Goal: Task Accomplishment & Management: Complete application form

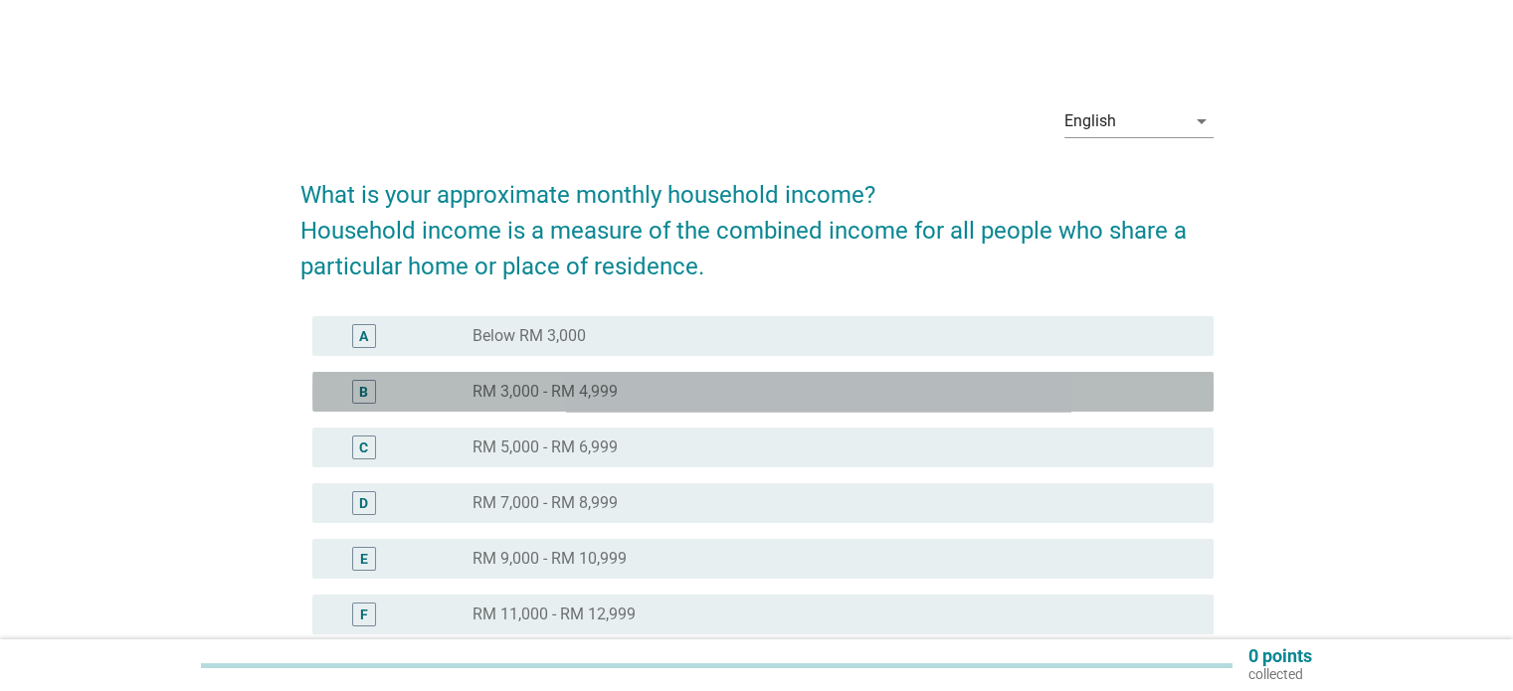
click at [557, 390] on label "RM 3,000 - RM 4,999" at bounding box center [544, 392] width 145 height 20
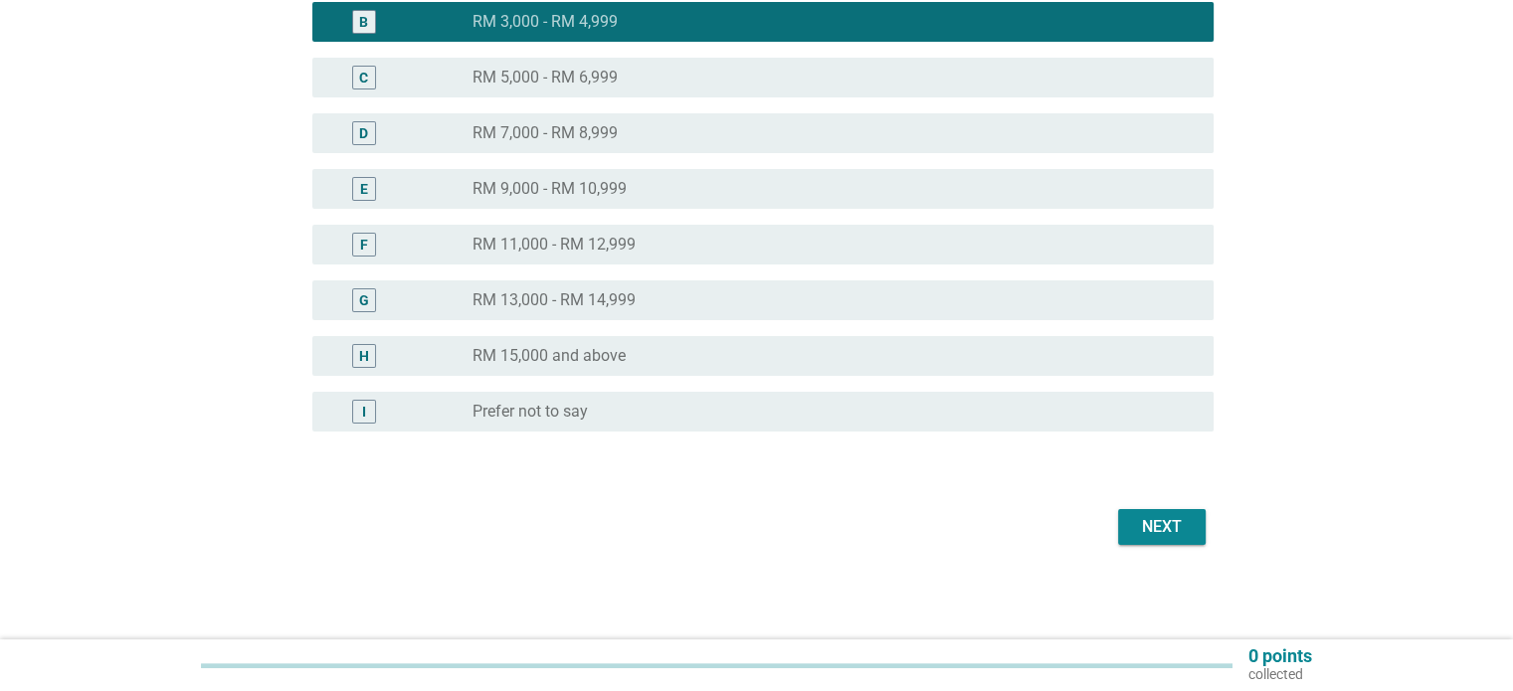
scroll to position [370, 0]
click at [1154, 524] on div "Next" at bounding box center [1162, 527] width 56 height 24
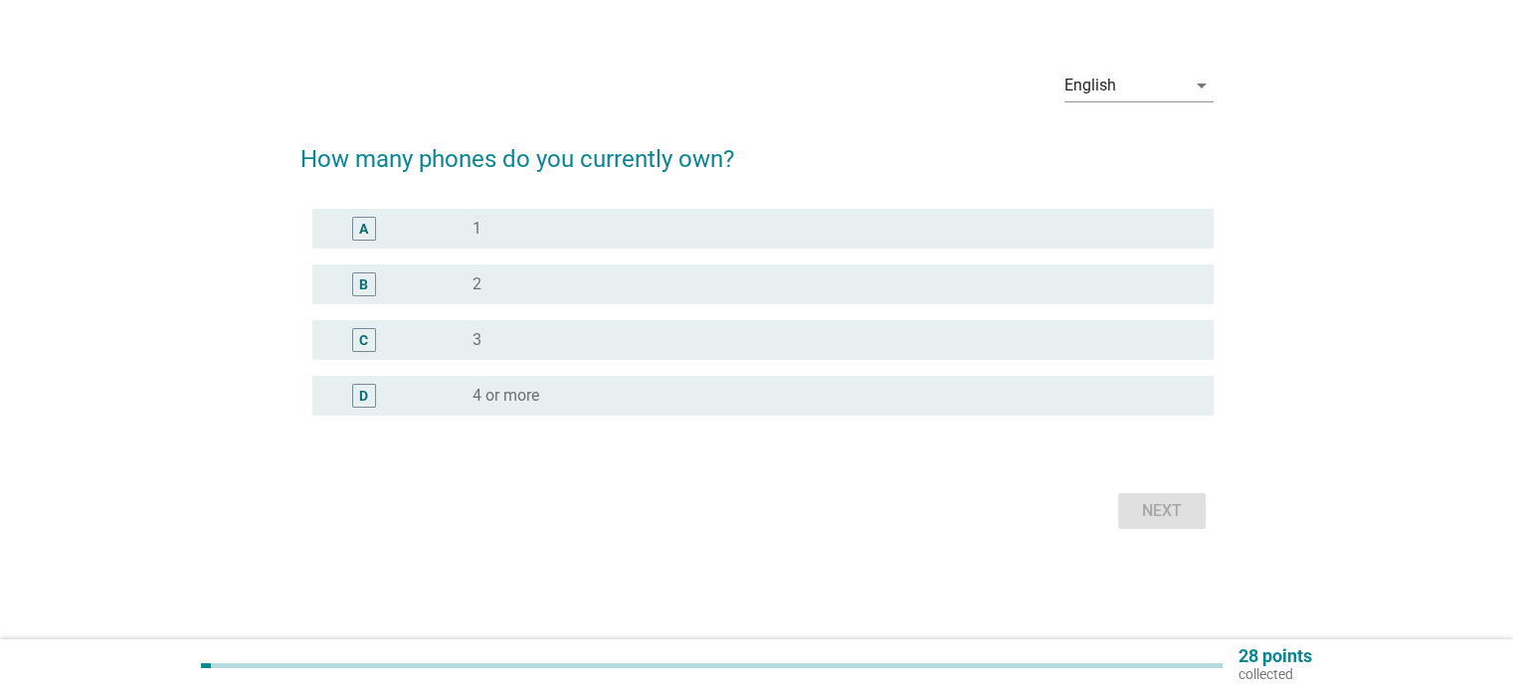
scroll to position [0, 0]
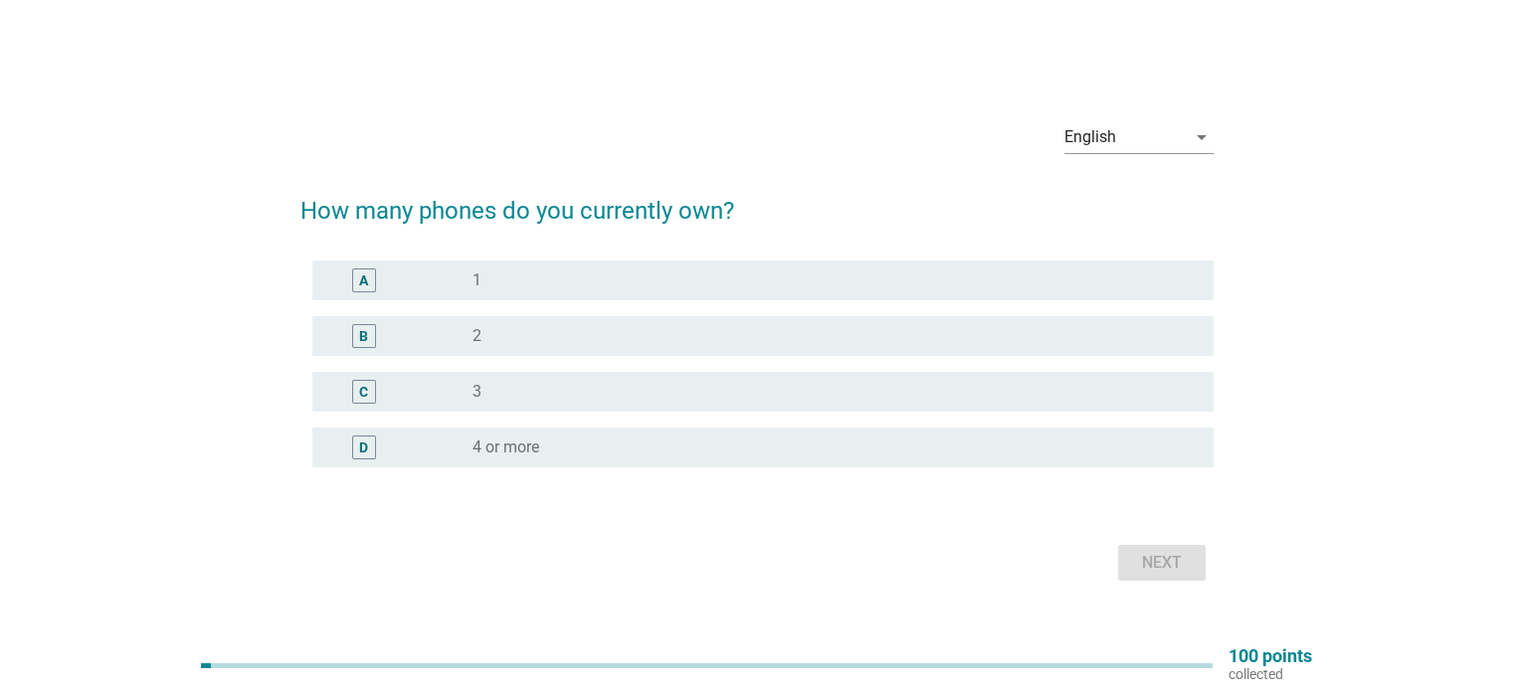
click at [472, 329] on label "2" at bounding box center [476, 336] width 9 height 20
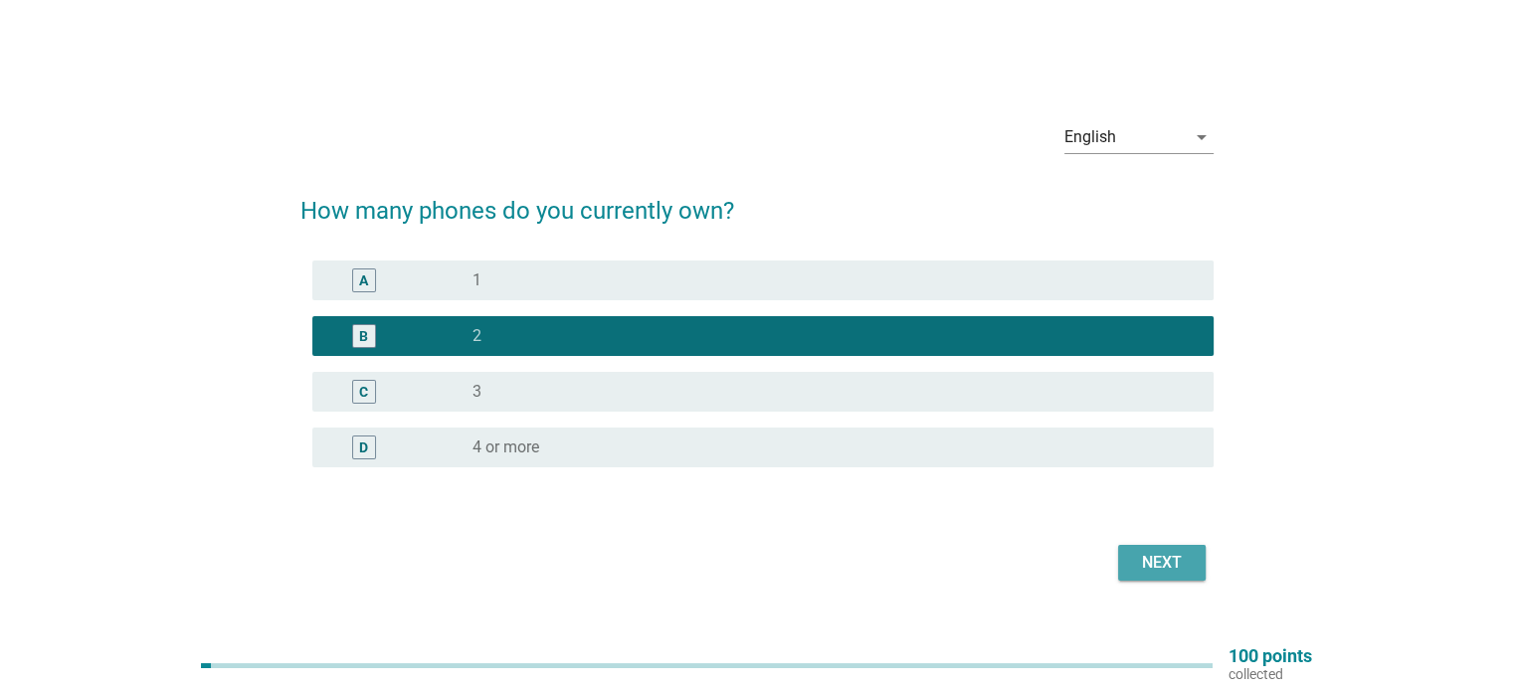
click at [1183, 566] on div "Next" at bounding box center [1162, 563] width 56 height 24
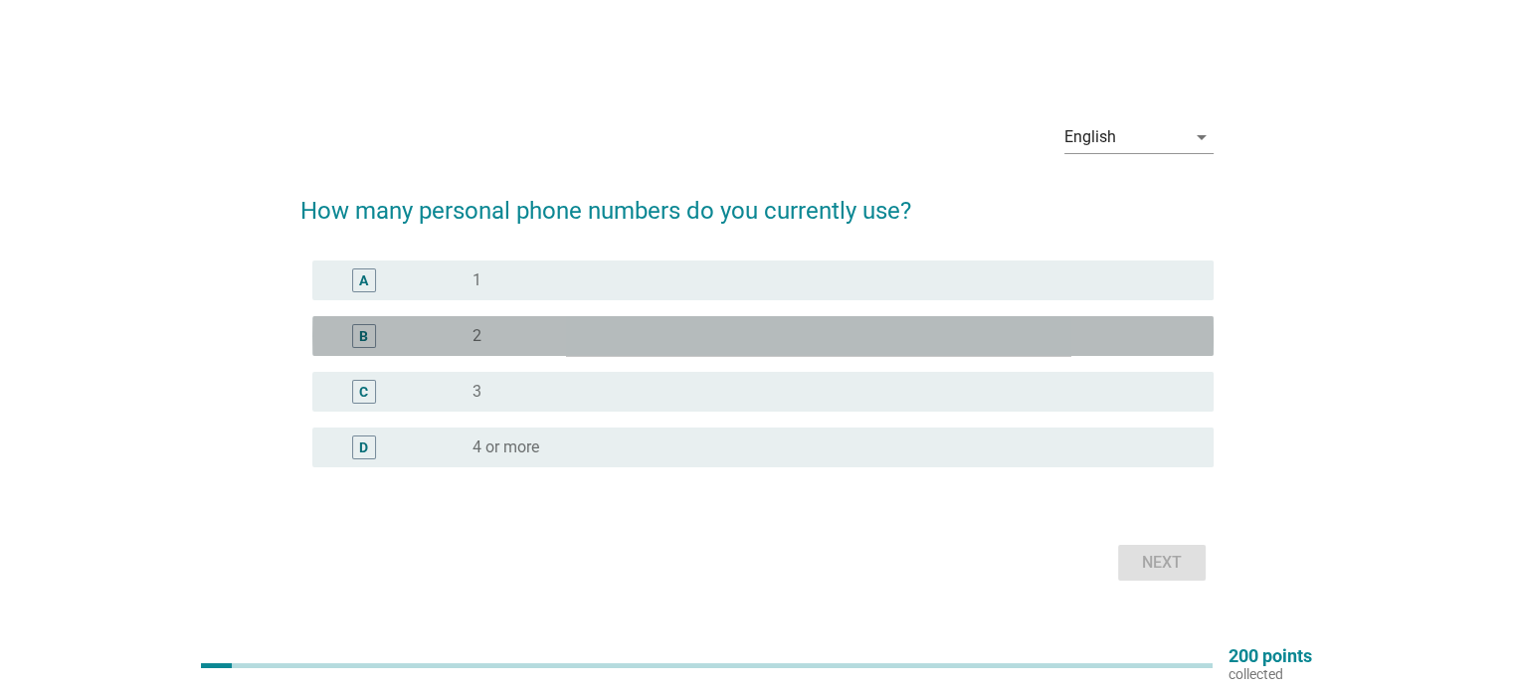
click at [538, 334] on div "radio_button_unchecked 2" at bounding box center [826, 336] width 708 height 20
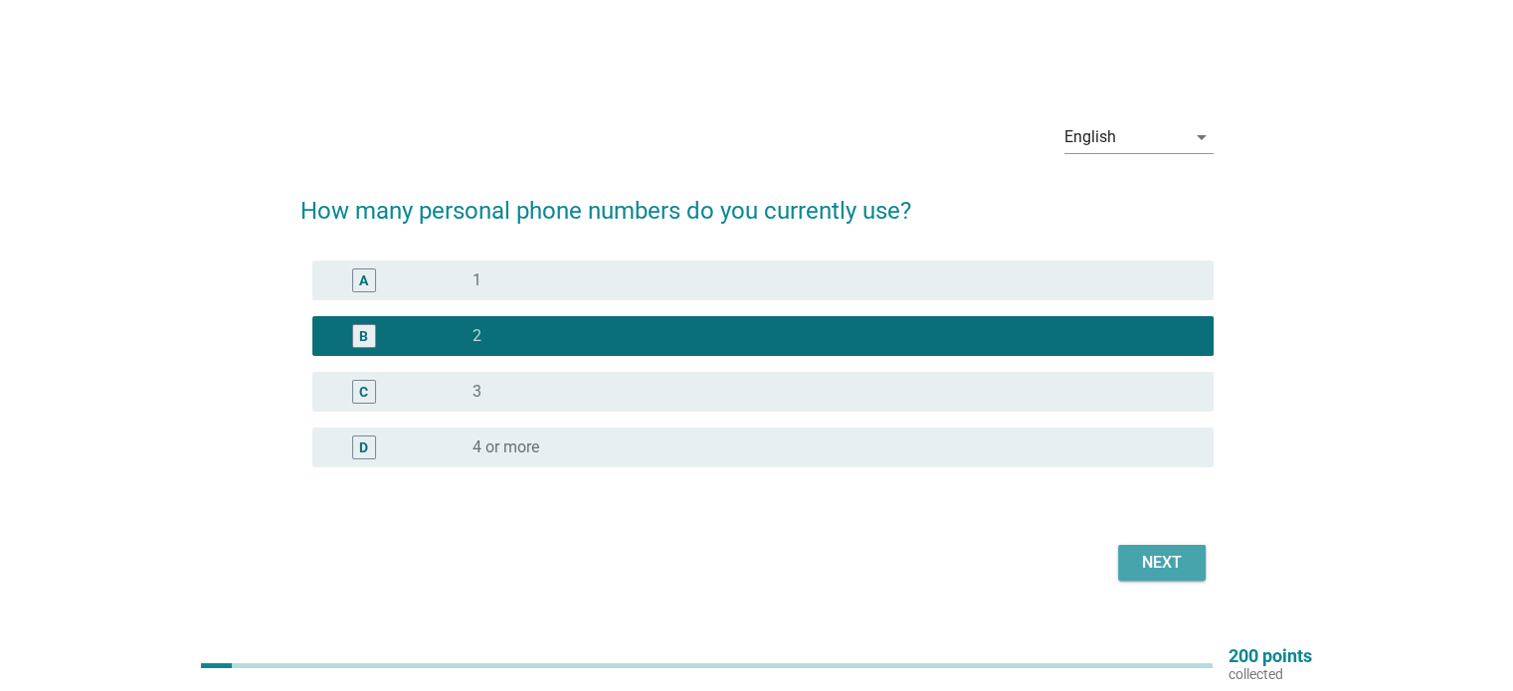
click at [1163, 565] on div "Next" at bounding box center [1162, 563] width 56 height 24
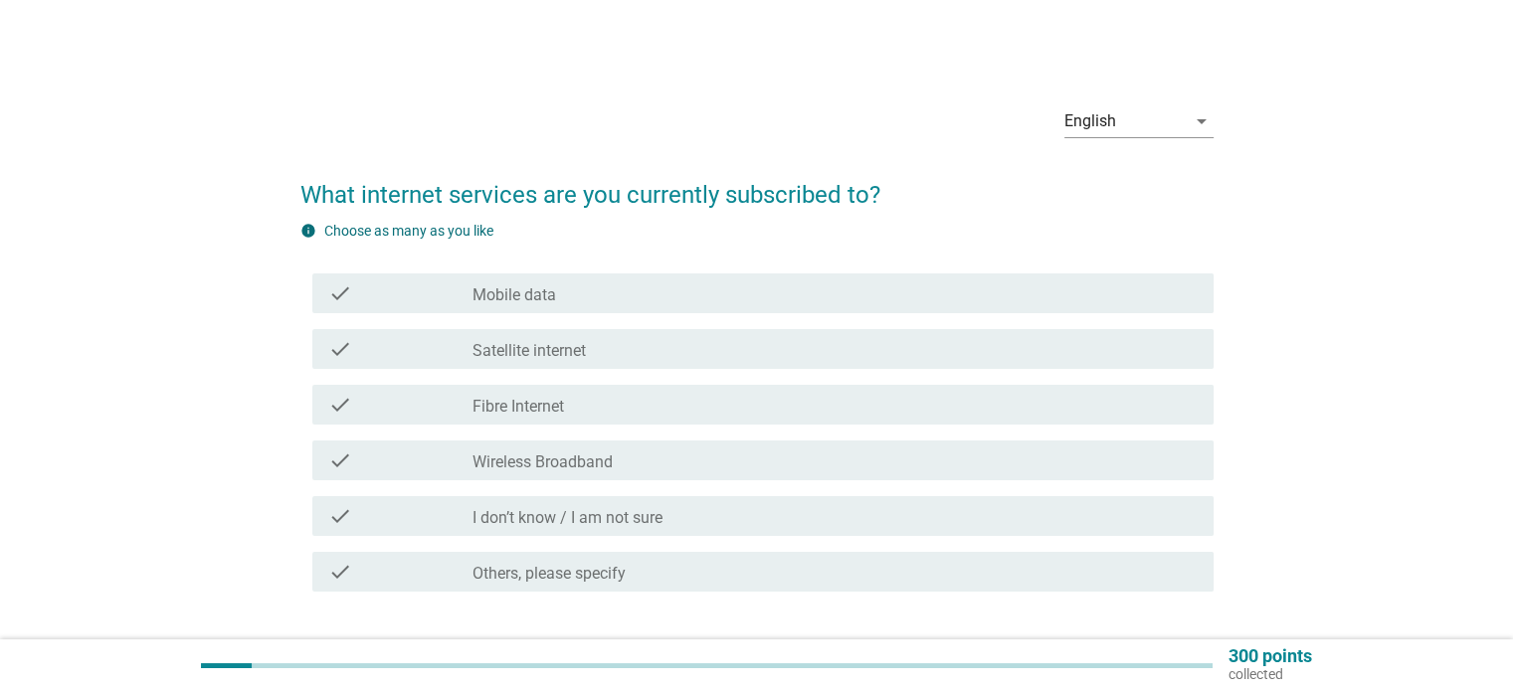
click at [545, 301] on label "Mobile data" at bounding box center [514, 295] width 84 height 20
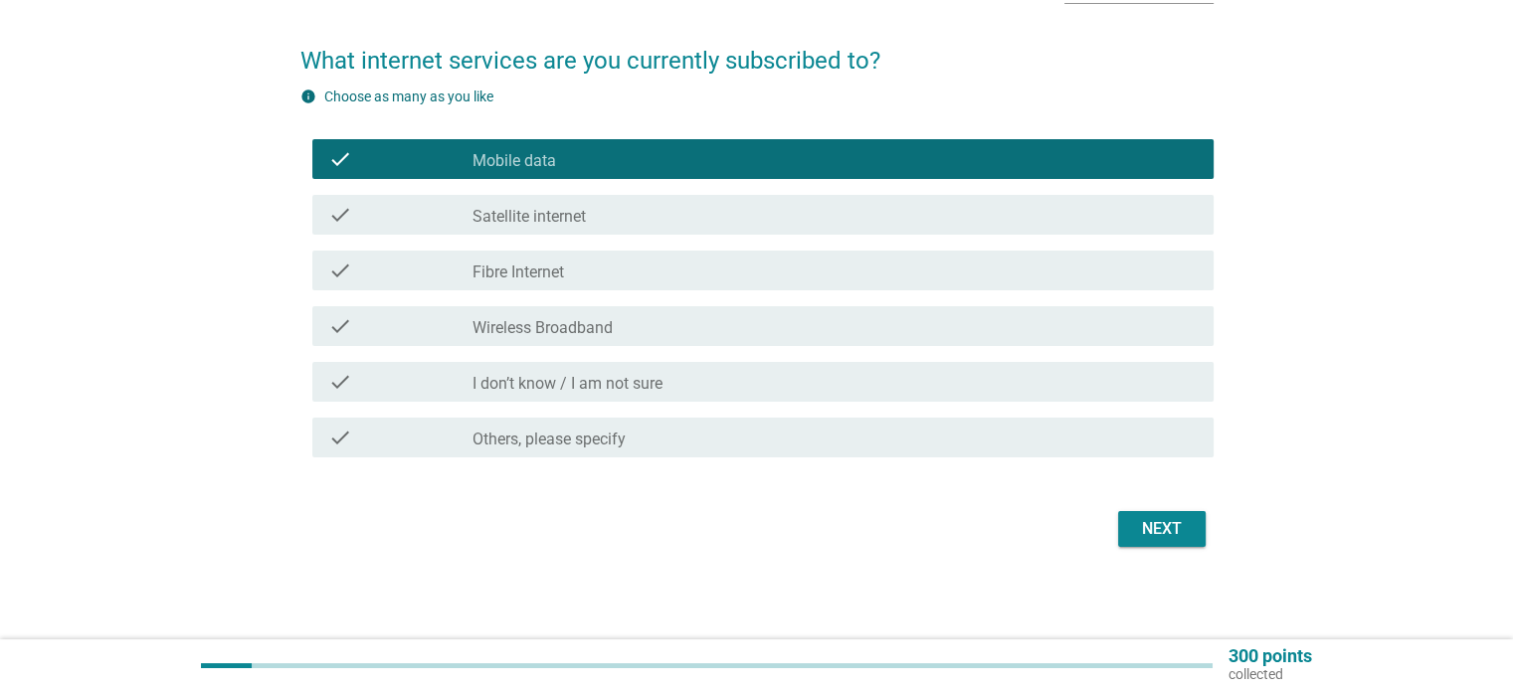
scroll to position [136, 0]
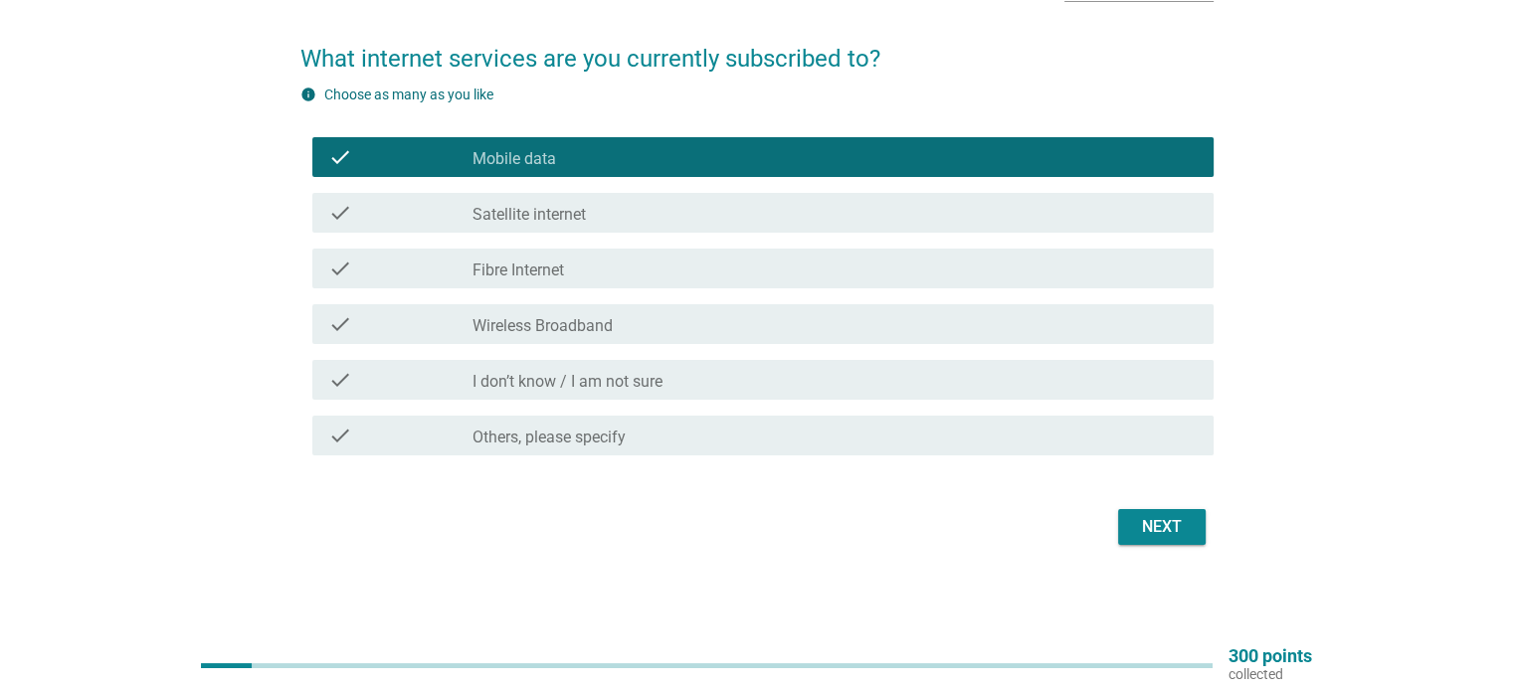
click at [1145, 531] on div "Next" at bounding box center [1162, 527] width 56 height 24
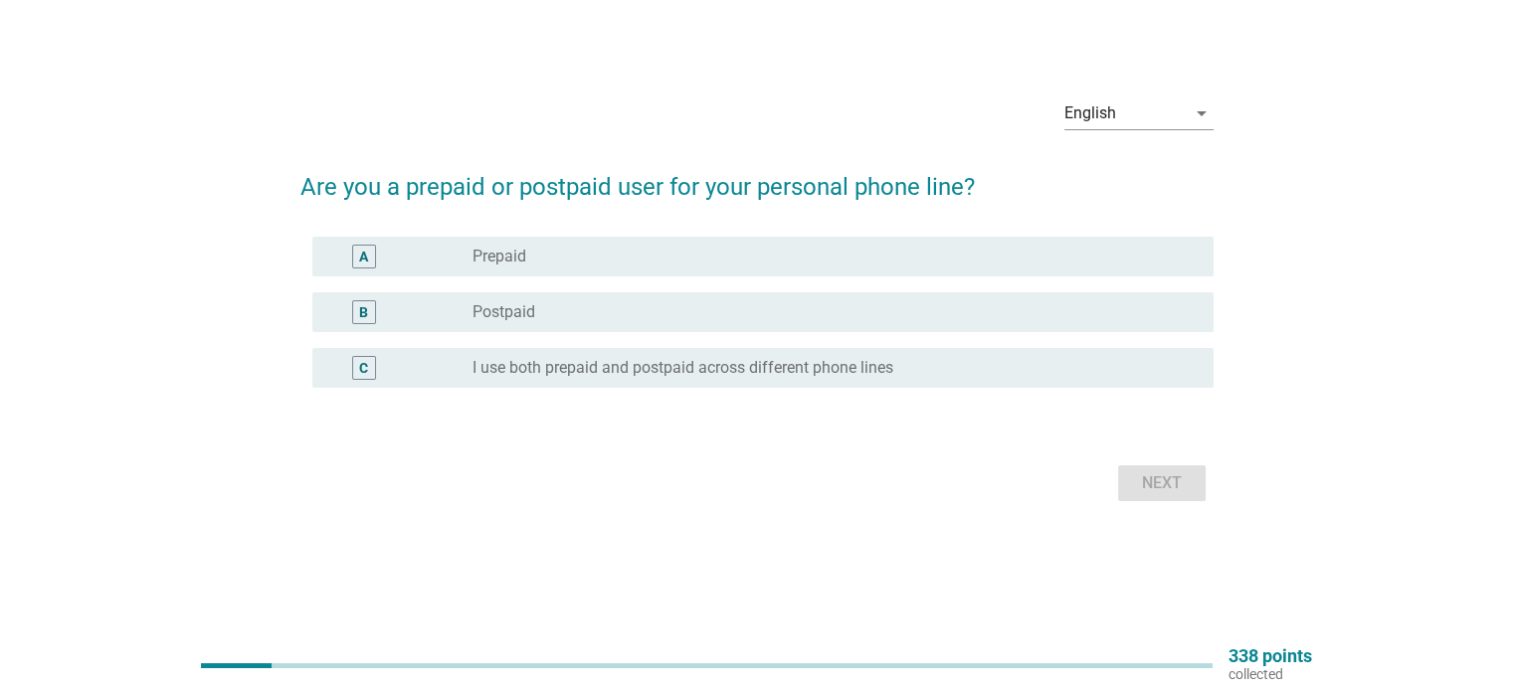
scroll to position [0, 0]
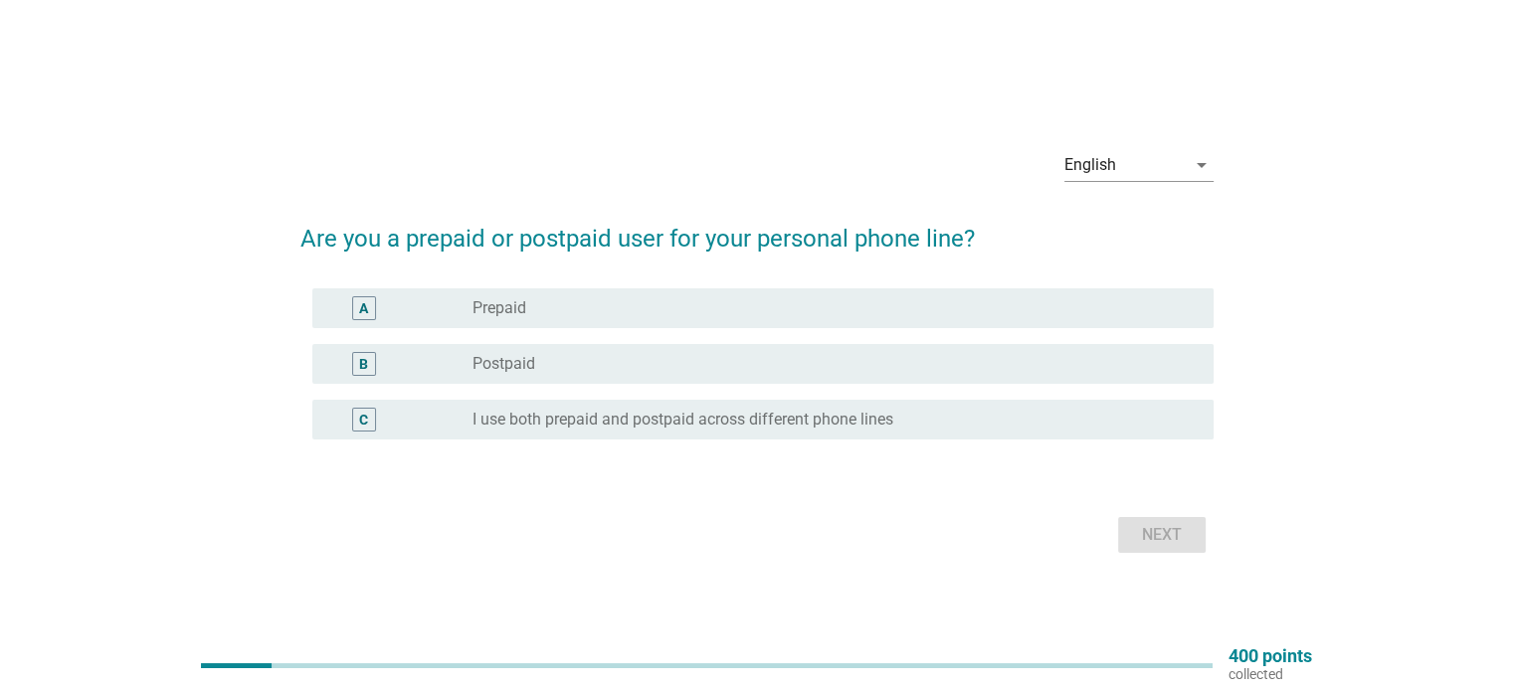
click at [521, 299] on label "Prepaid" at bounding box center [499, 308] width 54 height 20
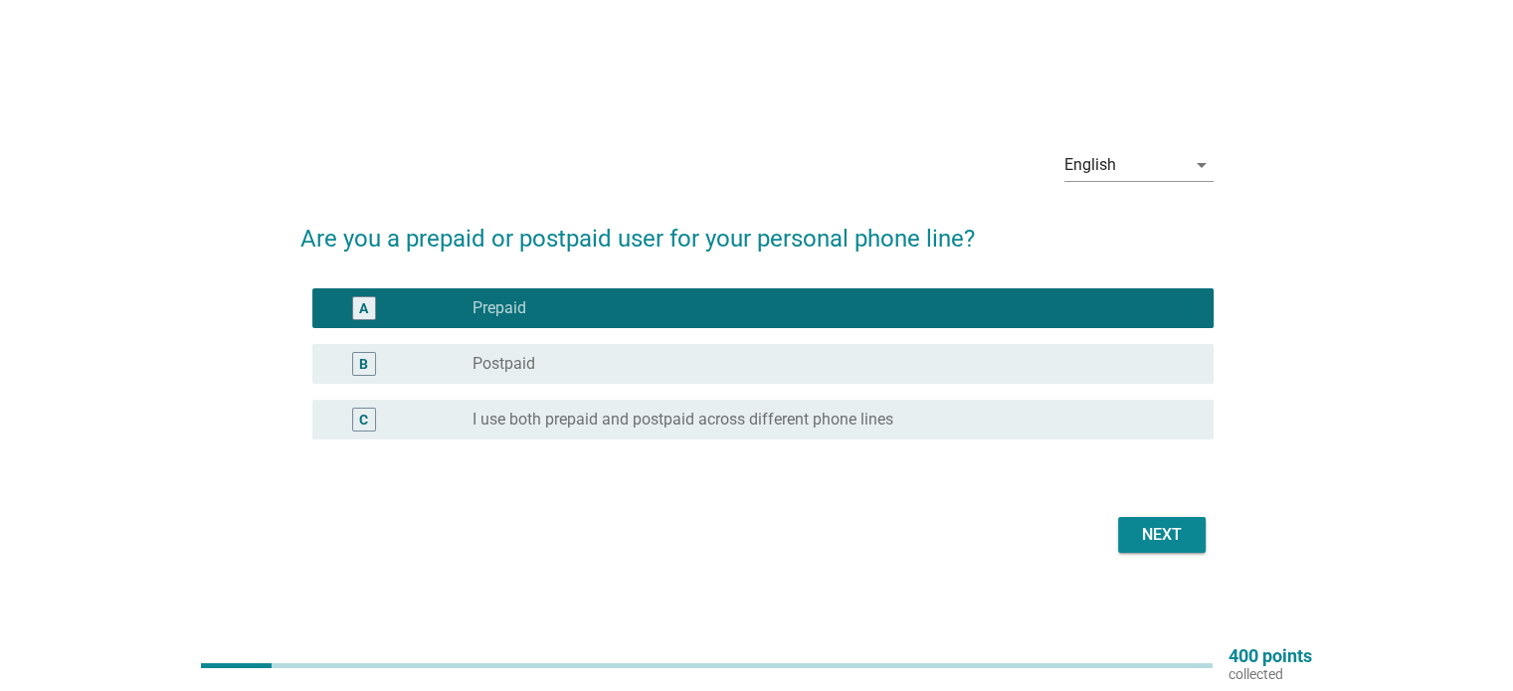
click at [1185, 538] on div "Next" at bounding box center [1162, 535] width 56 height 24
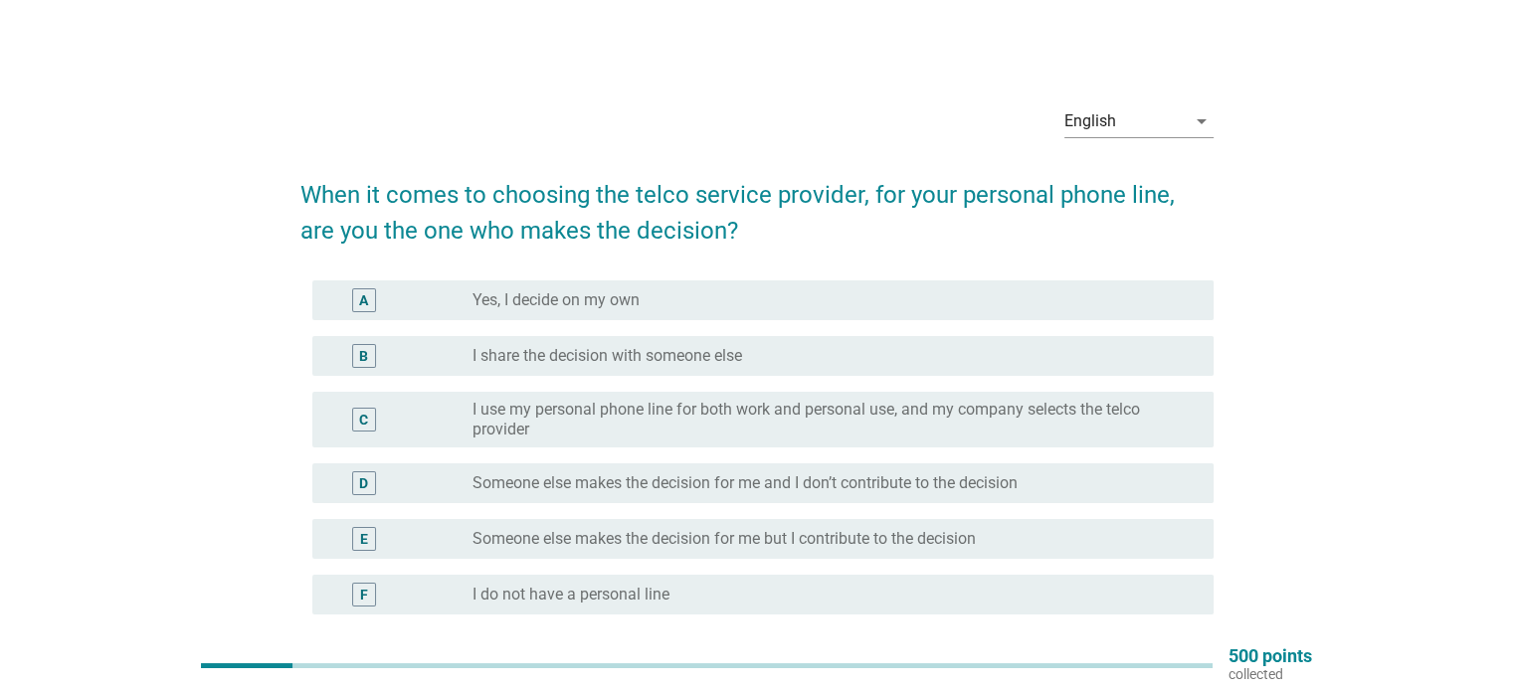
click at [645, 299] on div "radio_button_unchecked Yes, I decide on my own" at bounding box center [826, 300] width 708 height 20
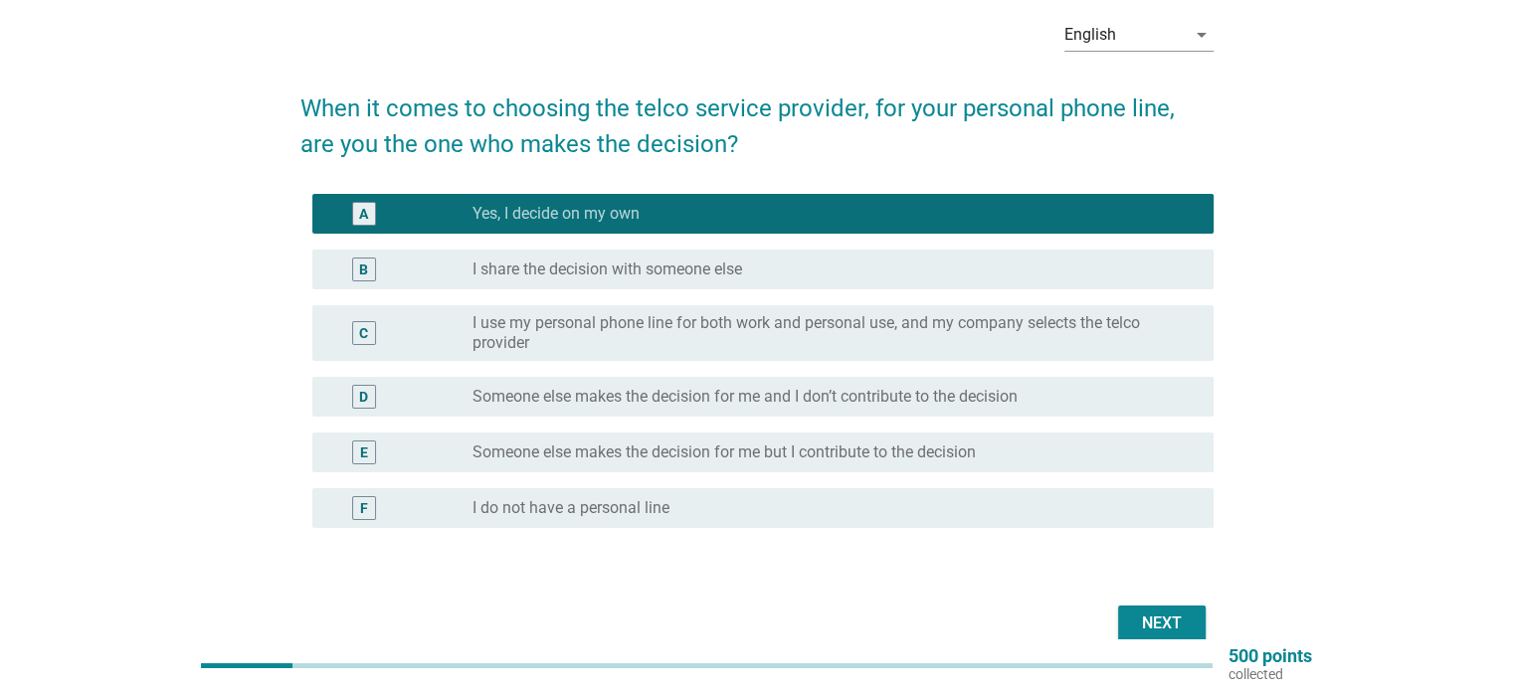
scroll to position [183, 0]
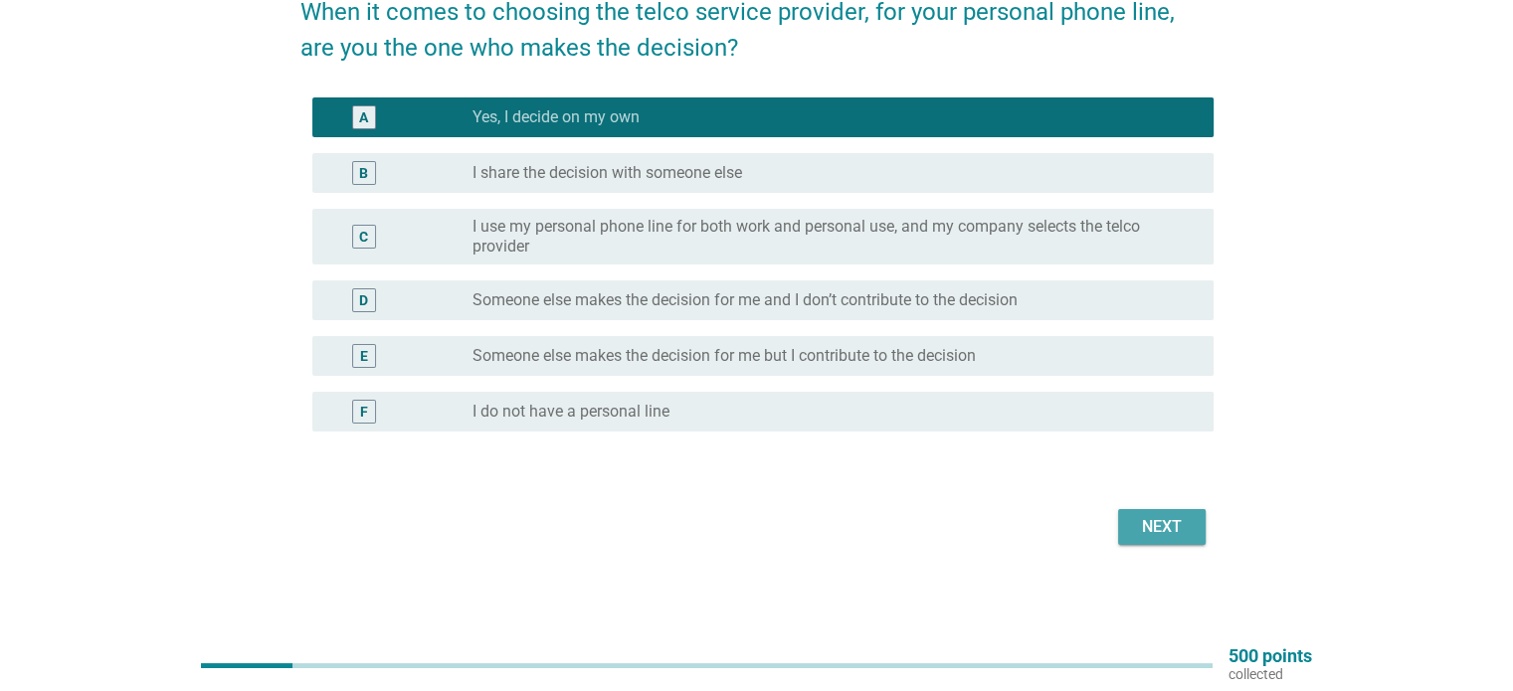
click at [1146, 529] on div "Next" at bounding box center [1162, 527] width 56 height 24
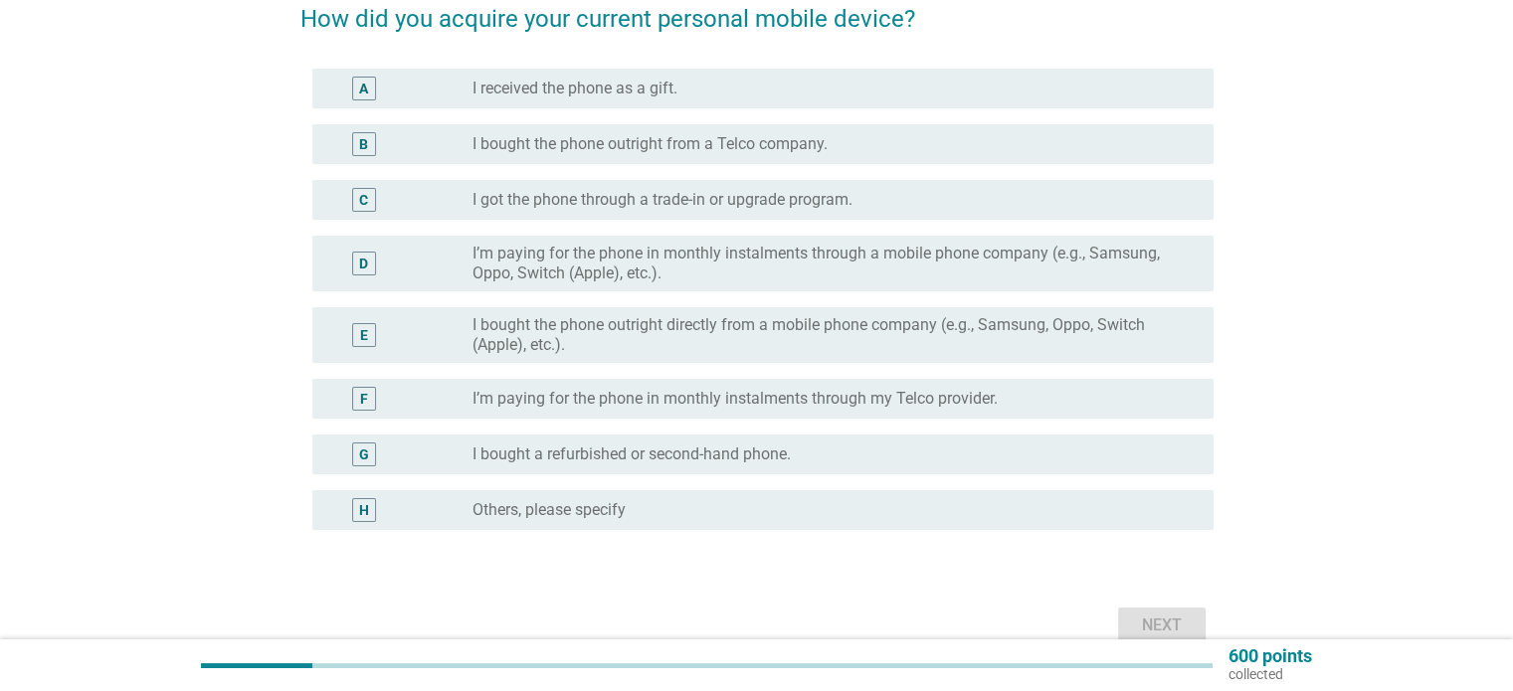
scroll to position [199, 0]
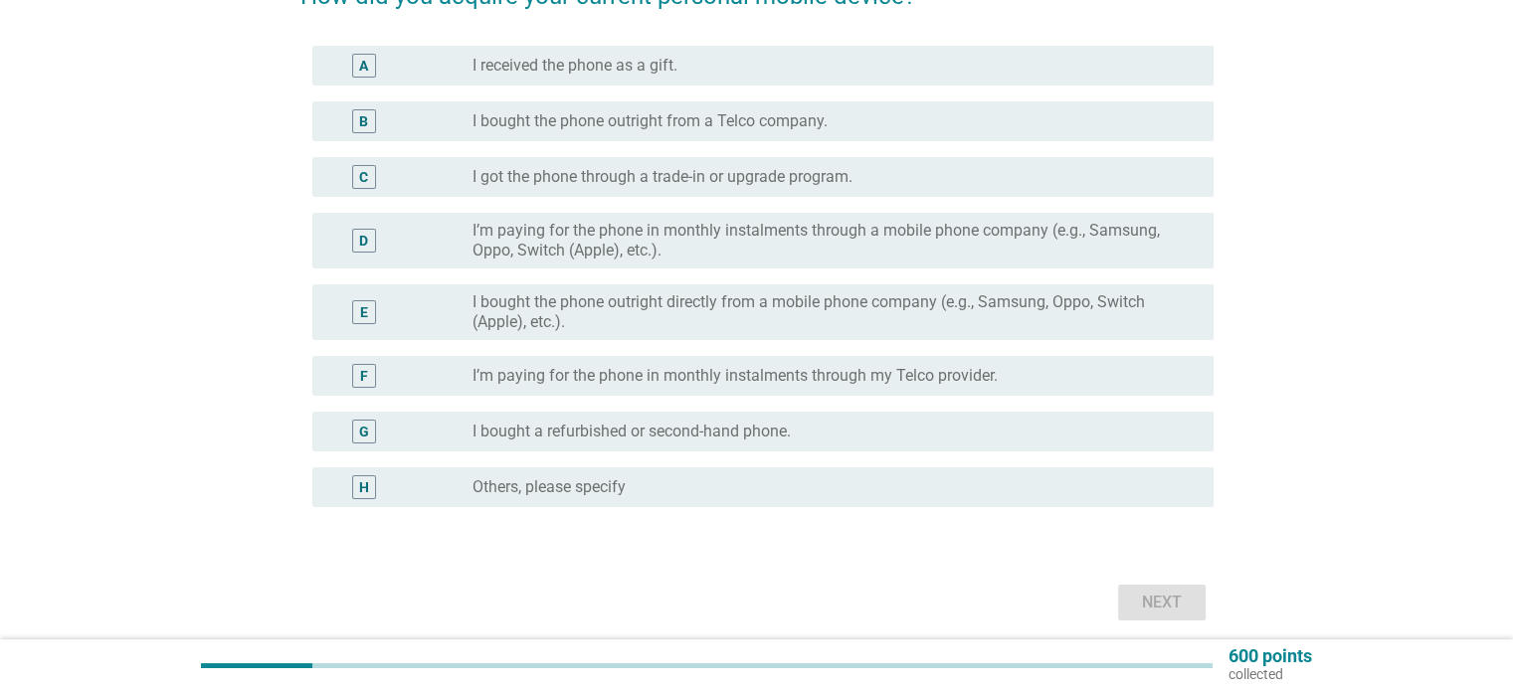
click at [688, 428] on label "I bought a refurbished or second-hand phone." at bounding box center [631, 432] width 318 height 20
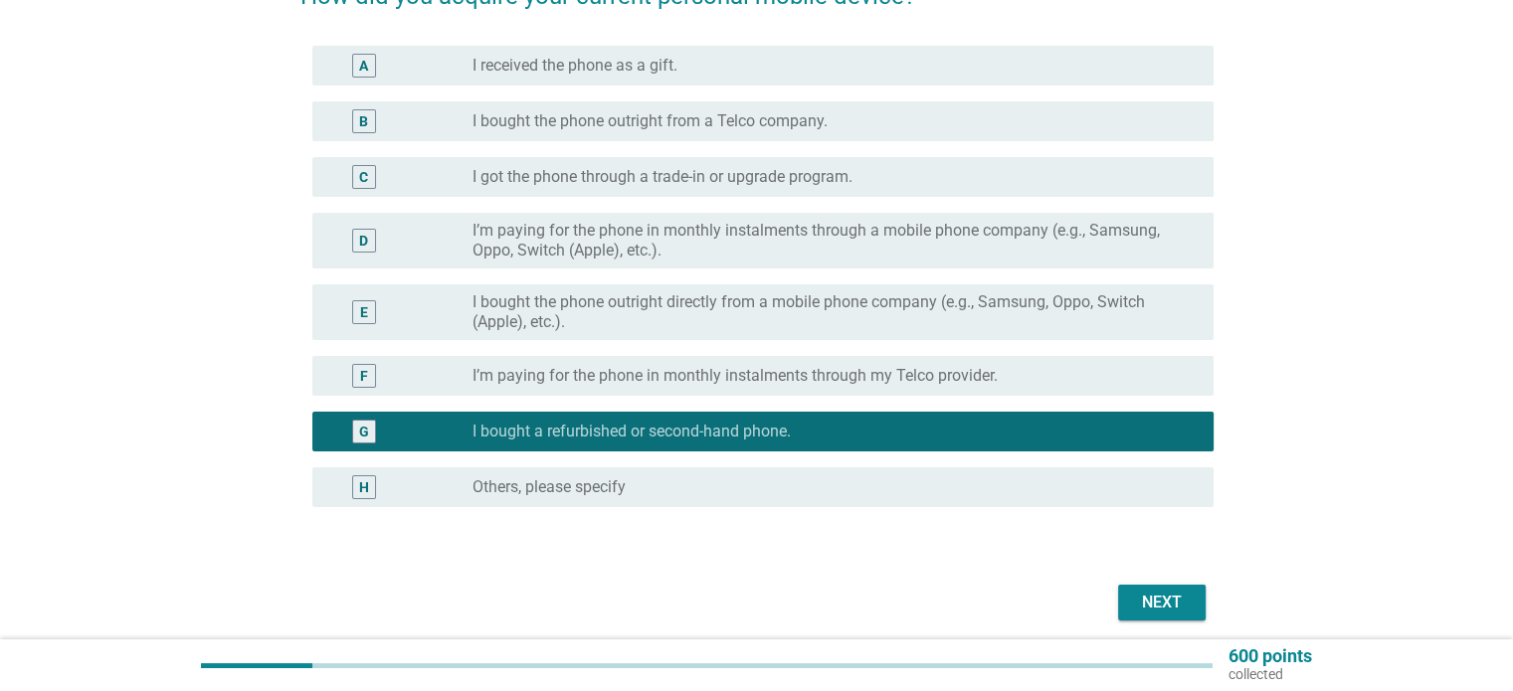
click at [1177, 606] on div "Next" at bounding box center [1162, 603] width 56 height 24
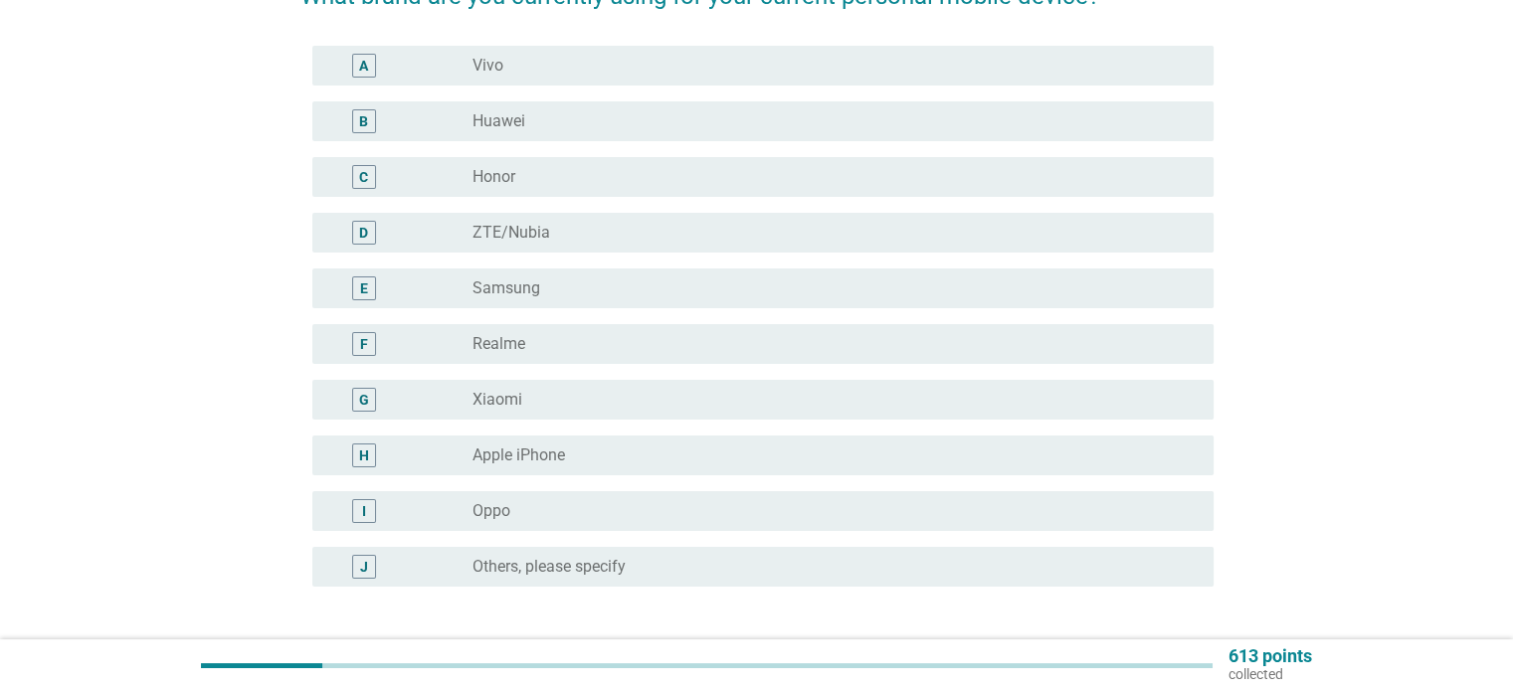
scroll to position [0, 0]
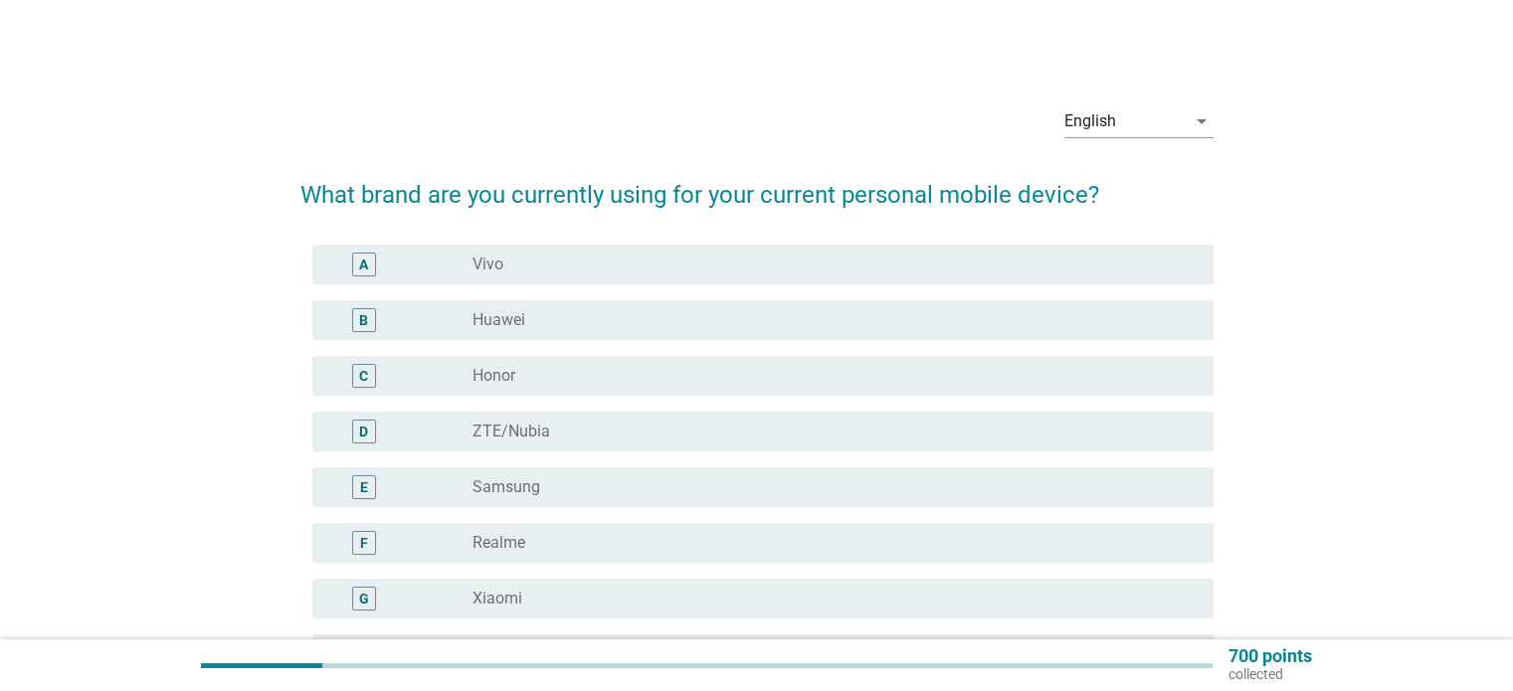
click at [501, 490] on label "Samsung" at bounding box center [506, 487] width 68 height 20
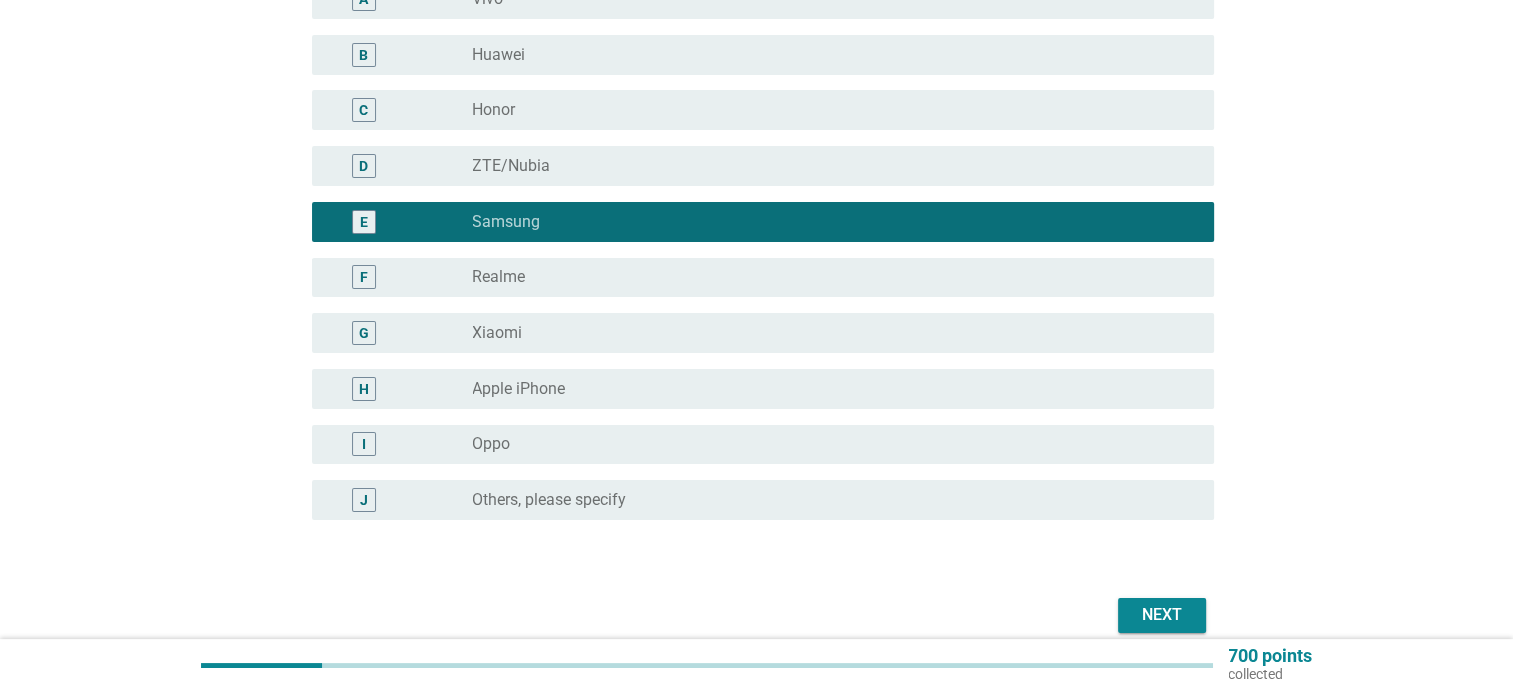
scroll to position [354, 0]
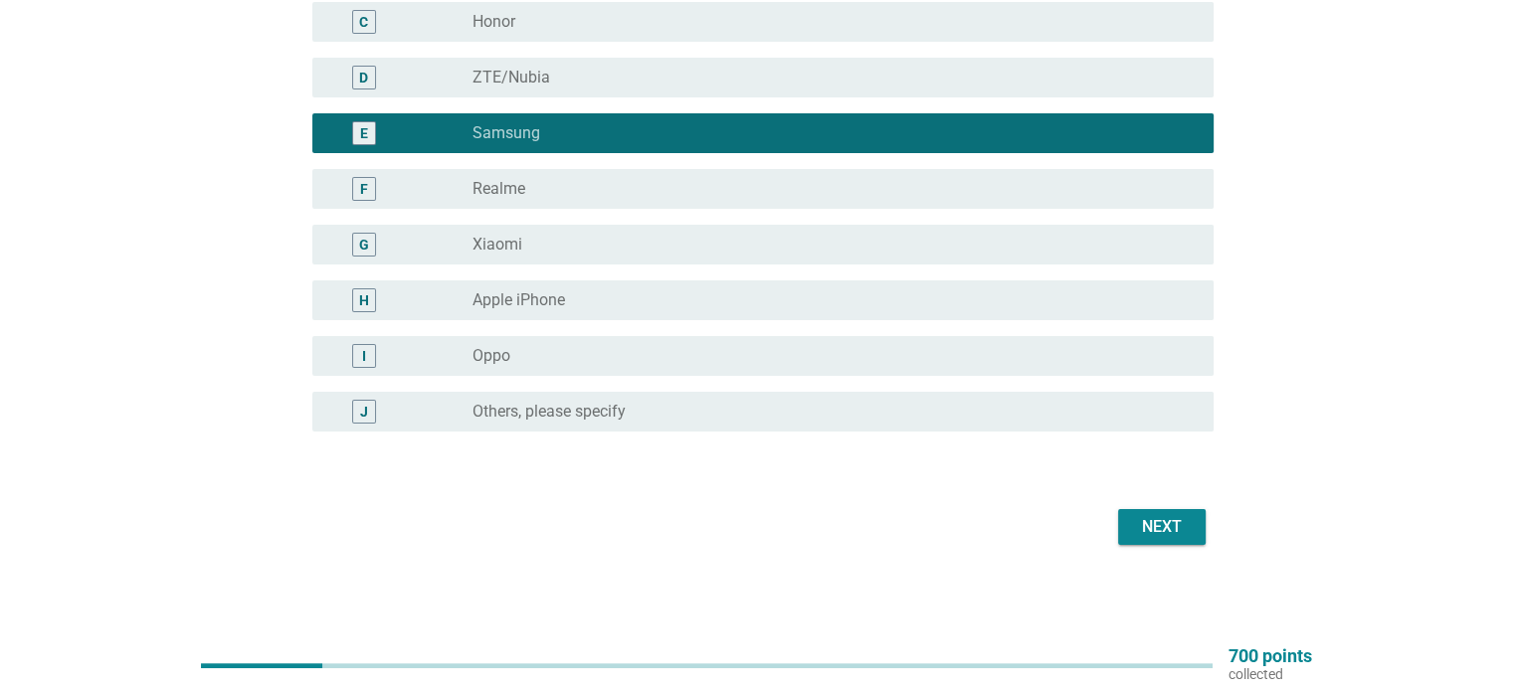
click at [1159, 520] on div "Next" at bounding box center [1162, 527] width 56 height 24
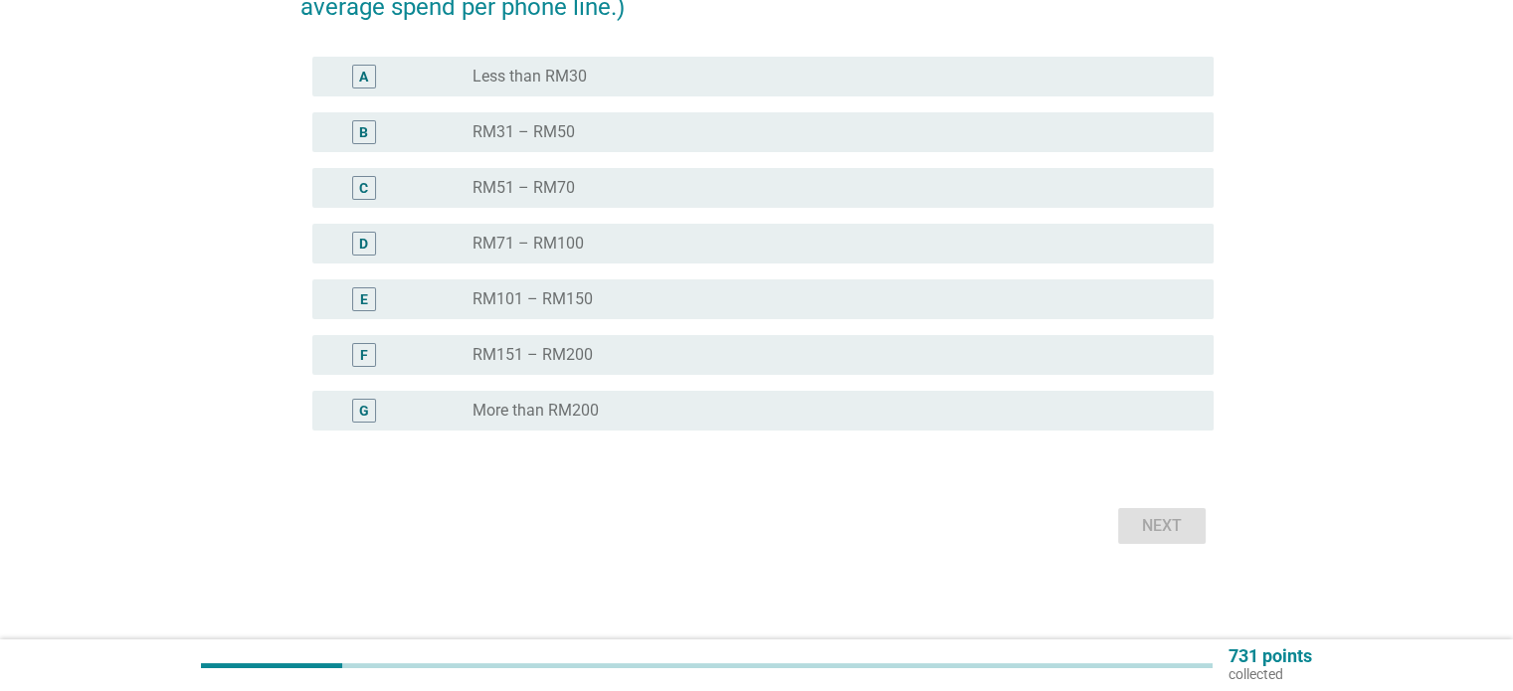
scroll to position [0, 0]
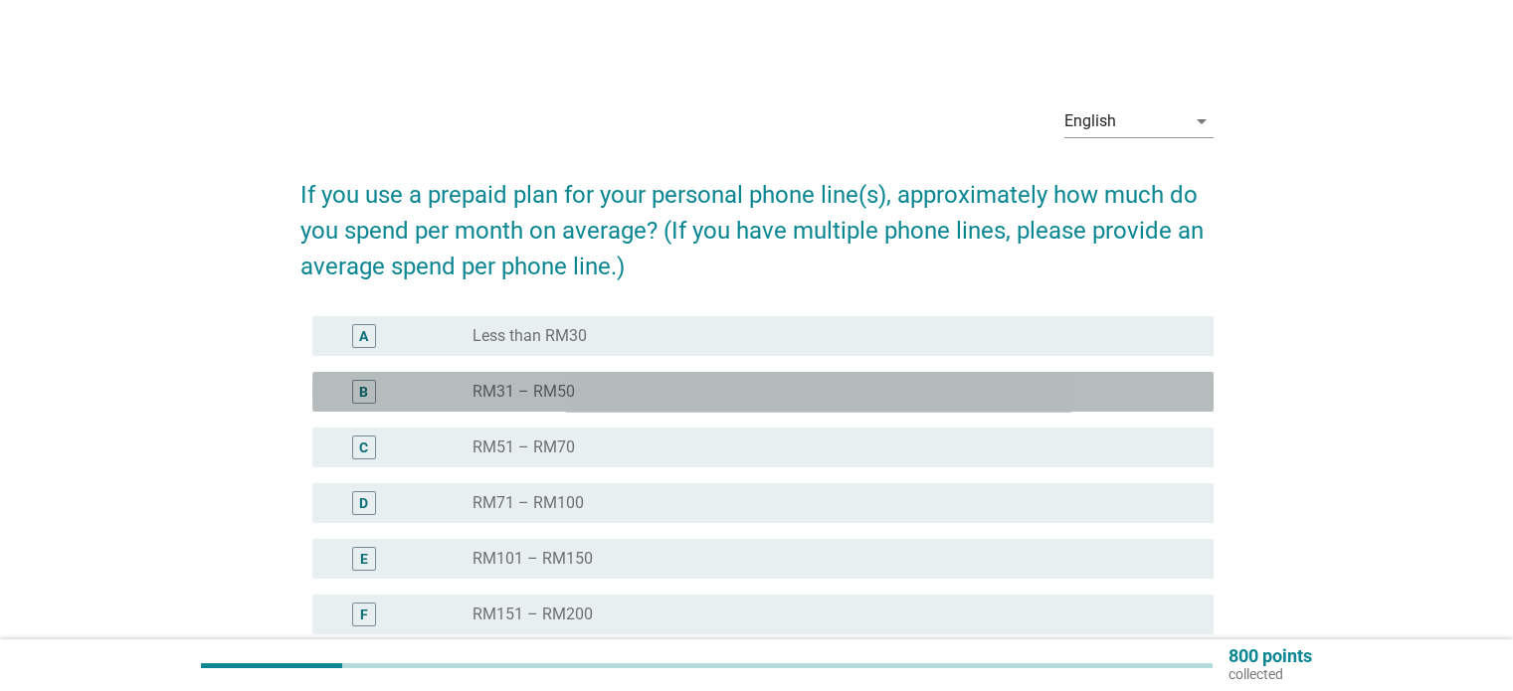
click at [595, 393] on div "radio_button_unchecked RM31 – RM50" at bounding box center [826, 392] width 708 height 20
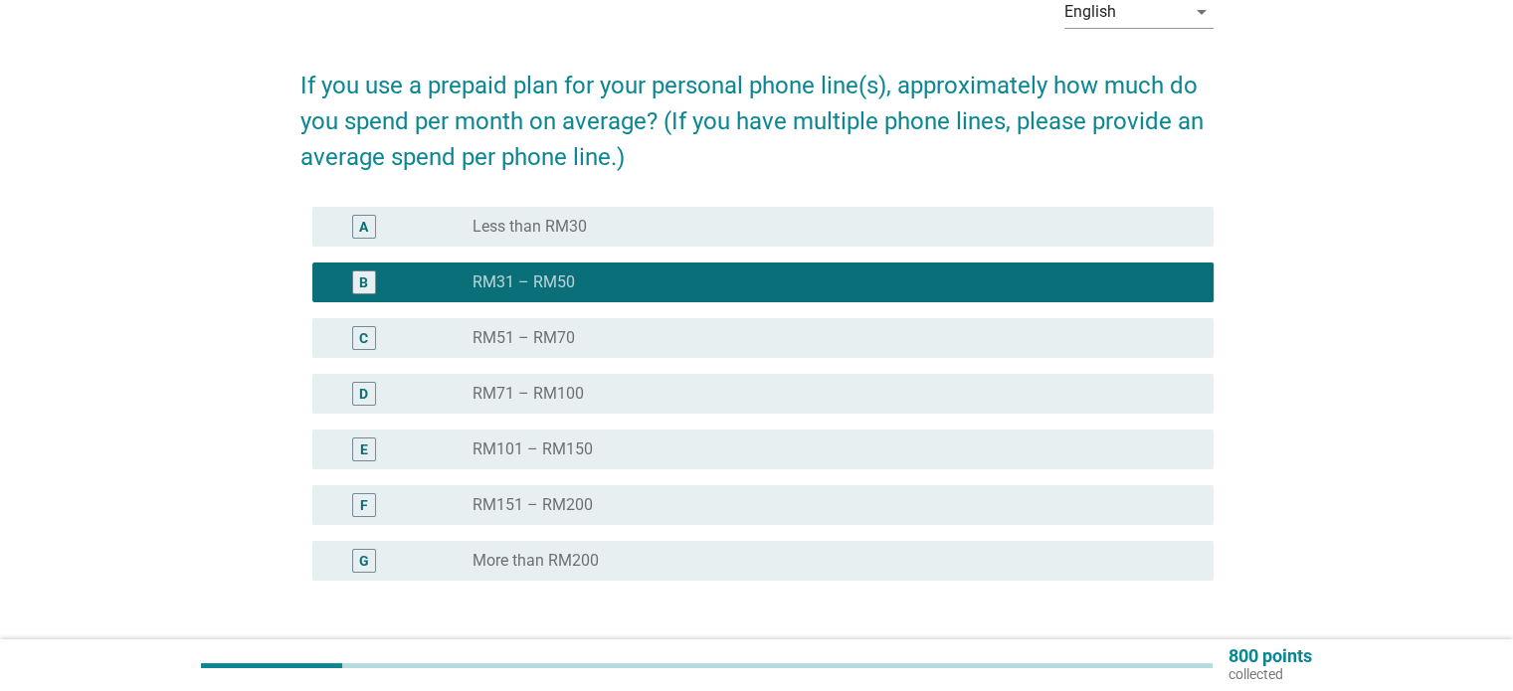
scroll to position [259, 0]
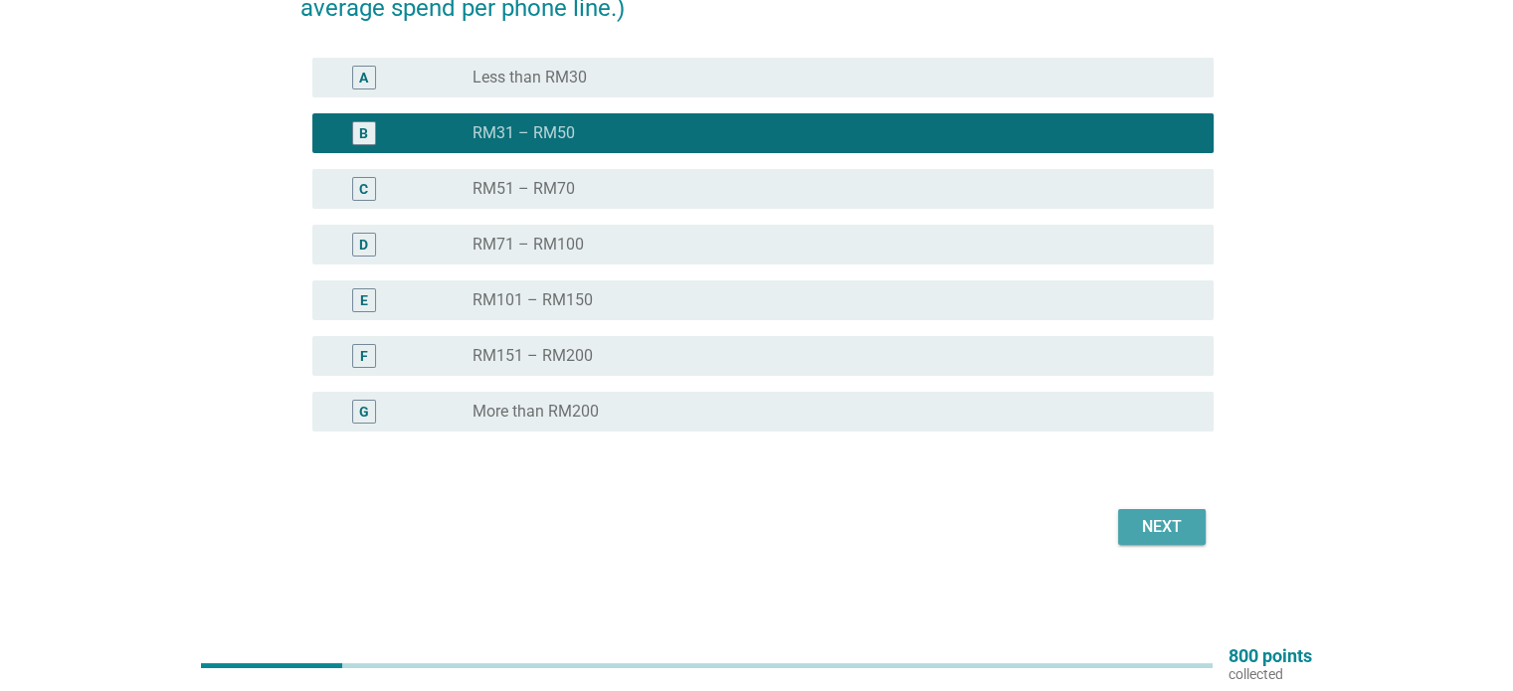
click at [1161, 525] on div "Next" at bounding box center [1162, 527] width 56 height 24
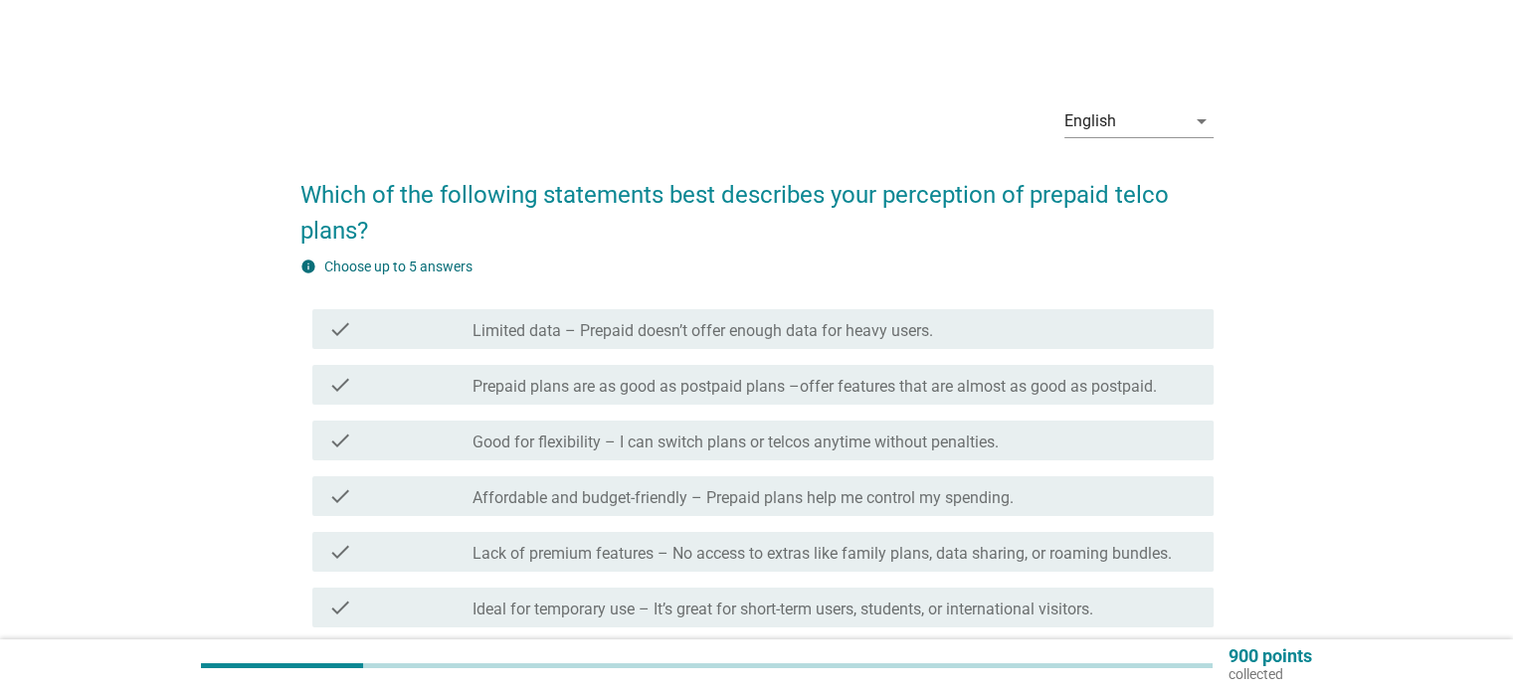
click at [759, 385] on label "Prepaid plans are as good as postpaid plans –offer features that are almost as …" at bounding box center [814, 387] width 684 height 20
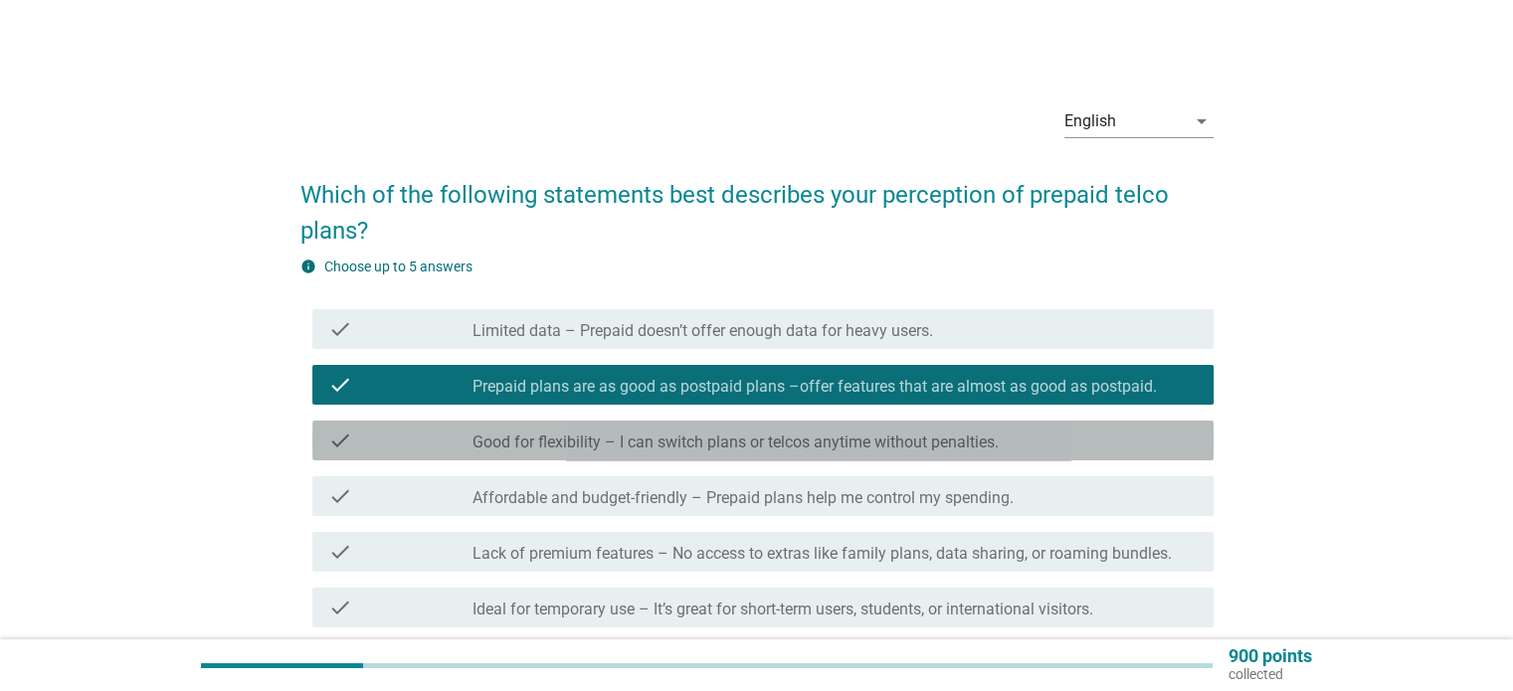
click at [815, 438] on label "Good for flexibility – I can switch plans or telcos anytime without penalties." at bounding box center [735, 443] width 526 height 20
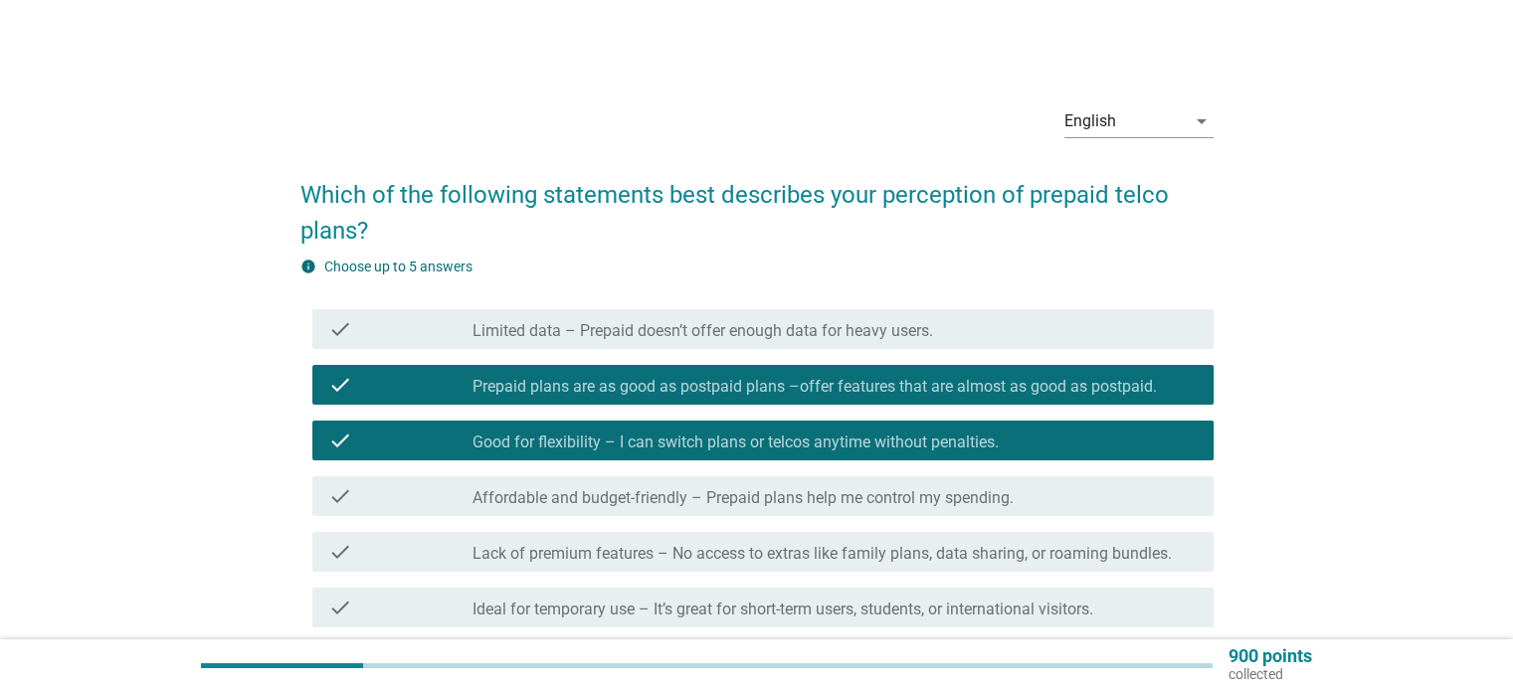
click at [816, 504] on label "Affordable and budget-friendly – Prepaid plans help me control my spending." at bounding box center [742, 498] width 541 height 20
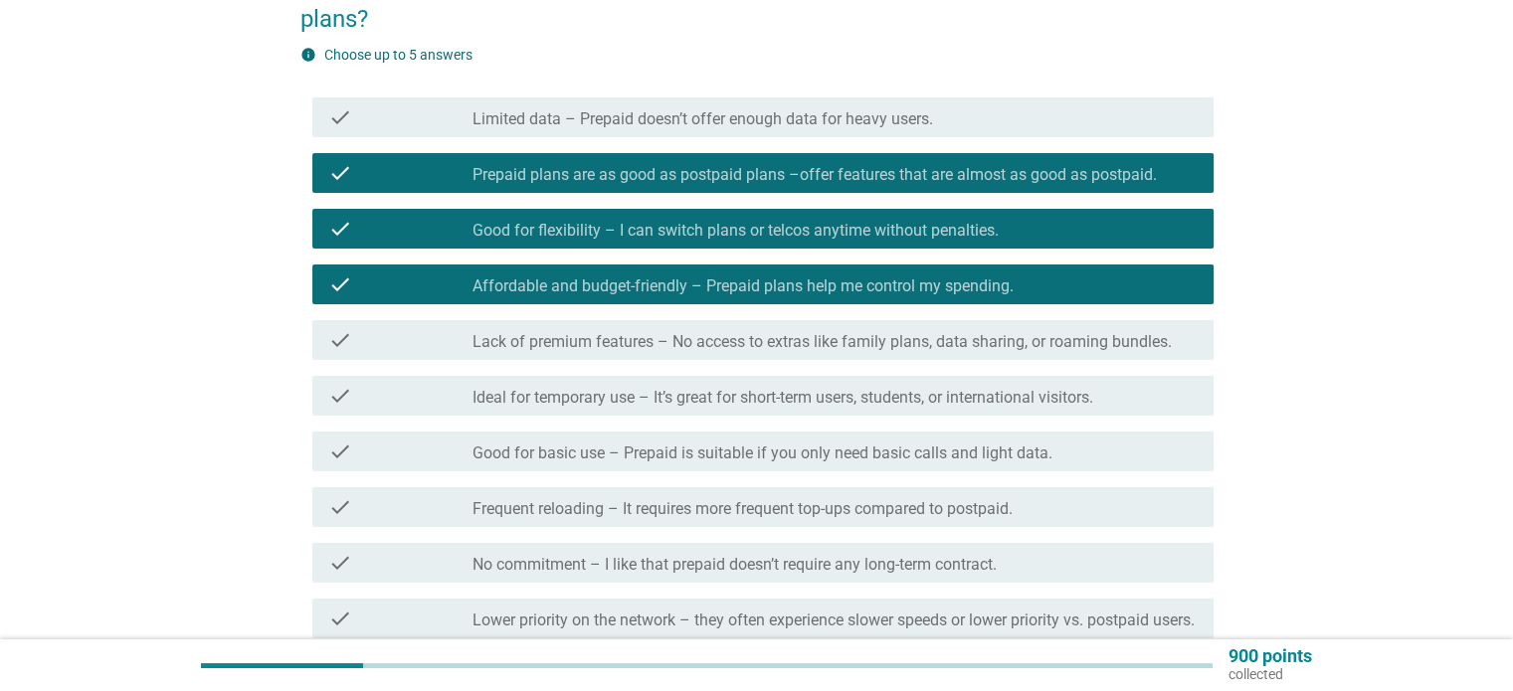
scroll to position [298, 0]
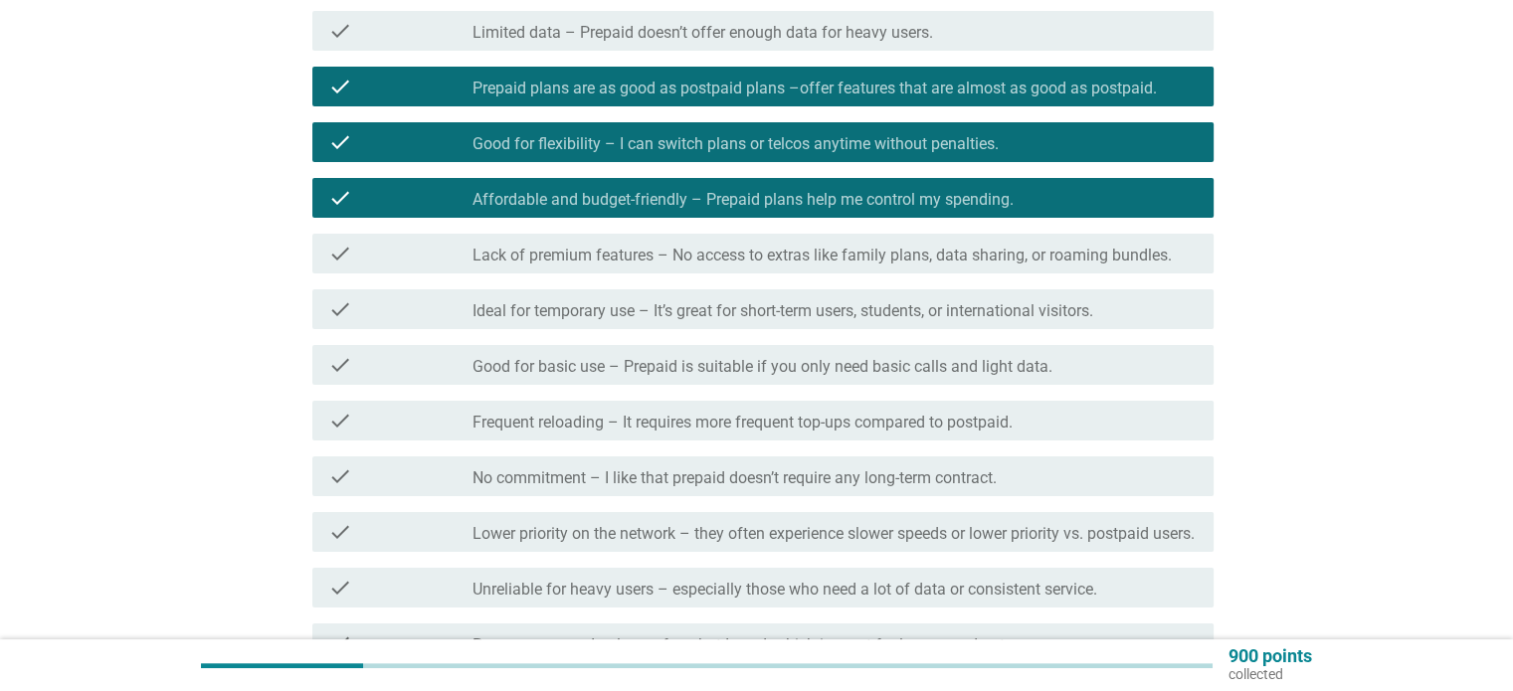
click at [553, 482] on label "No commitment – I like that prepaid doesn’t require any long-term contract." at bounding box center [734, 478] width 524 height 20
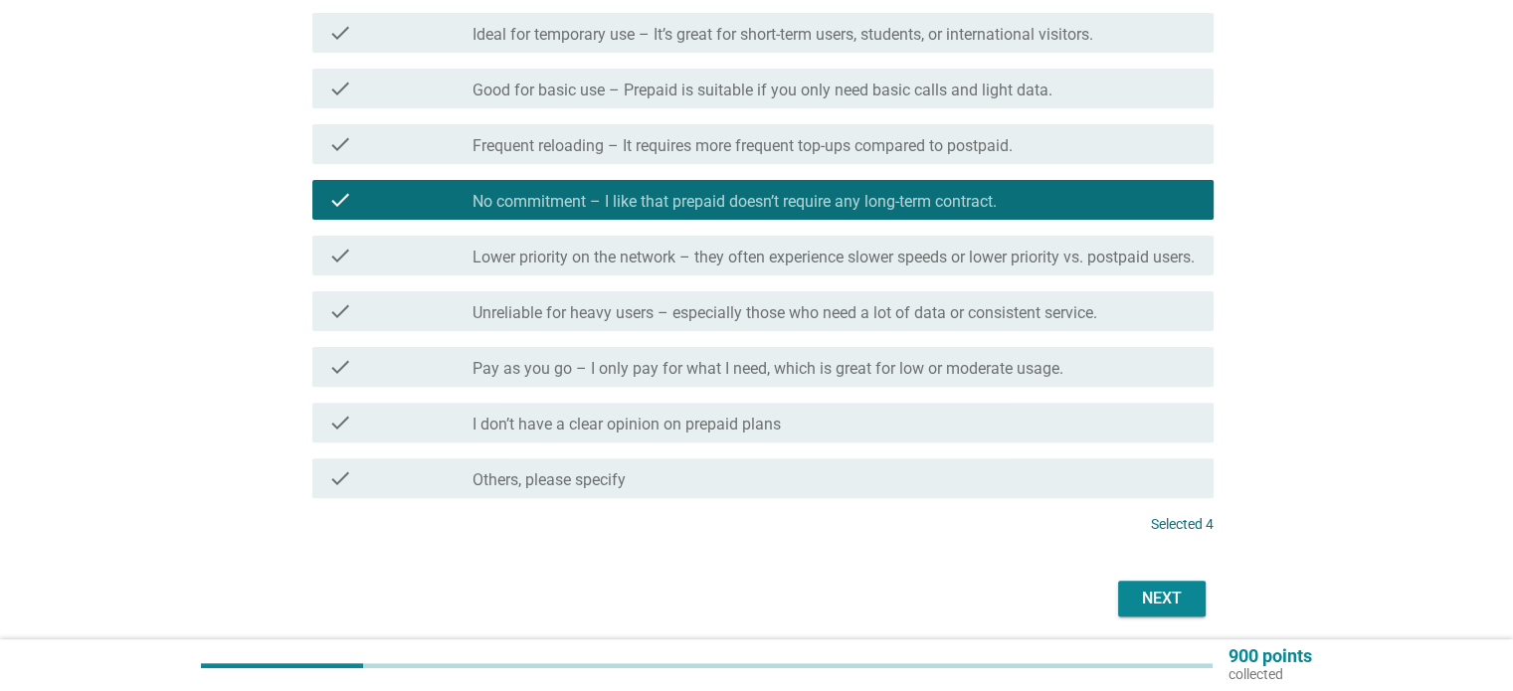
scroll to position [667, 0]
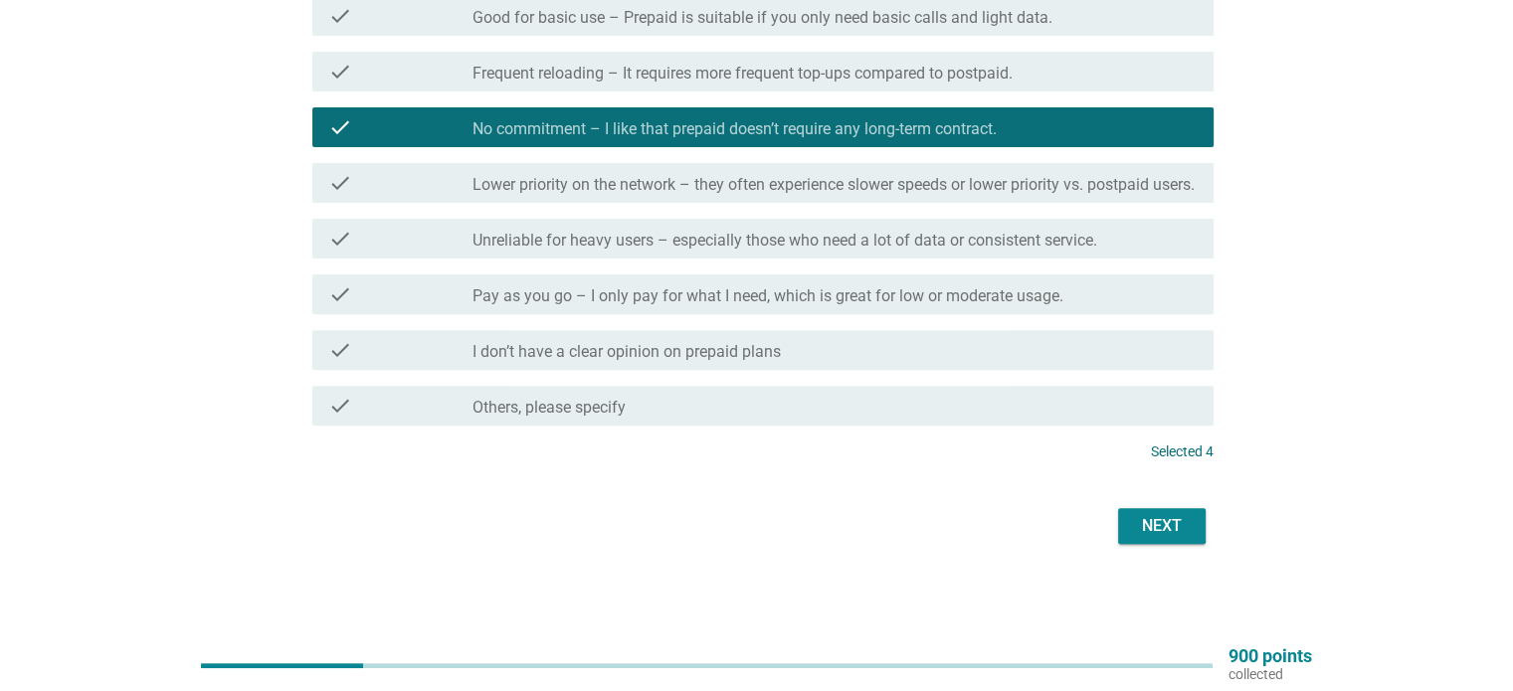
click at [1174, 531] on div "Next" at bounding box center [1162, 526] width 56 height 24
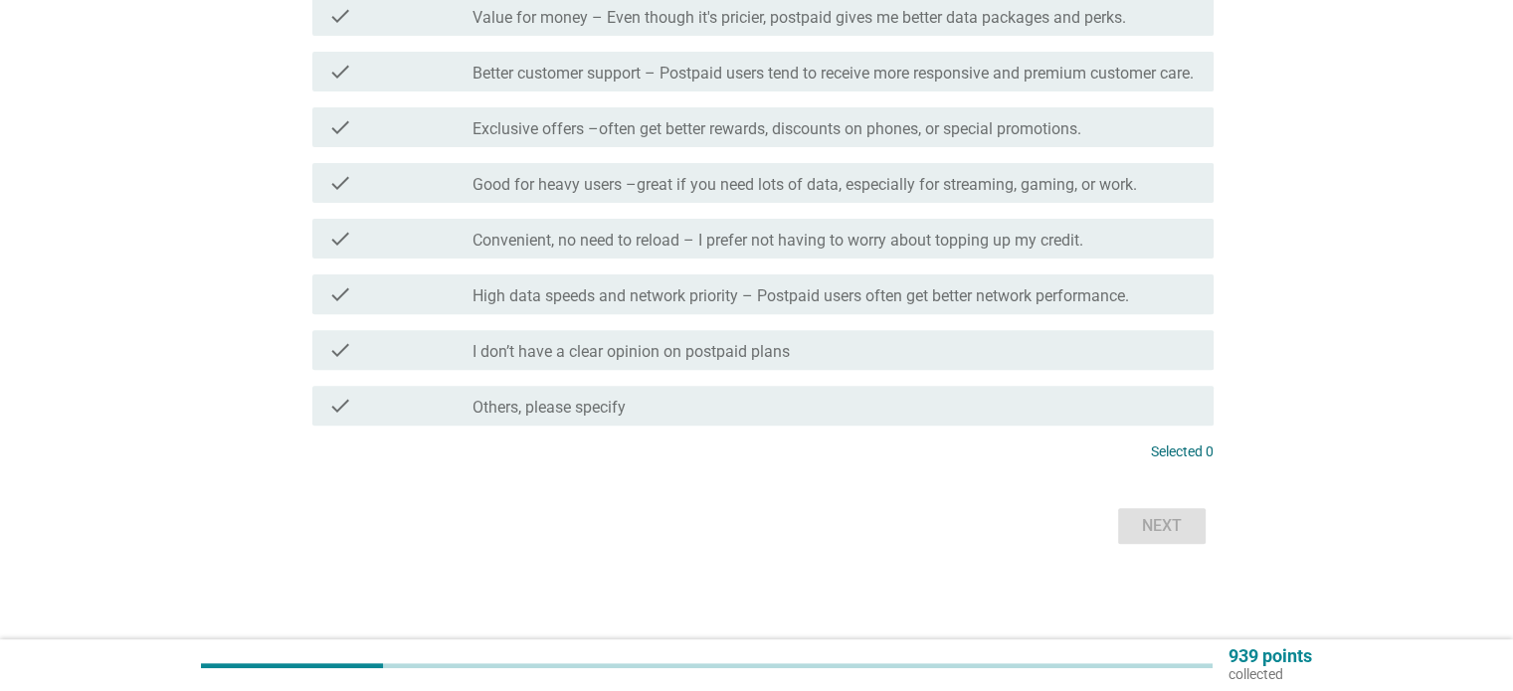
scroll to position [0, 0]
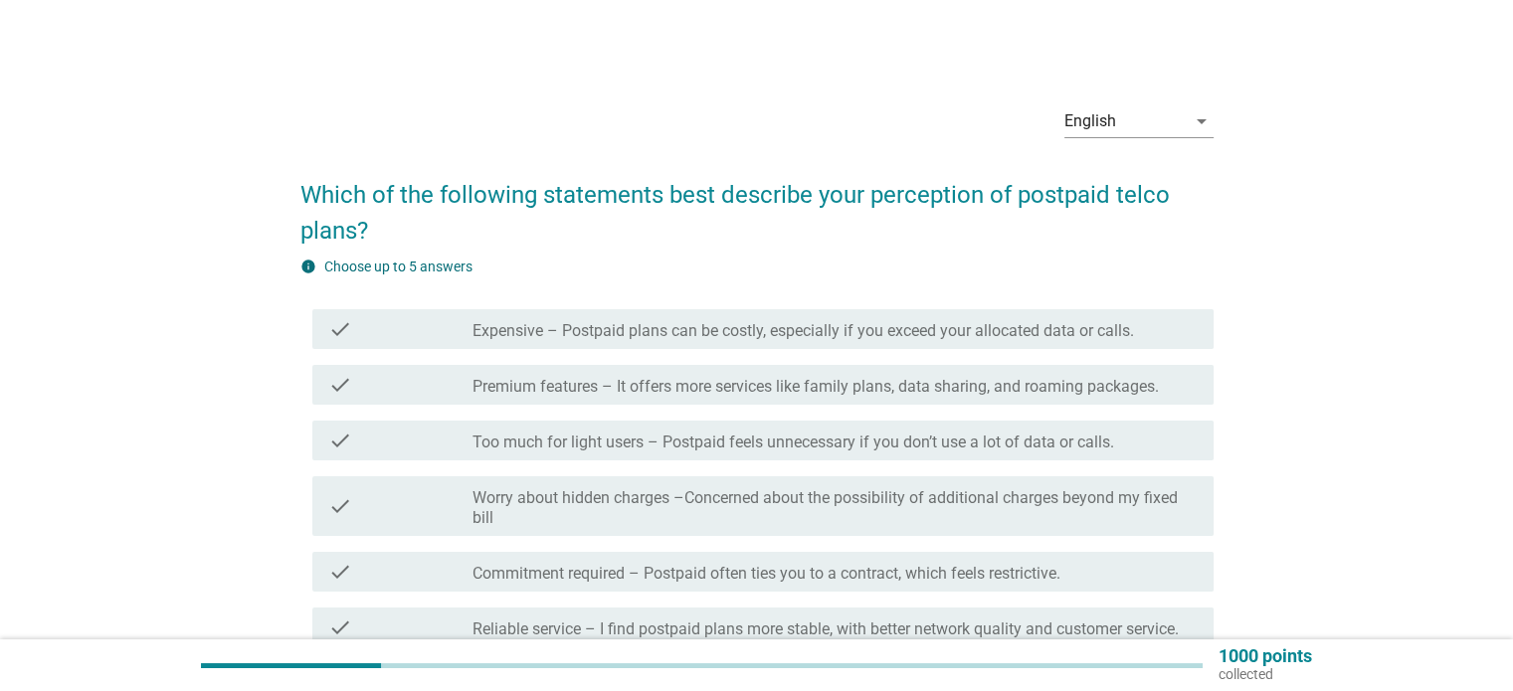
click at [688, 332] on label "Expensive – Postpaid plans can be costly, especially if you exceed your allocat…" at bounding box center [802, 331] width 661 height 20
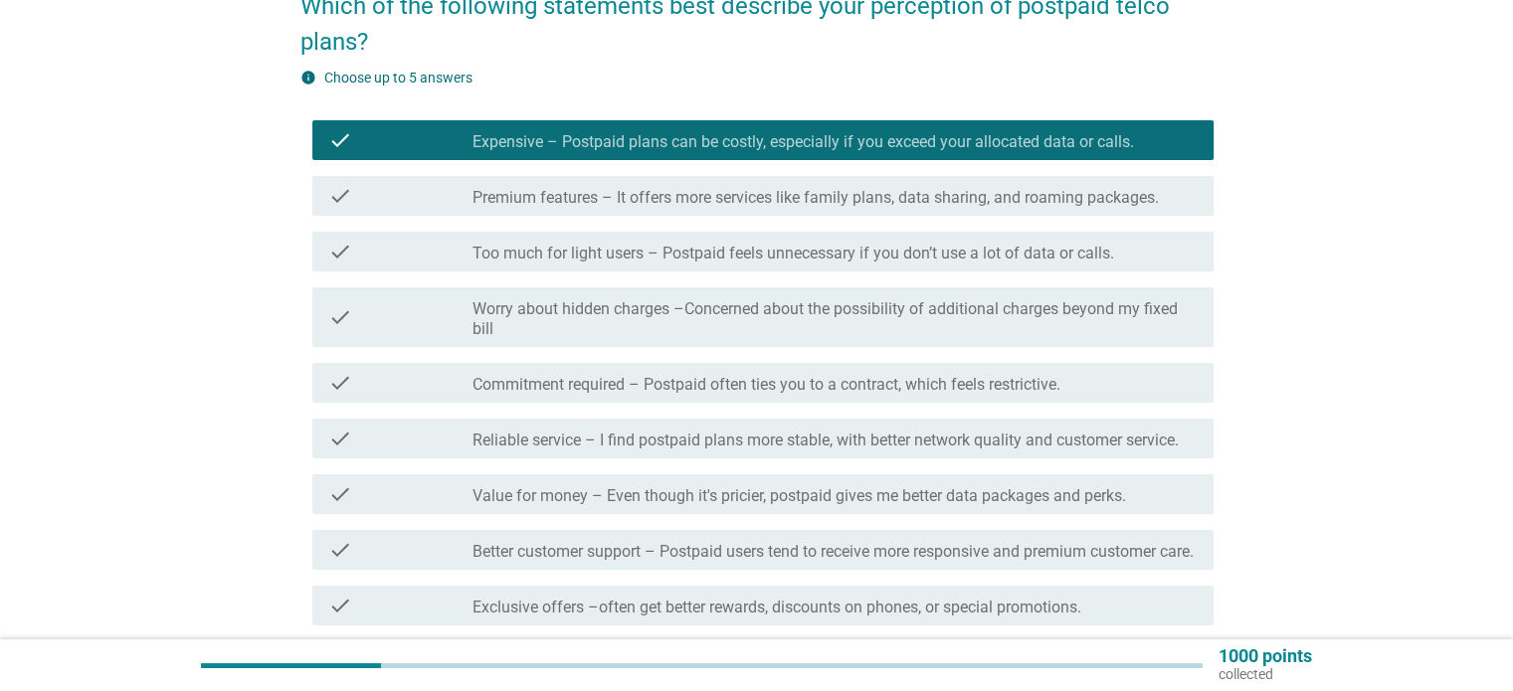
scroll to position [199, 0]
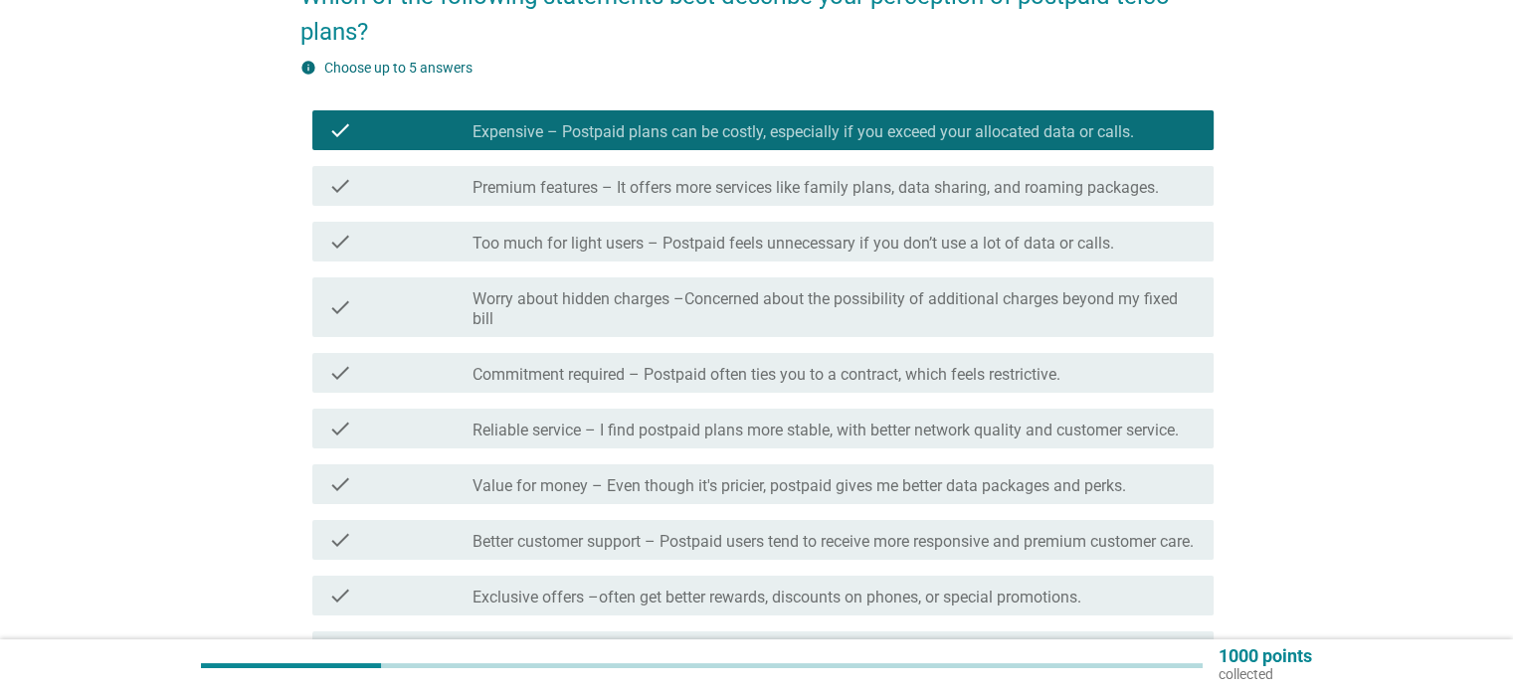
click at [595, 317] on label "Worry about hidden charges –Concerned about the possibility of additional charg…" at bounding box center [834, 309] width 724 height 40
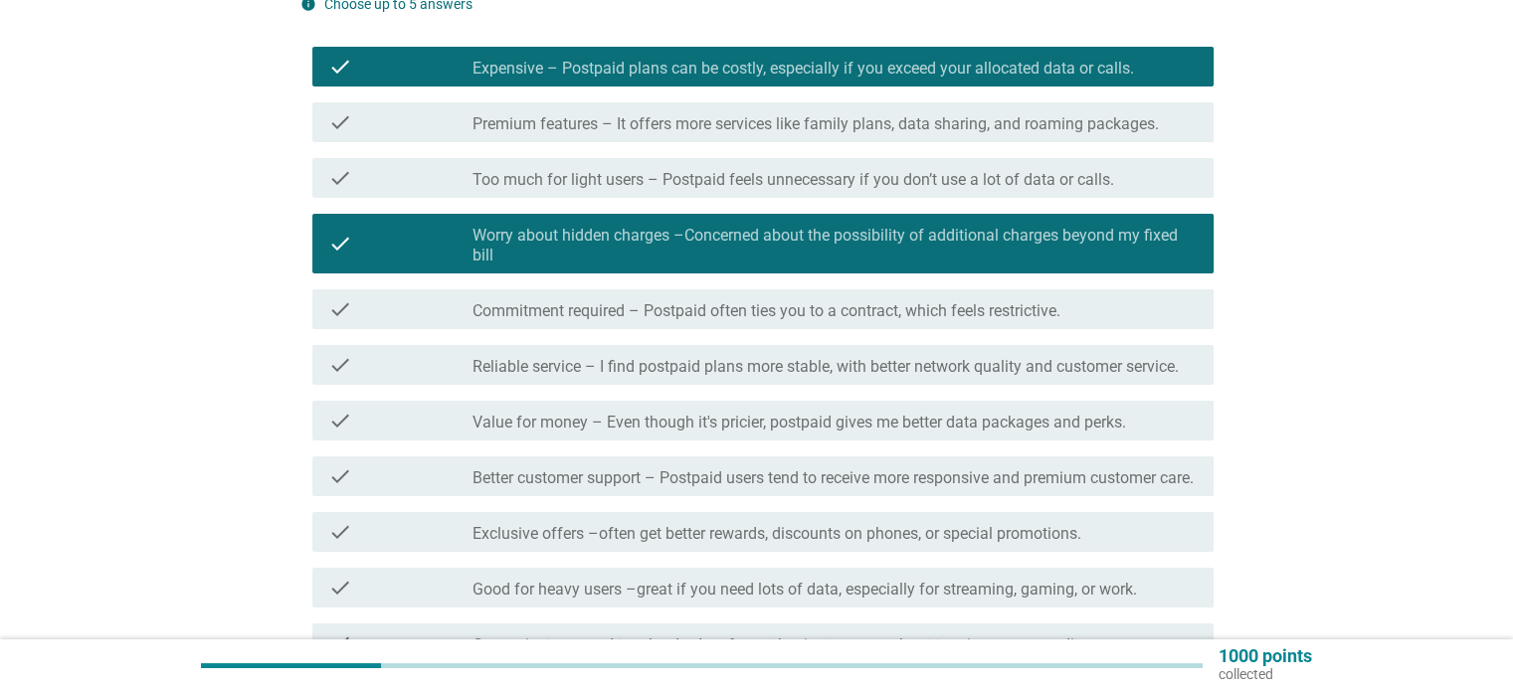
scroll to position [298, 0]
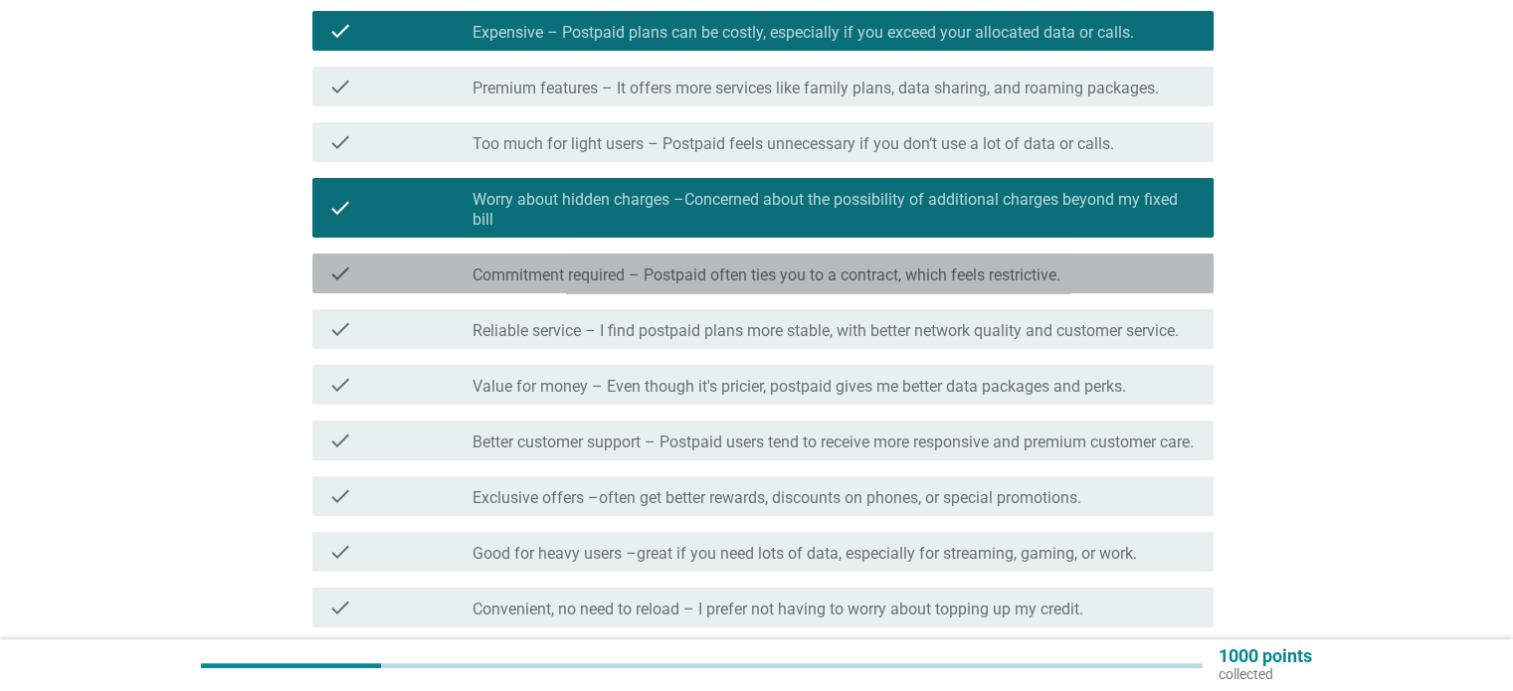
click at [618, 280] on label "Commitment required – Postpaid often ties you to a contract, which feels restri…" at bounding box center [766, 276] width 588 height 20
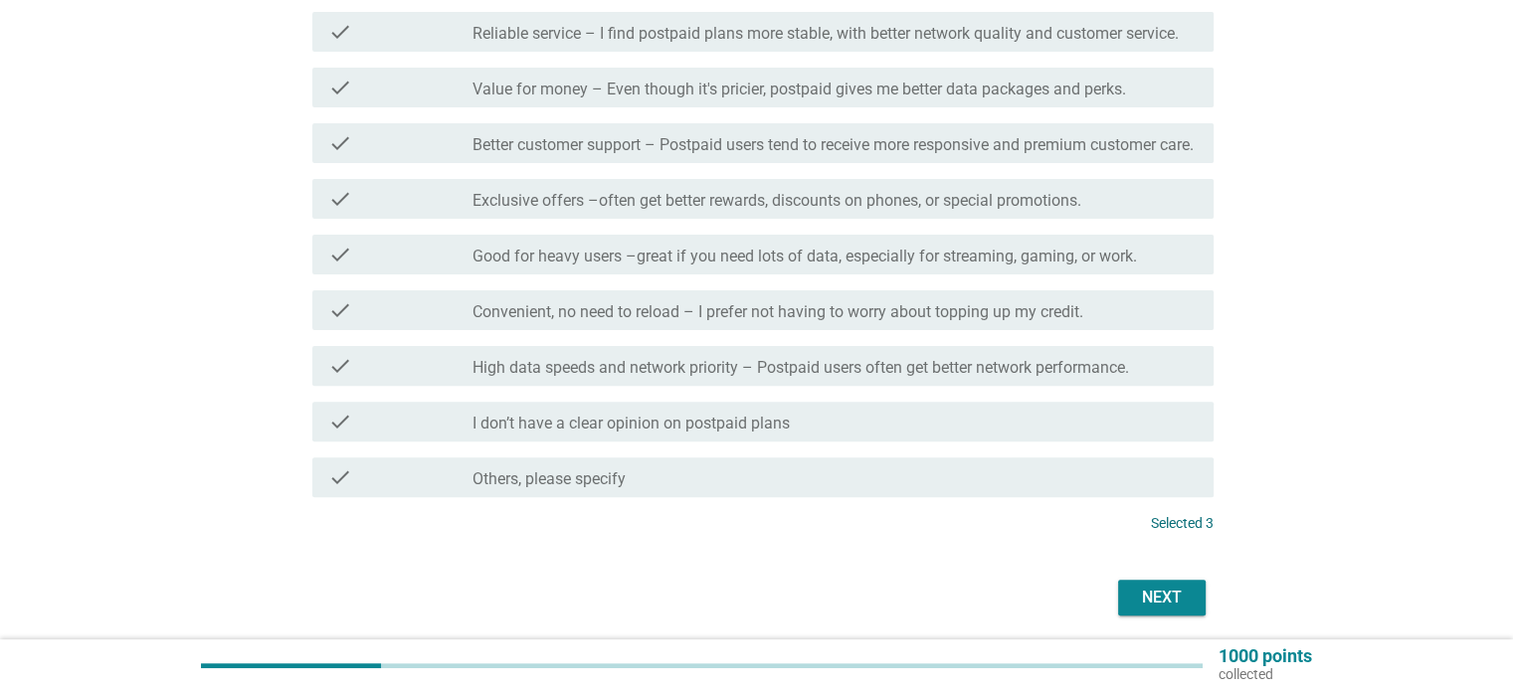
scroll to position [597, 0]
click at [1135, 609] on div "Next" at bounding box center [1162, 597] width 56 height 24
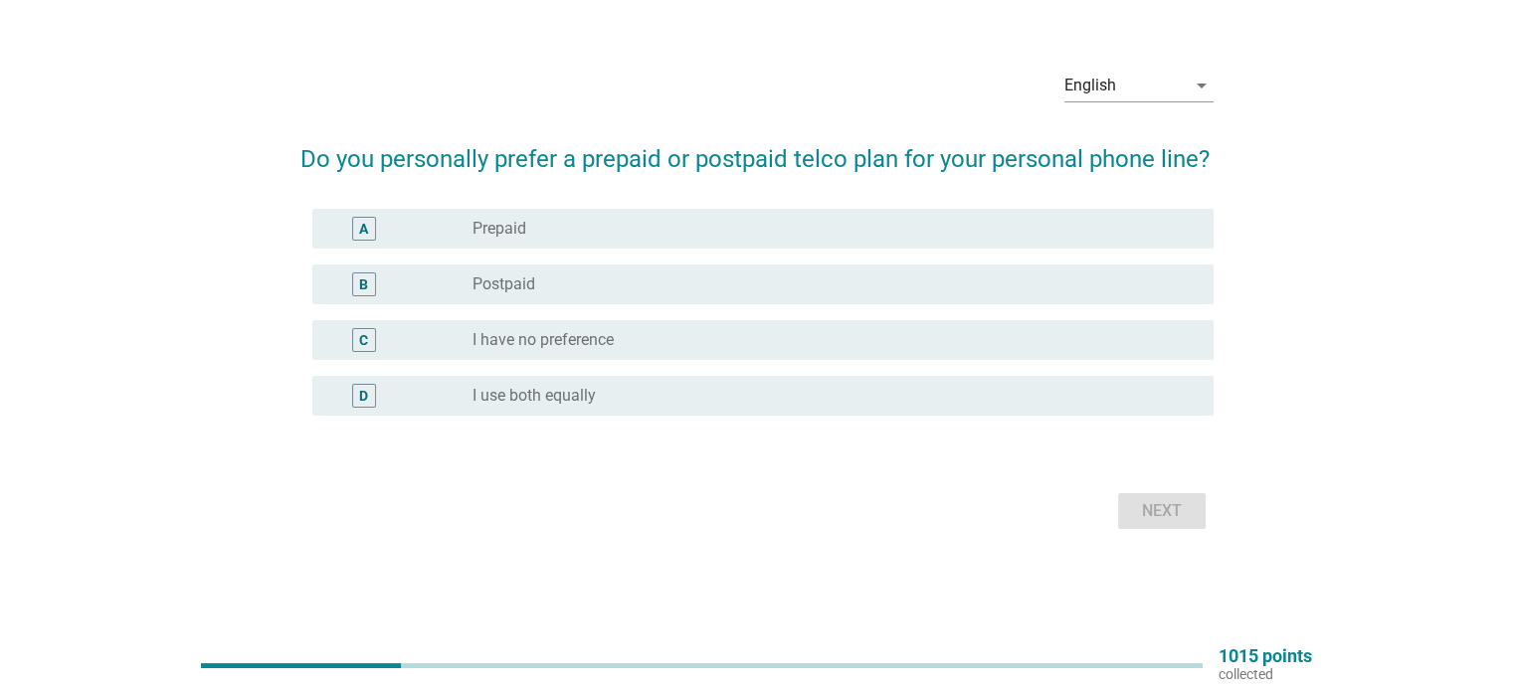
scroll to position [0, 0]
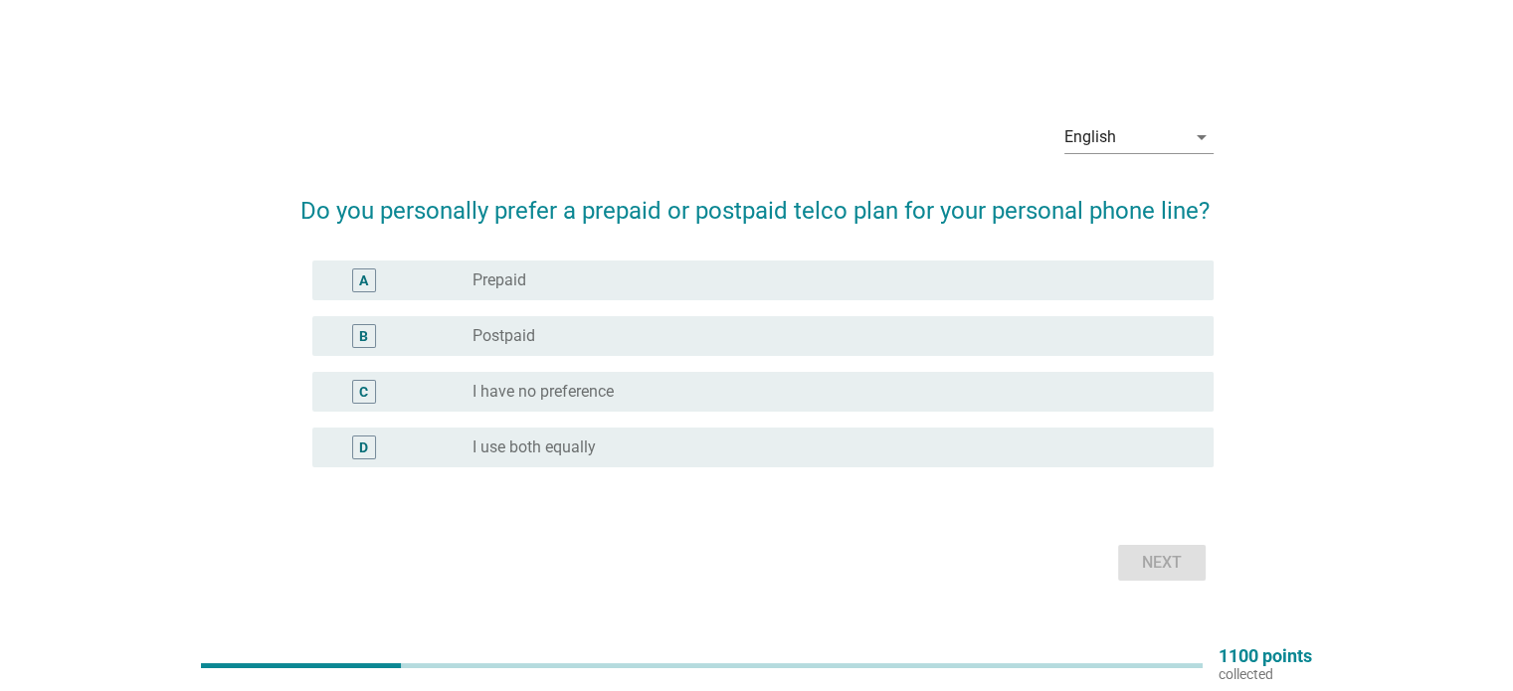
click at [504, 279] on label "Prepaid" at bounding box center [499, 281] width 54 height 20
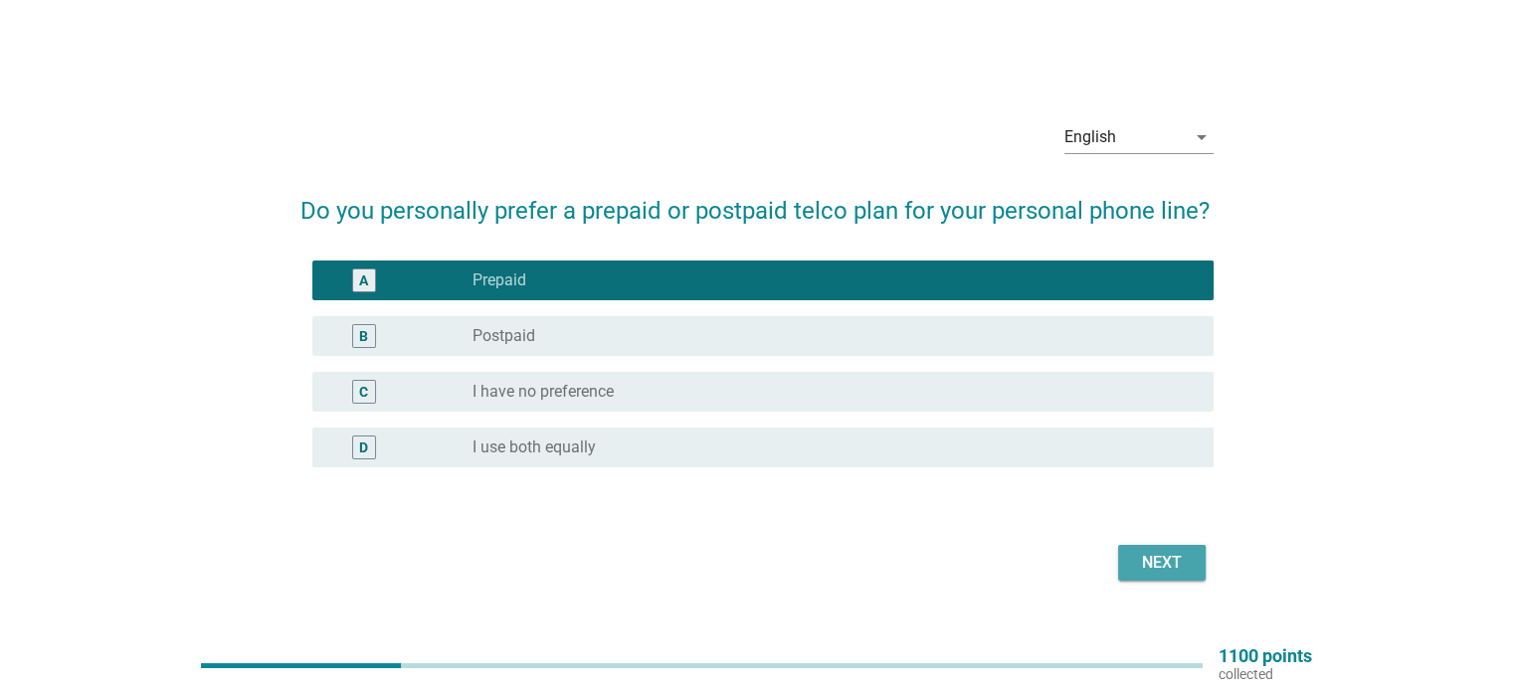
click at [1193, 562] on button "Next" at bounding box center [1162, 563] width 88 height 36
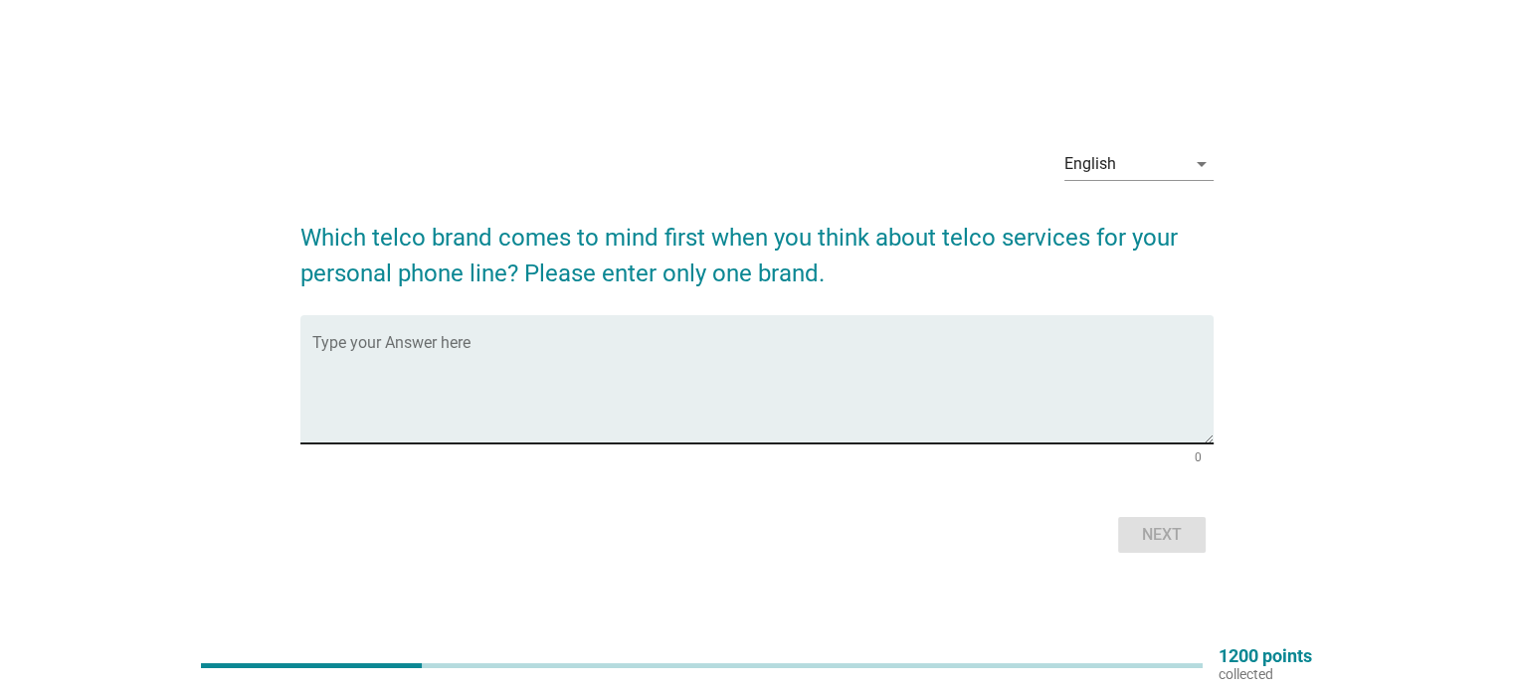
click at [569, 392] on textarea "Type your Answer here" at bounding box center [762, 391] width 901 height 104
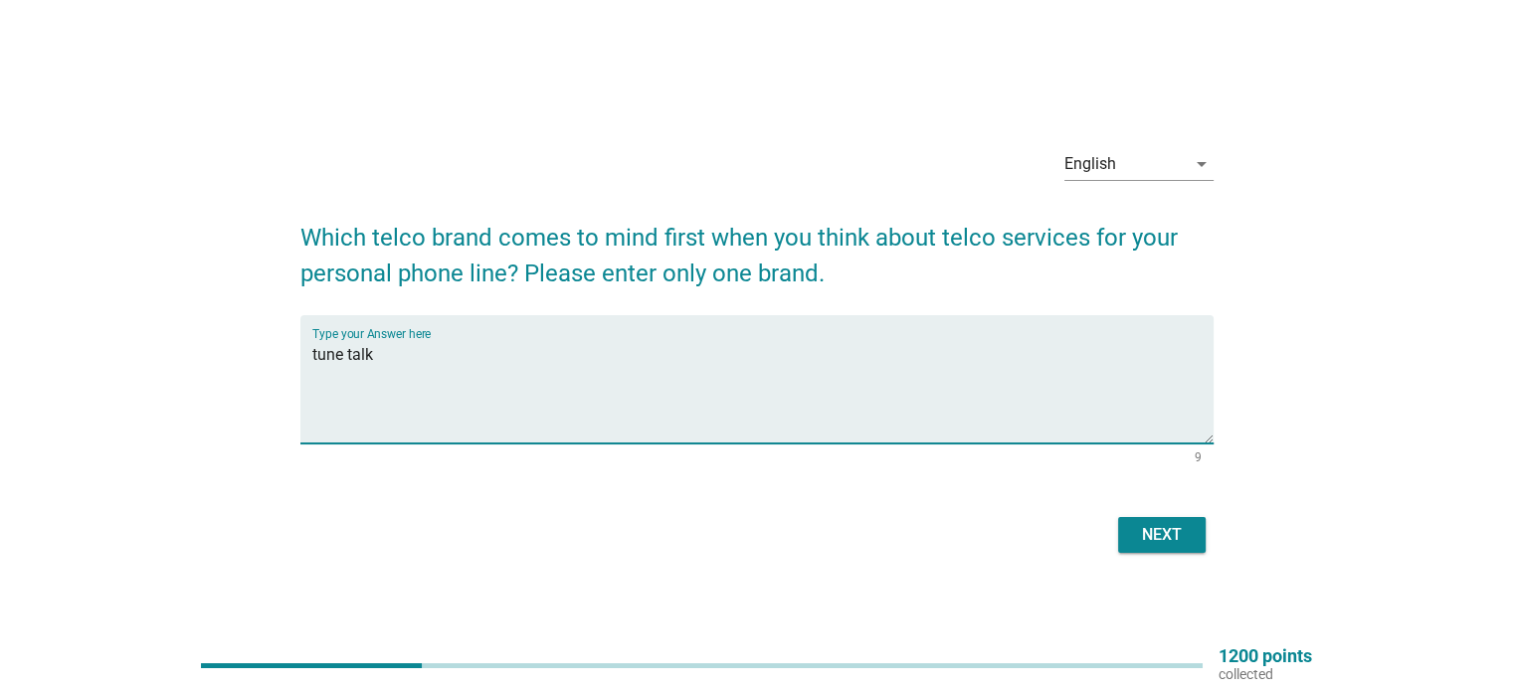
type textarea "tune talk"
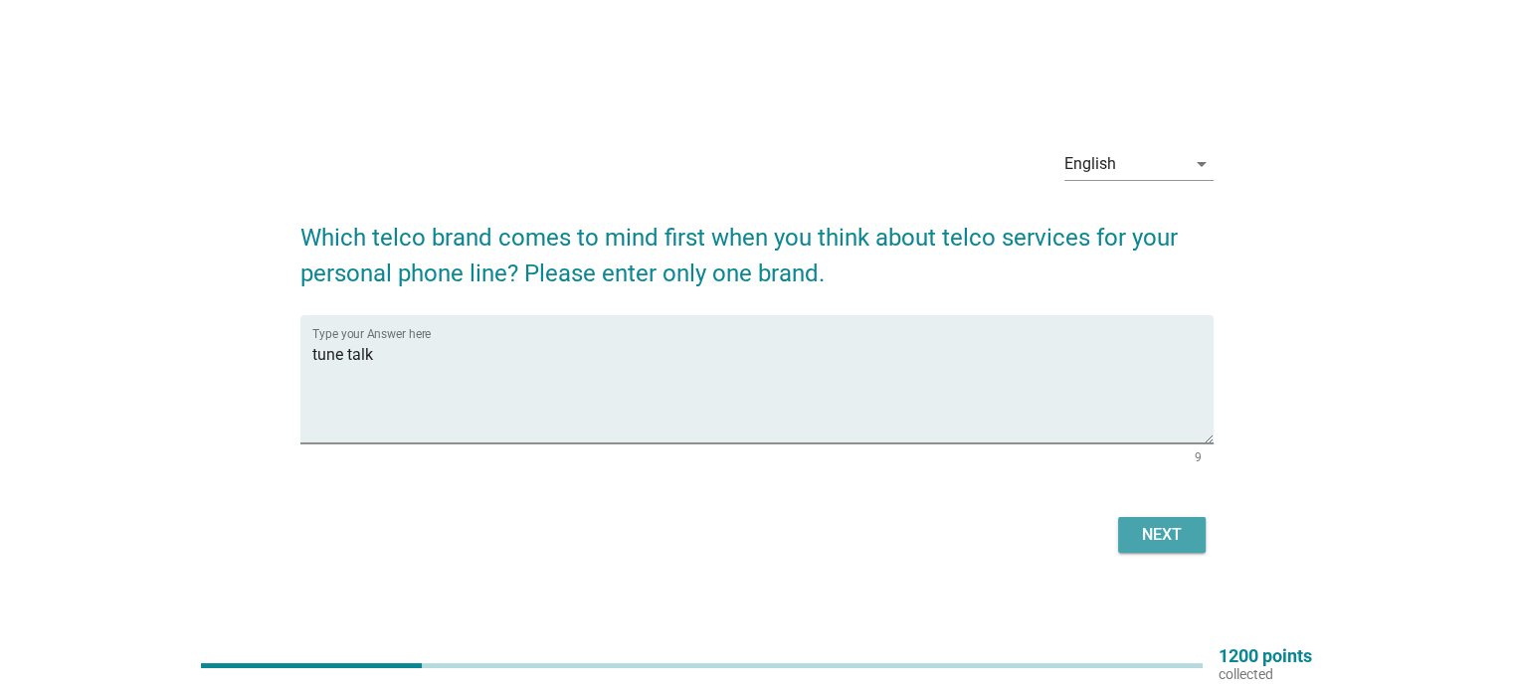
click at [1155, 543] on div "Next" at bounding box center [1162, 535] width 56 height 24
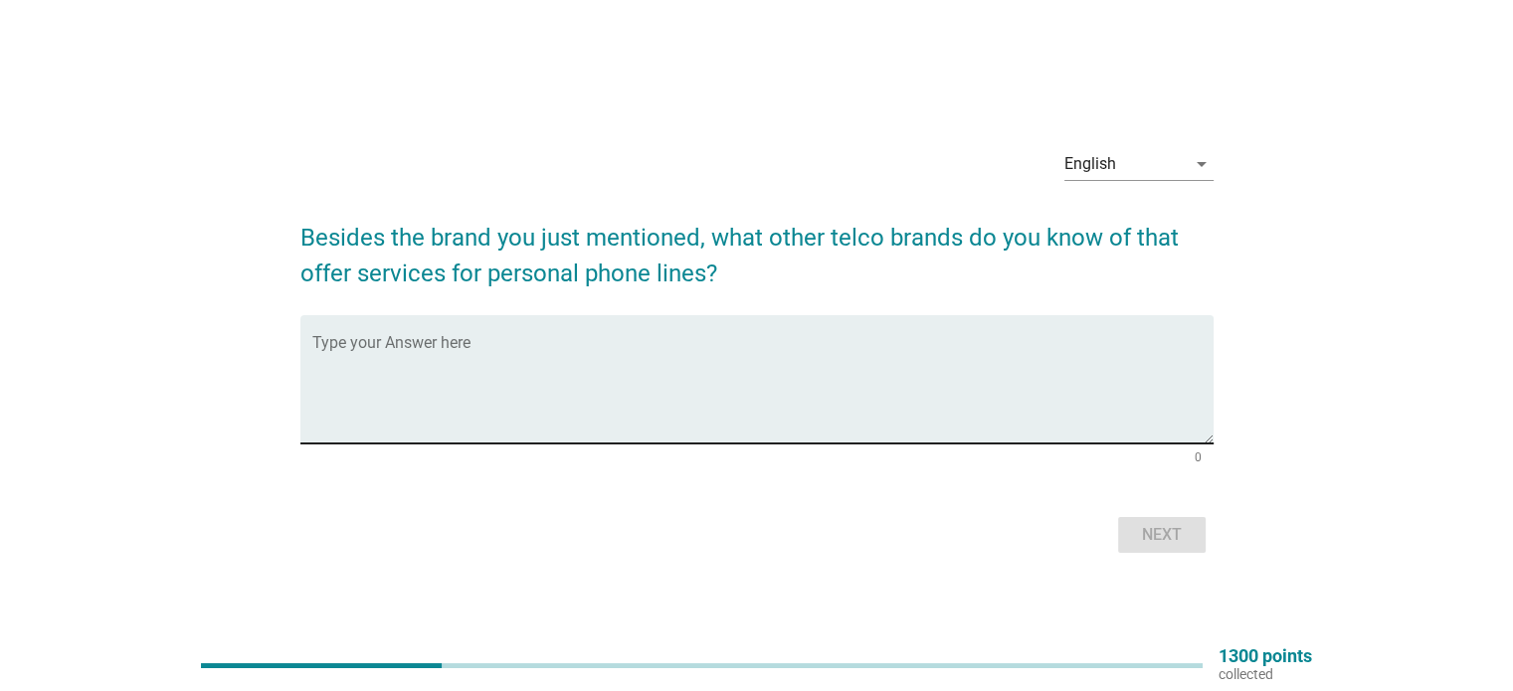
click at [457, 374] on textarea "Type your Answer here" at bounding box center [762, 391] width 901 height 104
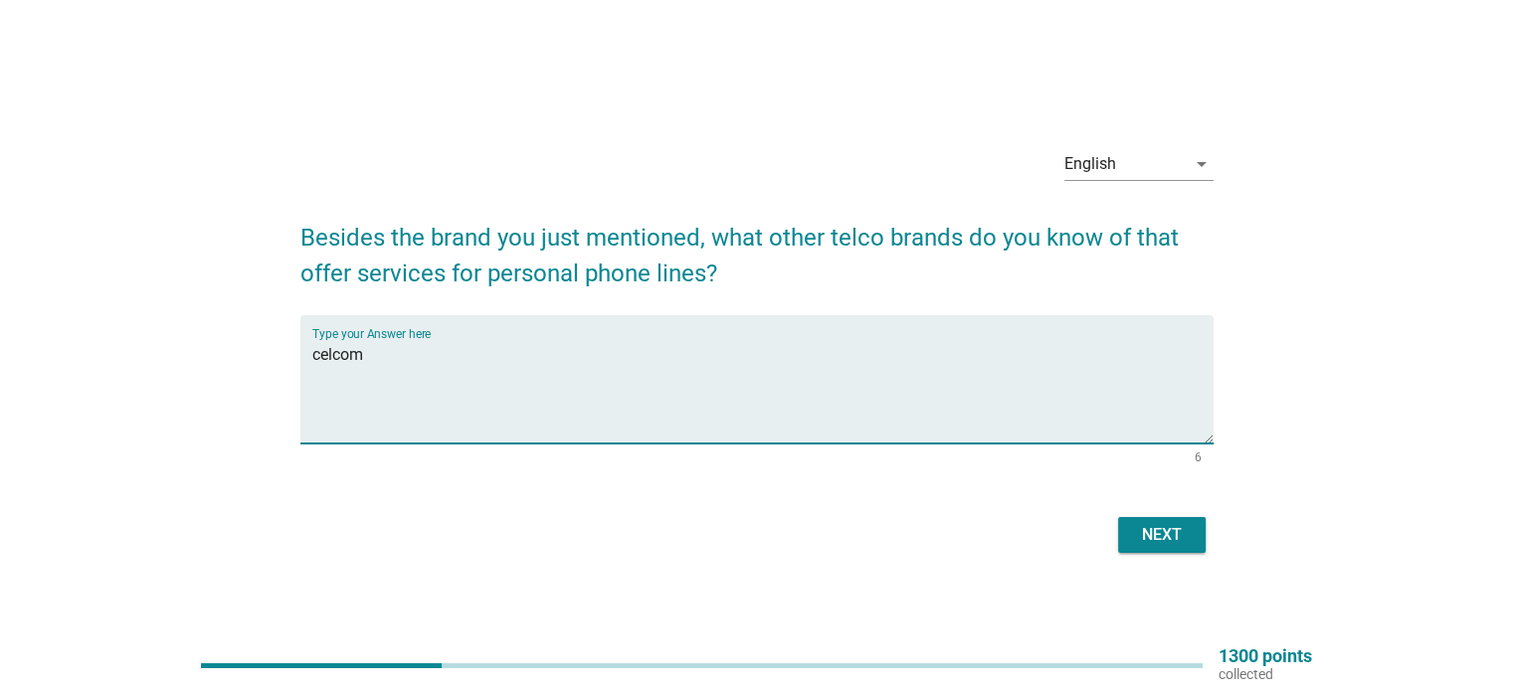
type textarea "celcom"
click at [1166, 533] on div "Next" at bounding box center [1162, 535] width 56 height 24
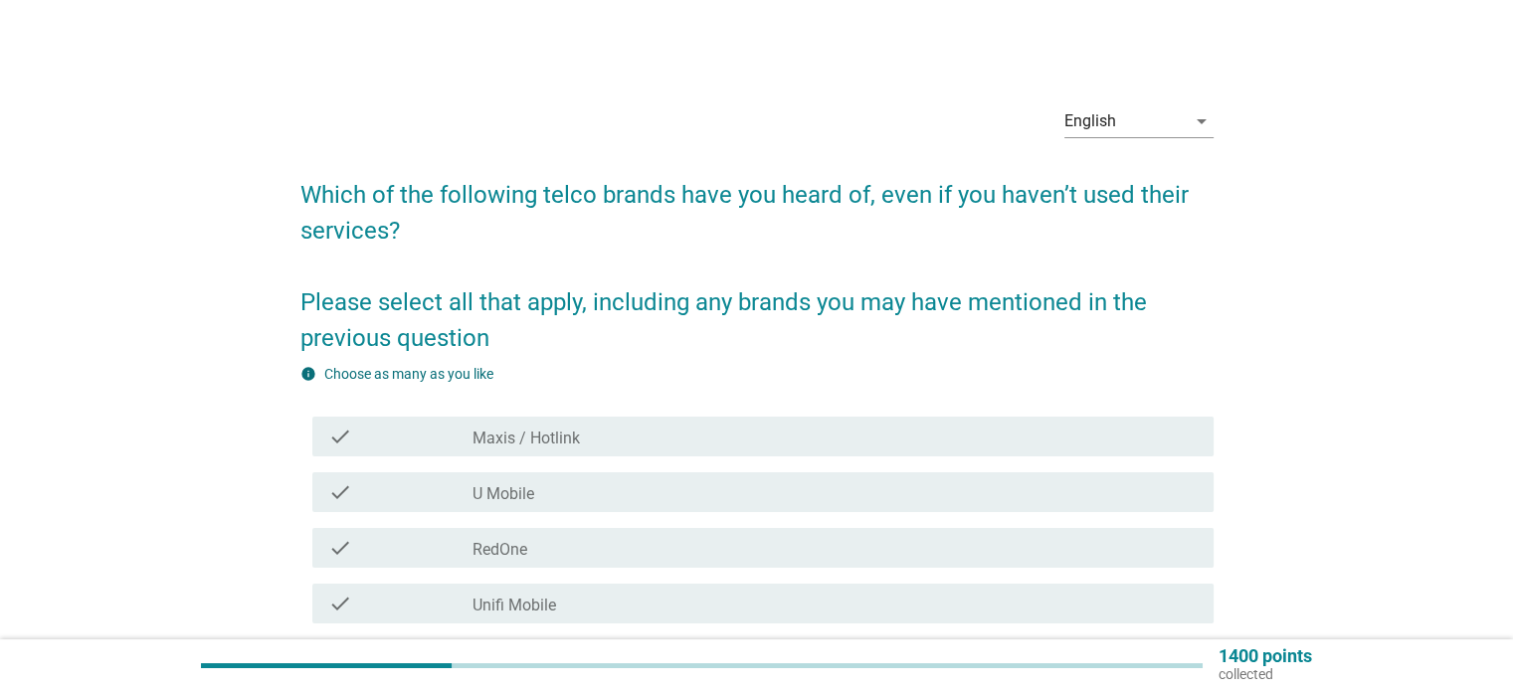
click at [597, 444] on div "check_box_outline_blank Maxis / Hotlink" at bounding box center [834, 437] width 724 height 24
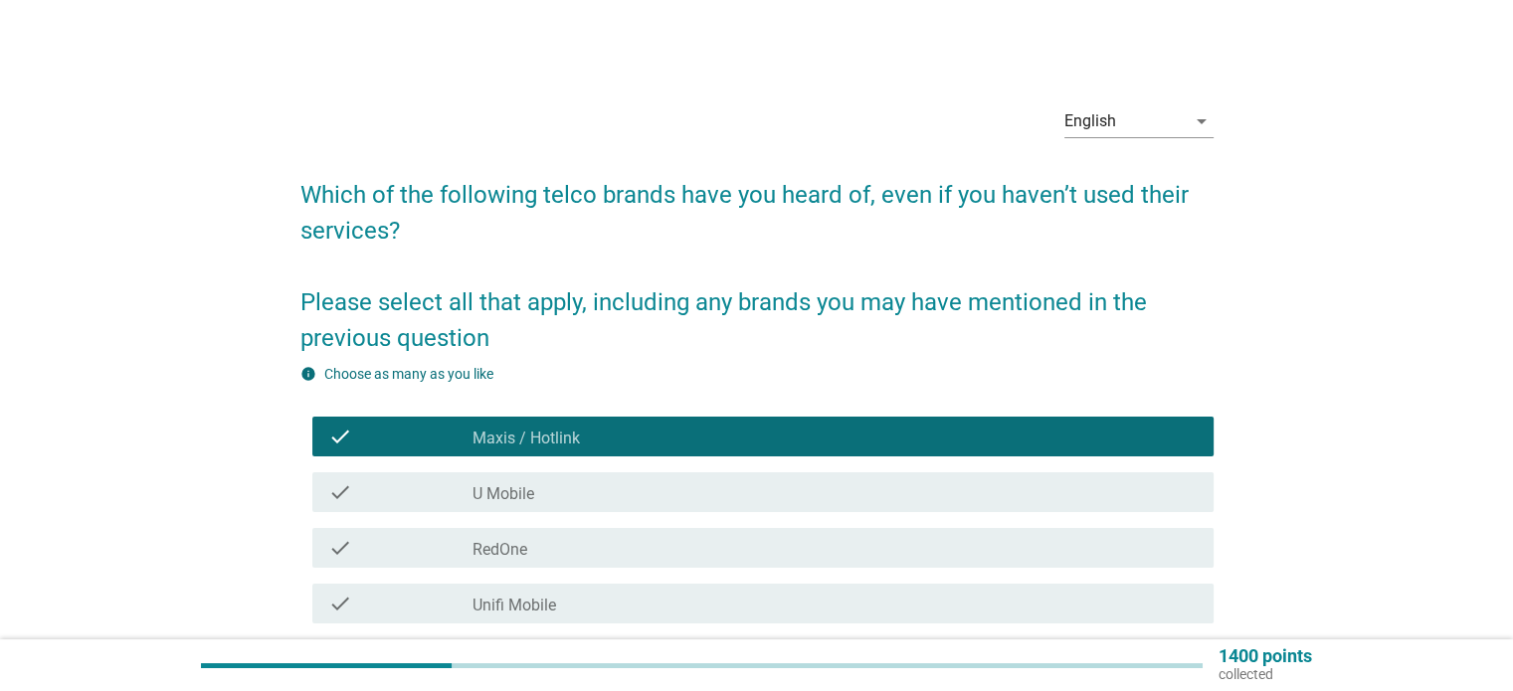
click at [570, 492] on div "check_box_outline_blank U Mobile" at bounding box center [834, 492] width 724 height 24
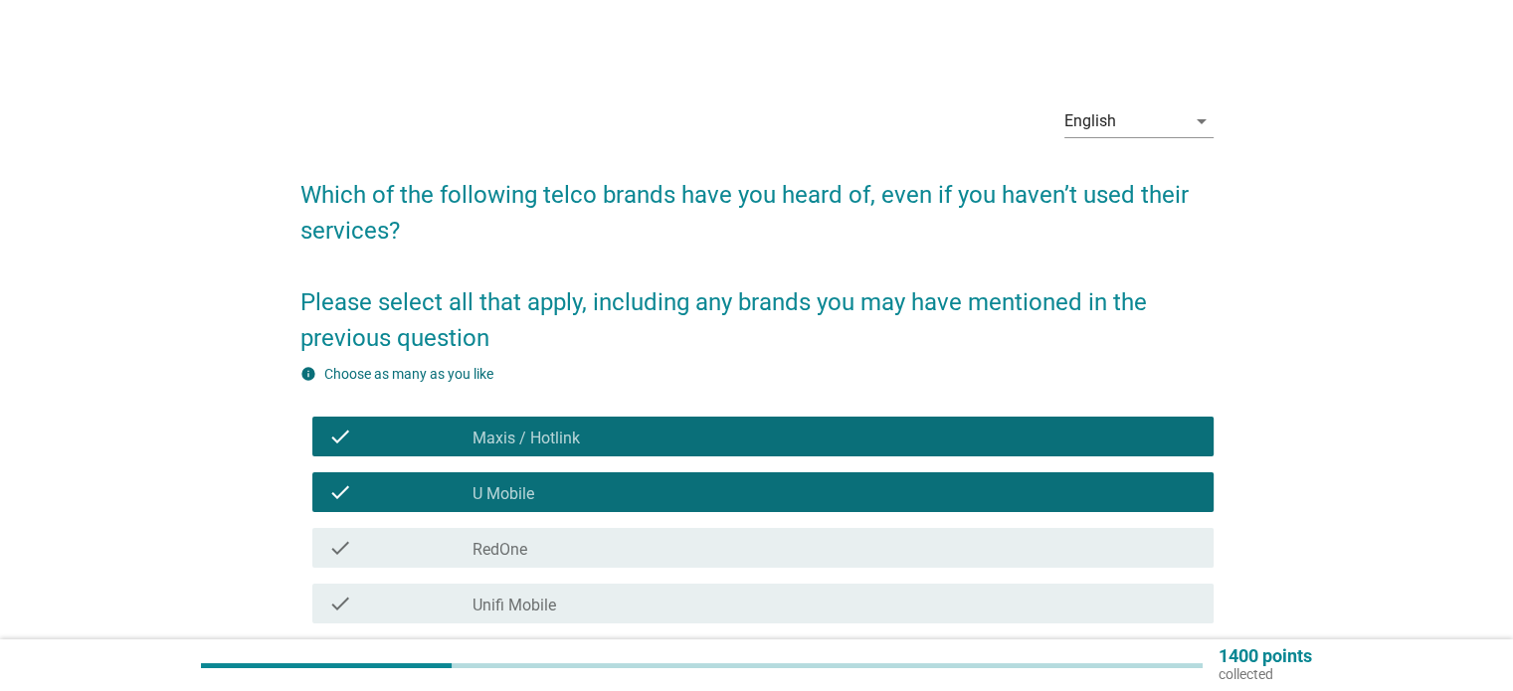
click at [548, 553] on div "check_box_outline_blank RedOne" at bounding box center [834, 548] width 724 height 24
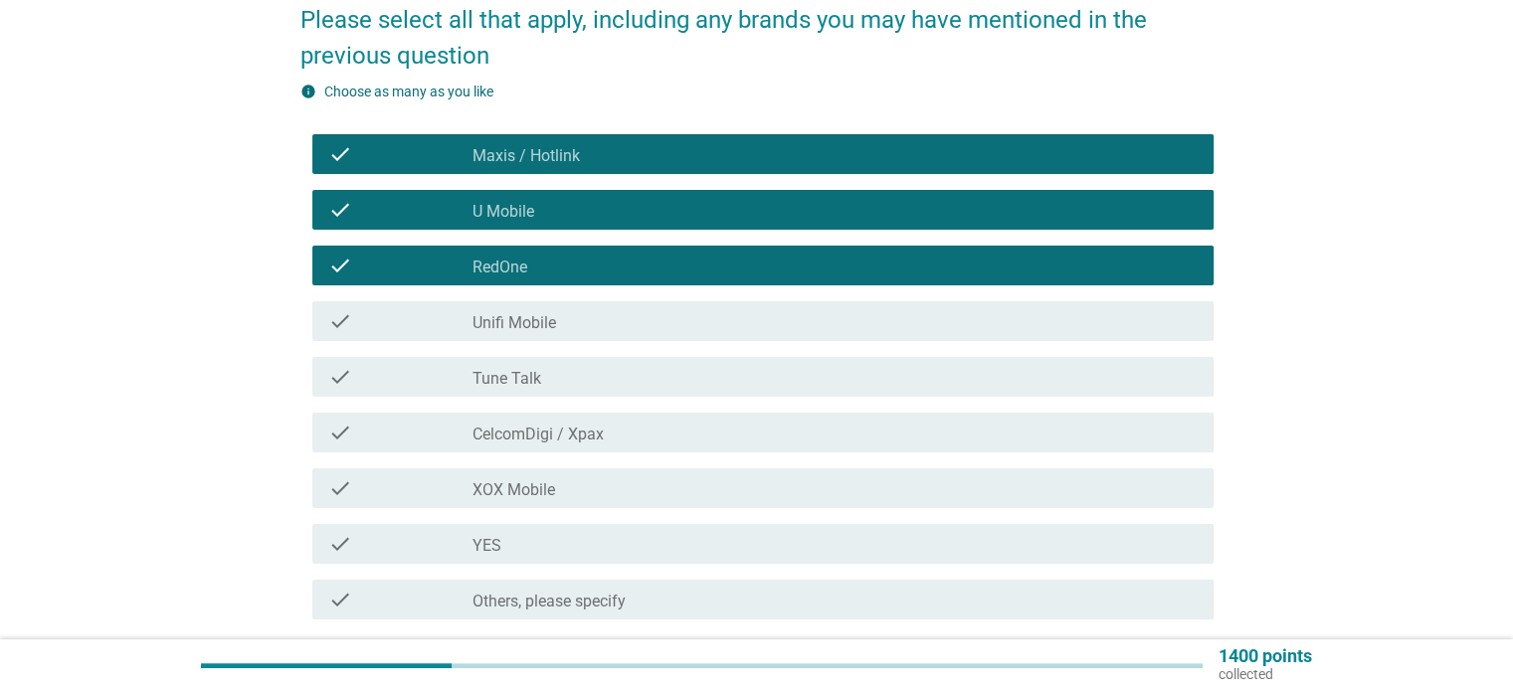
scroll to position [298, 0]
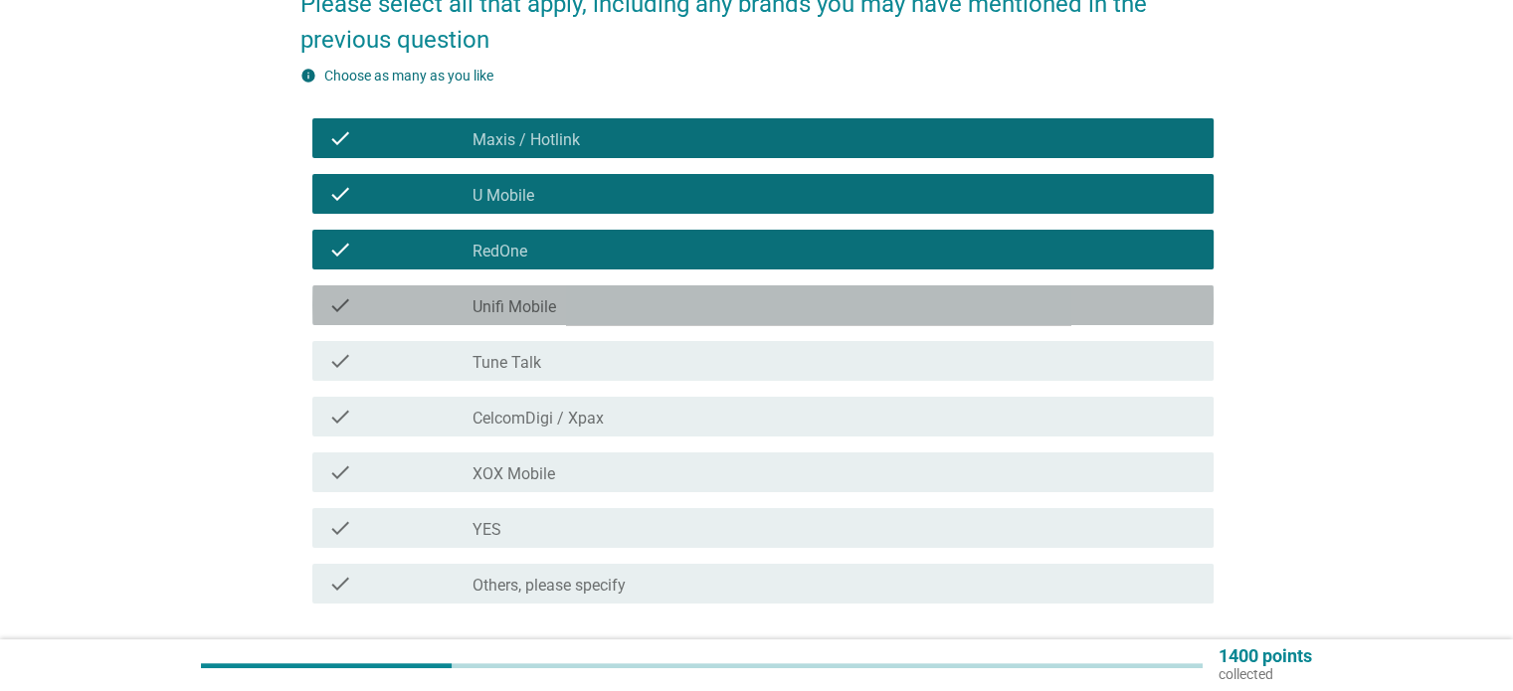
click at [607, 301] on div "check_box_outline_blank Unifi Mobile" at bounding box center [834, 305] width 724 height 24
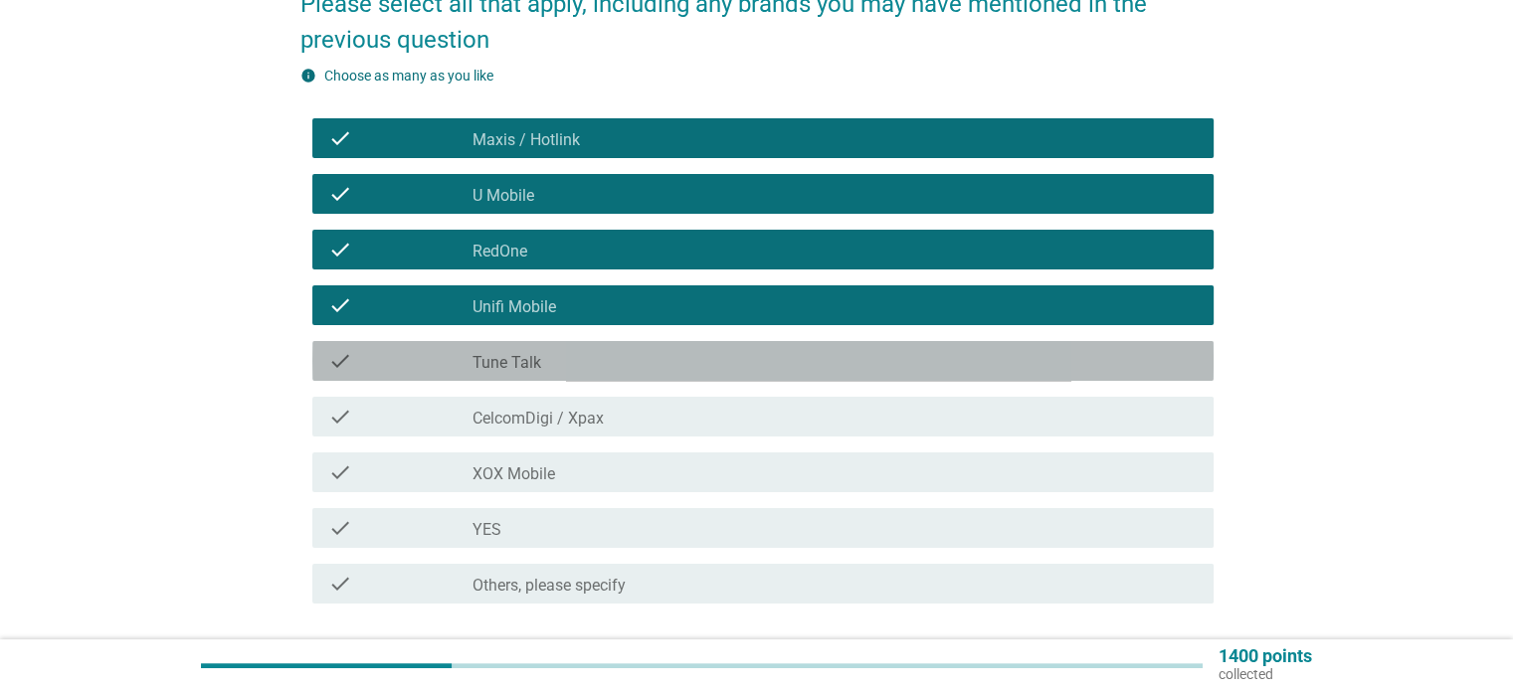
click at [535, 365] on label "Tune Talk" at bounding box center [506, 363] width 69 height 20
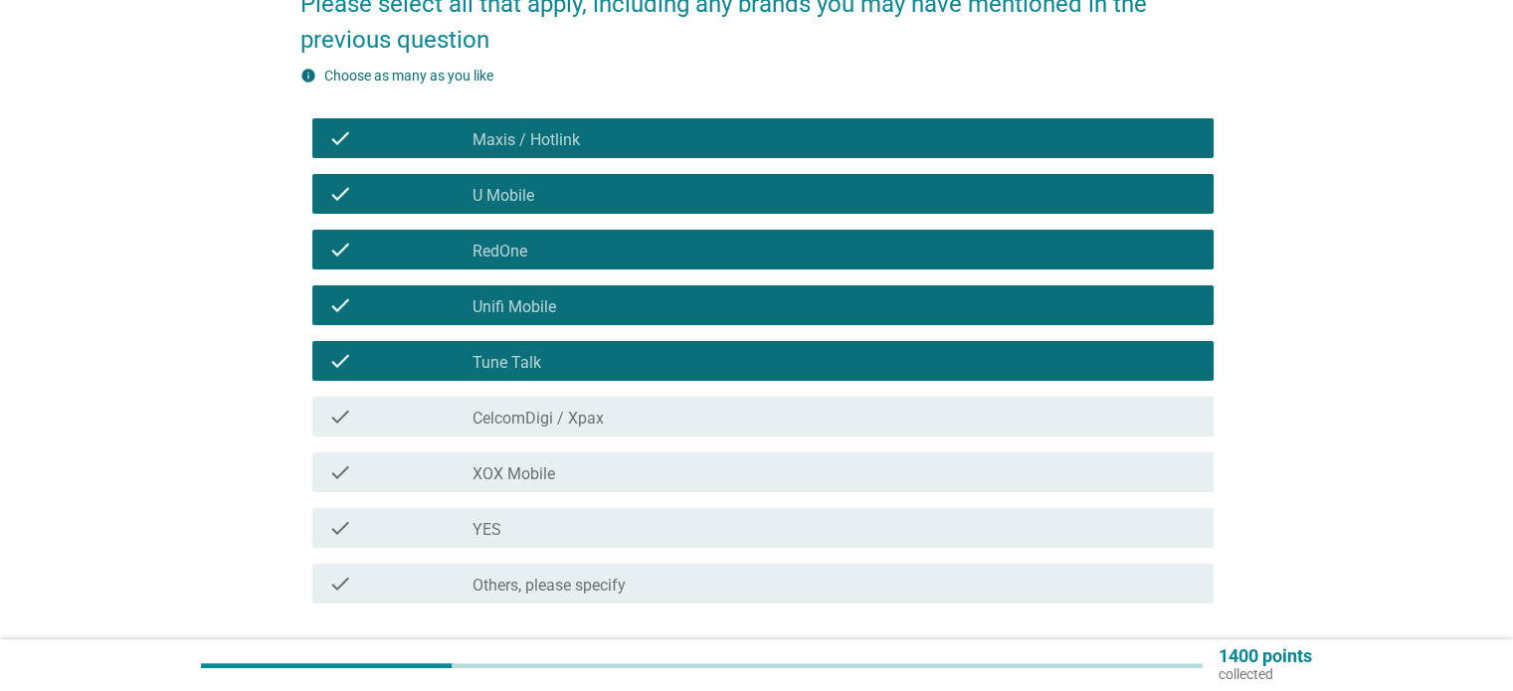
click at [534, 425] on label "CelcomDigi / Xpax" at bounding box center [537, 419] width 131 height 20
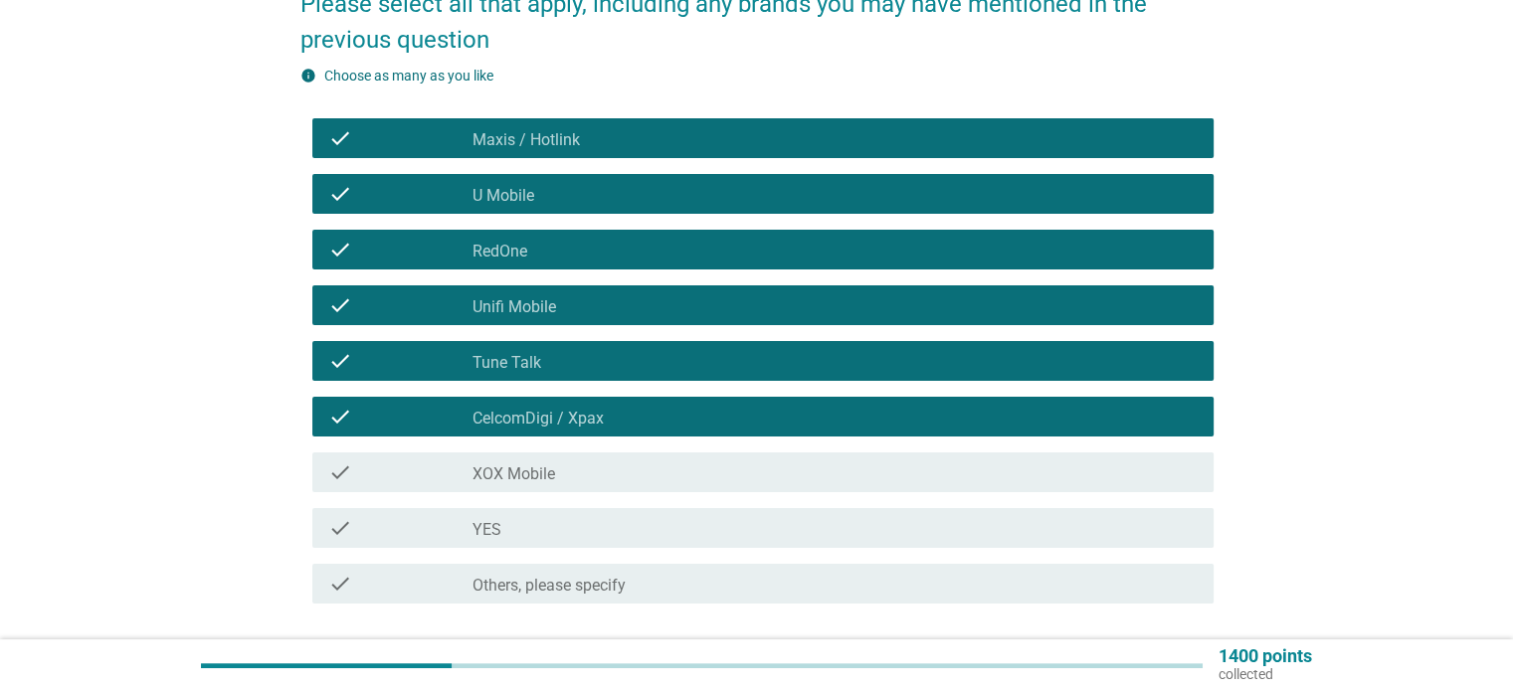
click at [535, 474] on label "XOX Mobile" at bounding box center [513, 475] width 83 height 20
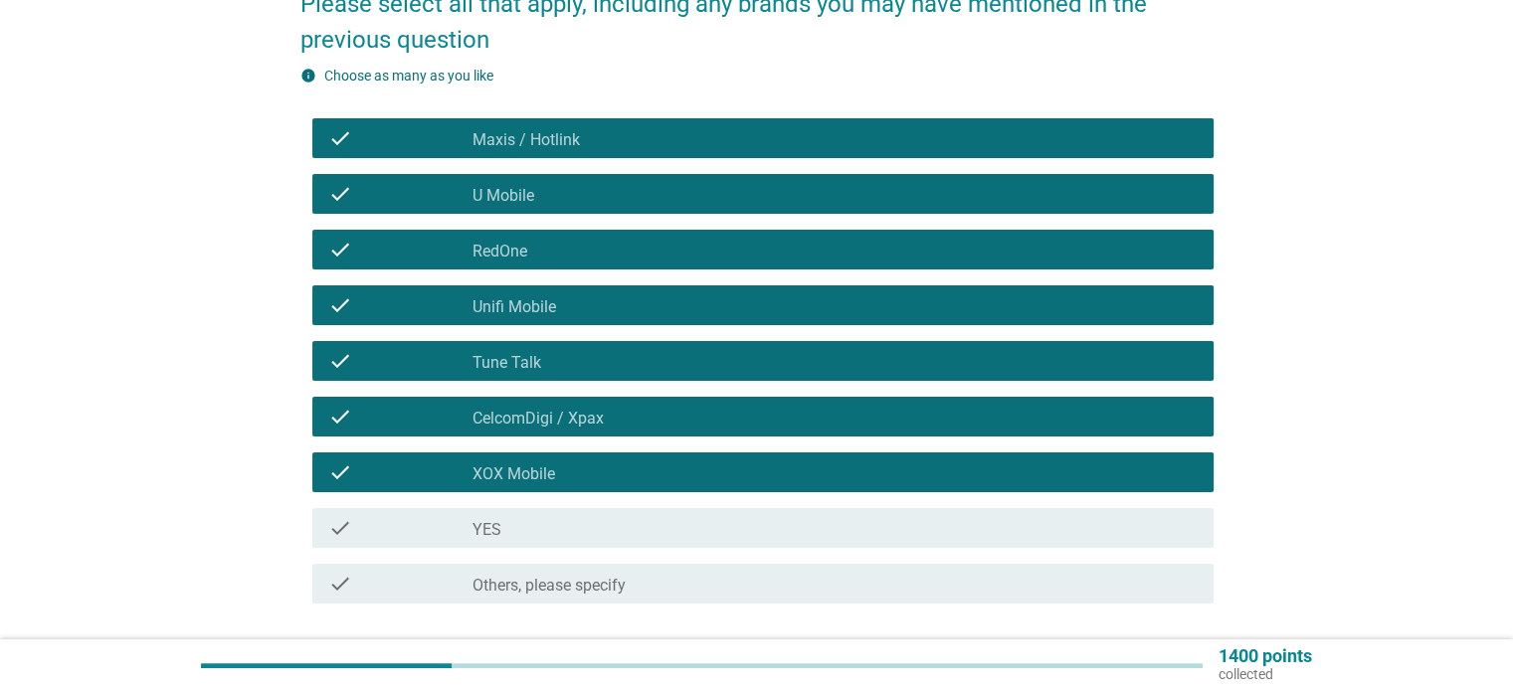
click at [529, 532] on div "check_box_outline_blank YES" at bounding box center [834, 528] width 724 height 24
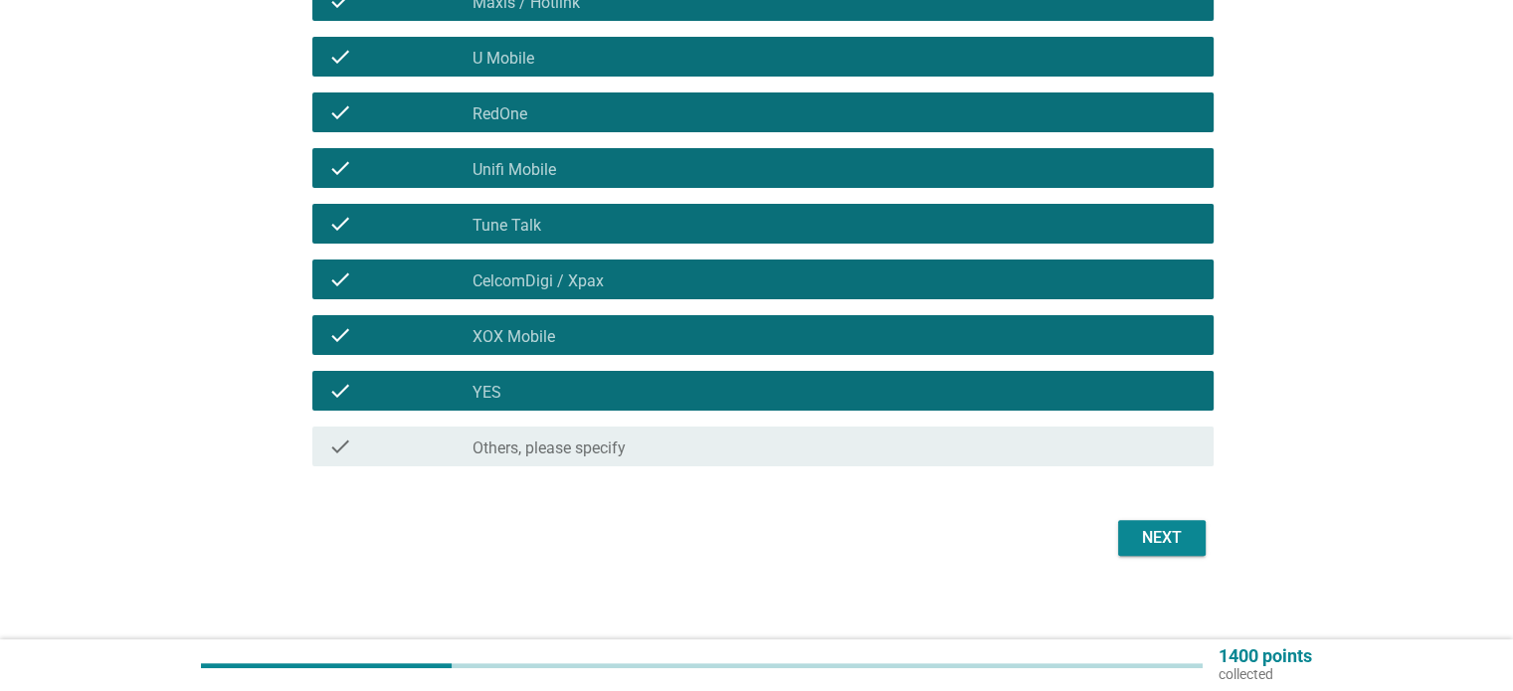
scroll to position [447, 0]
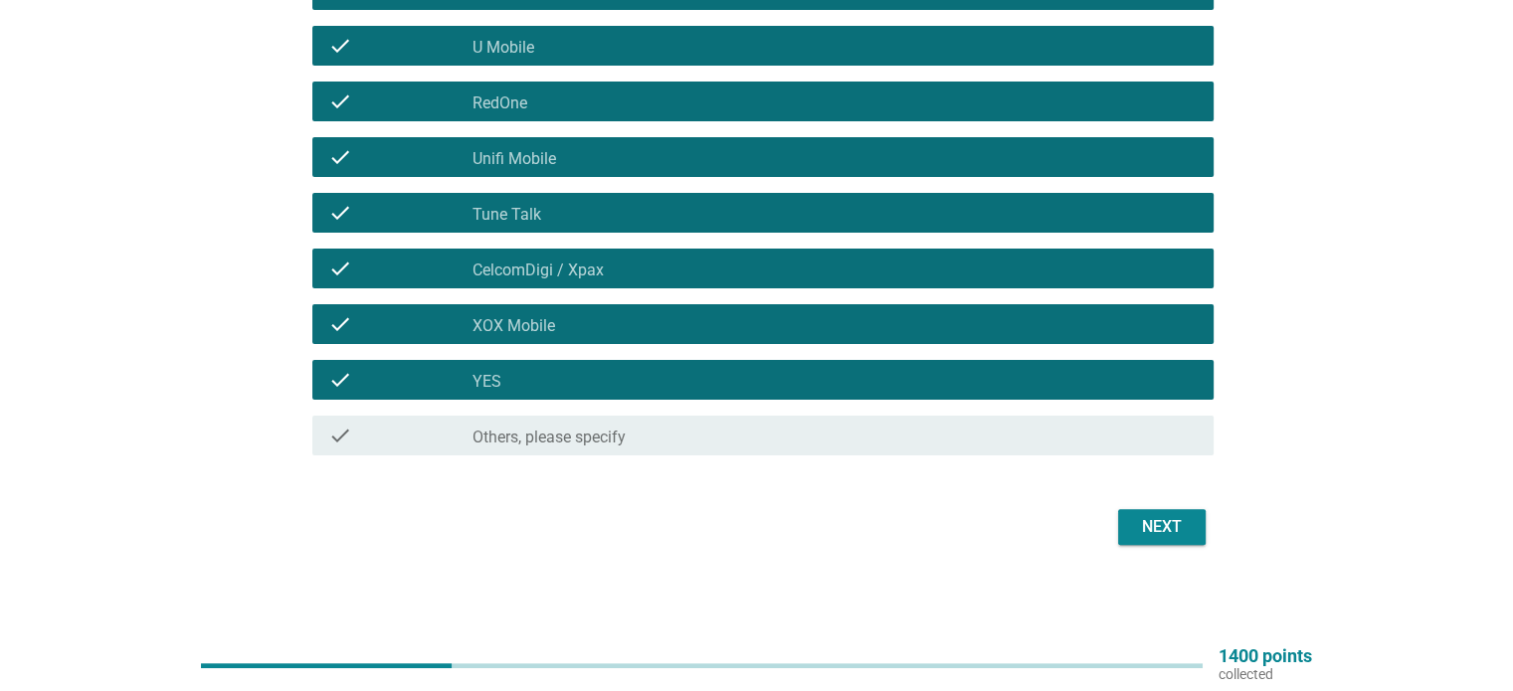
click at [1148, 531] on div "Next" at bounding box center [1162, 527] width 56 height 24
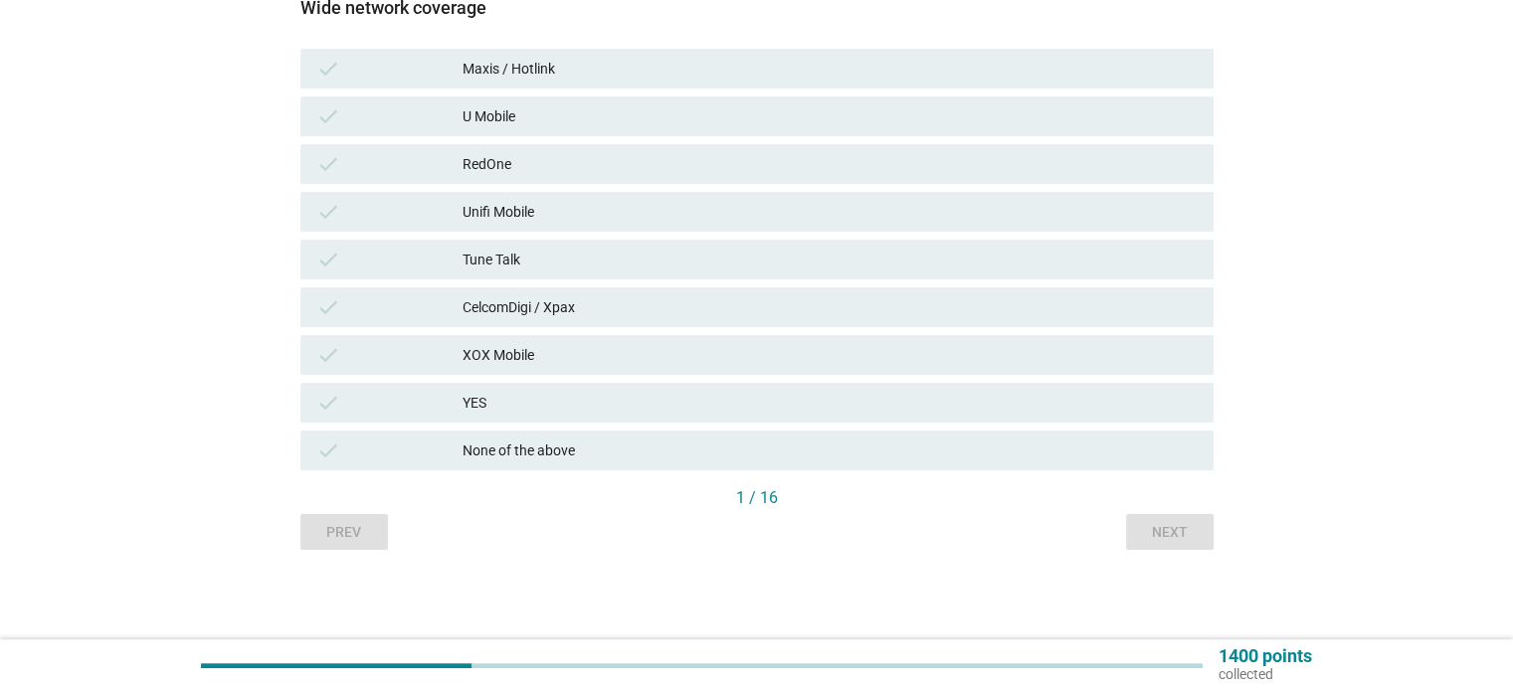
scroll to position [0, 0]
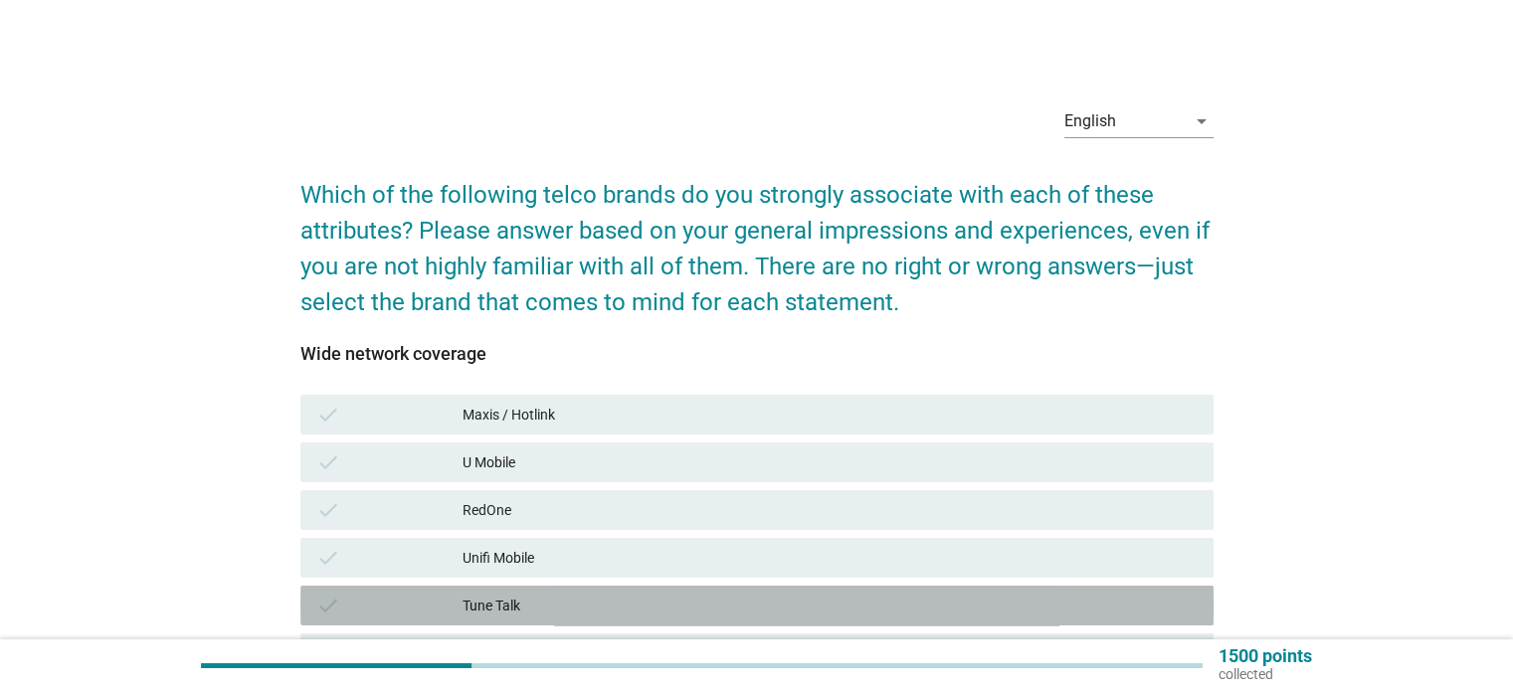
click at [487, 608] on div "Tune Talk" at bounding box center [830, 606] width 734 height 24
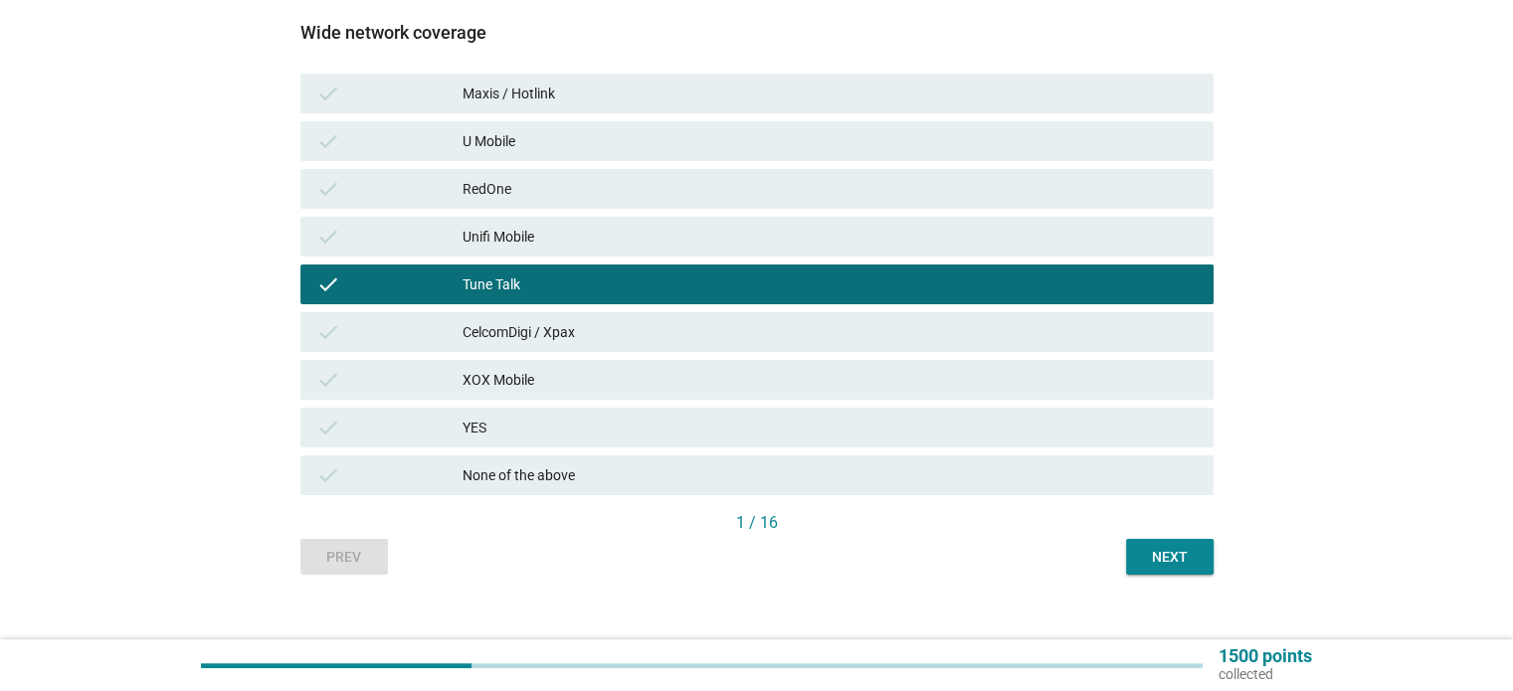
scroll to position [346, 0]
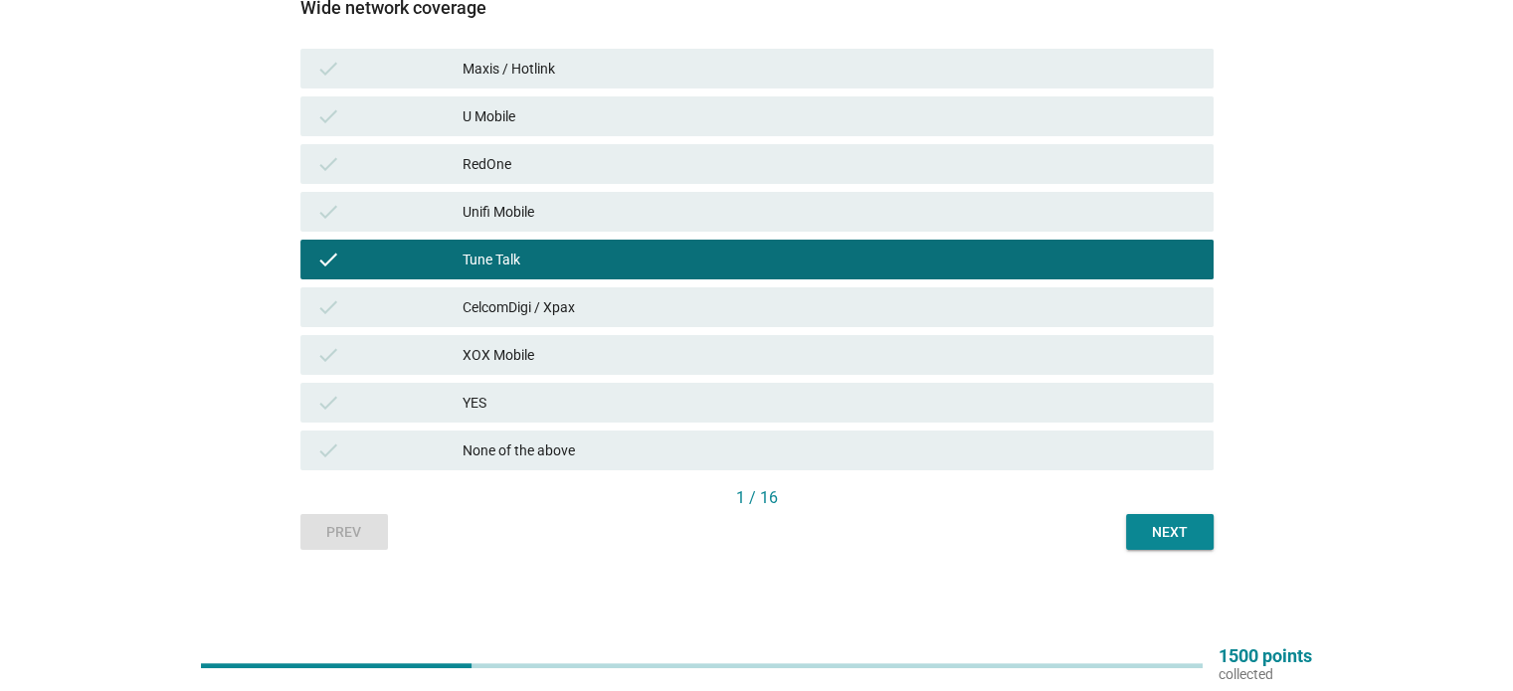
click at [1172, 531] on div "Next" at bounding box center [1170, 532] width 56 height 21
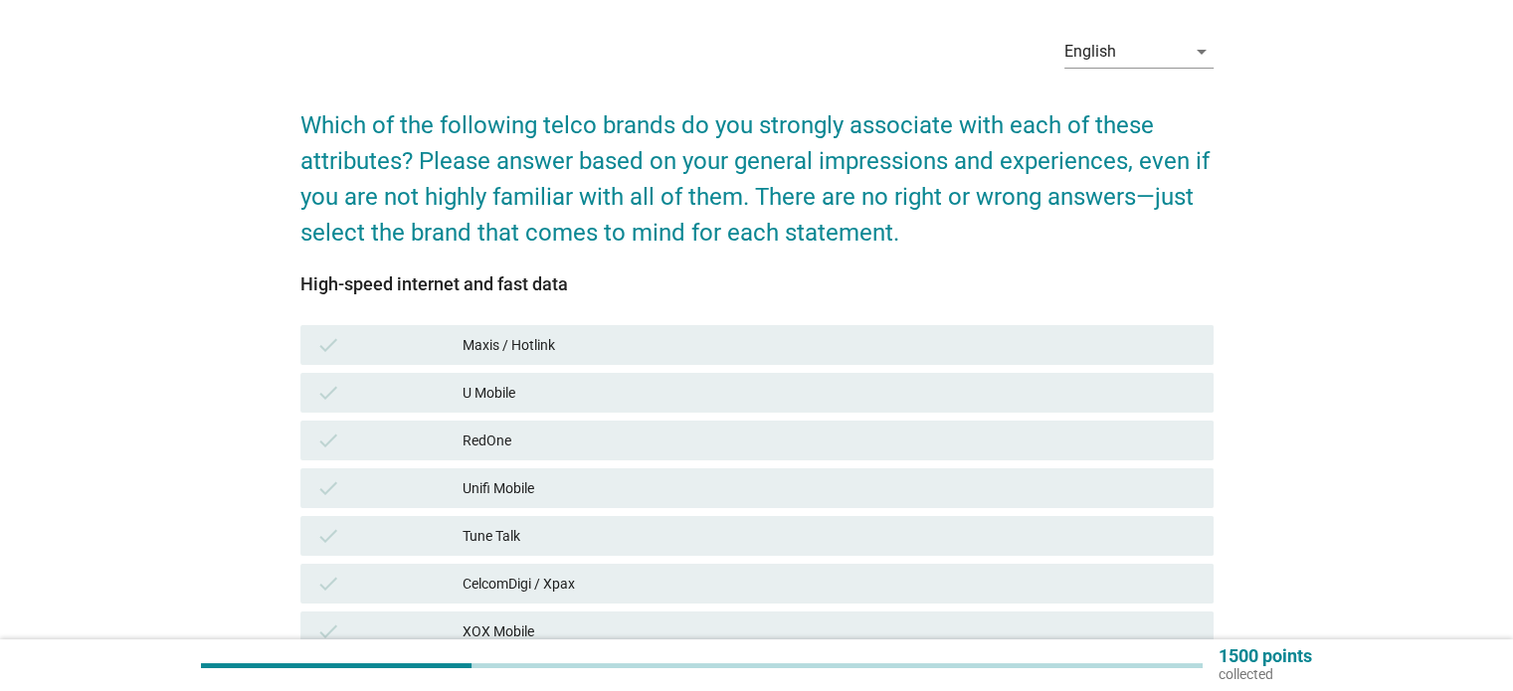
scroll to position [199, 0]
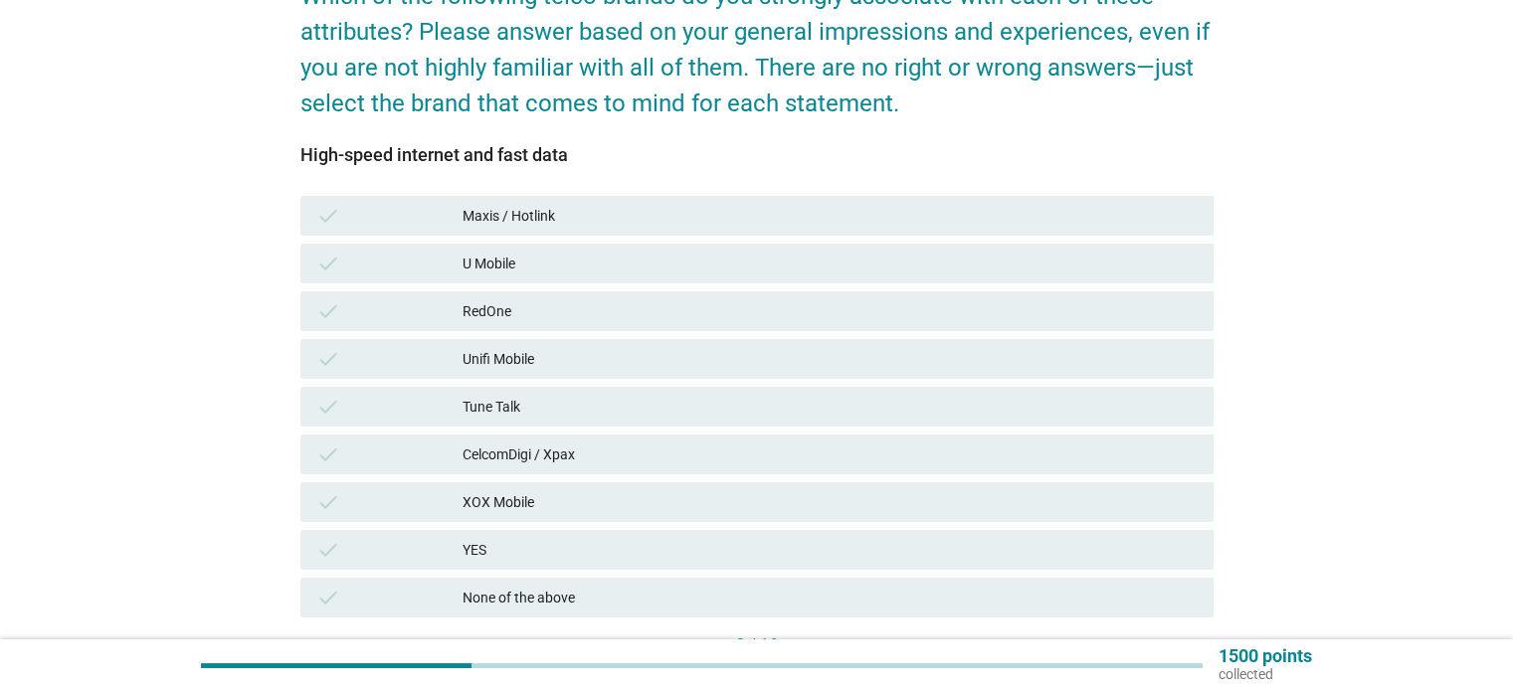
click at [509, 403] on div "Tune Talk" at bounding box center [830, 407] width 734 height 24
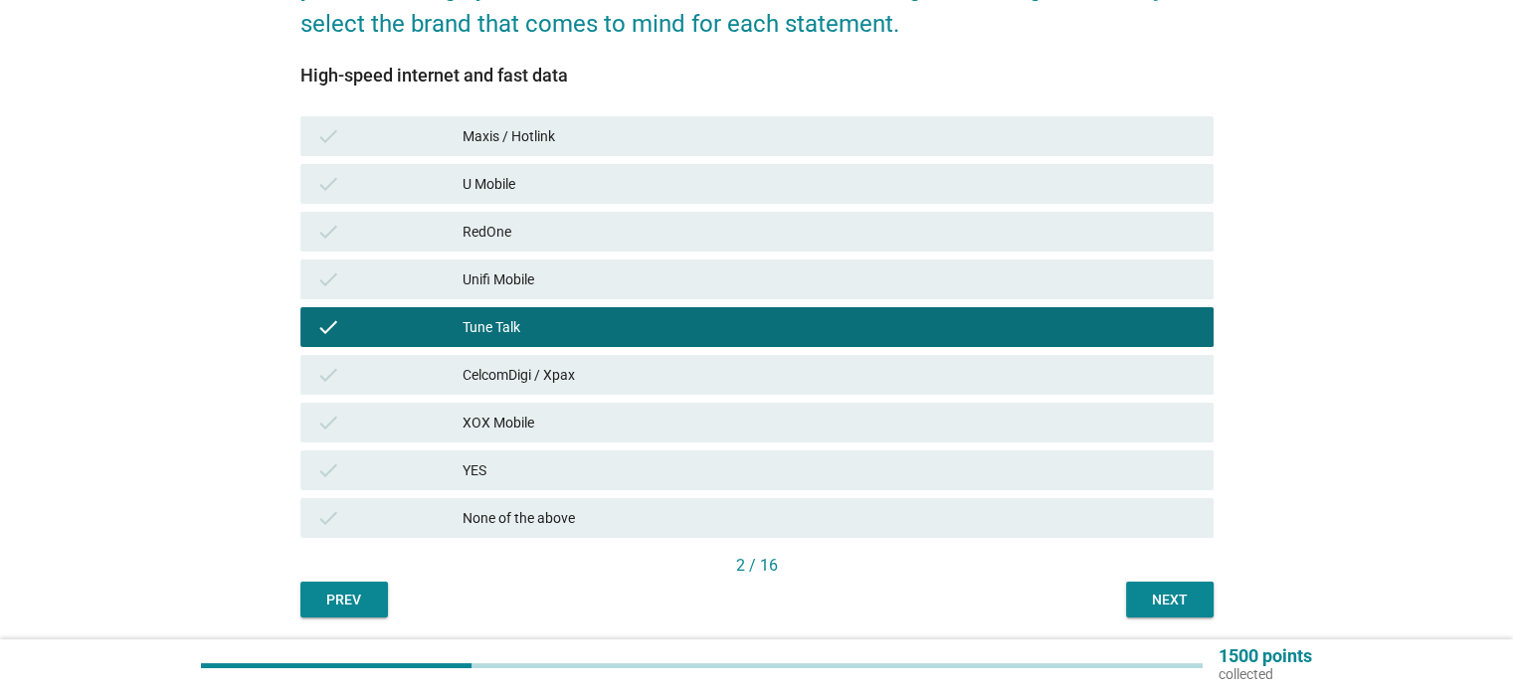
scroll to position [346, 0]
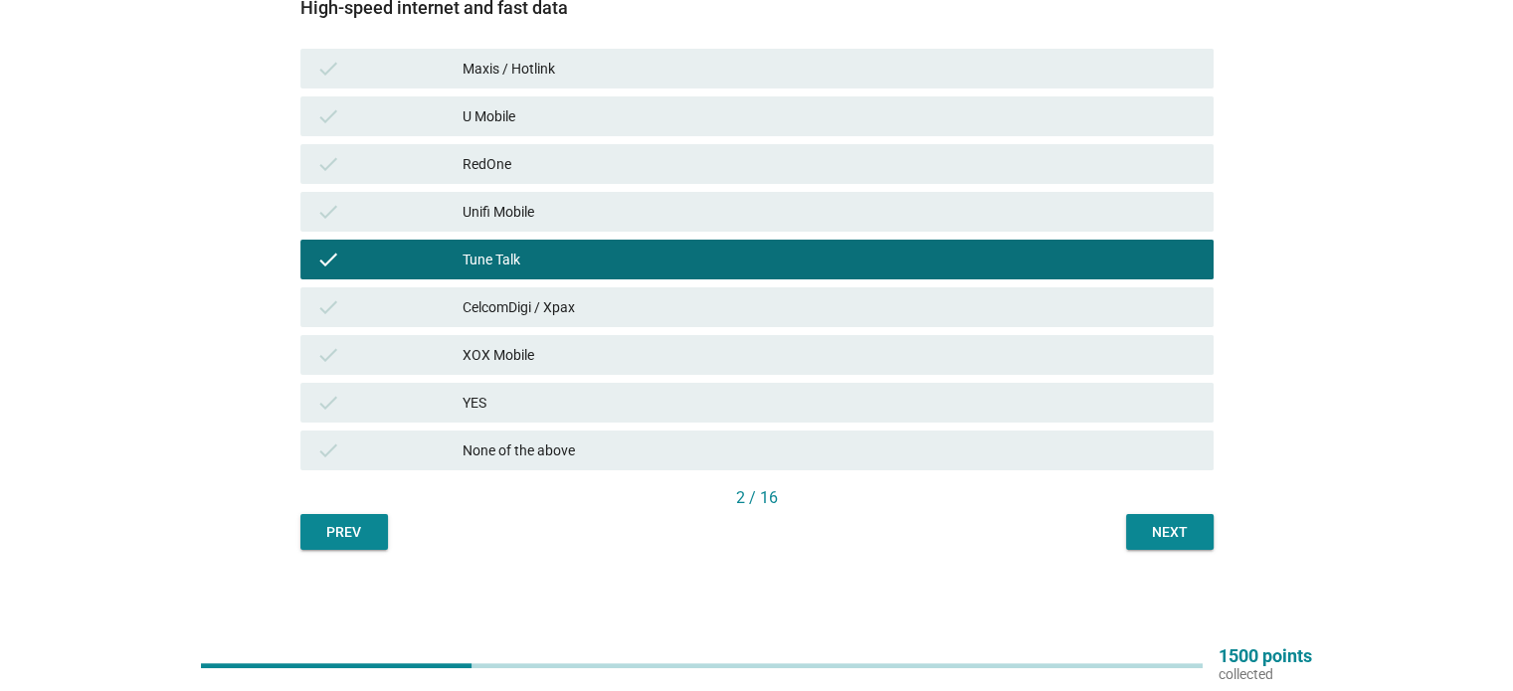
click at [1157, 536] on div "Next" at bounding box center [1170, 532] width 56 height 21
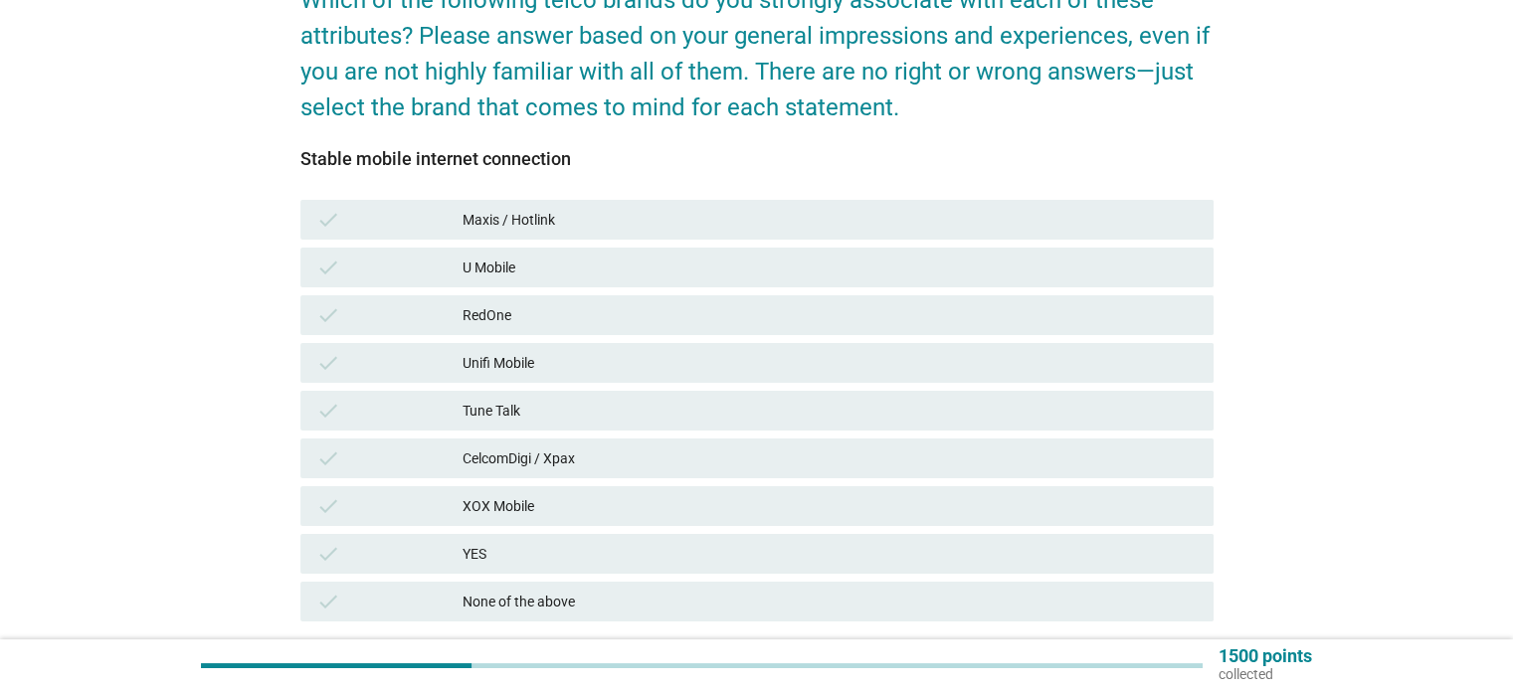
scroll to position [199, 0]
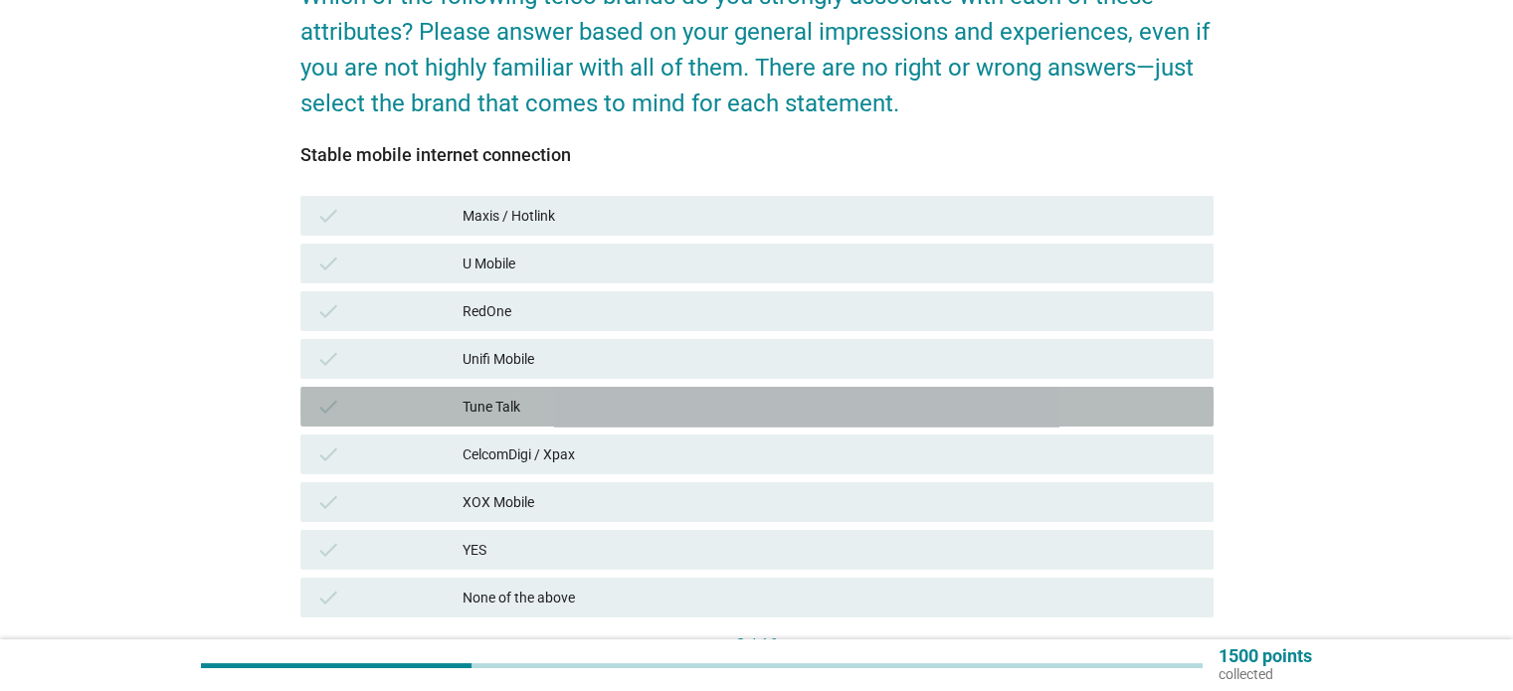
click at [519, 406] on div "Tune Talk" at bounding box center [830, 407] width 734 height 24
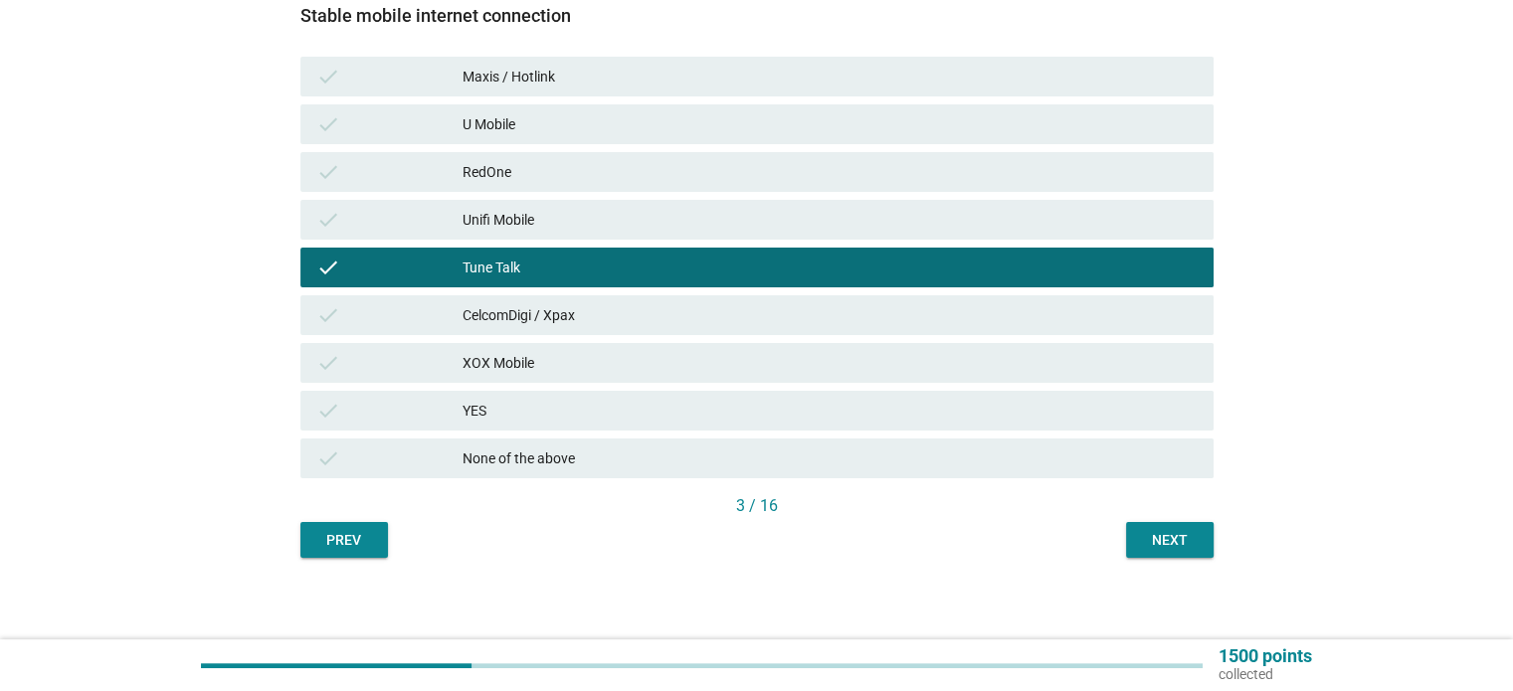
scroll to position [346, 0]
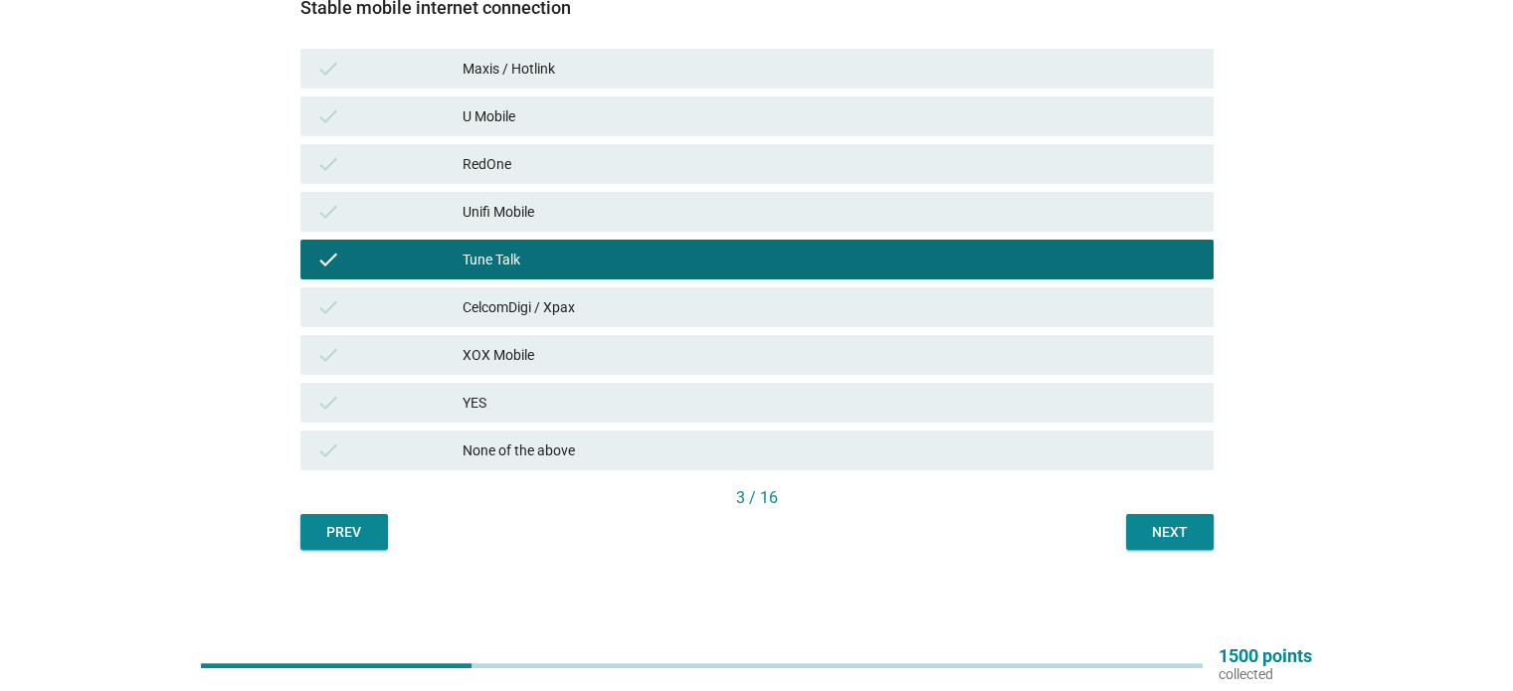
click at [1158, 537] on div "Next" at bounding box center [1170, 532] width 56 height 21
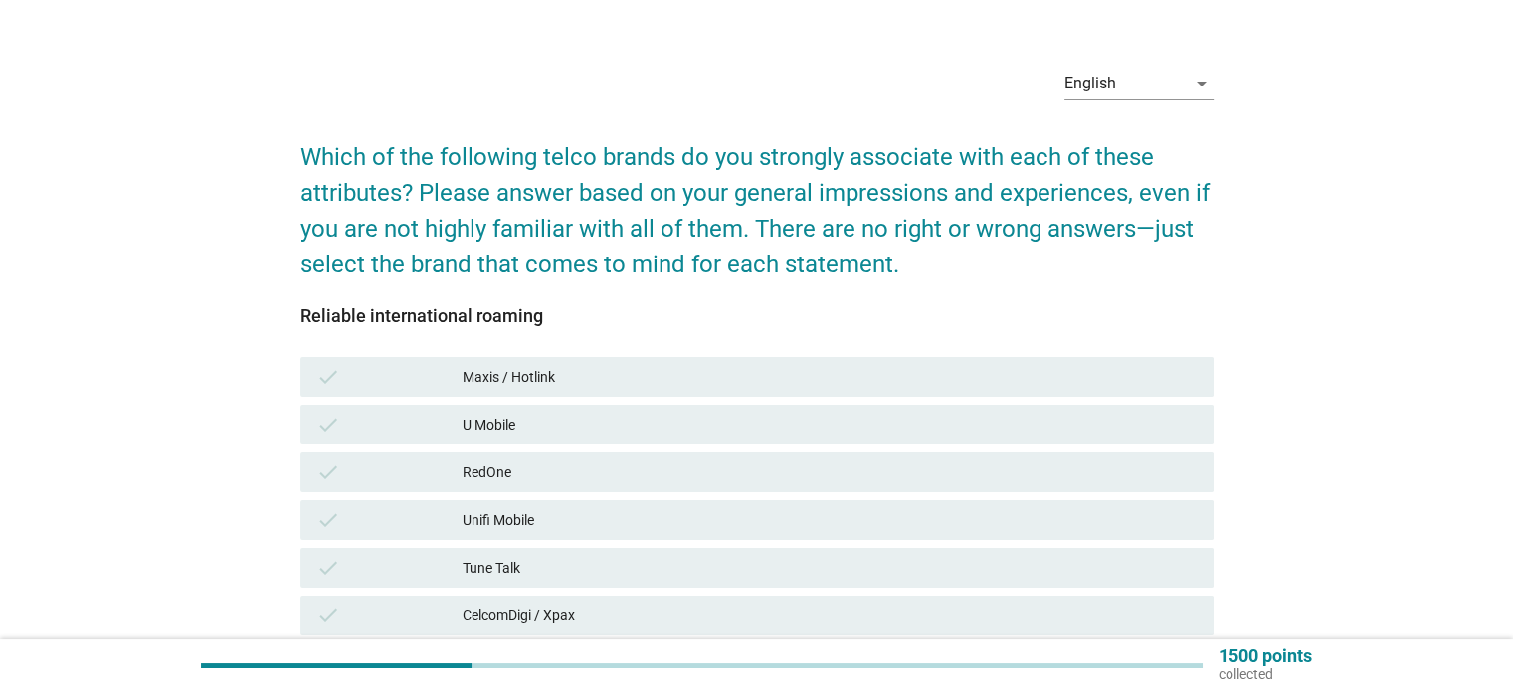
scroll to position [99, 0]
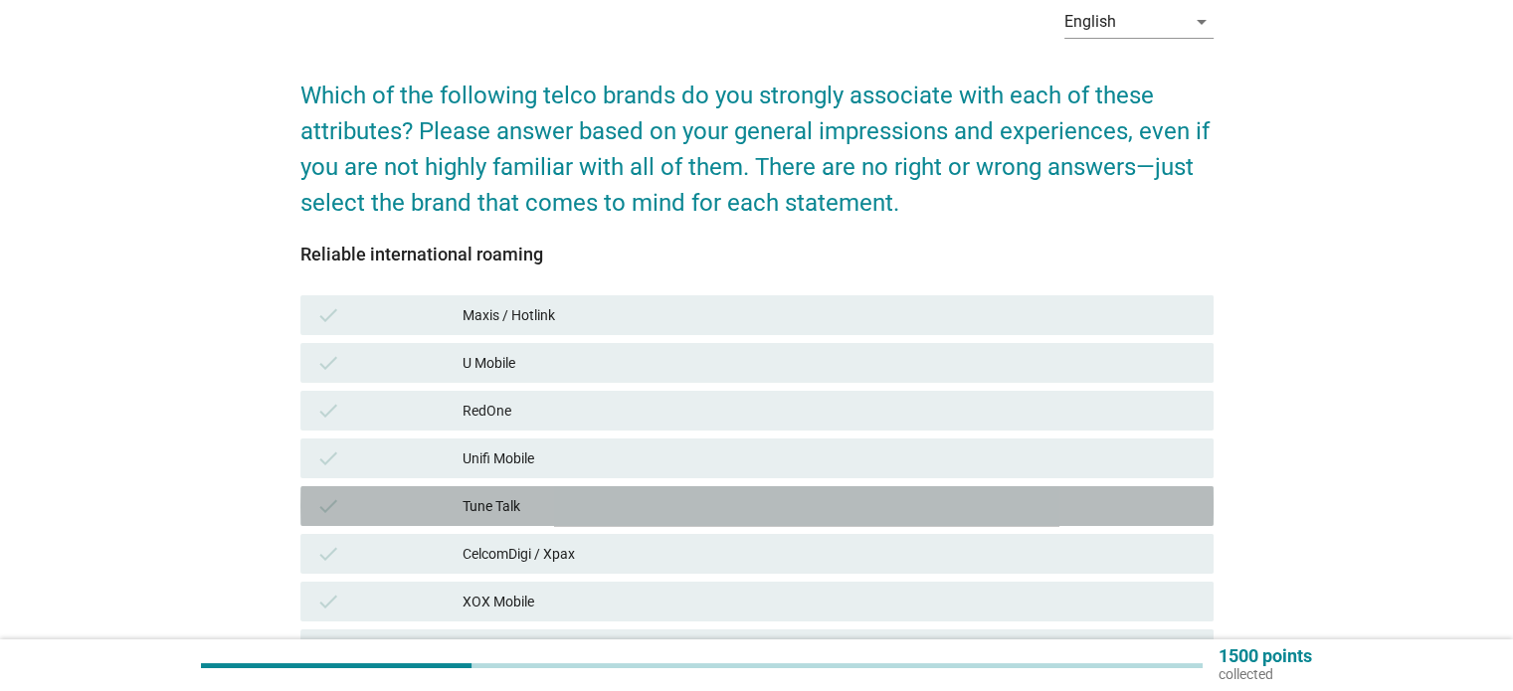
click at [507, 505] on div "Tune Talk" at bounding box center [830, 506] width 734 height 24
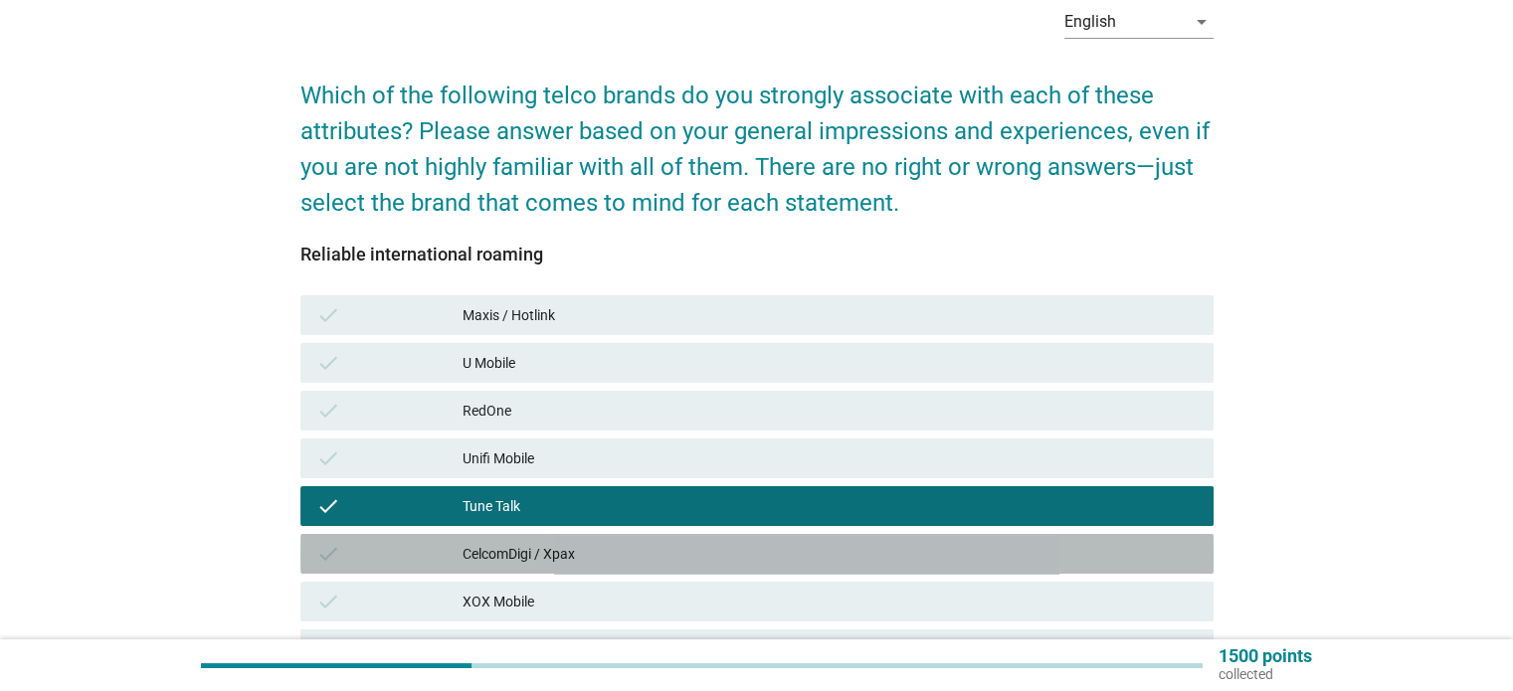
click at [563, 549] on div "CelcomDigi / Xpax" at bounding box center [830, 554] width 734 height 24
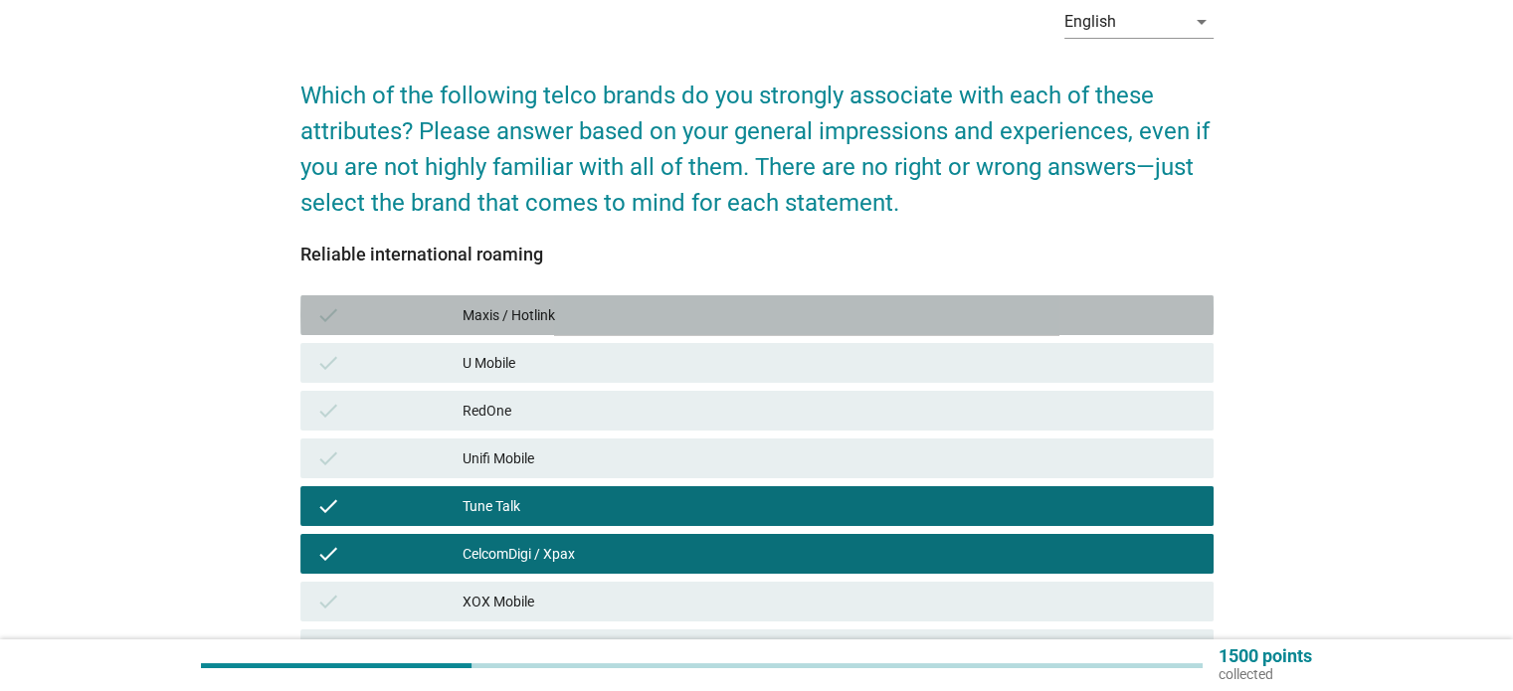
click at [527, 314] on div "Maxis / Hotlink" at bounding box center [830, 315] width 734 height 24
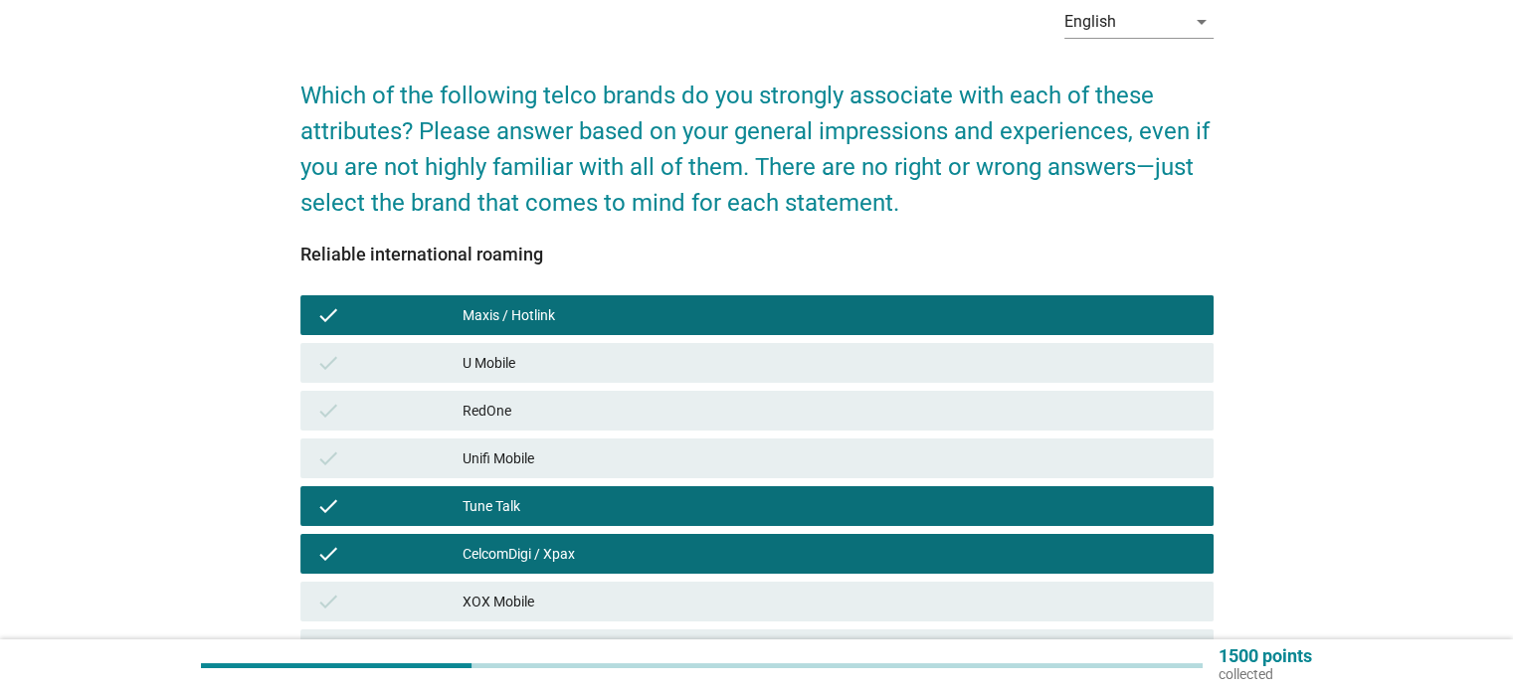
scroll to position [346, 0]
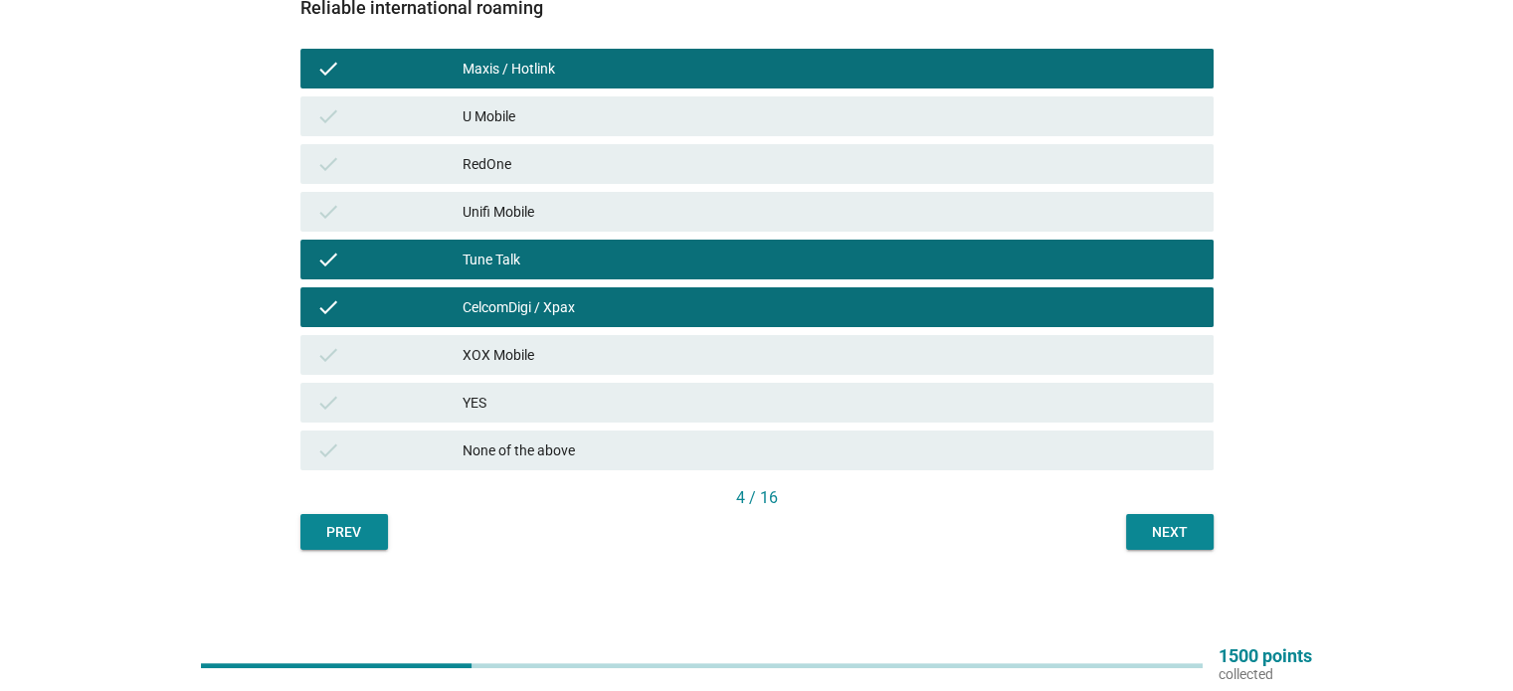
click at [1162, 533] on div "Next" at bounding box center [1170, 532] width 56 height 21
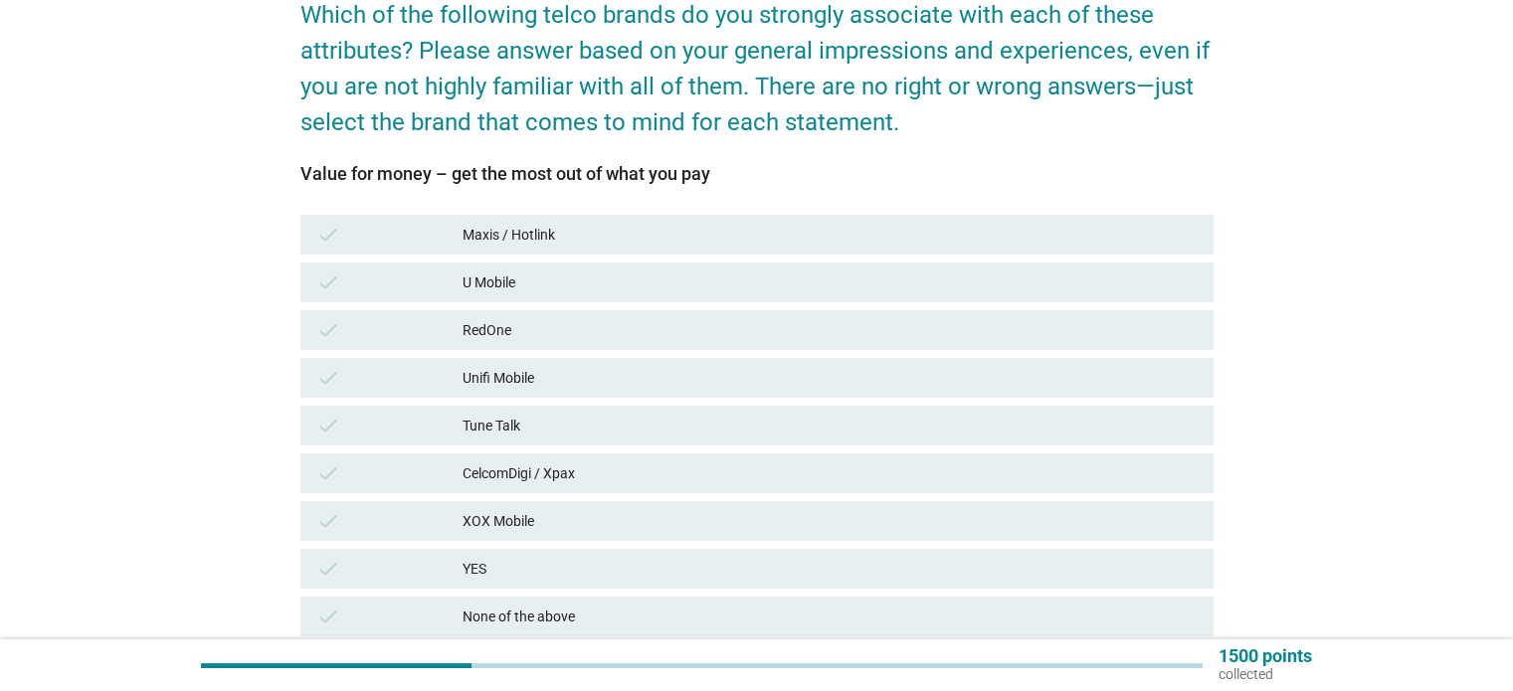
scroll to position [199, 0]
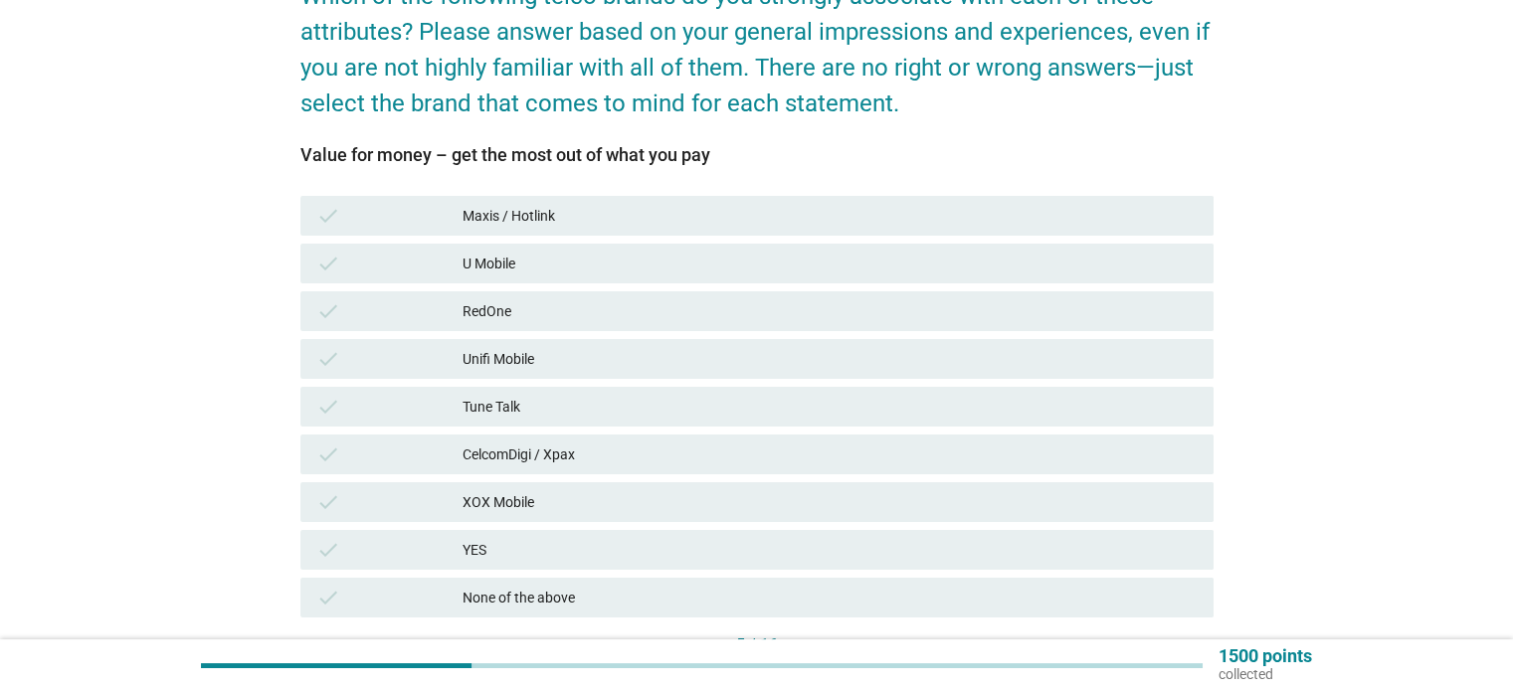
click at [508, 405] on div "Tune Talk" at bounding box center [830, 407] width 734 height 24
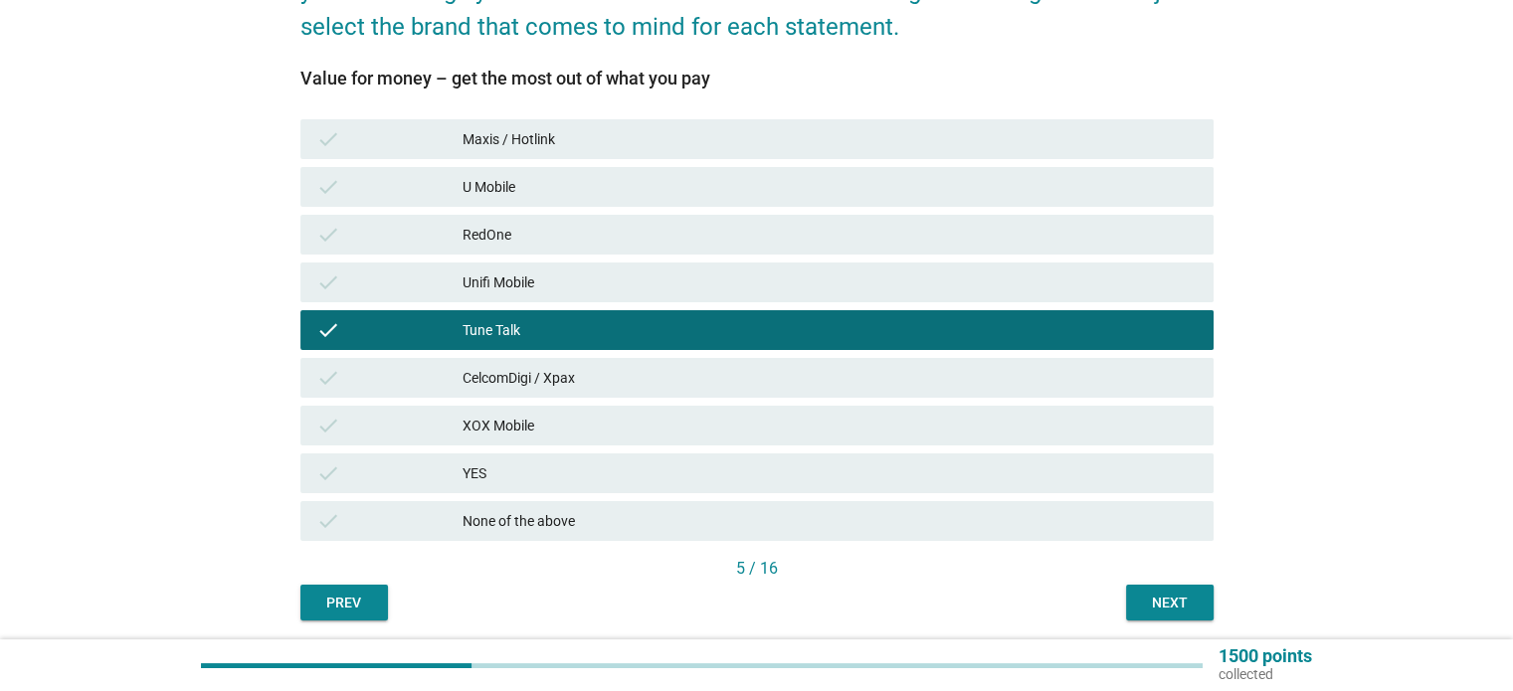
scroll to position [346, 0]
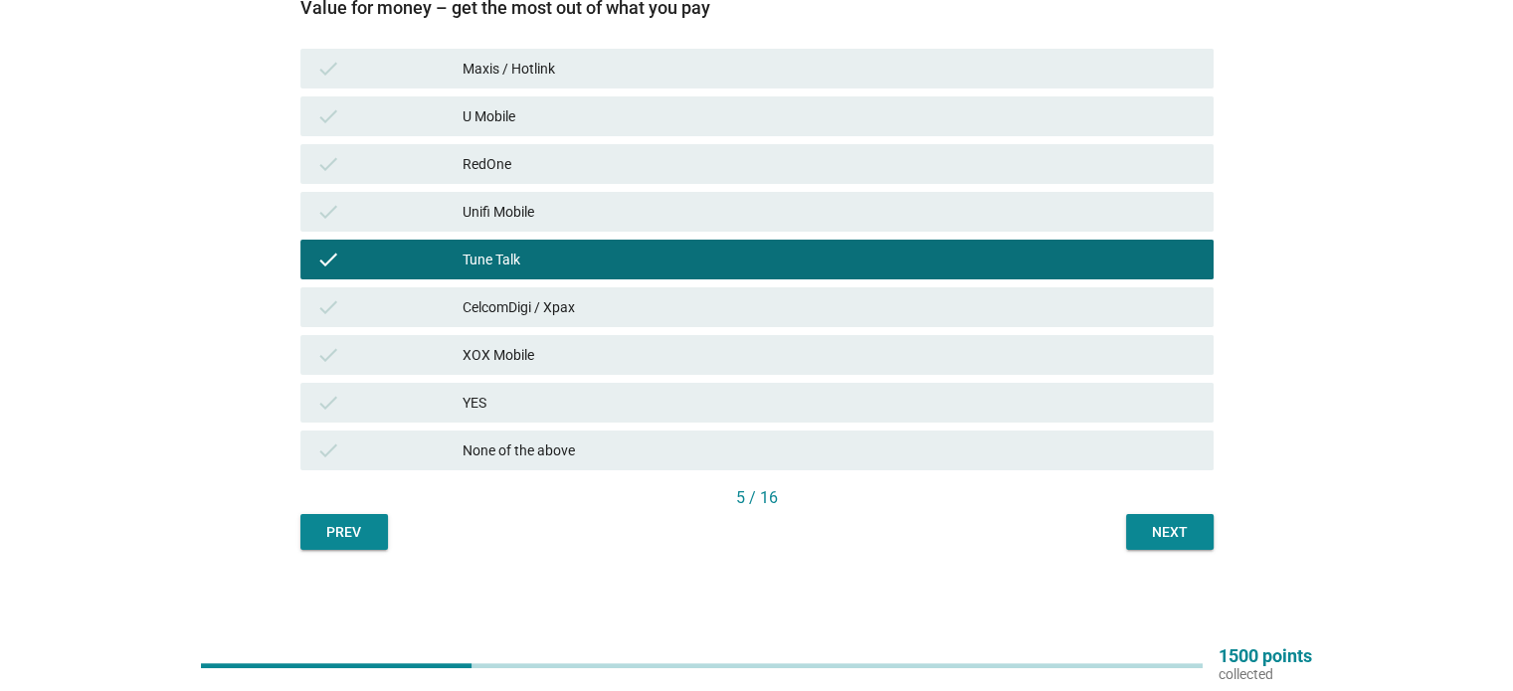
click at [1174, 537] on div "Next" at bounding box center [1170, 532] width 56 height 21
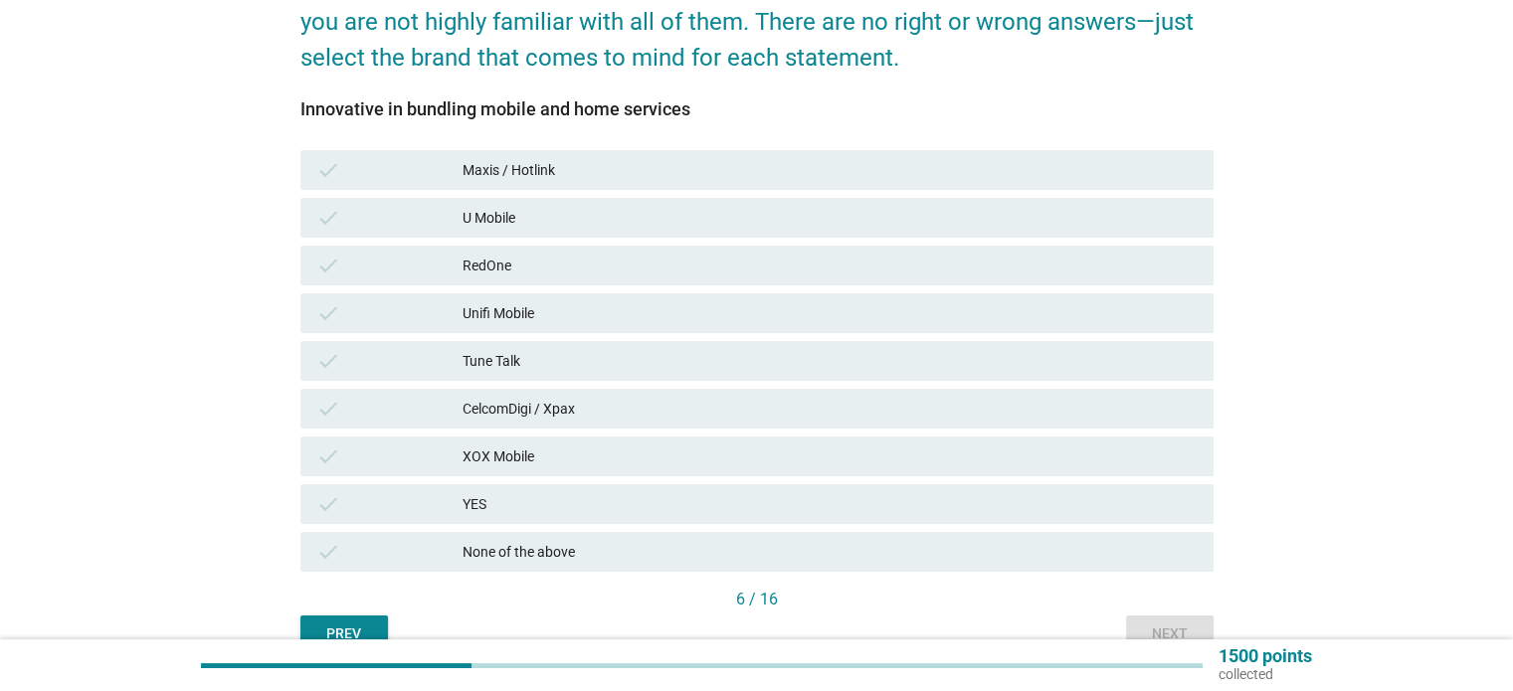
scroll to position [298, 0]
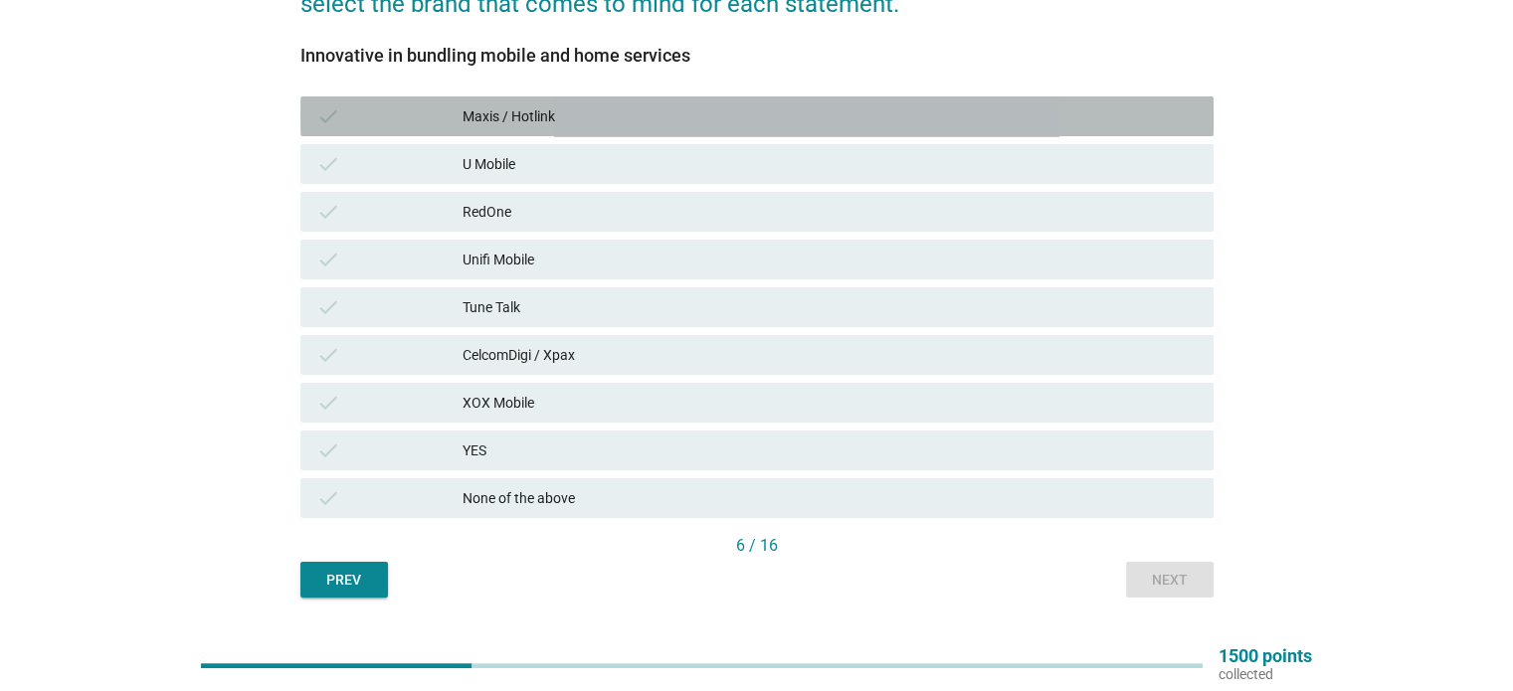
click at [605, 109] on div "Maxis / Hotlink" at bounding box center [830, 116] width 734 height 24
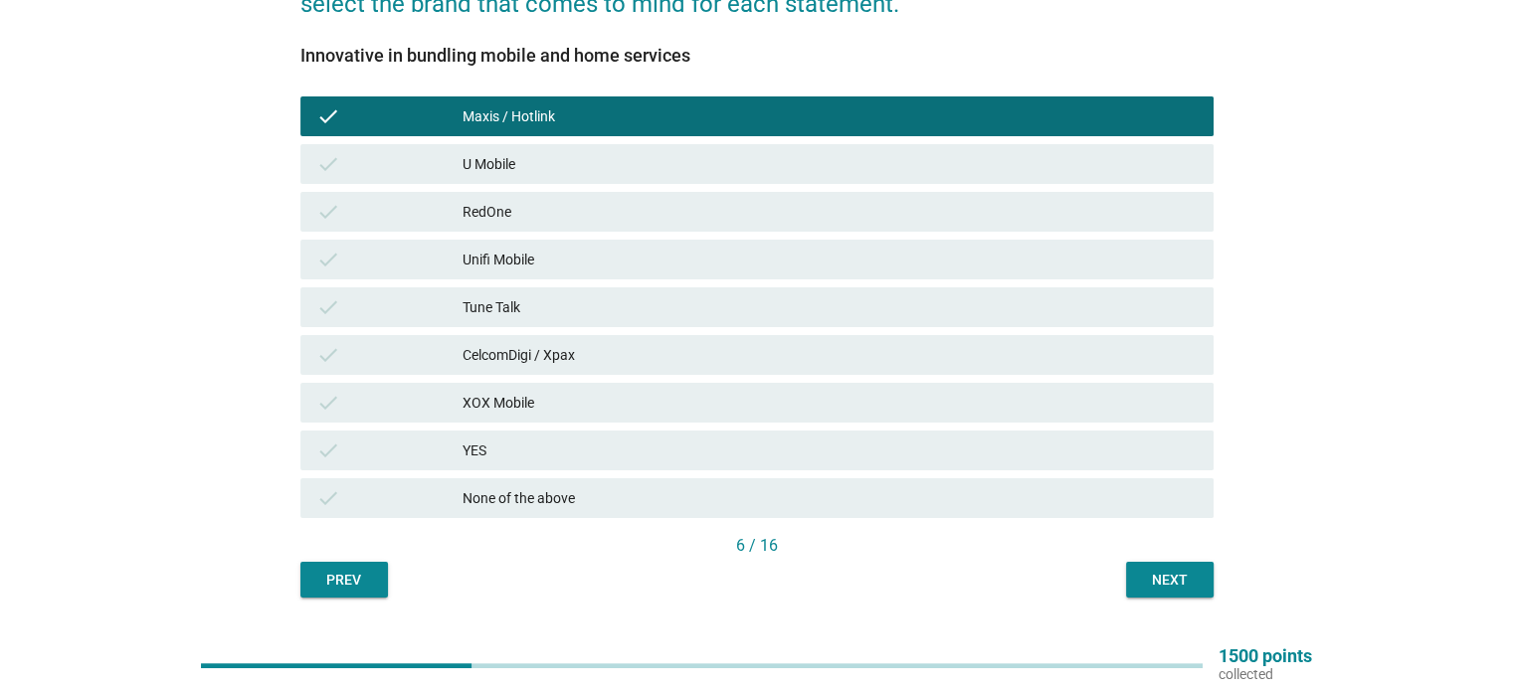
click at [1179, 591] on button "Next" at bounding box center [1170, 580] width 88 height 36
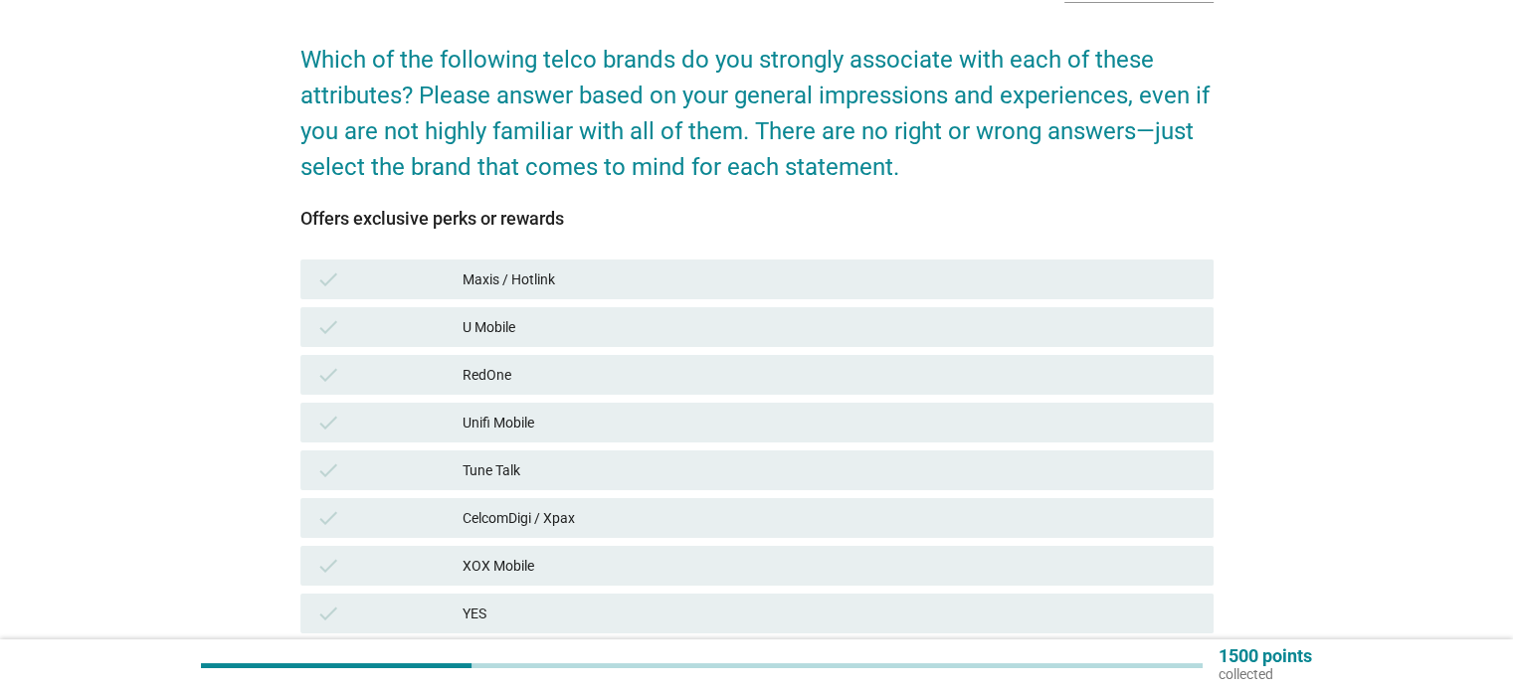
scroll to position [199, 0]
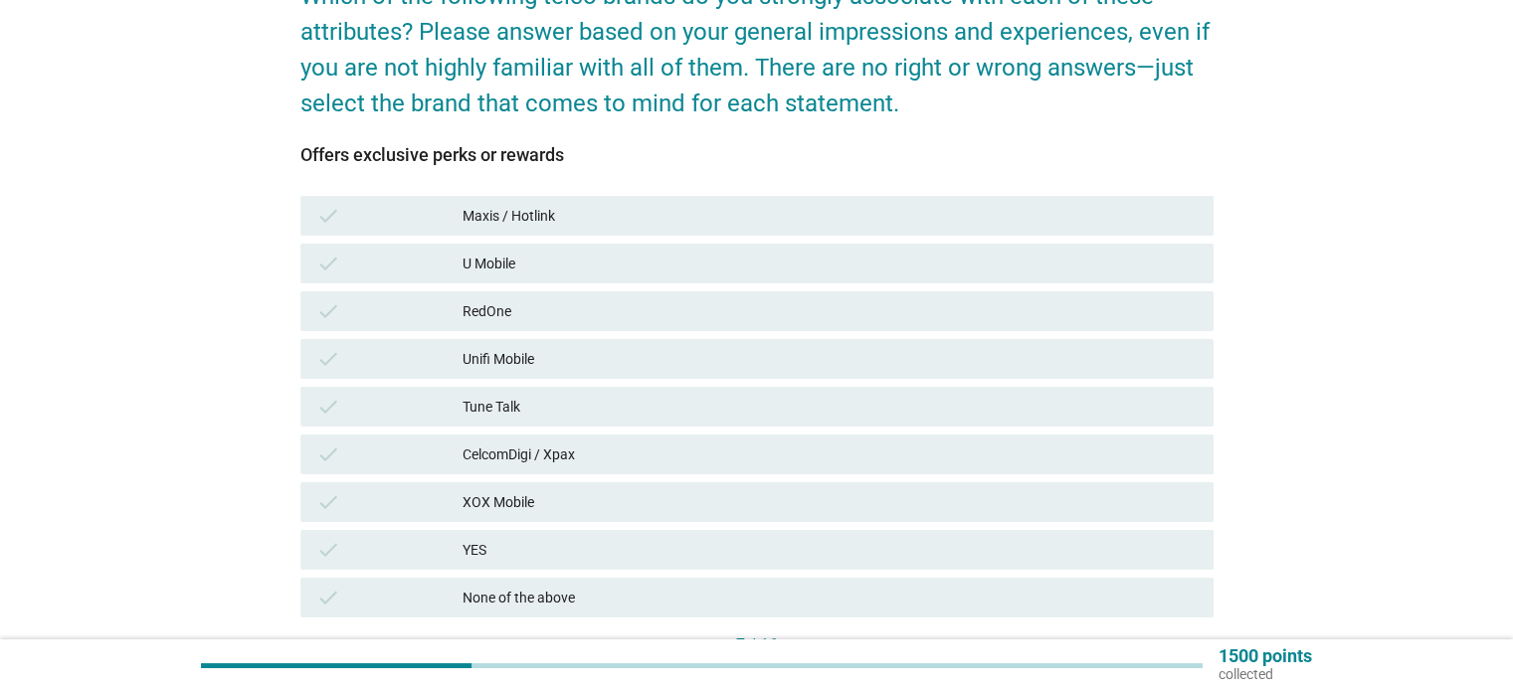
click at [500, 600] on div "None of the above" at bounding box center [830, 598] width 734 height 24
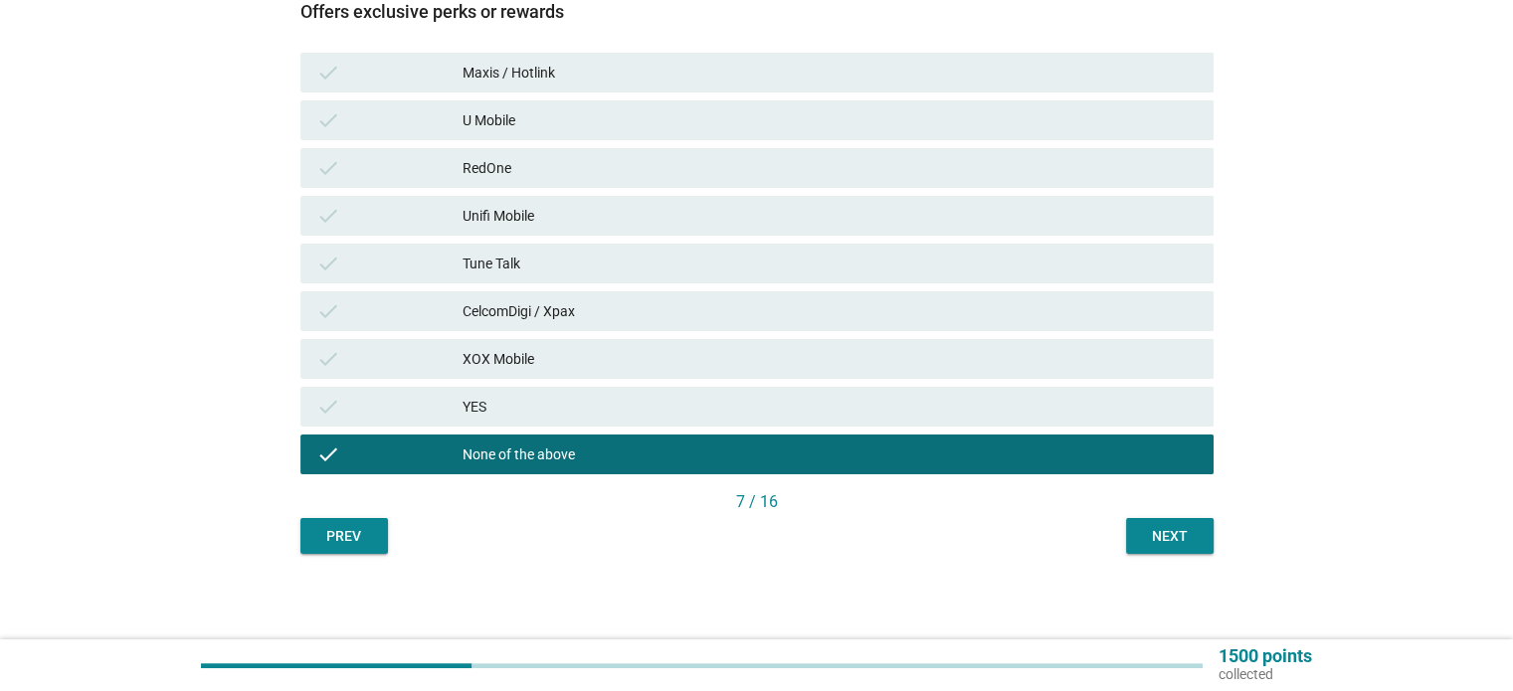
scroll to position [346, 0]
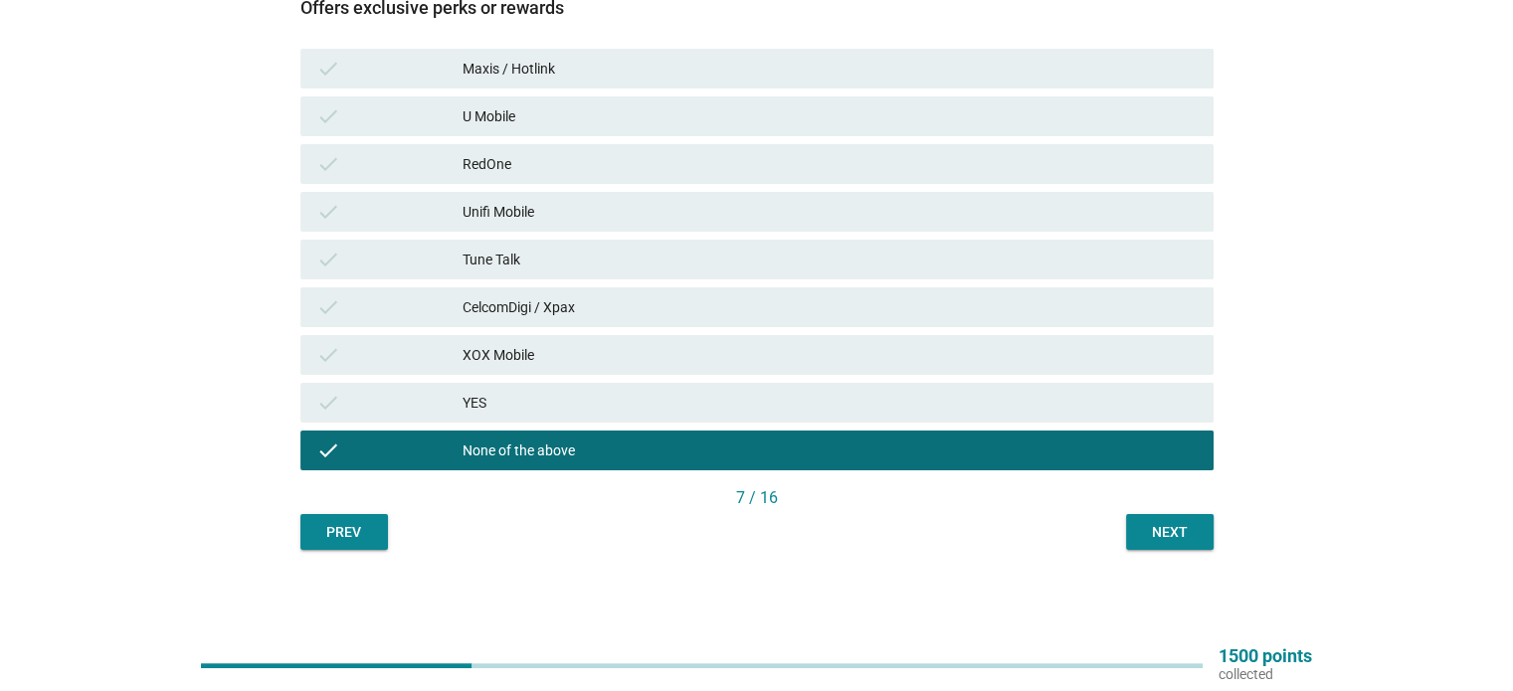
click at [1154, 536] on div "Next" at bounding box center [1170, 532] width 56 height 21
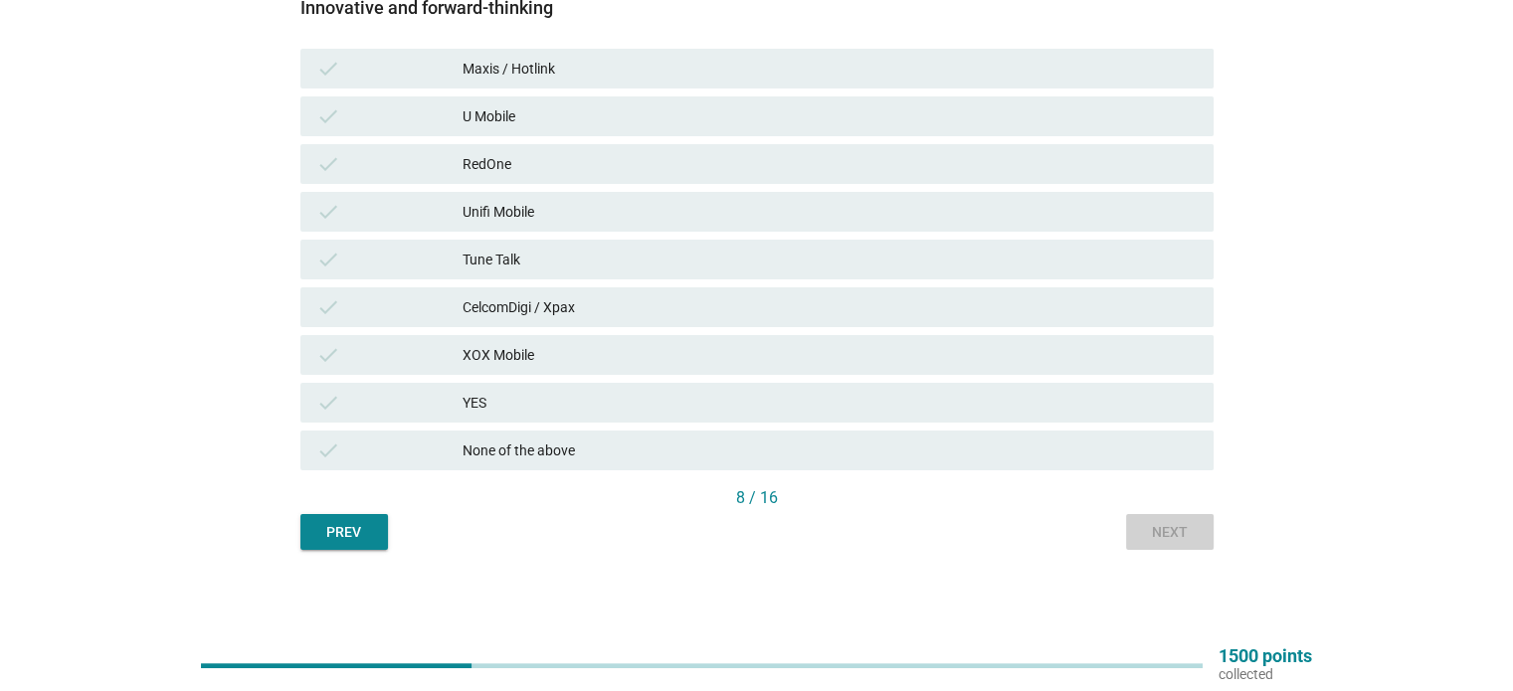
scroll to position [0, 0]
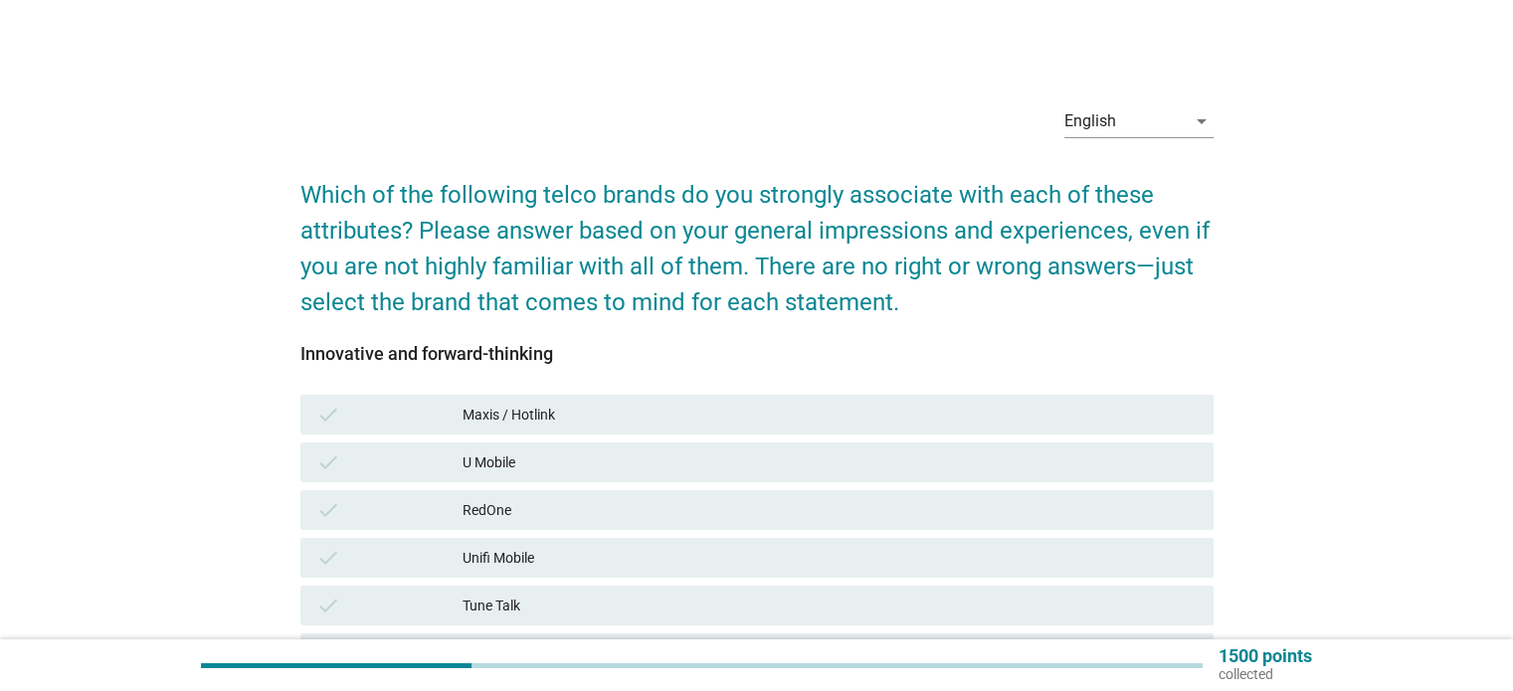
click at [568, 412] on div "Maxis / Hotlink" at bounding box center [830, 415] width 734 height 24
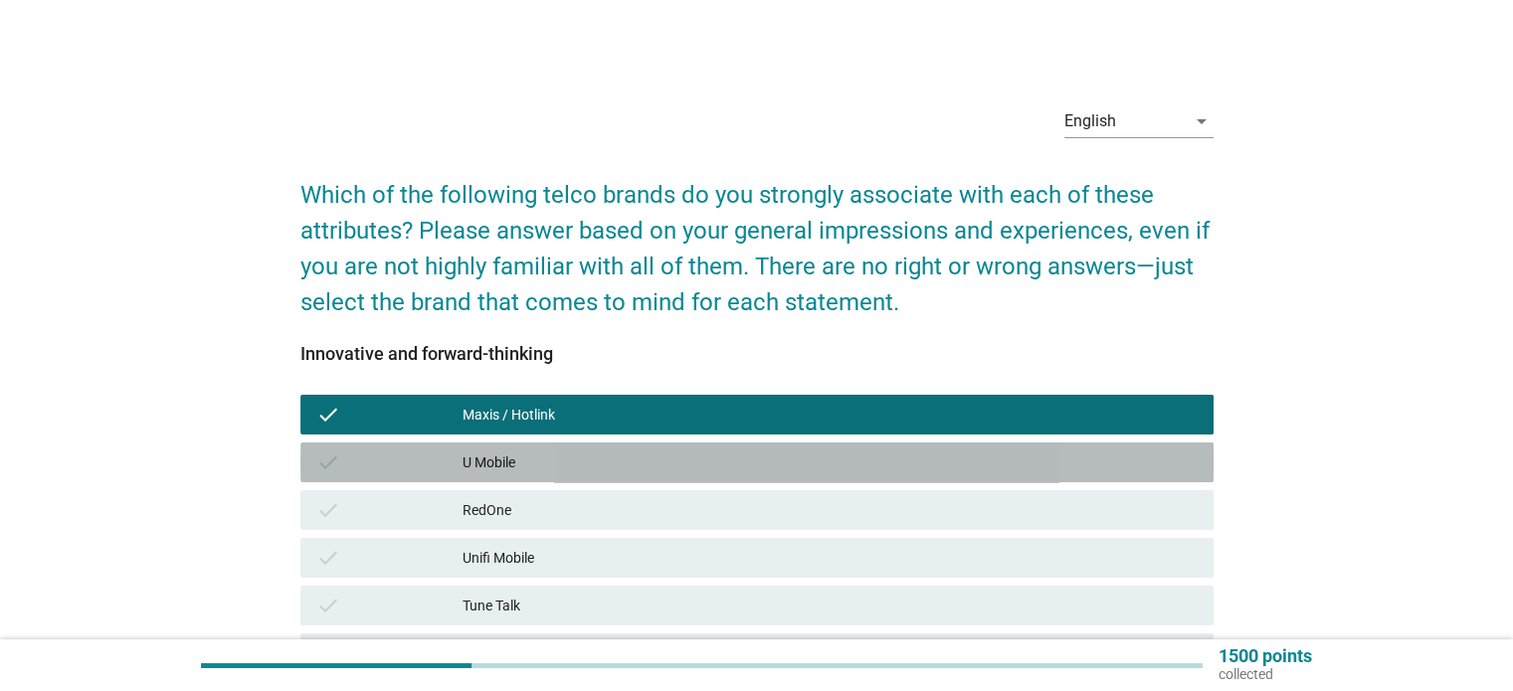
click at [537, 461] on div "U Mobile" at bounding box center [830, 463] width 734 height 24
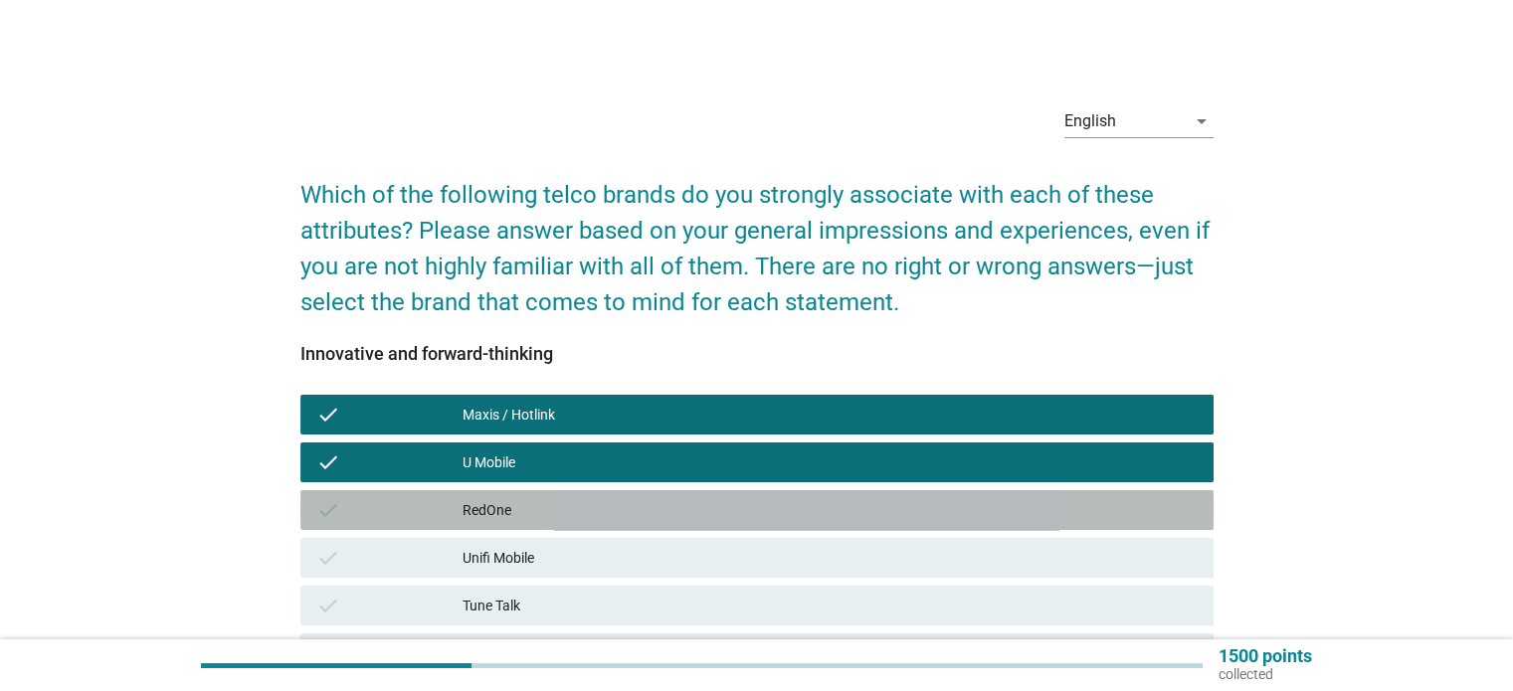
click at [526, 501] on div "RedOne" at bounding box center [830, 510] width 734 height 24
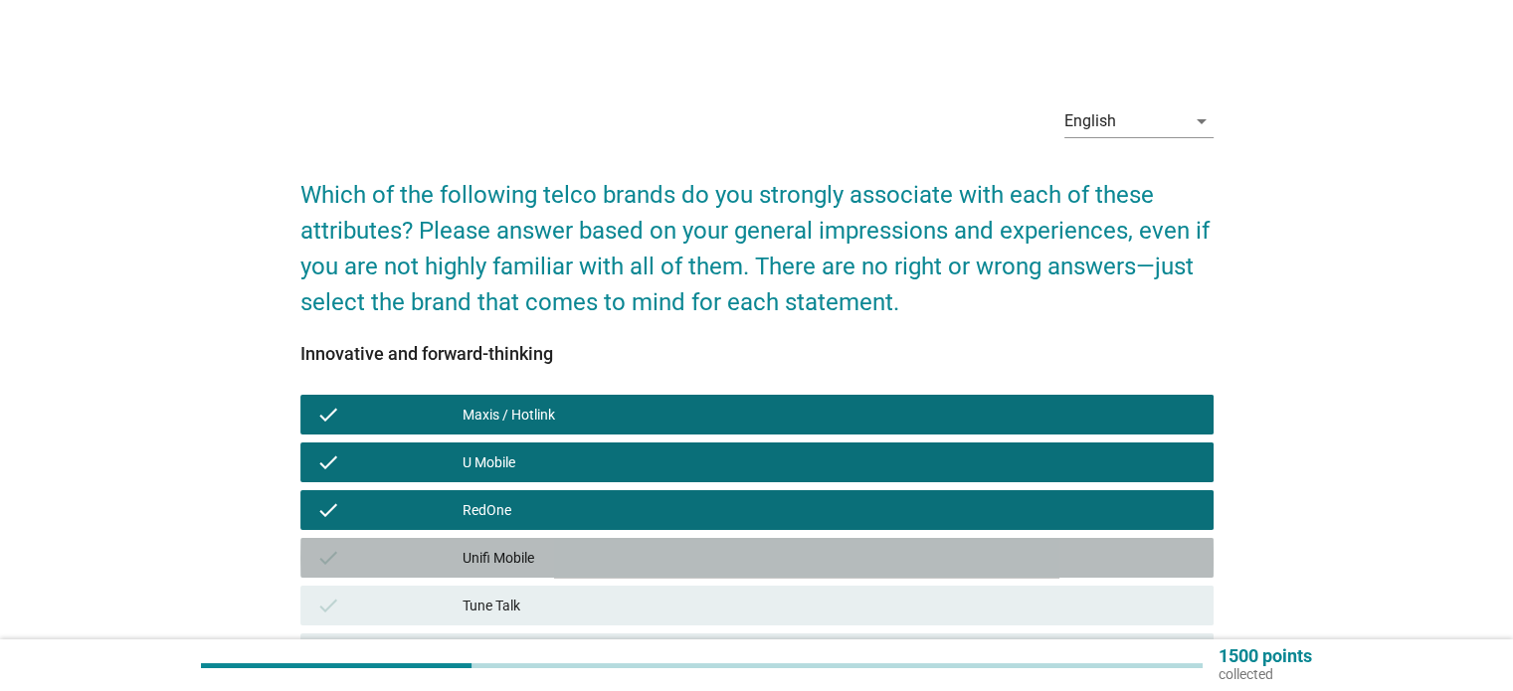
click at [525, 548] on div "Unifi Mobile" at bounding box center [830, 558] width 734 height 24
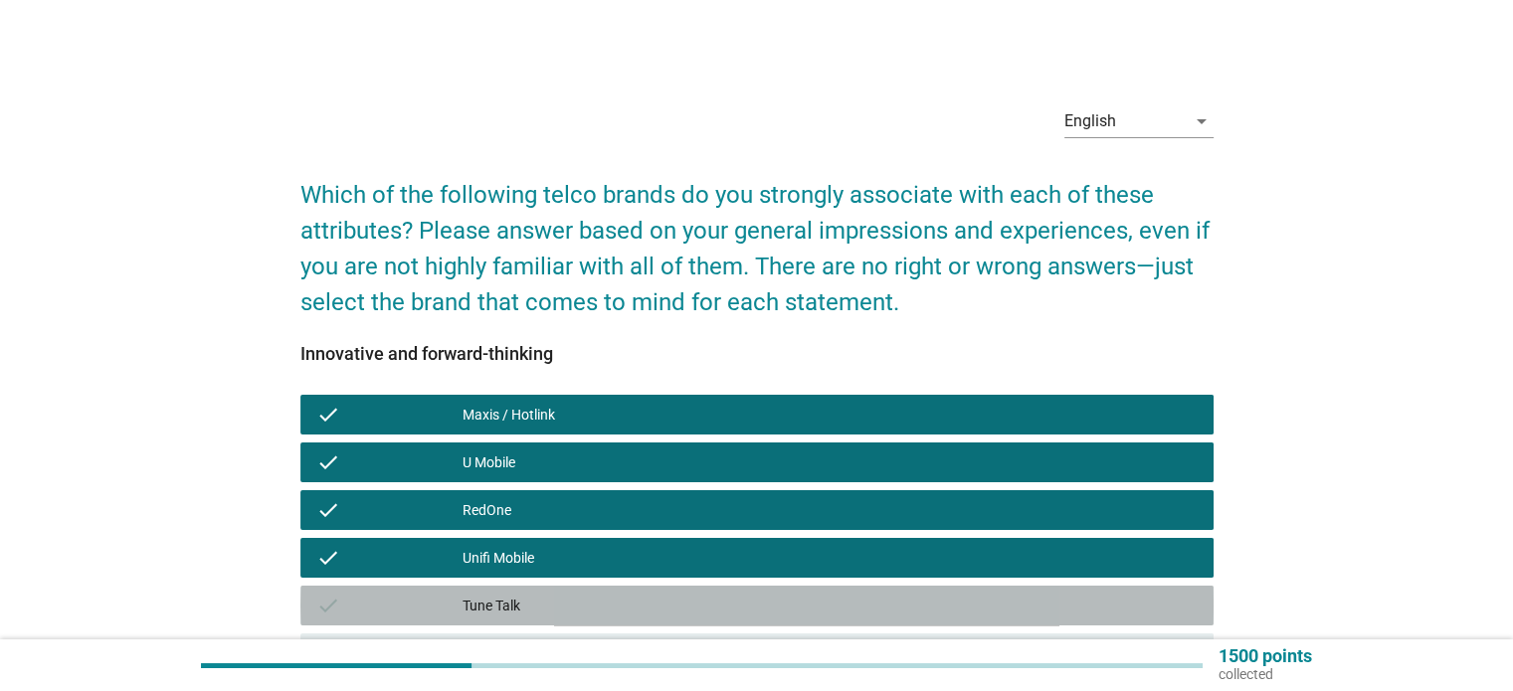
click at [509, 617] on div "Tune Talk" at bounding box center [830, 606] width 734 height 24
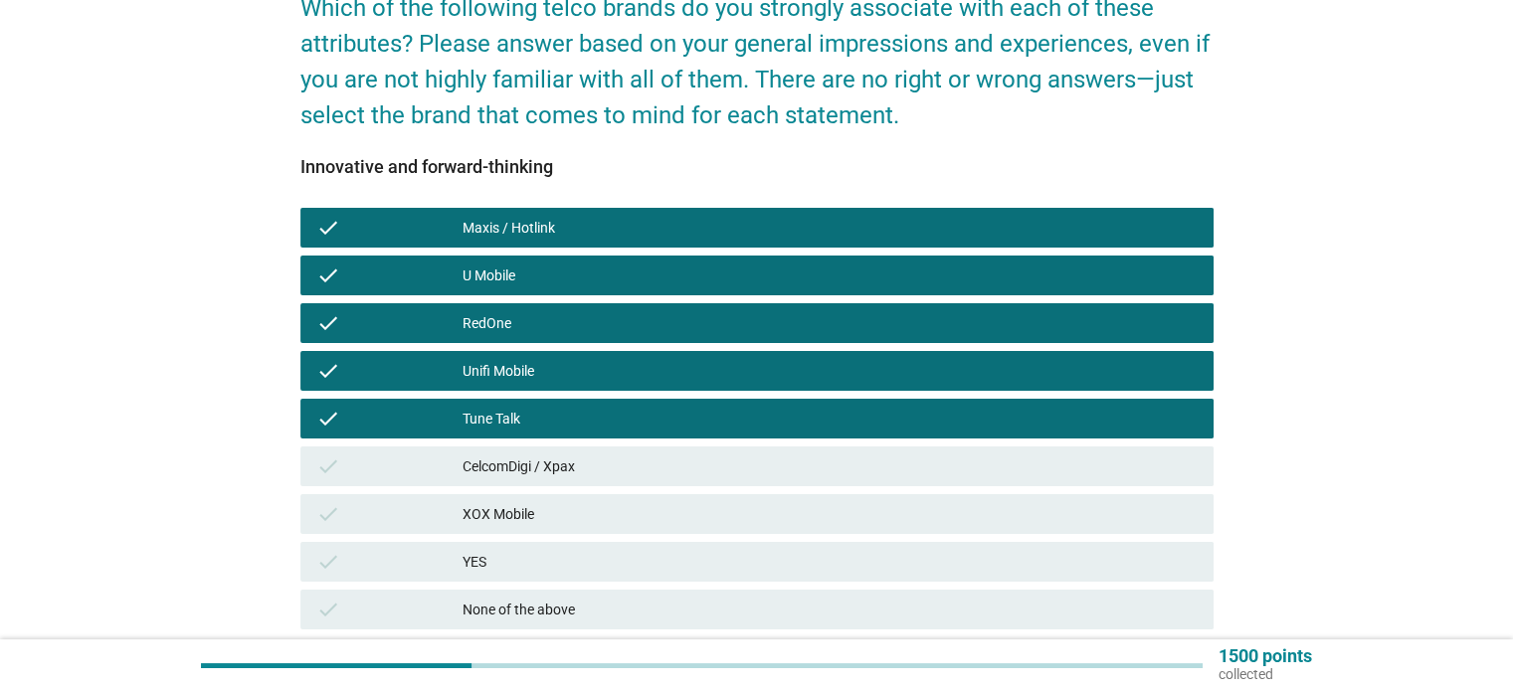
scroll to position [199, 0]
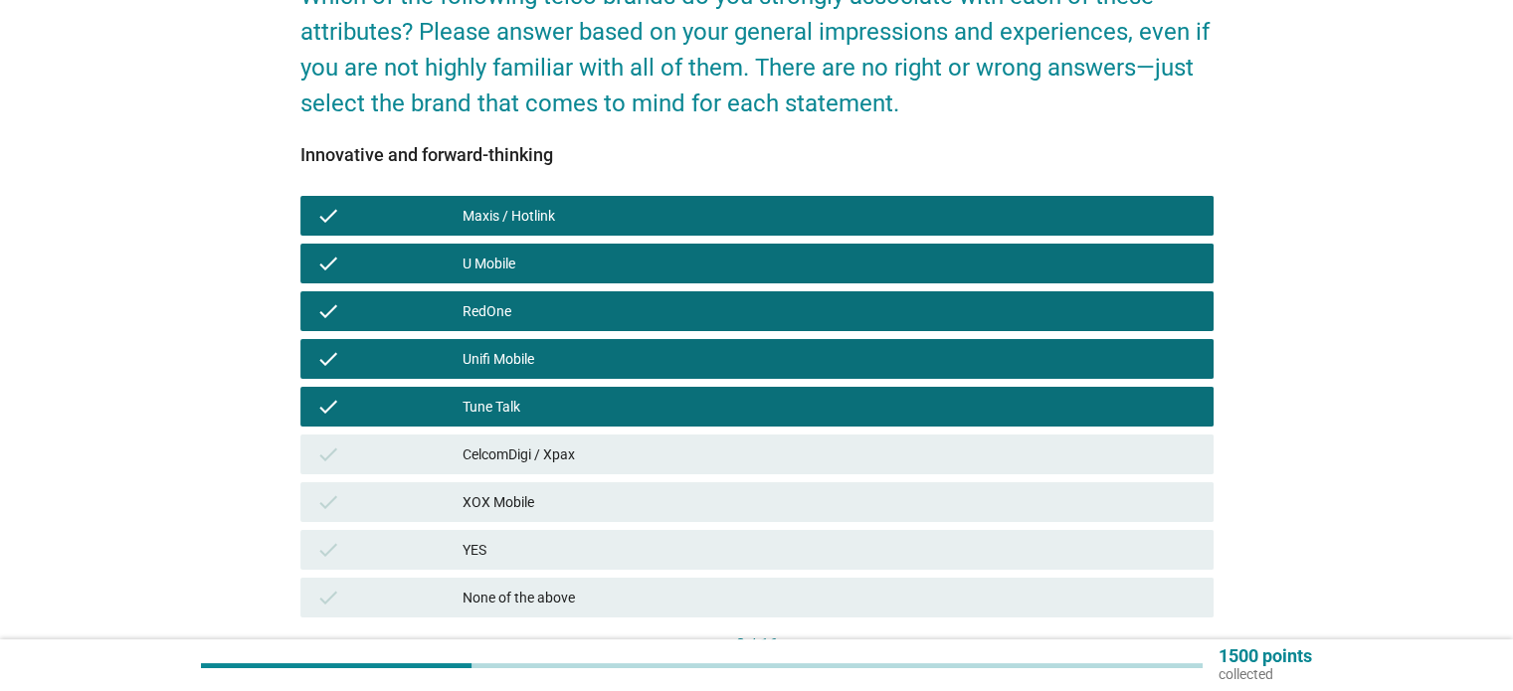
click at [584, 449] on div "CelcomDigi / Xpax" at bounding box center [830, 455] width 734 height 24
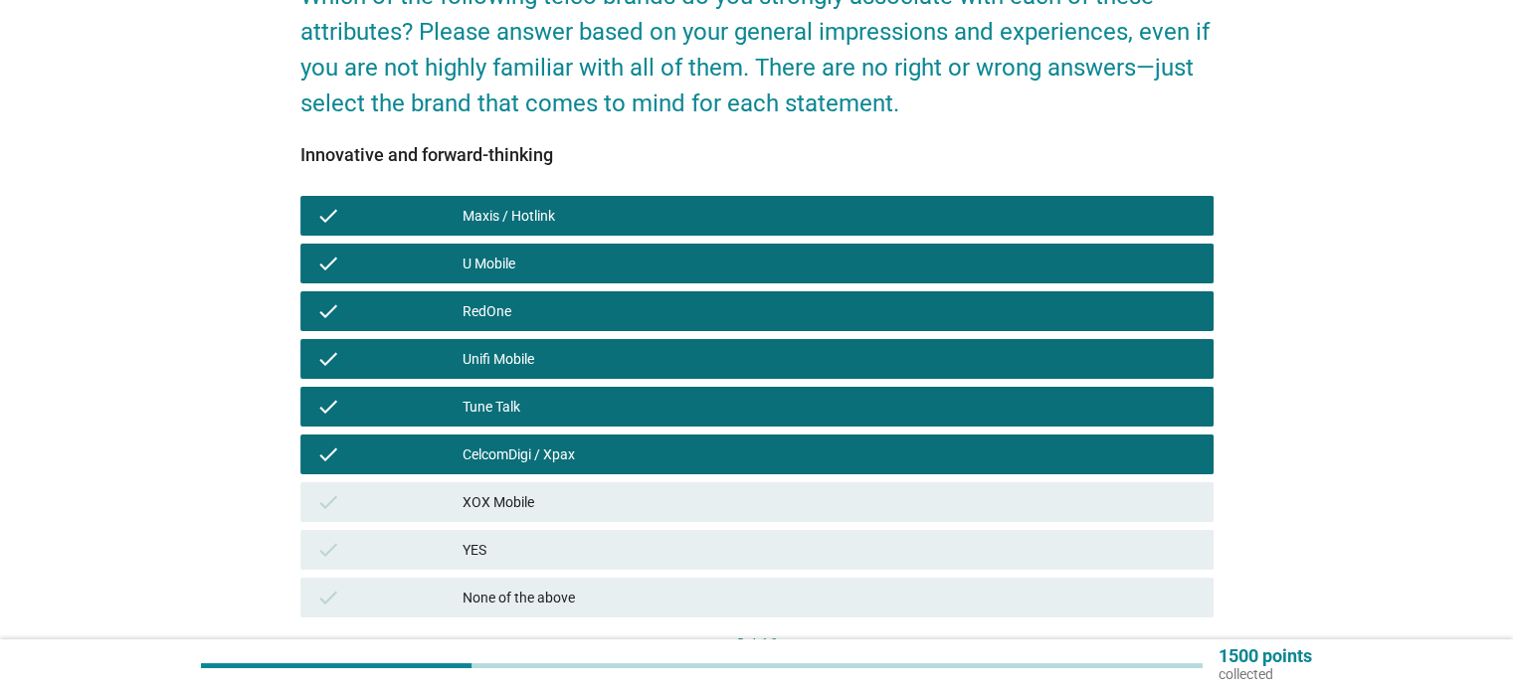
click at [537, 498] on div "XOX Mobile" at bounding box center [830, 502] width 734 height 24
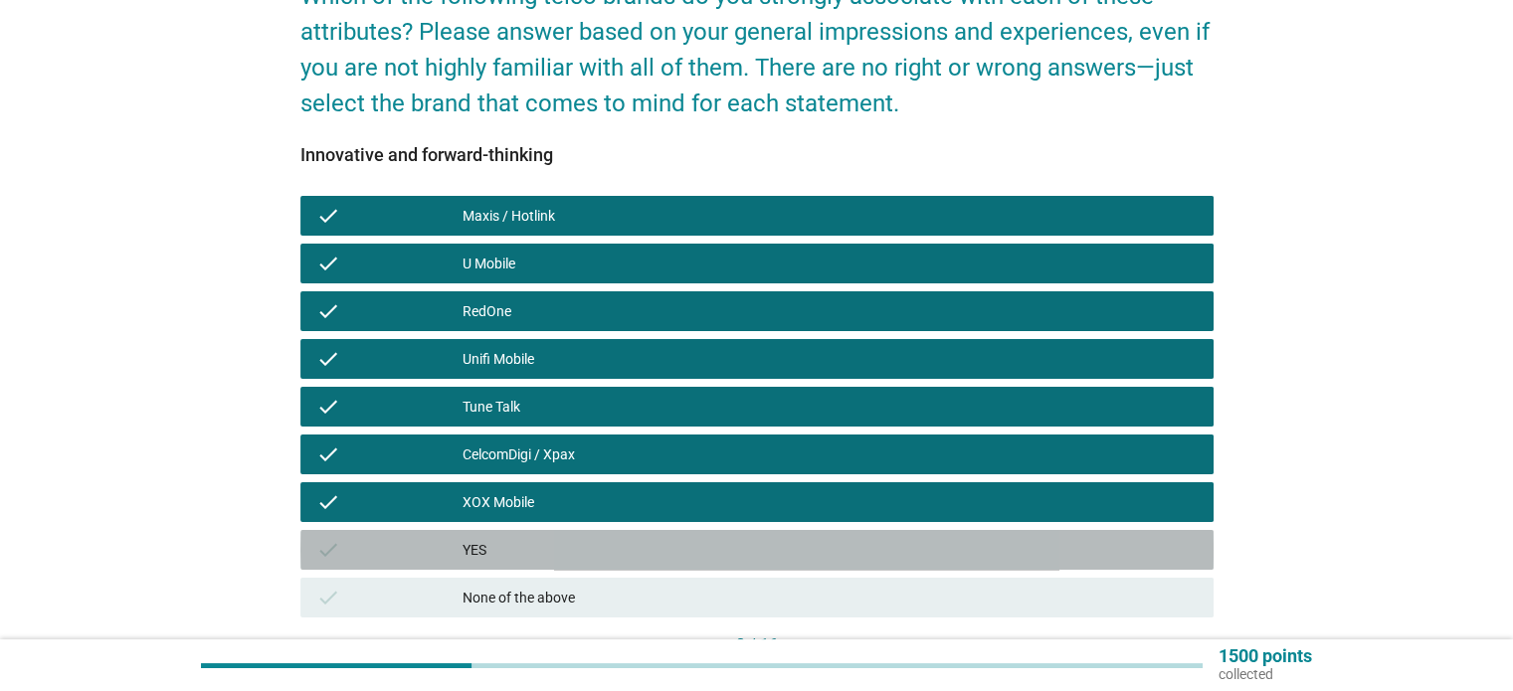
click at [575, 544] on div "YES" at bounding box center [830, 550] width 734 height 24
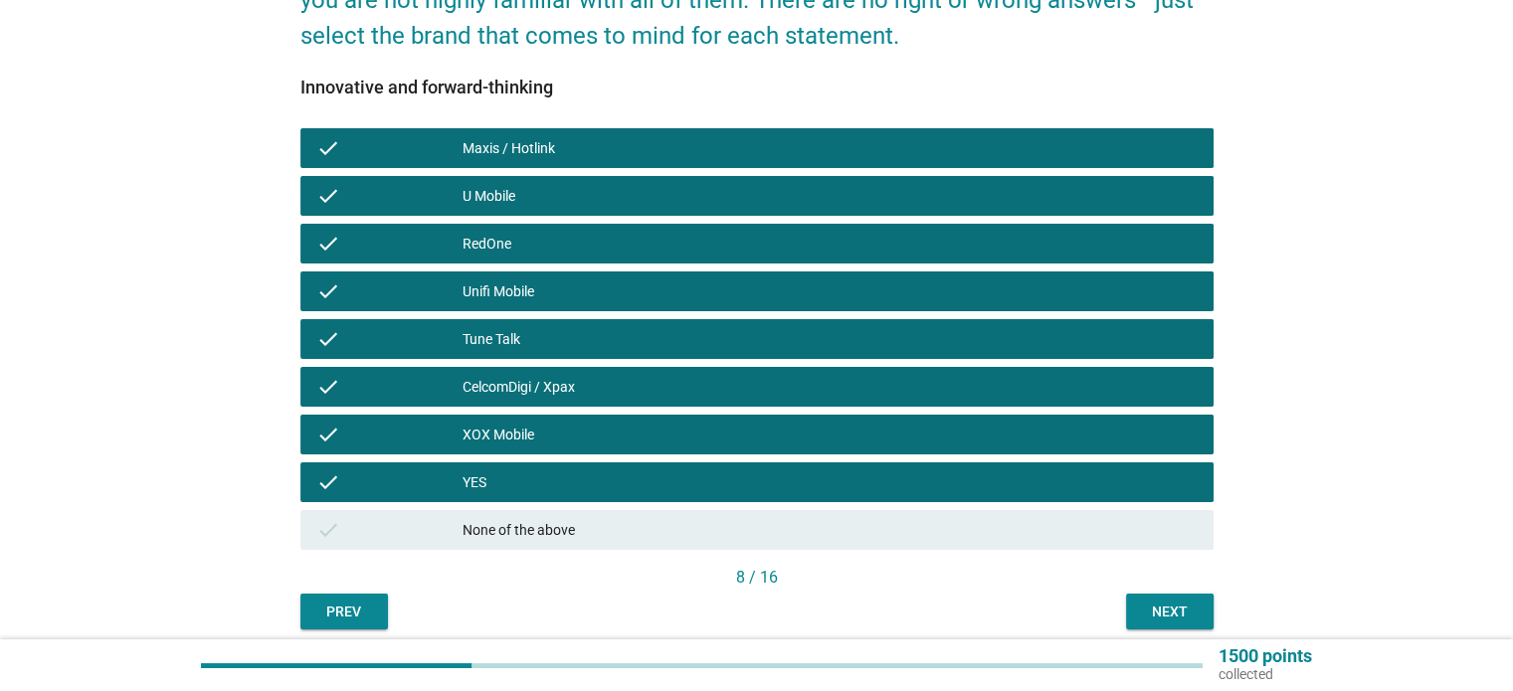
scroll to position [346, 0]
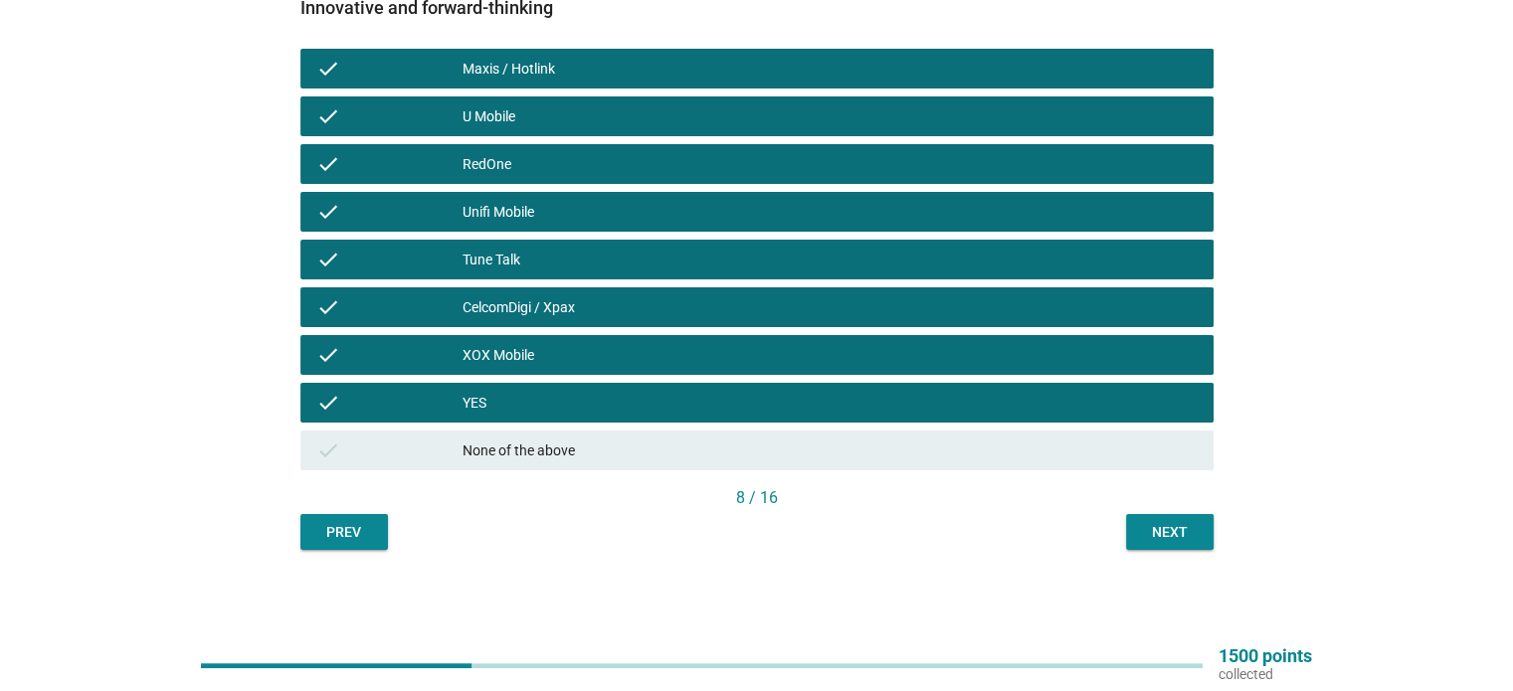
click at [1154, 531] on div "Next" at bounding box center [1170, 532] width 56 height 21
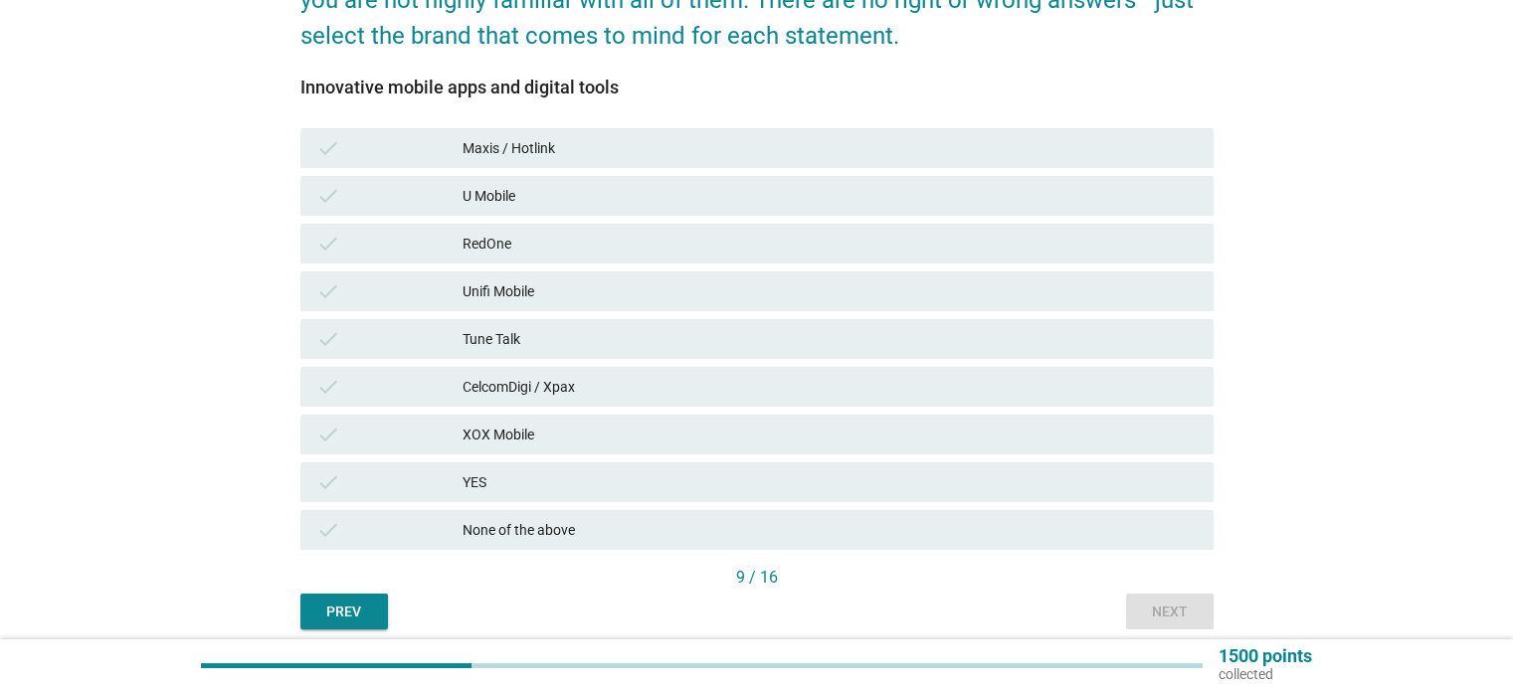
scroll to position [298, 0]
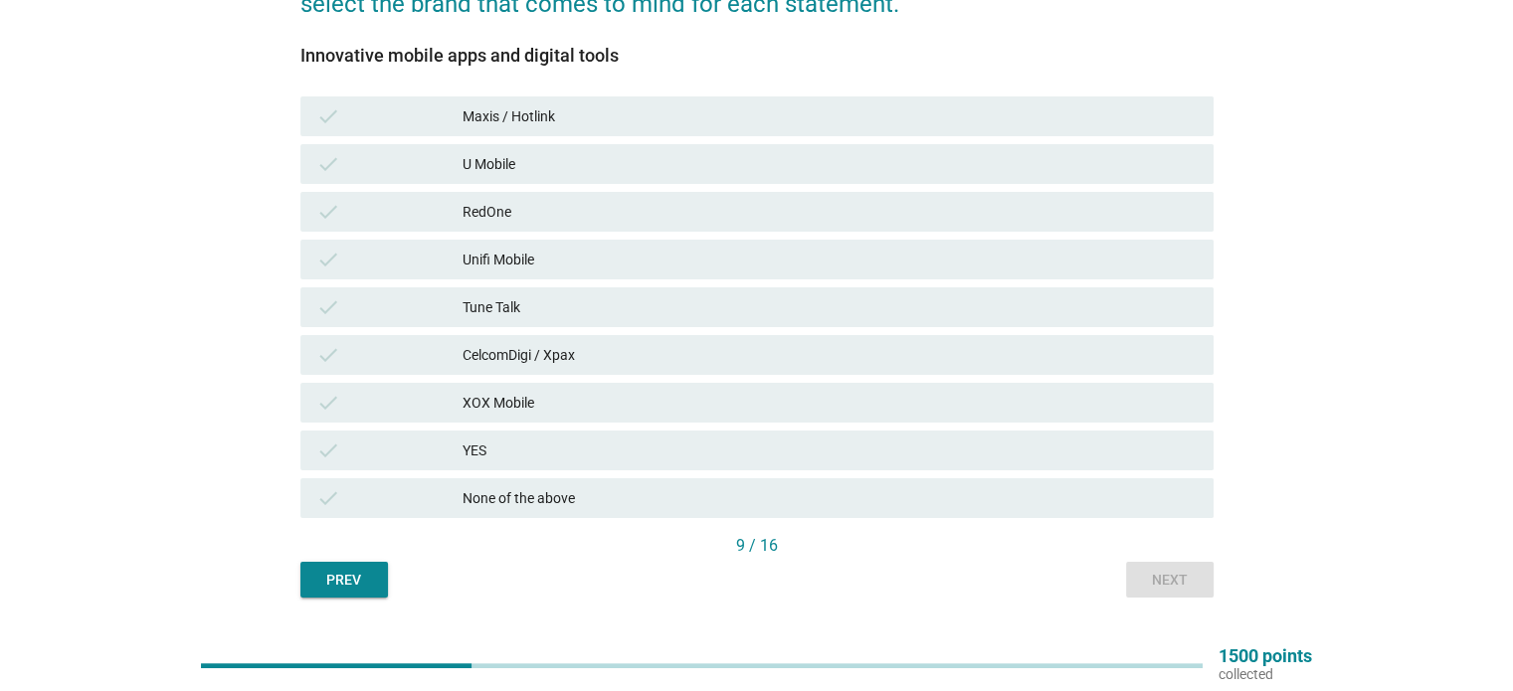
click at [545, 118] on div "Maxis / Hotlink" at bounding box center [830, 116] width 734 height 24
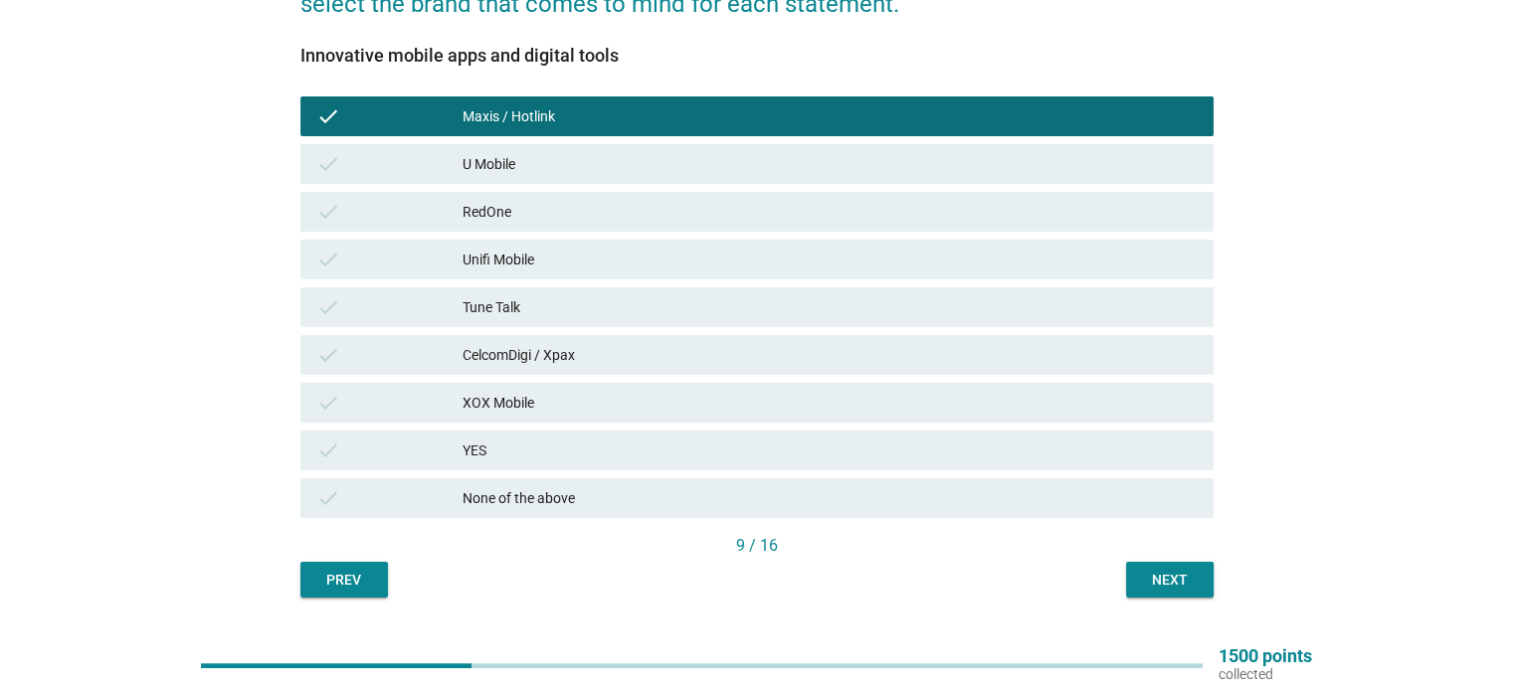
click at [506, 354] on div "CelcomDigi / Xpax" at bounding box center [830, 355] width 734 height 24
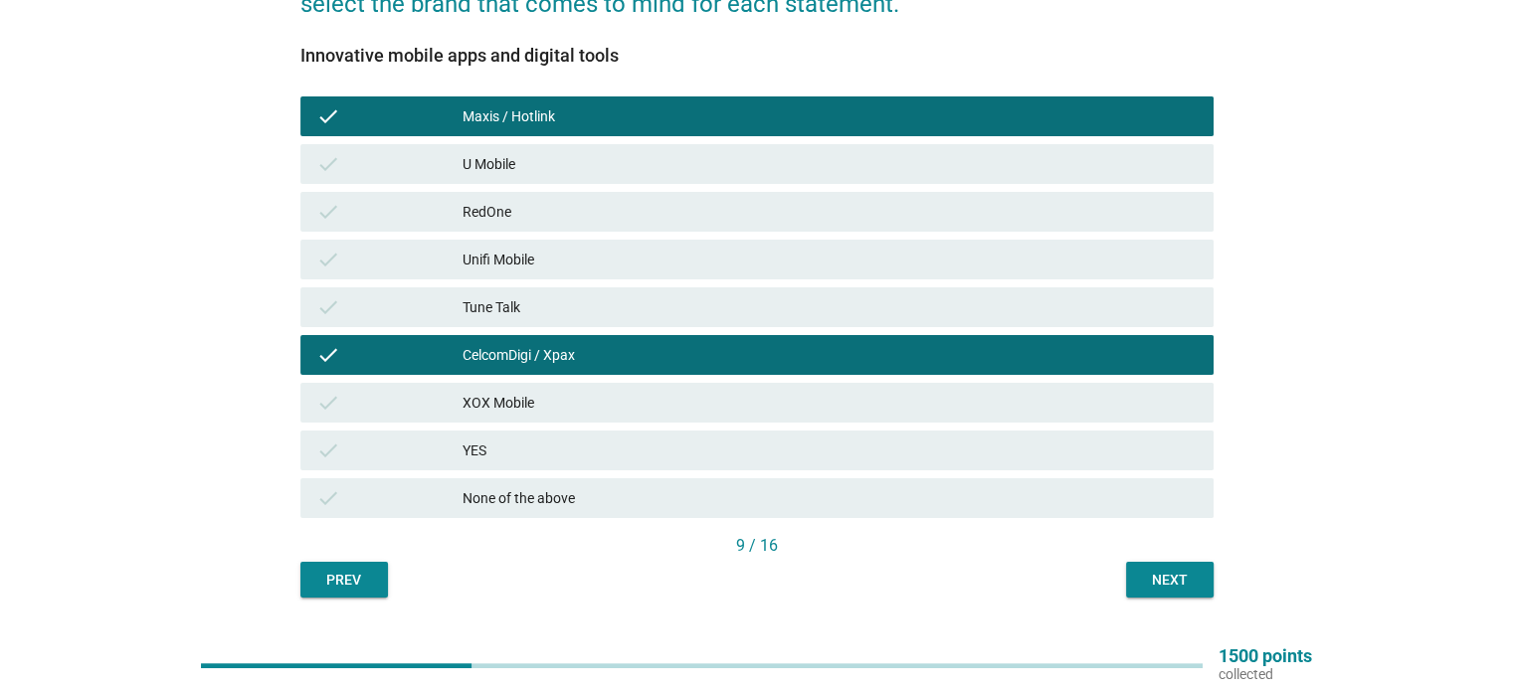
click at [1142, 580] on div "Next" at bounding box center [1170, 580] width 56 height 21
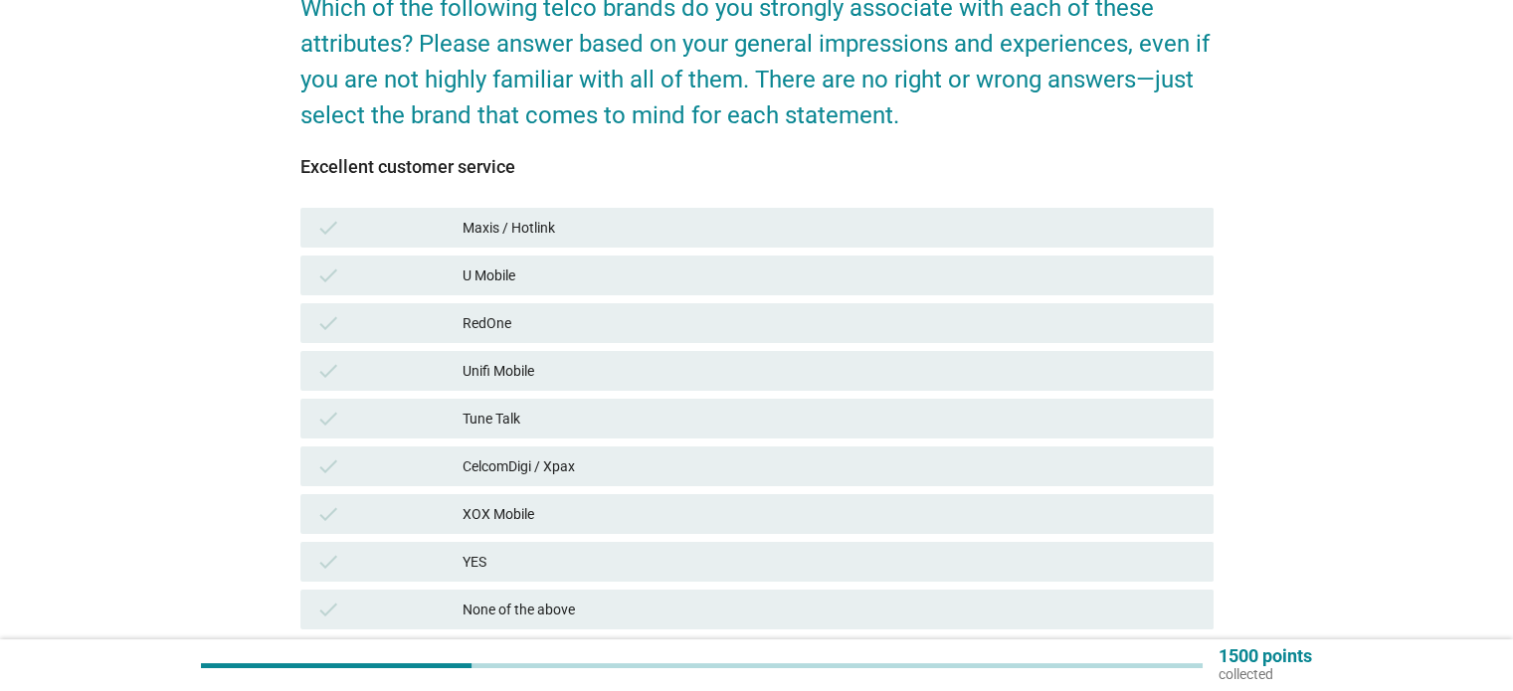
scroll to position [199, 0]
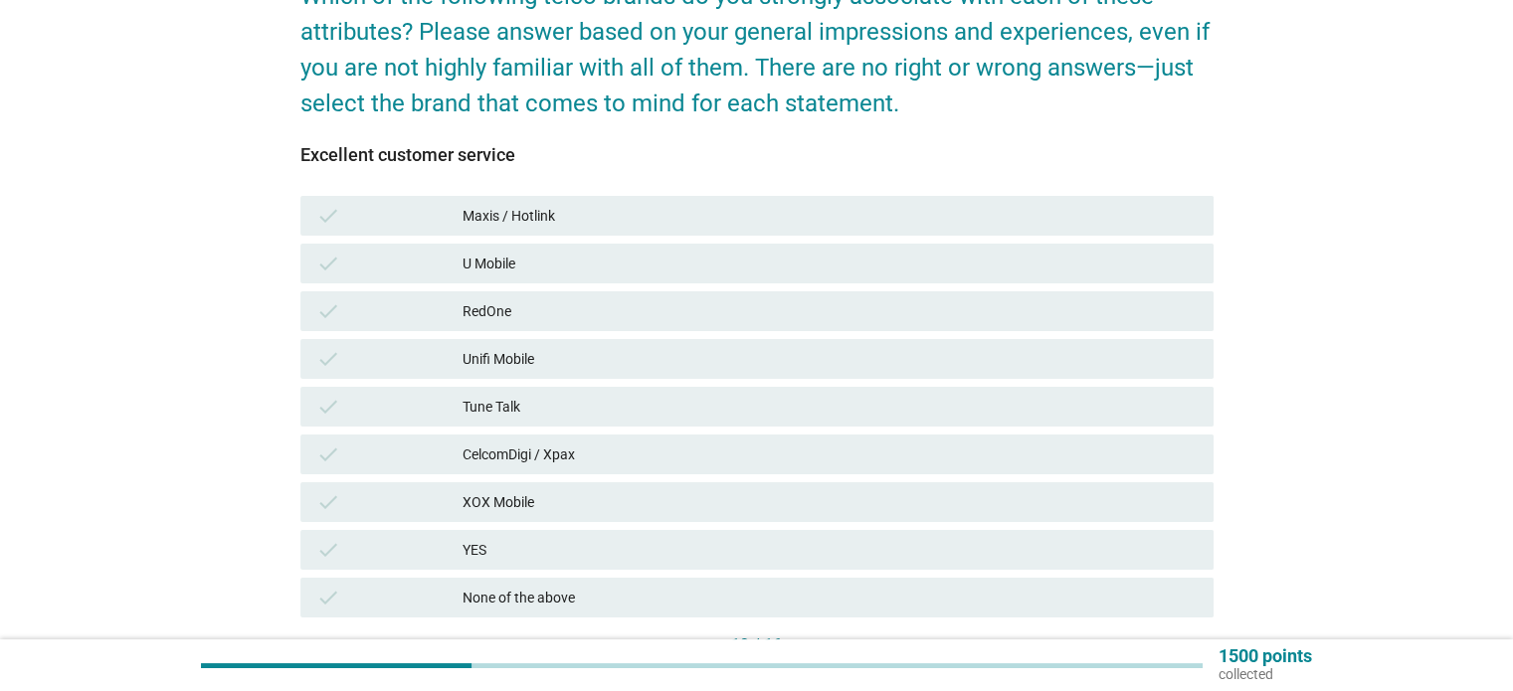
click at [561, 405] on div "Tune Talk" at bounding box center [830, 407] width 734 height 24
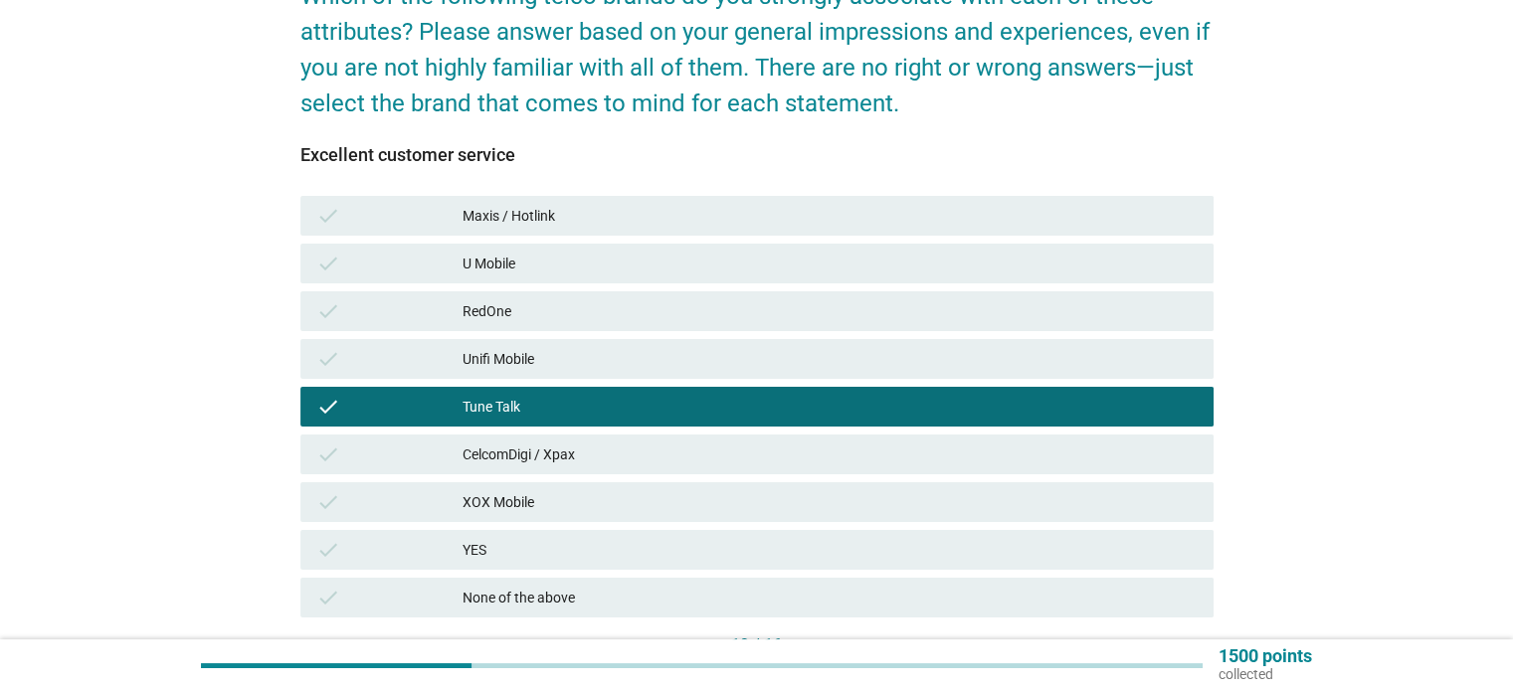
click at [554, 217] on div "Maxis / Hotlink" at bounding box center [830, 216] width 734 height 24
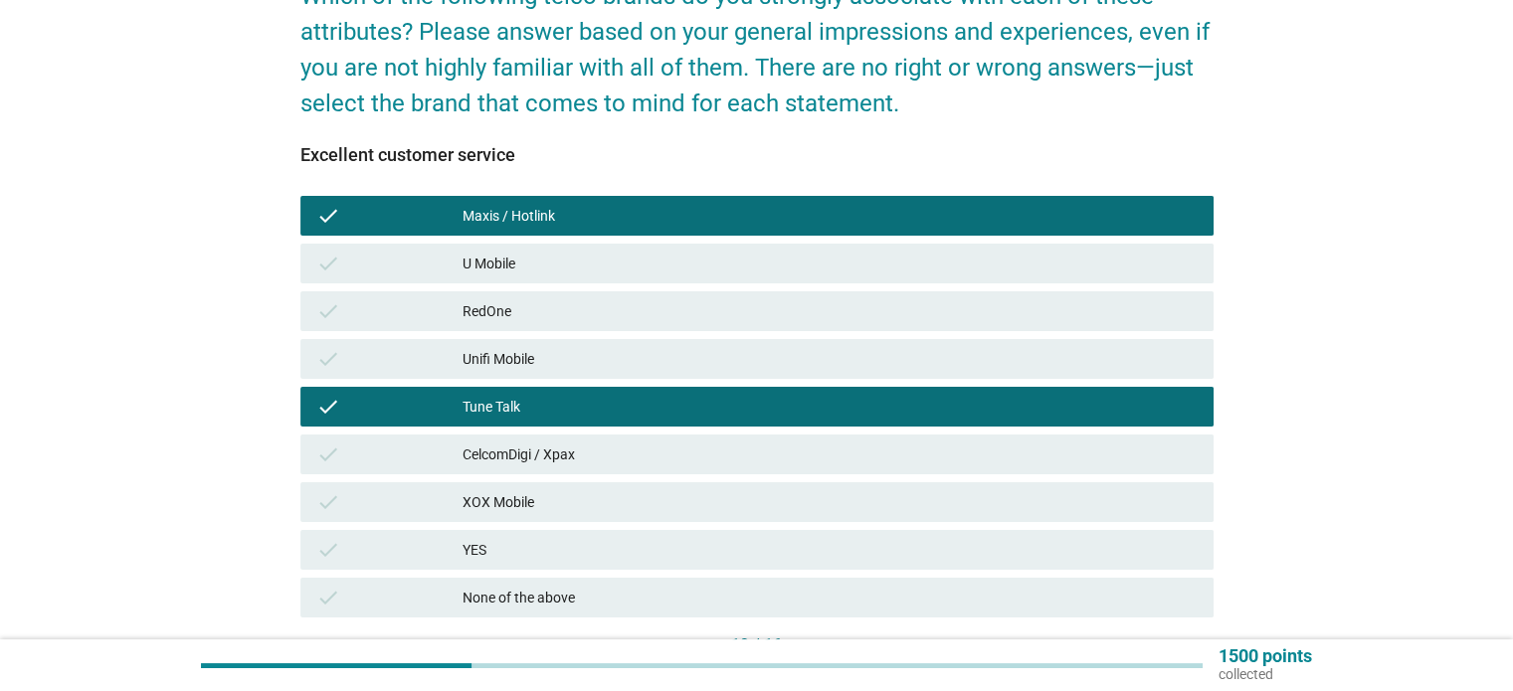
click at [547, 460] on div "CelcomDigi / Xpax" at bounding box center [830, 455] width 734 height 24
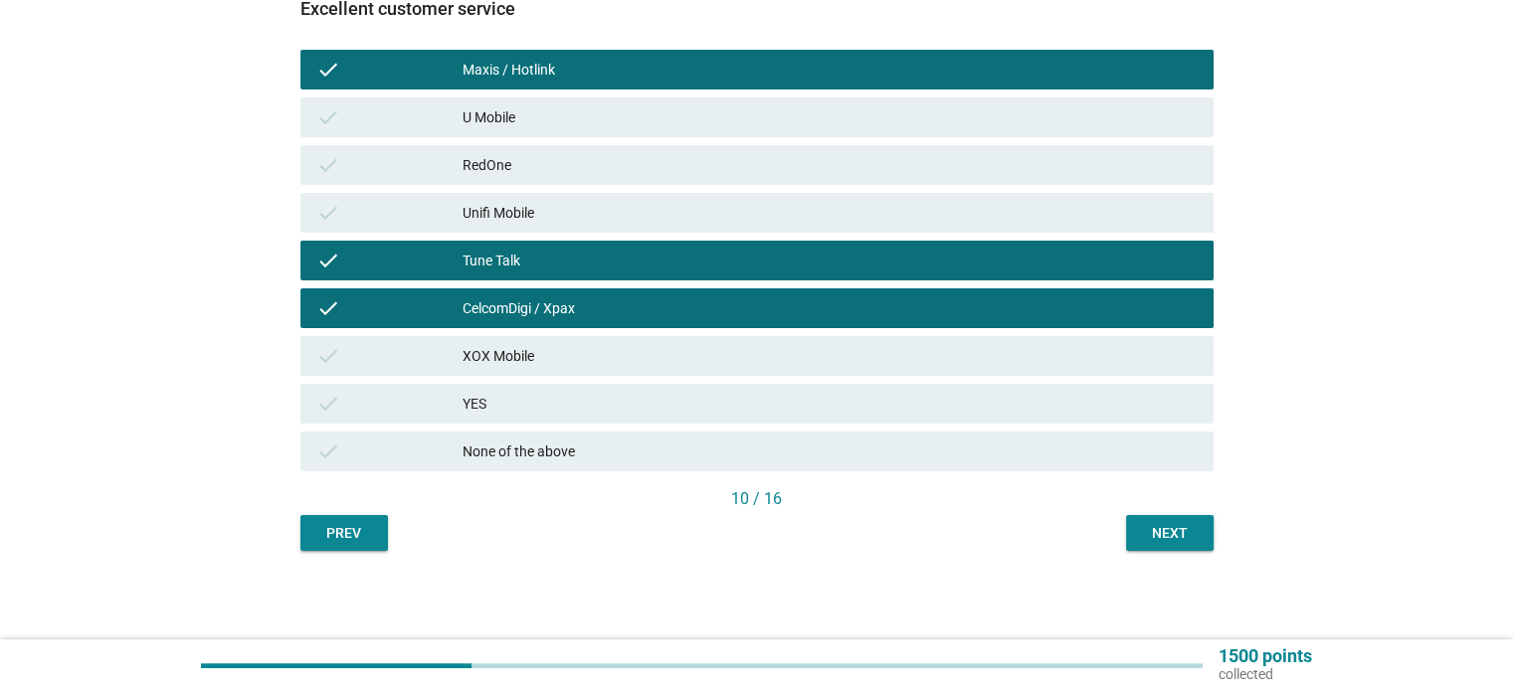
scroll to position [346, 0]
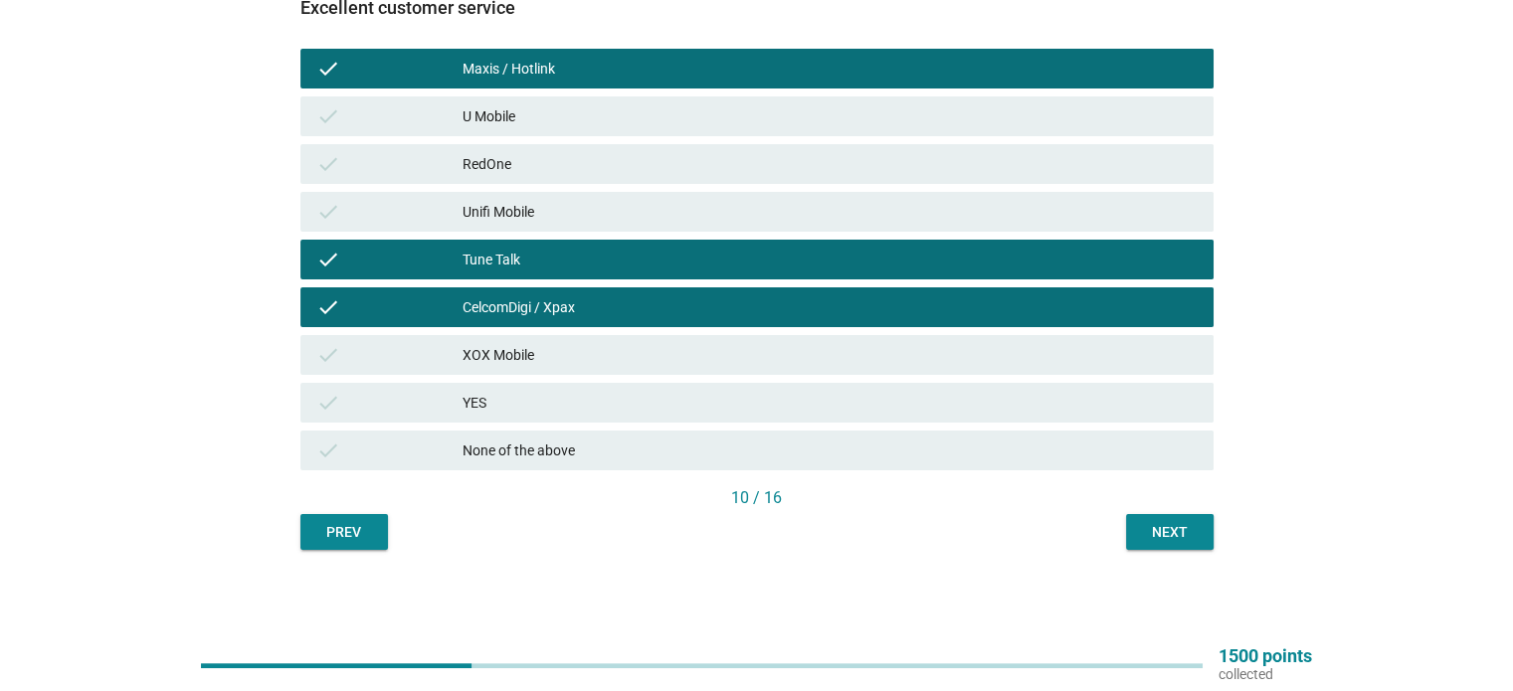
click at [1152, 529] on div "Next" at bounding box center [1170, 532] width 56 height 21
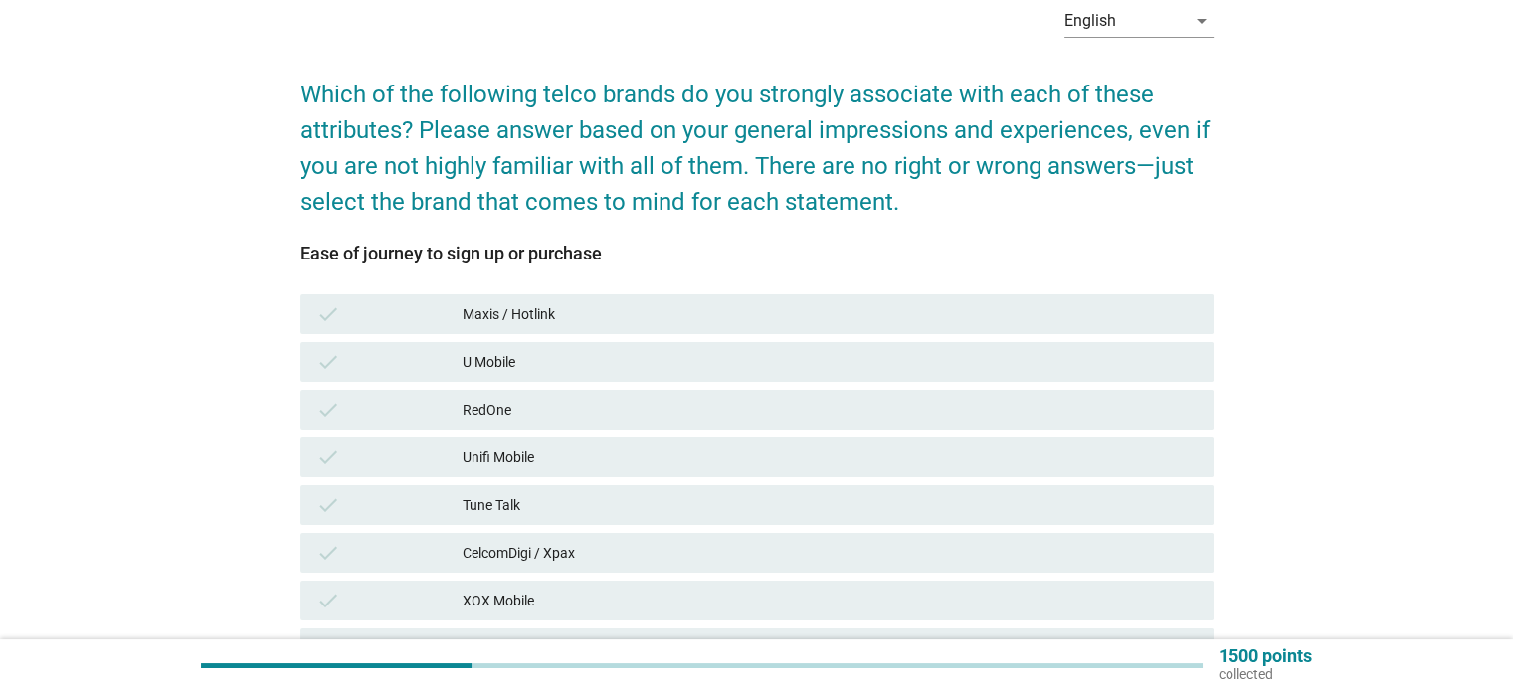
scroll to position [199, 0]
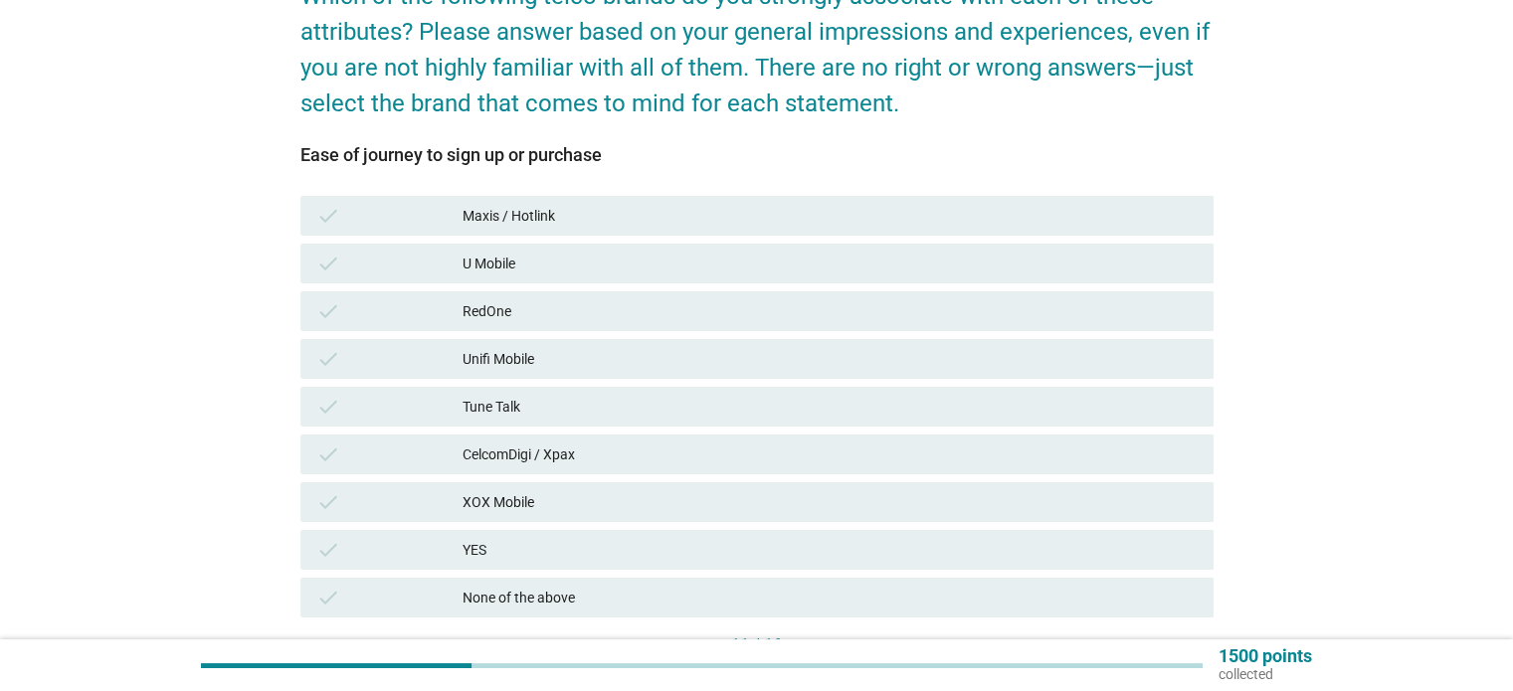
click at [503, 403] on div "Tune Talk" at bounding box center [830, 407] width 734 height 24
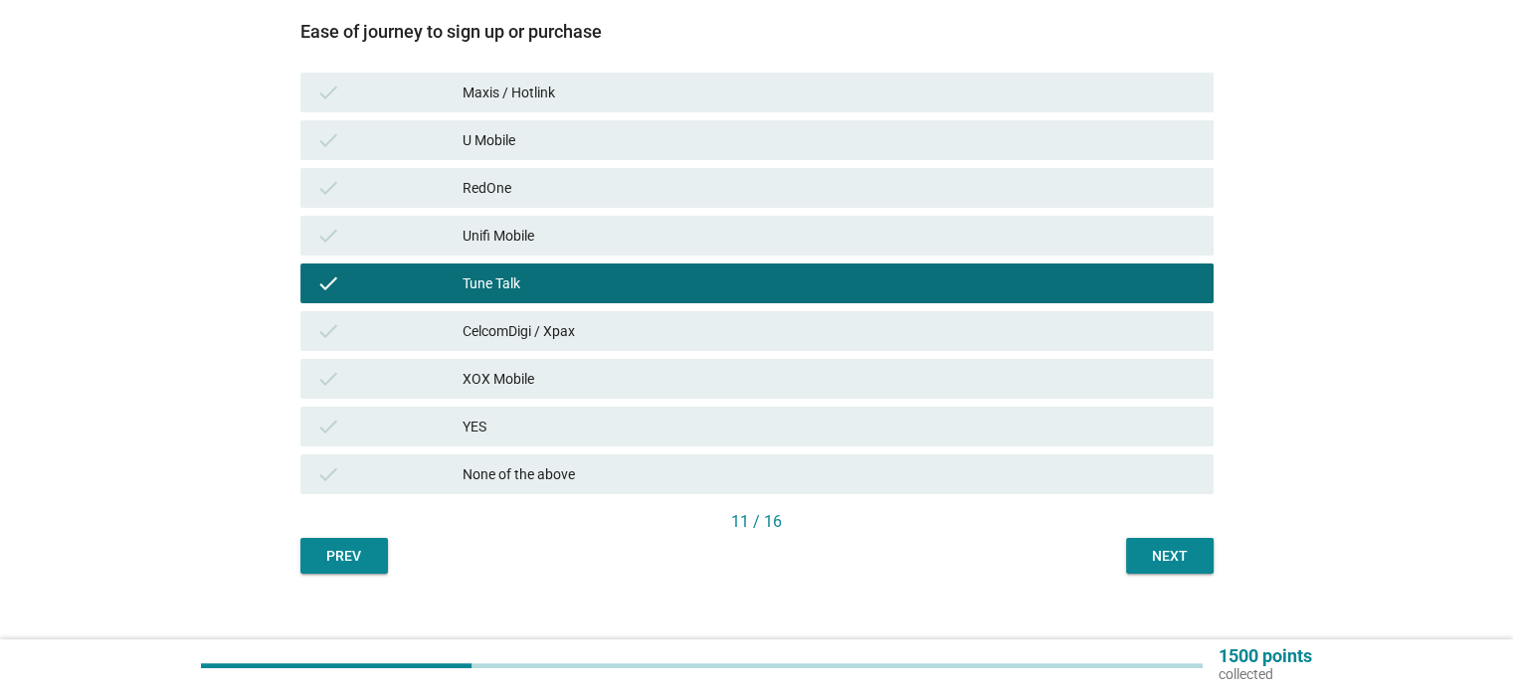
scroll to position [346, 0]
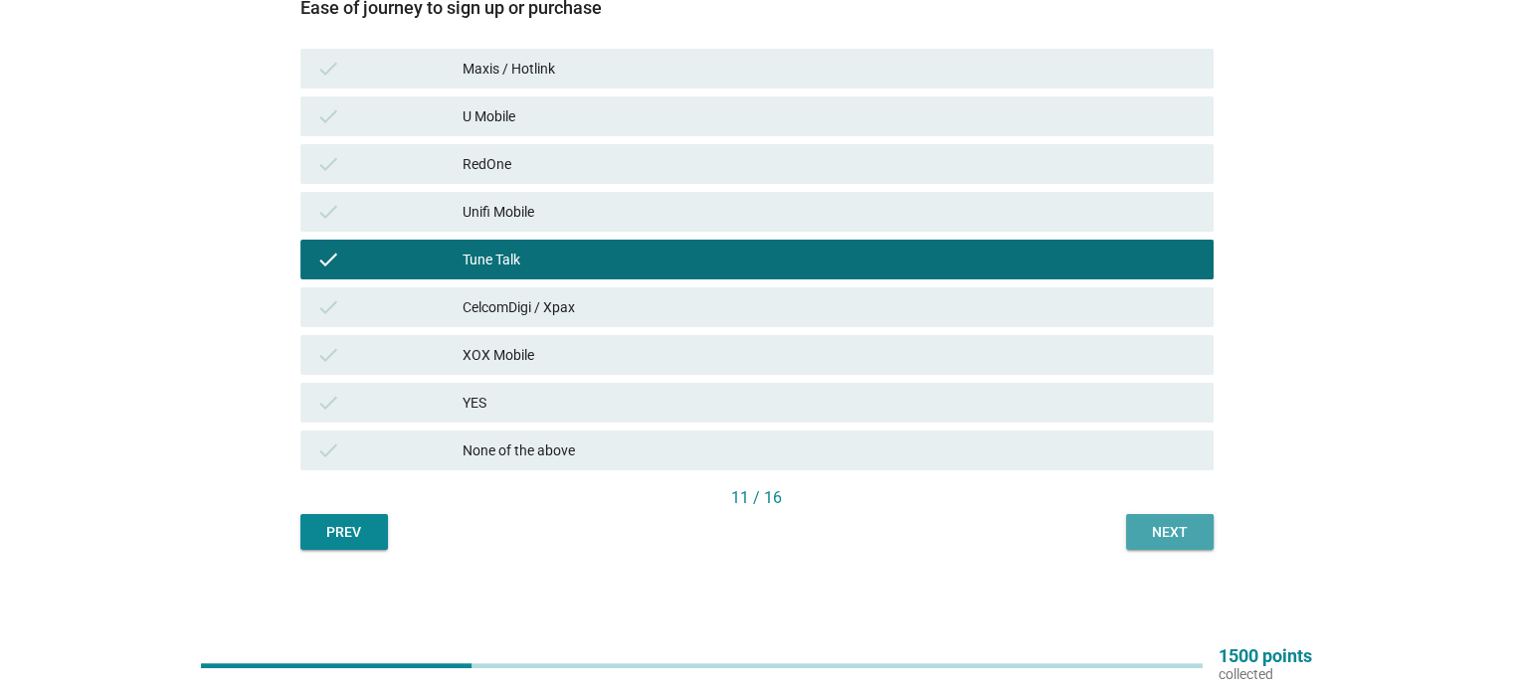
click at [1178, 531] on div "Next" at bounding box center [1170, 532] width 56 height 21
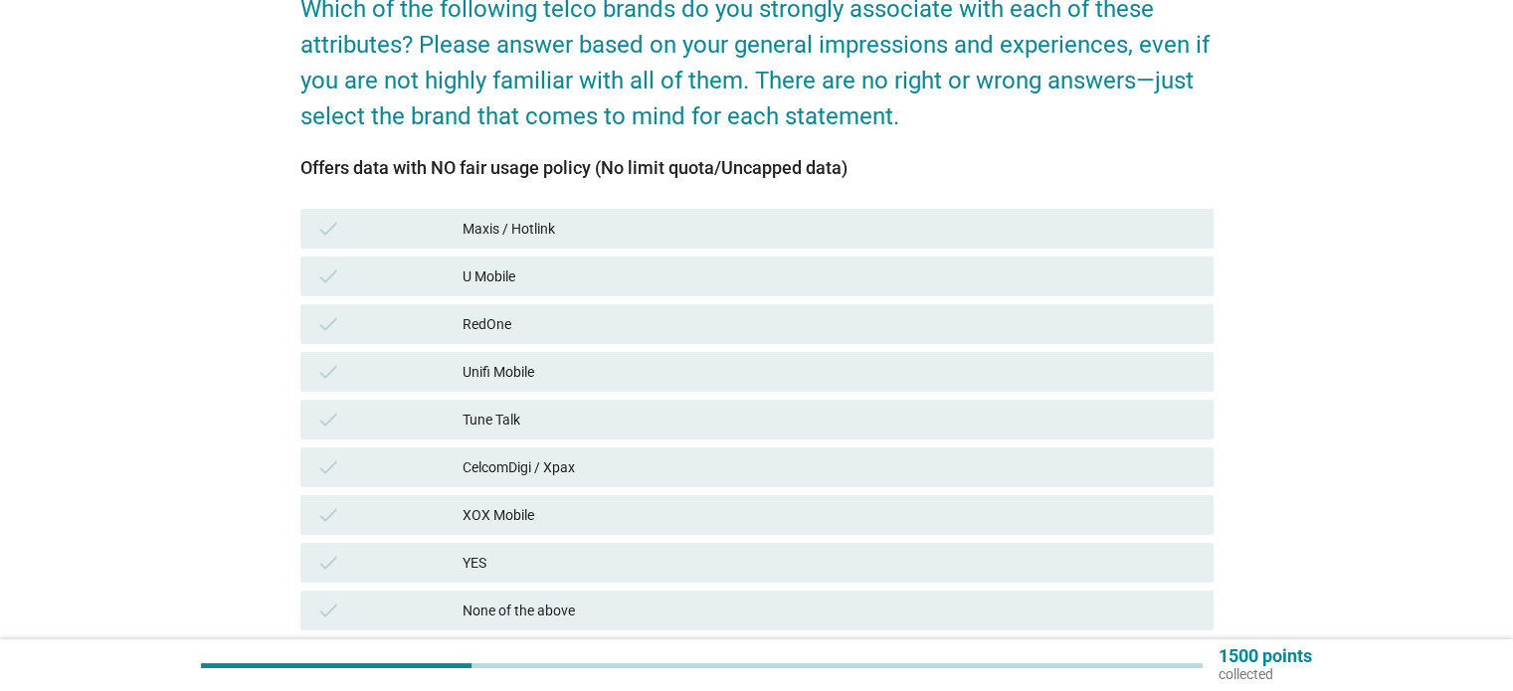
scroll to position [199, 0]
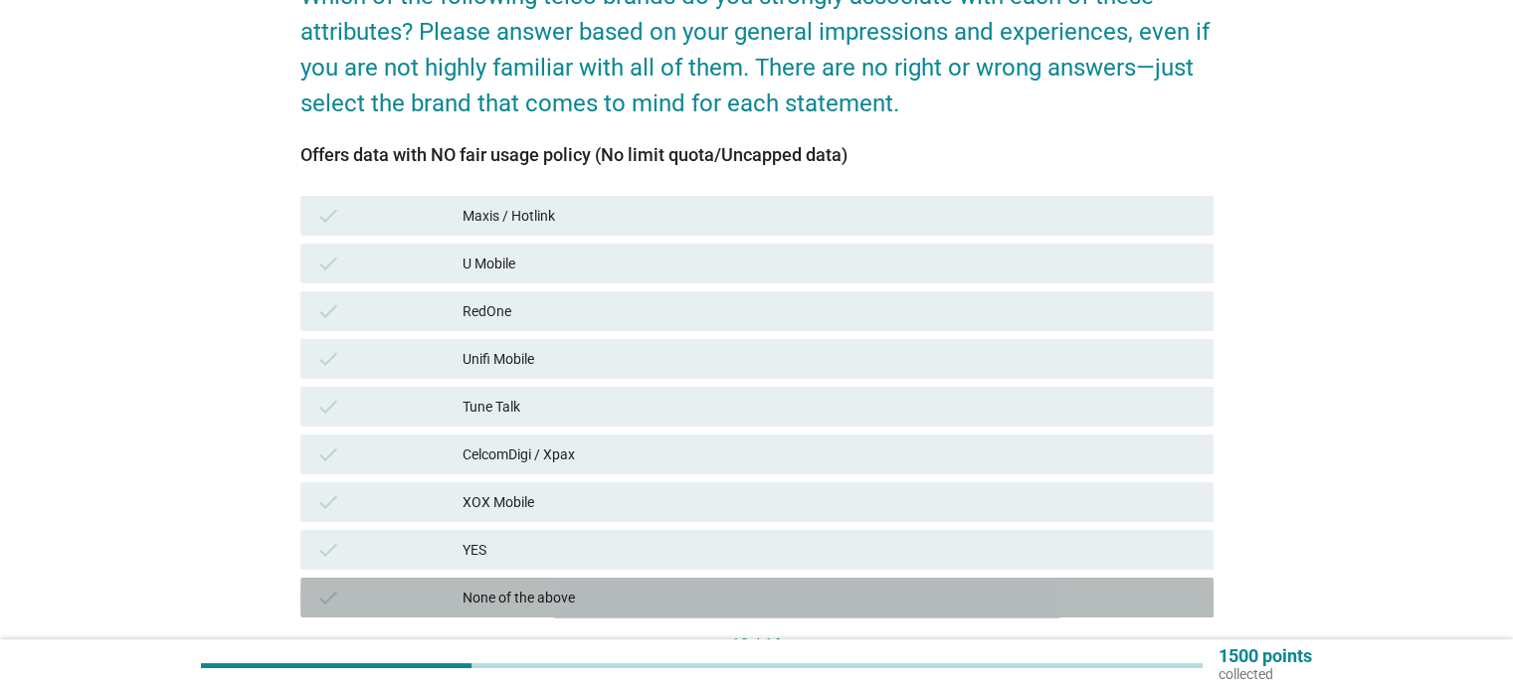
click at [509, 602] on div "None of the above" at bounding box center [830, 598] width 734 height 24
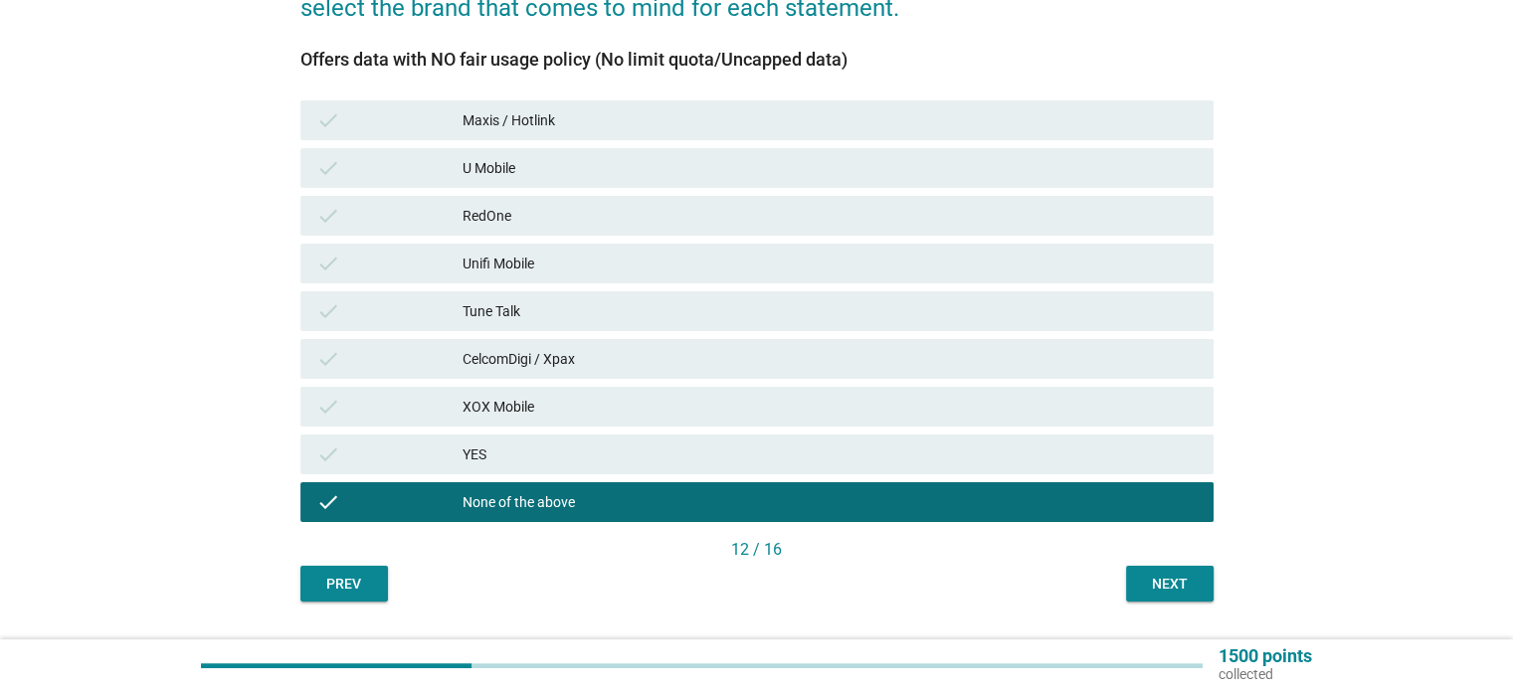
scroll to position [247, 0]
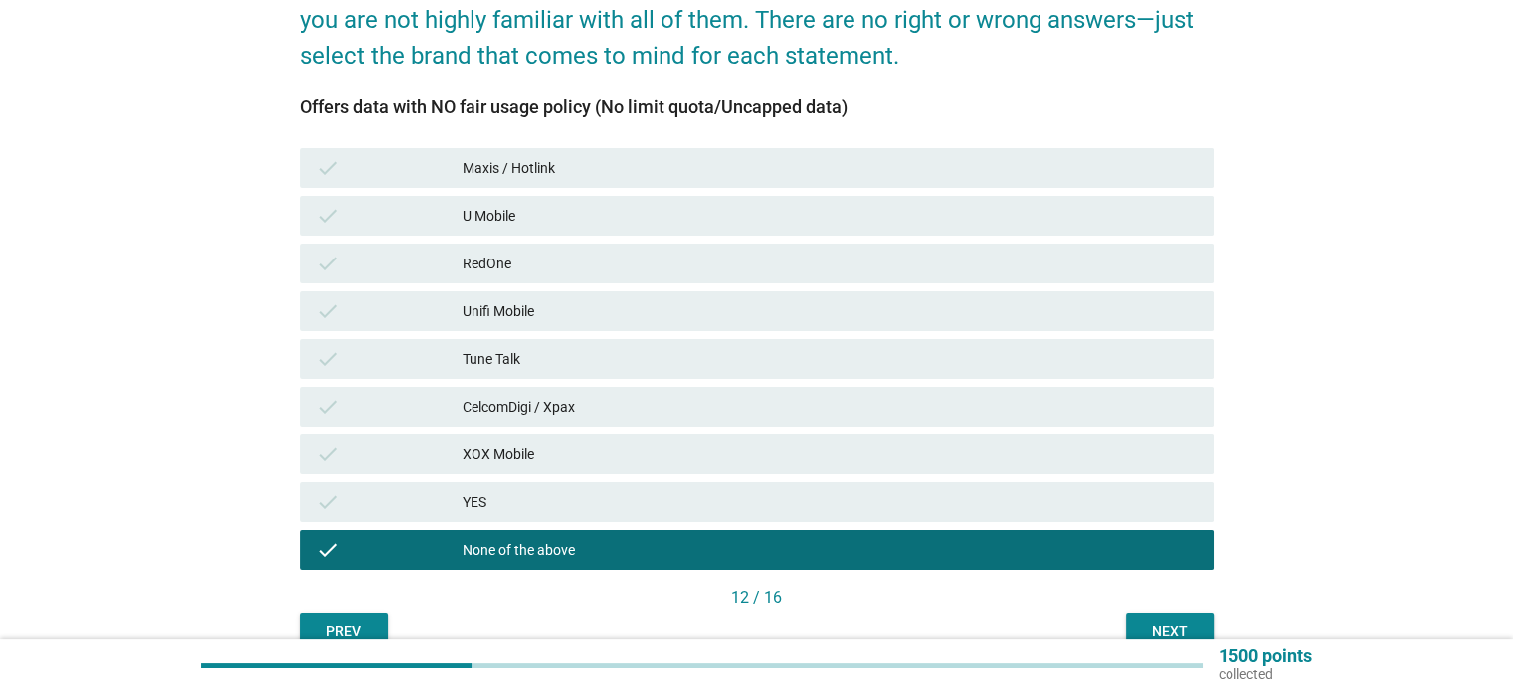
click at [1153, 622] on div "Next" at bounding box center [1170, 632] width 56 height 21
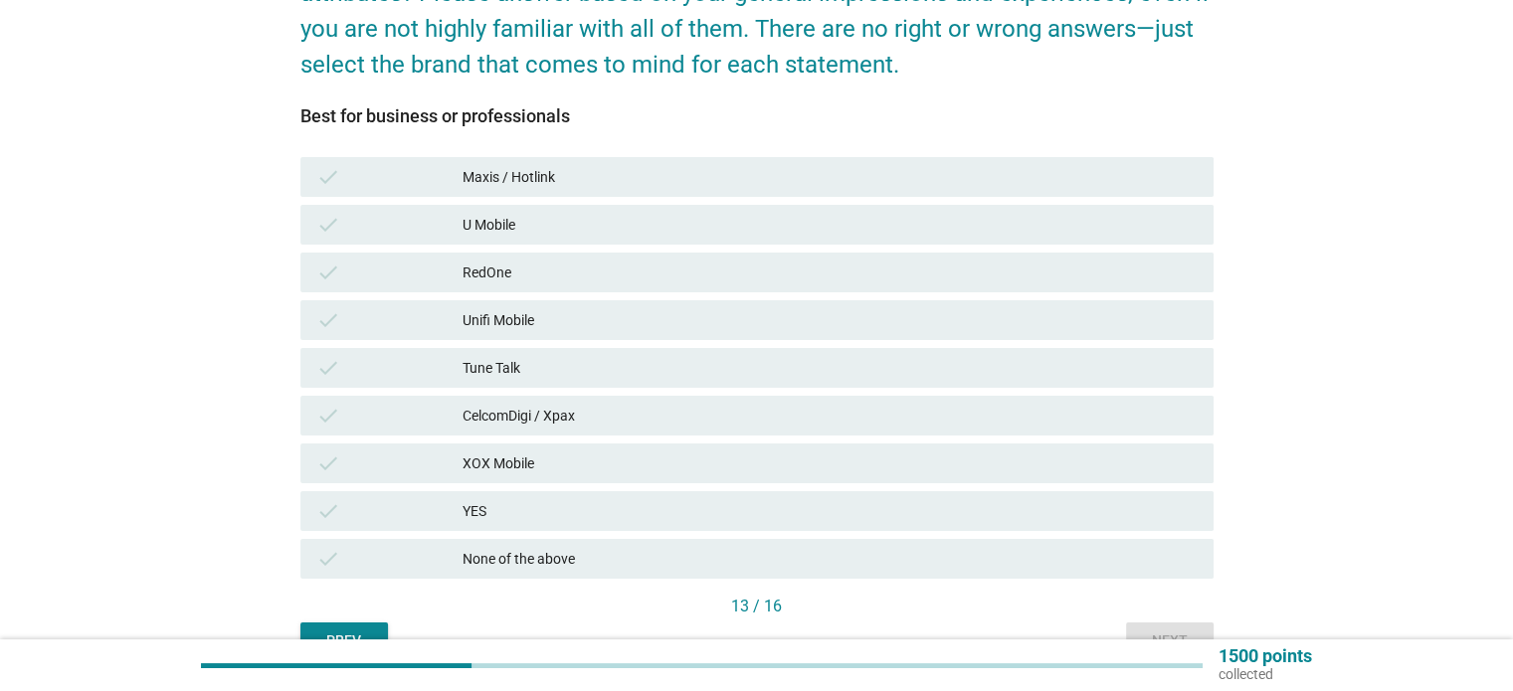
scroll to position [298, 0]
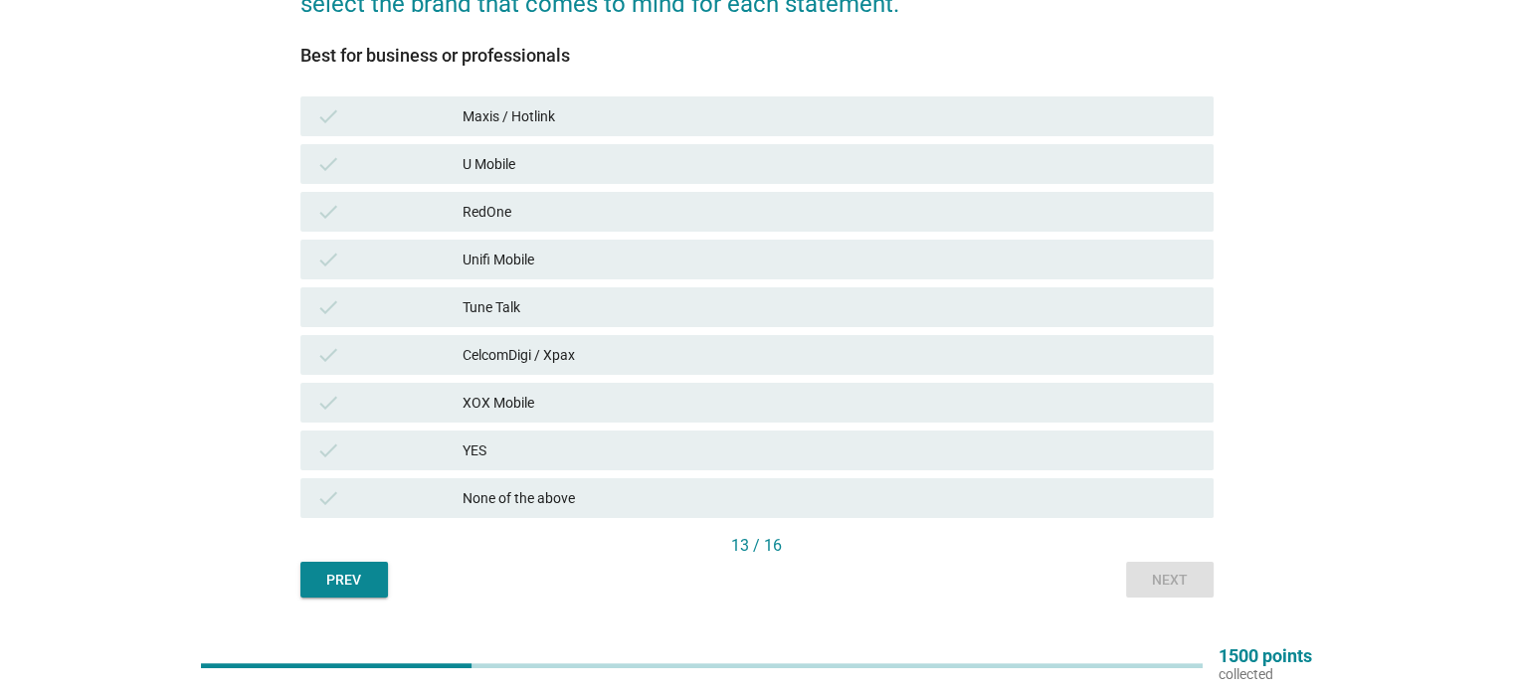
click at [482, 303] on div "Tune Talk" at bounding box center [830, 307] width 734 height 24
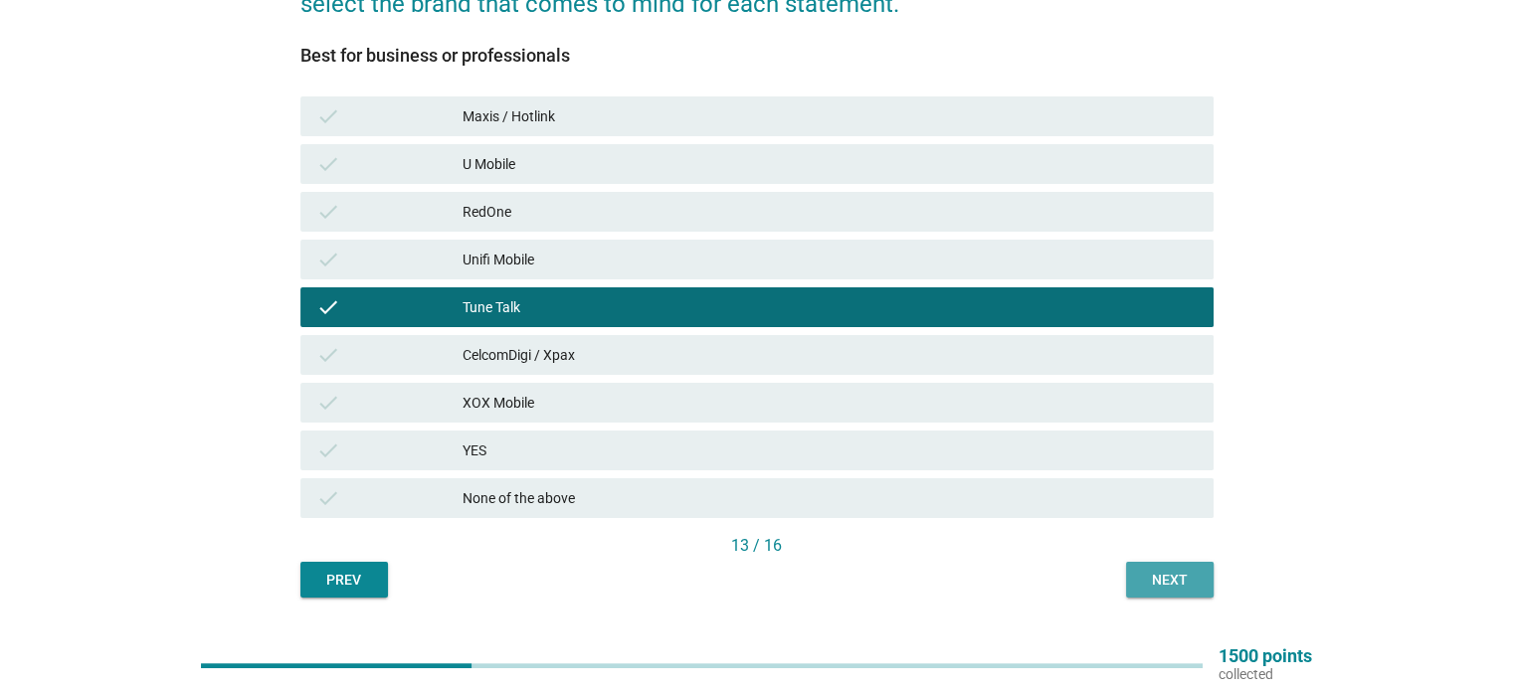
click at [1154, 578] on div "Next" at bounding box center [1170, 580] width 56 height 21
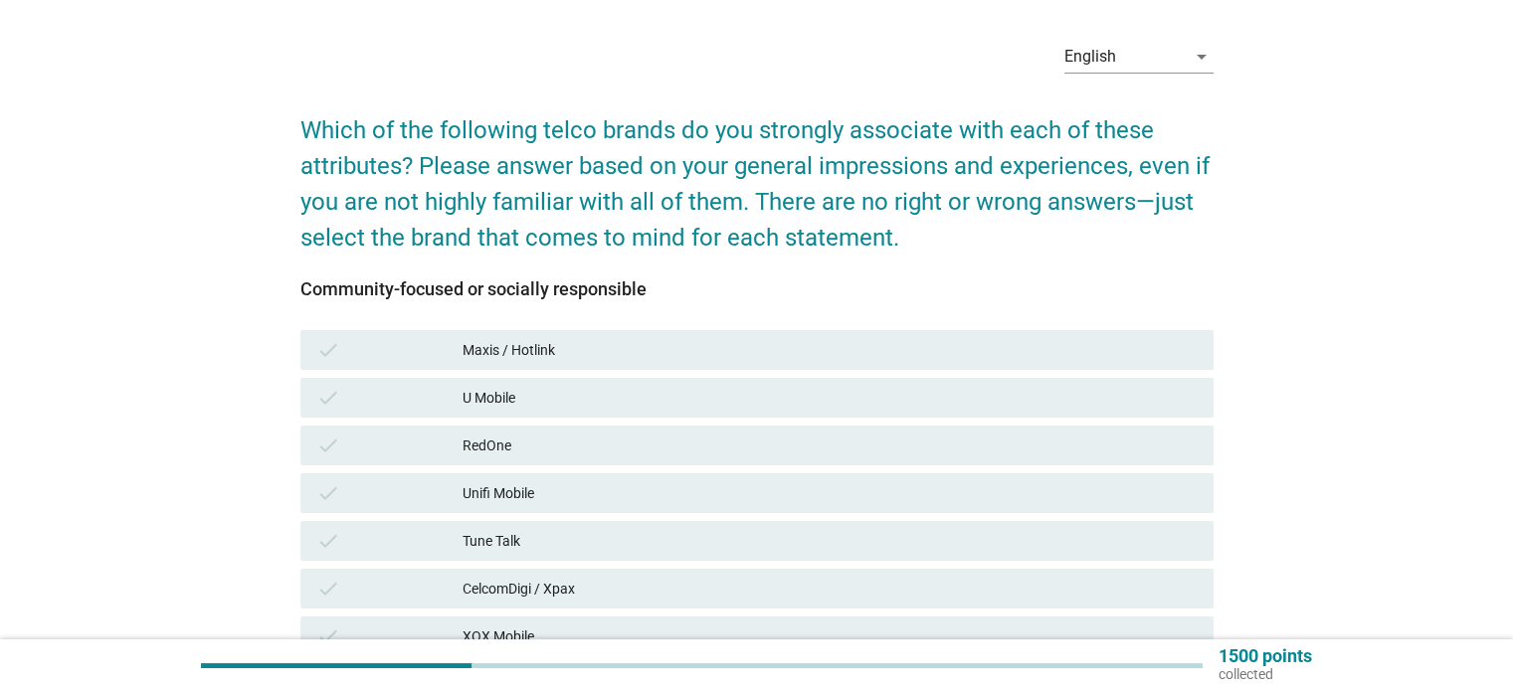
scroll to position [99, 0]
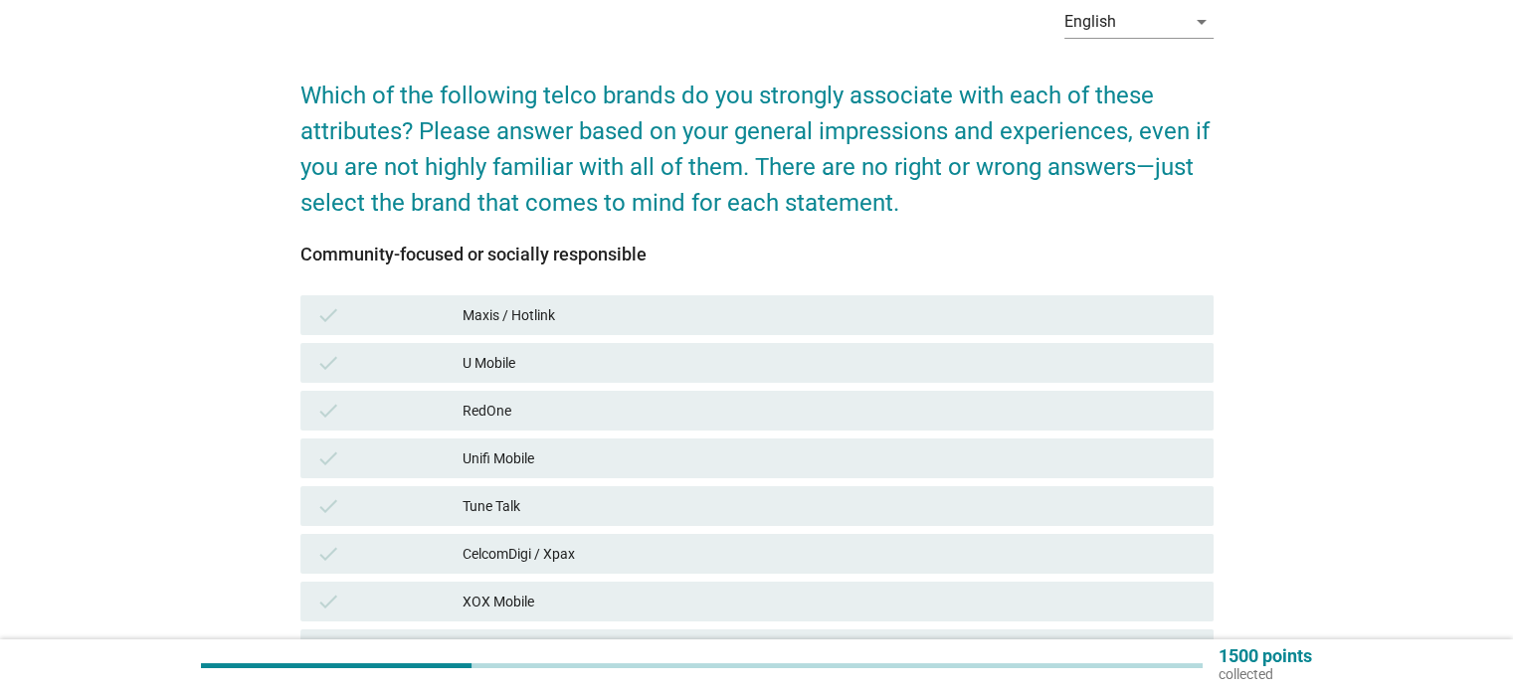
click at [513, 310] on div "Maxis / Hotlink" at bounding box center [830, 315] width 734 height 24
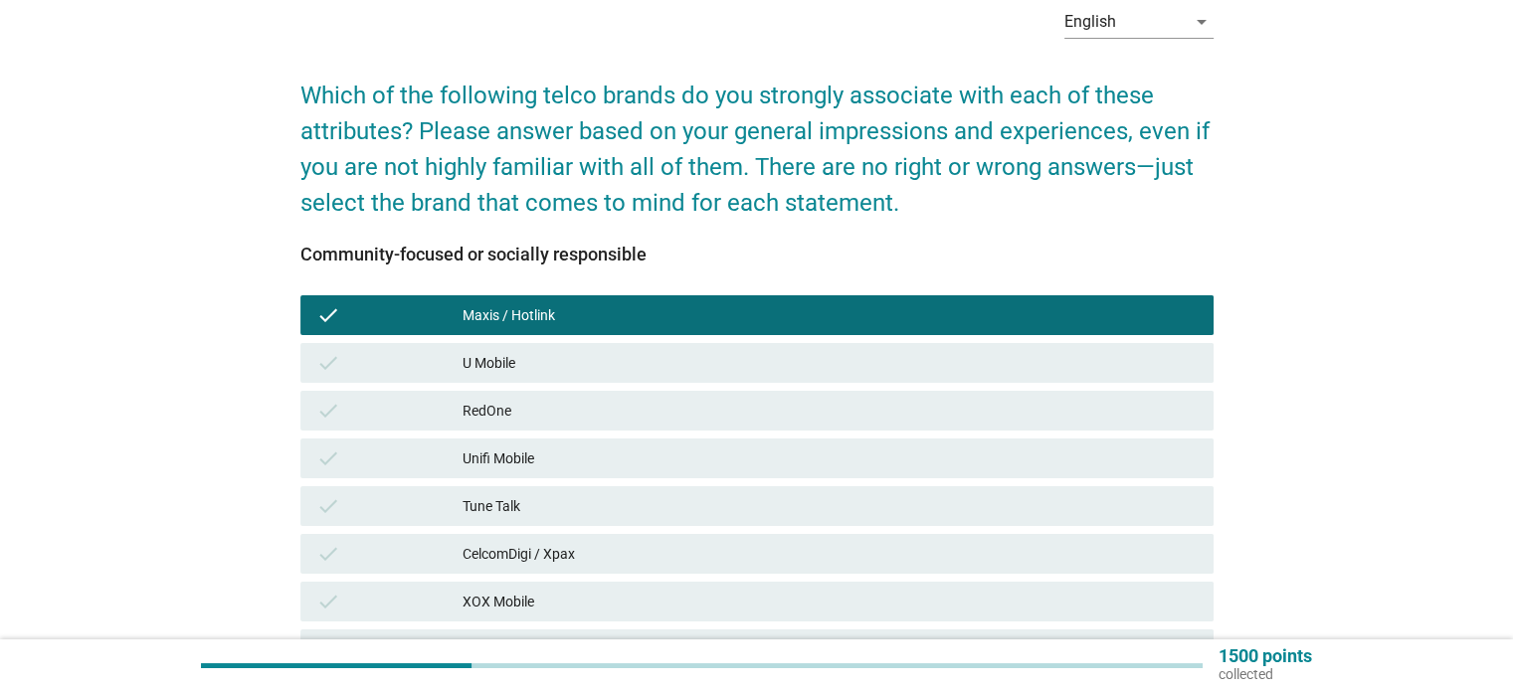
click at [493, 359] on div "U Mobile" at bounding box center [830, 363] width 734 height 24
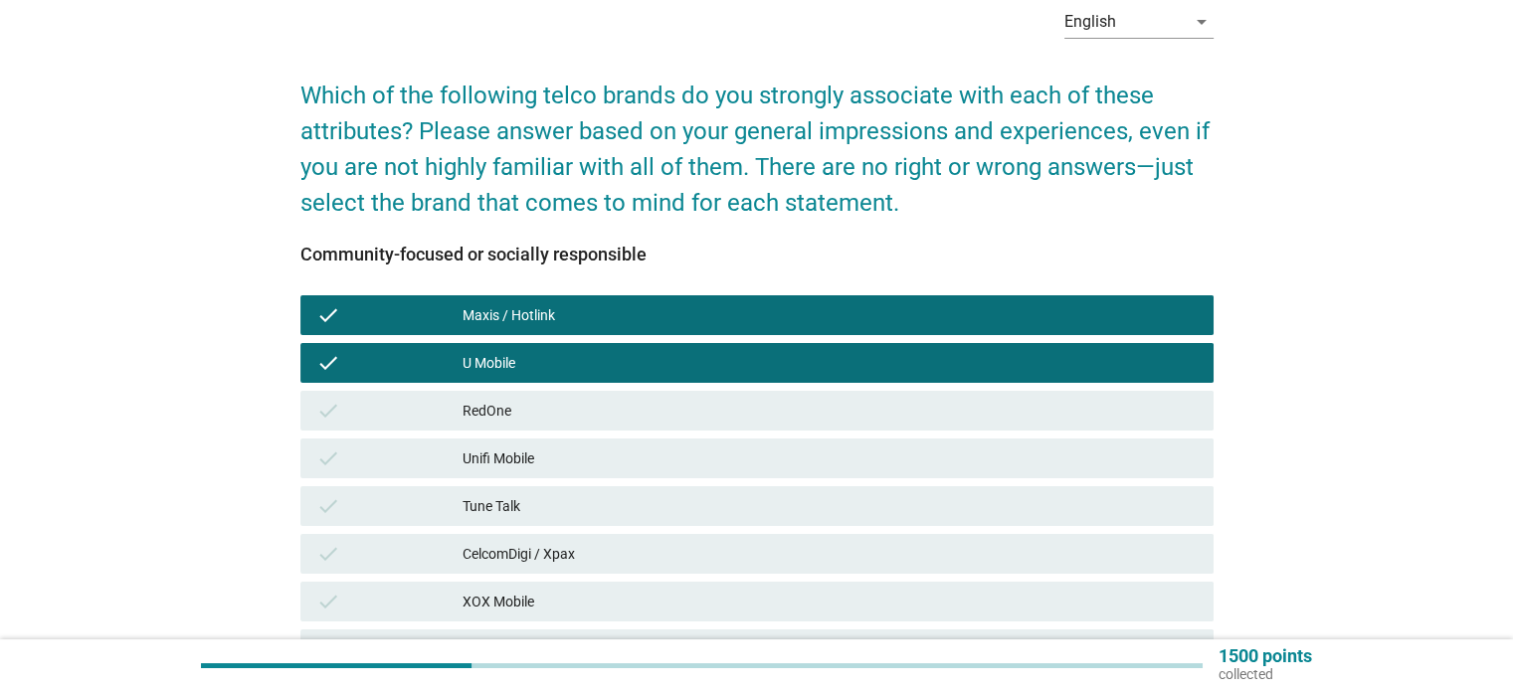
click at [492, 409] on div "RedOne" at bounding box center [830, 411] width 734 height 24
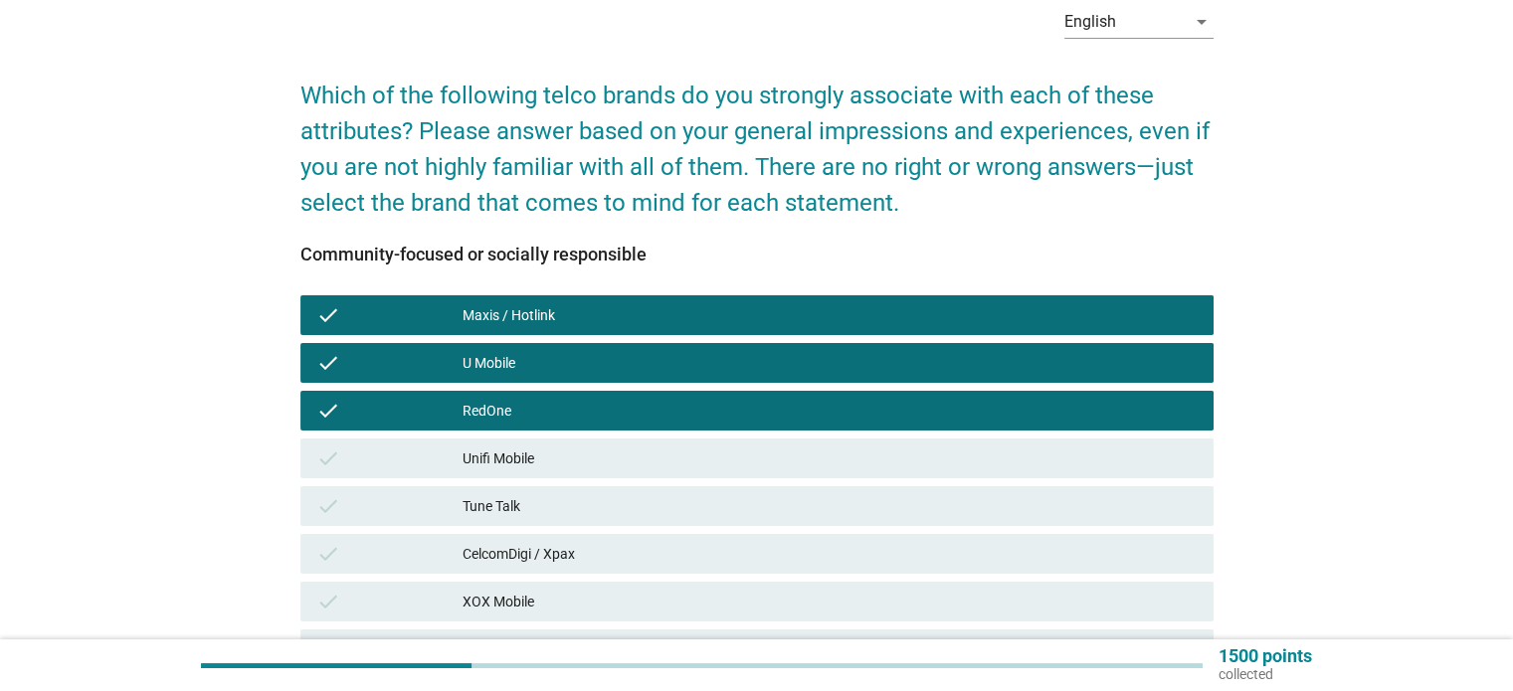
click at [494, 452] on div "Unifi Mobile" at bounding box center [830, 459] width 734 height 24
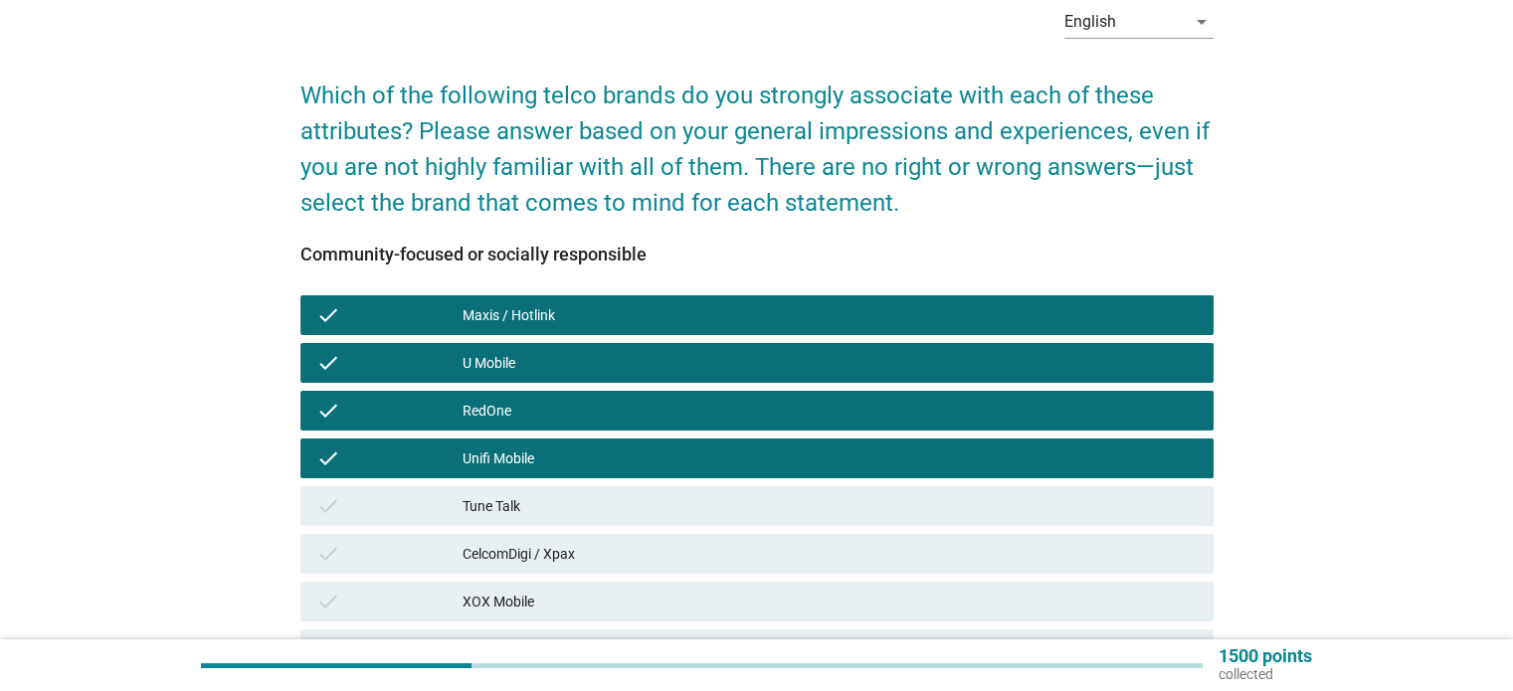
click at [496, 507] on div "Tune Talk" at bounding box center [830, 506] width 734 height 24
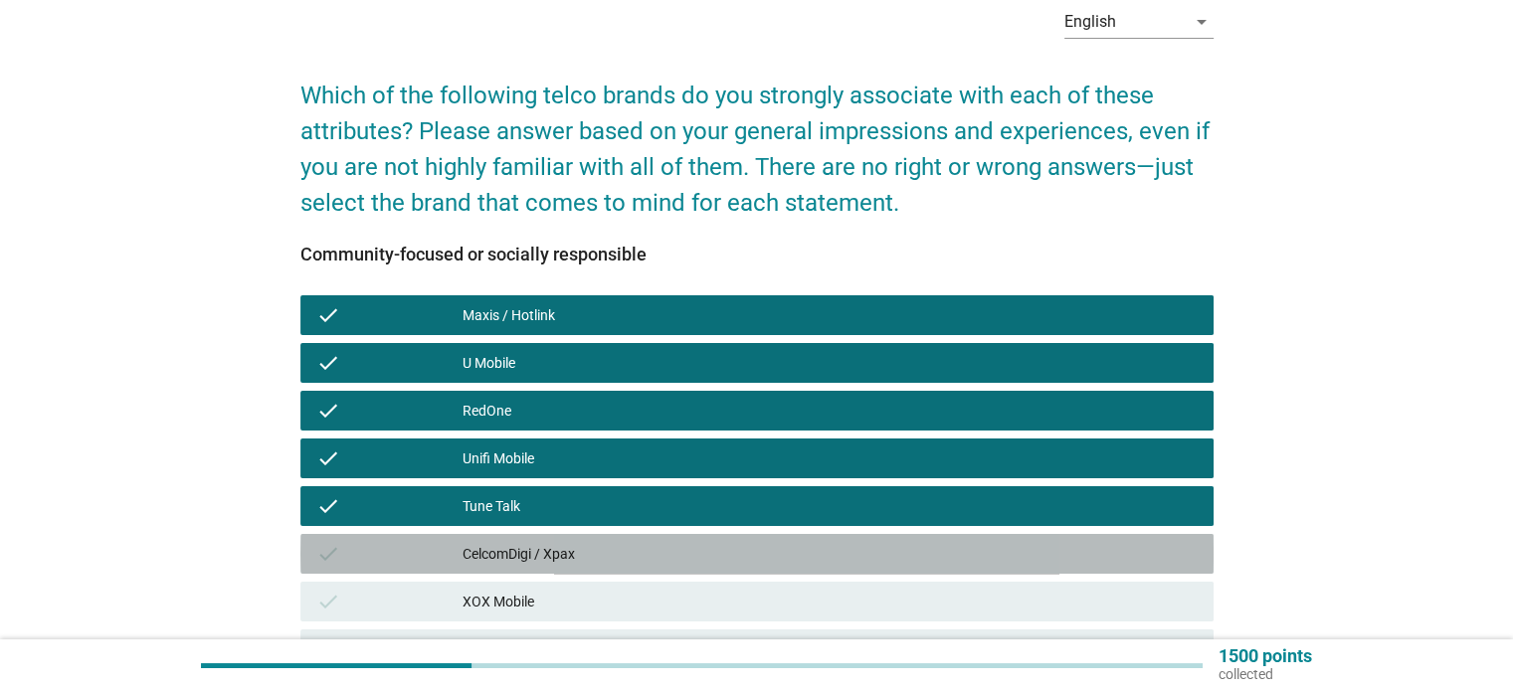
click at [509, 559] on div "CelcomDigi / Xpax" at bounding box center [830, 554] width 734 height 24
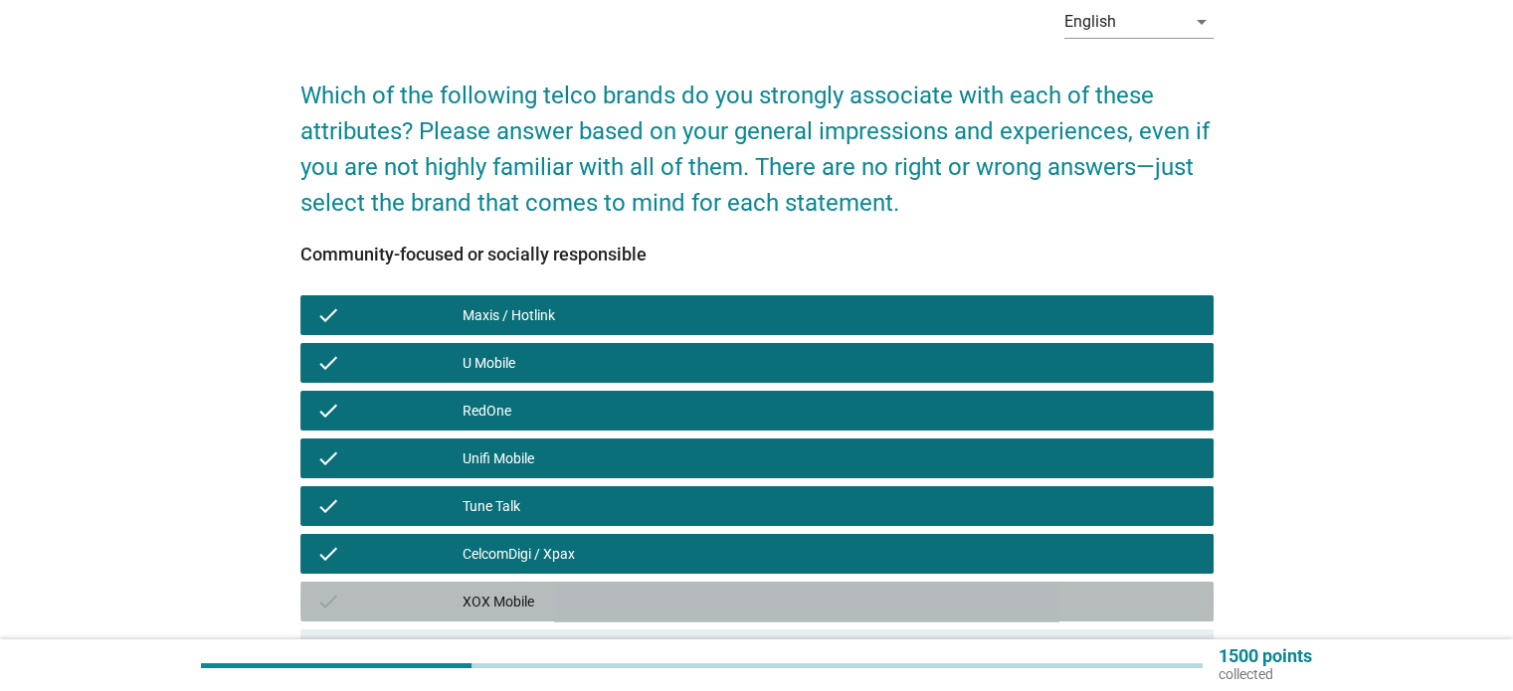
click at [508, 604] on div "XOX Mobile" at bounding box center [830, 602] width 734 height 24
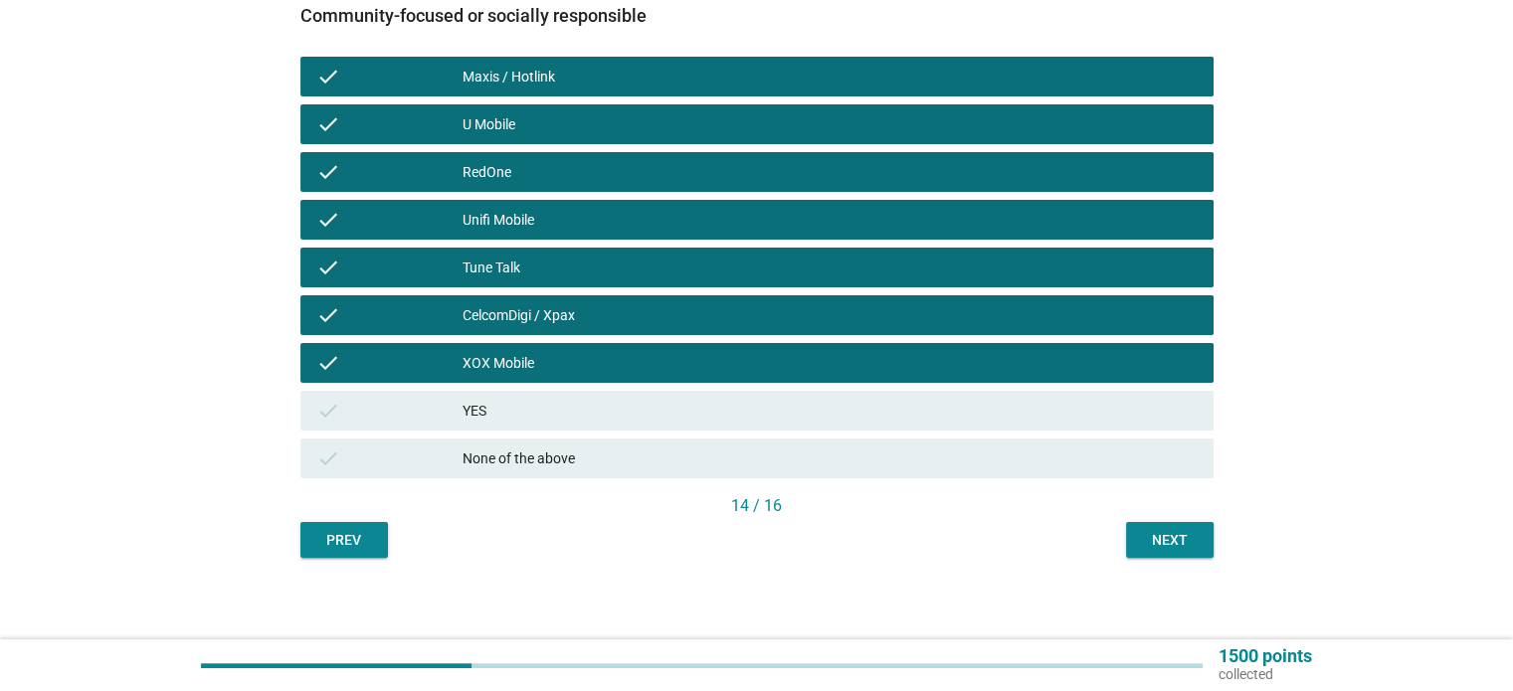
scroll to position [346, 0]
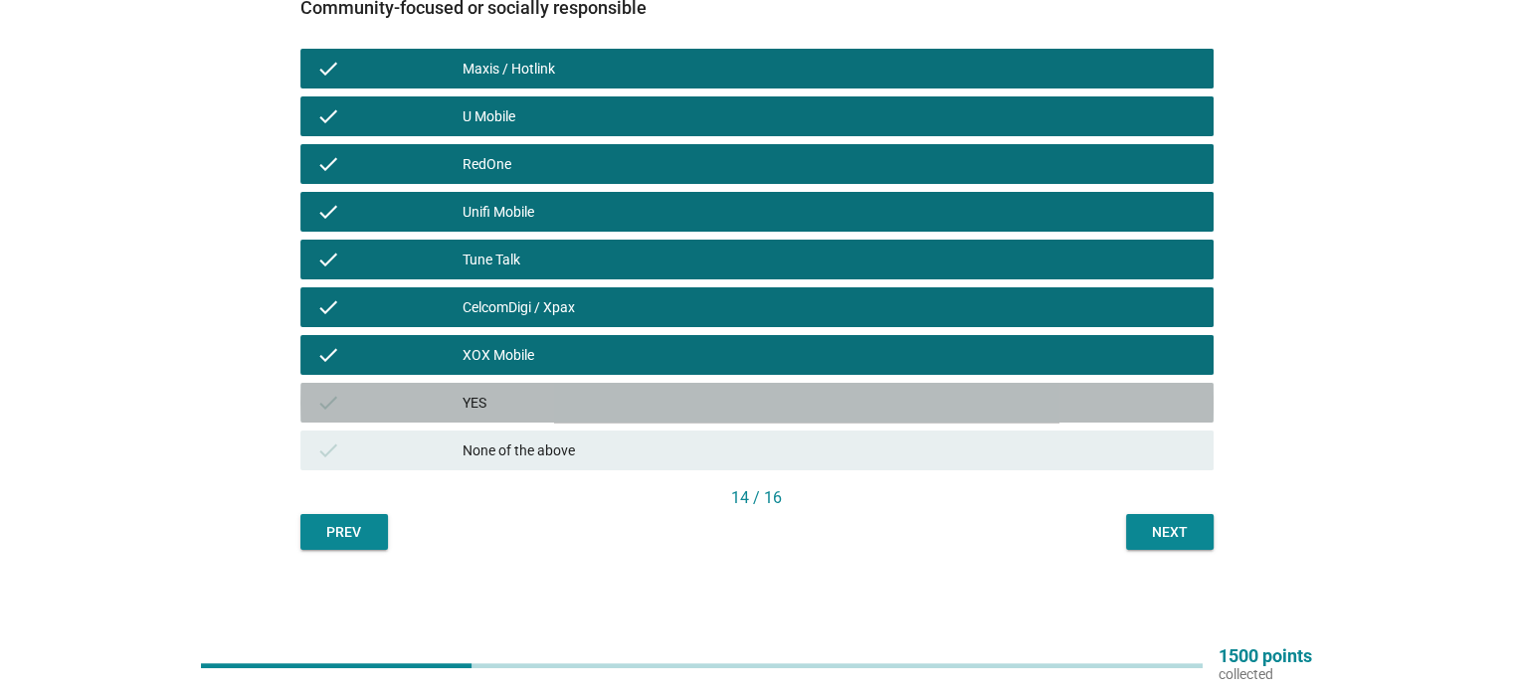
click at [518, 401] on div "YES" at bounding box center [830, 403] width 734 height 24
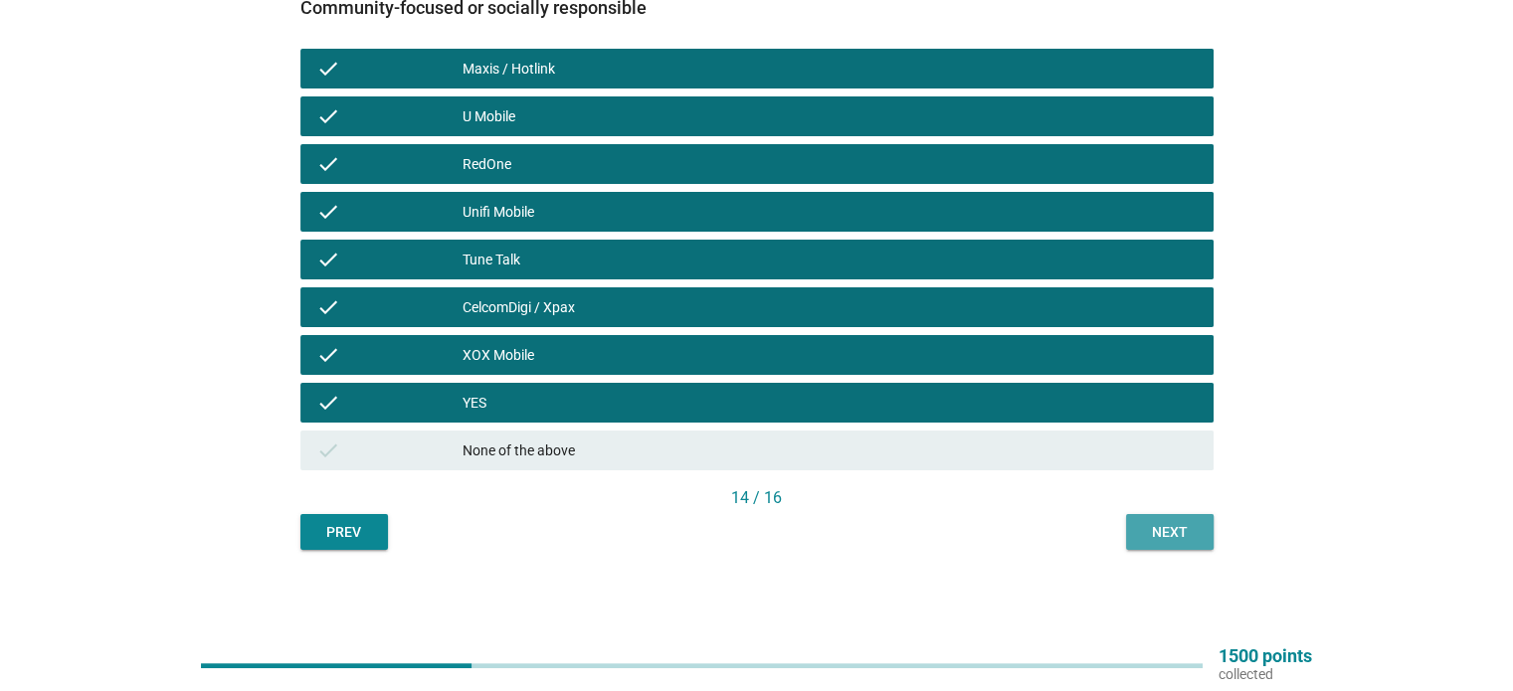
click at [1158, 525] on div "Next" at bounding box center [1170, 532] width 56 height 21
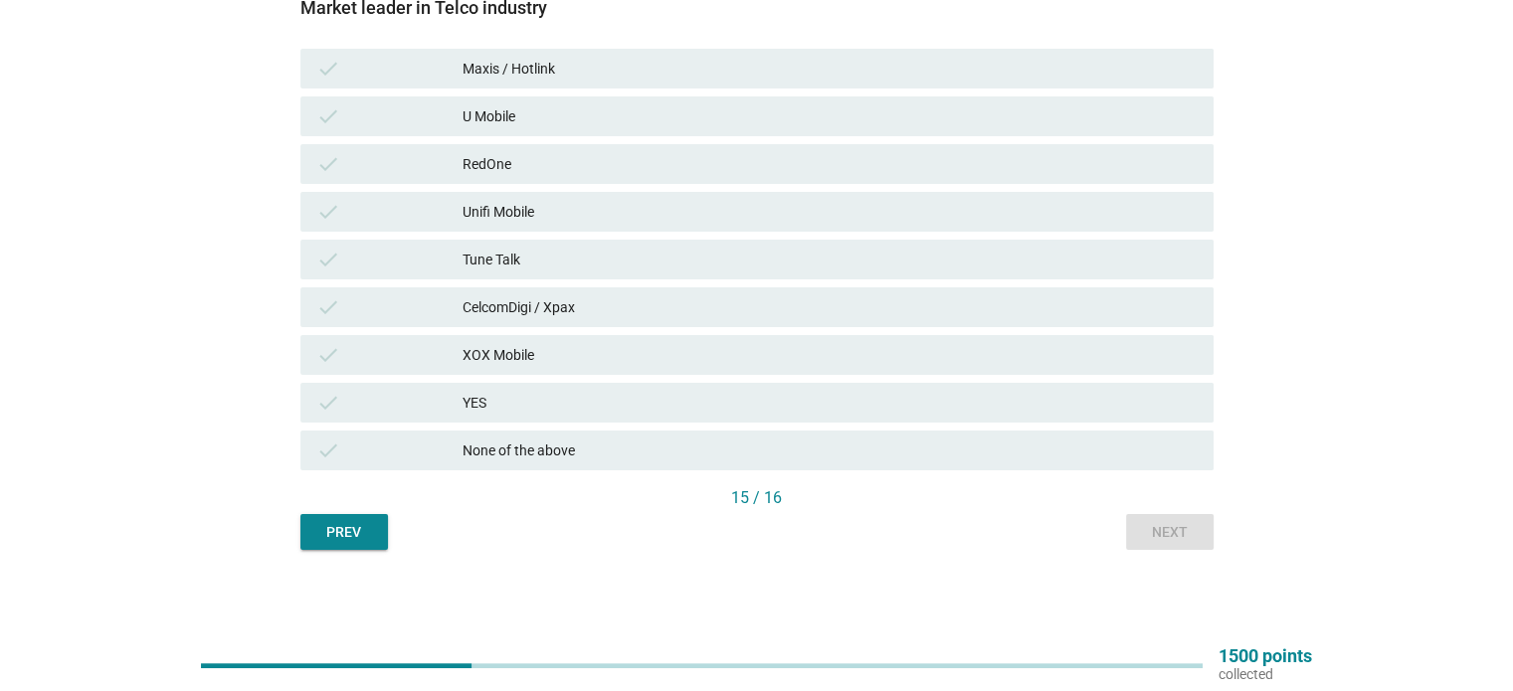
click at [506, 74] on div "Maxis / Hotlink" at bounding box center [830, 69] width 734 height 24
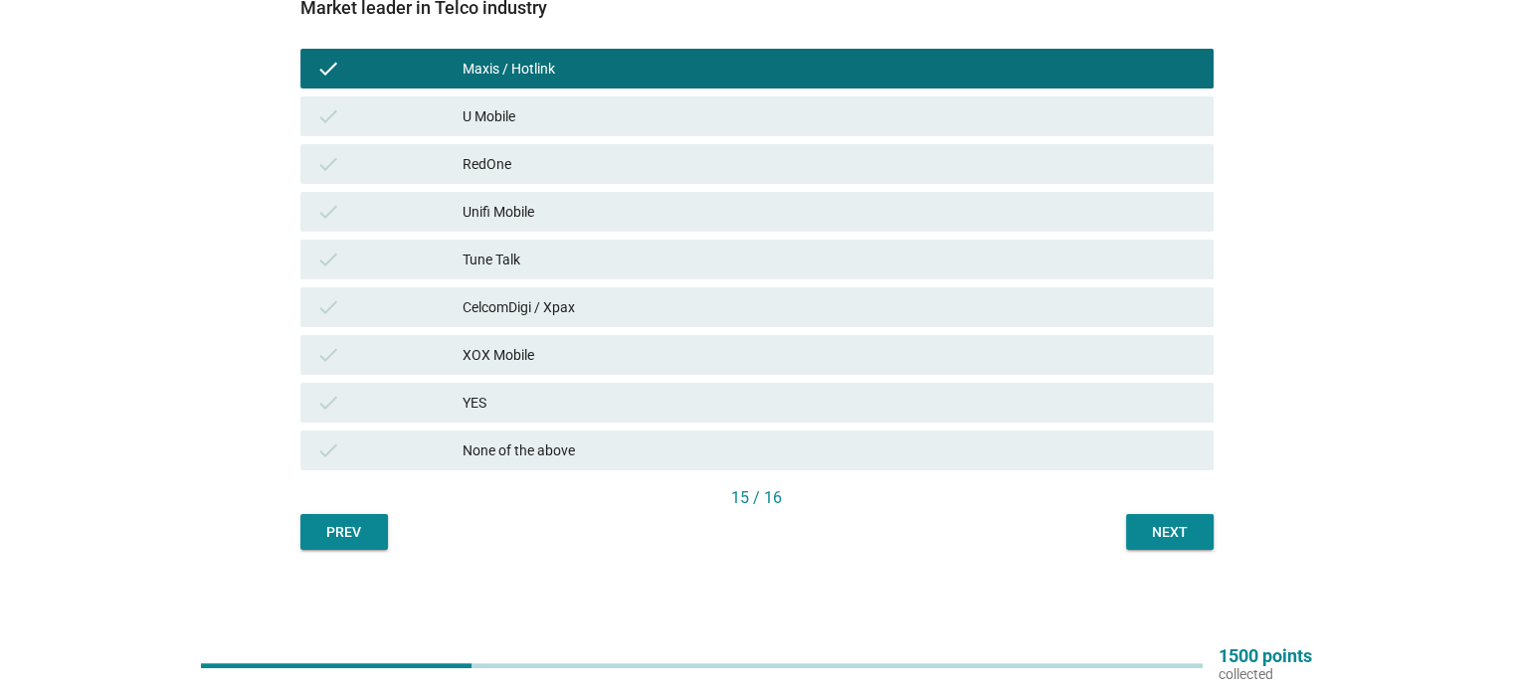
click at [509, 309] on div "CelcomDigi / Xpax" at bounding box center [830, 307] width 734 height 24
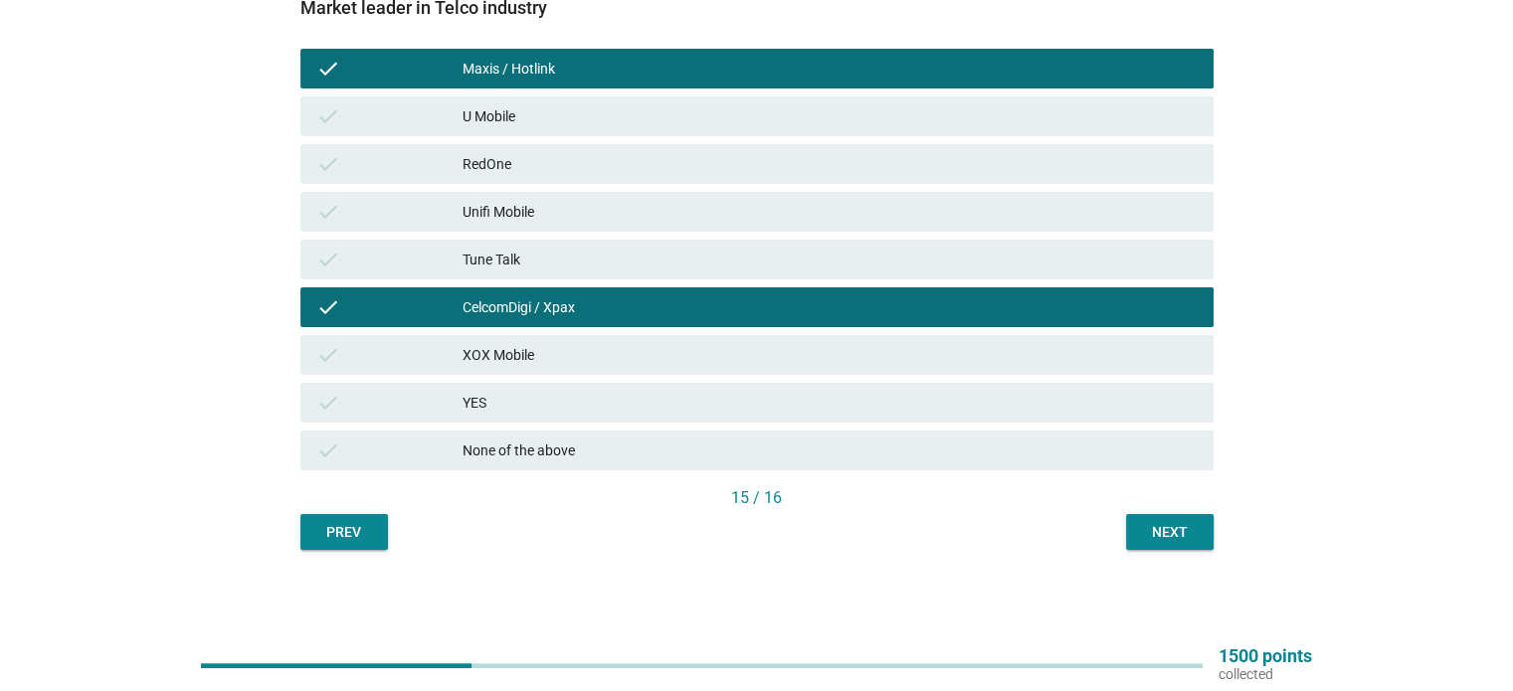
click at [1142, 537] on div "Next" at bounding box center [1170, 532] width 56 height 21
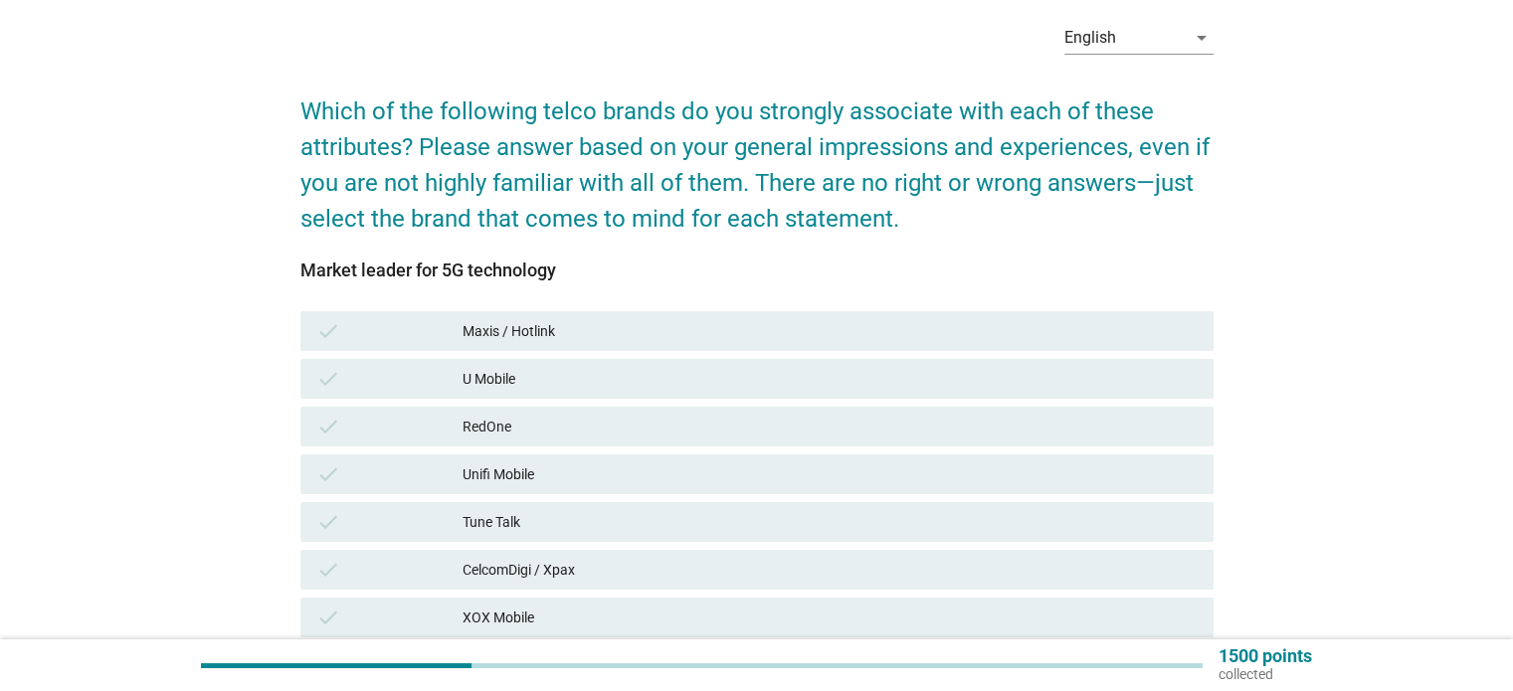
scroll to position [199, 0]
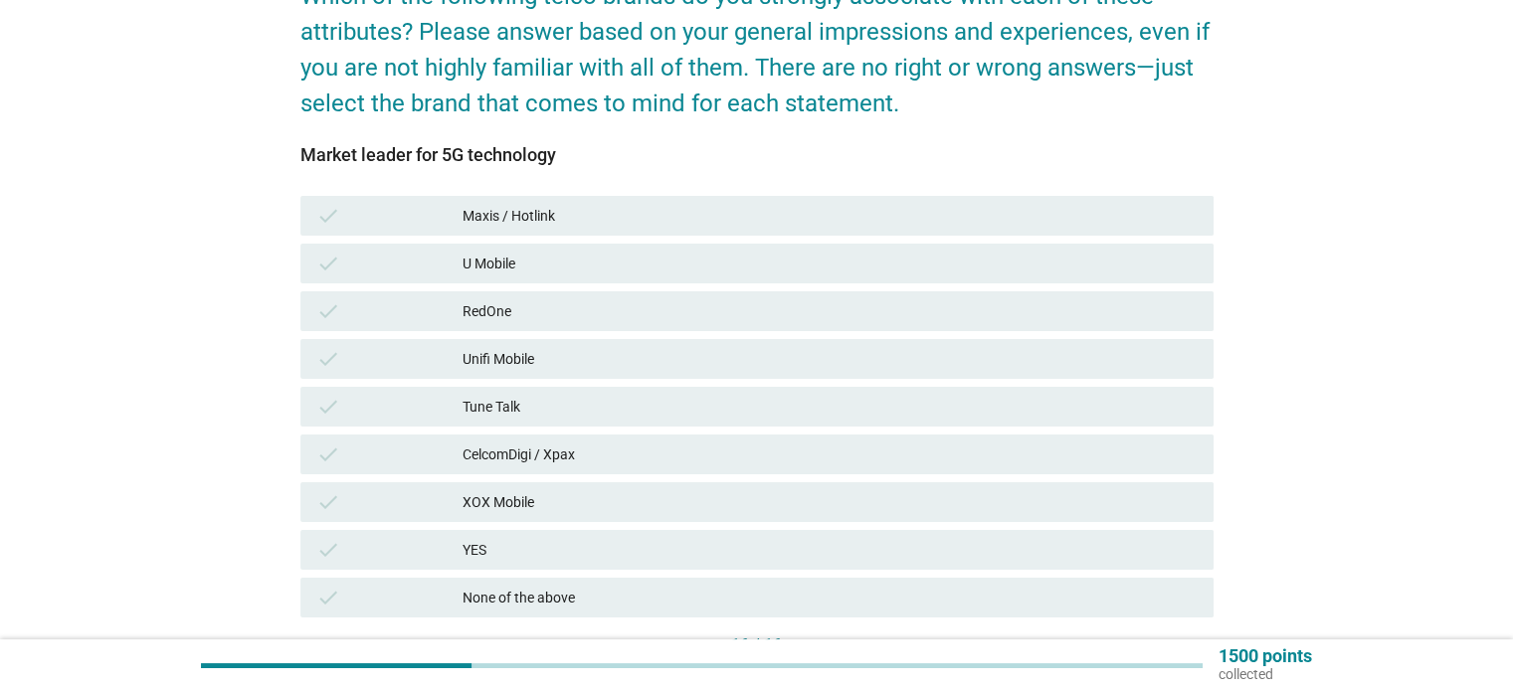
click at [532, 220] on div "Maxis / Hotlink" at bounding box center [830, 216] width 734 height 24
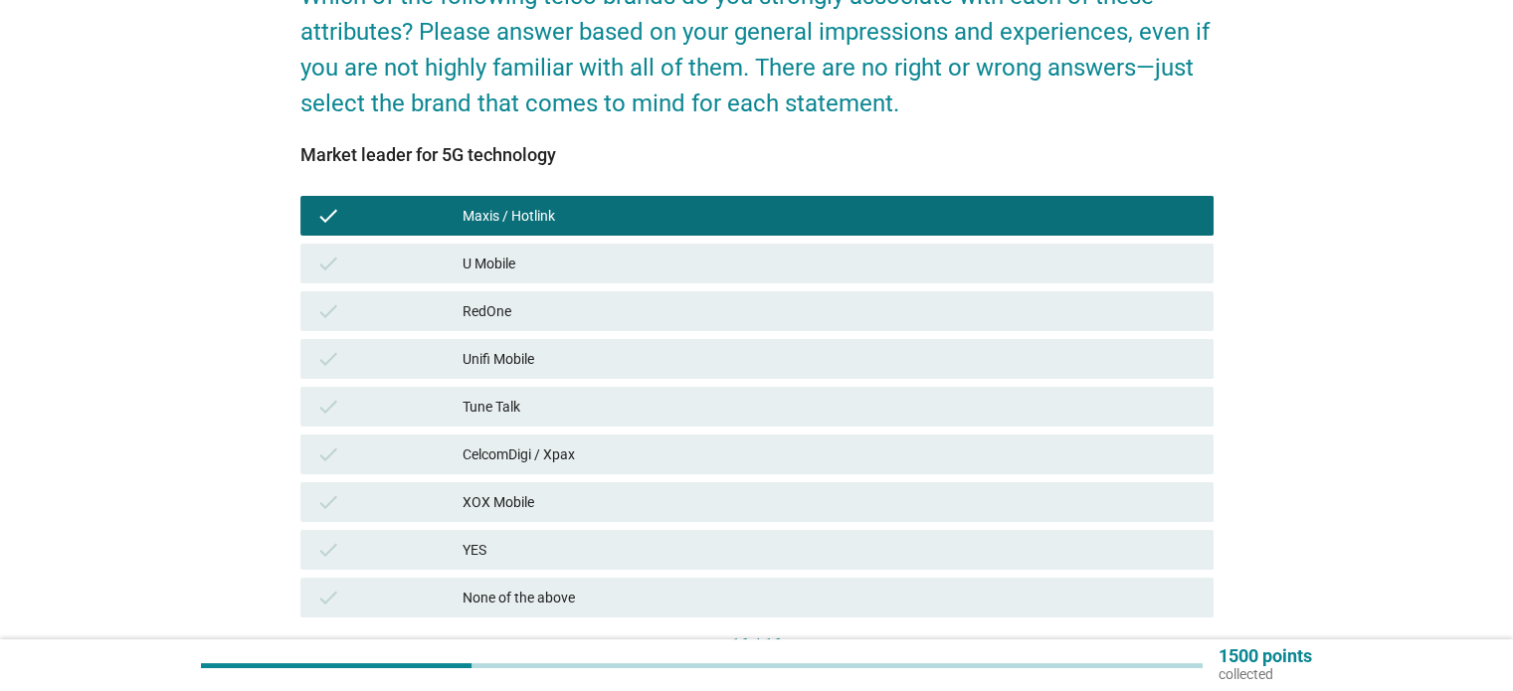
click at [538, 454] on div "CelcomDigi / Xpax" at bounding box center [830, 455] width 734 height 24
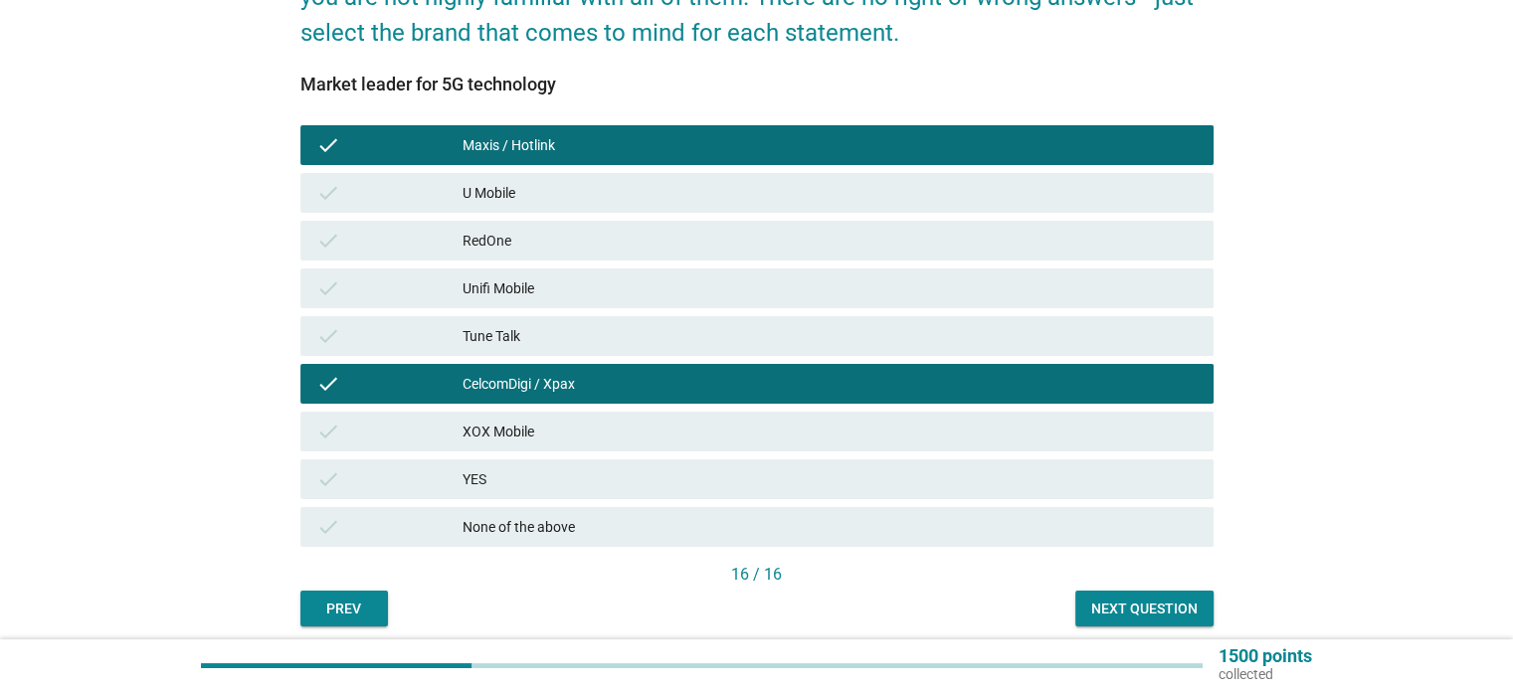
scroll to position [346, 0]
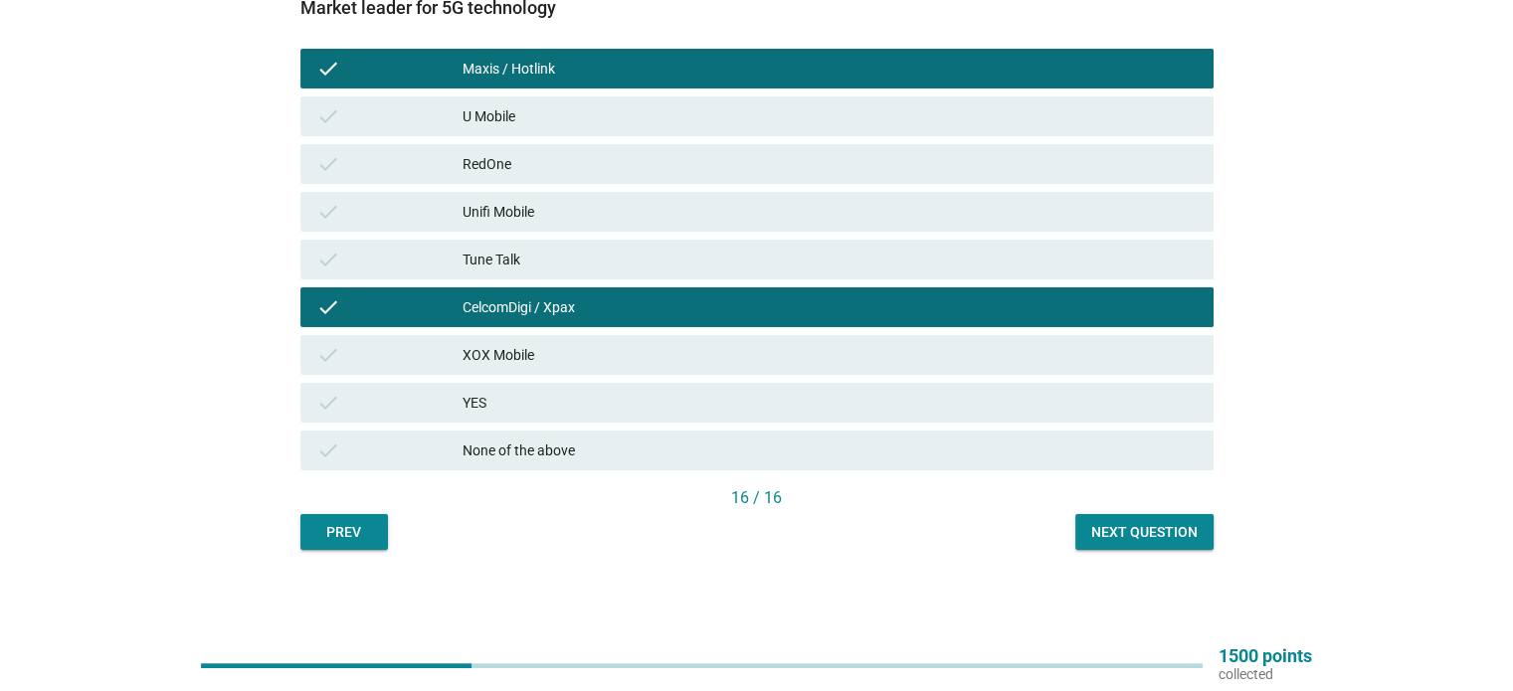
click at [1106, 525] on div "Next question" at bounding box center [1144, 532] width 106 height 21
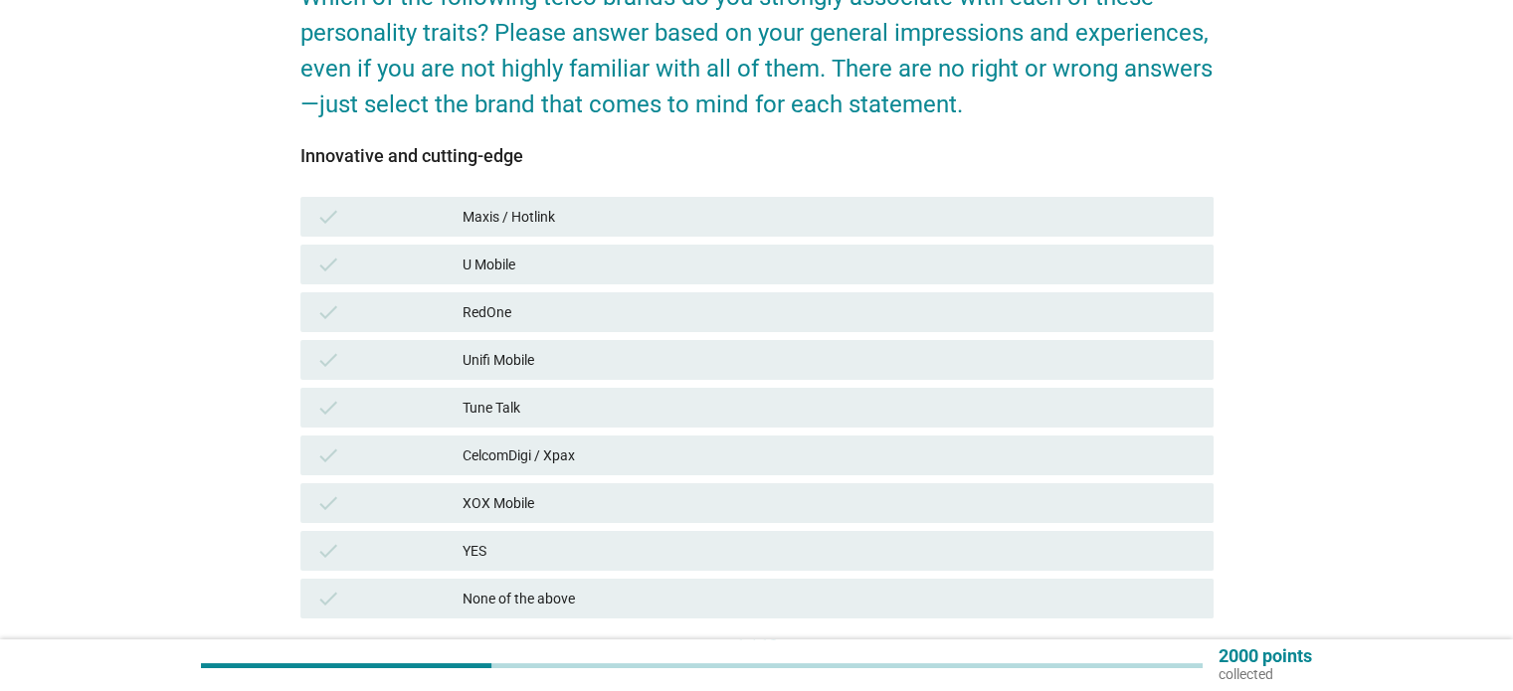
scroll to position [199, 0]
click at [564, 201] on div "check Maxis / Hotlink" at bounding box center [756, 216] width 913 height 40
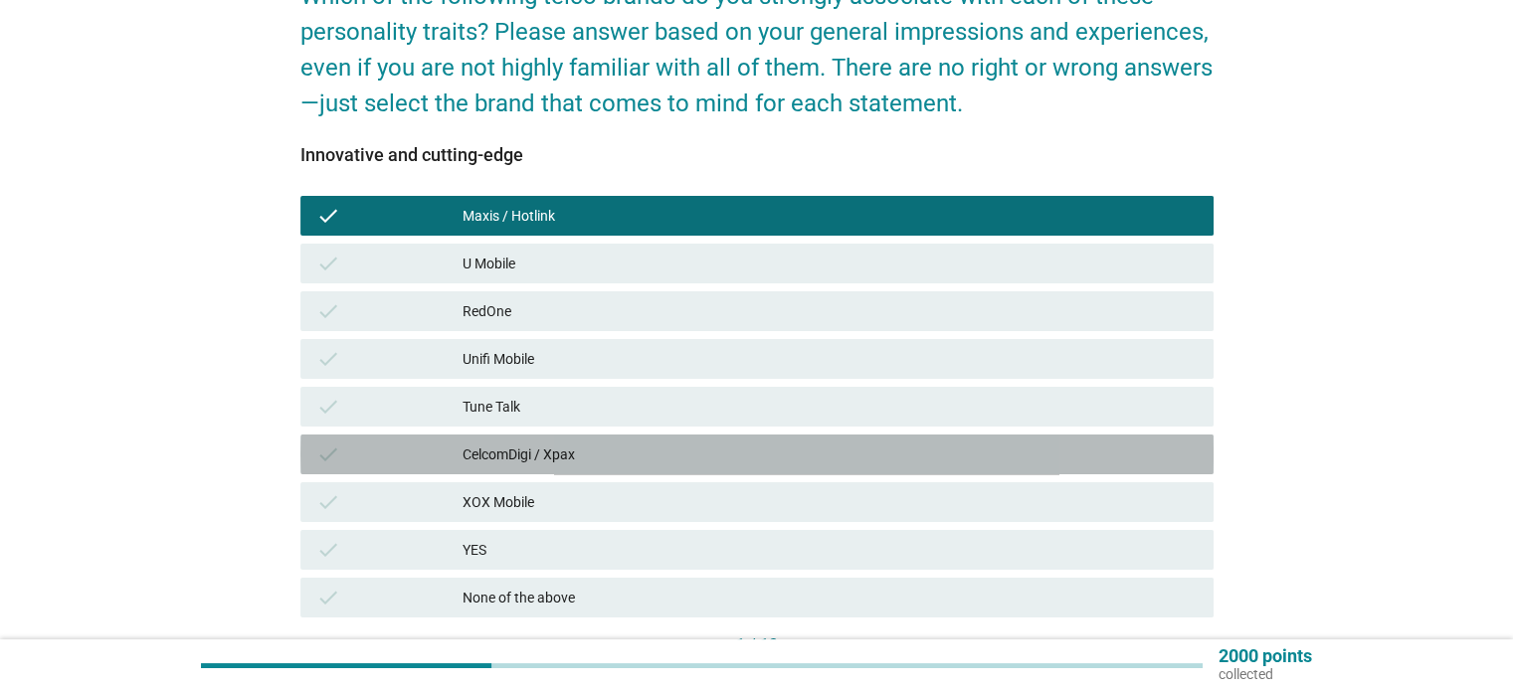
click at [509, 457] on div "CelcomDigi / Xpax" at bounding box center [830, 455] width 734 height 24
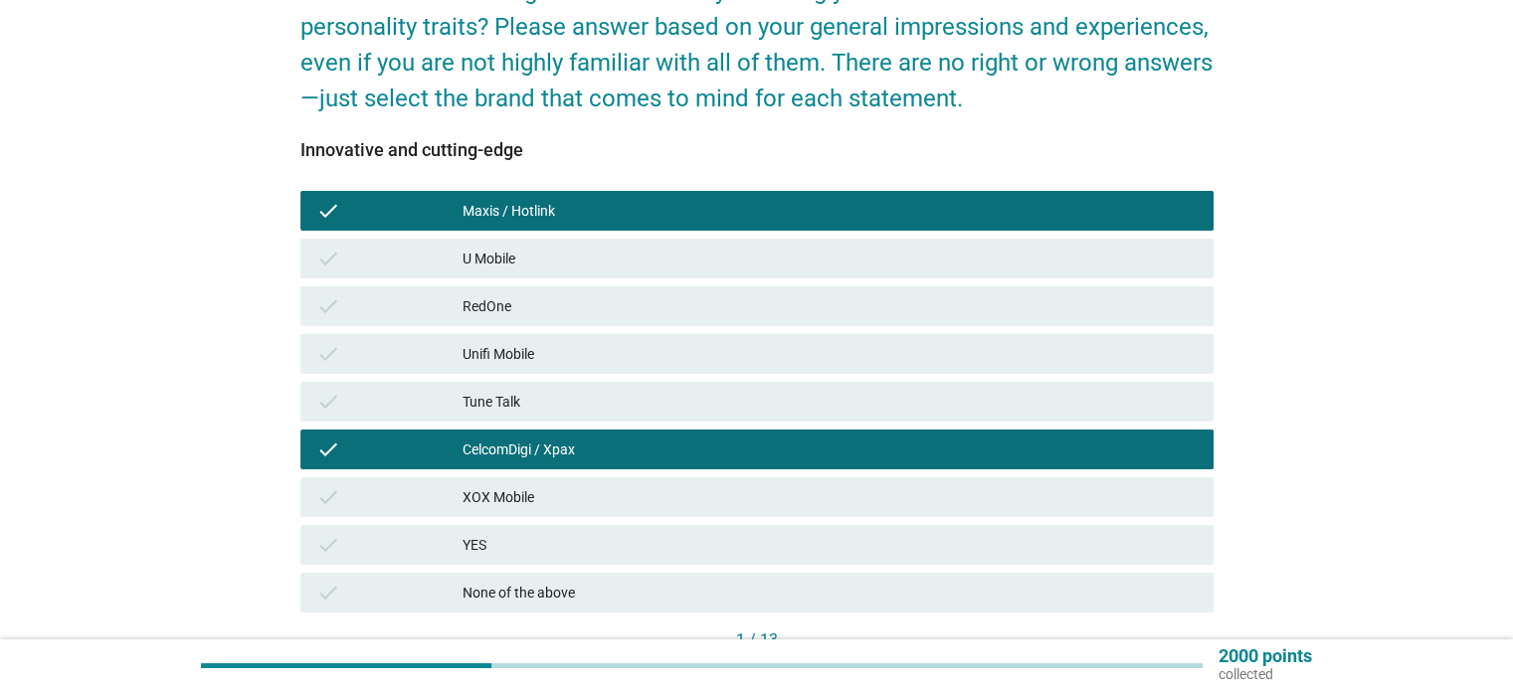
scroll to position [247, 0]
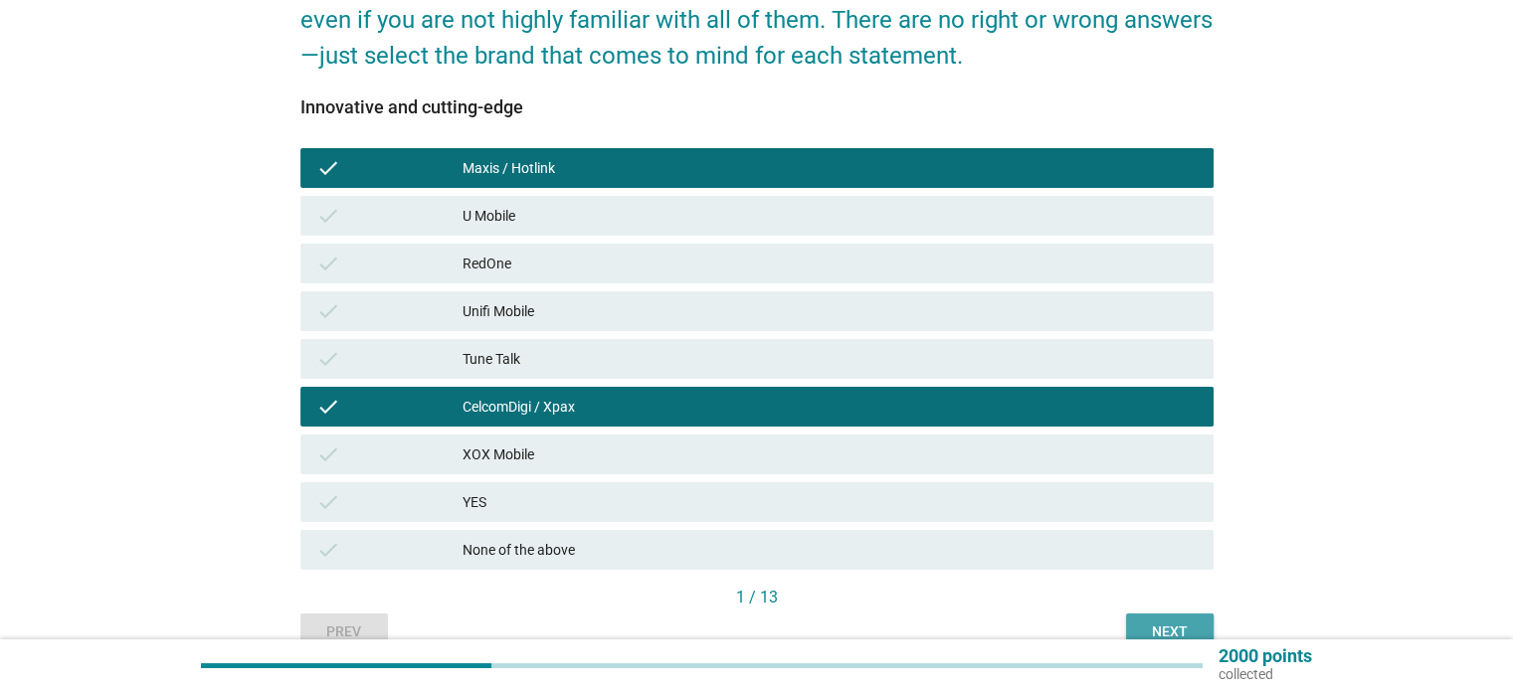
click at [1143, 632] on div "Next" at bounding box center [1170, 632] width 56 height 21
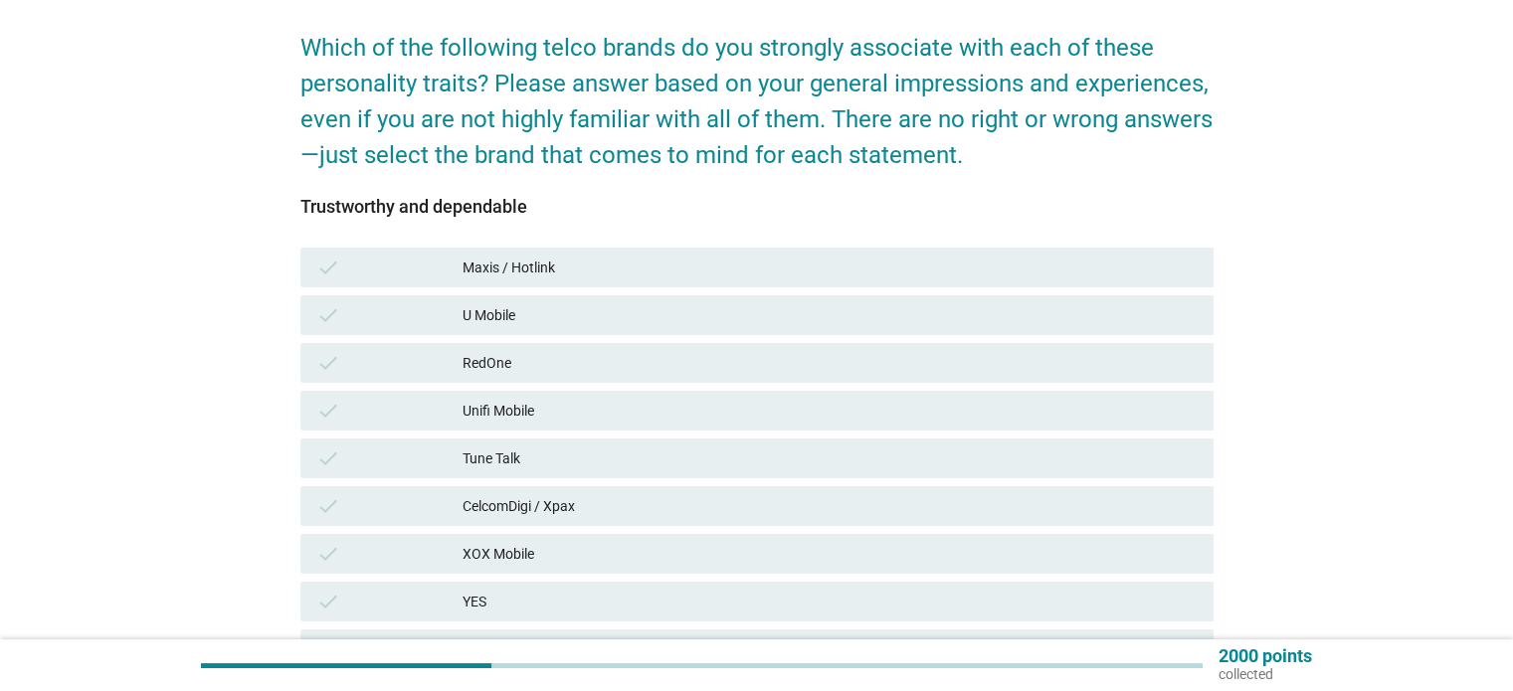
scroll to position [199, 0]
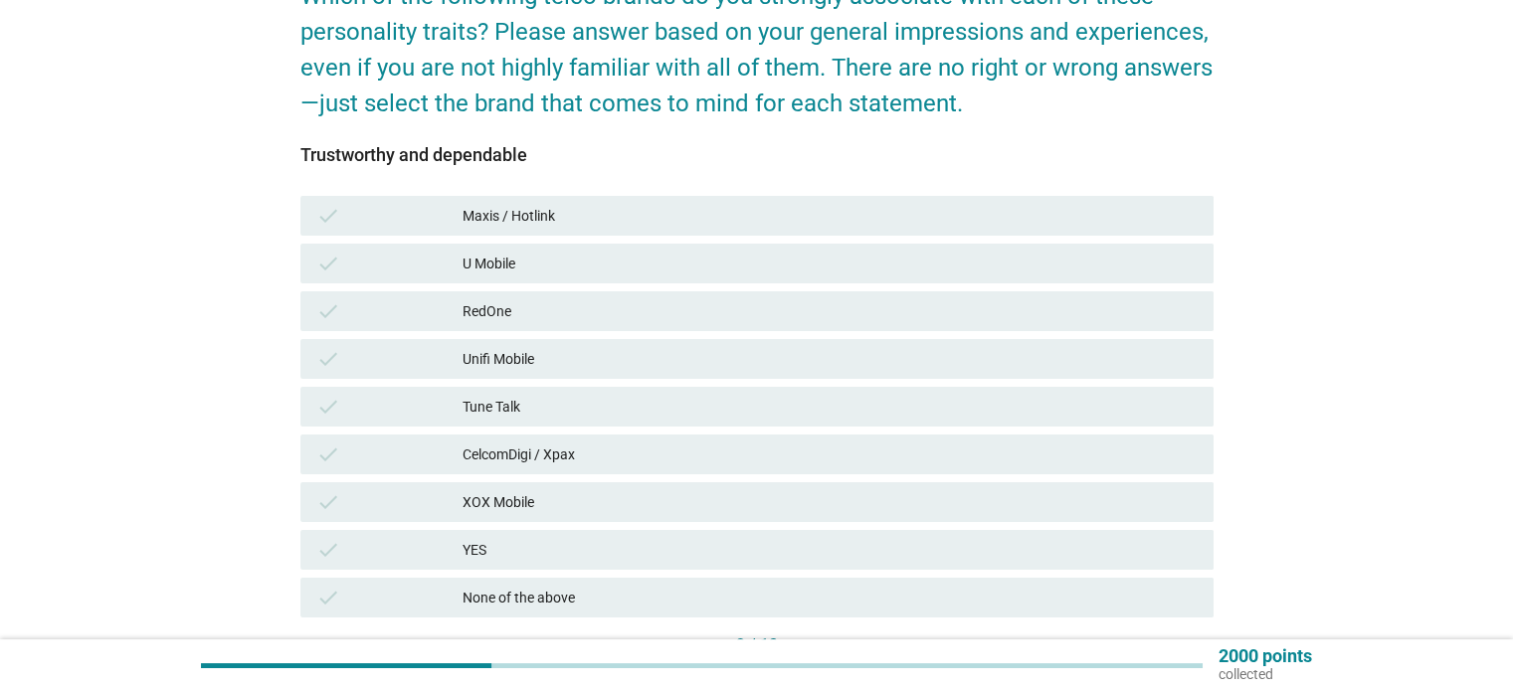
click at [498, 214] on div "Maxis / Hotlink" at bounding box center [830, 216] width 734 height 24
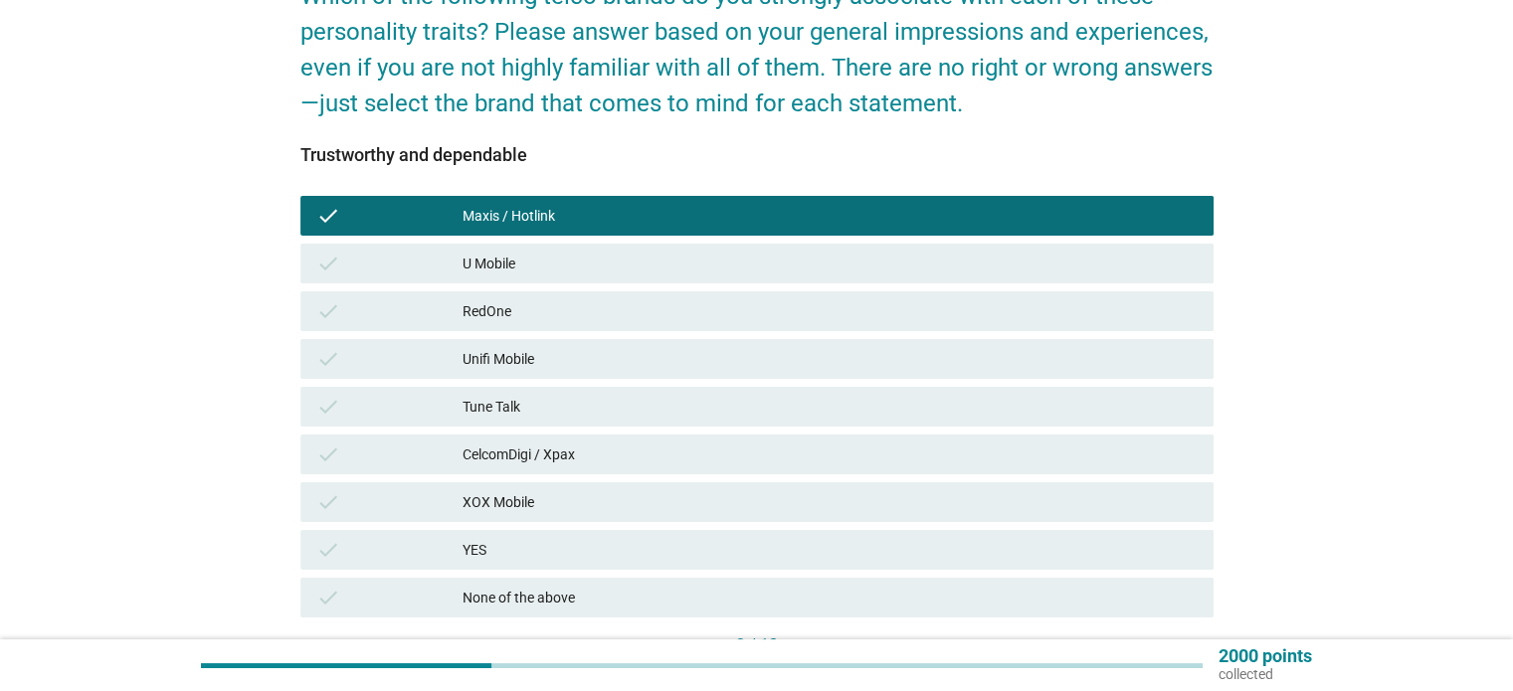
click at [494, 271] on div "U Mobile" at bounding box center [830, 264] width 734 height 24
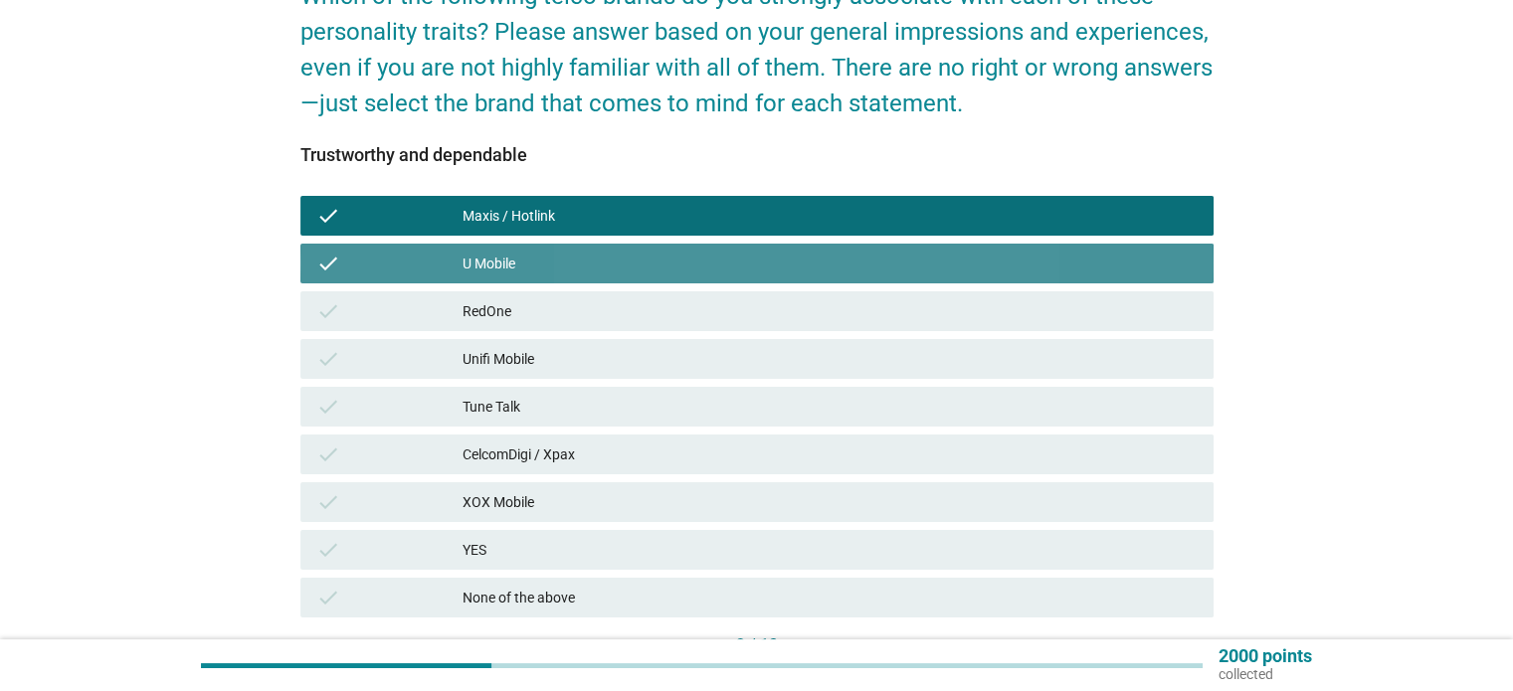
click at [508, 258] on div "U Mobile" at bounding box center [830, 264] width 734 height 24
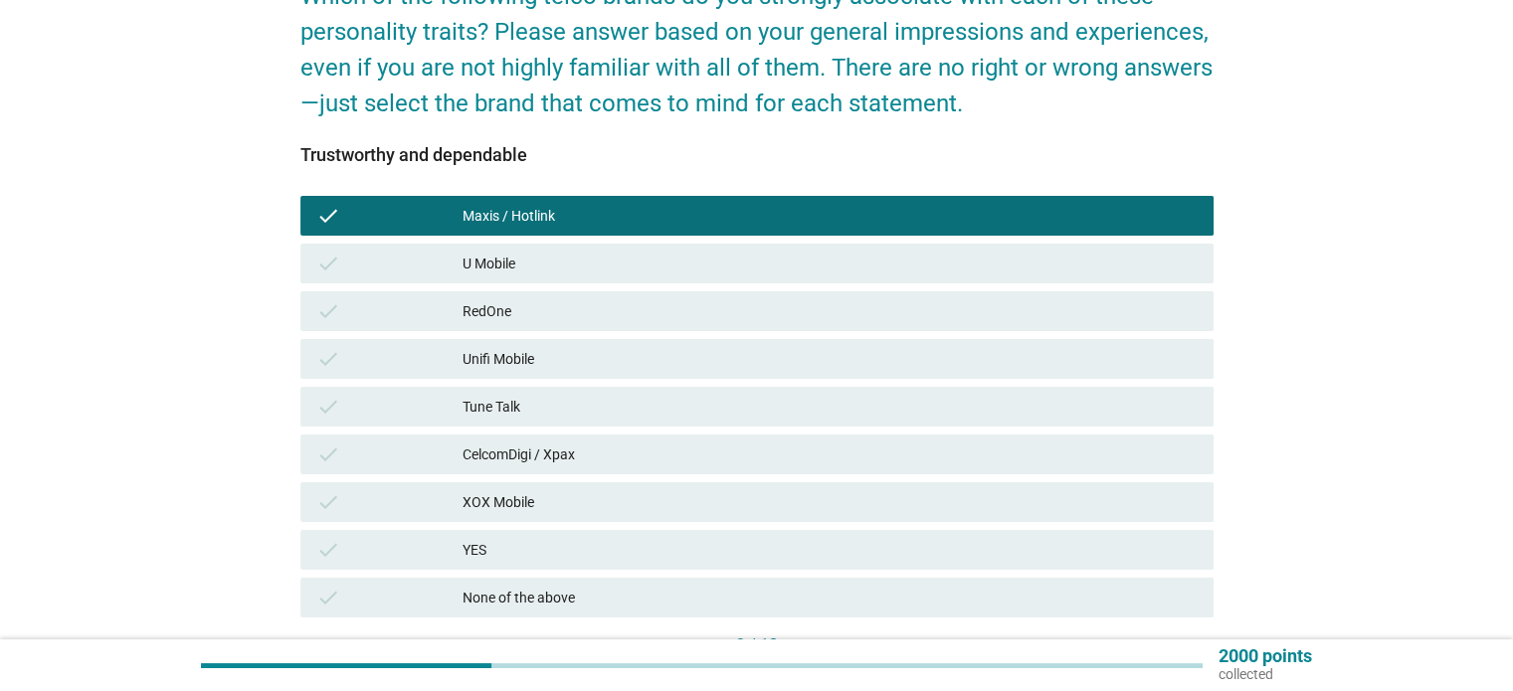
click at [510, 409] on div "Tune Talk" at bounding box center [830, 407] width 734 height 24
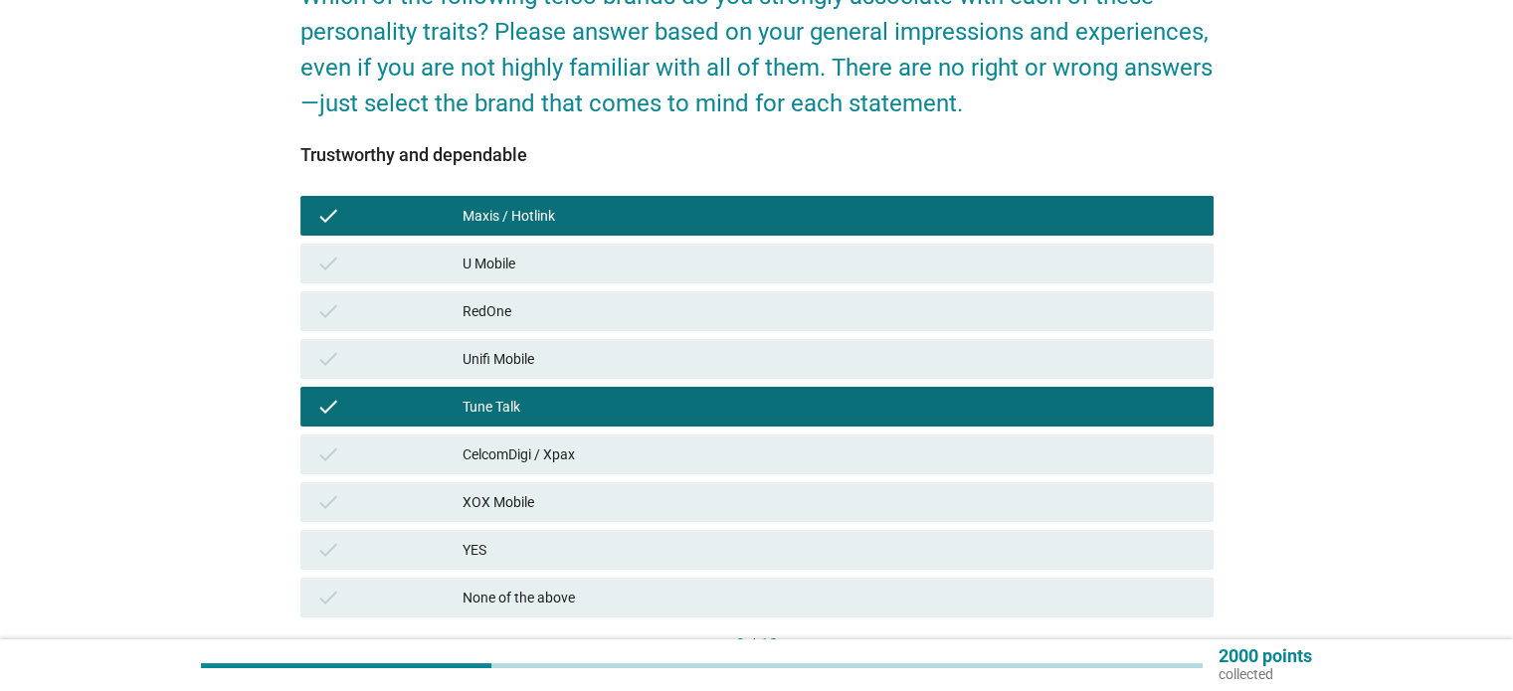
click at [511, 461] on div "CelcomDigi / Xpax" at bounding box center [830, 455] width 734 height 24
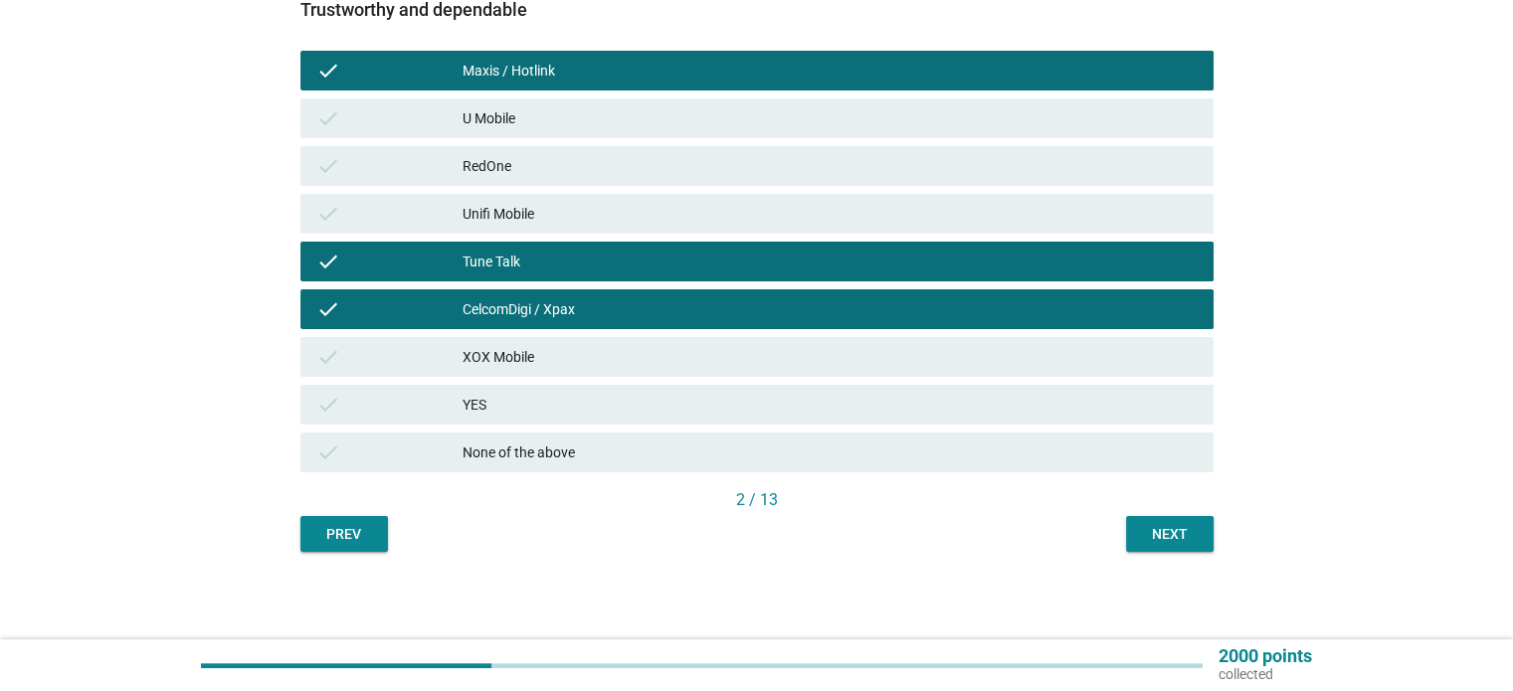
scroll to position [346, 0]
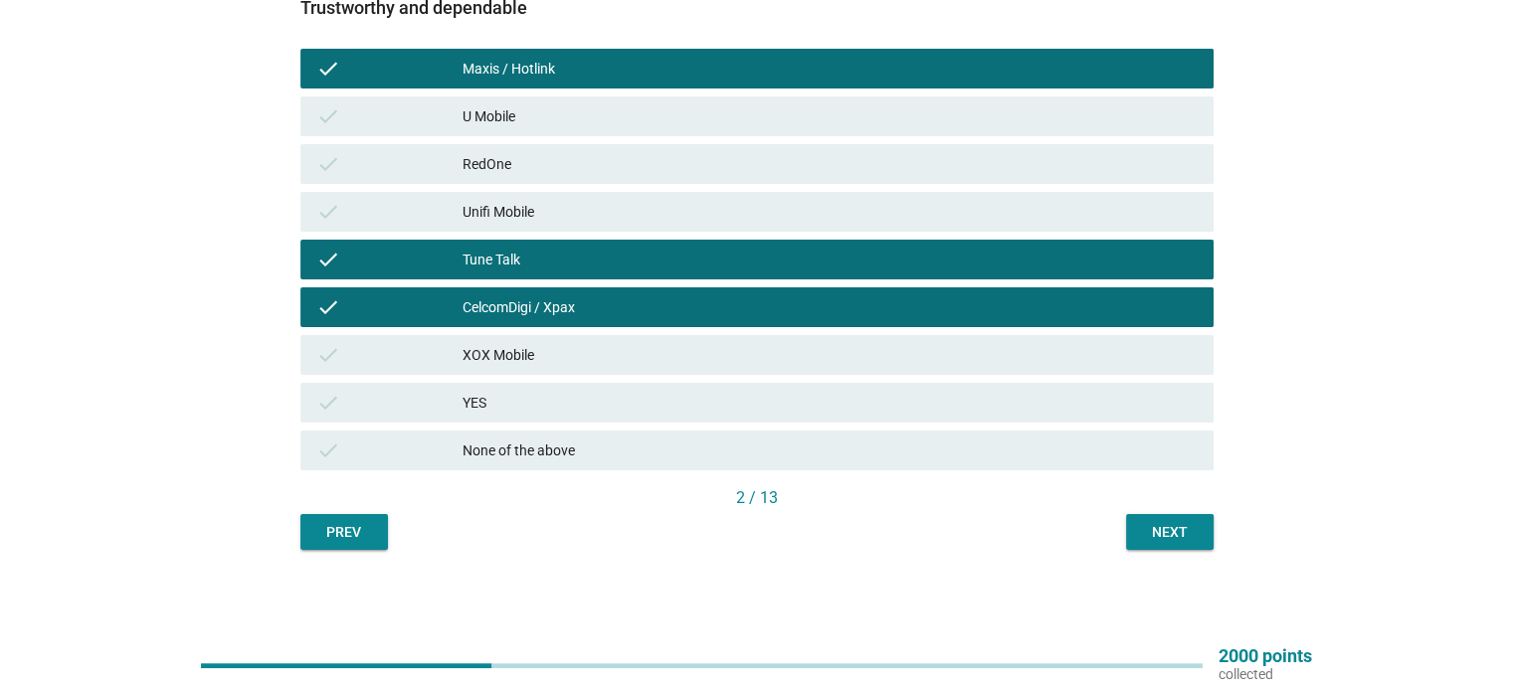
click at [1173, 529] on div "Next" at bounding box center [1170, 532] width 56 height 21
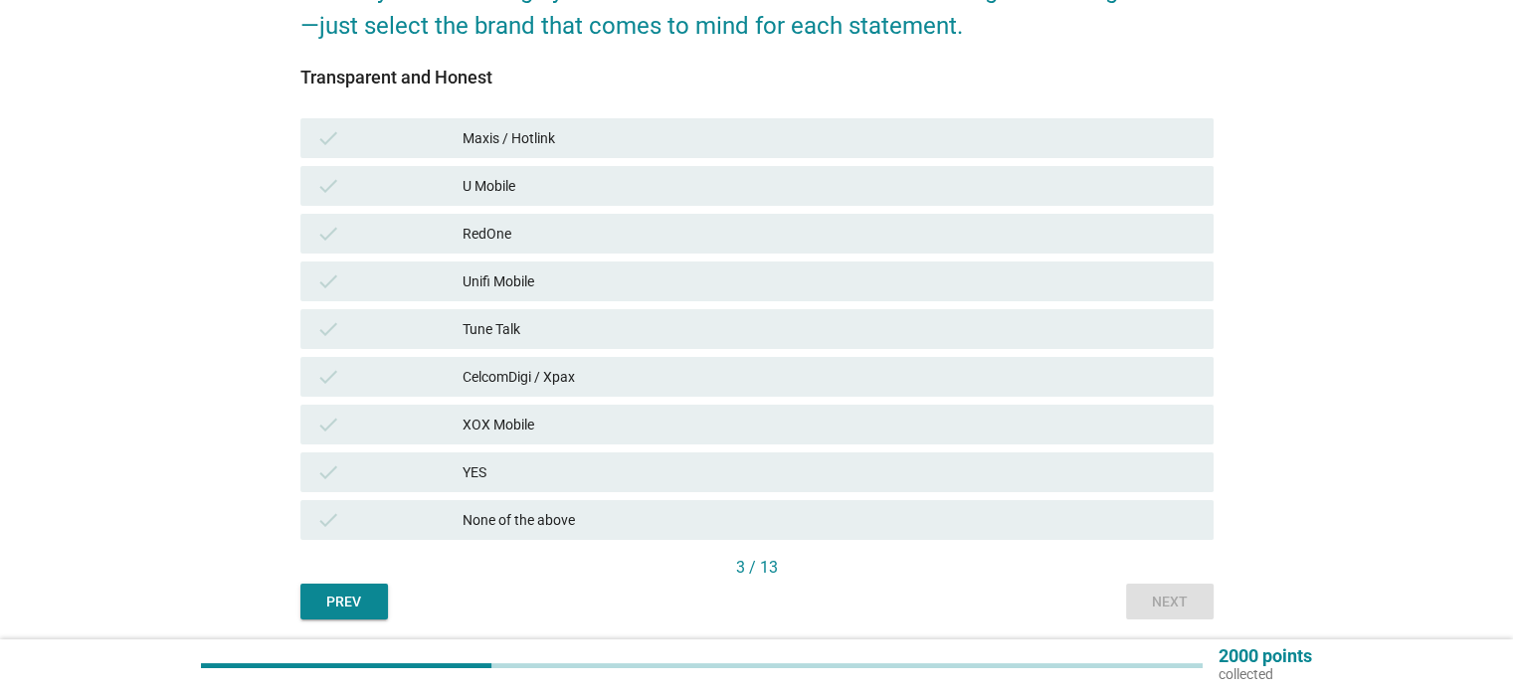
scroll to position [298, 0]
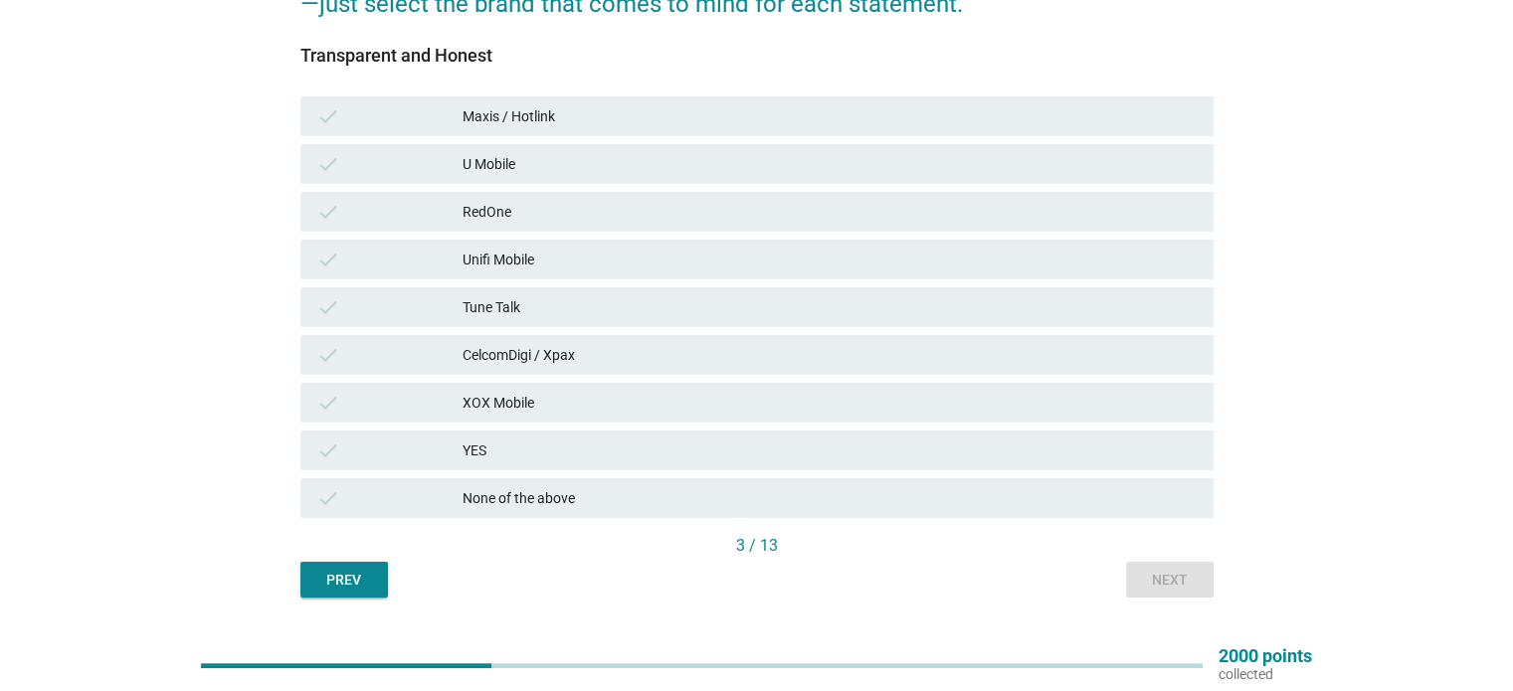
click at [529, 120] on div "Maxis / Hotlink" at bounding box center [830, 116] width 734 height 24
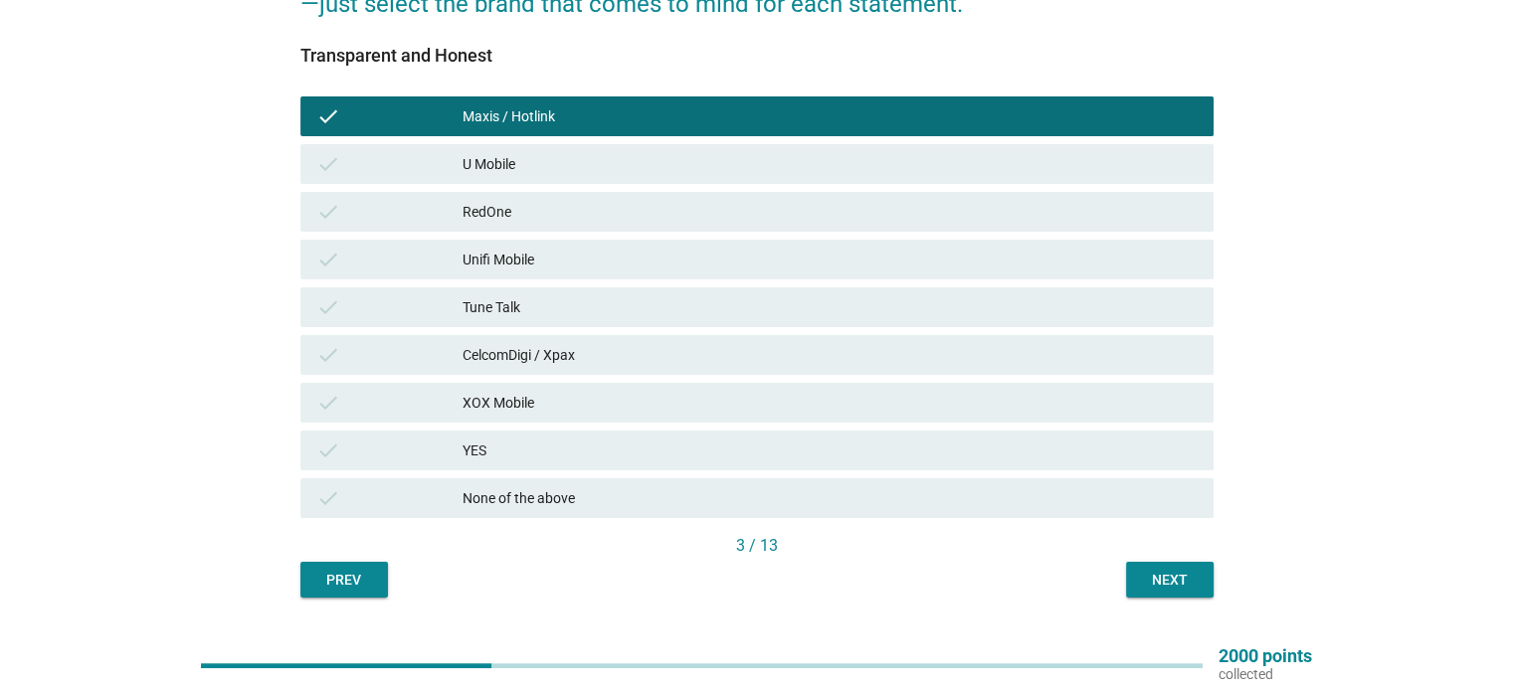
click at [502, 360] on div "CelcomDigi / Xpax" at bounding box center [830, 355] width 734 height 24
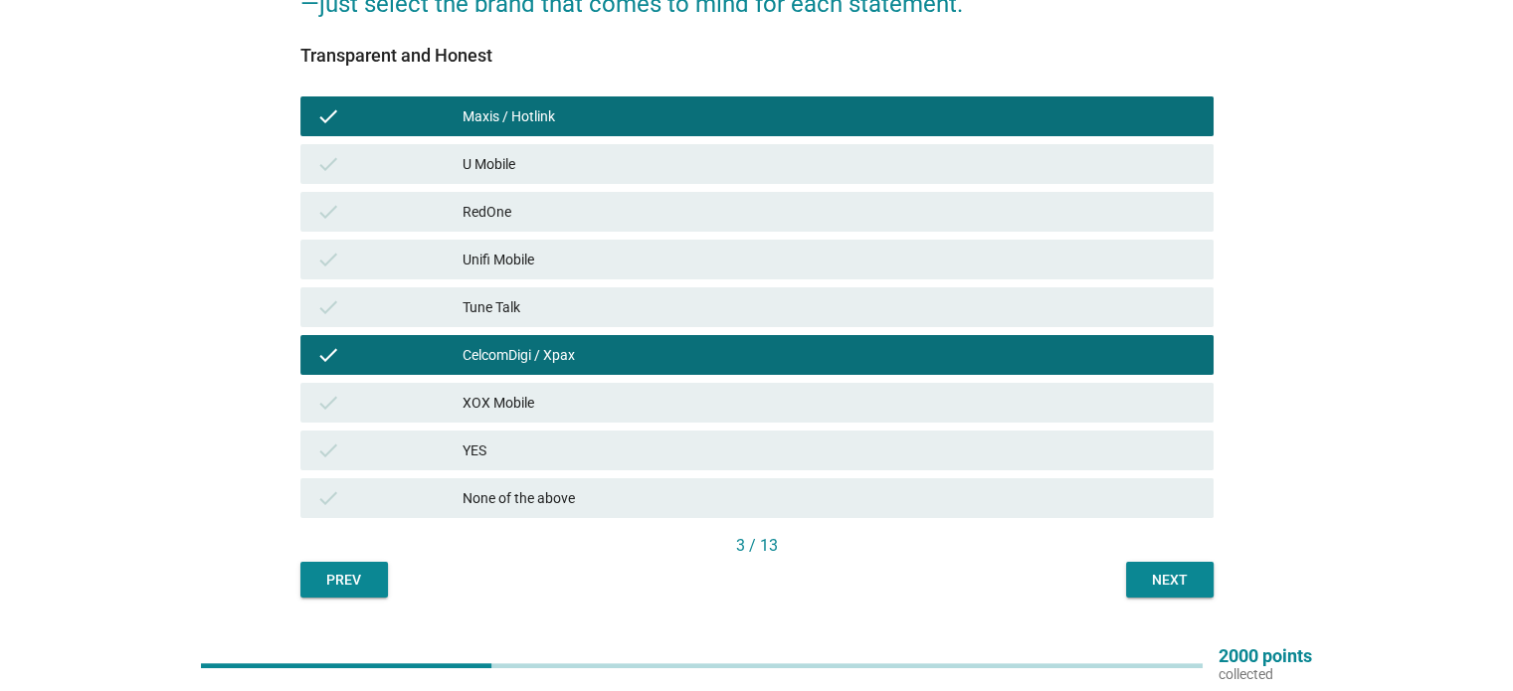
click at [513, 303] on div "Tune Talk" at bounding box center [830, 307] width 734 height 24
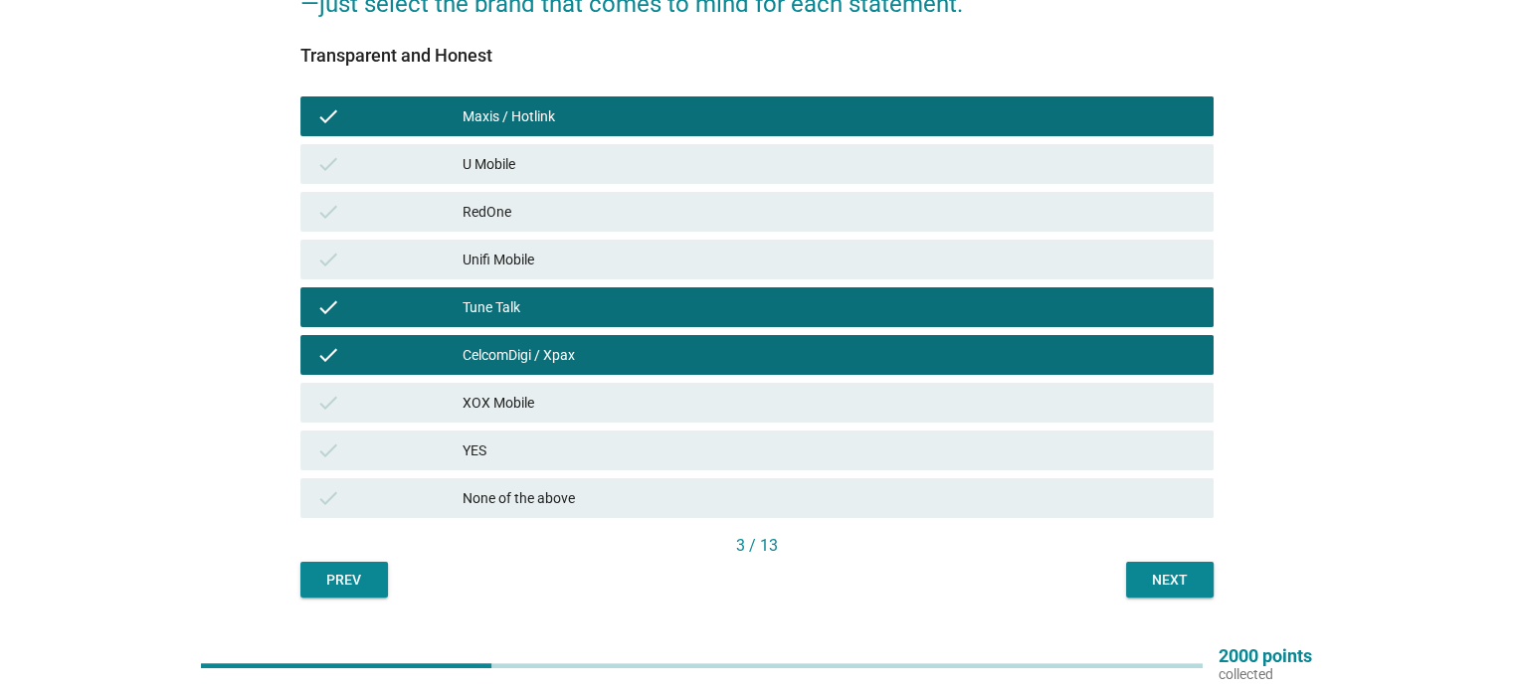
click at [1158, 586] on div "Next" at bounding box center [1170, 580] width 56 height 21
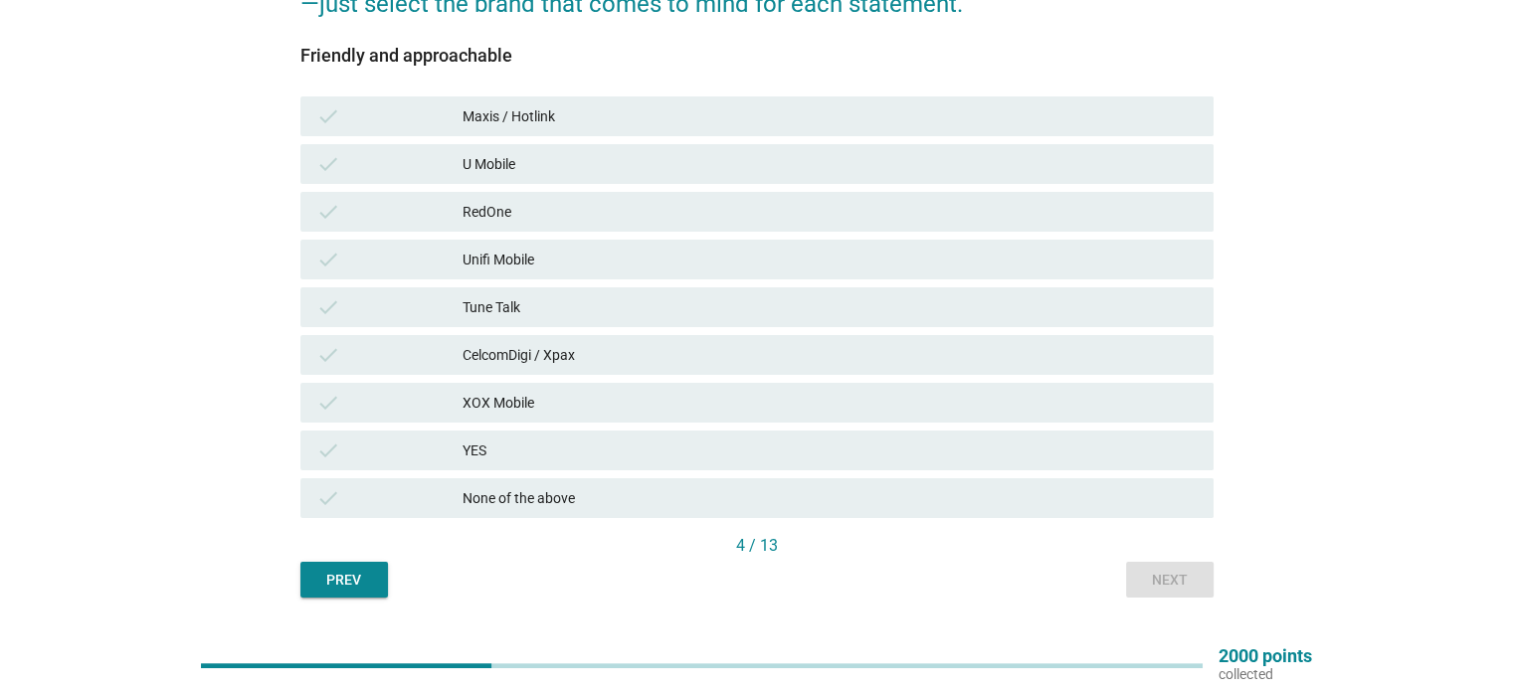
click at [481, 309] on div "Tune Talk" at bounding box center [830, 307] width 734 height 24
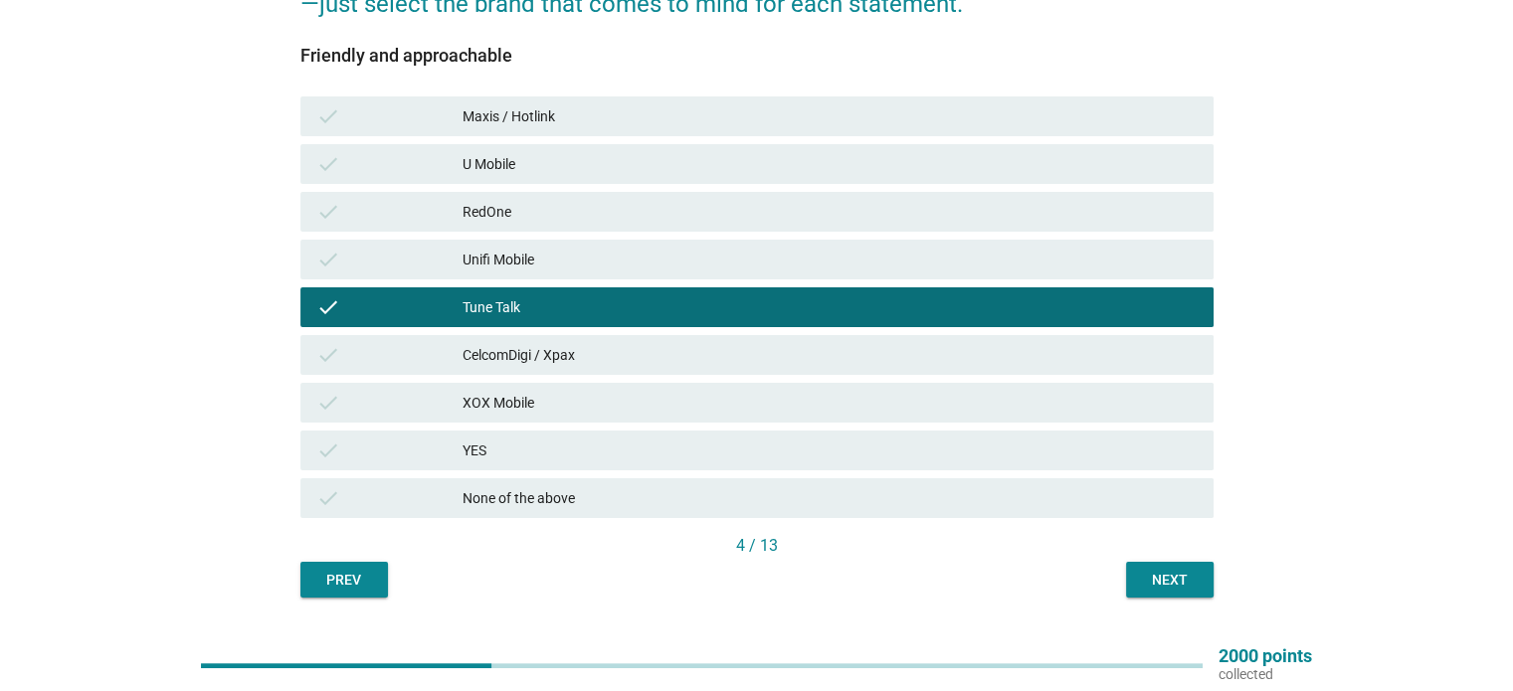
click at [1138, 577] on button "Next" at bounding box center [1170, 580] width 88 height 36
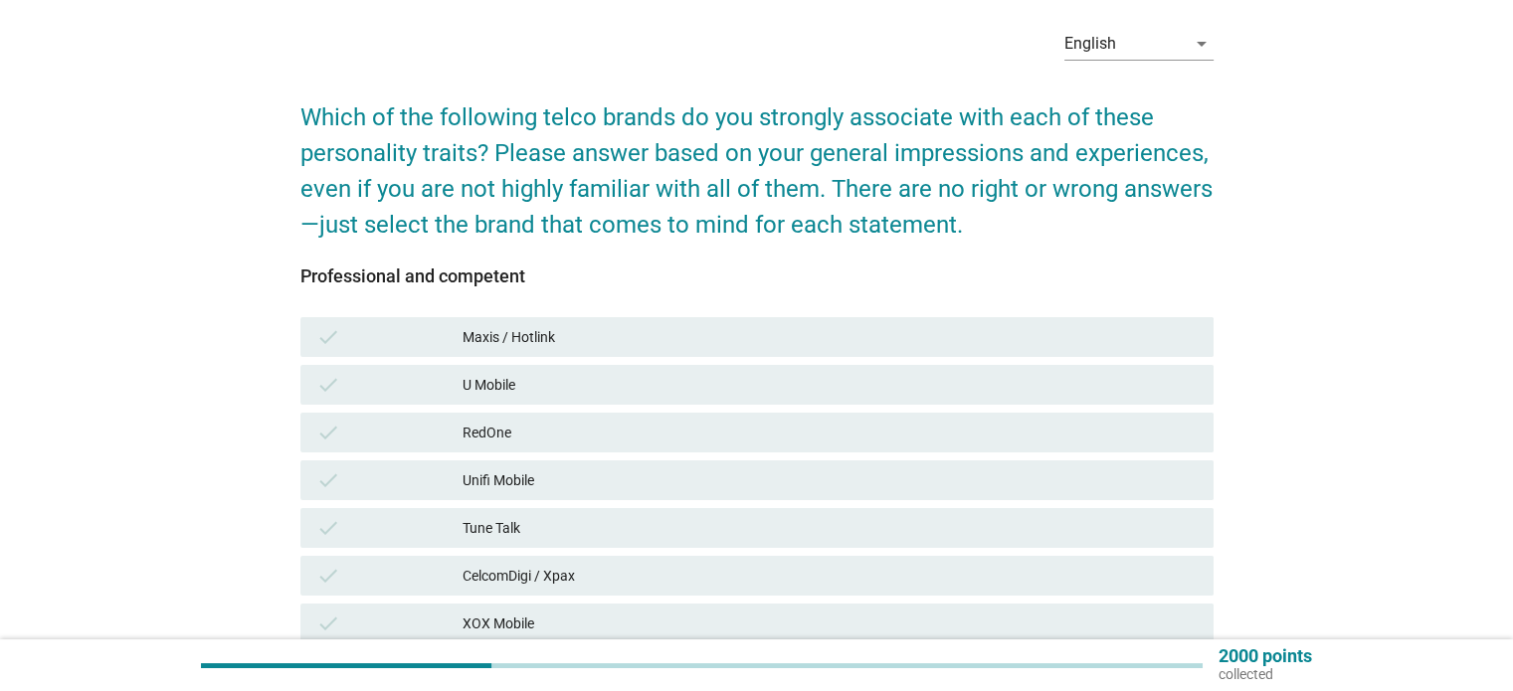
scroll to position [199, 0]
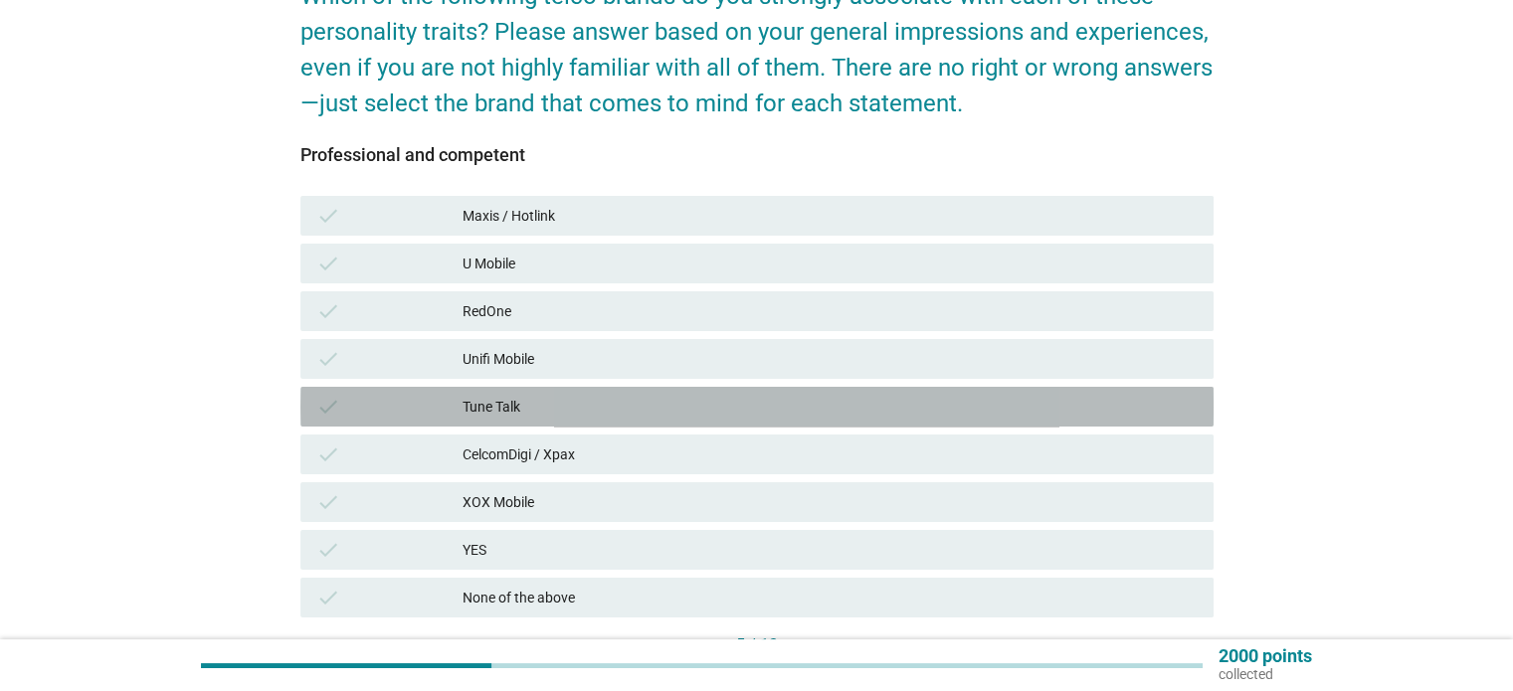
click at [521, 405] on div "Tune Talk" at bounding box center [830, 407] width 734 height 24
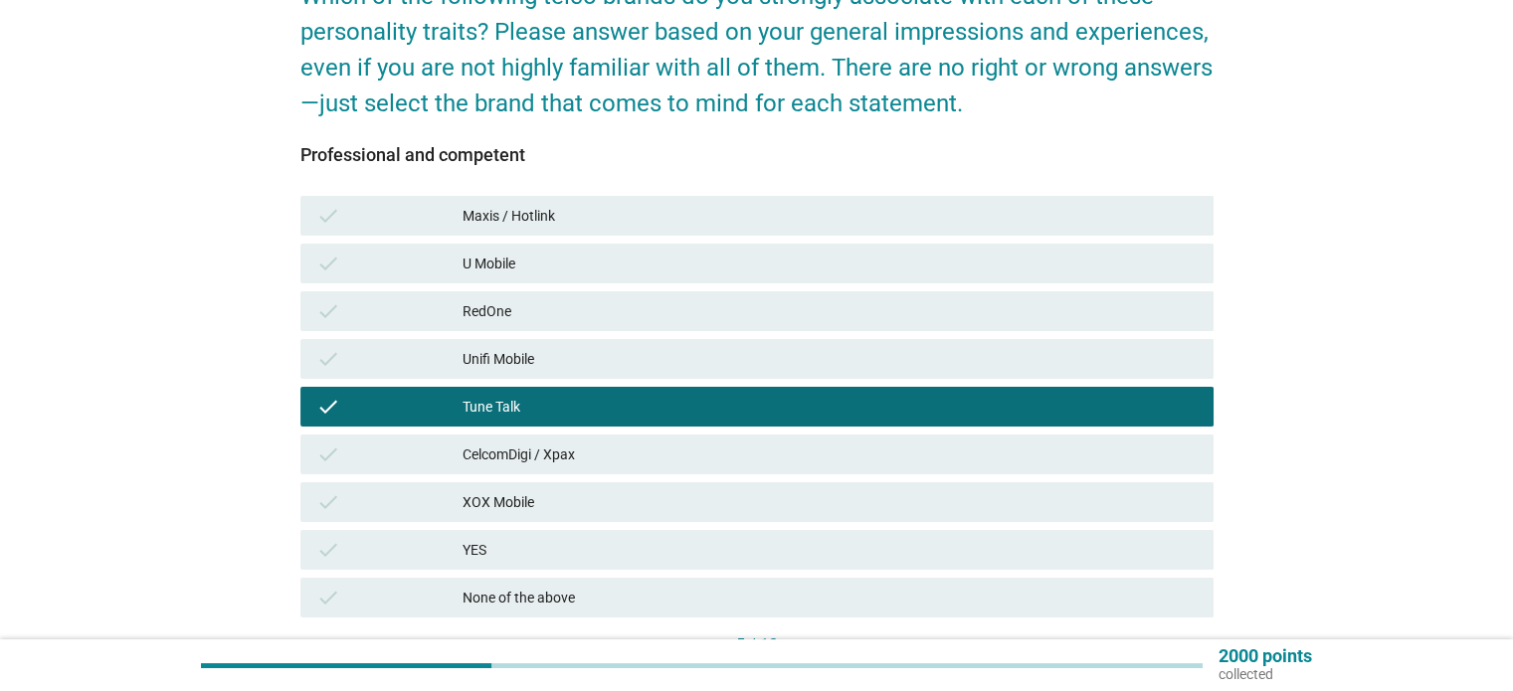
click at [543, 457] on div "CelcomDigi / Xpax" at bounding box center [830, 455] width 734 height 24
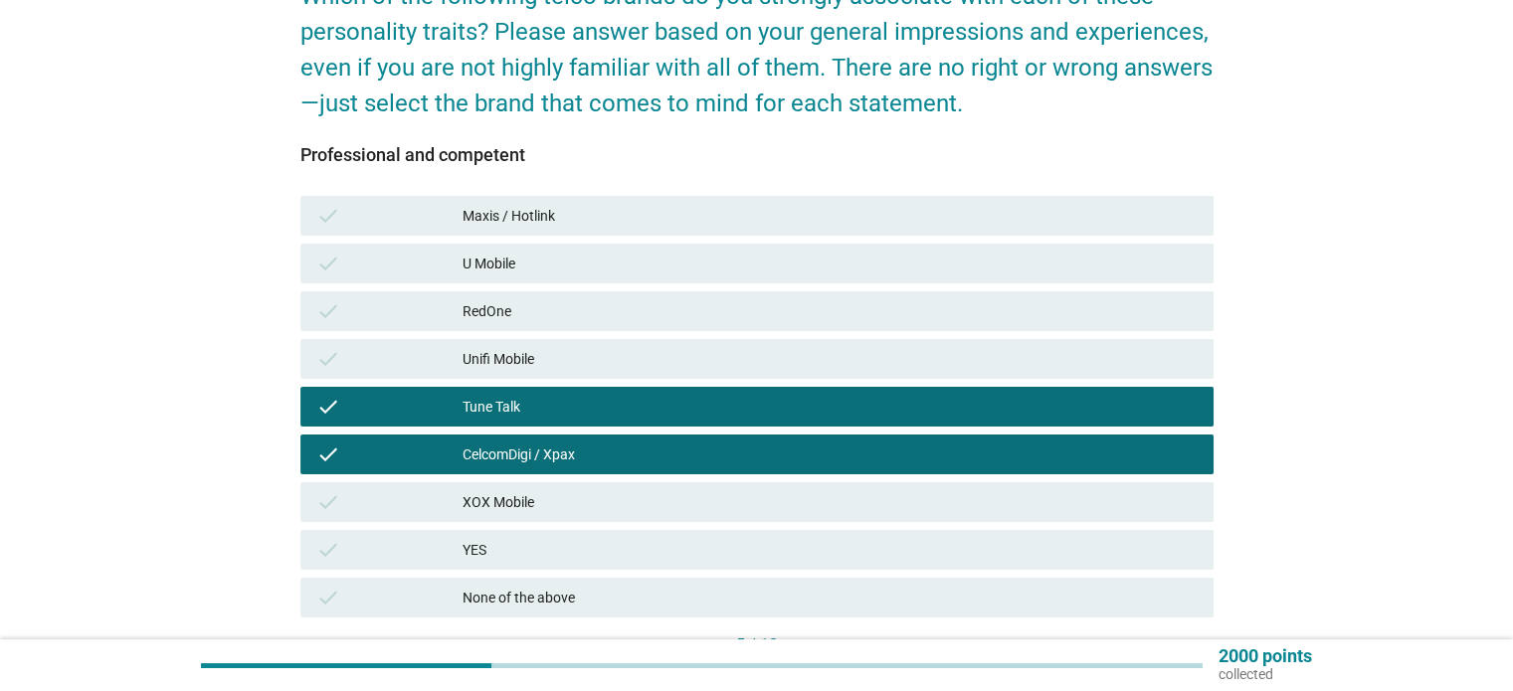
click at [541, 220] on div "Maxis / Hotlink" at bounding box center [830, 216] width 734 height 24
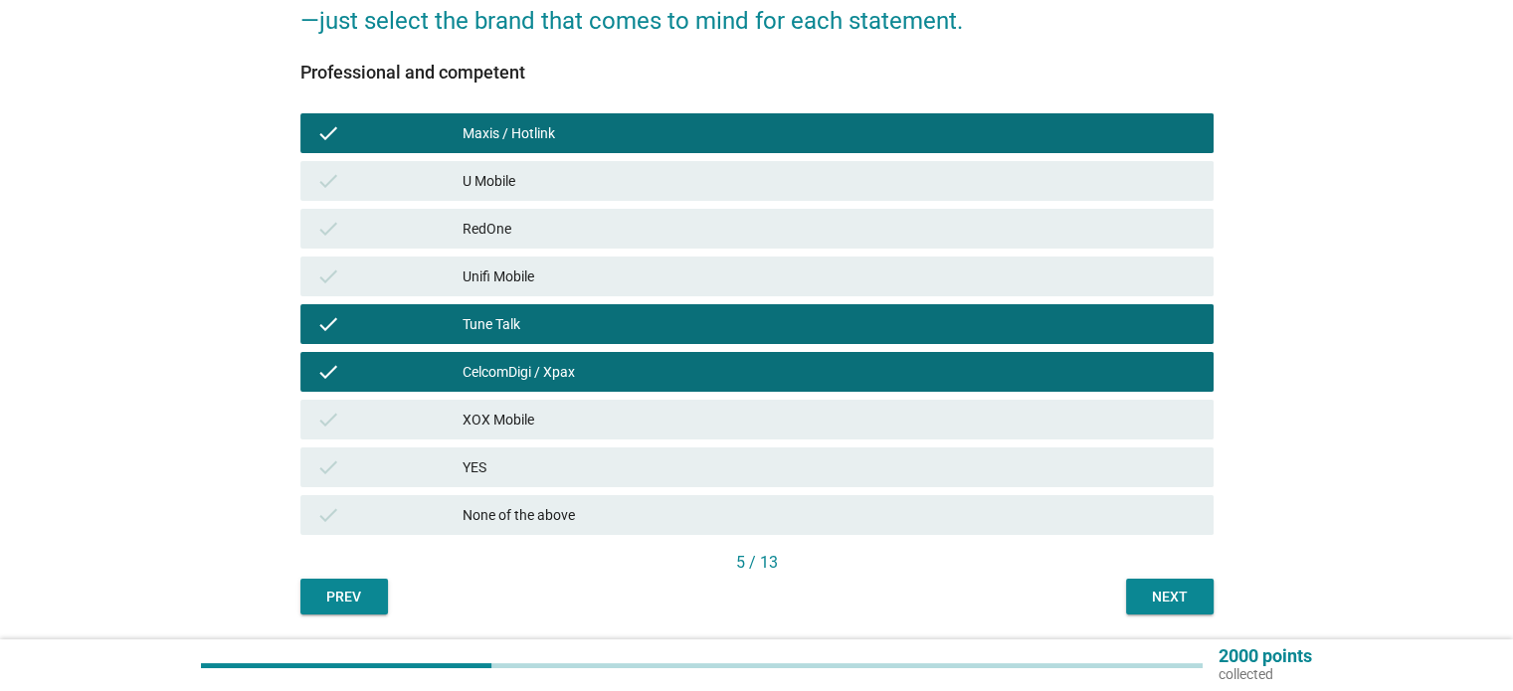
scroll to position [346, 0]
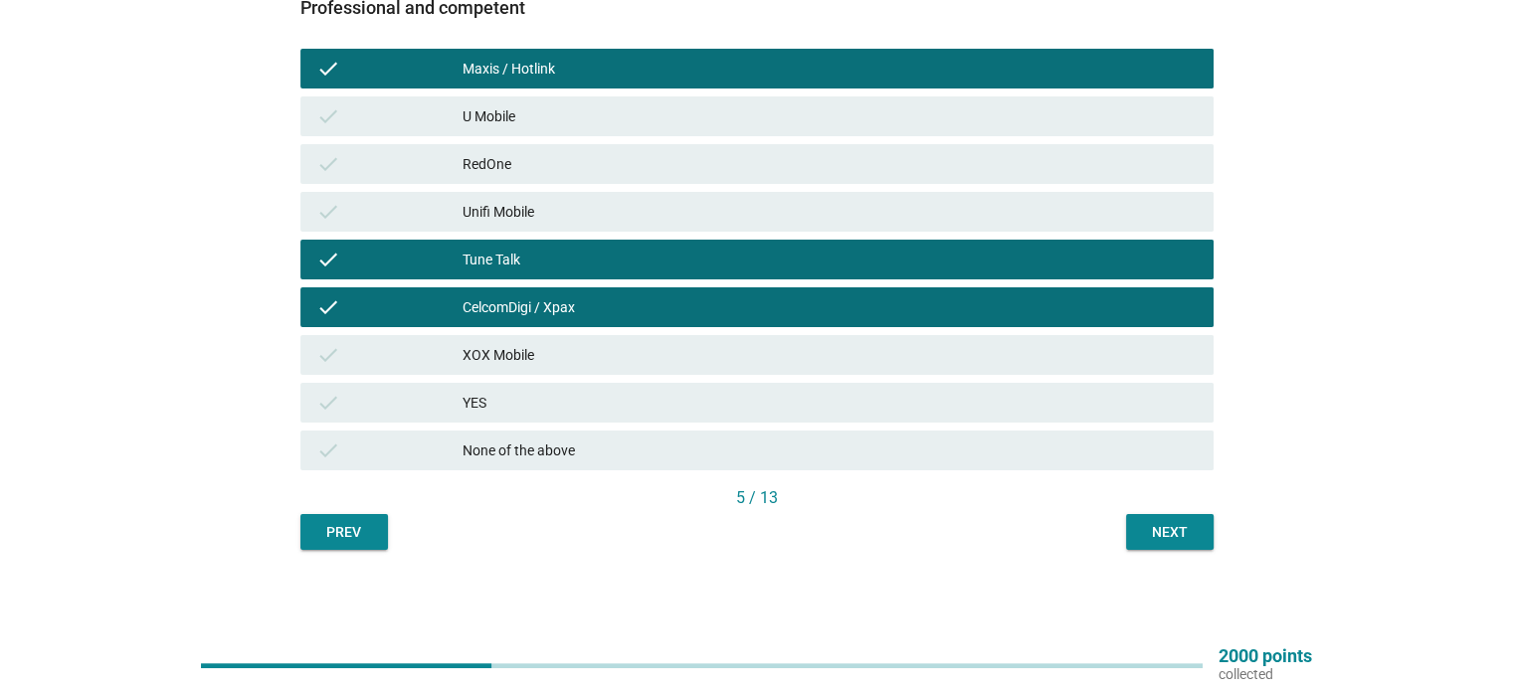
click at [1145, 532] on div "Next" at bounding box center [1170, 532] width 56 height 21
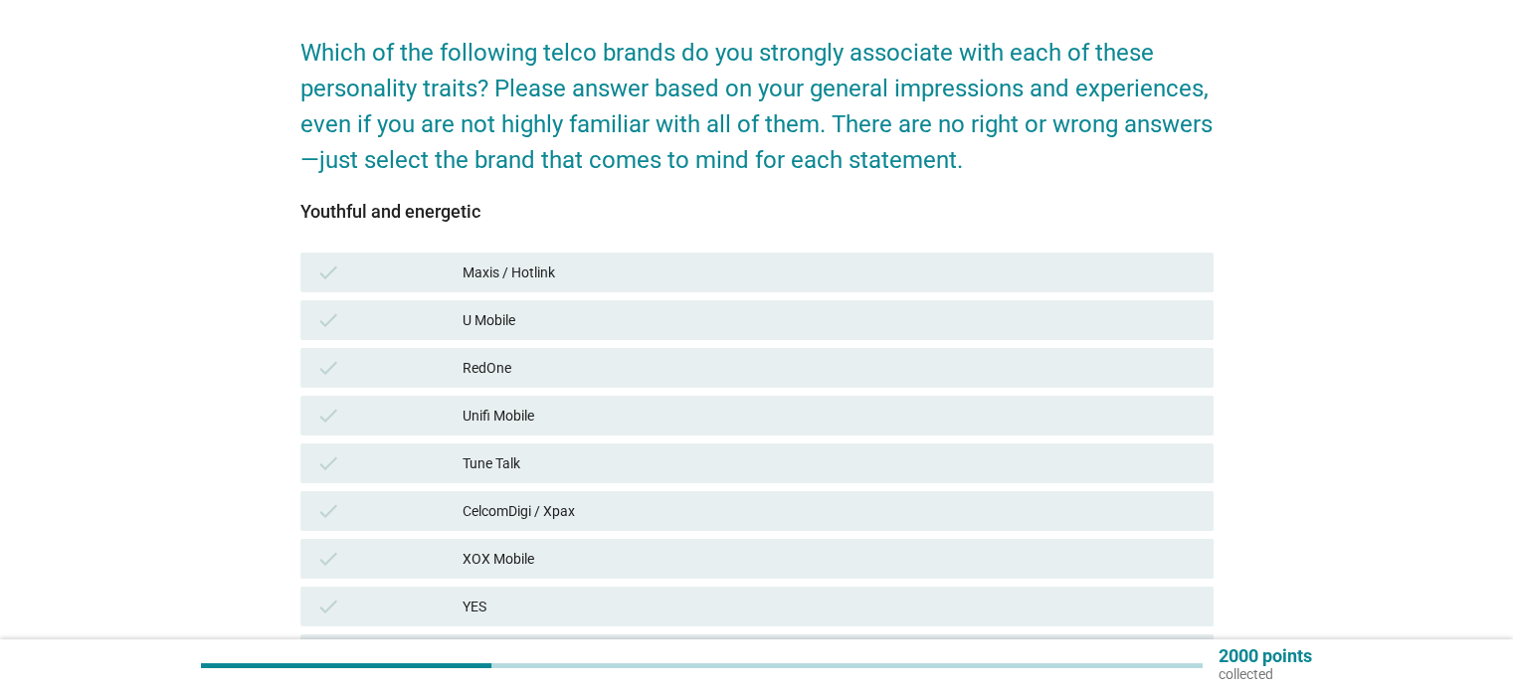
scroll to position [199, 0]
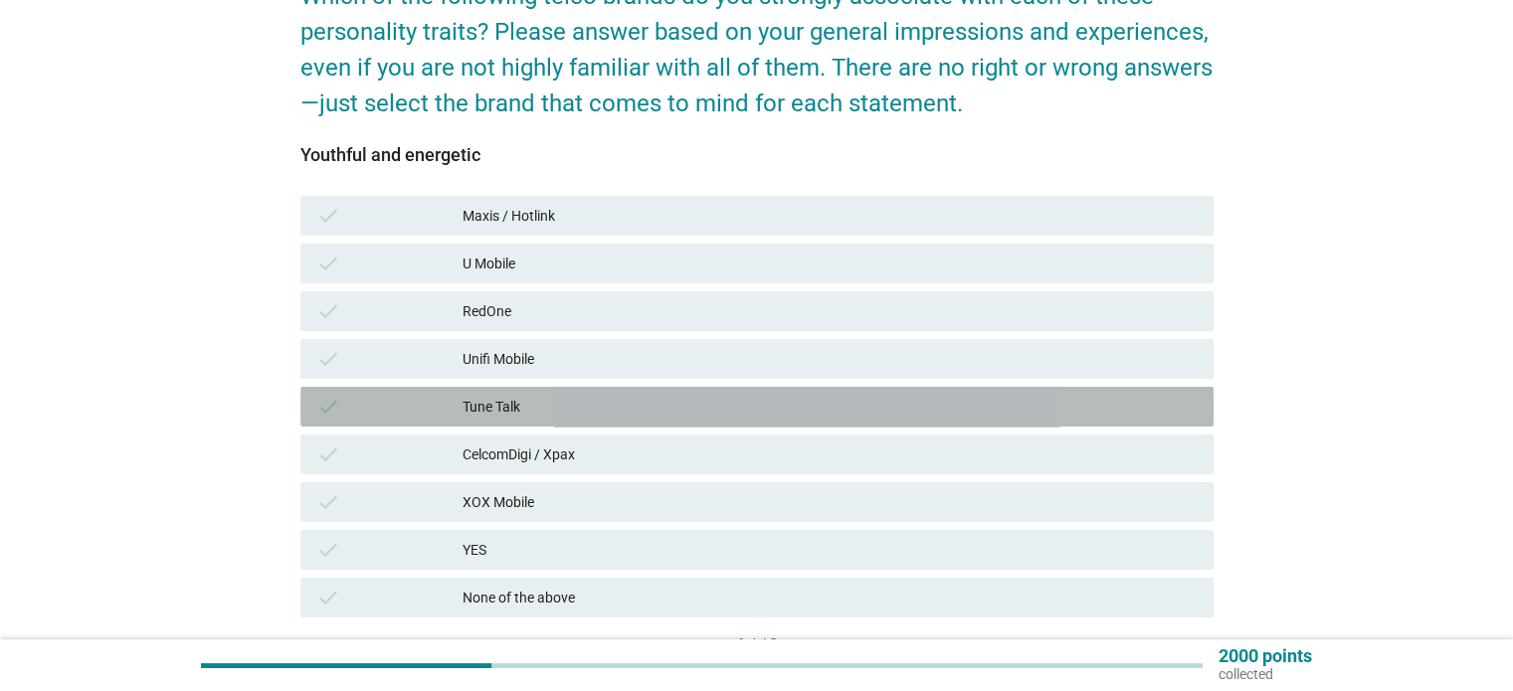
click at [513, 407] on div "Tune Talk" at bounding box center [830, 407] width 734 height 24
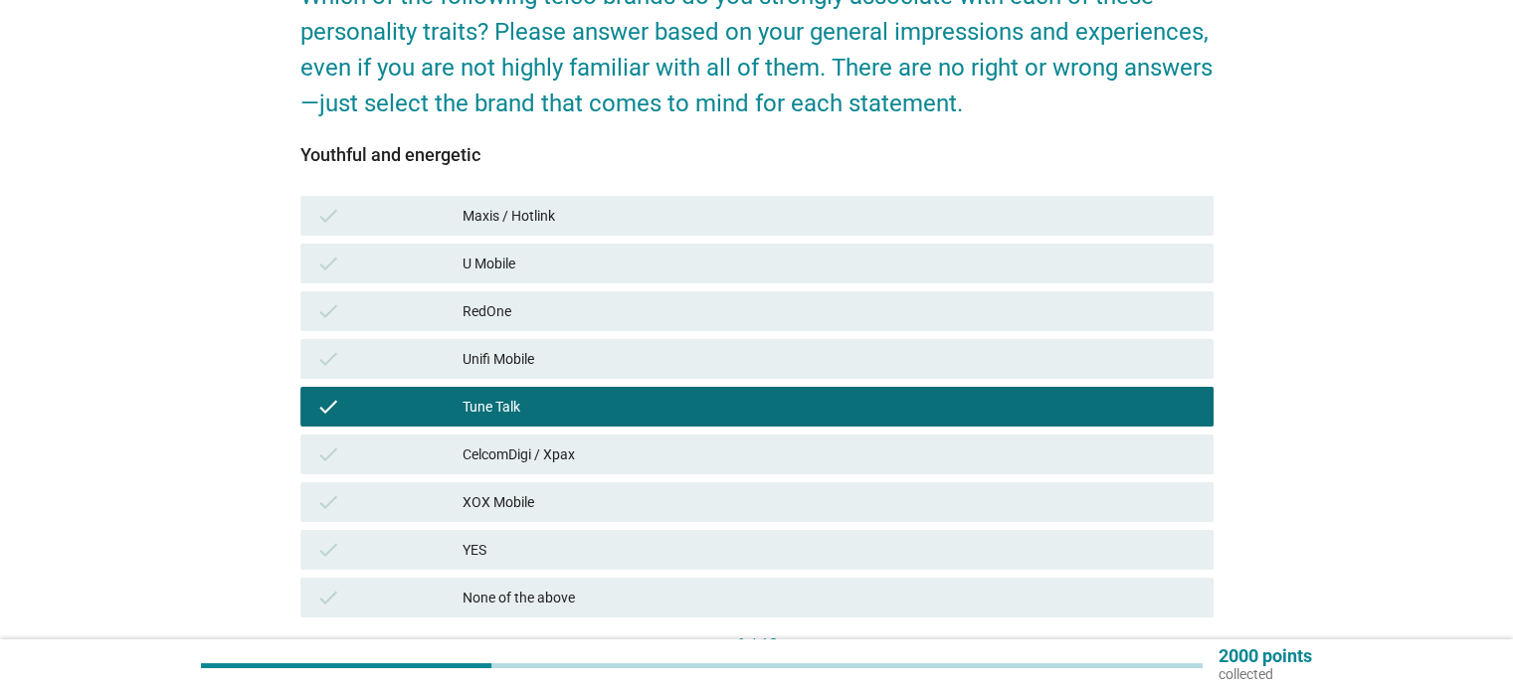
click at [517, 460] on div "CelcomDigi / Xpax" at bounding box center [830, 455] width 734 height 24
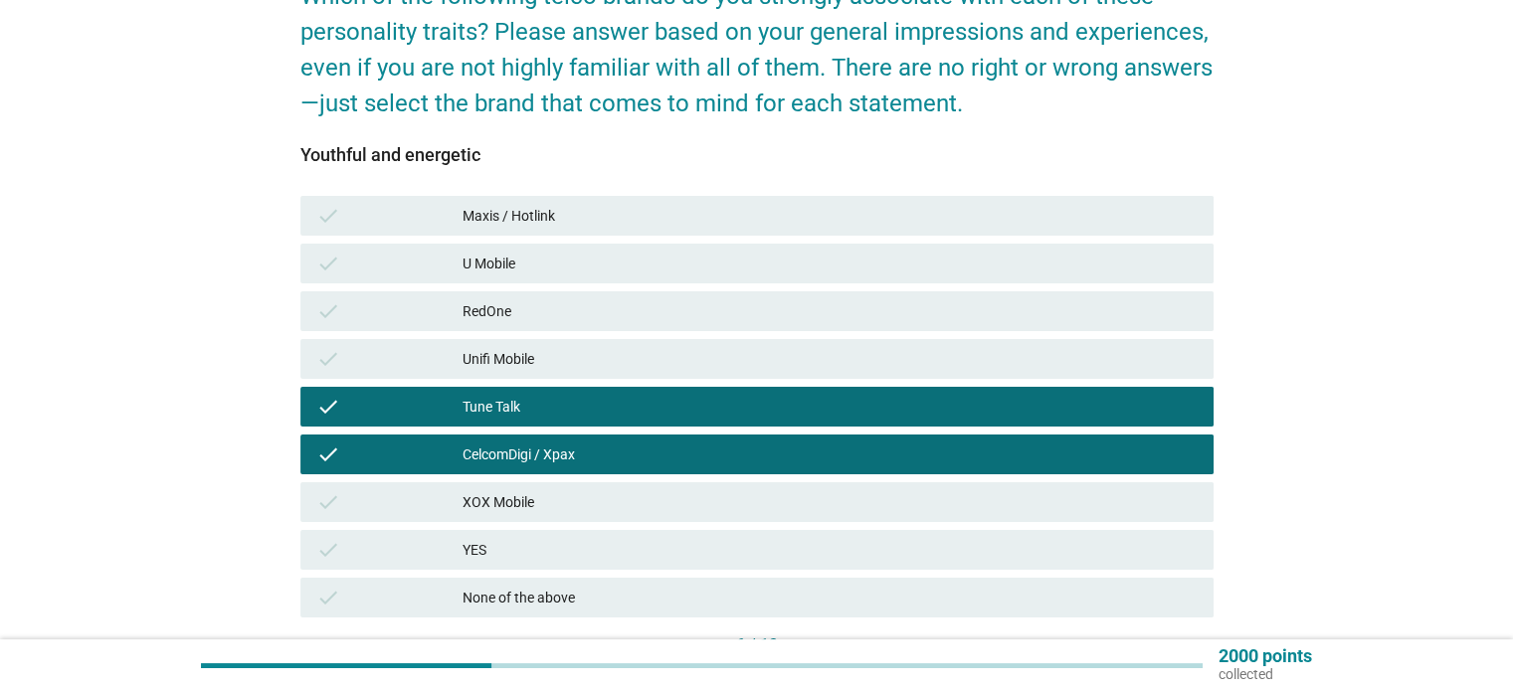
click at [541, 222] on div "Maxis / Hotlink" at bounding box center [830, 216] width 734 height 24
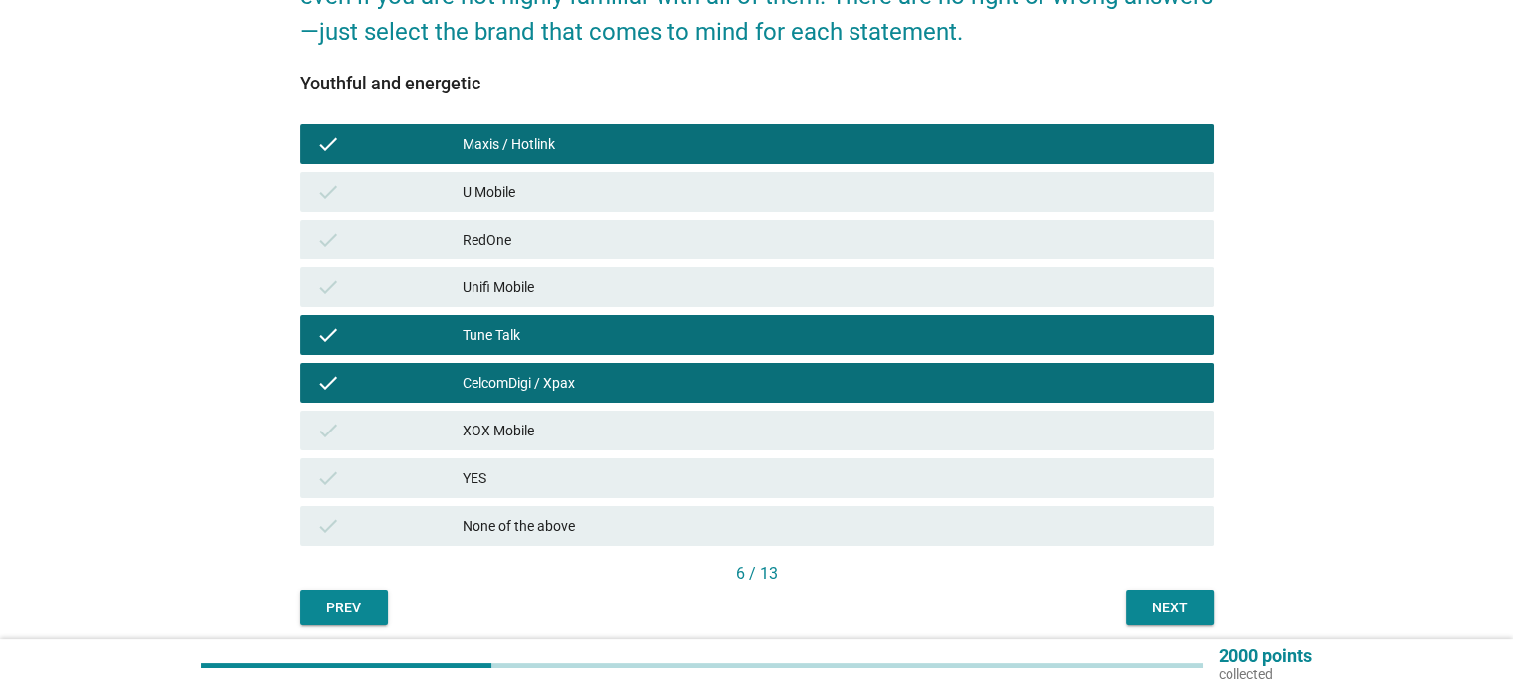
scroll to position [247, 0]
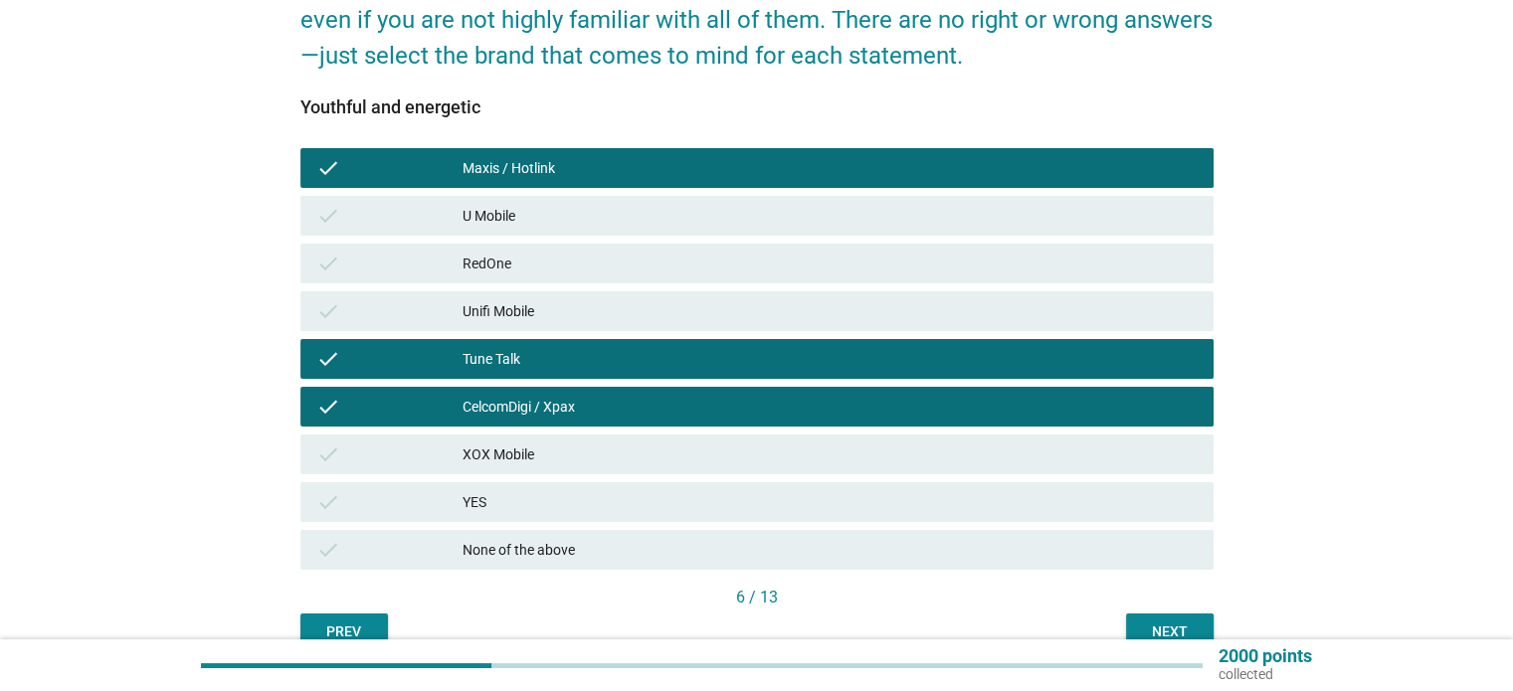
click at [1145, 624] on div "Next" at bounding box center [1170, 632] width 56 height 21
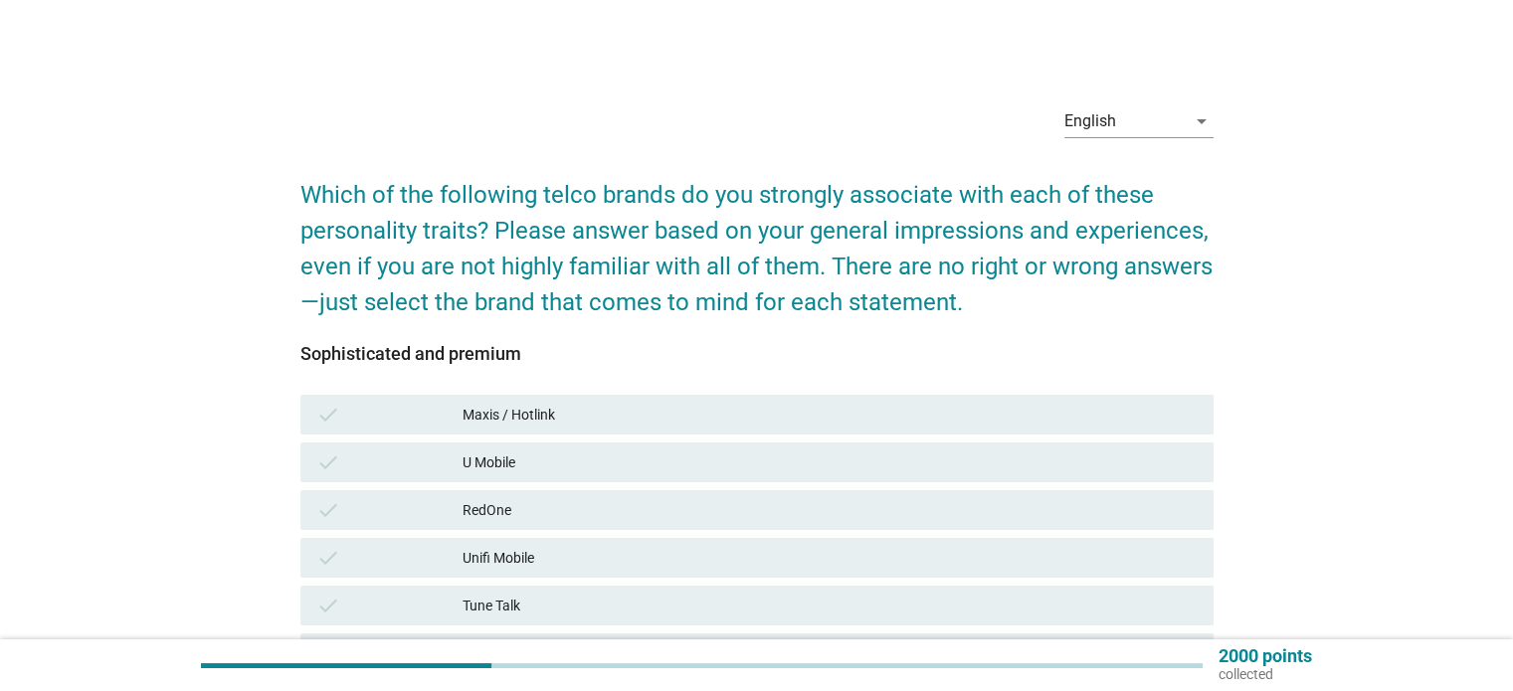
scroll to position [199, 0]
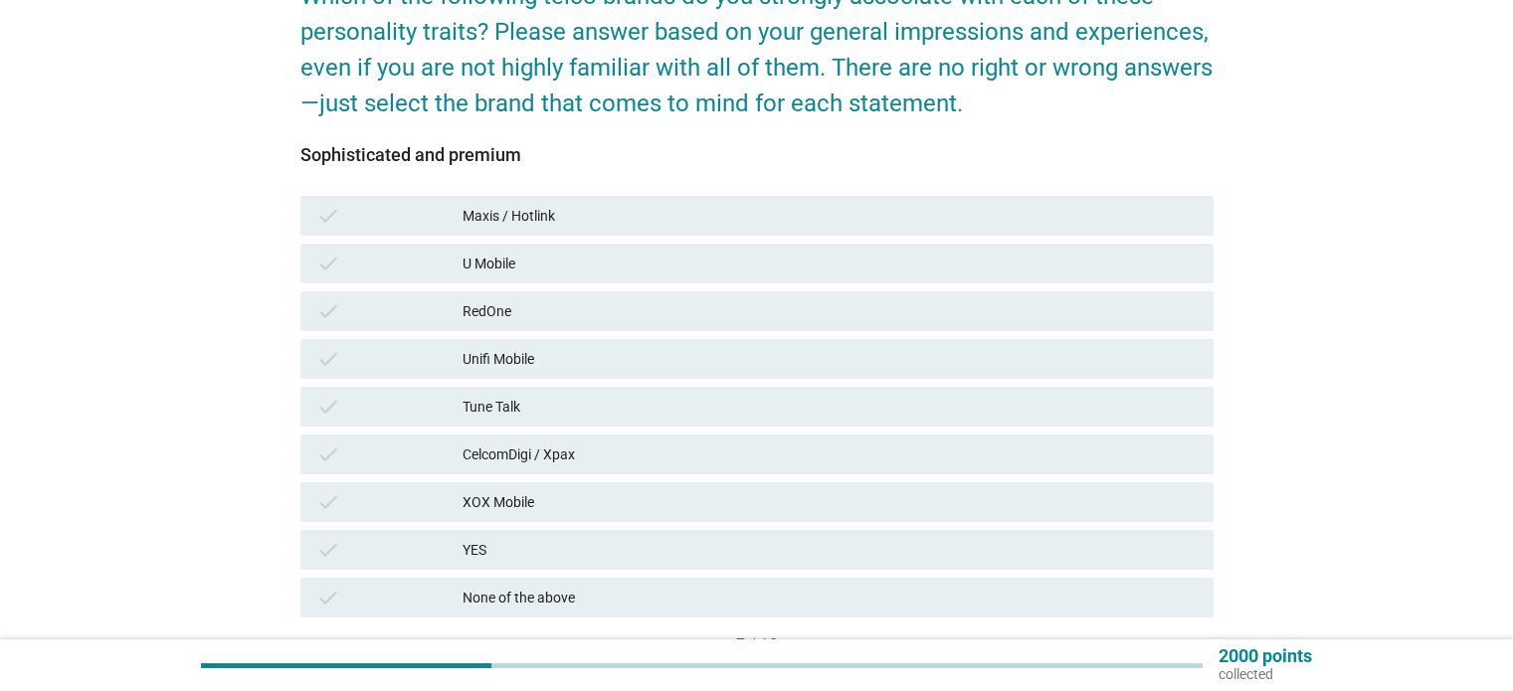
click at [529, 219] on div "Maxis / Hotlink" at bounding box center [830, 216] width 734 height 24
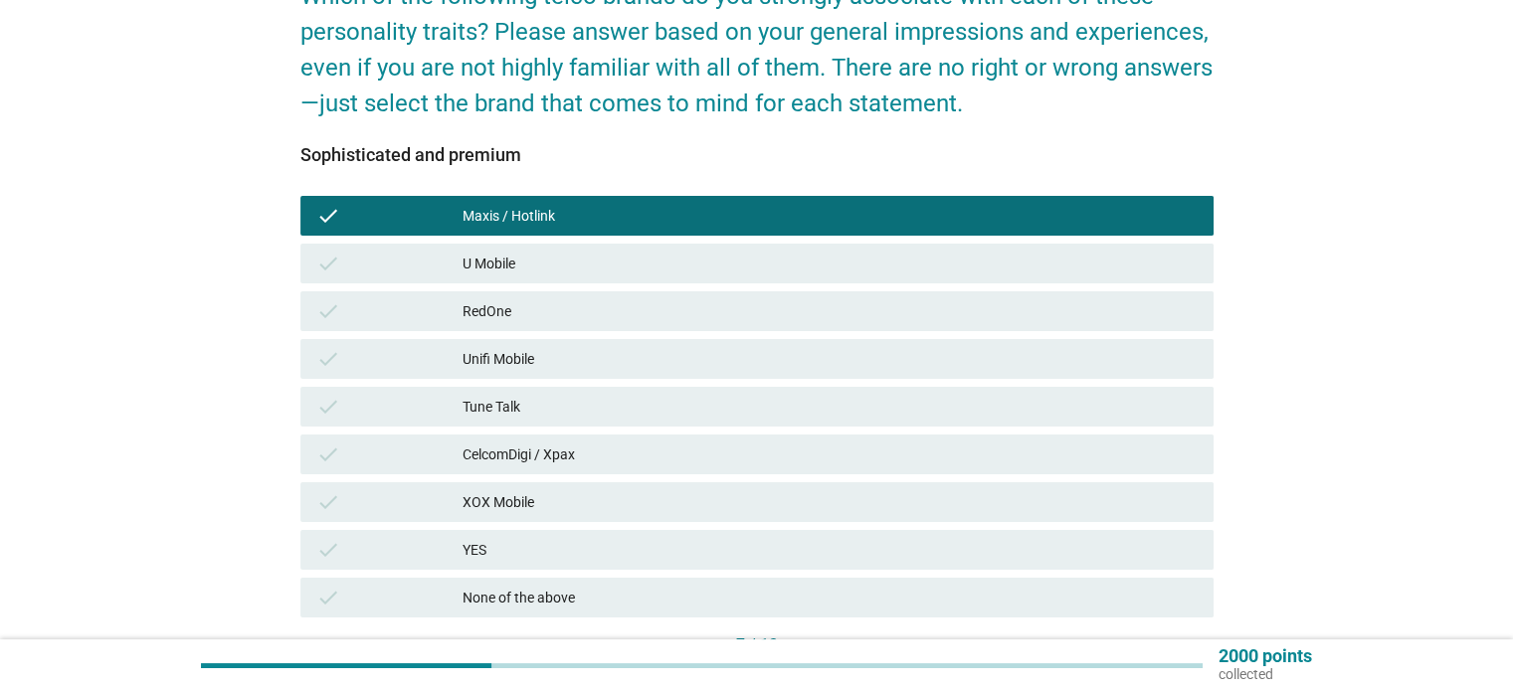
click at [507, 453] on div "CelcomDigi / Xpax" at bounding box center [830, 455] width 734 height 24
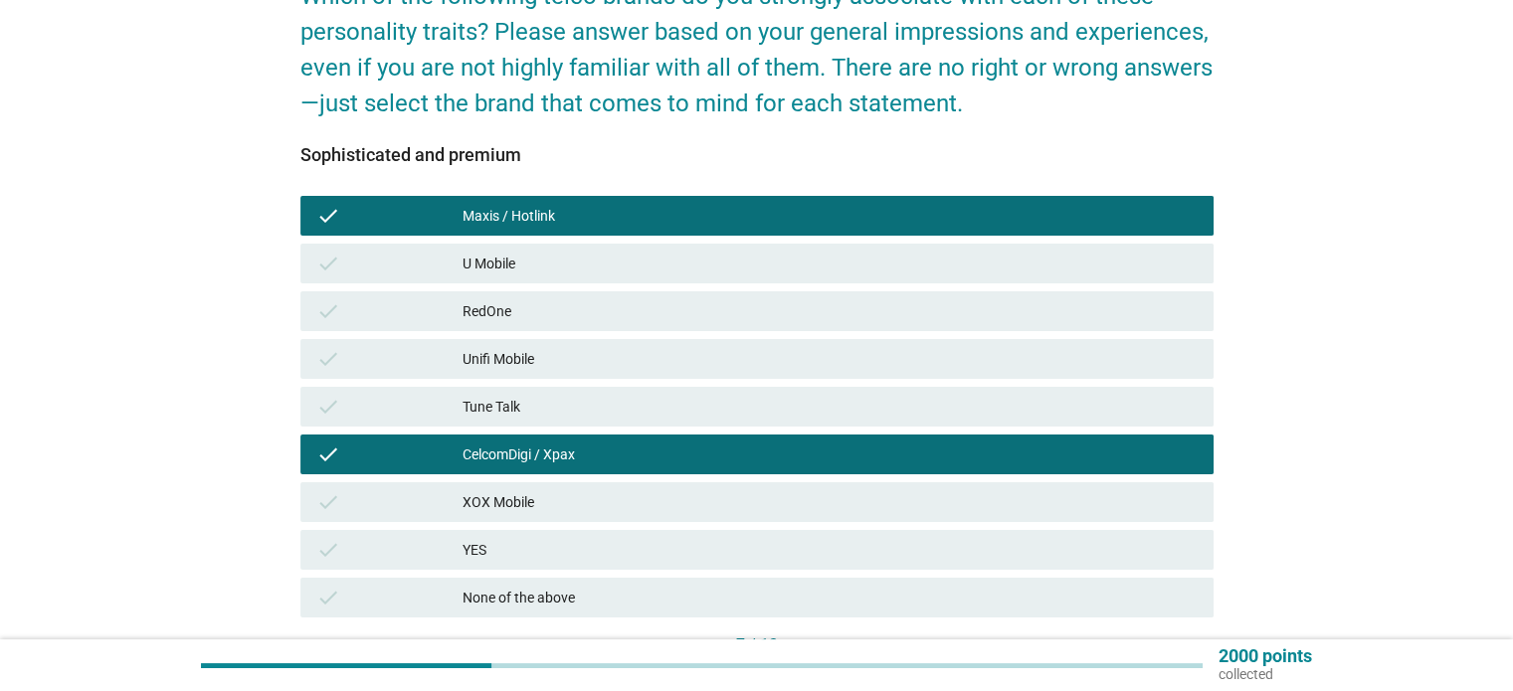
click at [504, 403] on div "Tune Talk" at bounding box center [830, 407] width 734 height 24
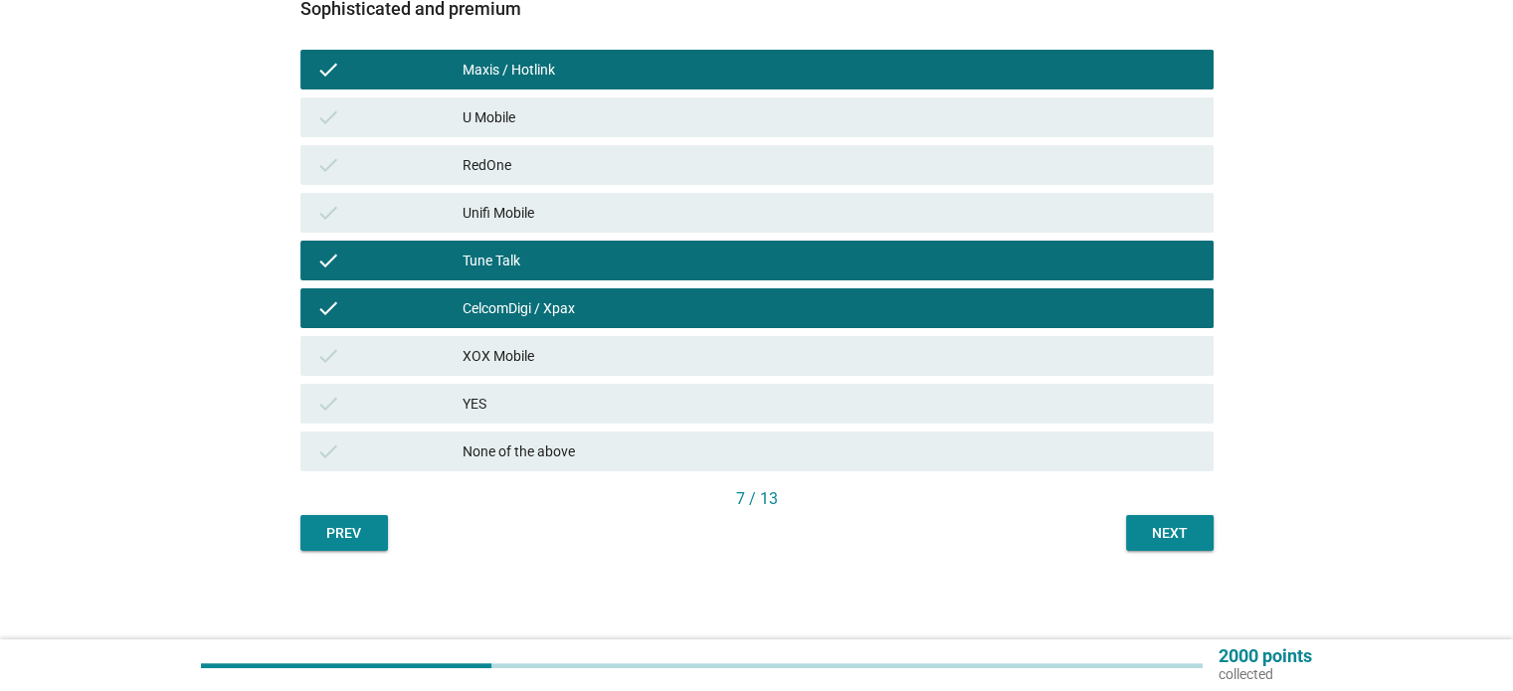
scroll to position [346, 0]
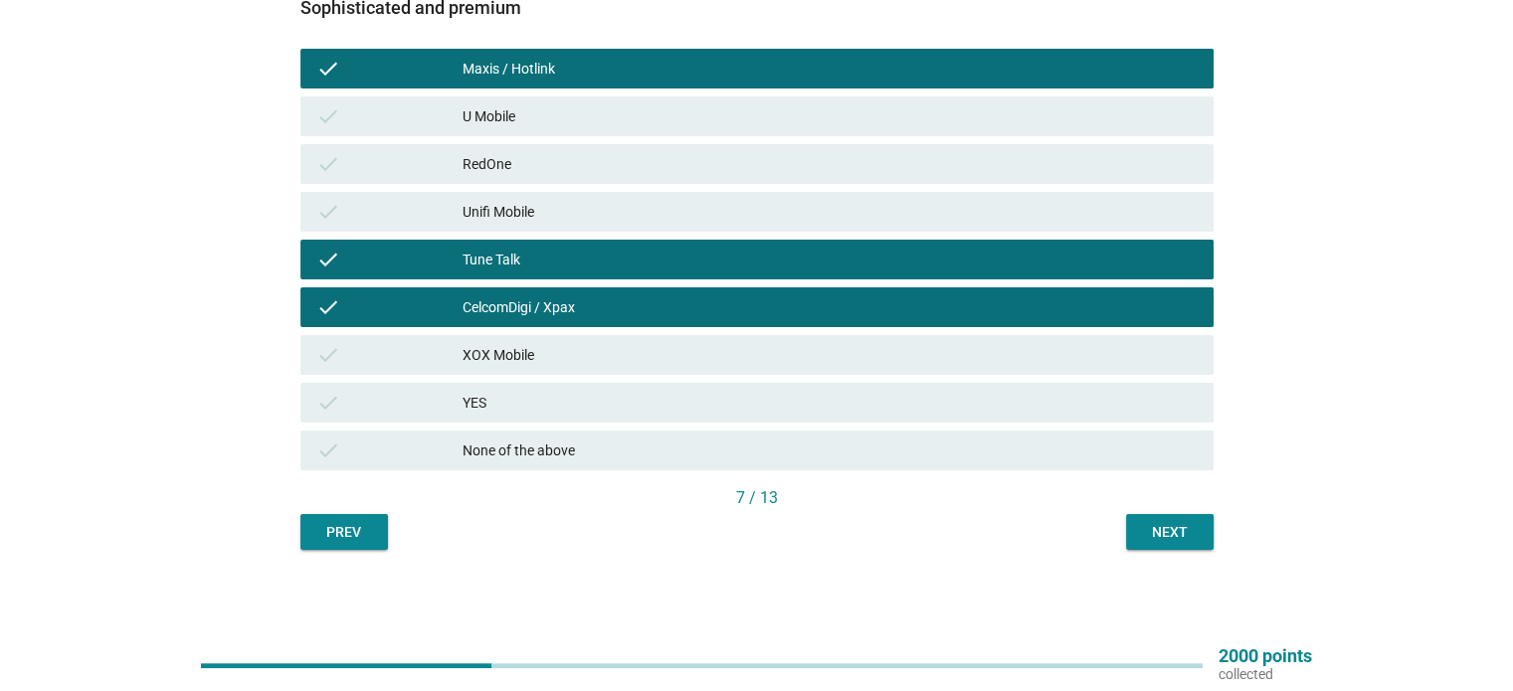
click at [1146, 532] on div "Next" at bounding box center [1170, 532] width 56 height 21
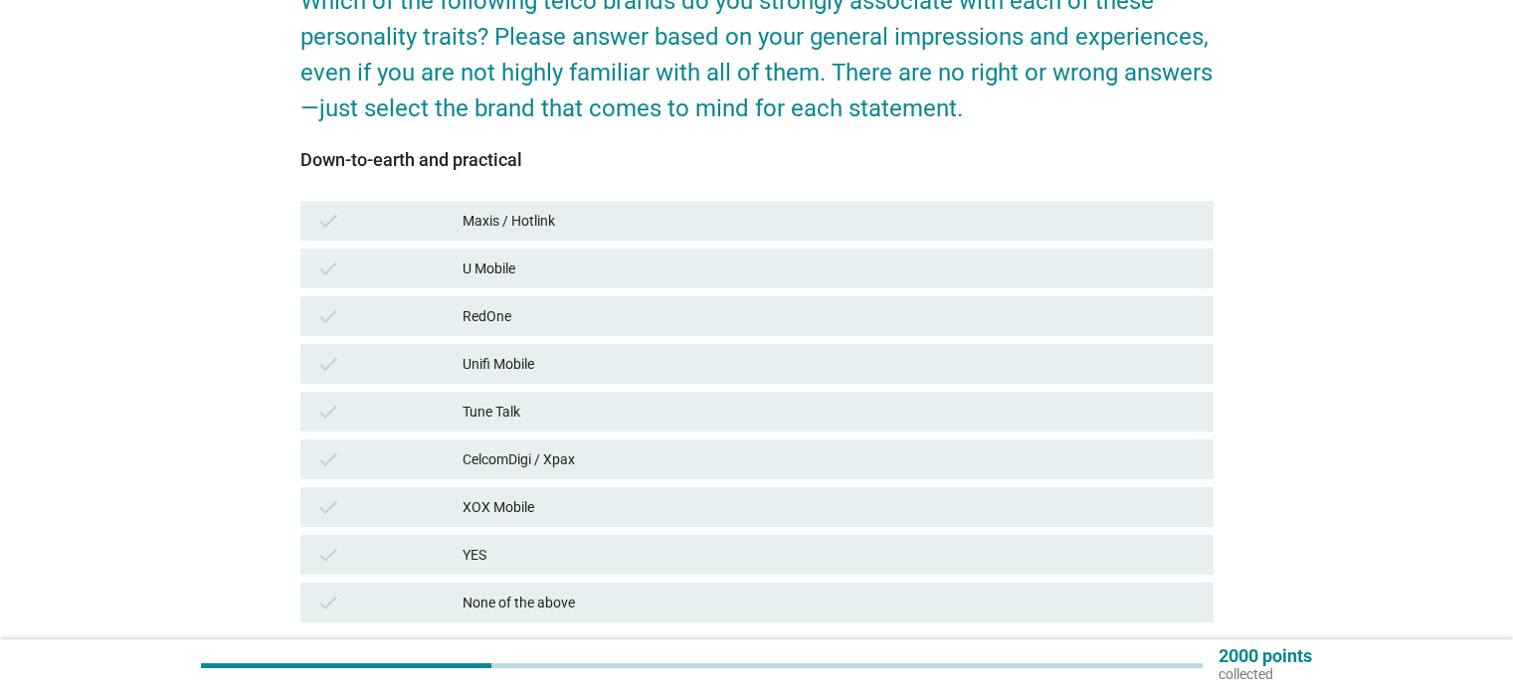
scroll to position [199, 0]
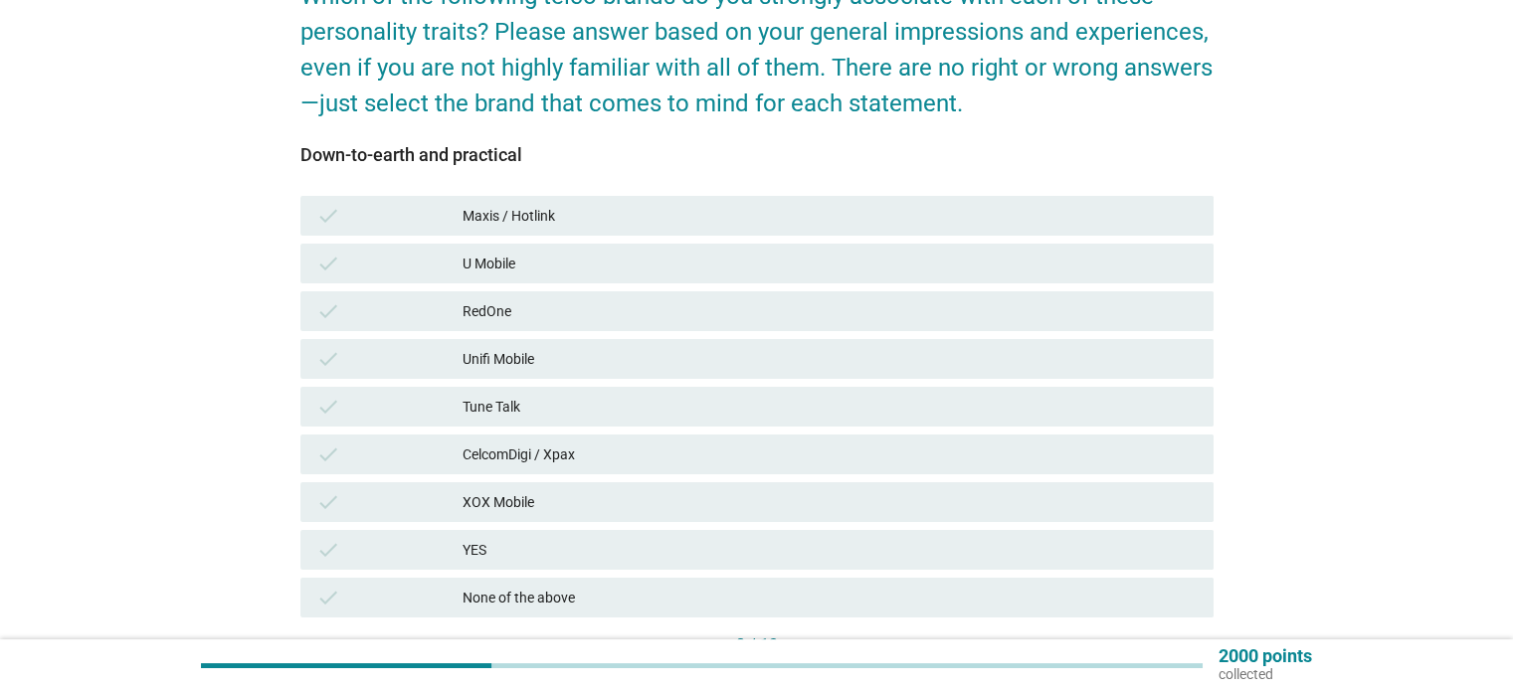
click at [510, 404] on div "Tune Talk" at bounding box center [830, 407] width 734 height 24
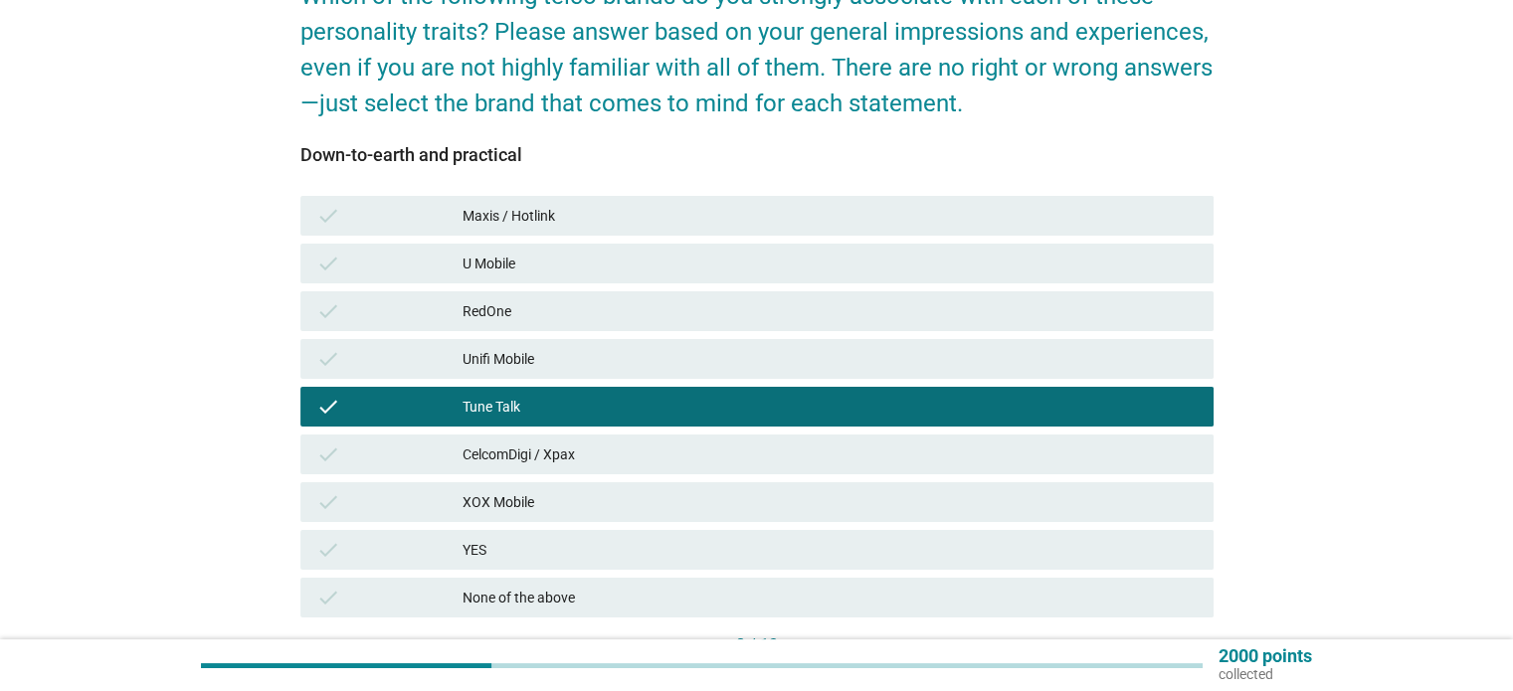
click at [509, 453] on div "CelcomDigi / Xpax" at bounding box center [830, 455] width 734 height 24
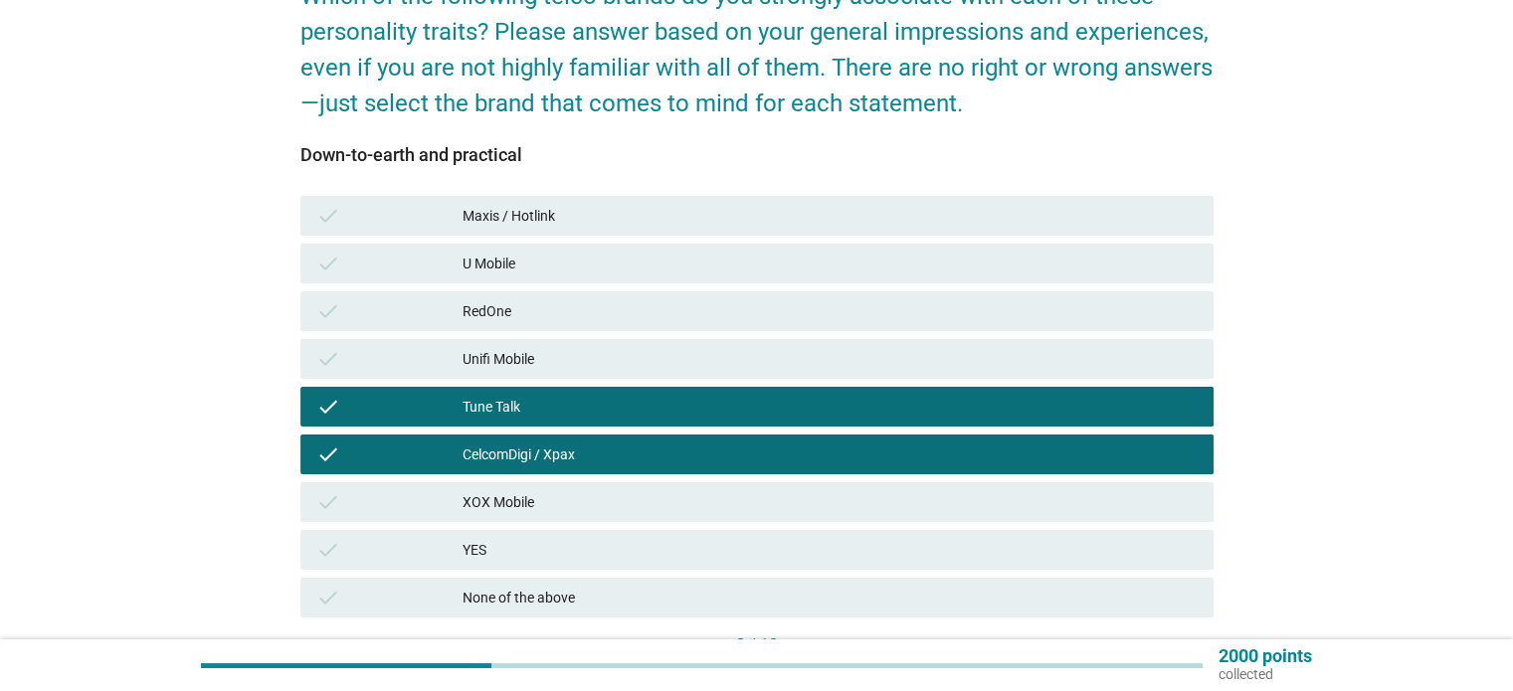
click at [509, 439] on div "check CelcomDigi / Xpax" at bounding box center [756, 455] width 913 height 40
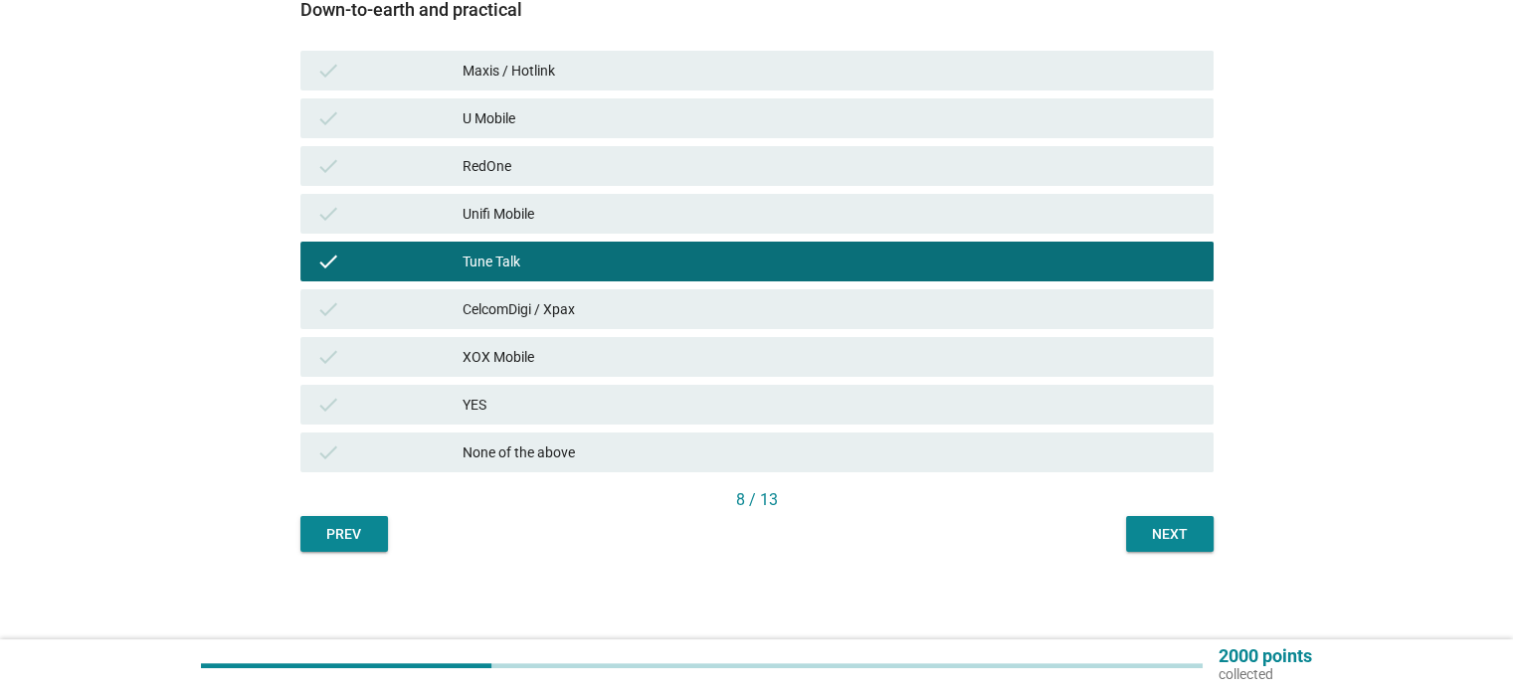
scroll to position [346, 0]
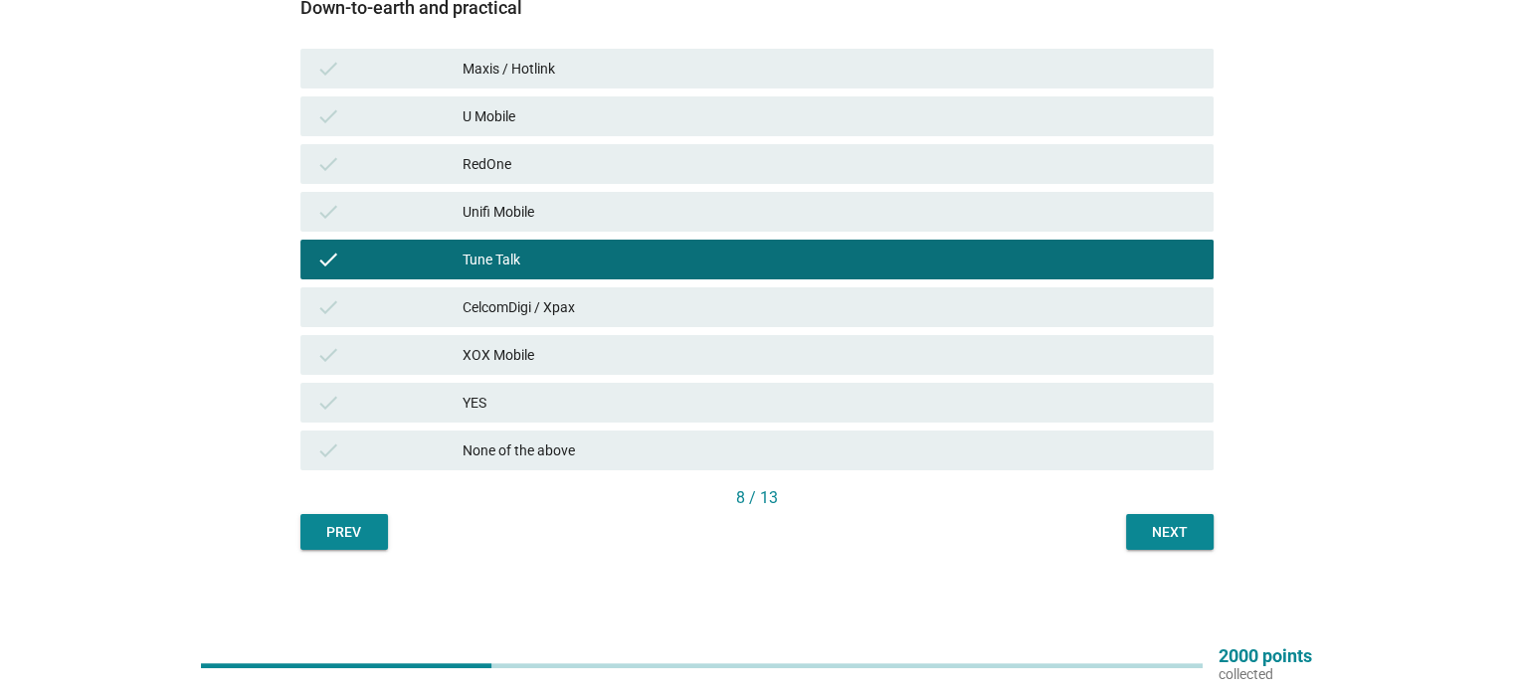
click at [1217, 534] on div "English arrow_drop_down Which of the following telco brands do you strongly ass…" at bounding box center [756, 146] width 945 height 839
click at [1184, 536] on div "Next" at bounding box center [1170, 532] width 56 height 21
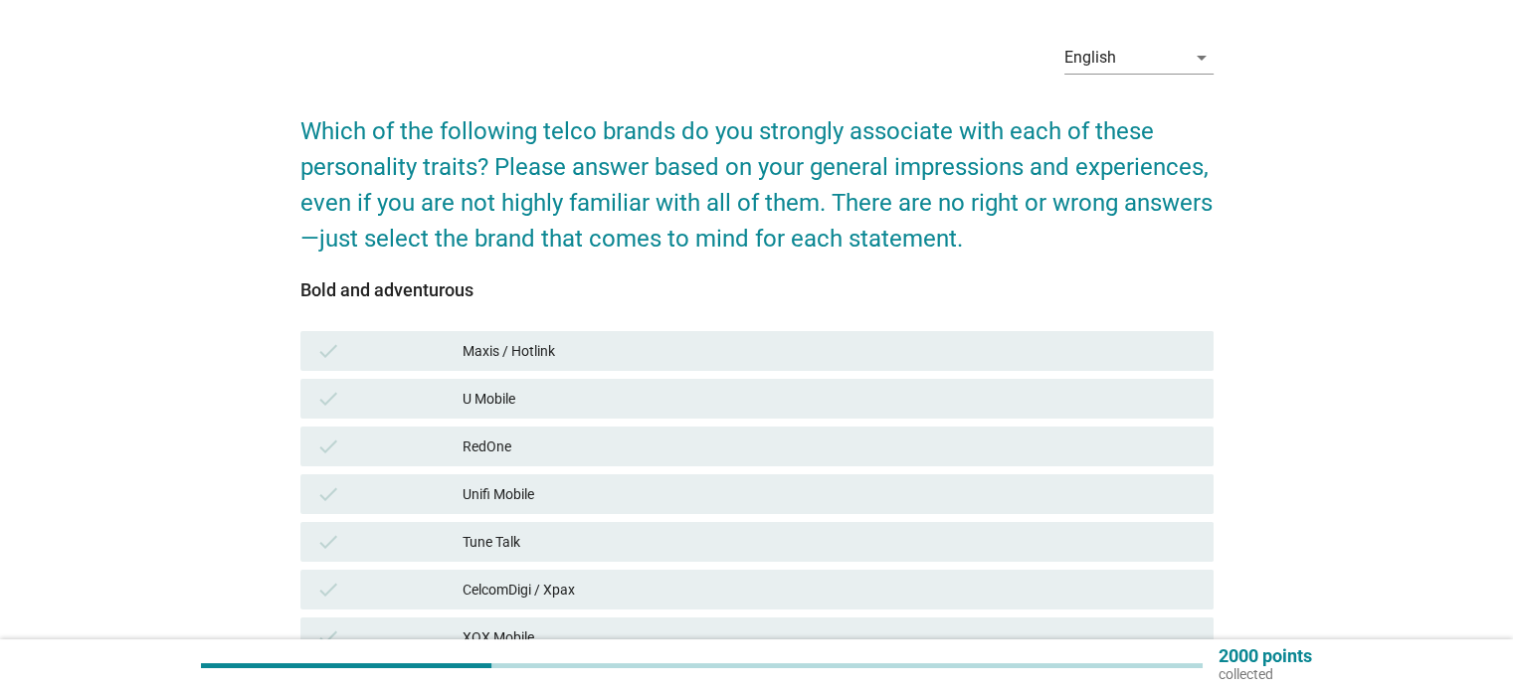
scroll to position [99, 0]
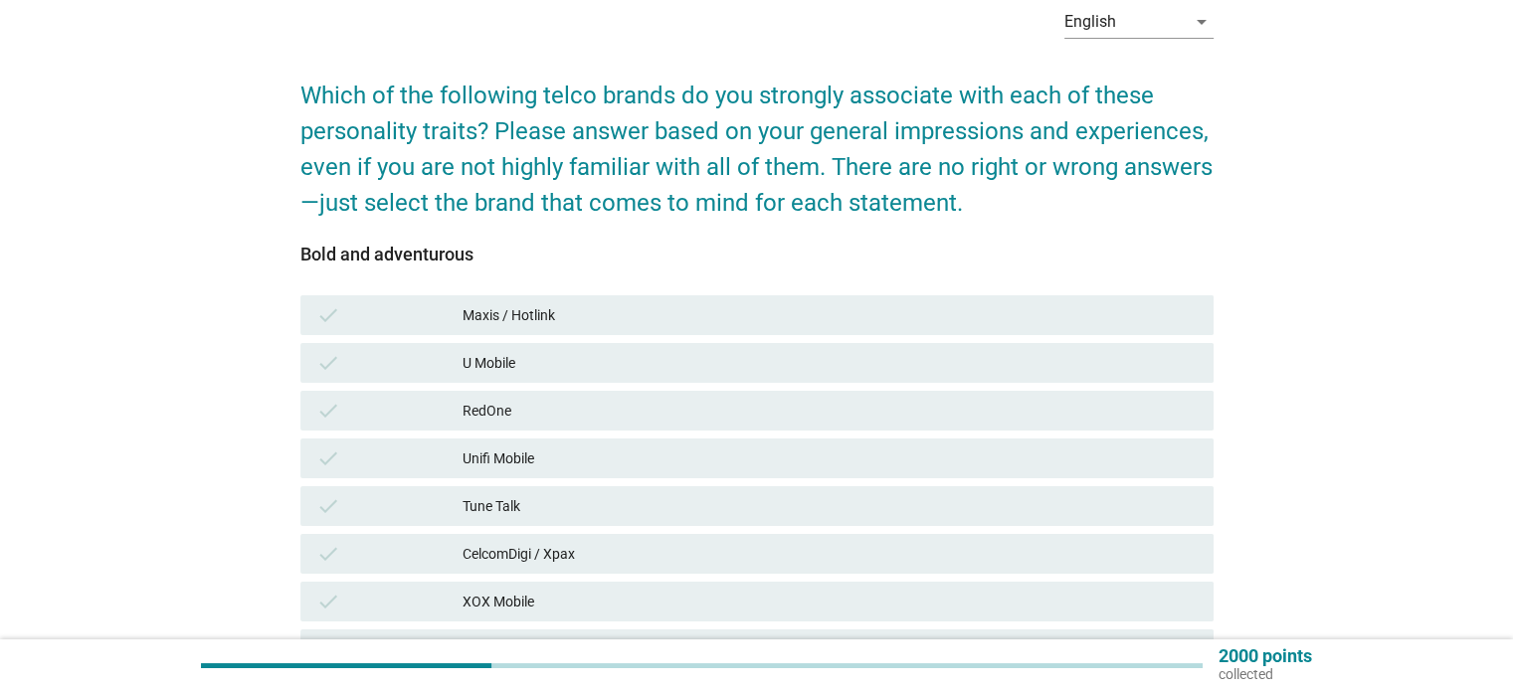
click at [505, 311] on div "Maxis / Hotlink" at bounding box center [830, 315] width 734 height 24
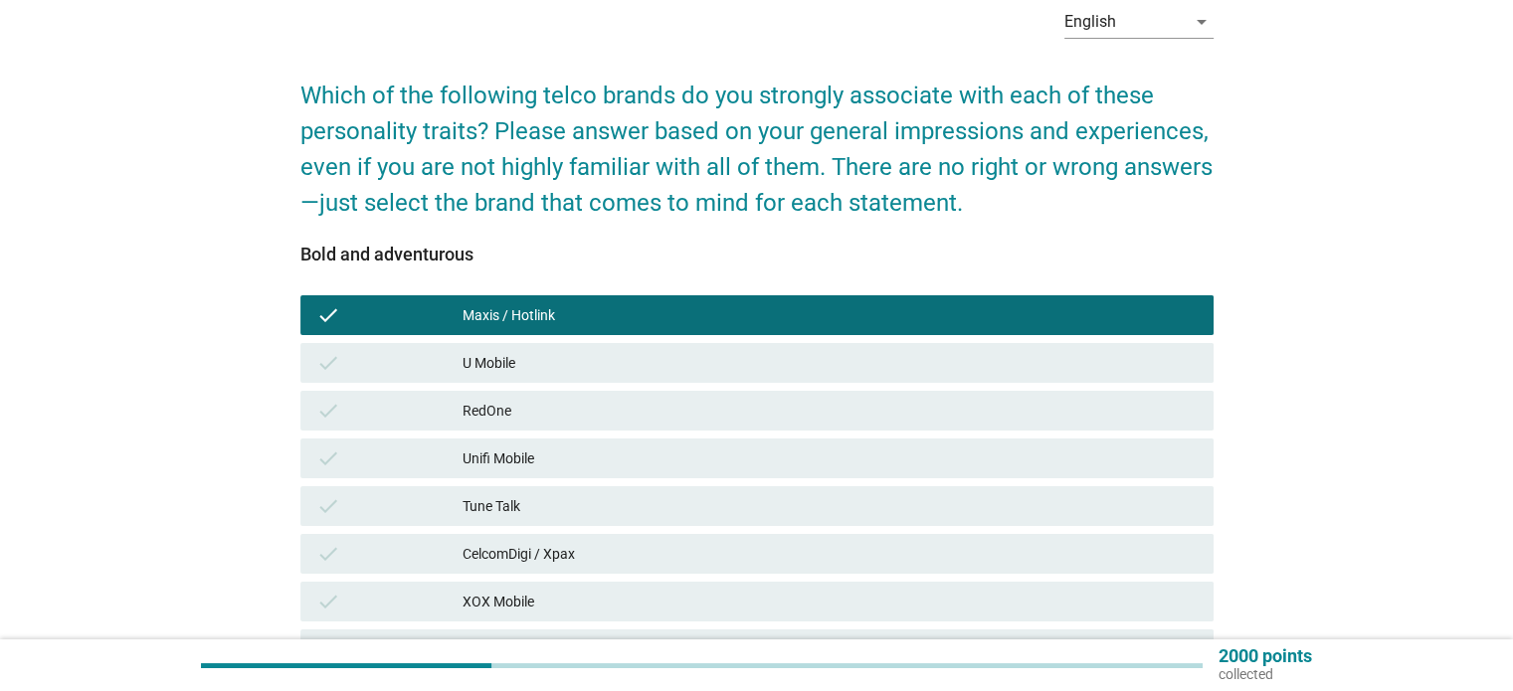
click at [525, 552] on div "CelcomDigi / Xpax" at bounding box center [830, 554] width 734 height 24
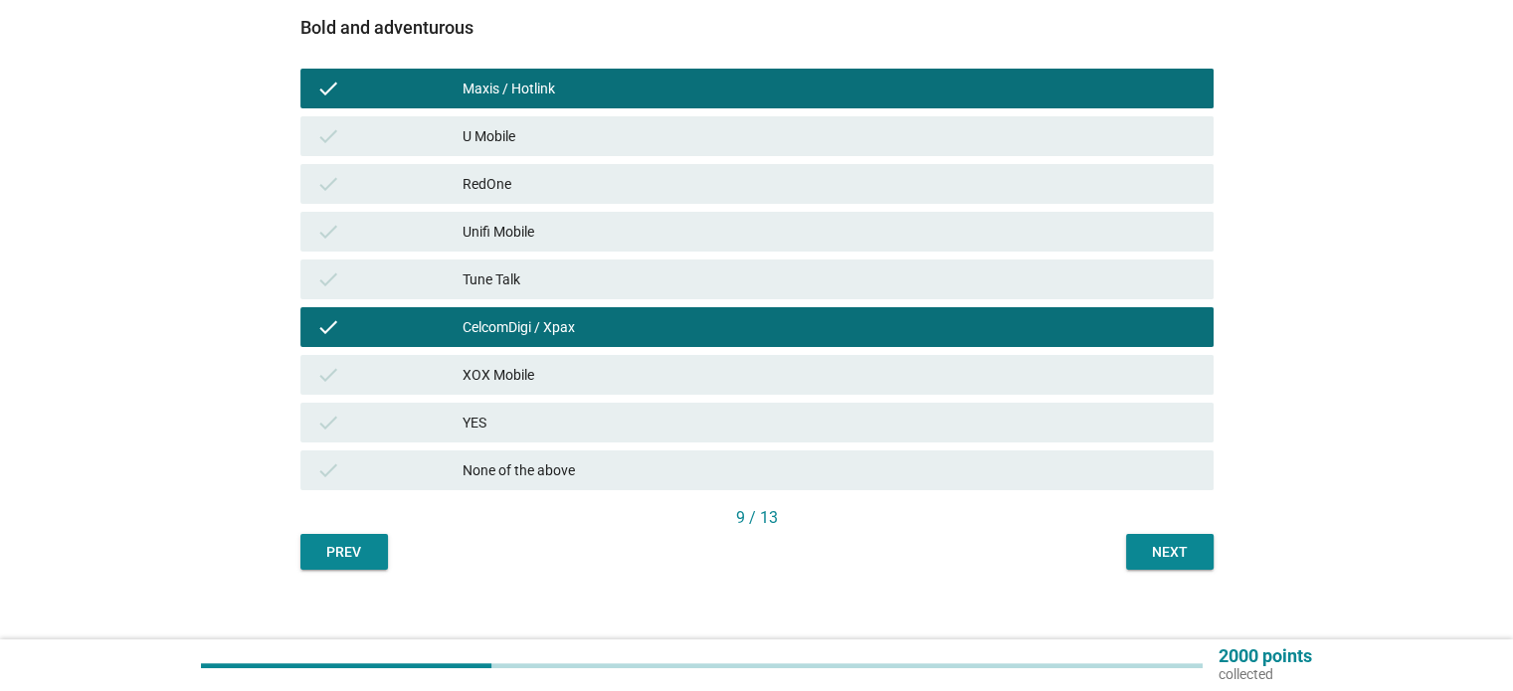
scroll to position [346, 0]
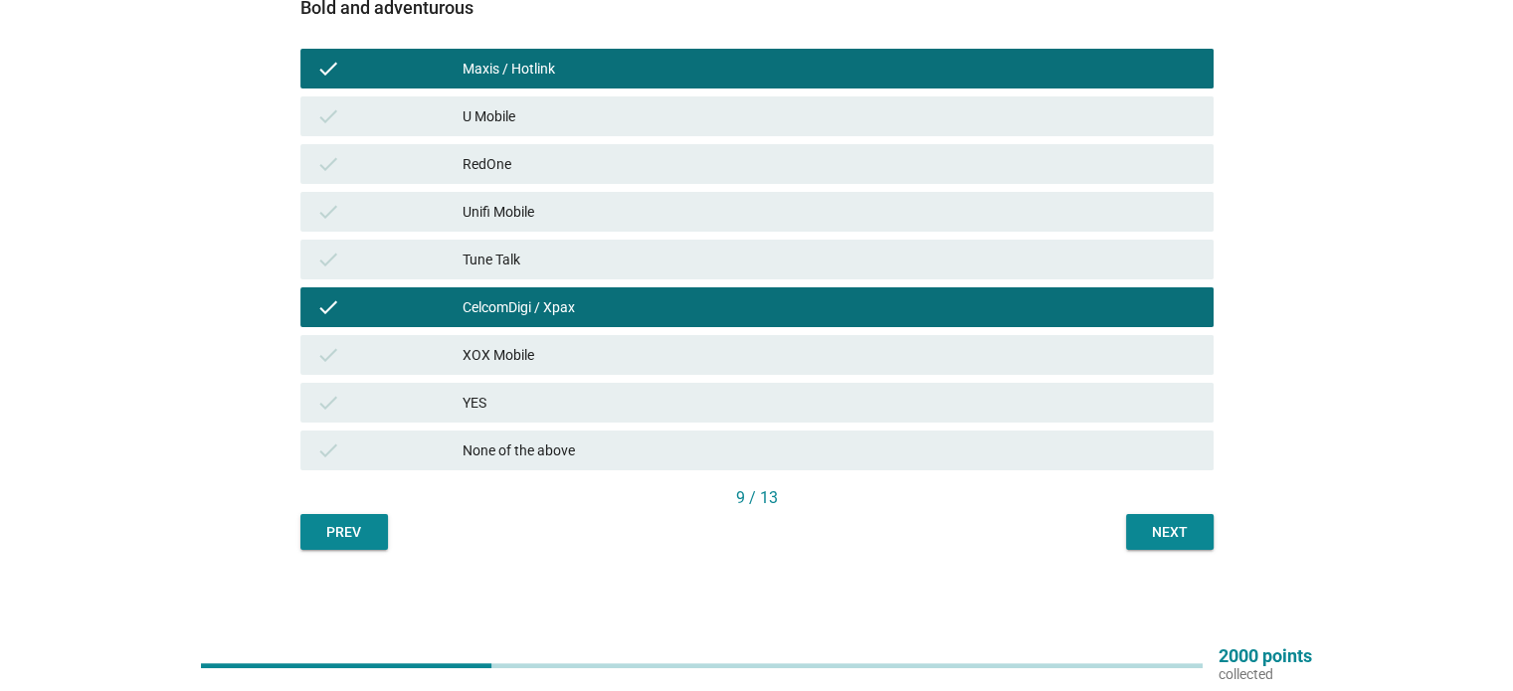
click at [502, 263] on div "Tune Talk" at bounding box center [830, 260] width 734 height 24
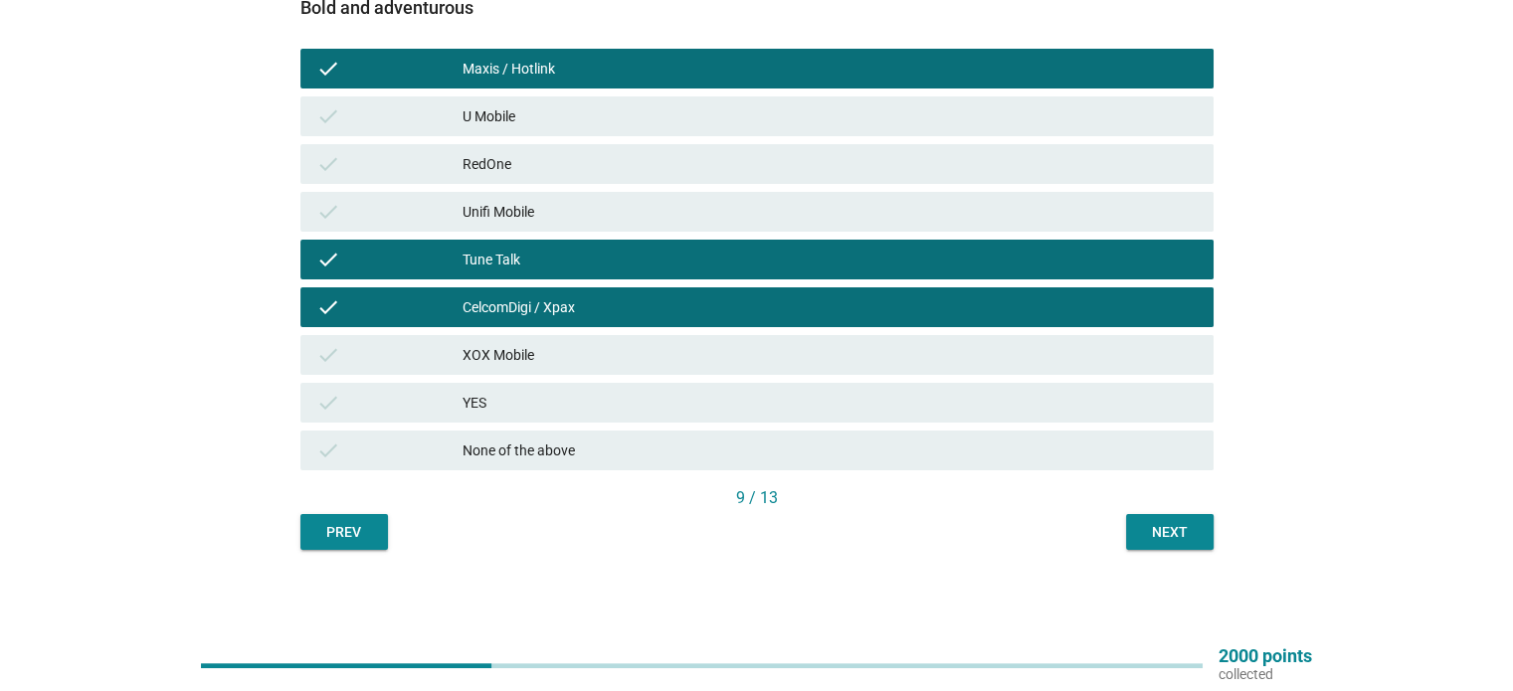
click at [1162, 532] on div "Next" at bounding box center [1170, 532] width 56 height 21
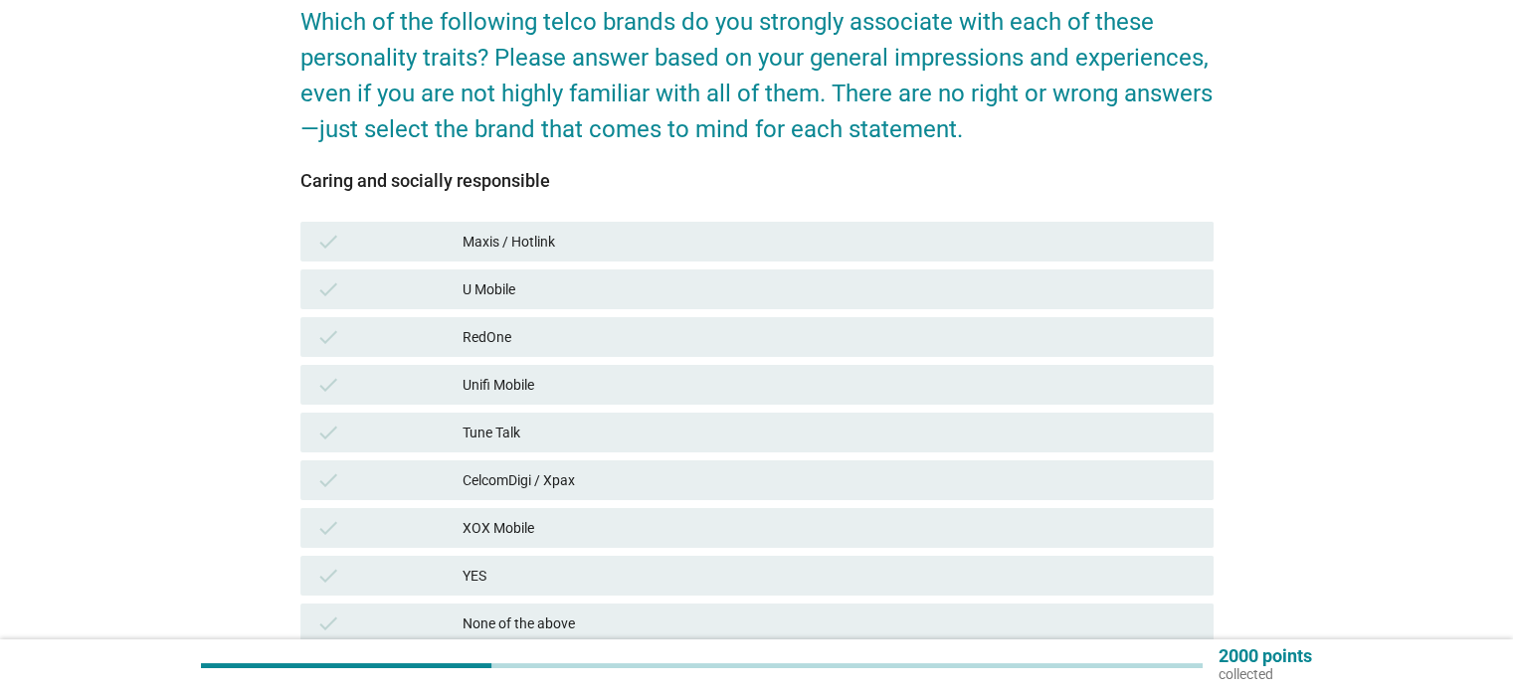
scroll to position [199, 0]
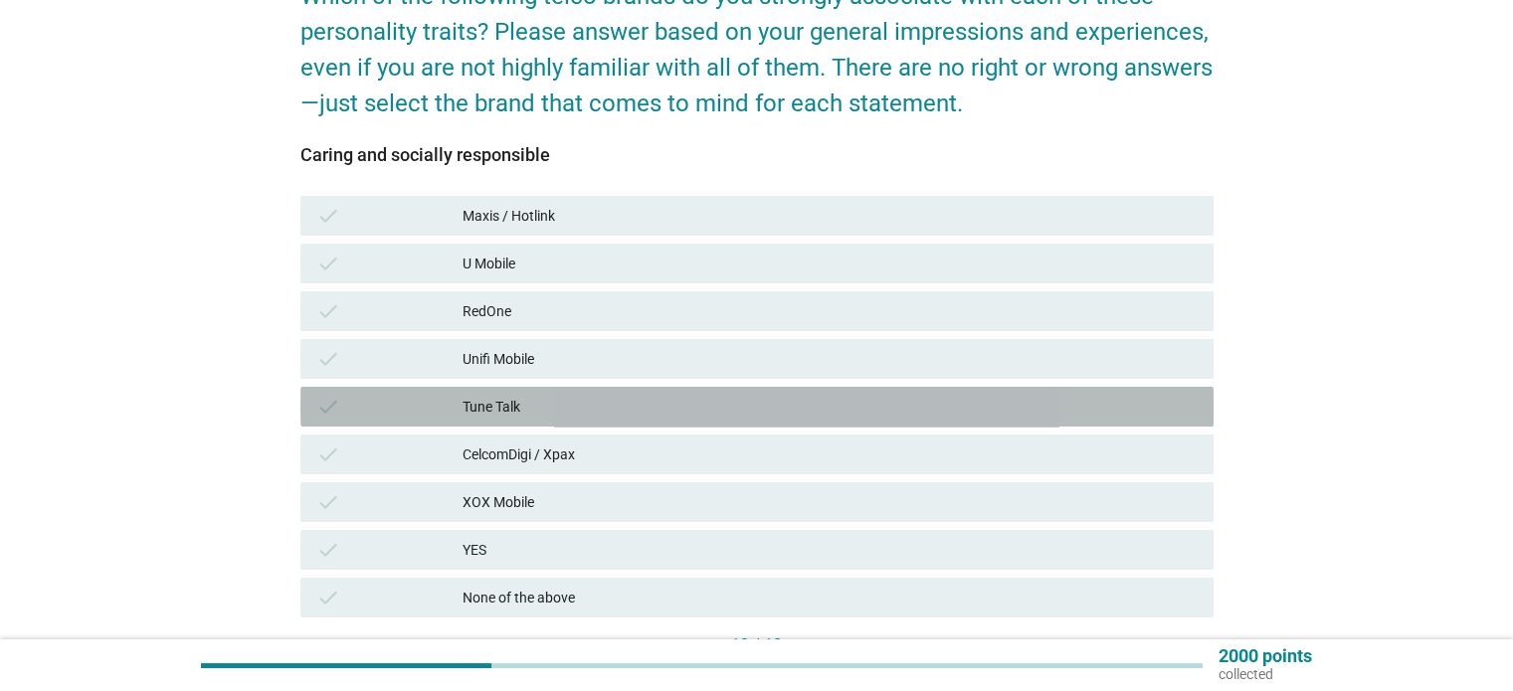
click at [531, 401] on div "Tune Talk" at bounding box center [830, 407] width 734 height 24
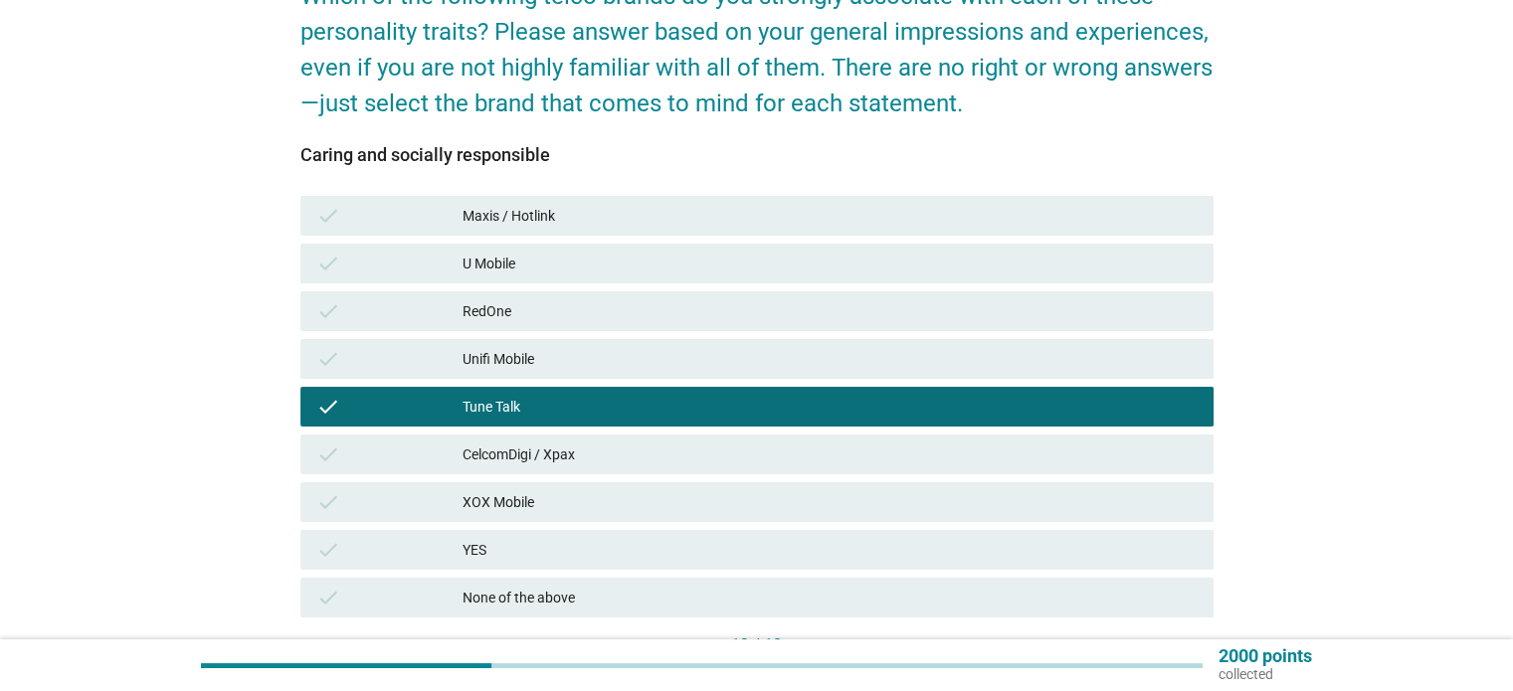
click at [529, 448] on div "CelcomDigi / Xpax" at bounding box center [830, 455] width 734 height 24
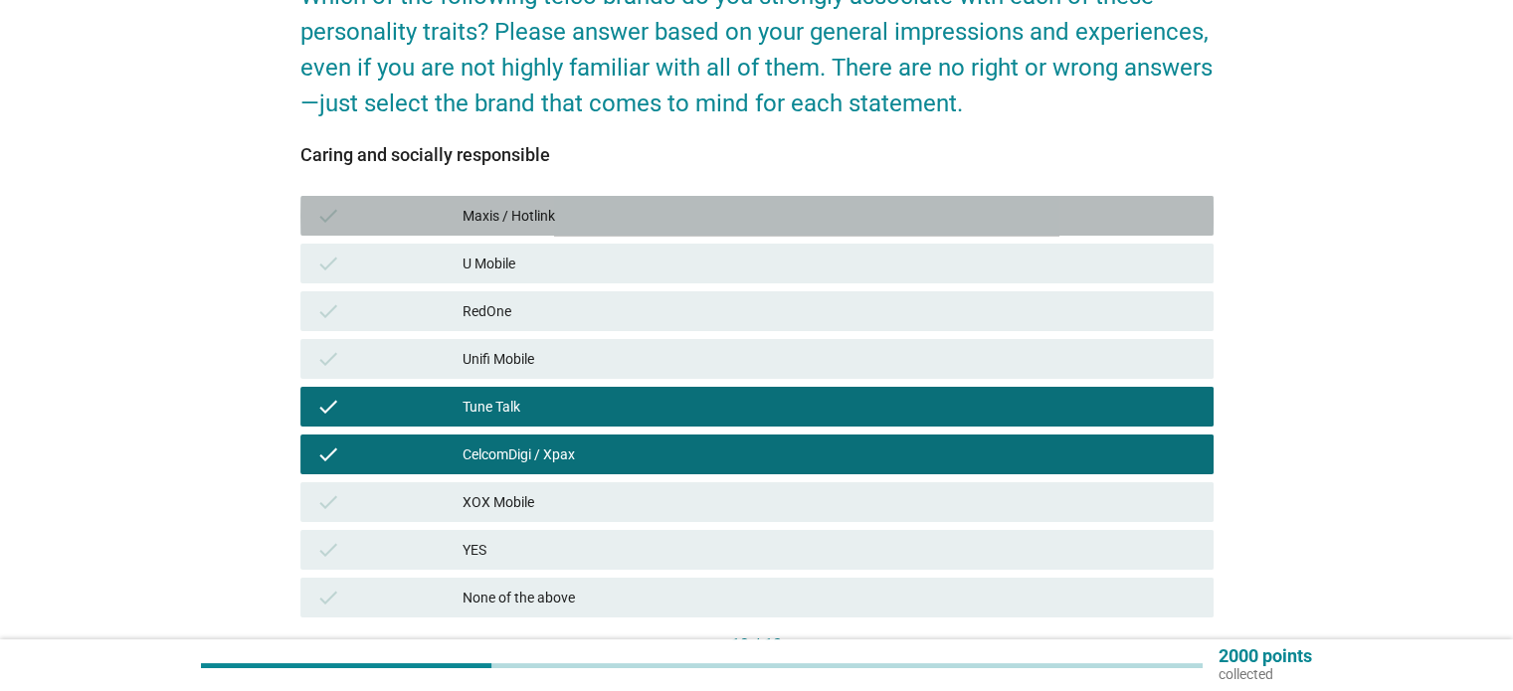
click at [558, 210] on div "Maxis / Hotlink" at bounding box center [830, 216] width 734 height 24
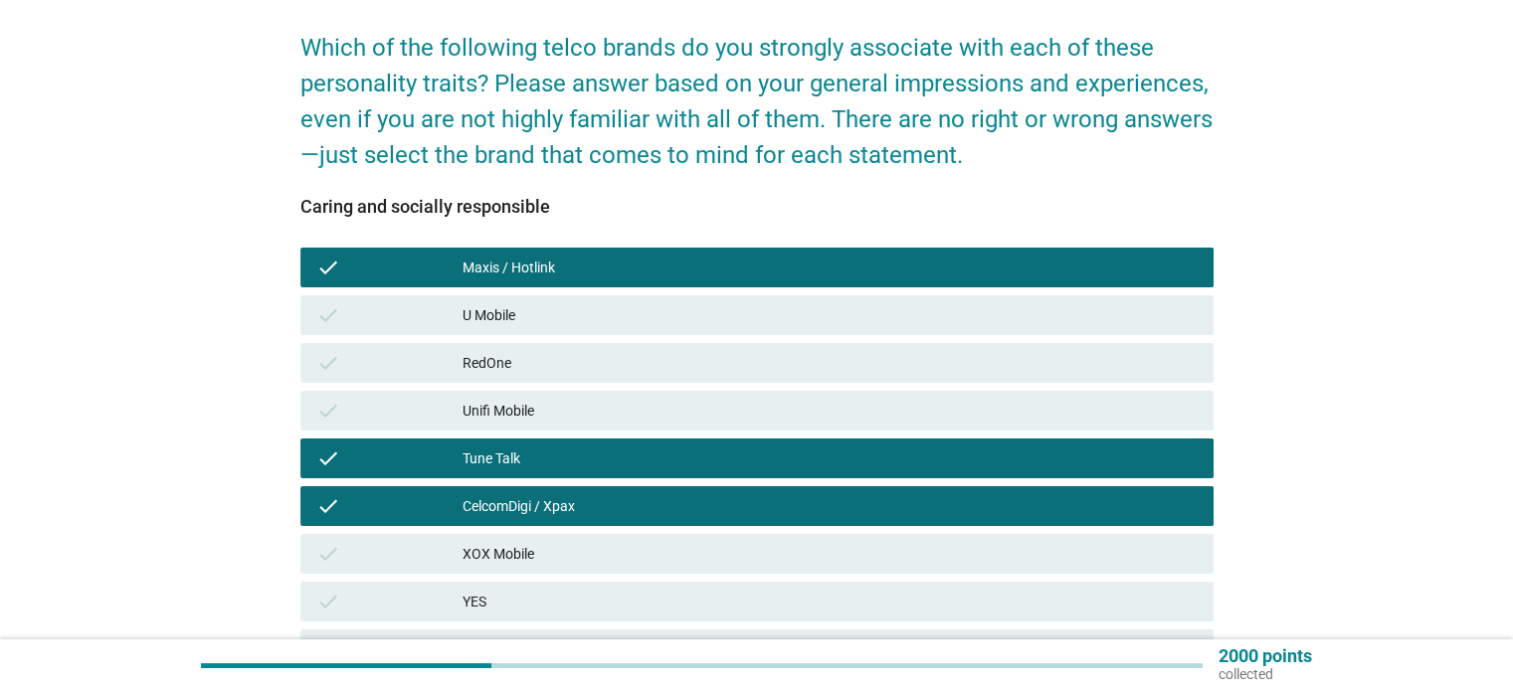
scroll to position [346, 0]
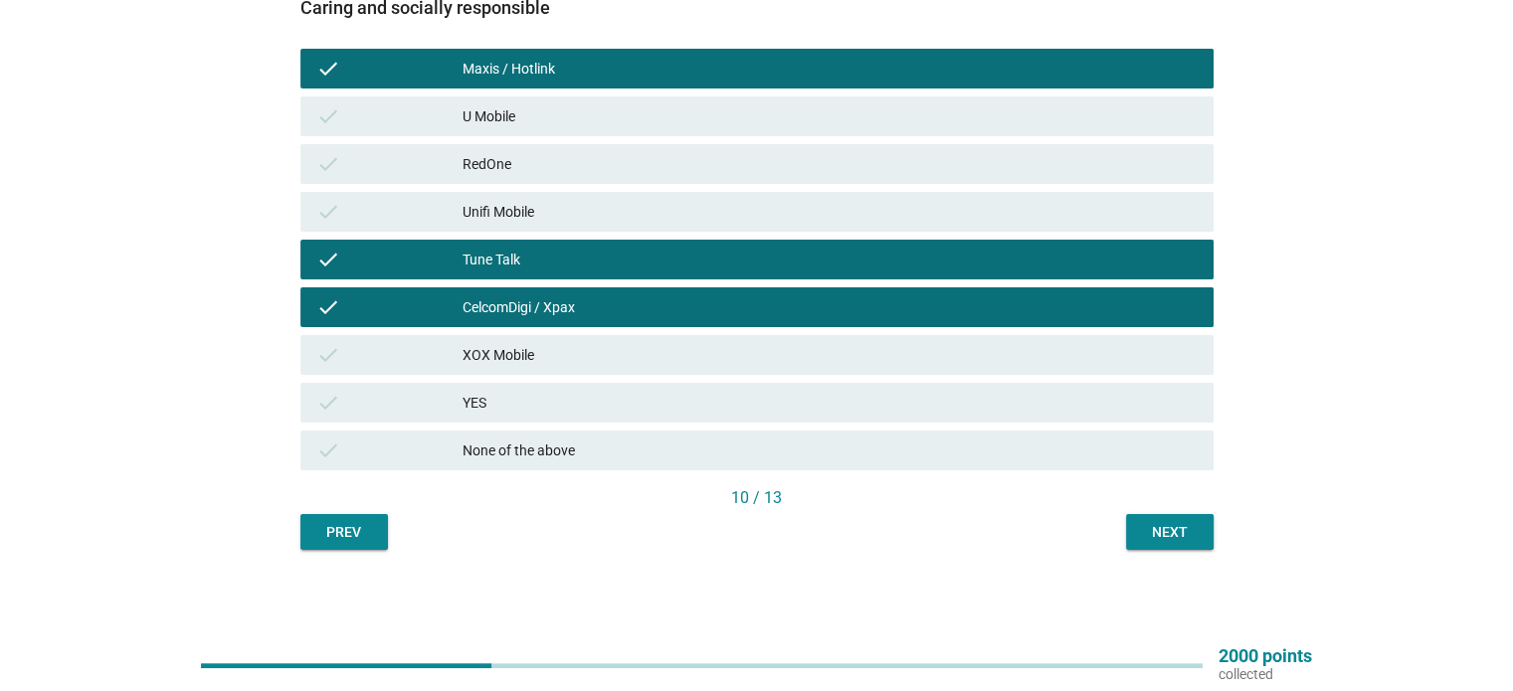
click at [1184, 532] on div "Next" at bounding box center [1170, 532] width 56 height 21
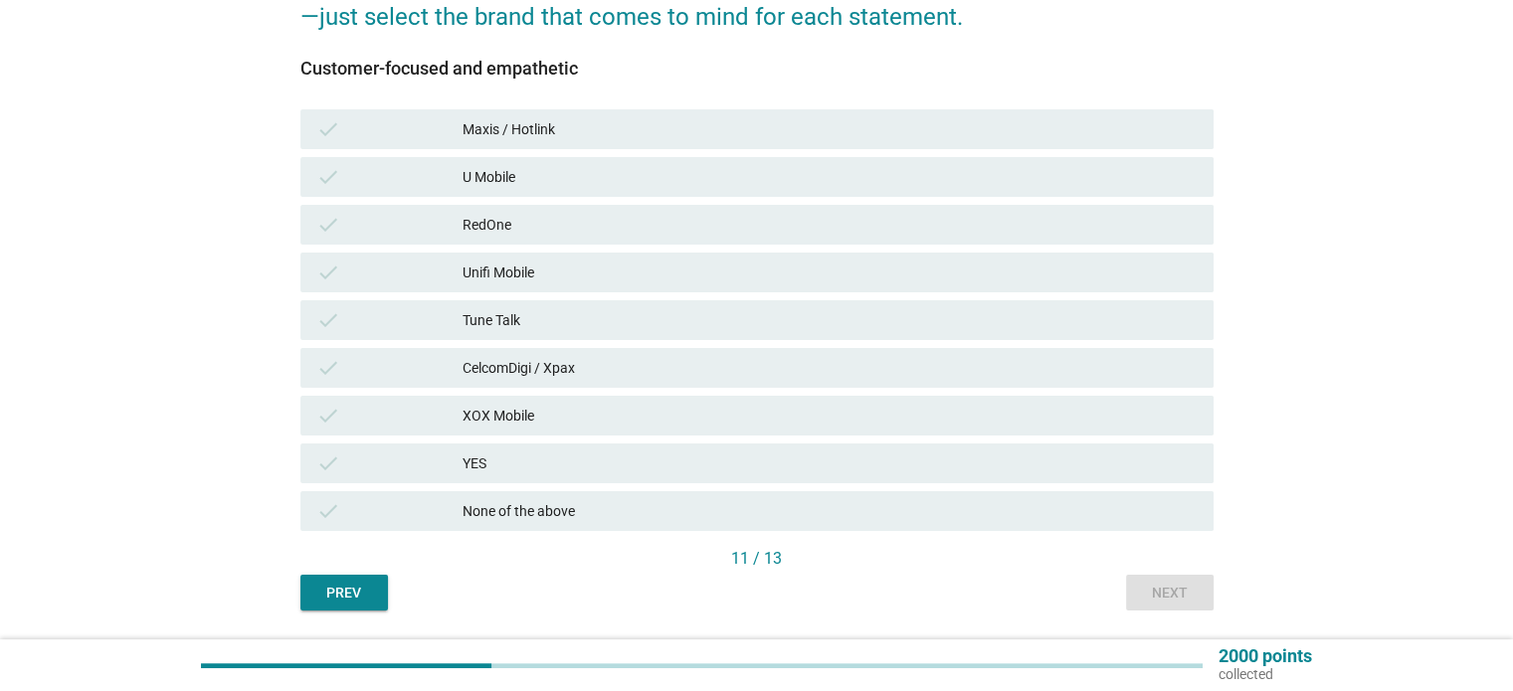
scroll to position [298, 0]
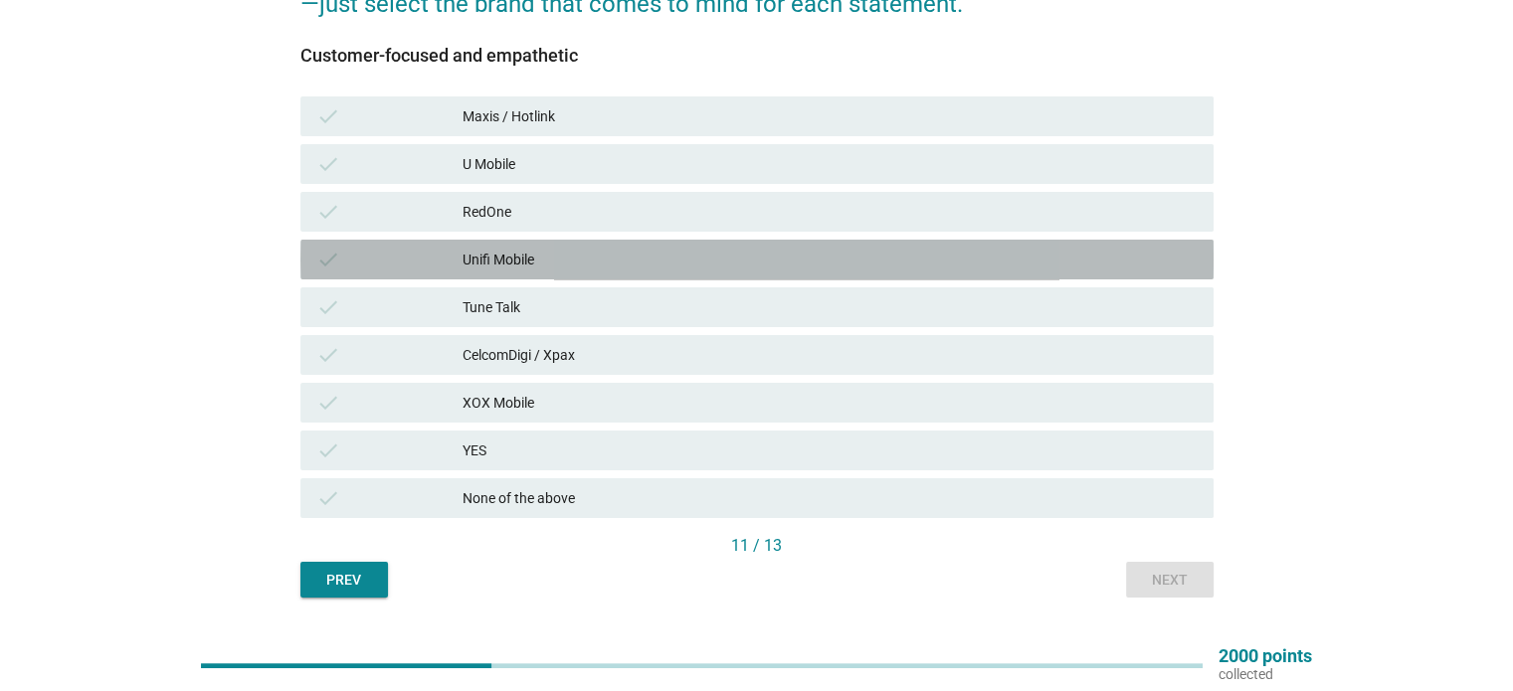
click at [517, 263] on div "Unifi Mobile" at bounding box center [830, 260] width 734 height 24
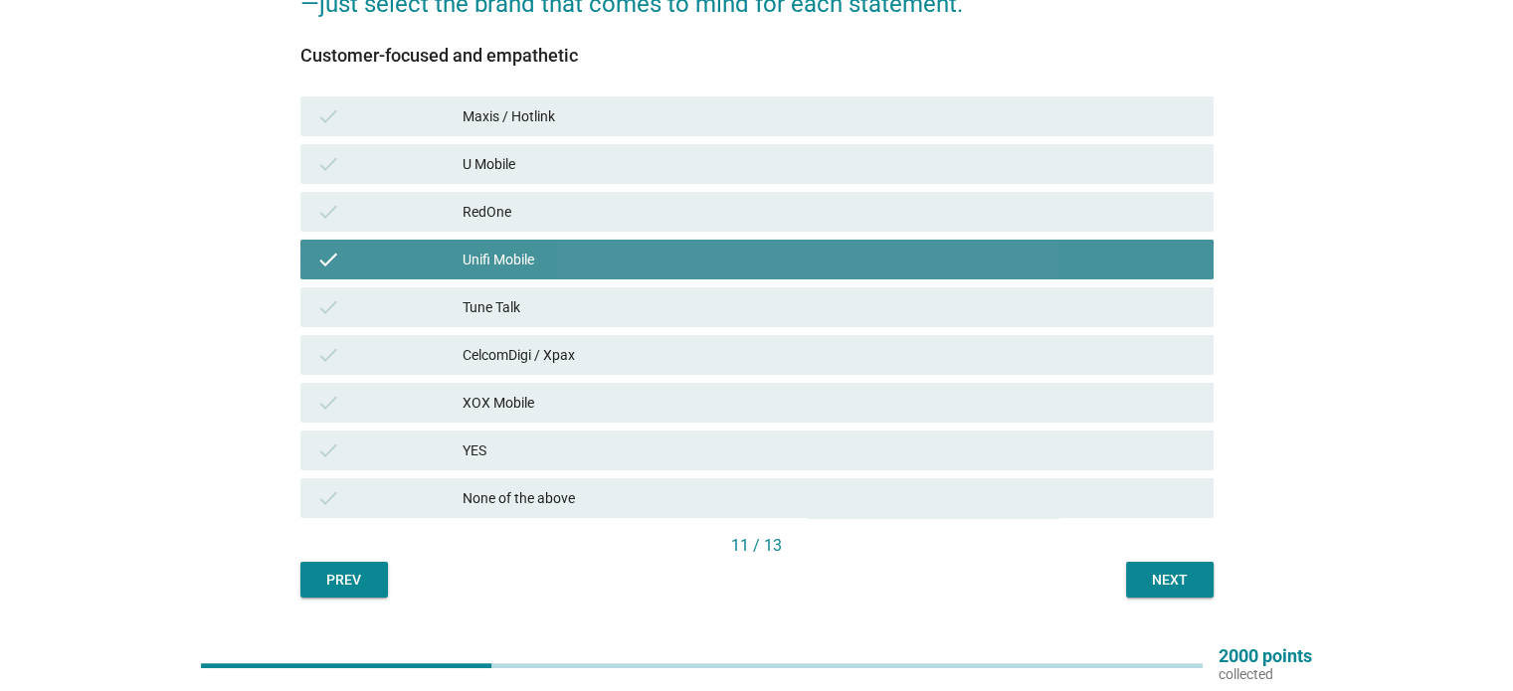
click at [517, 263] on div "Unifi Mobile" at bounding box center [830, 260] width 734 height 24
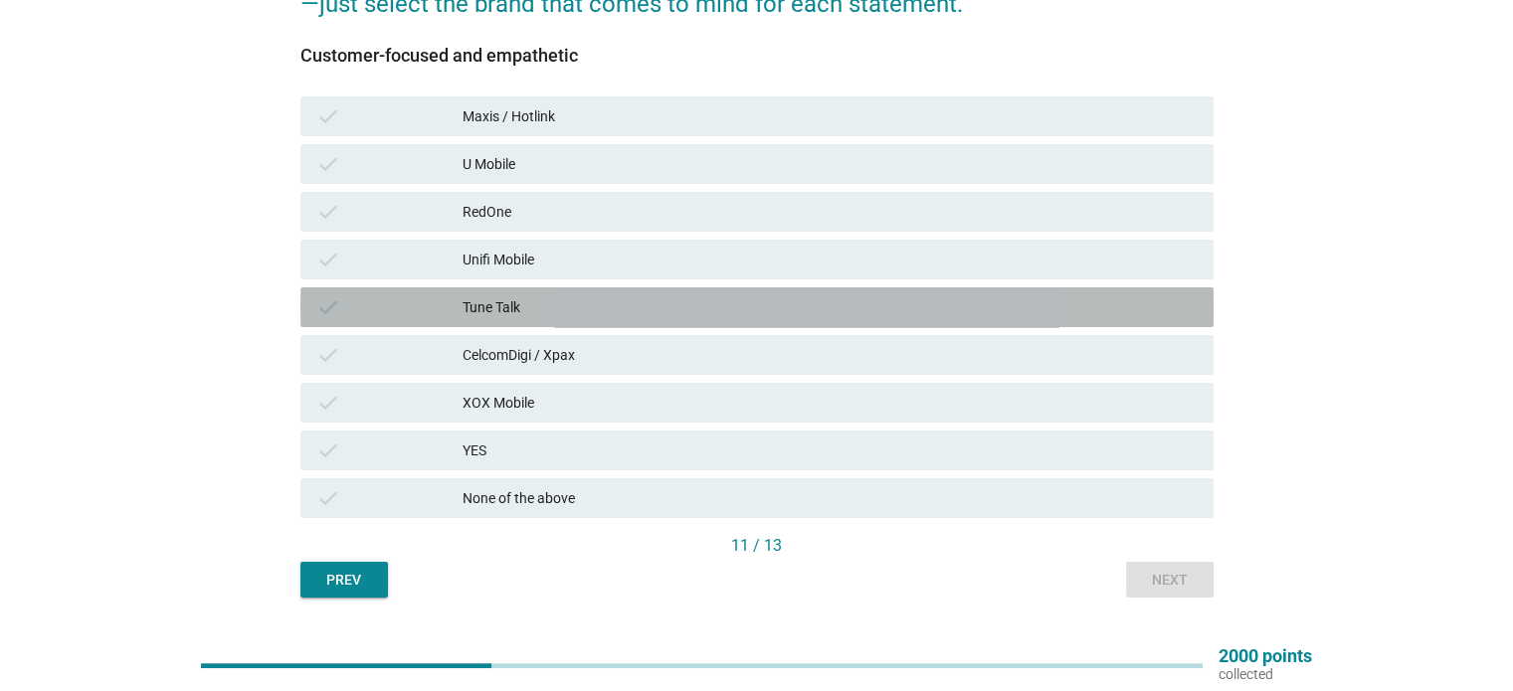
click at [509, 301] on div "Tune Talk" at bounding box center [830, 307] width 734 height 24
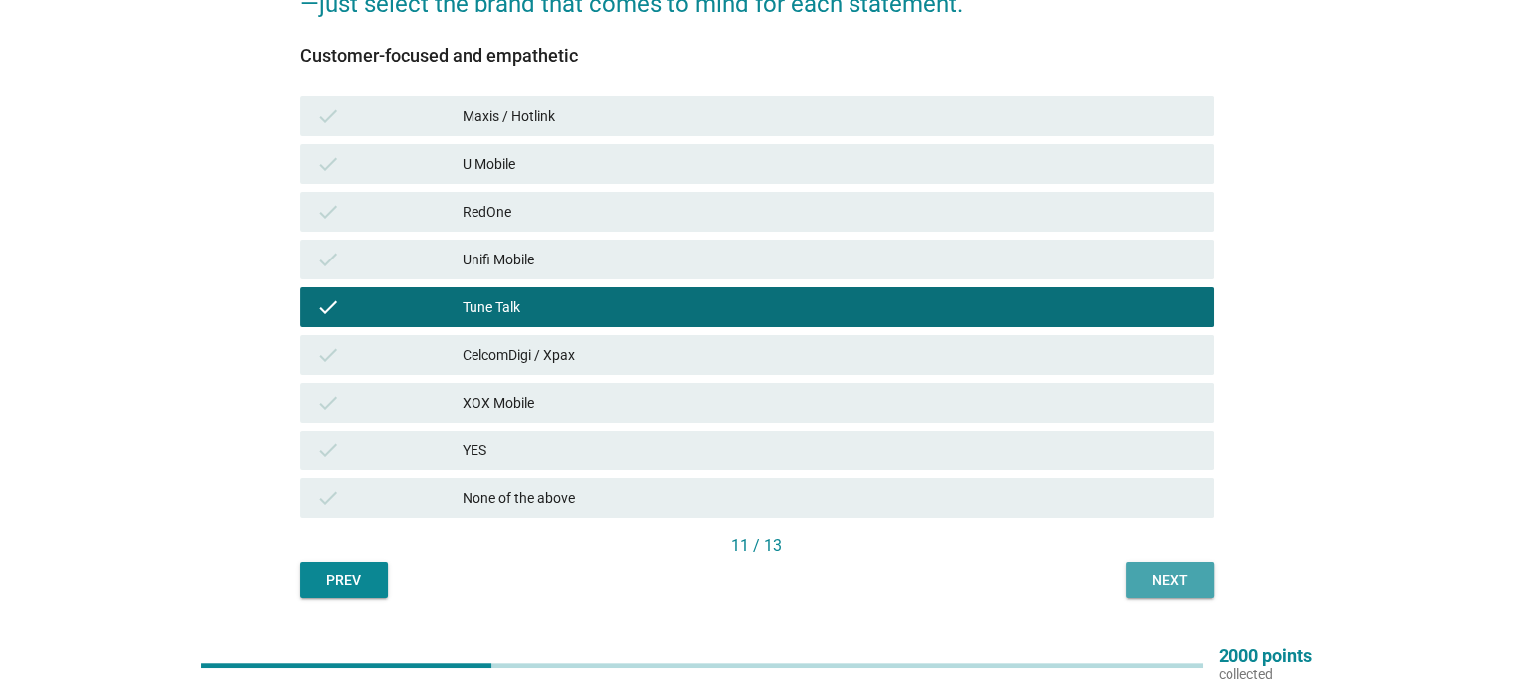
click at [1145, 572] on div "Next" at bounding box center [1170, 580] width 56 height 21
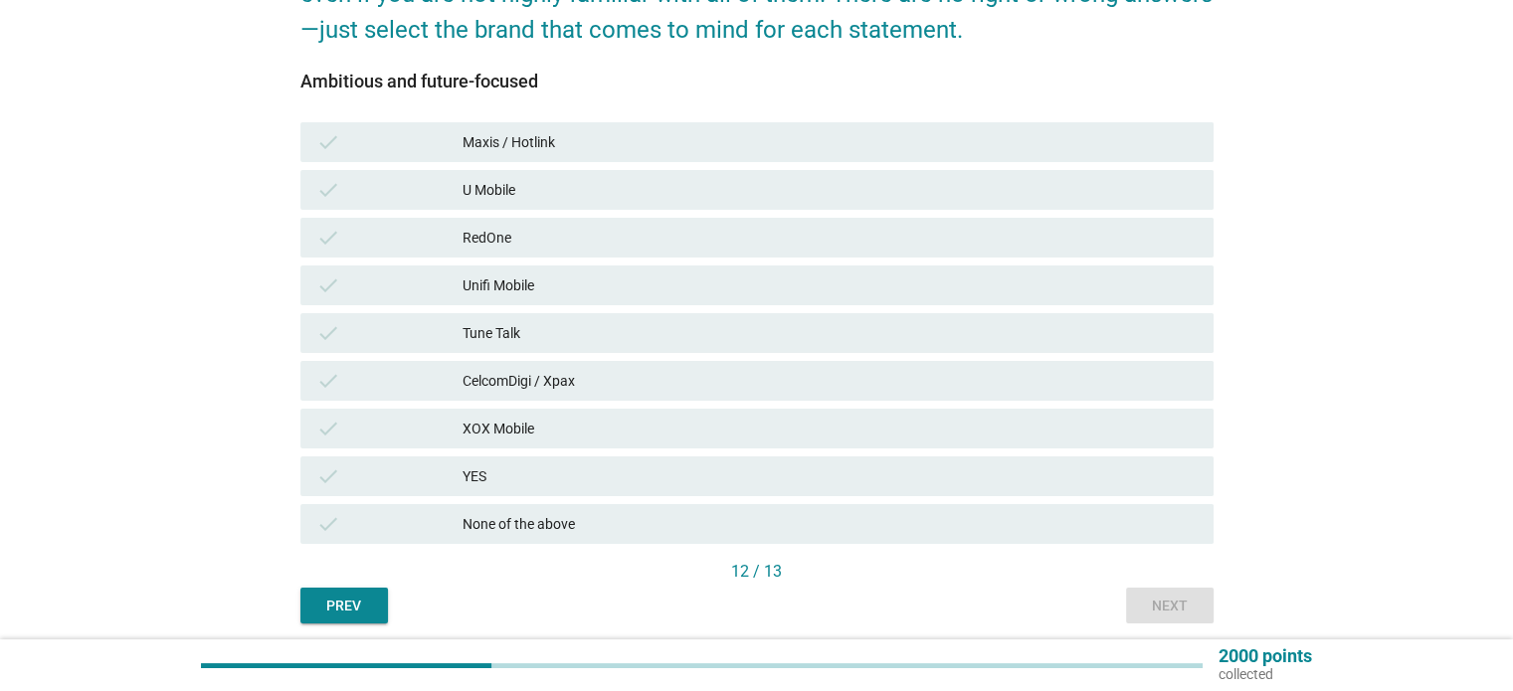
scroll to position [346, 0]
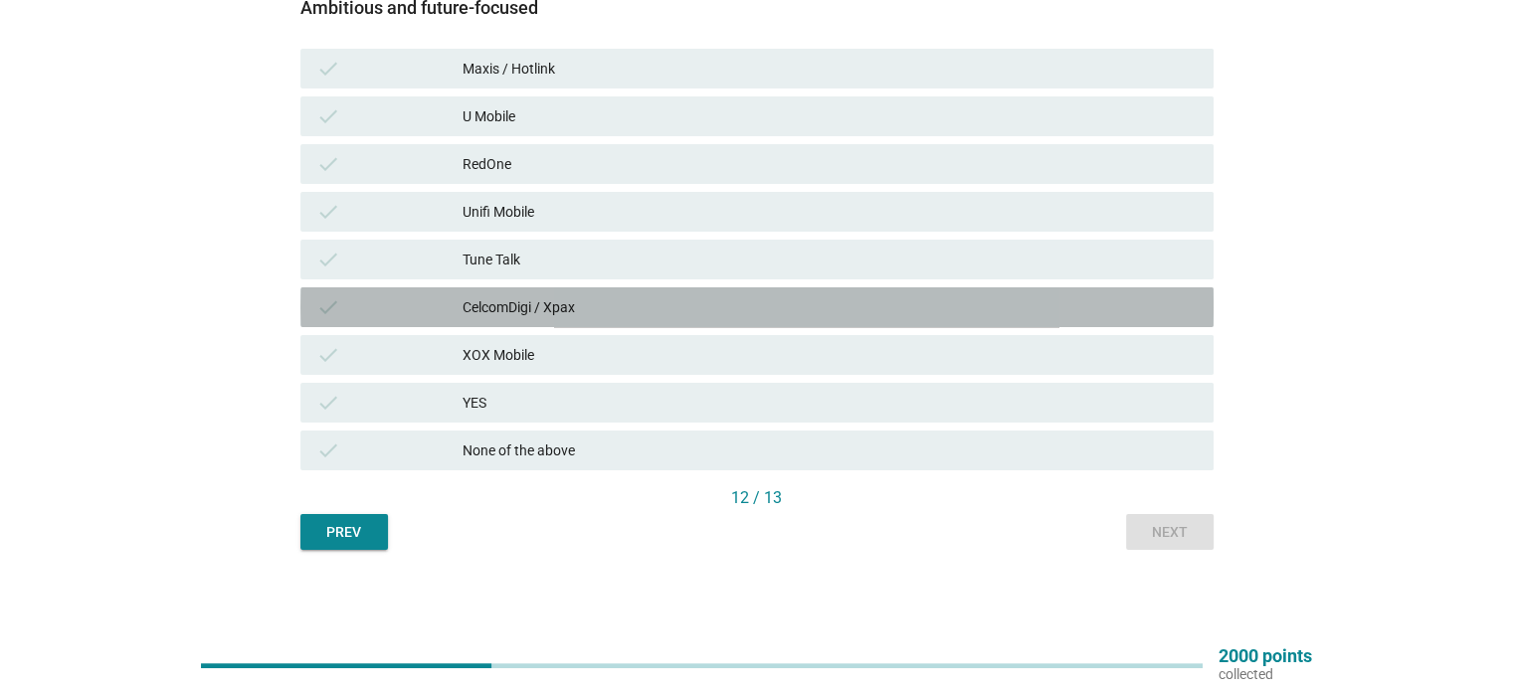
click at [495, 299] on div "CelcomDigi / Xpax" at bounding box center [830, 307] width 734 height 24
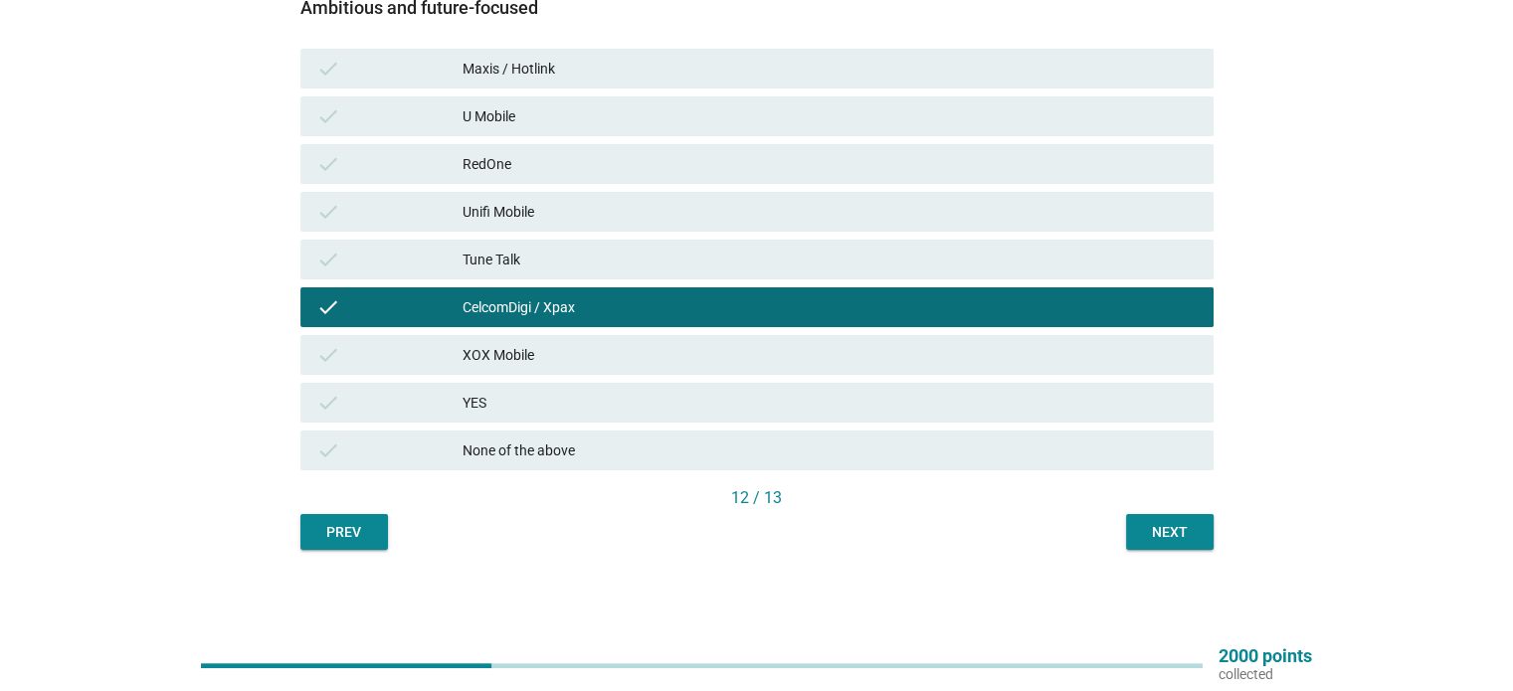
click at [503, 254] on div "Tune Talk" at bounding box center [830, 260] width 734 height 24
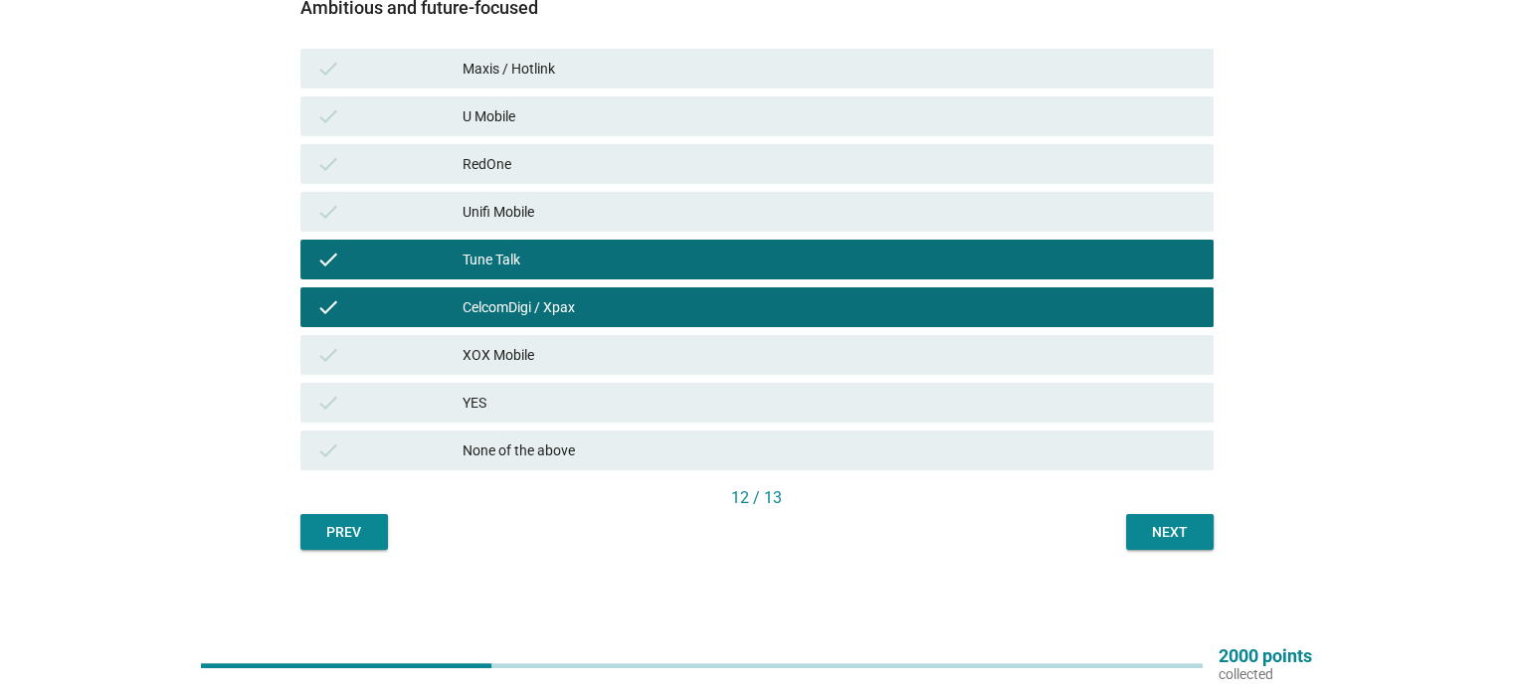
click at [519, 62] on div "Maxis / Hotlink" at bounding box center [830, 69] width 734 height 24
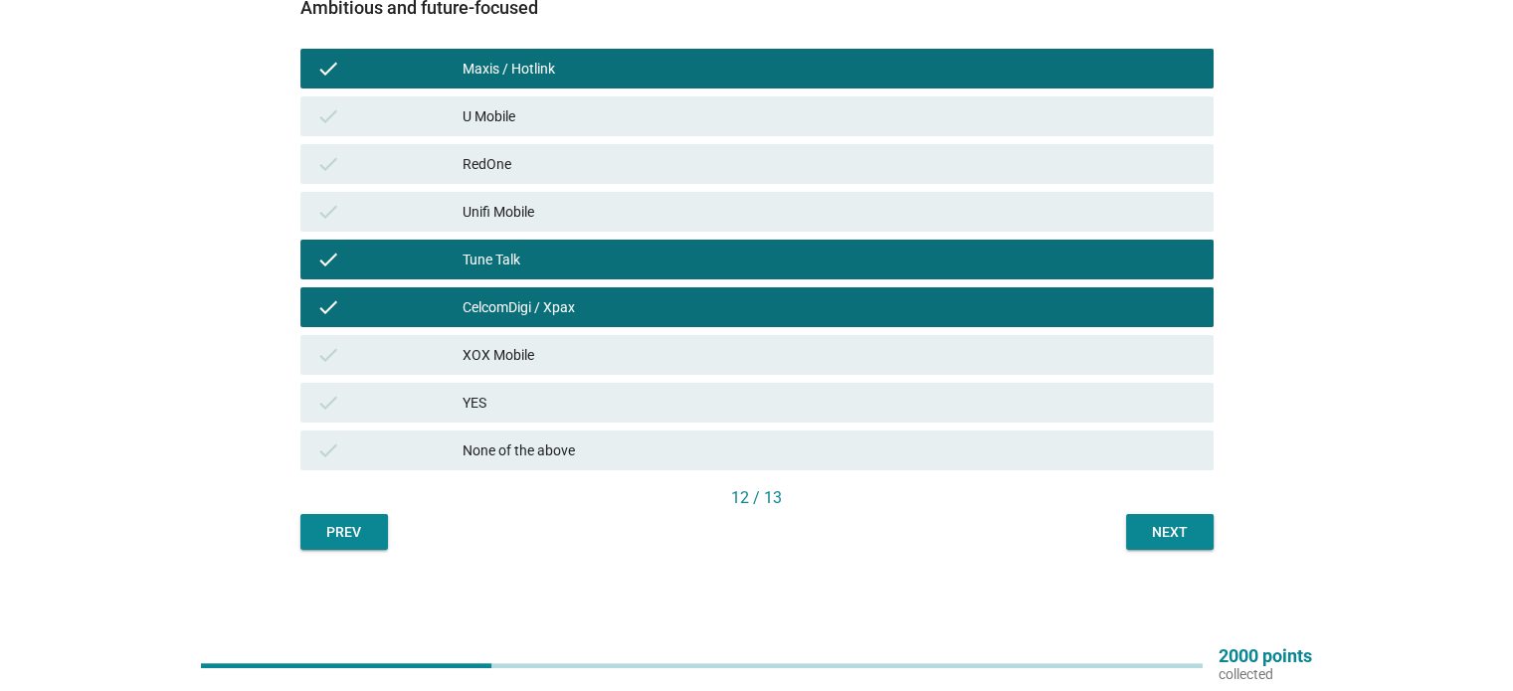
click at [521, 112] on div "U Mobile" at bounding box center [830, 116] width 734 height 24
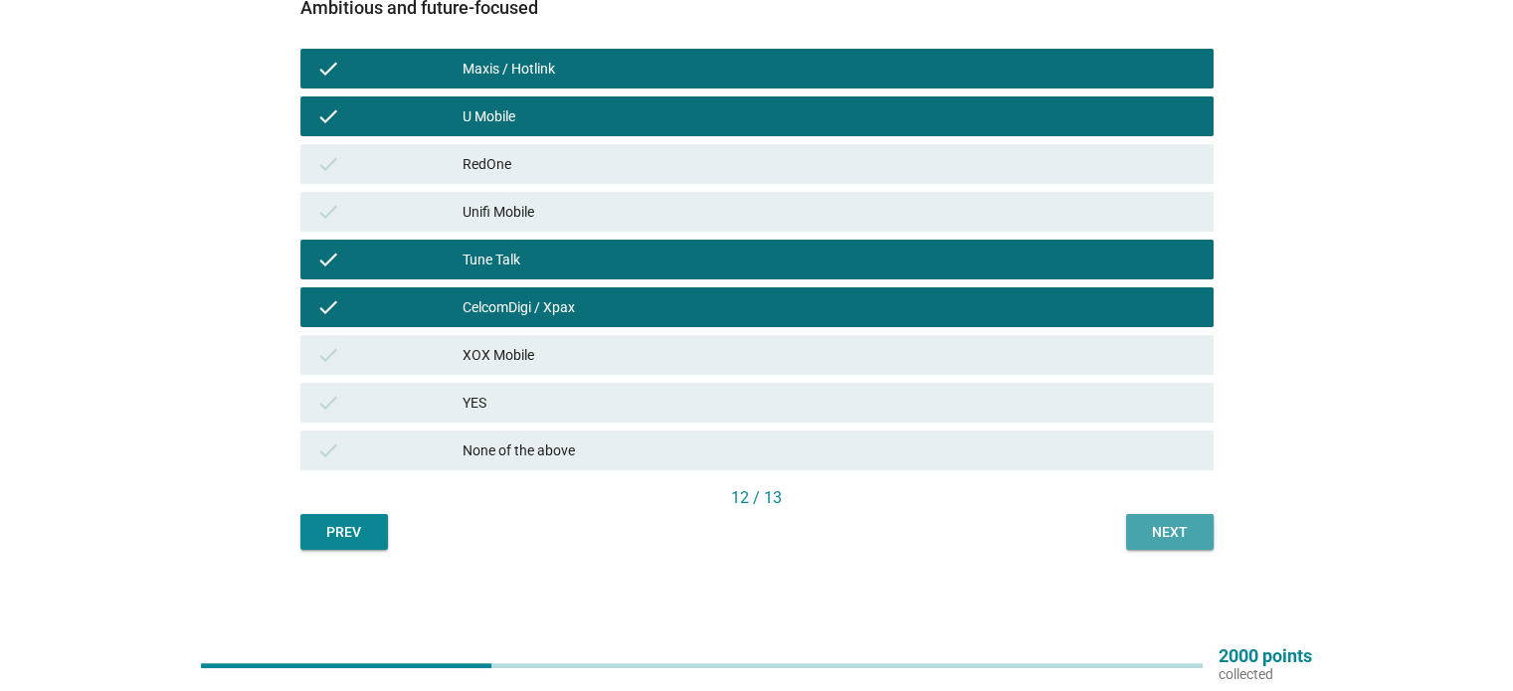
click at [1162, 538] on div "Next" at bounding box center [1170, 532] width 56 height 21
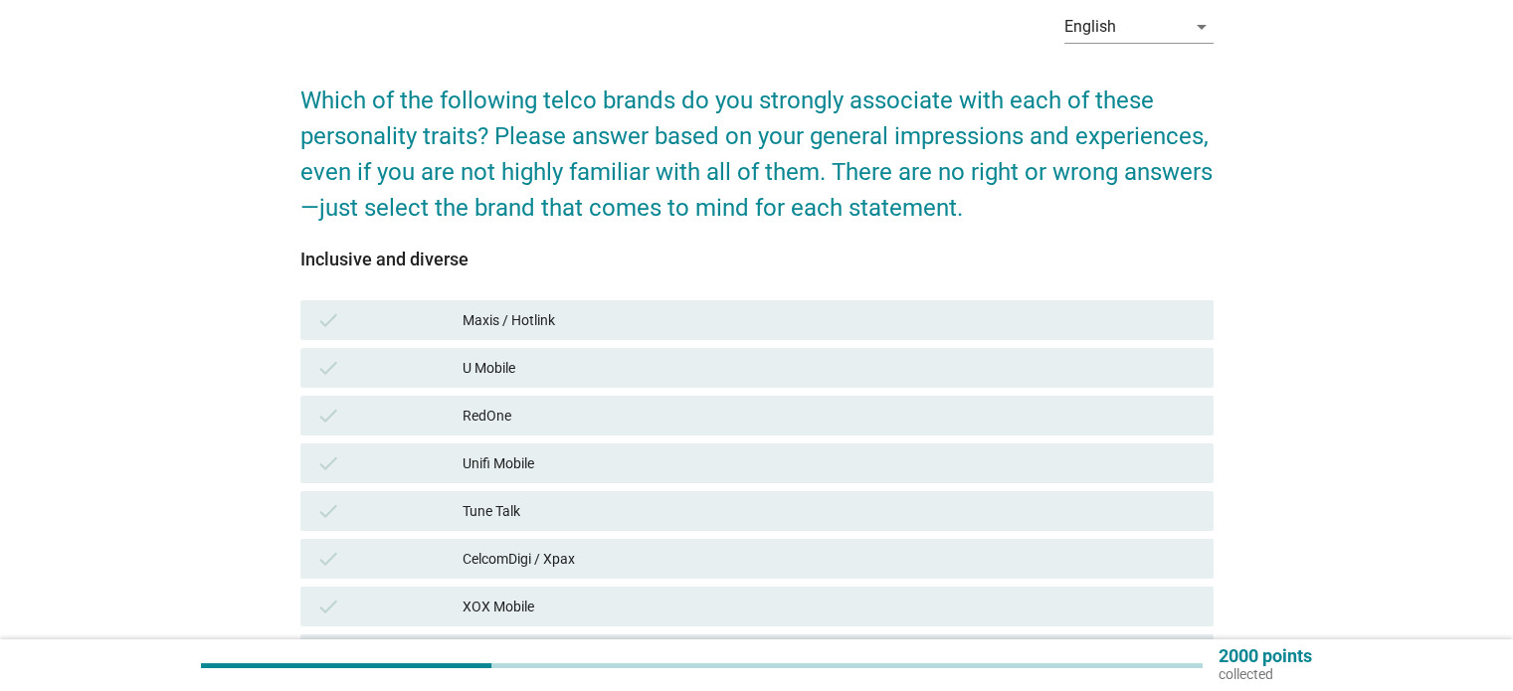
scroll to position [298, 0]
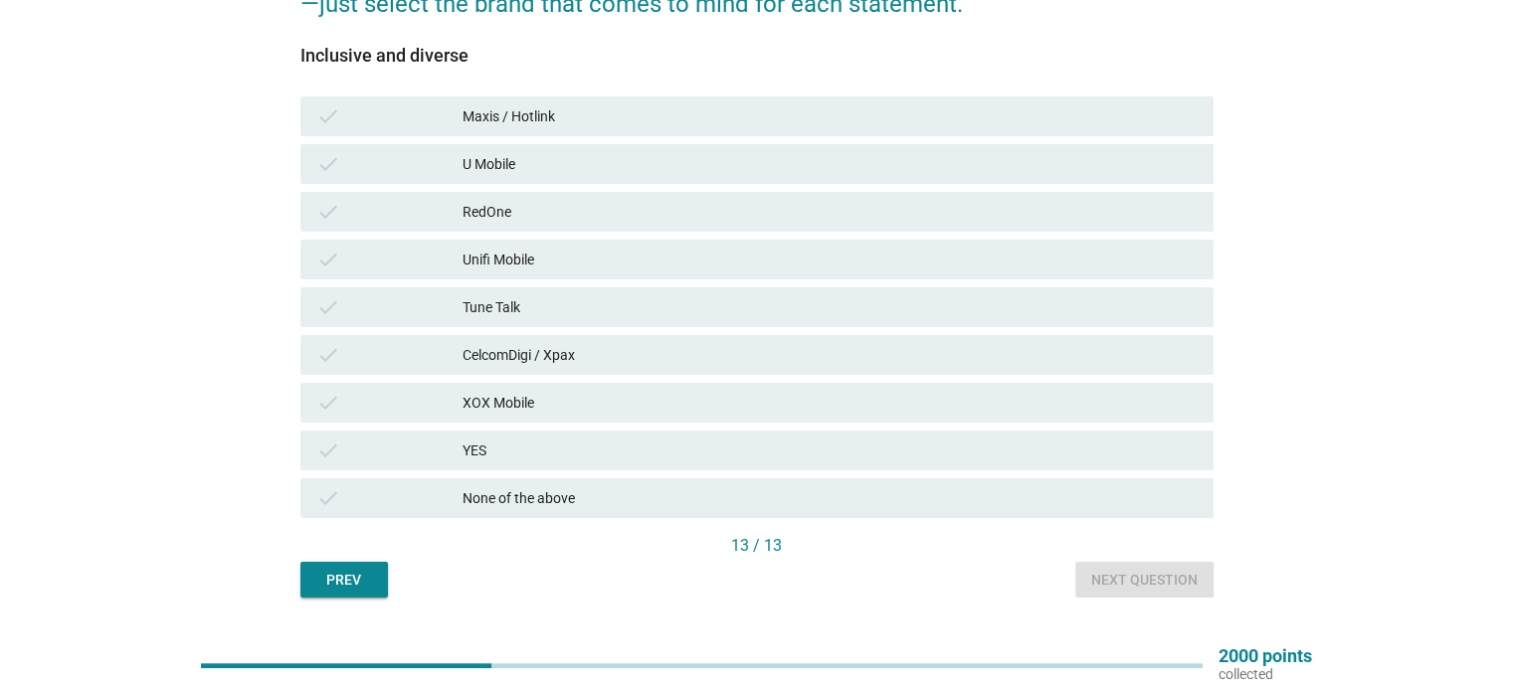
click at [521, 114] on div "Maxis / Hotlink" at bounding box center [830, 116] width 734 height 24
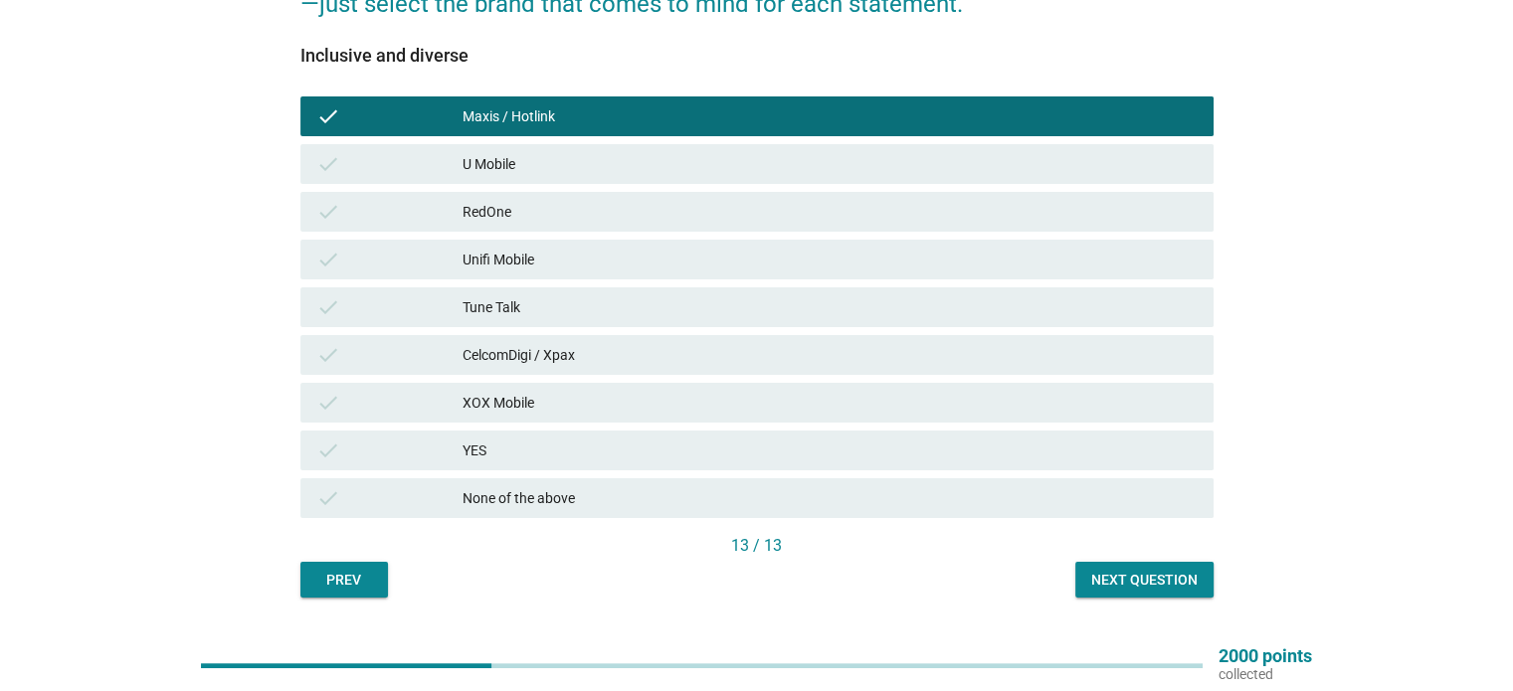
click at [500, 170] on div "U Mobile" at bounding box center [830, 164] width 734 height 24
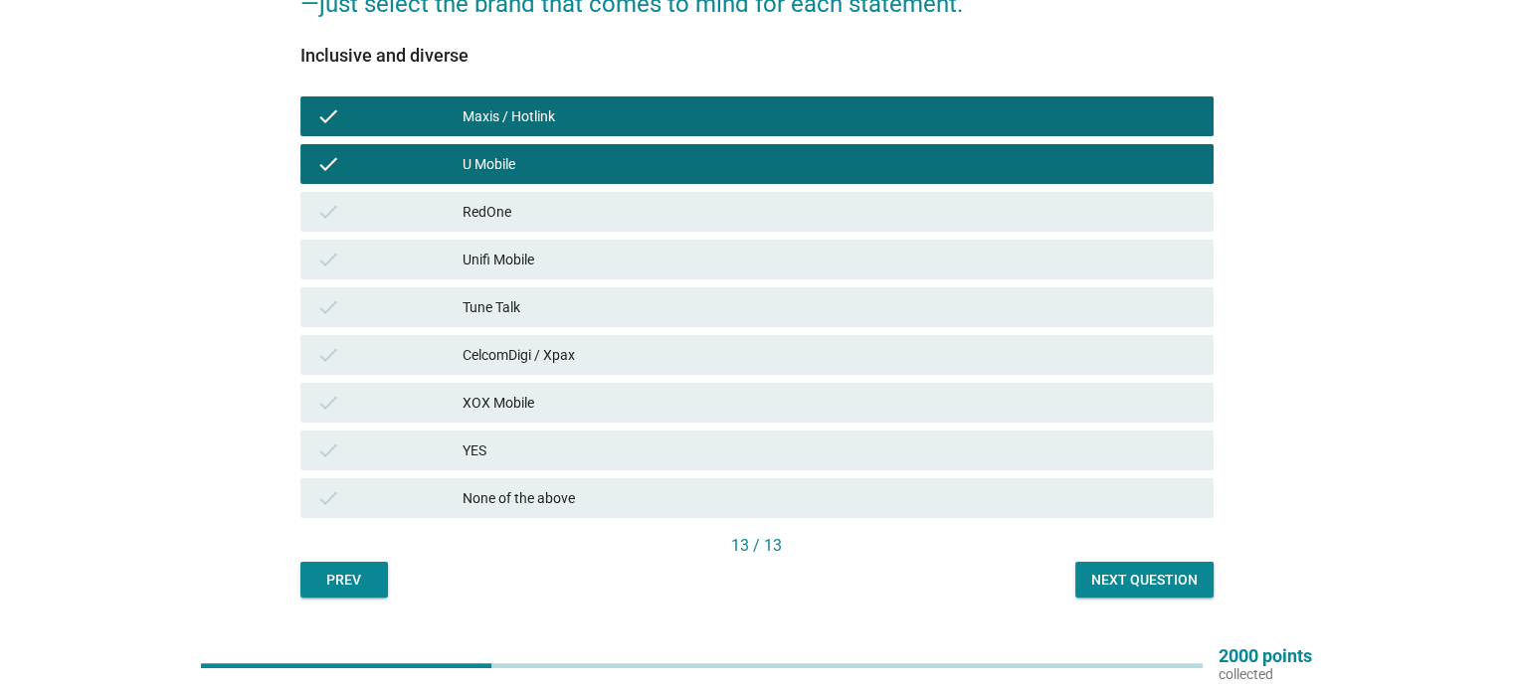
click at [484, 299] on div "Tune Talk" at bounding box center [830, 307] width 734 height 24
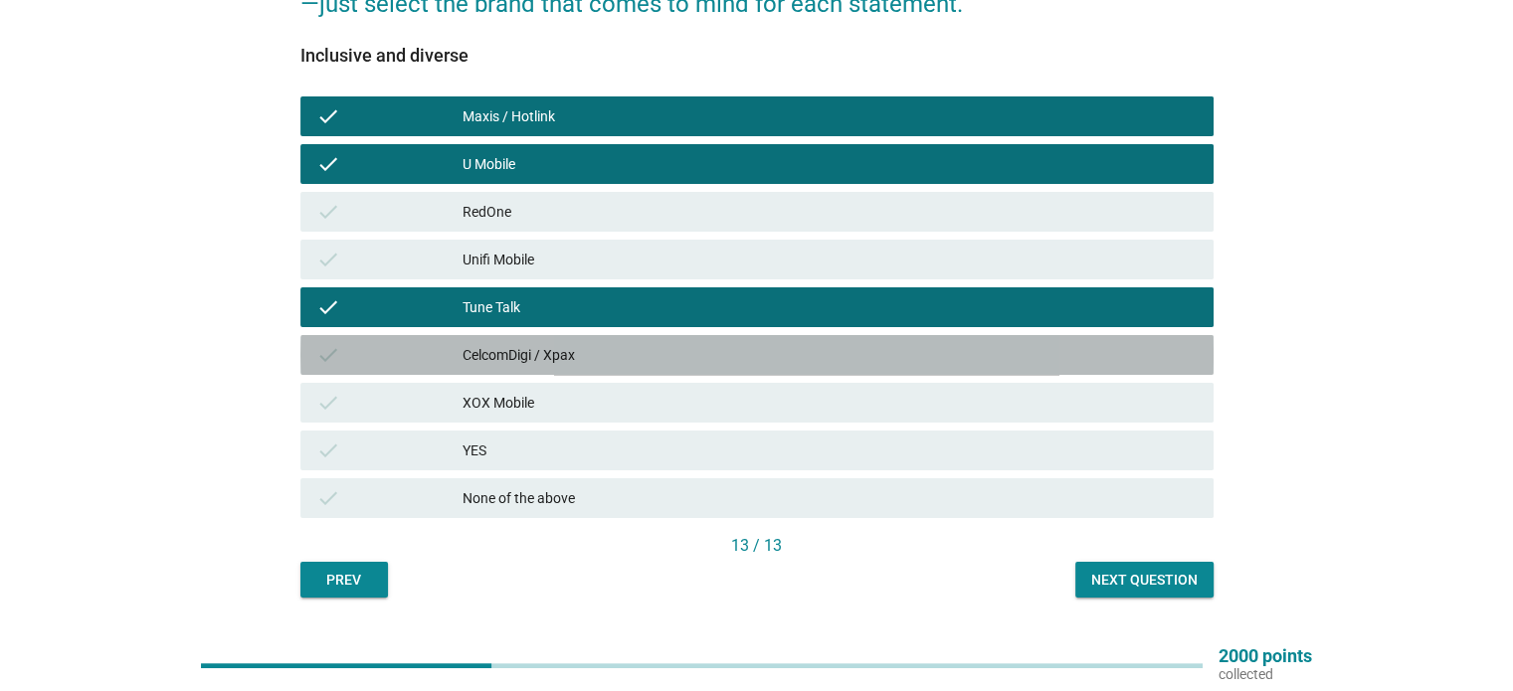
click at [481, 367] on div "check CelcomDigi / Xpax" at bounding box center [756, 355] width 913 height 40
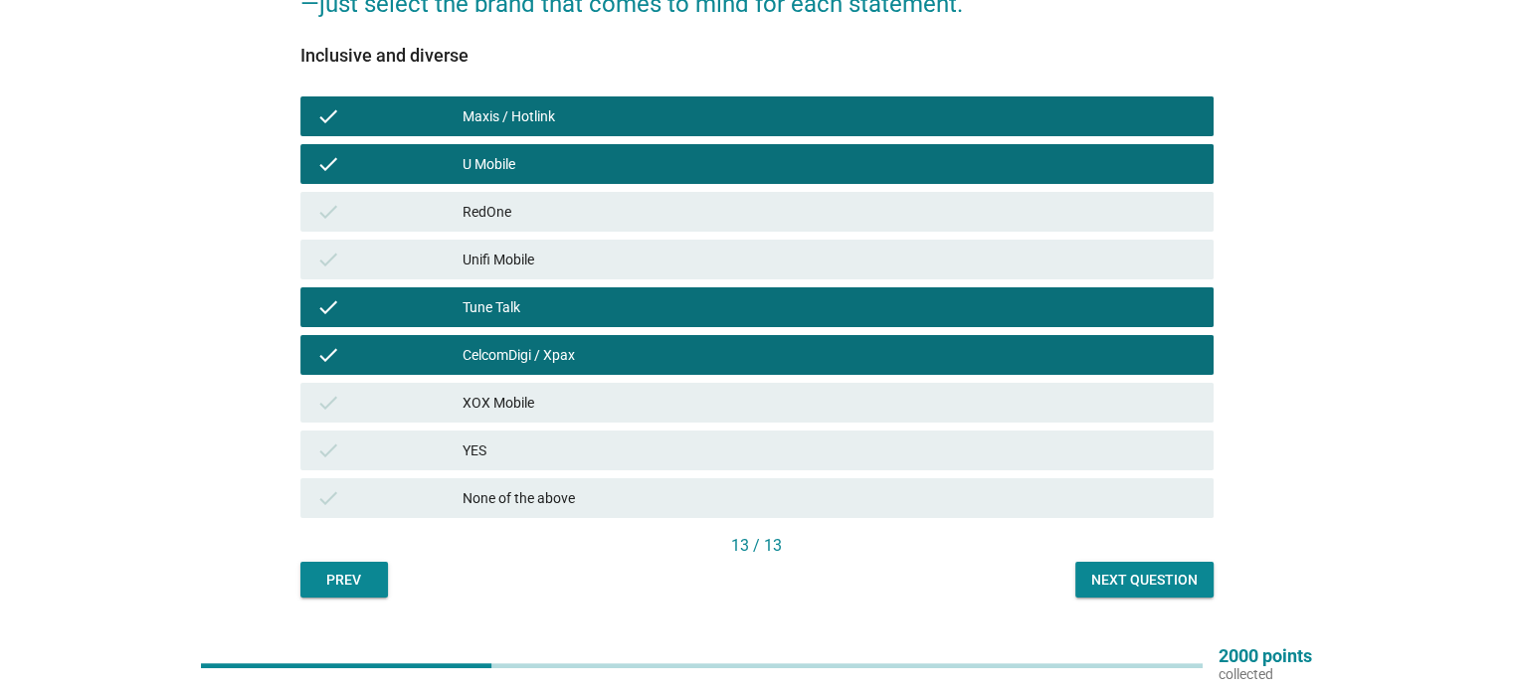
click at [1199, 586] on button "Next question" at bounding box center [1144, 580] width 138 height 36
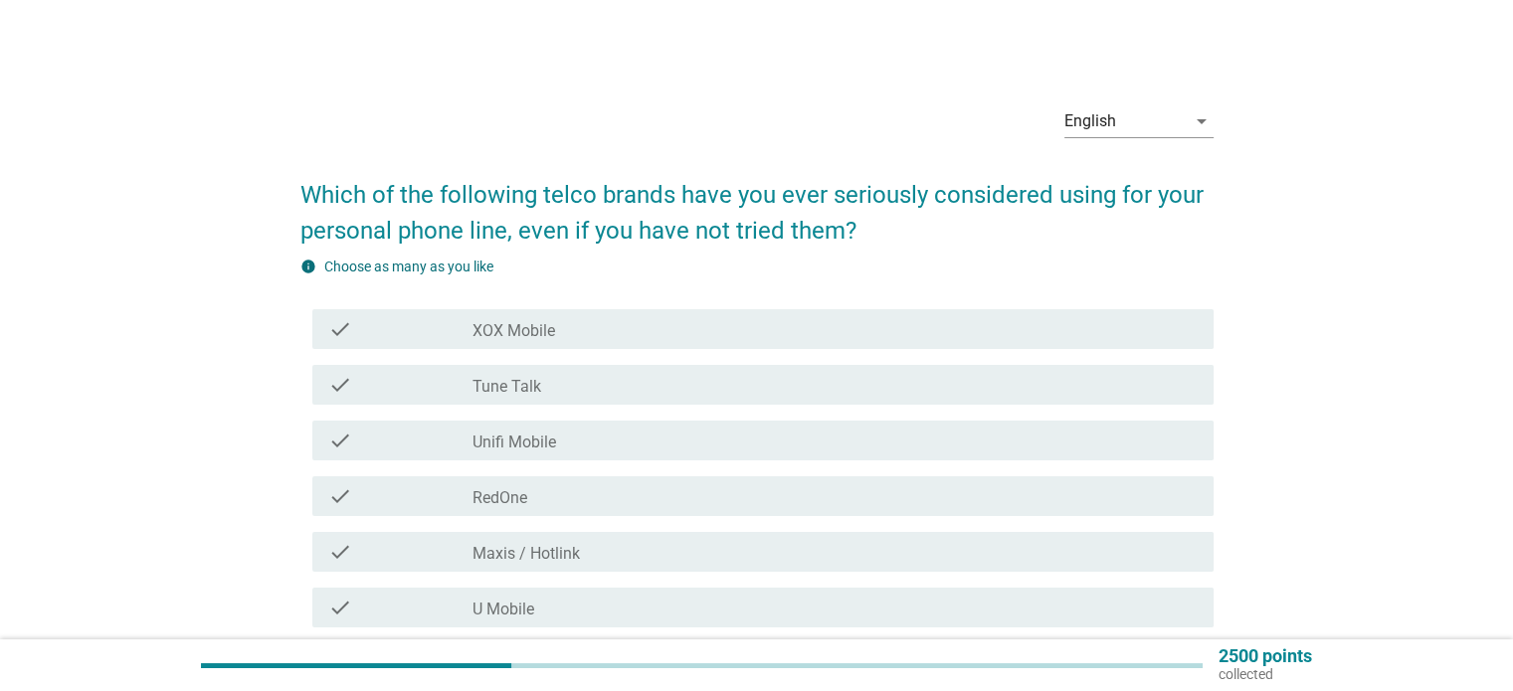
click at [618, 380] on div "check_box_outline_blank Tune Talk" at bounding box center [834, 385] width 724 height 24
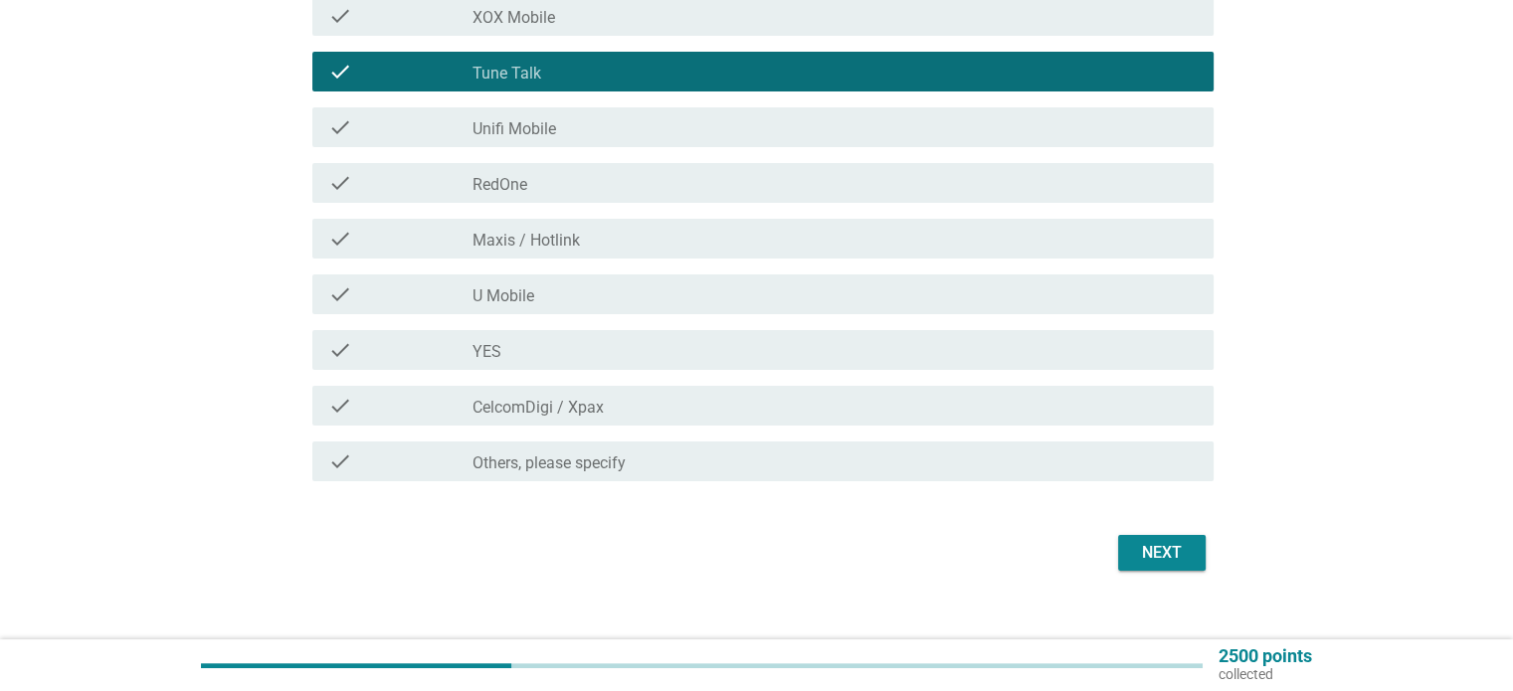
scroll to position [339, 0]
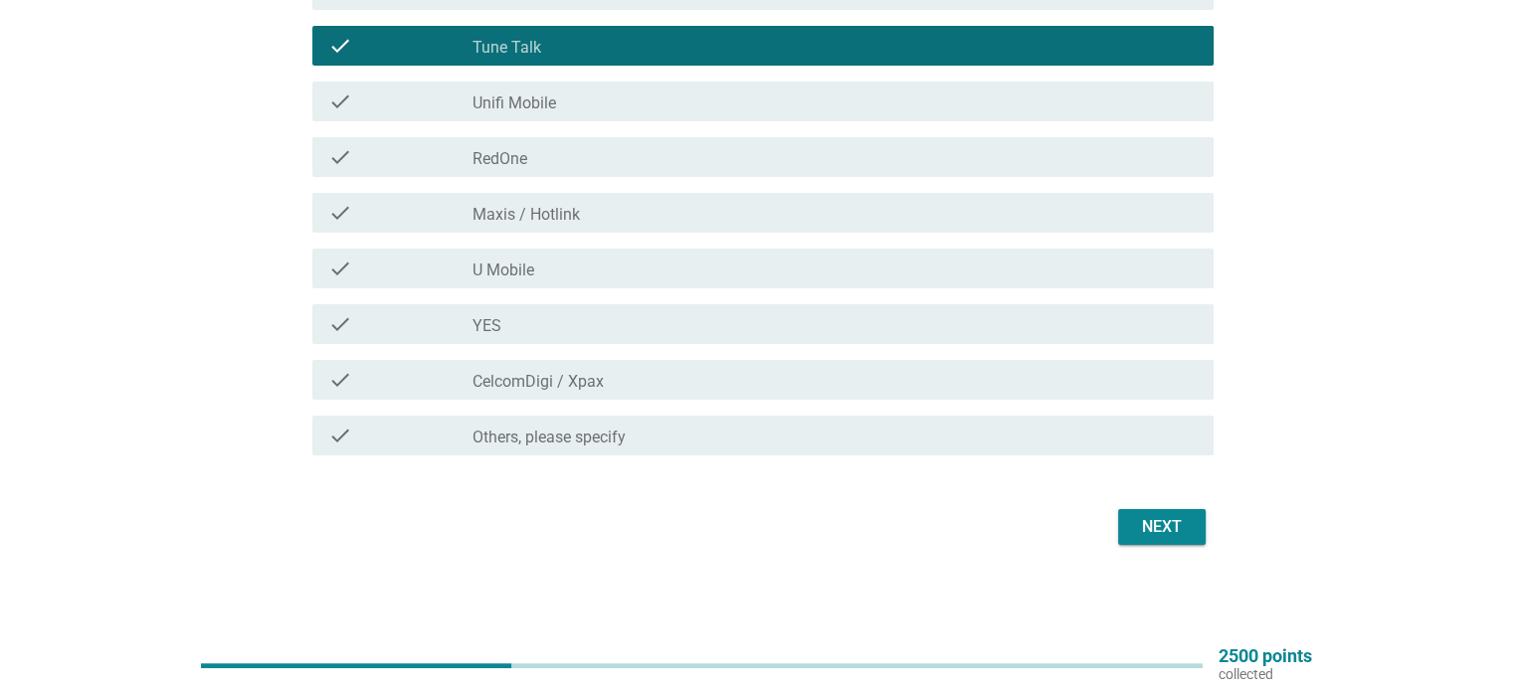
click at [1151, 528] on div "Next" at bounding box center [1162, 527] width 56 height 24
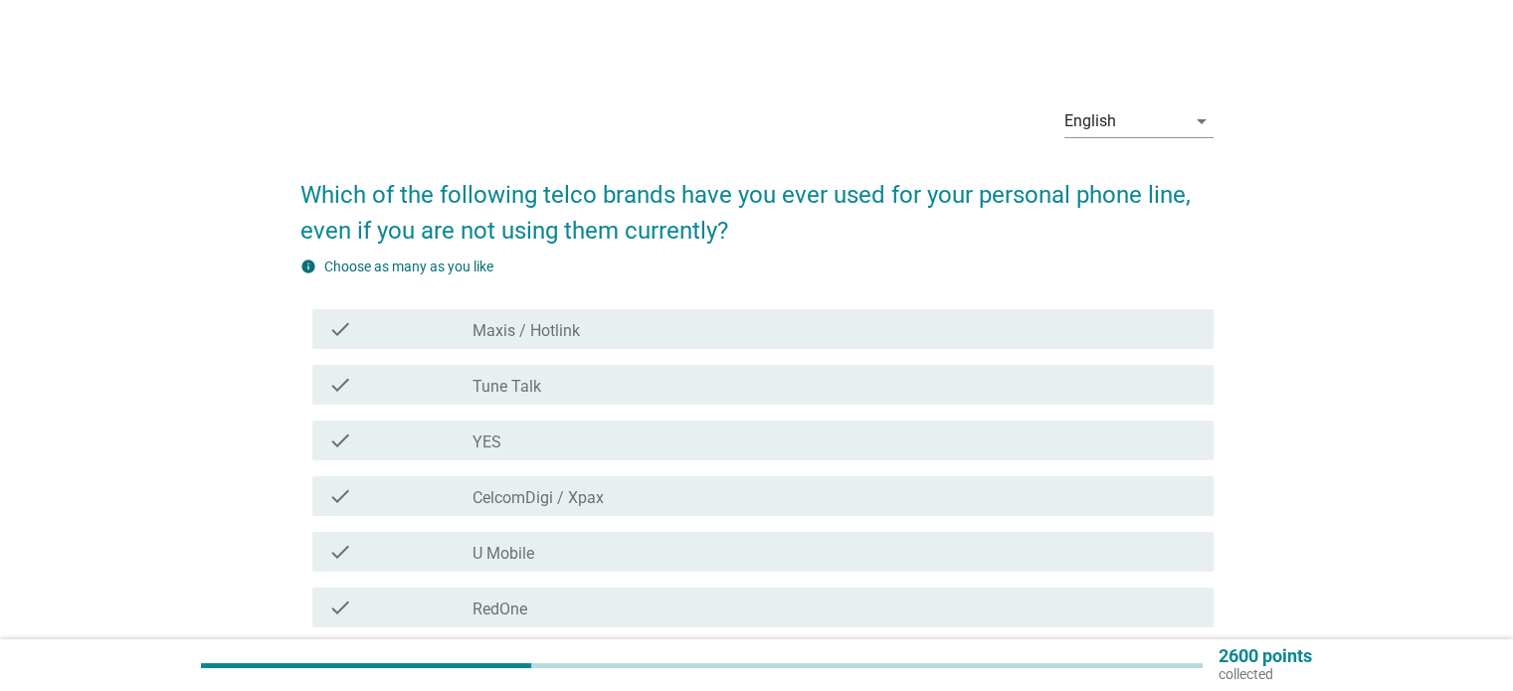
click at [526, 388] on label "Tune Talk" at bounding box center [506, 387] width 69 height 20
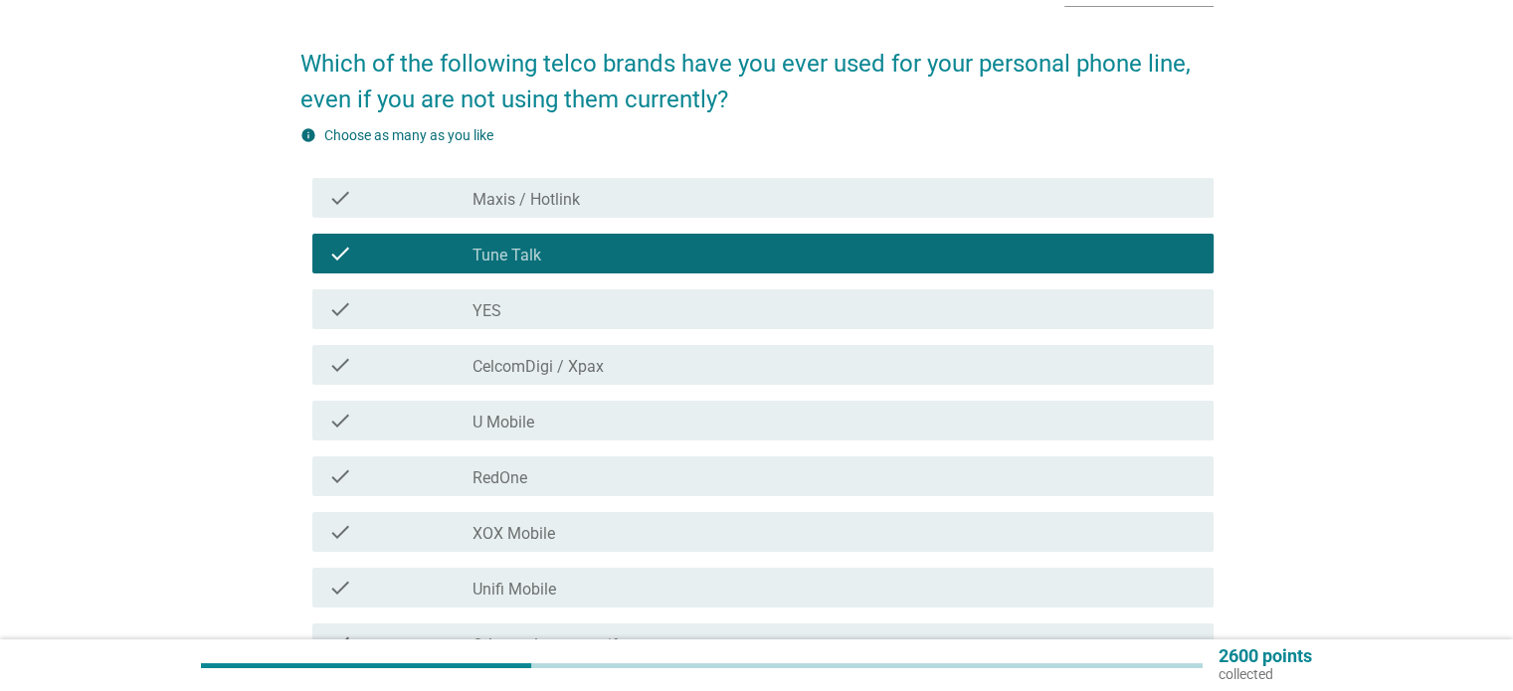
scroll to position [339, 0]
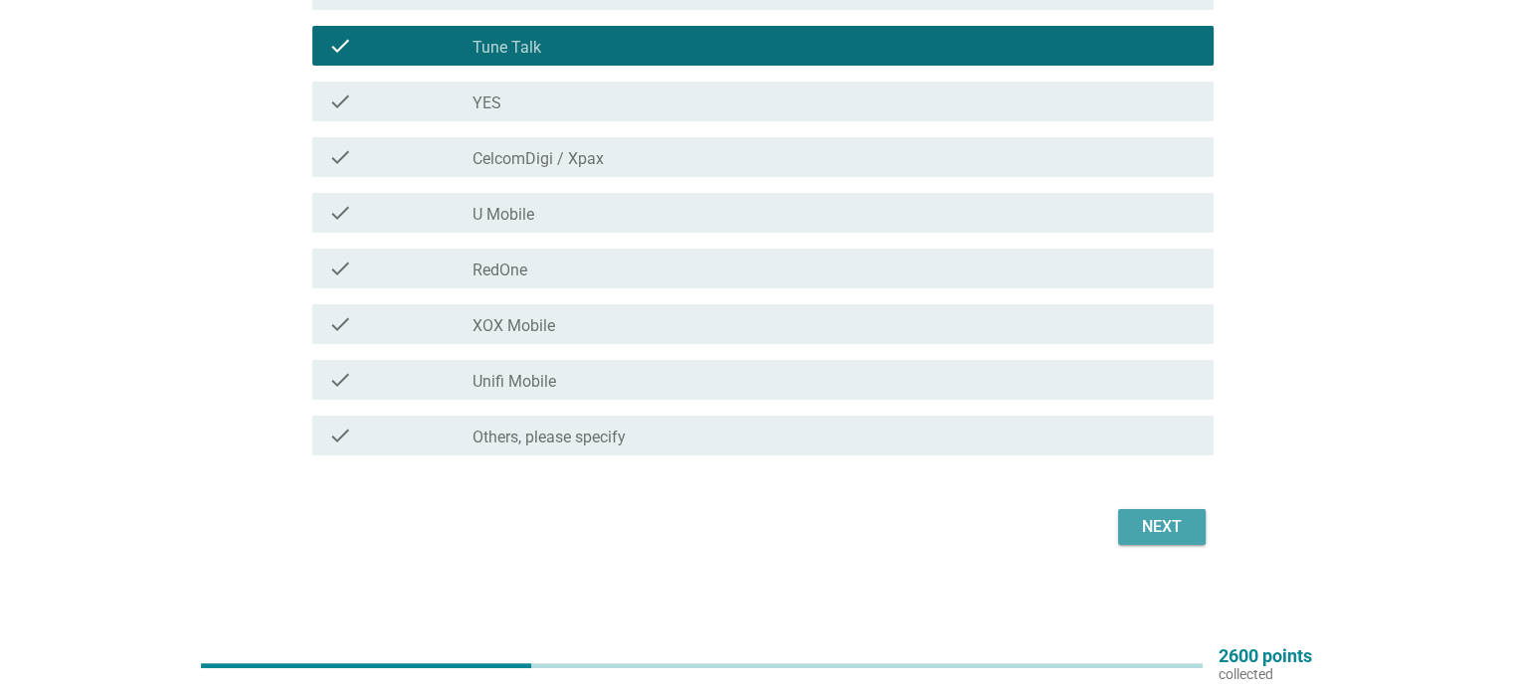
click at [1158, 529] on div "Next" at bounding box center [1162, 527] width 56 height 24
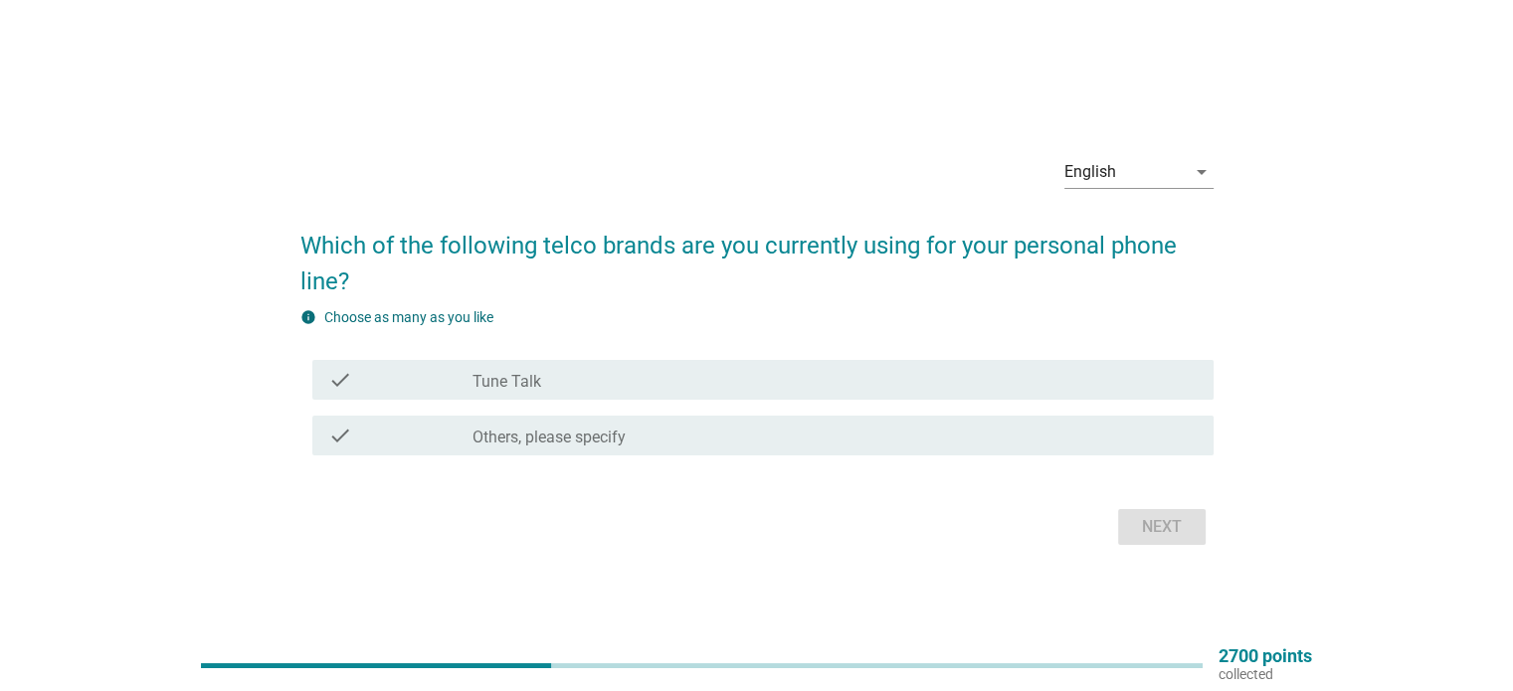
click at [555, 381] on div "check_box Tune Talk" at bounding box center [834, 380] width 724 height 24
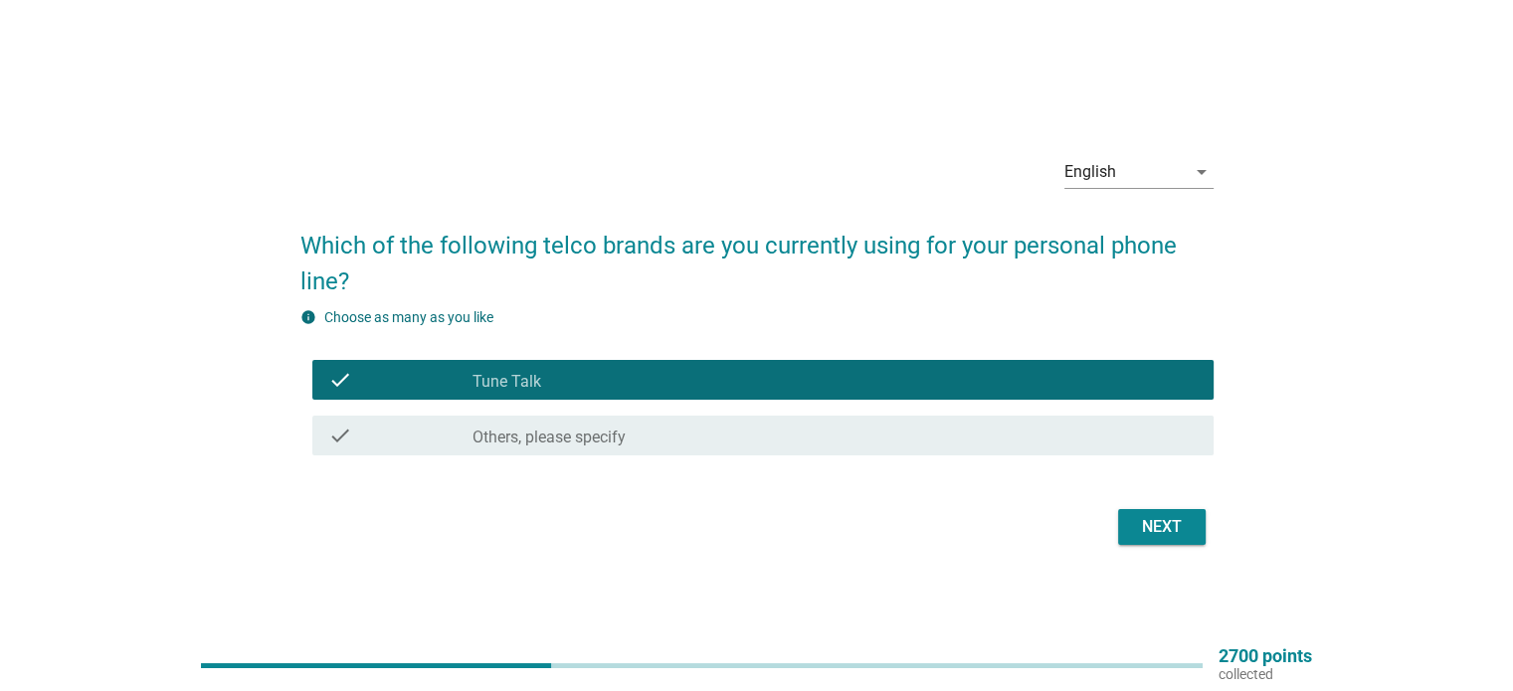
click at [1142, 516] on div "Next" at bounding box center [1162, 527] width 56 height 24
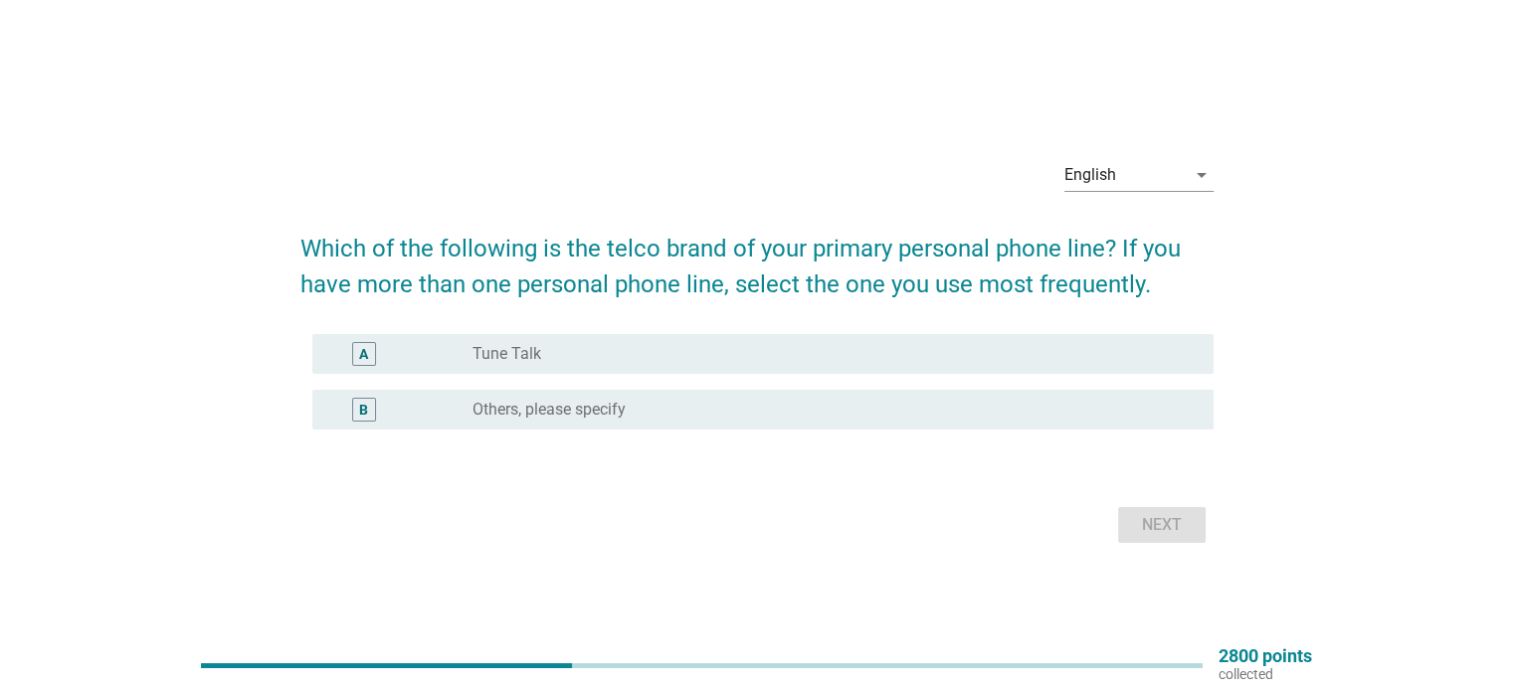
click at [524, 356] on label "Tune Talk" at bounding box center [506, 354] width 69 height 20
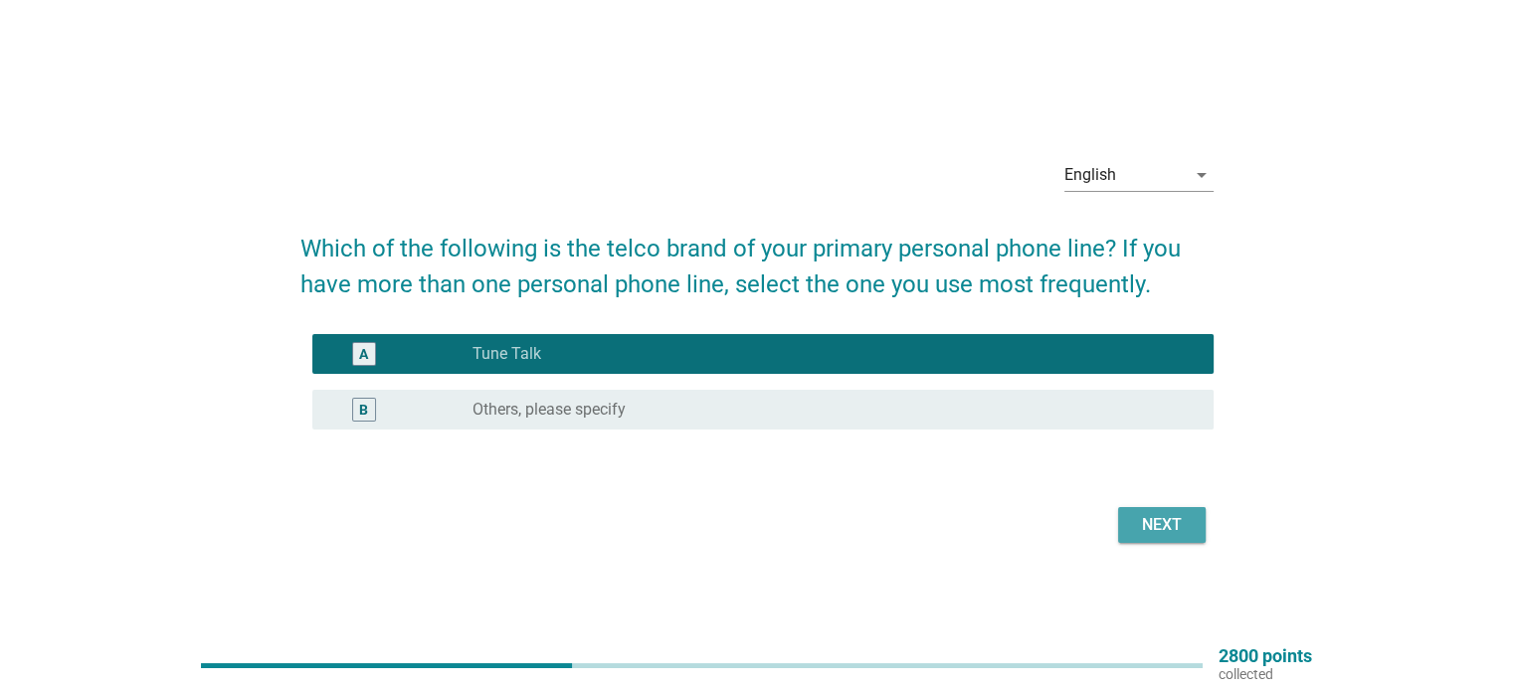
click at [1176, 524] on div "Next" at bounding box center [1162, 525] width 56 height 24
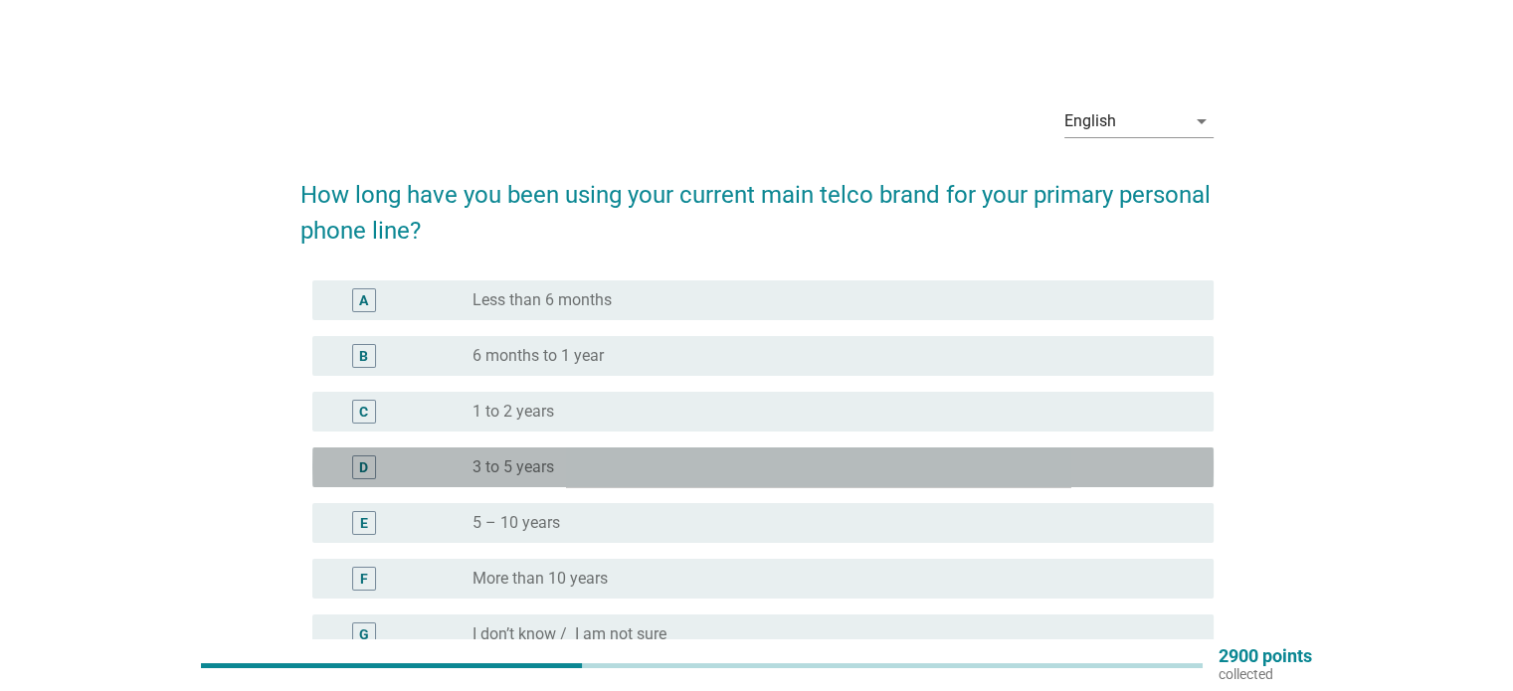
click at [549, 466] on label "3 to 5 years" at bounding box center [513, 468] width 82 height 20
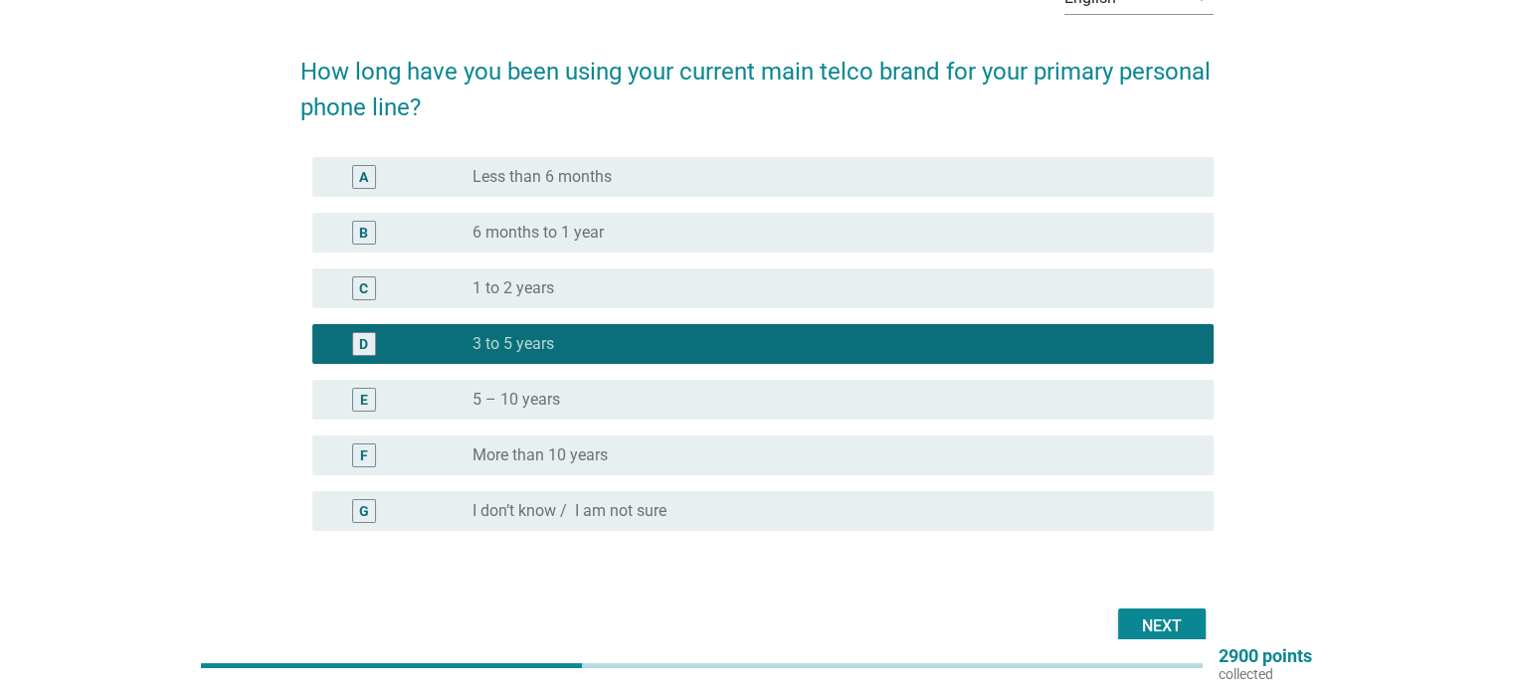
scroll to position [199, 0]
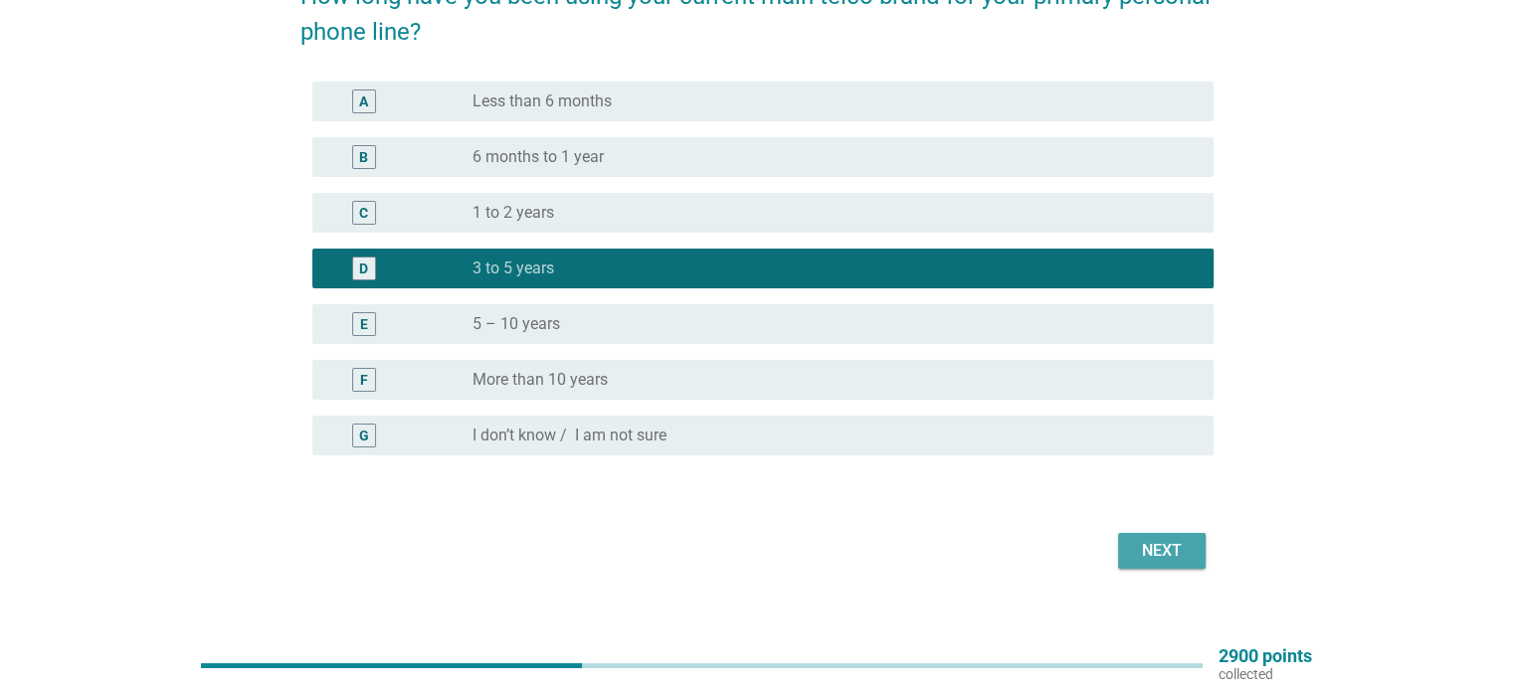
click at [1167, 550] on div "Next" at bounding box center [1162, 551] width 56 height 24
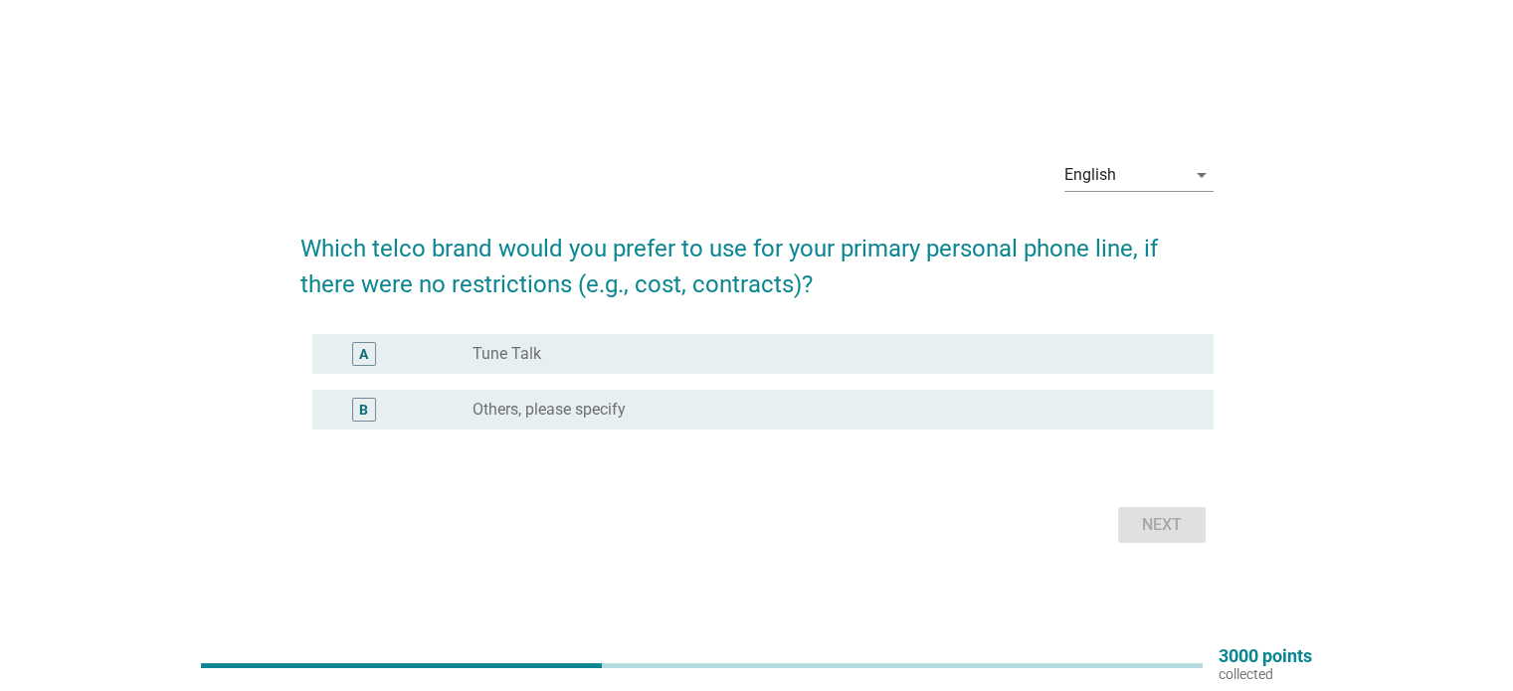
click at [560, 355] on div "radio_button_unchecked Tune Talk" at bounding box center [826, 354] width 708 height 20
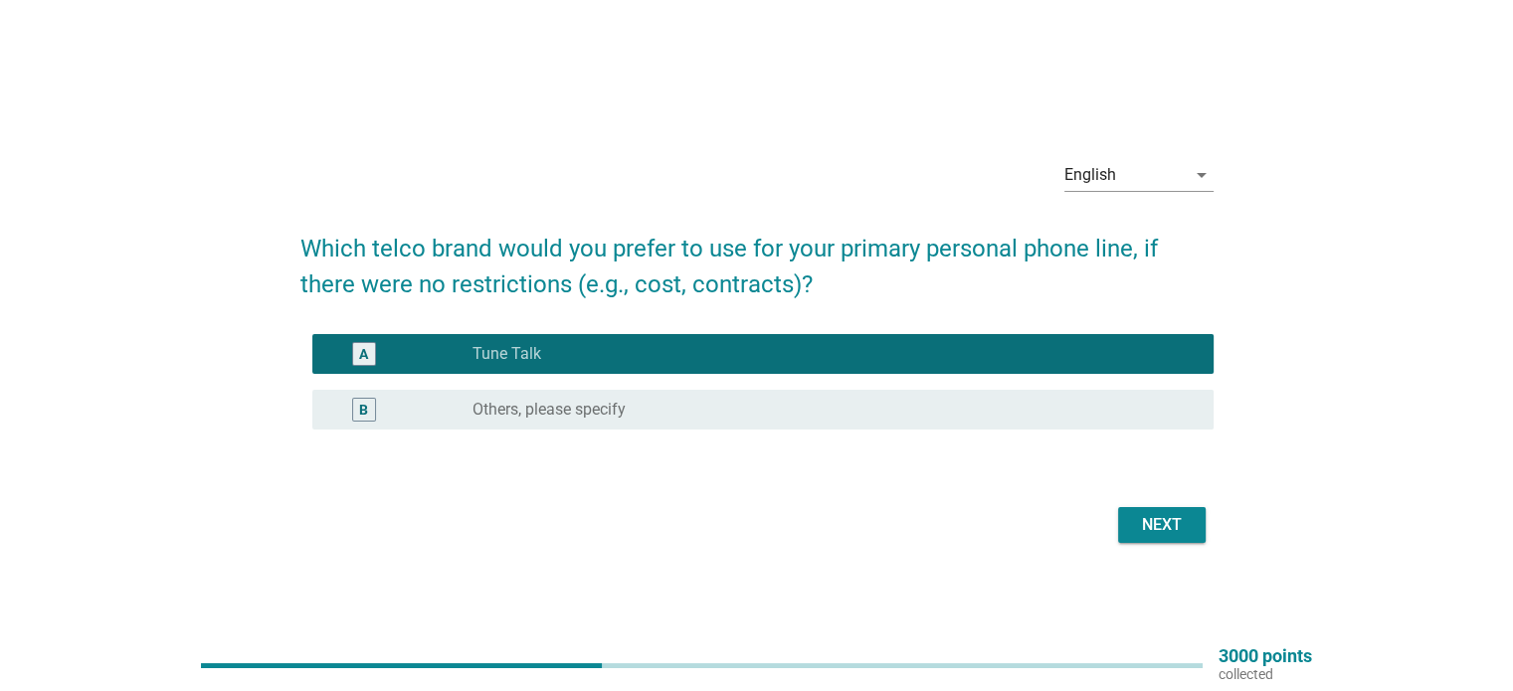
click at [1158, 534] on div "Next" at bounding box center [1162, 525] width 56 height 24
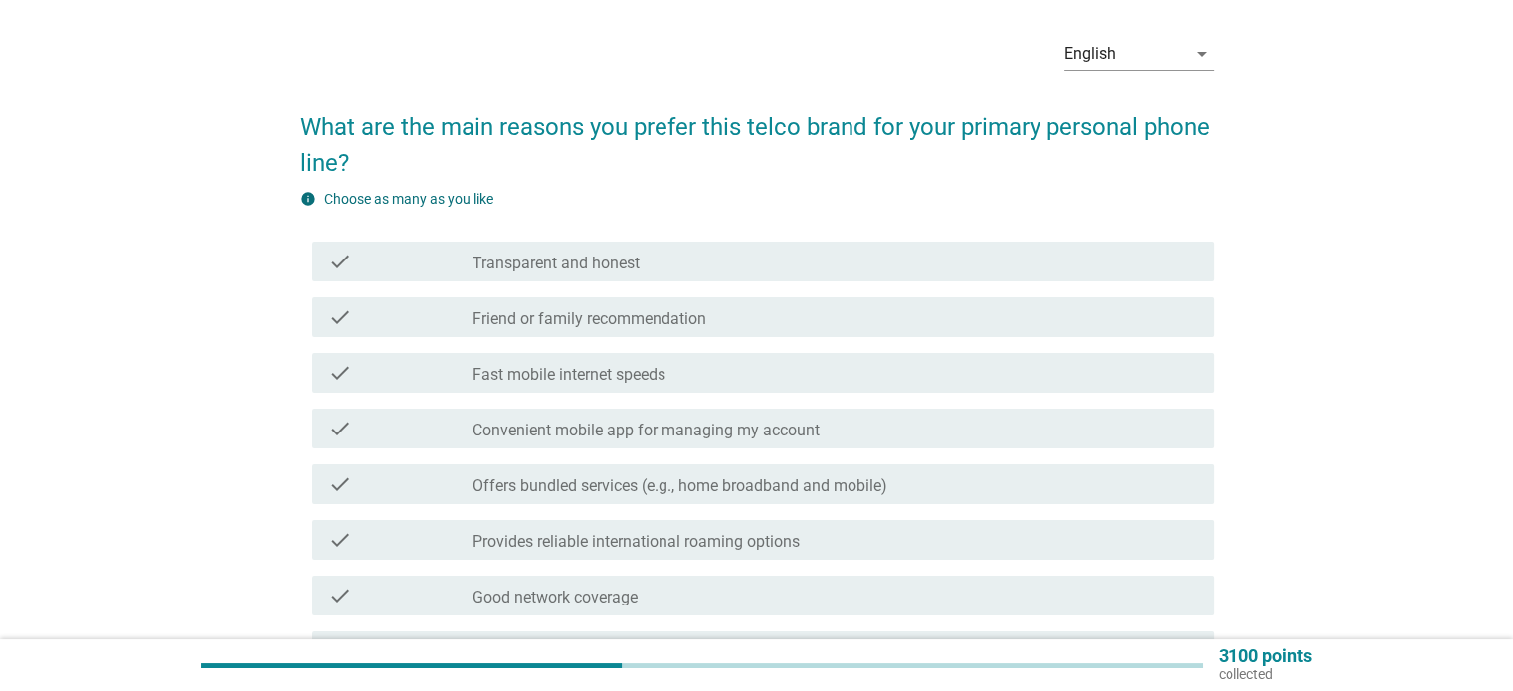
scroll to position [199, 0]
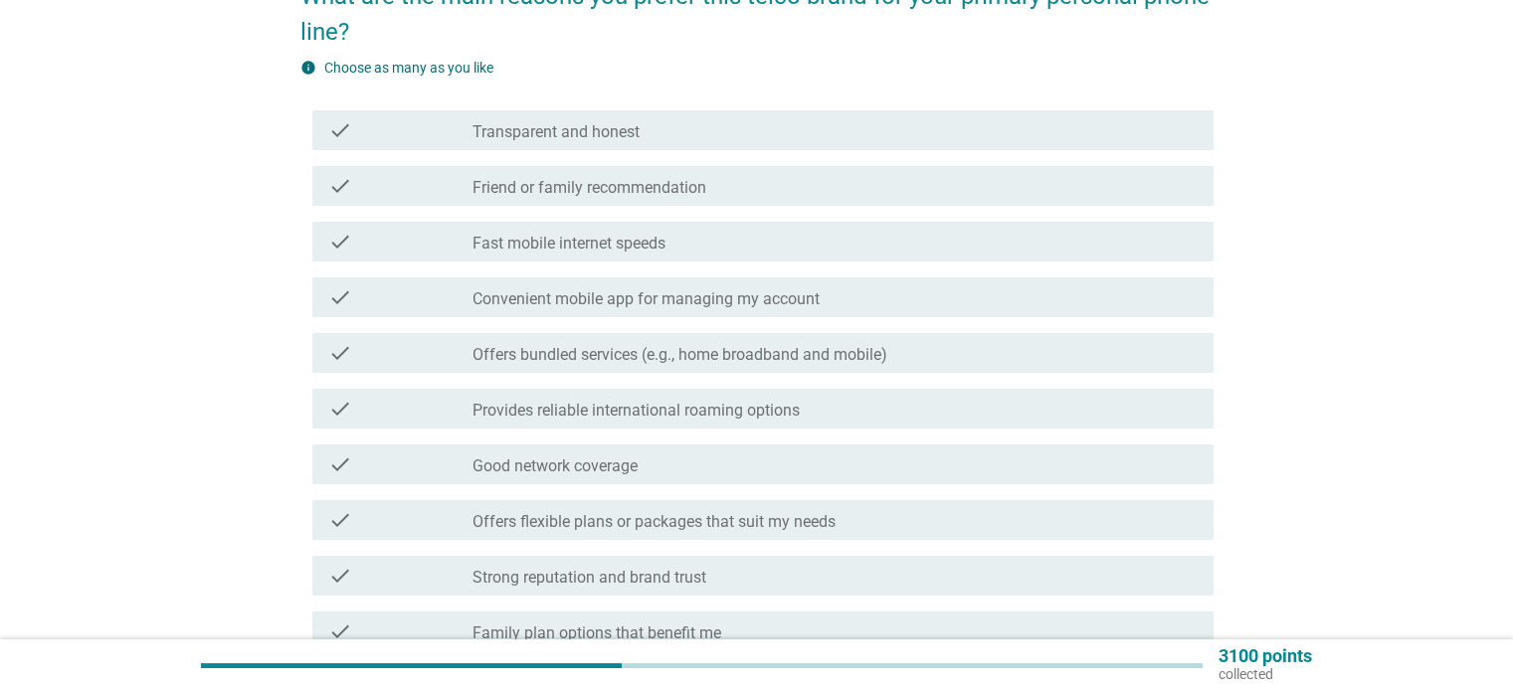
click at [651, 246] on label "Fast mobile internet speeds" at bounding box center [568, 244] width 193 height 20
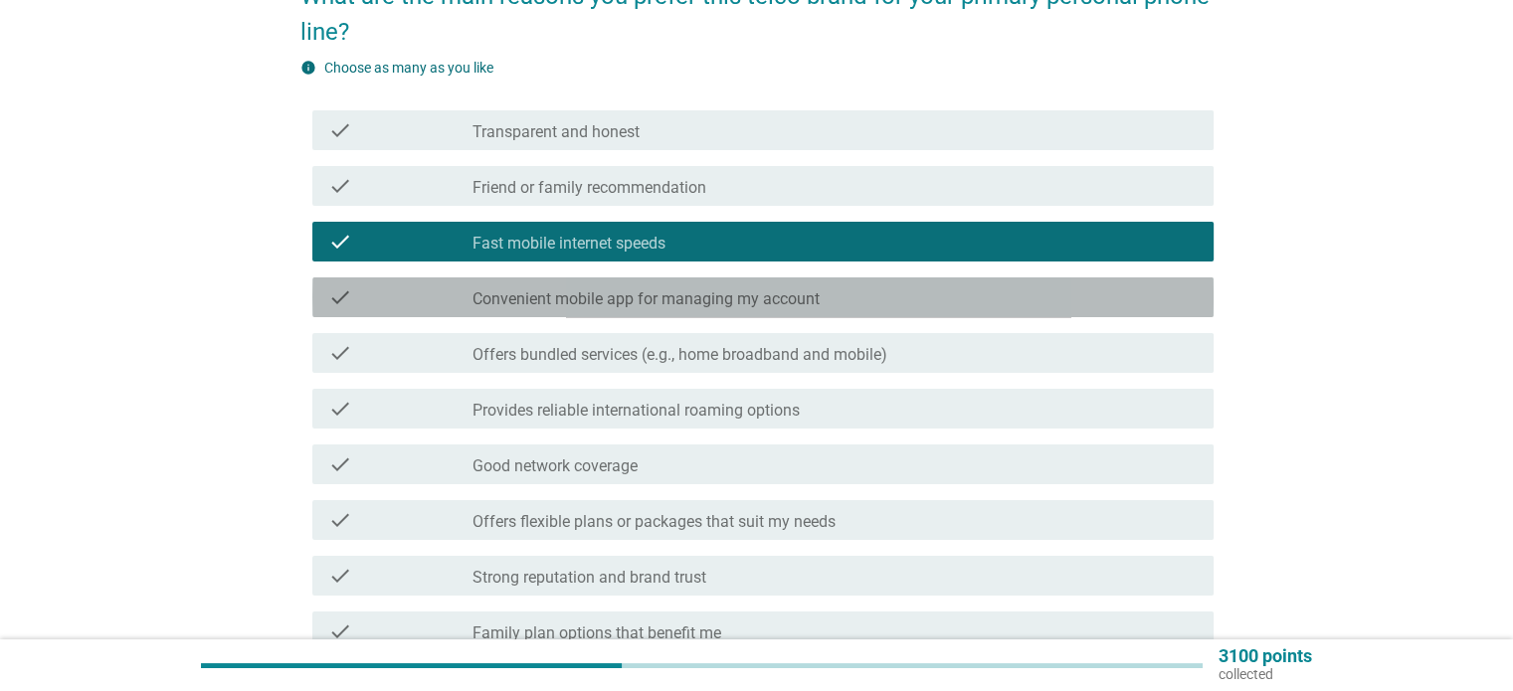
click at [653, 297] on label "Convenient mobile app for managing my account" at bounding box center [645, 299] width 347 height 20
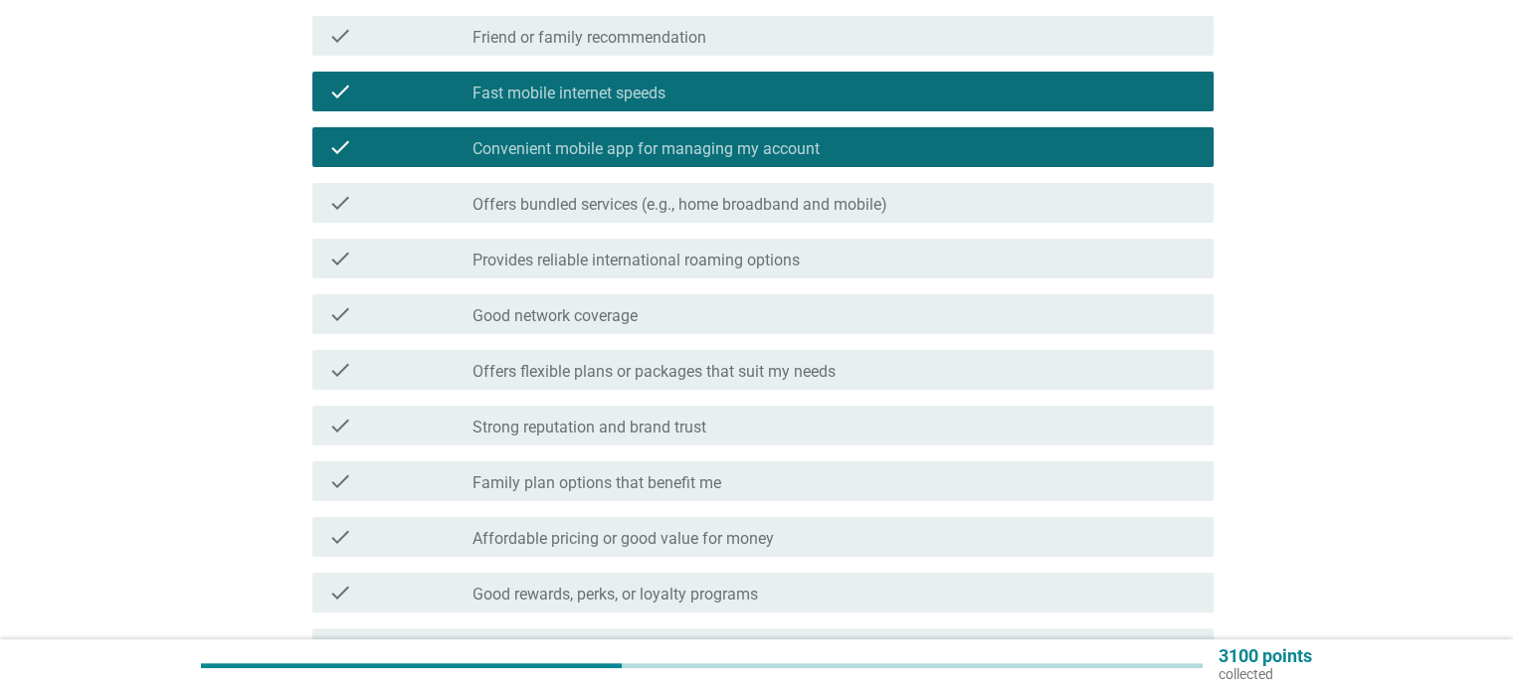
scroll to position [398, 0]
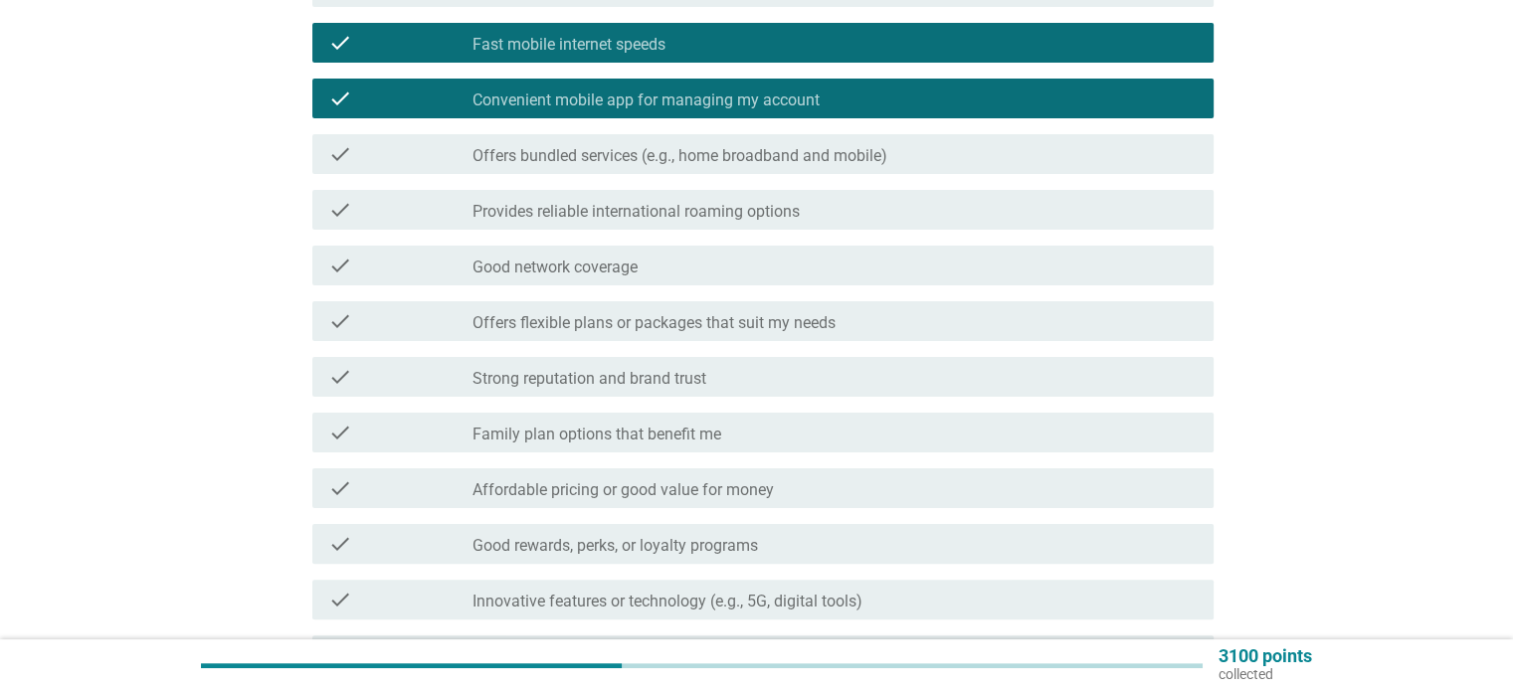
click at [649, 270] on div "check_box_outline_blank Good network coverage" at bounding box center [834, 266] width 724 height 24
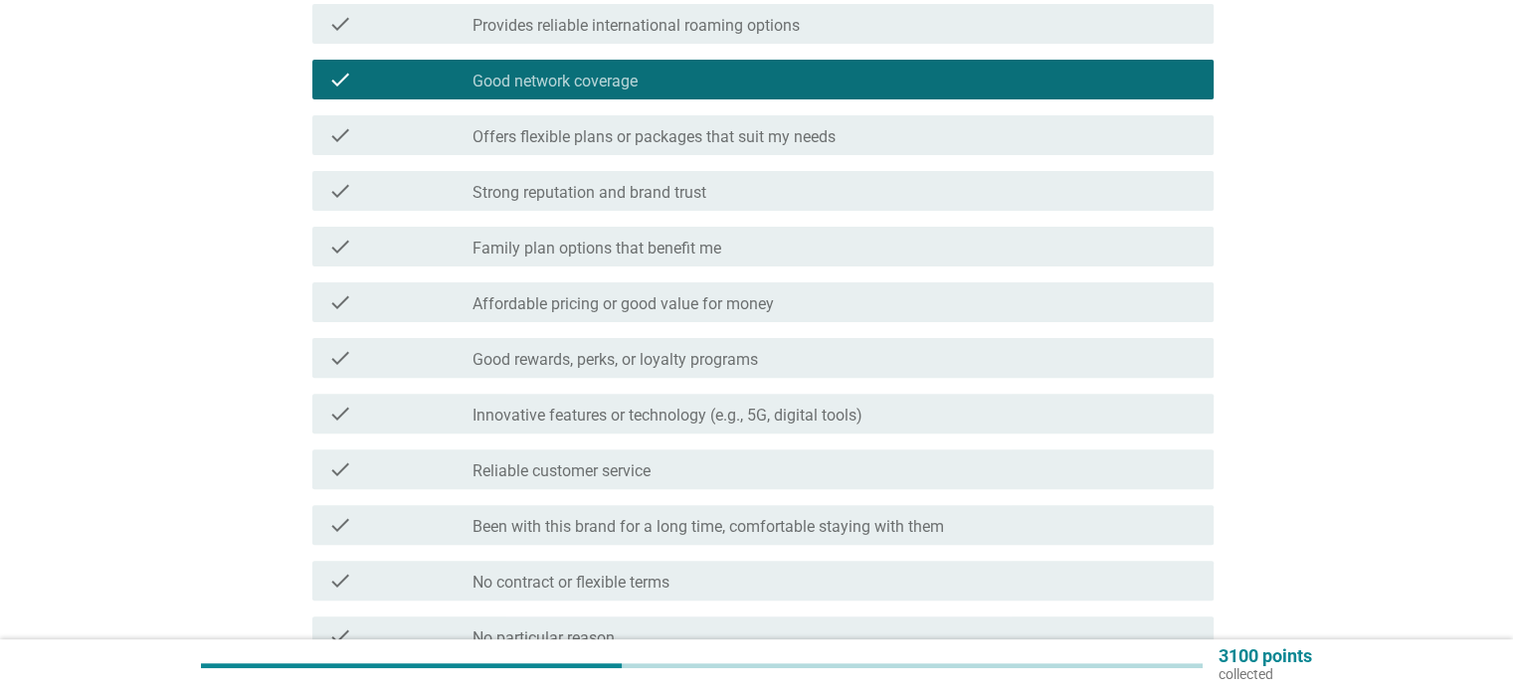
scroll to position [597, 0]
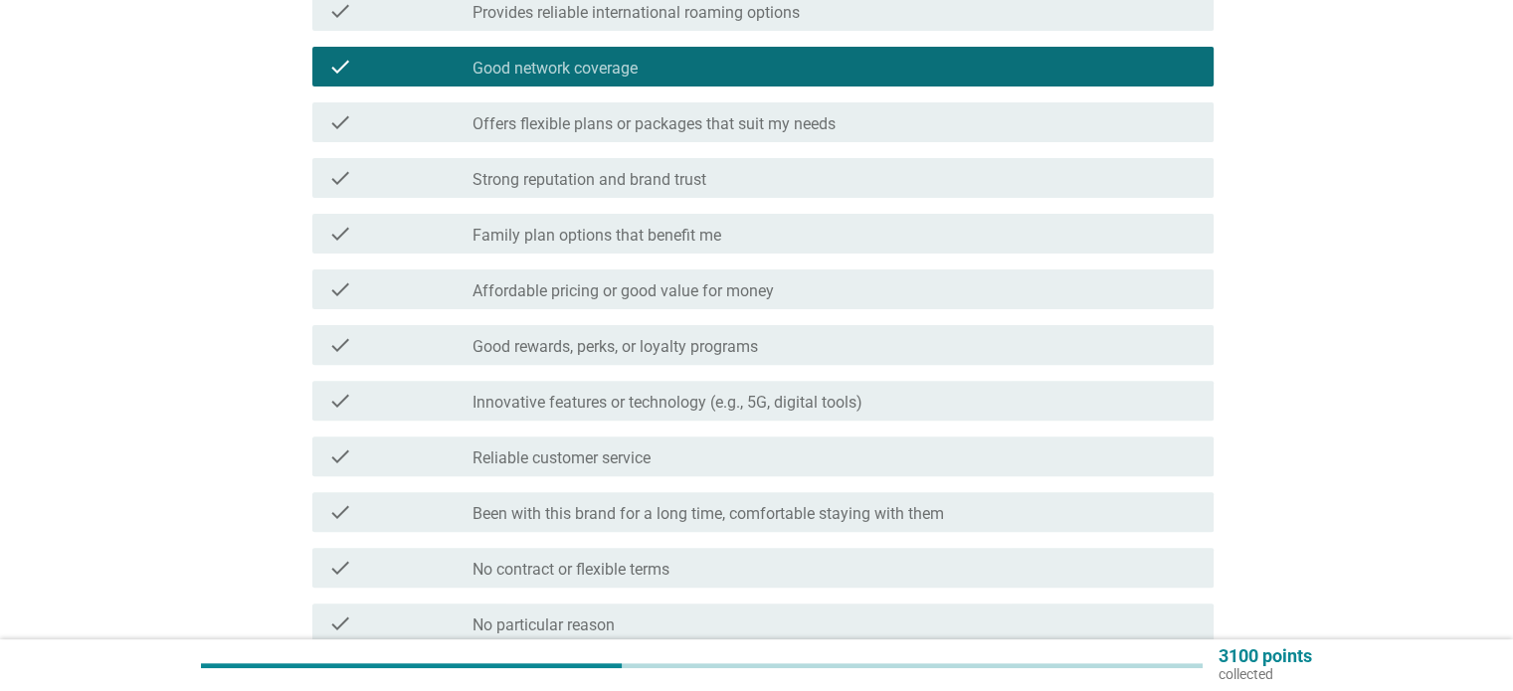
click at [643, 289] on label "Affordable pricing or good value for money" at bounding box center [622, 291] width 301 height 20
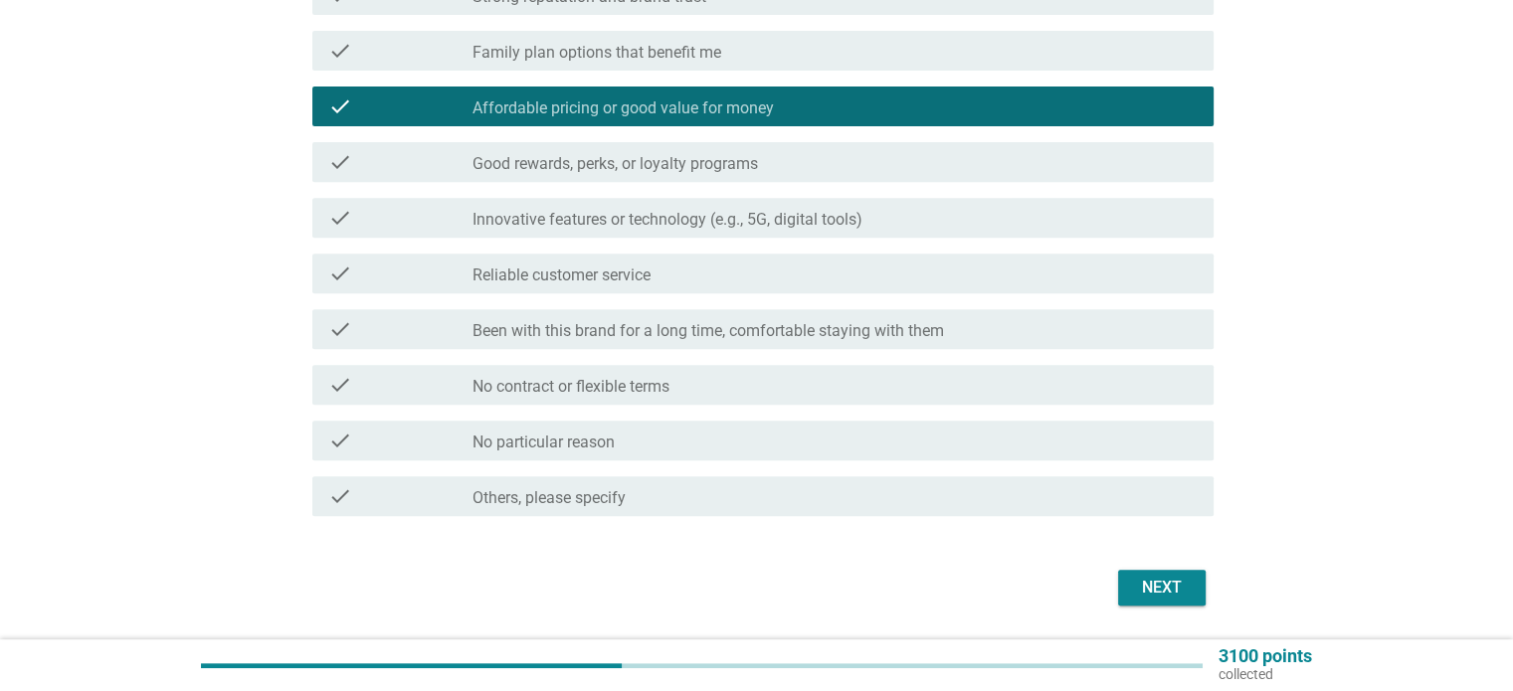
scroll to position [796, 0]
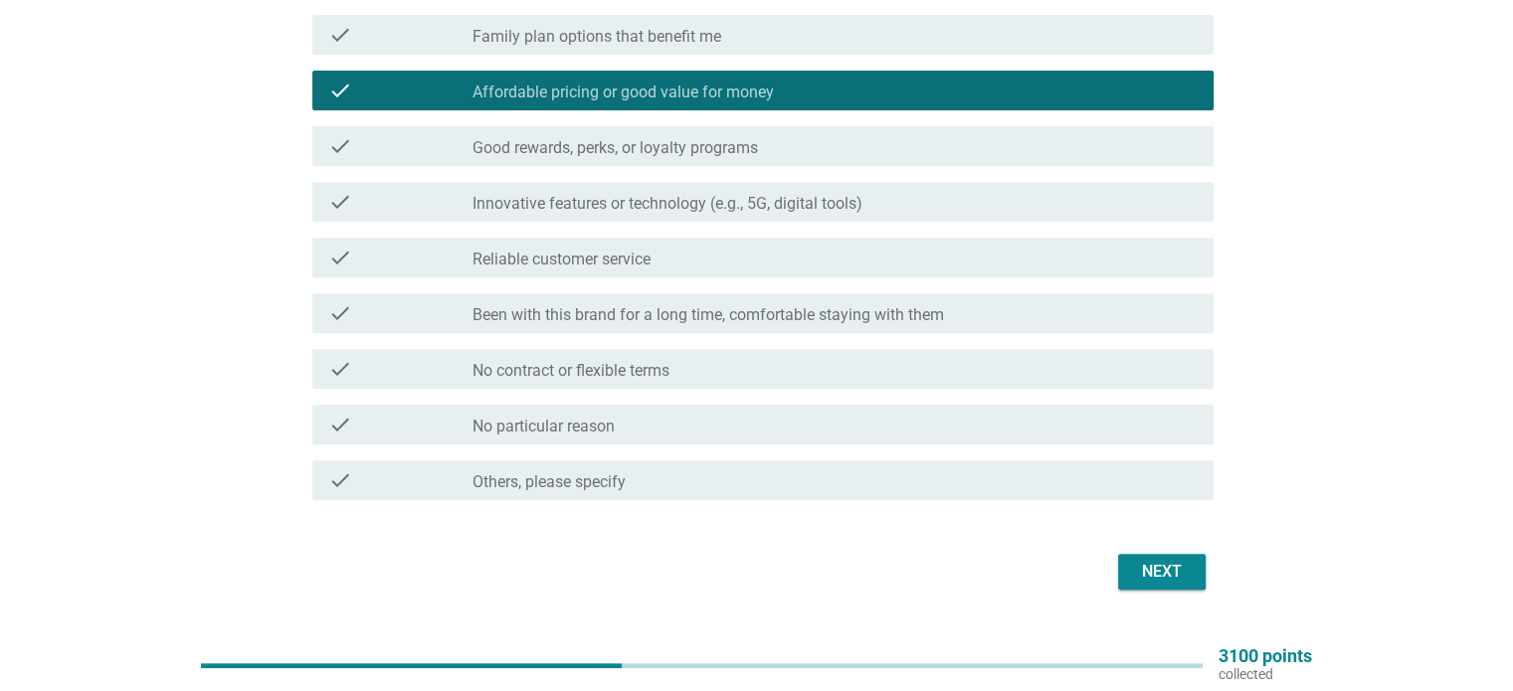
click at [643, 321] on label "Been with this brand for a long time, comfortable staying with them" at bounding box center [707, 315] width 471 height 20
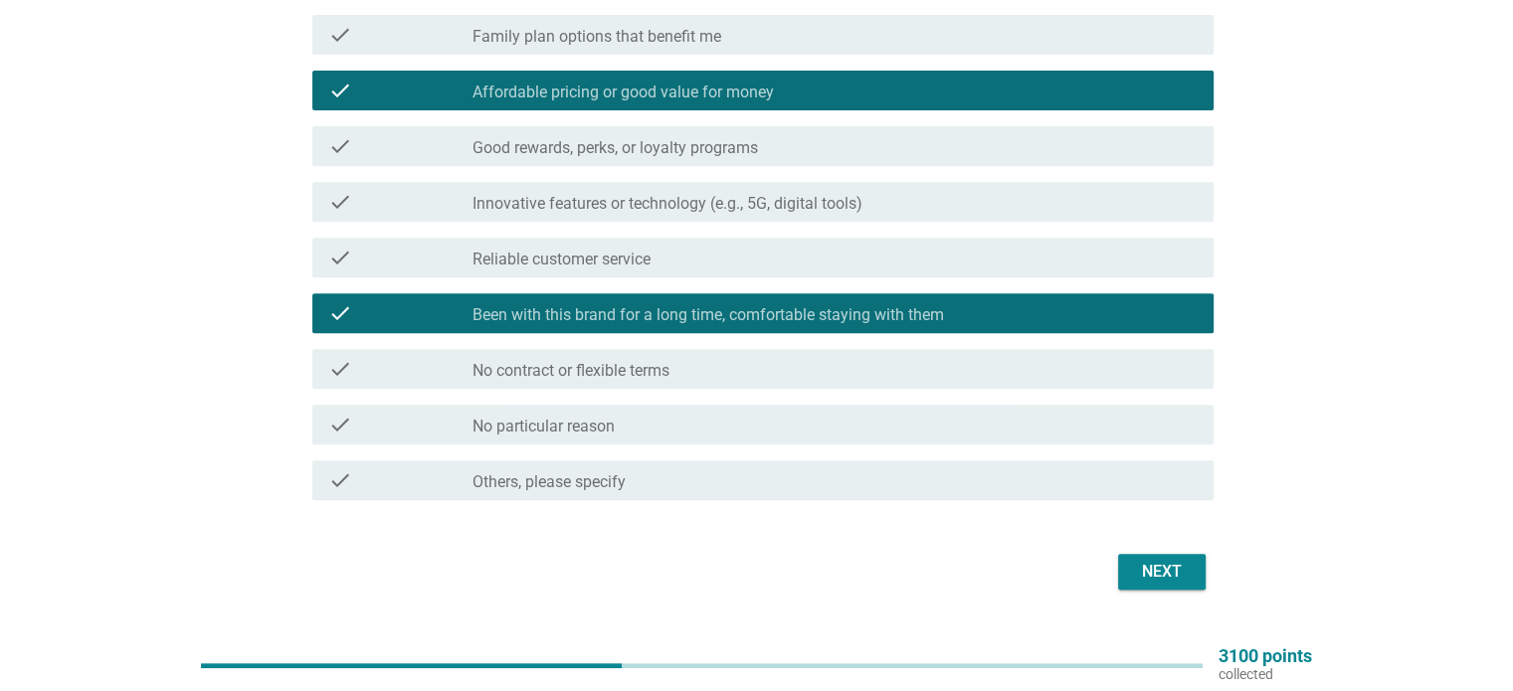
click at [1146, 568] on div "Next" at bounding box center [1162, 572] width 56 height 24
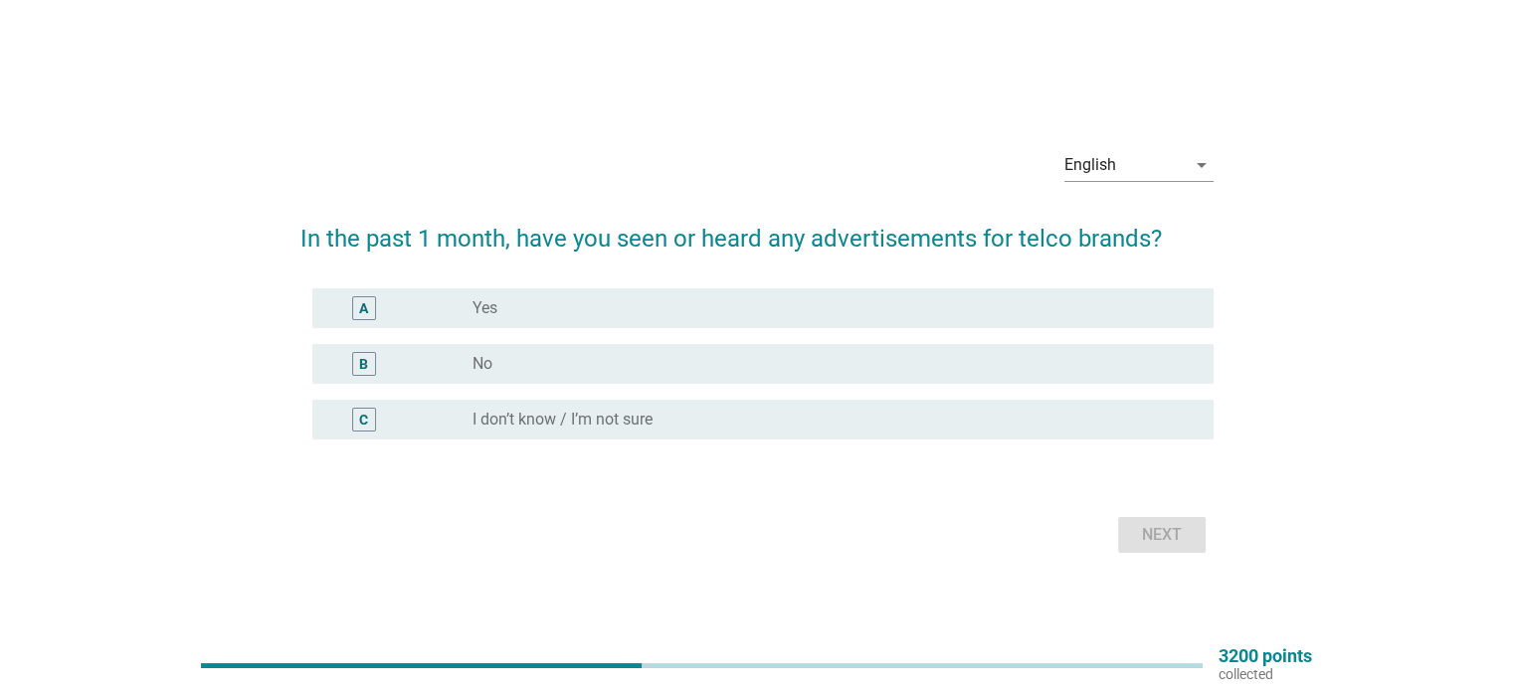
click at [520, 415] on label "I don’t know / I’m not sure" at bounding box center [562, 420] width 180 height 20
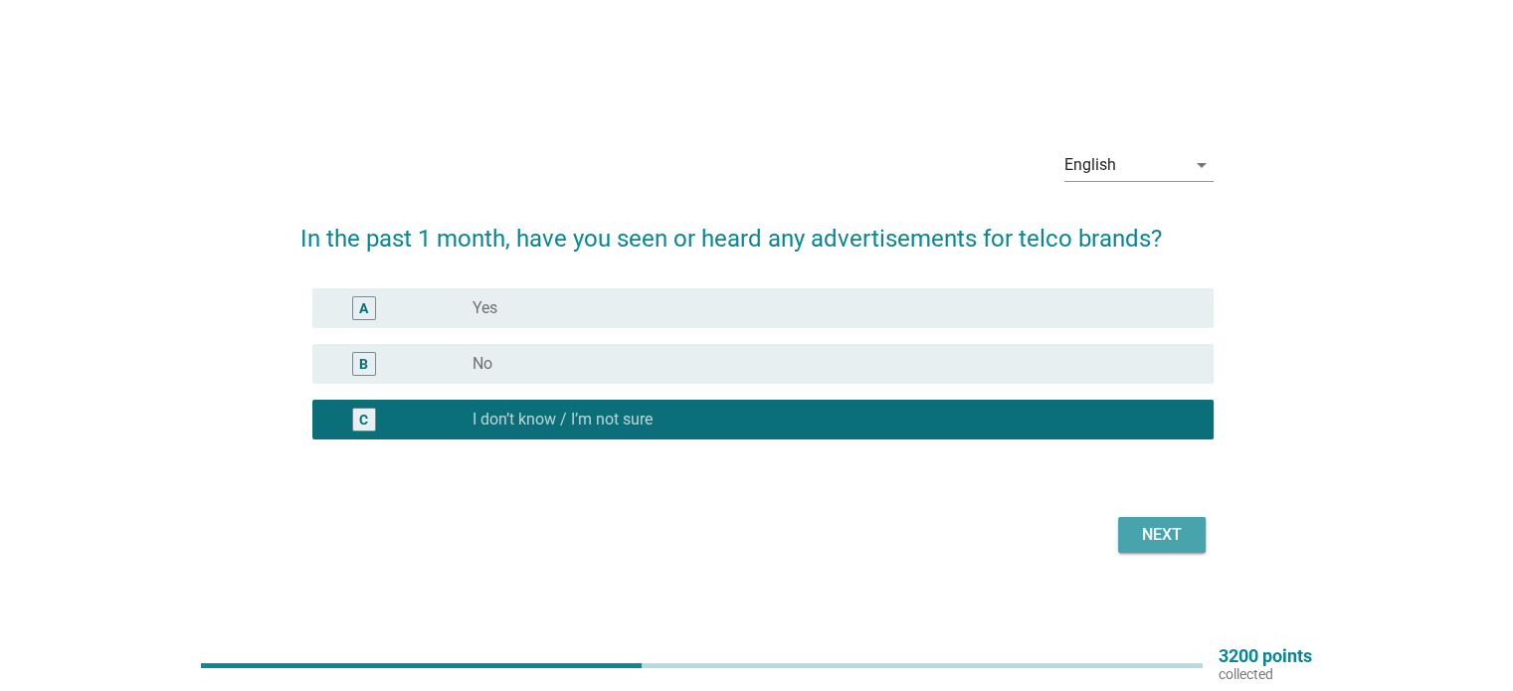
click at [1150, 536] on div "Next" at bounding box center [1162, 535] width 56 height 24
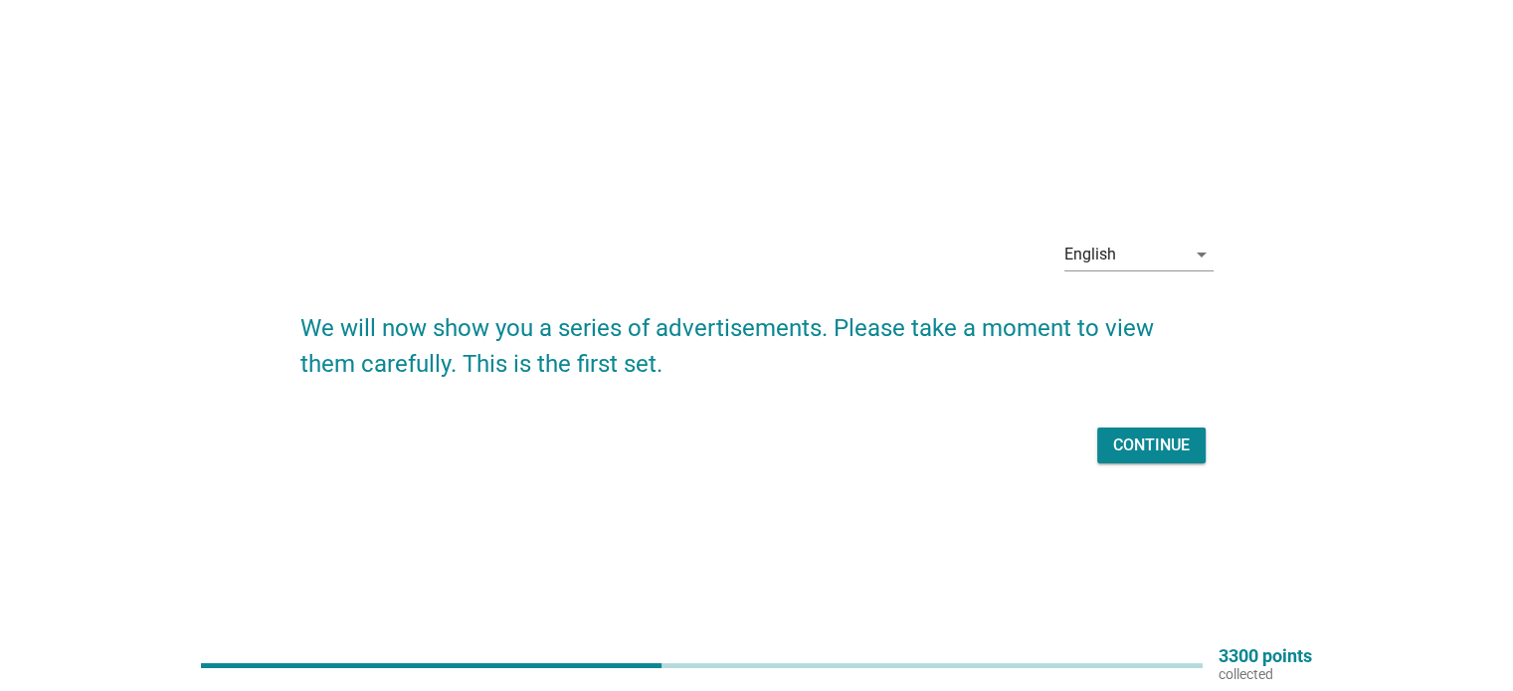
click at [1160, 448] on div "Continue" at bounding box center [1151, 446] width 77 height 24
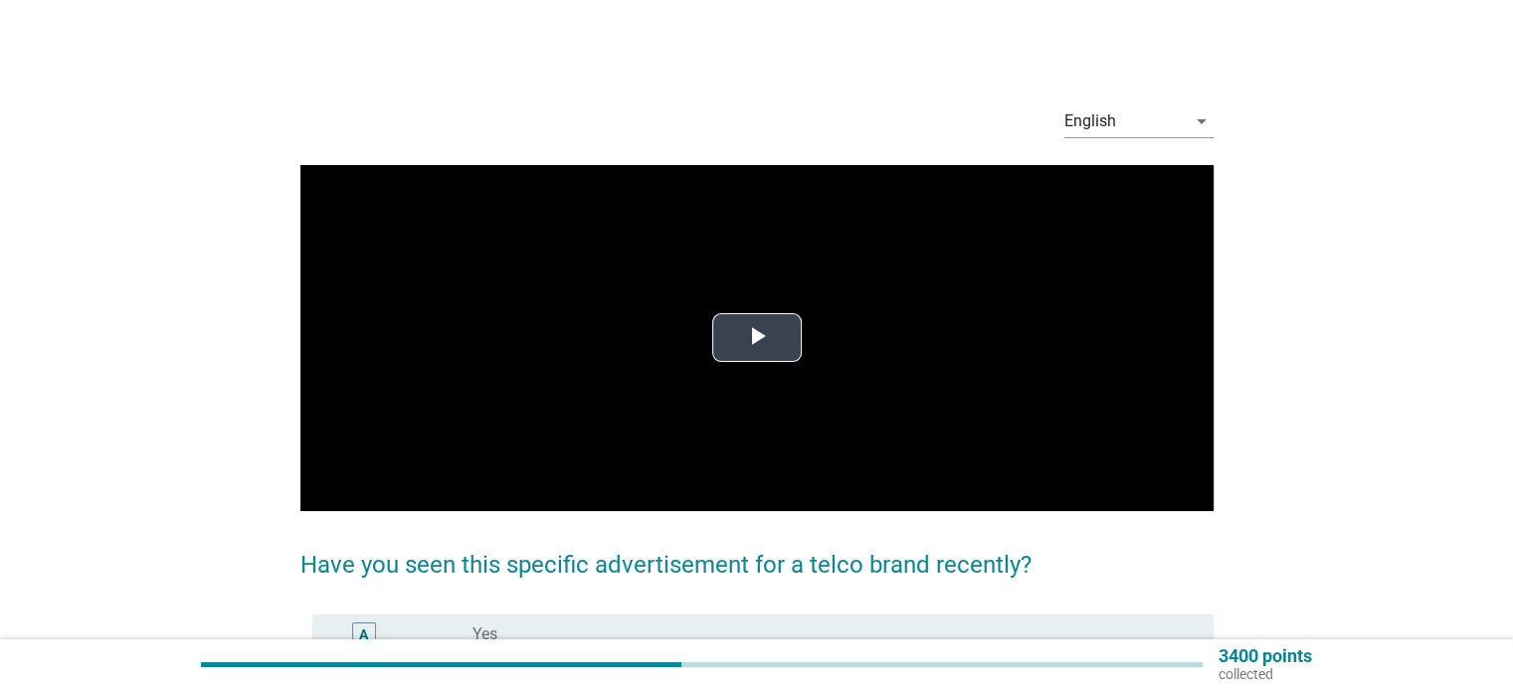
click at [757, 338] on span "Video Player" at bounding box center [757, 338] width 0 height 0
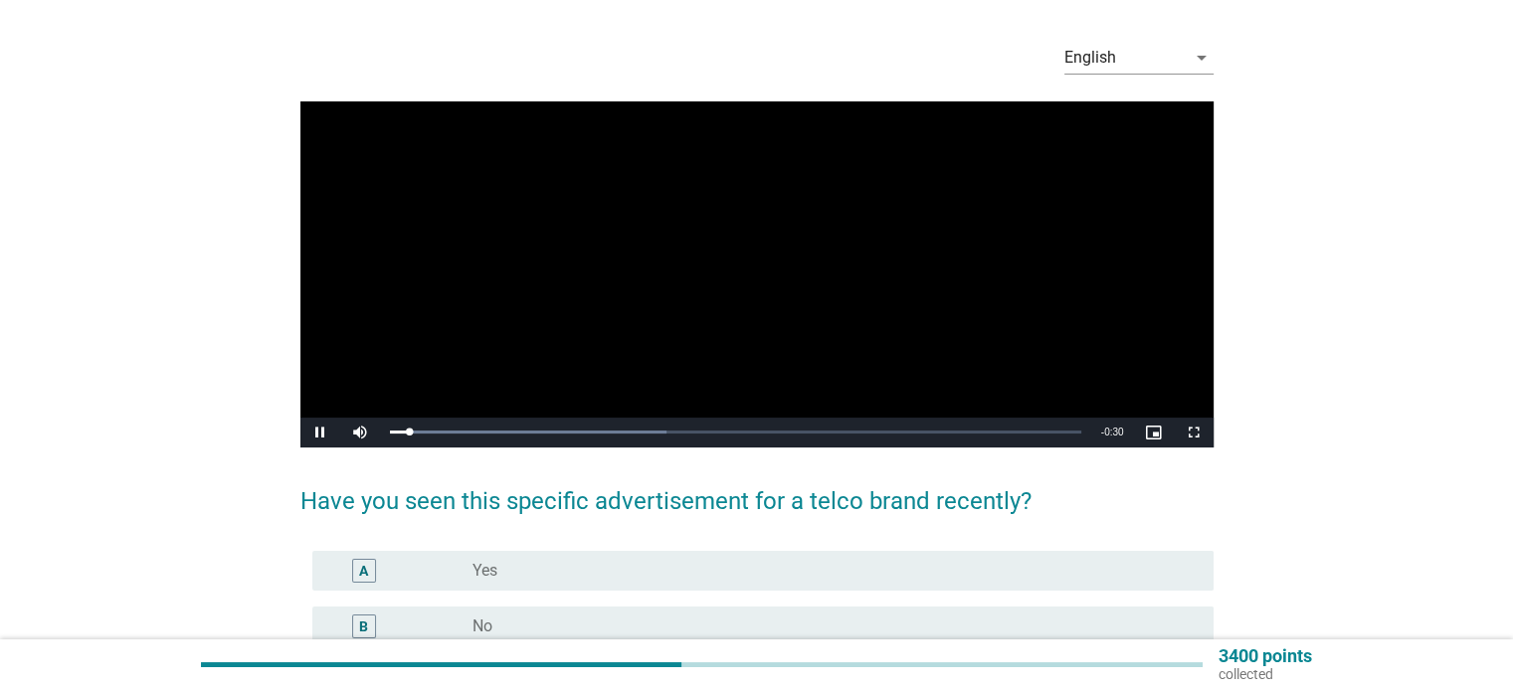
scroll to position [99, 0]
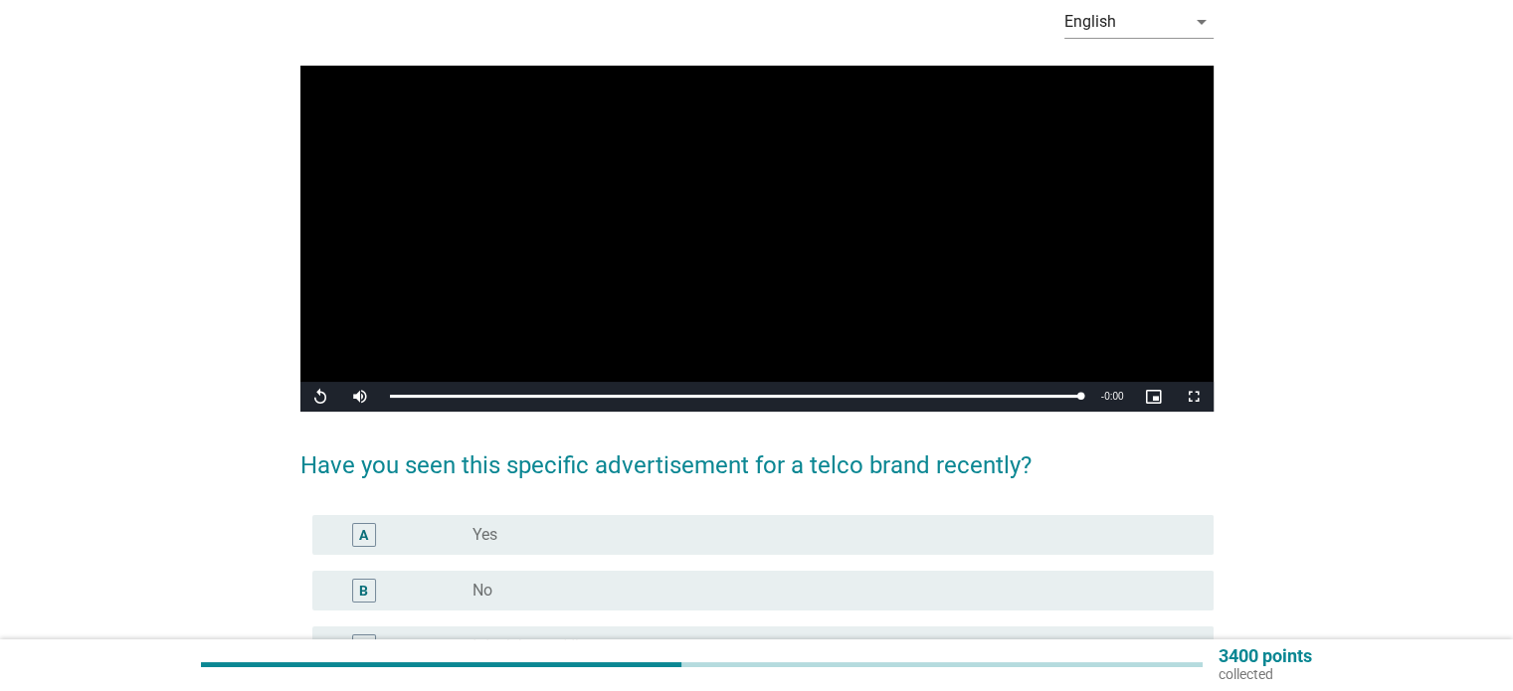
click at [512, 587] on div "radio_button_unchecked No" at bounding box center [826, 591] width 708 height 20
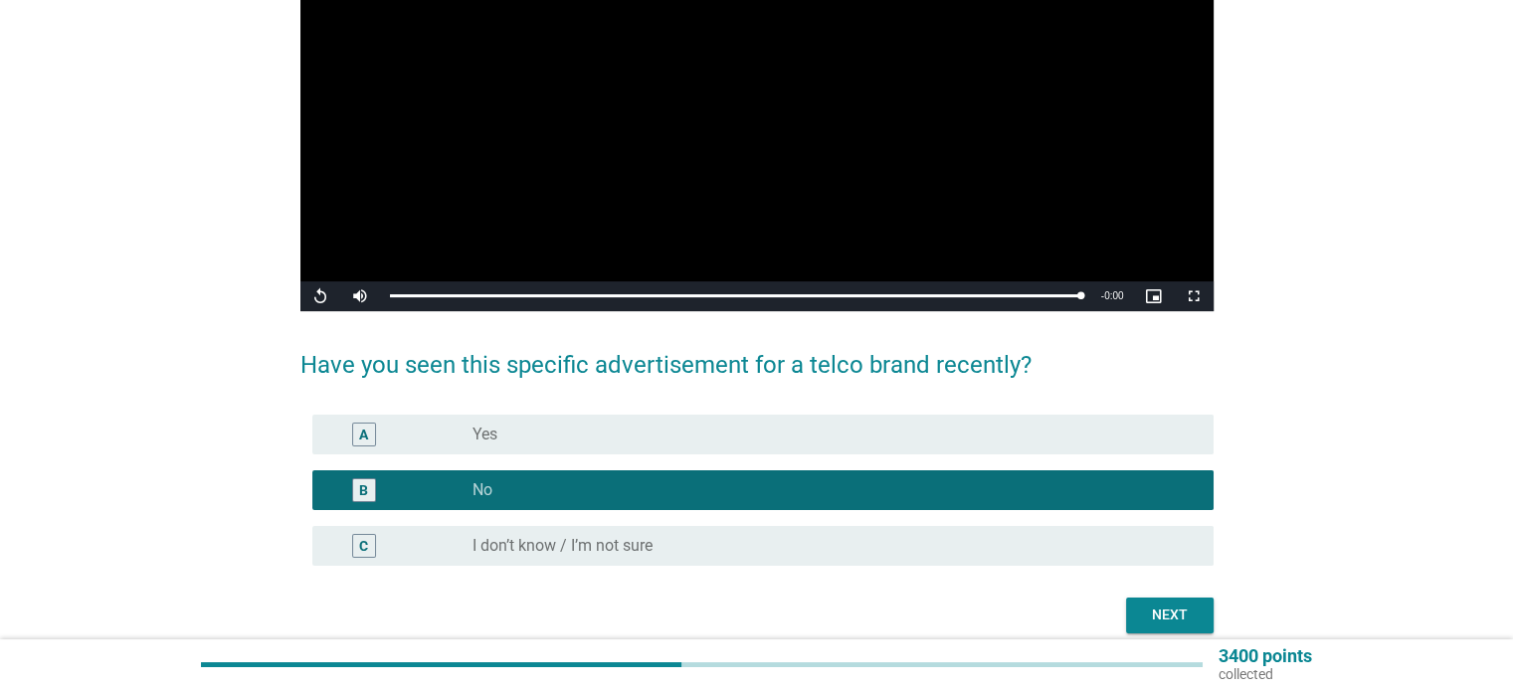
scroll to position [282, 0]
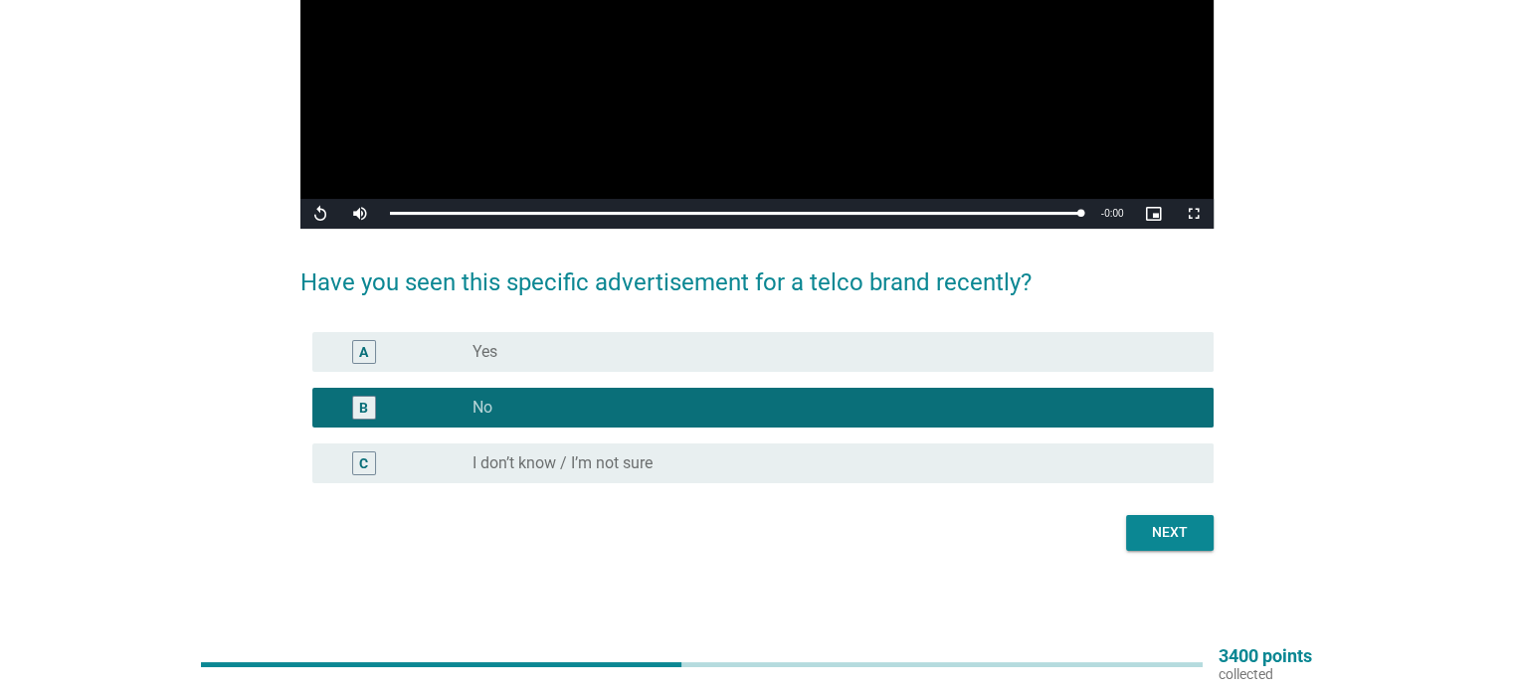
click at [1186, 540] on div "Next" at bounding box center [1170, 532] width 56 height 21
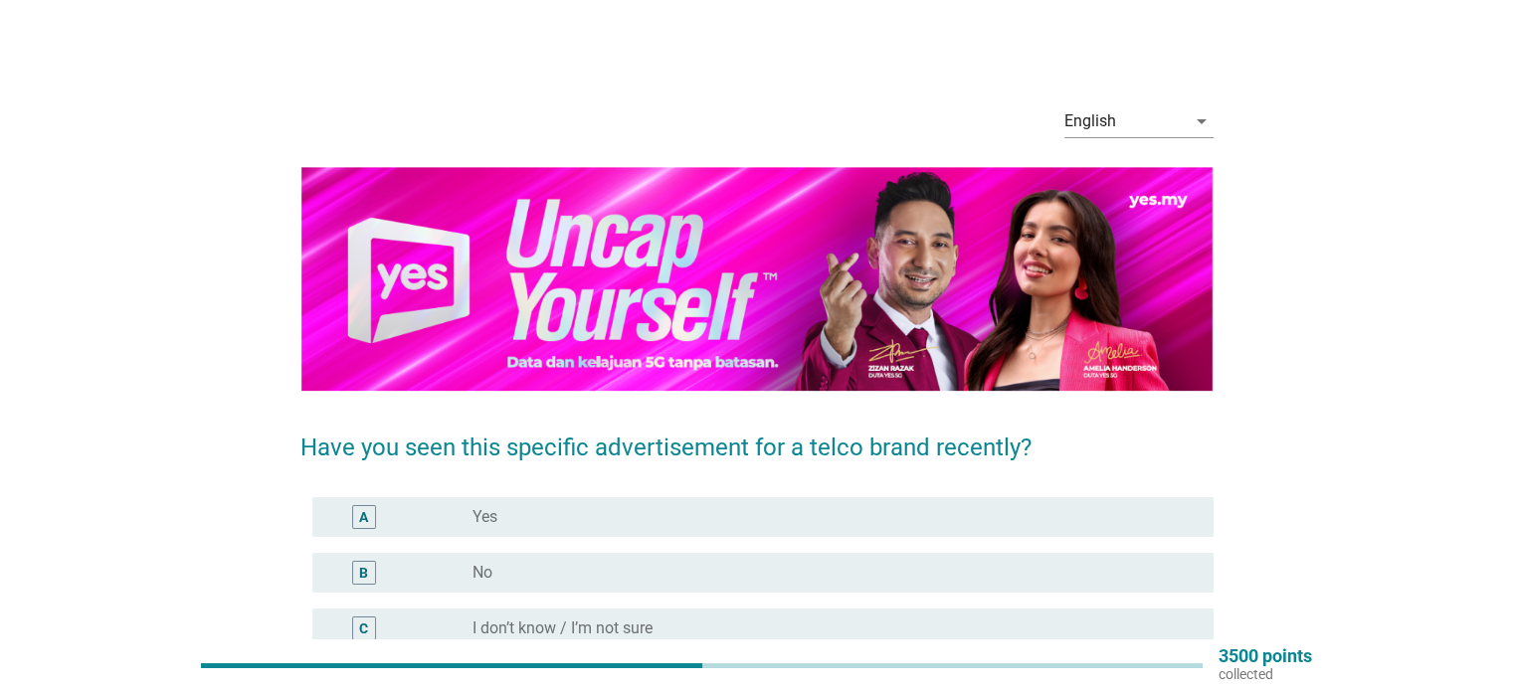
scroll to position [99, 0]
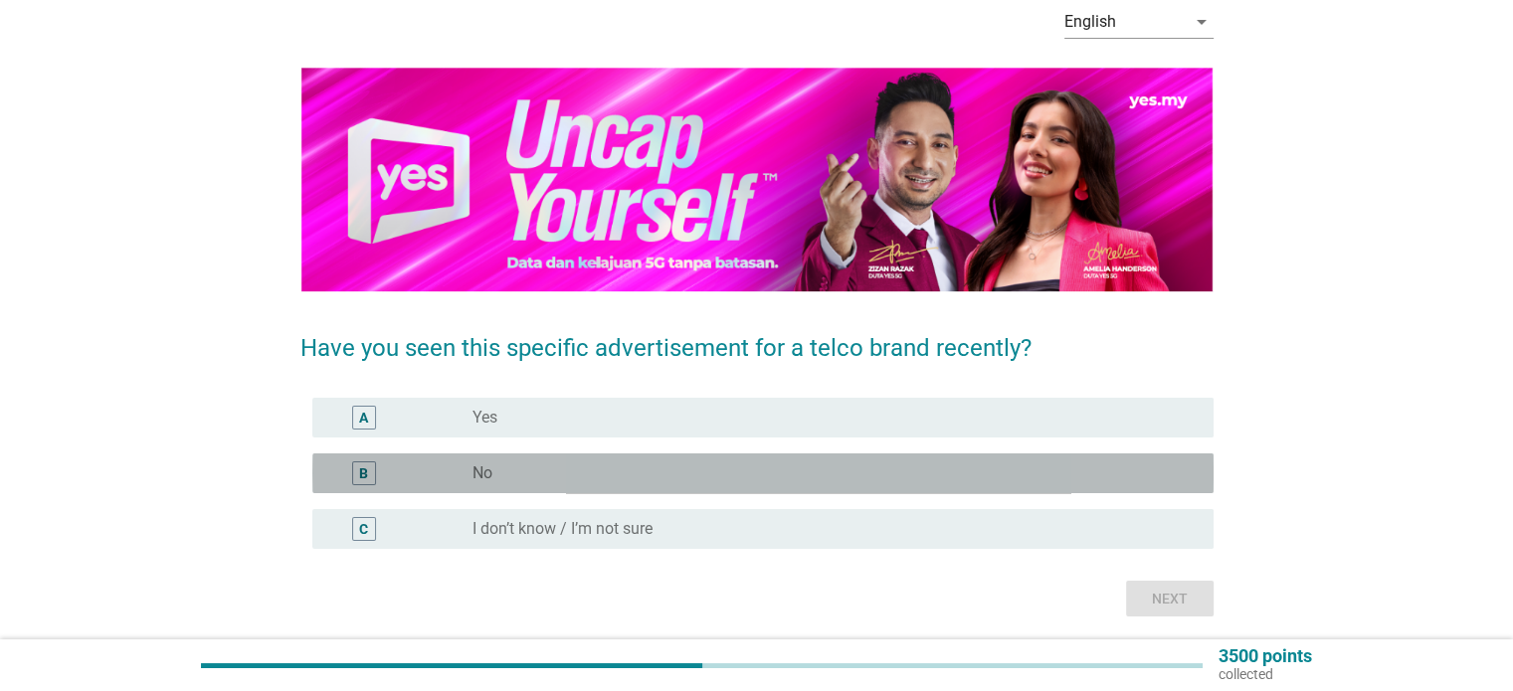
click at [472, 472] on label "No" at bounding box center [482, 474] width 20 height 20
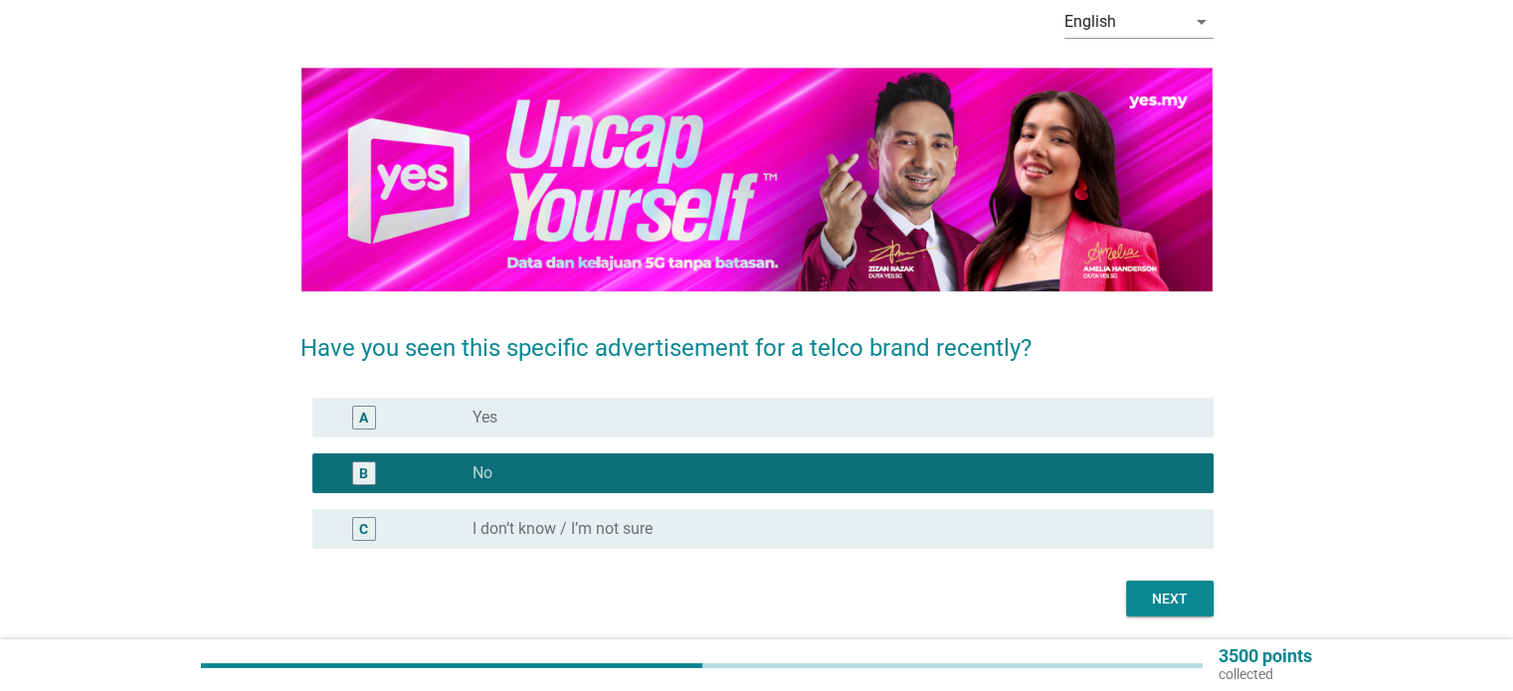
click at [1150, 596] on div "Next" at bounding box center [1170, 599] width 56 height 21
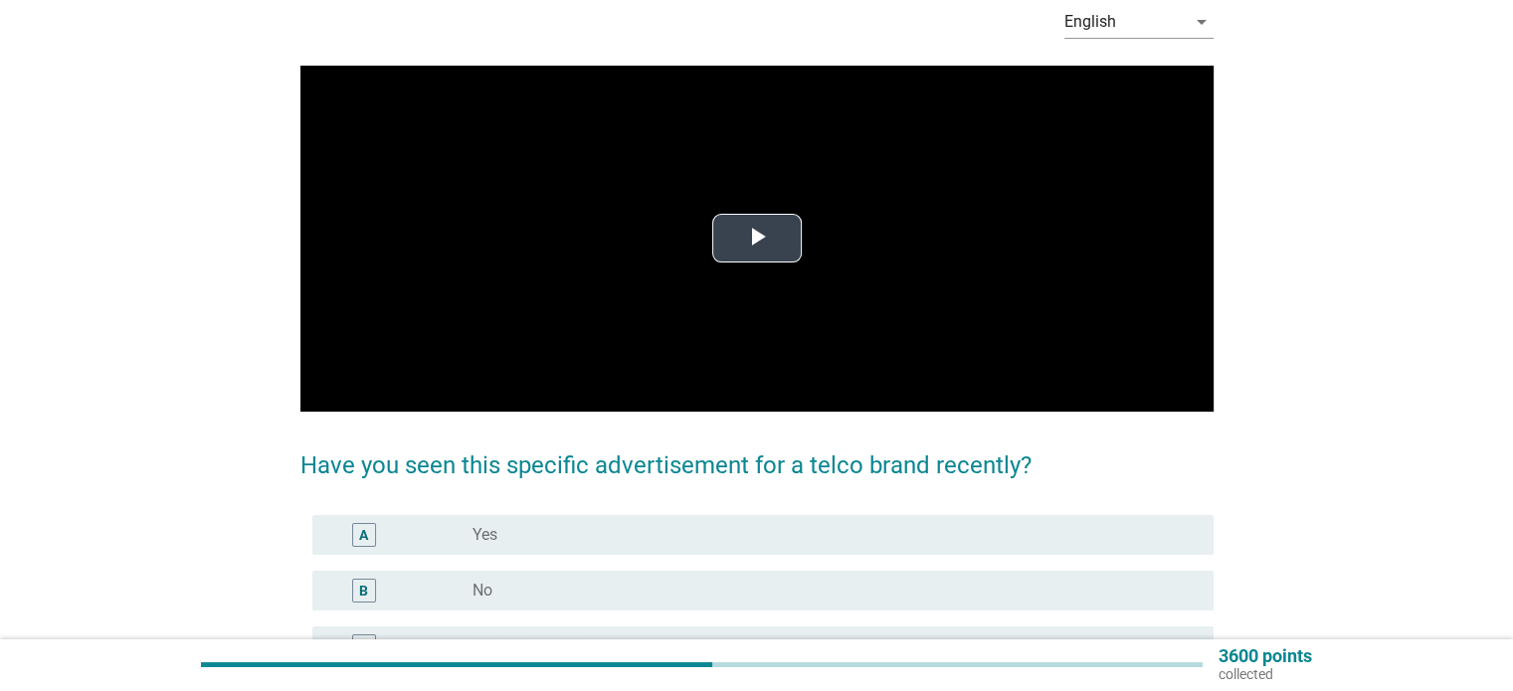
click at [757, 239] on span "Video Player" at bounding box center [757, 239] width 0 height 0
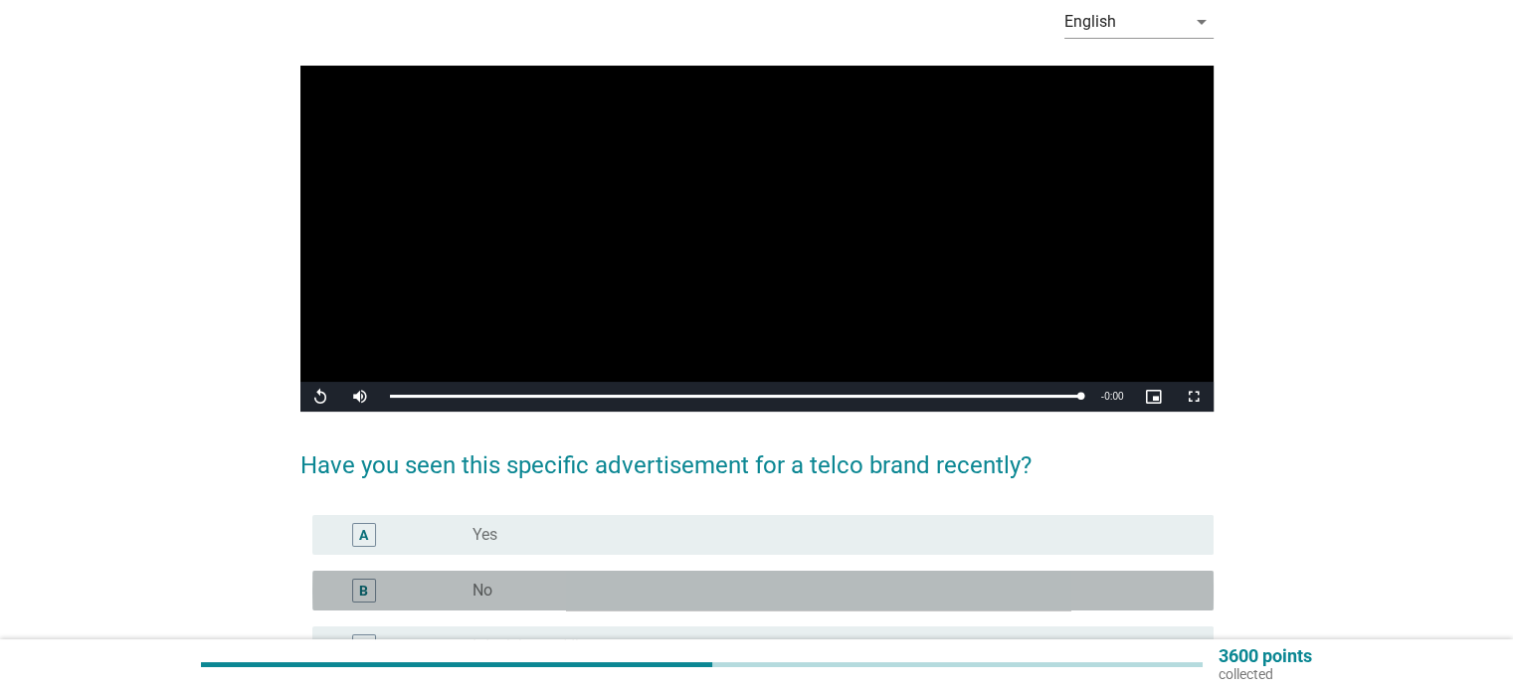
click at [477, 592] on label "No" at bounding box center [482, 591] width 20 height 20
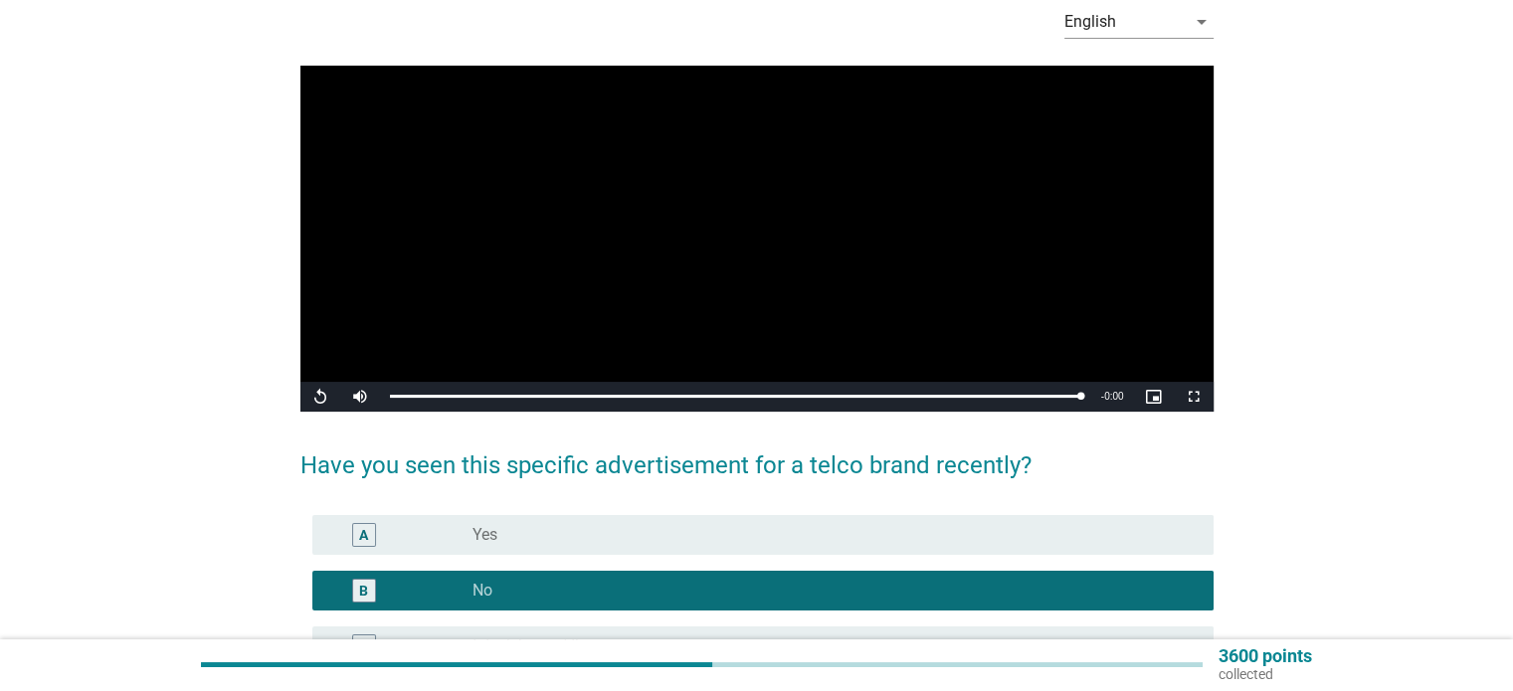
scroll to position [282, 0]
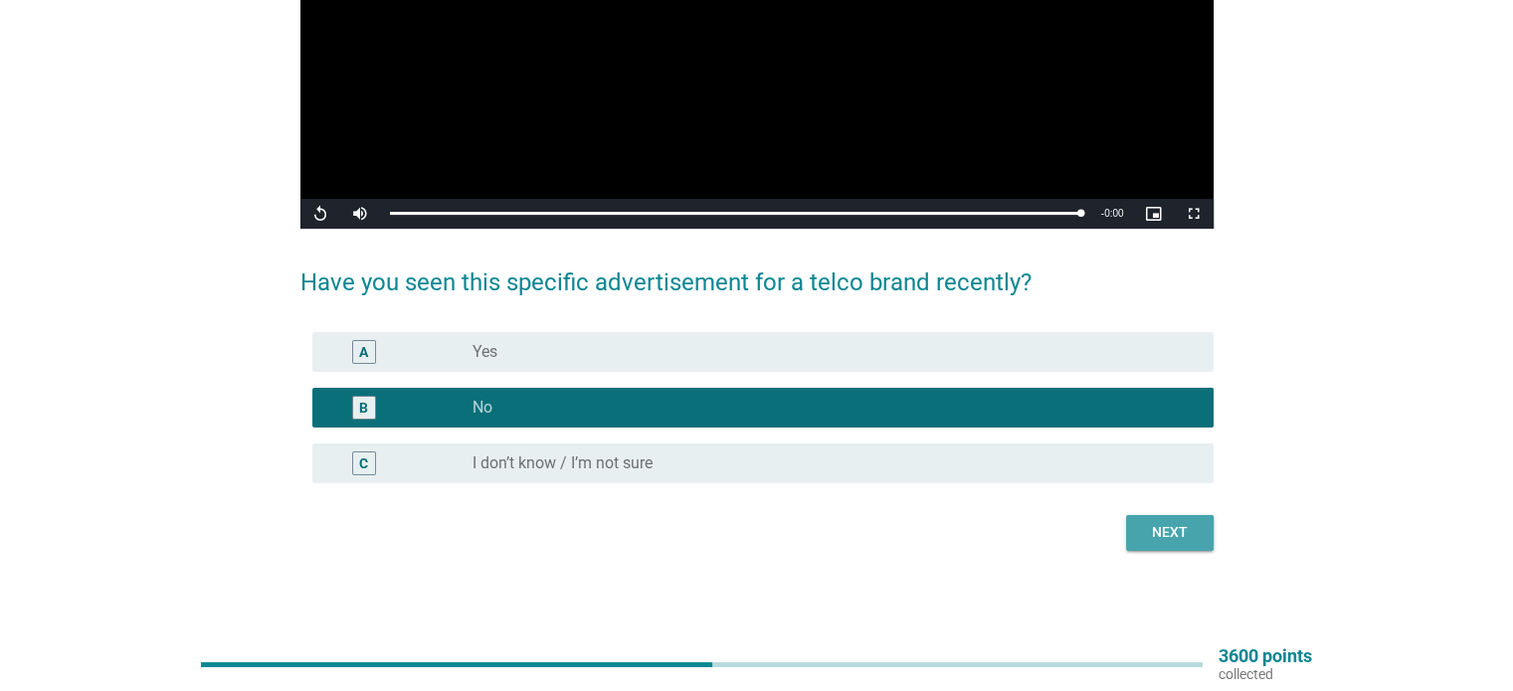
click at [1174, 533] on div "Next" at bounding box center [1170, 532] width 56 height 21
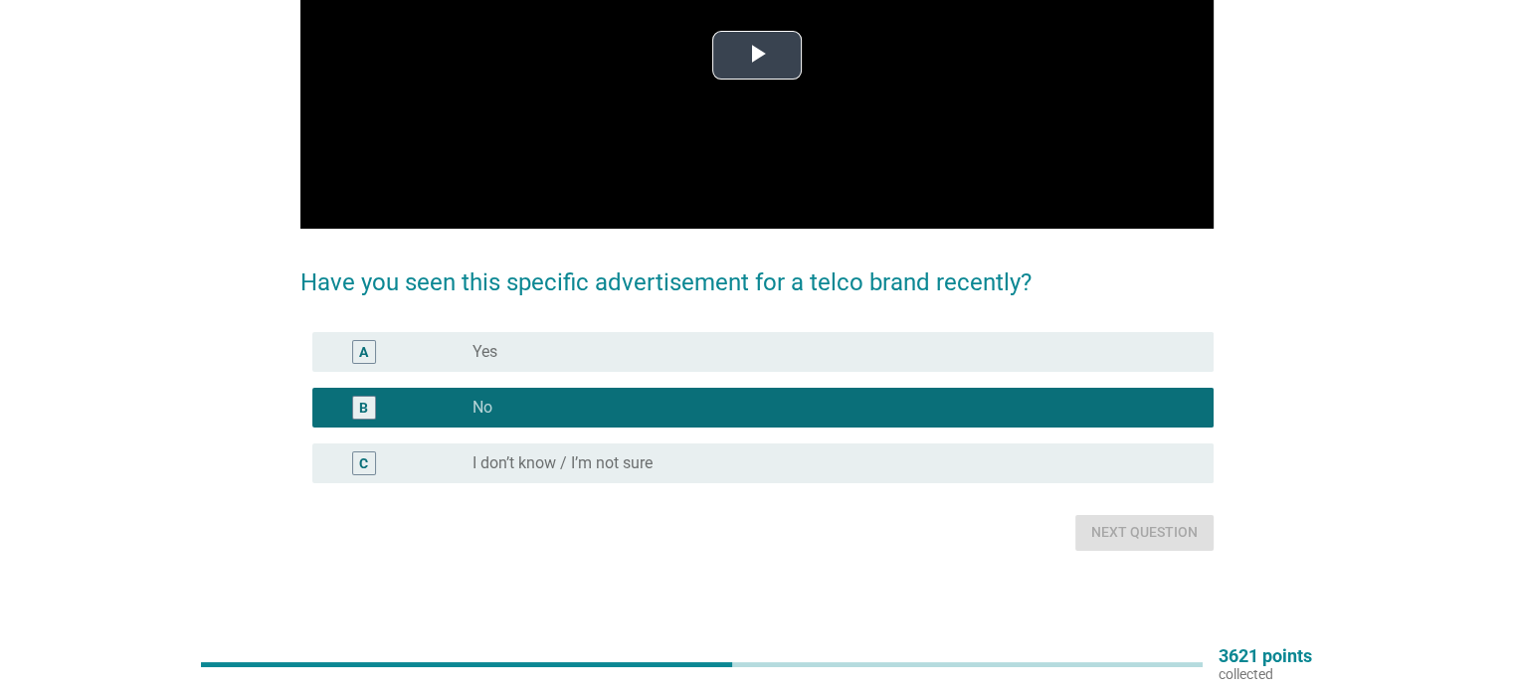
scroll to position [0, 0]
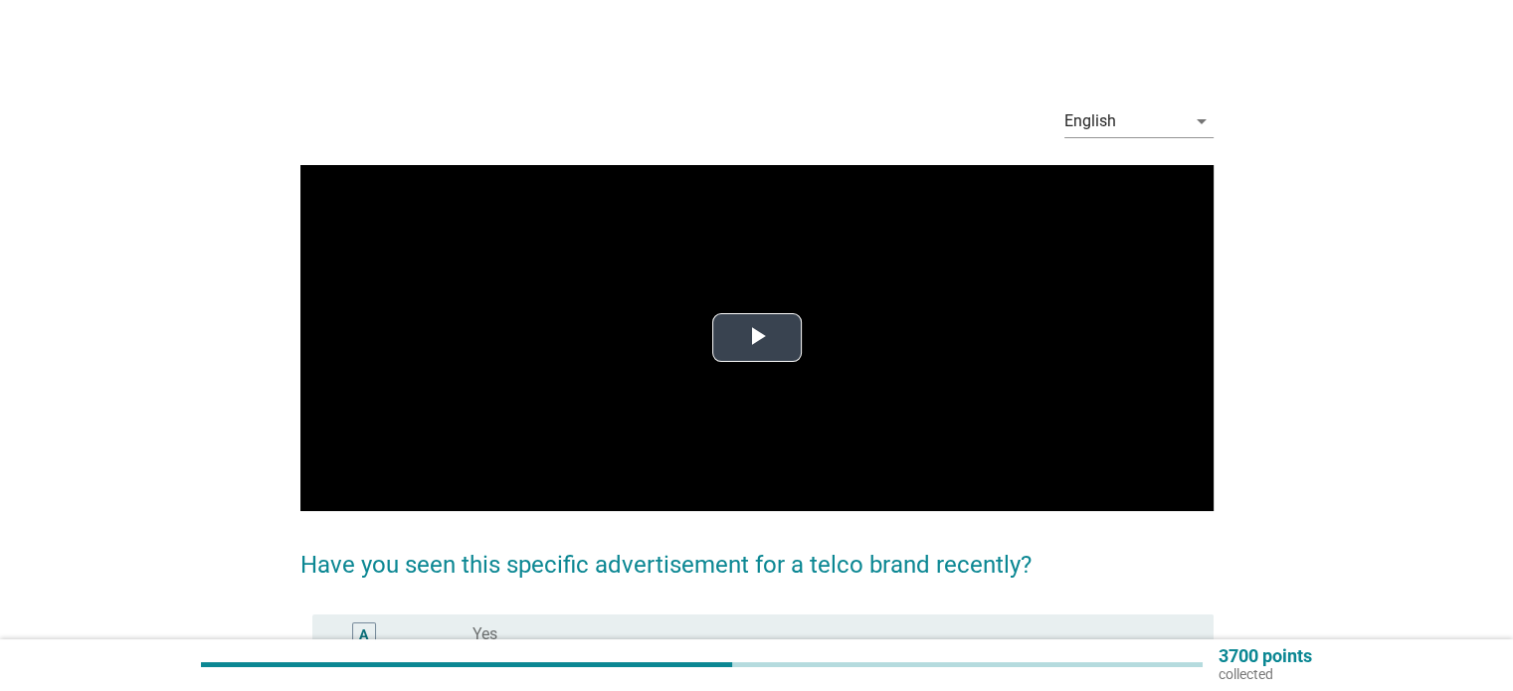
click at [757, 338] on span "Video Player" at bounding box center [757, 338] width 0 height 0
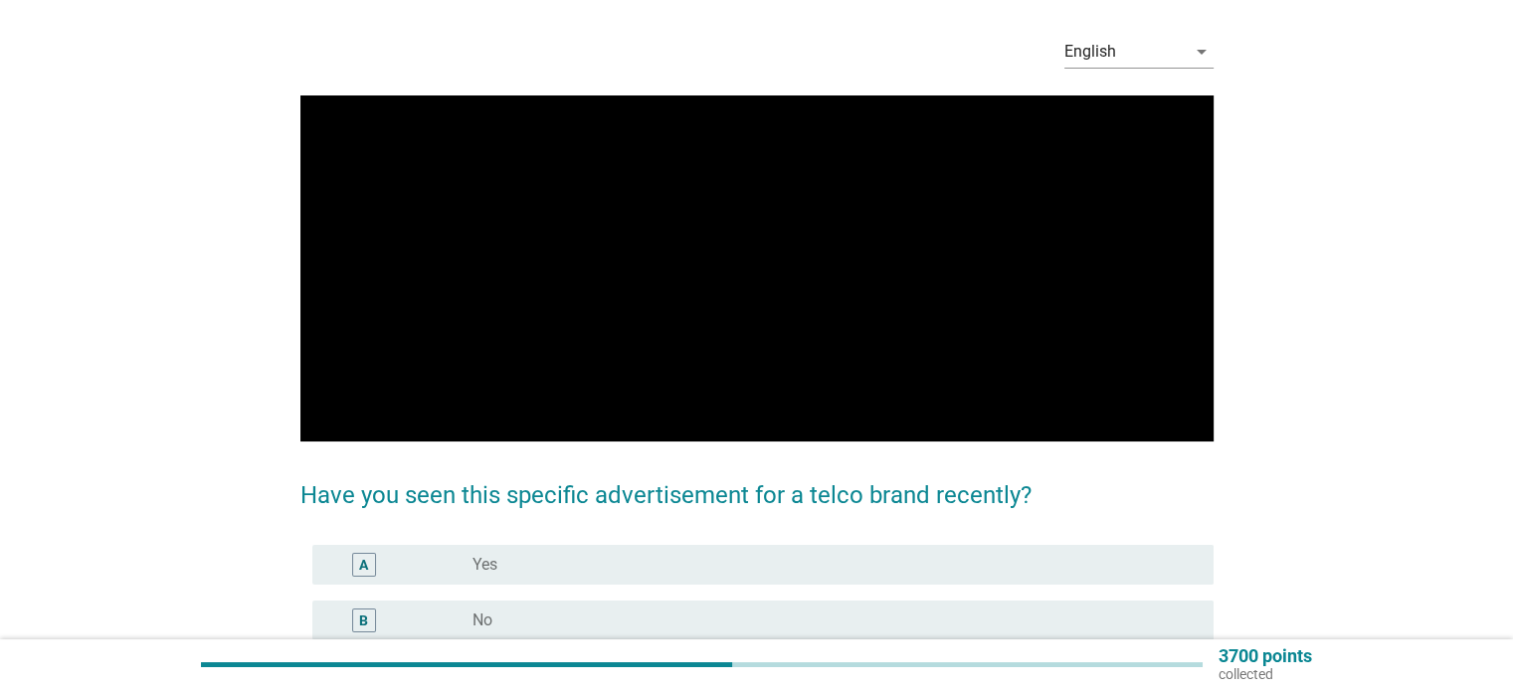
scroll to position [99, 0]
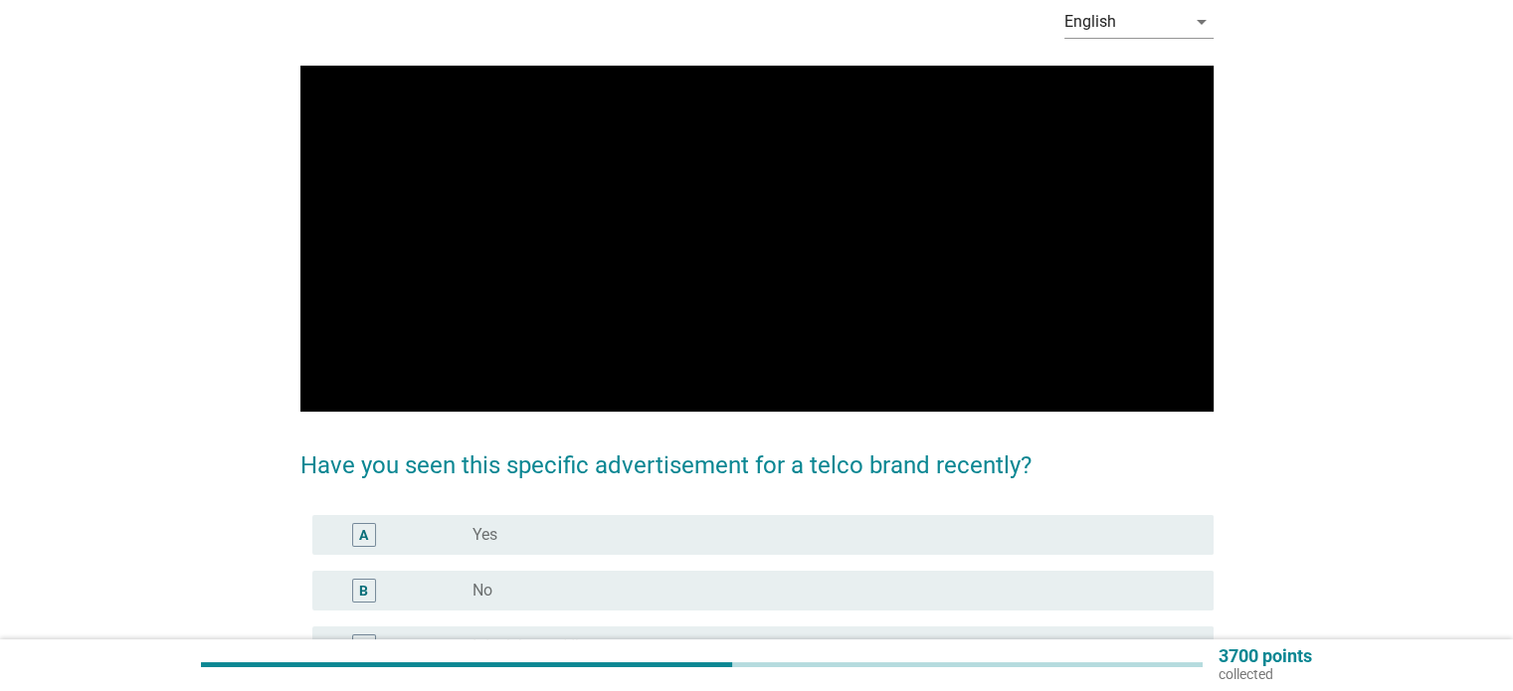
click at [484, 599] on label "No" at bounding box center [482, 591] width 20 height 20
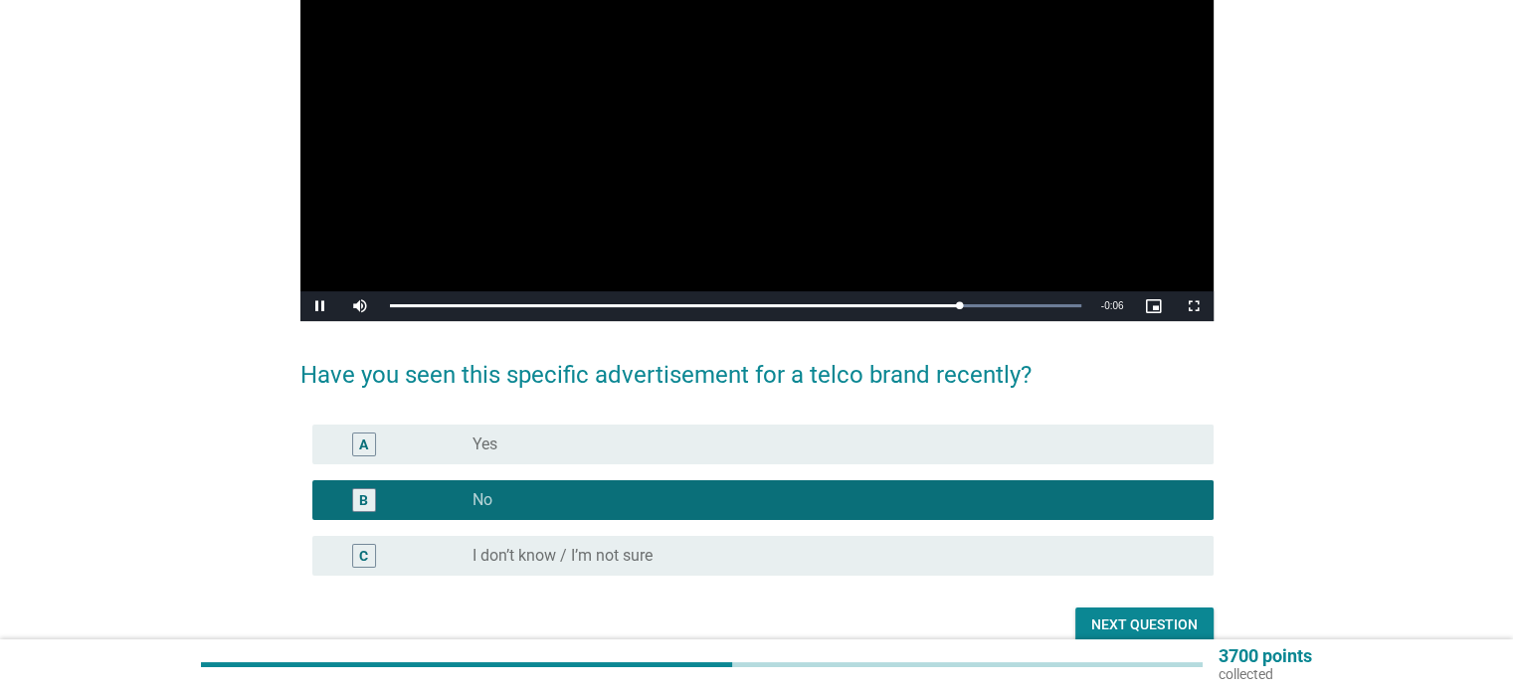
scroll to position [199, 0]
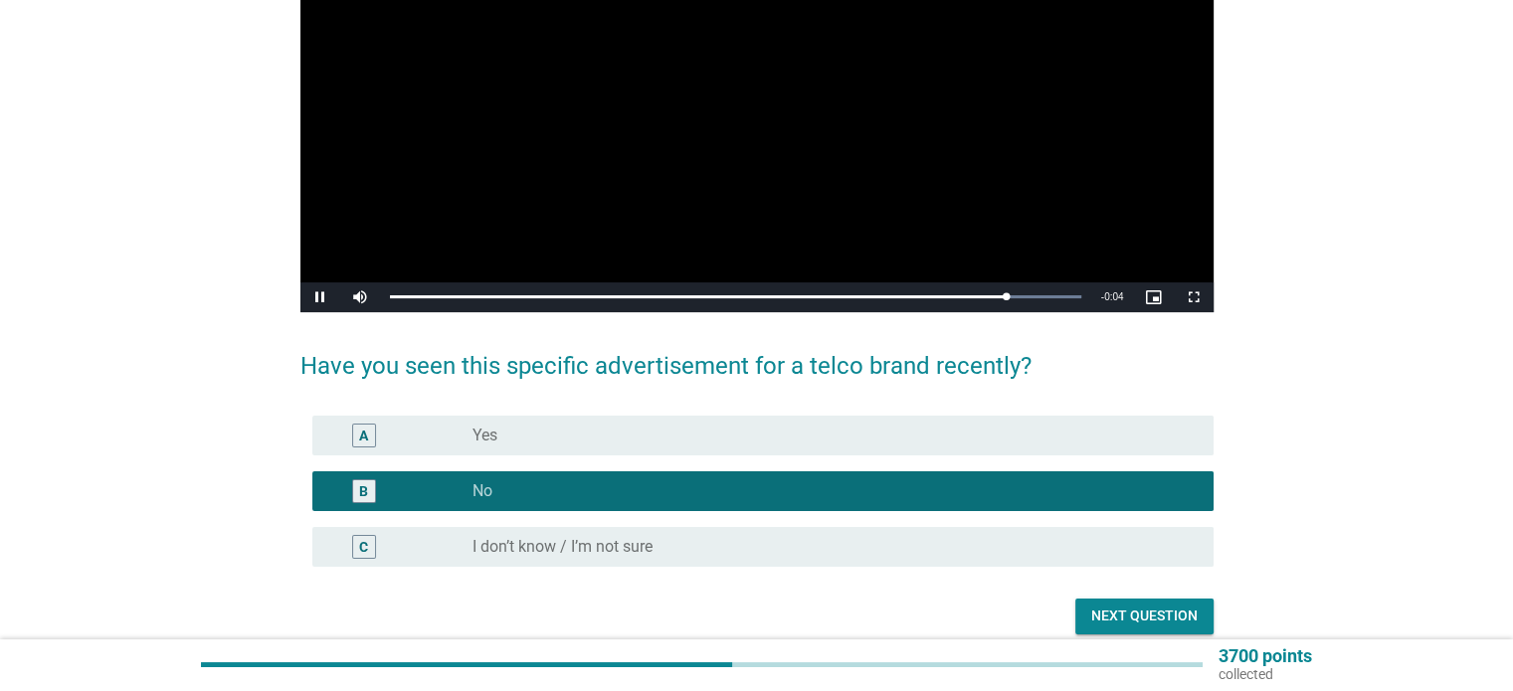
click at [1098, 620] on div "Next question" at bounding box center [1144, 616] width 106 height 21
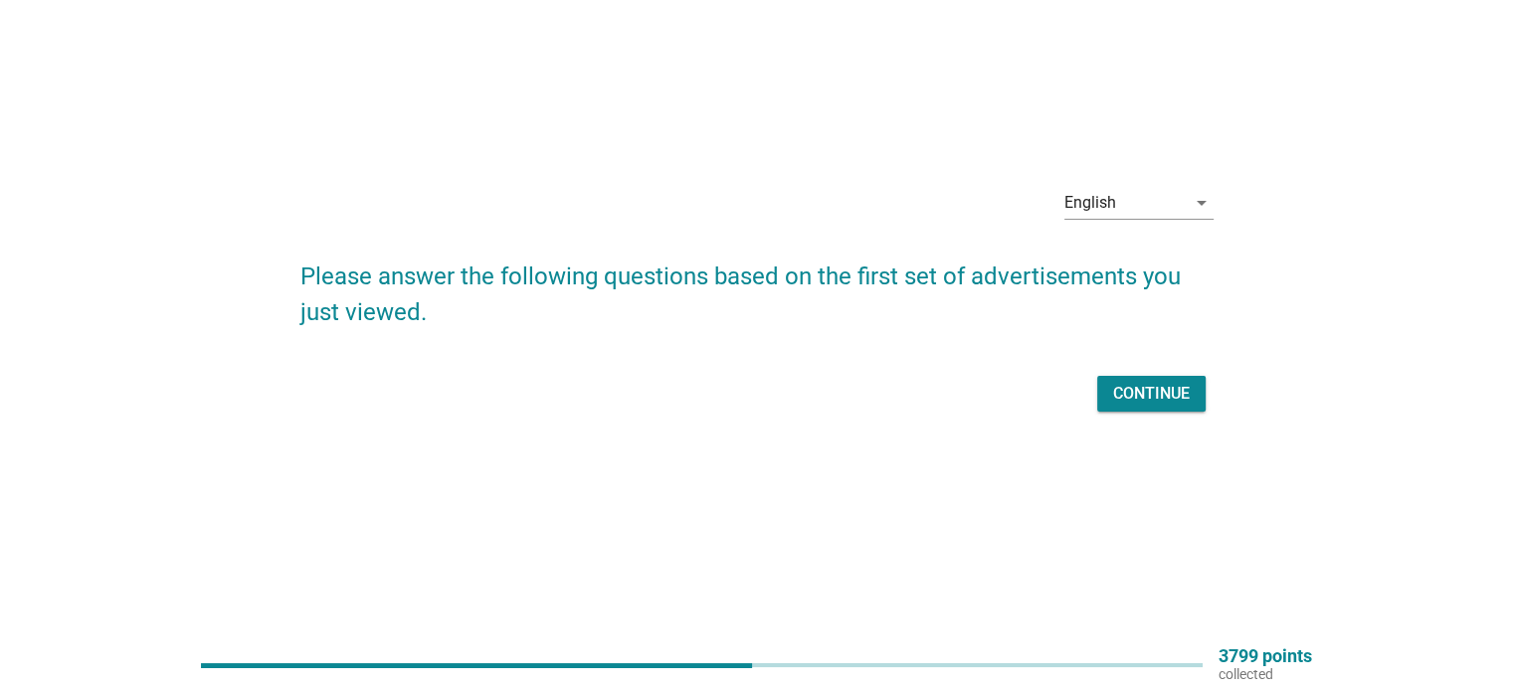
scroll to position [0, 0]
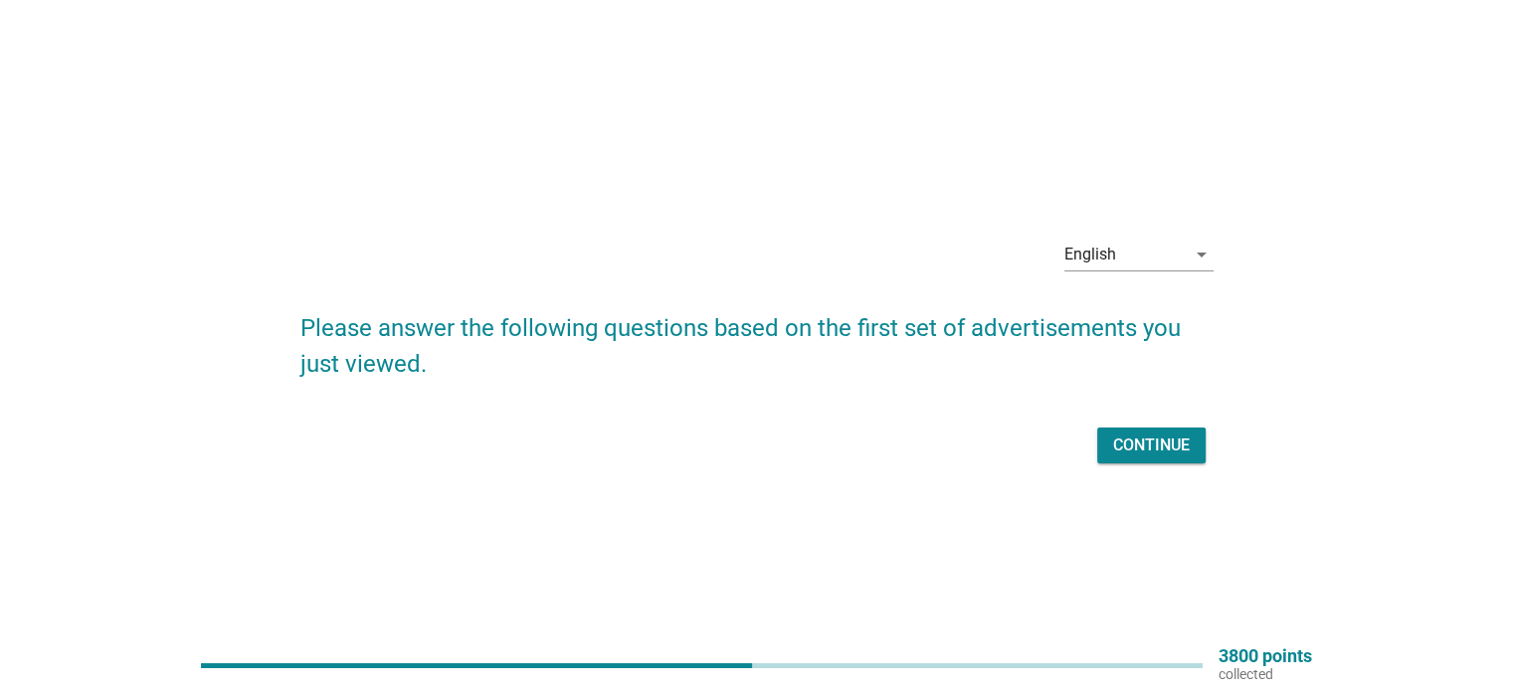
click at [1133, 453] on div "Continue" at bounding box center [1151, 446] width 77 height 24
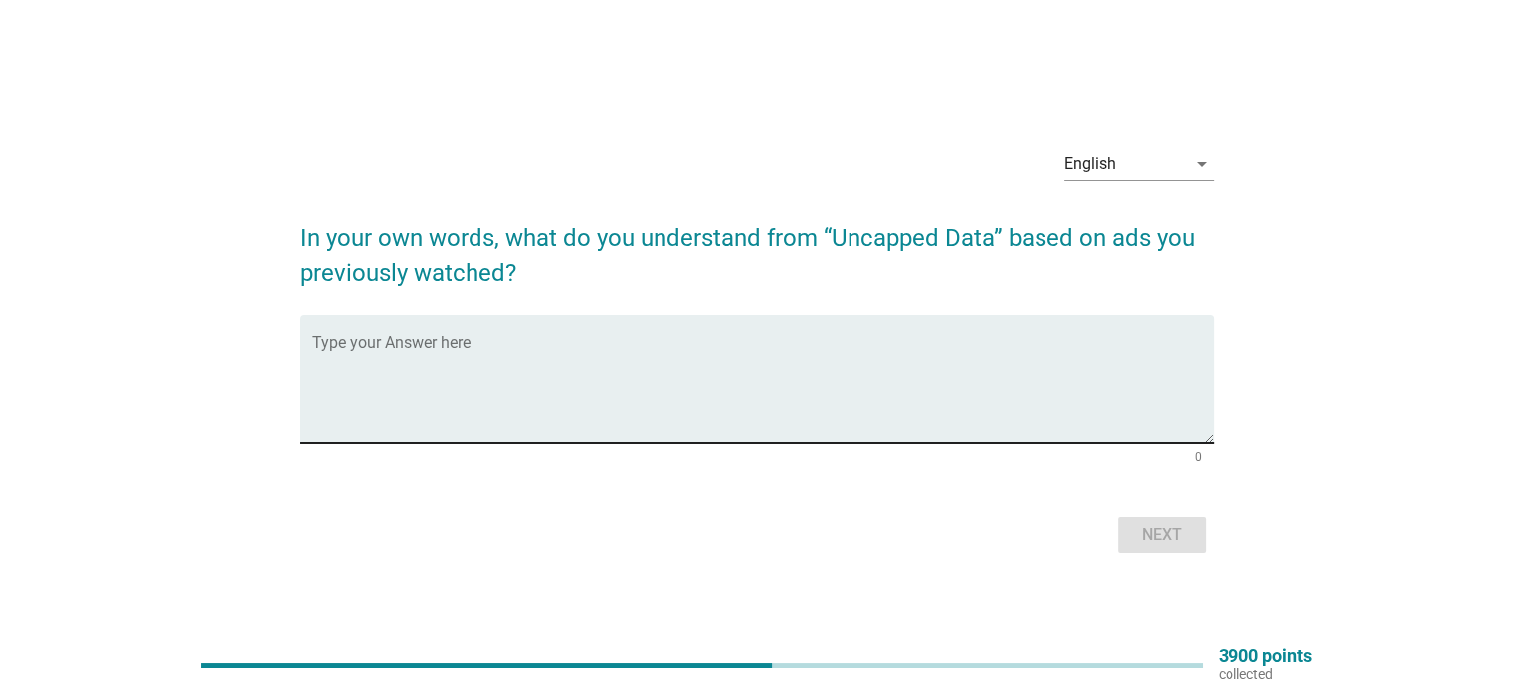
click at [425, 421] on textarea "Type your Answer here" at bounding box center [762, 391] width 901 height 104
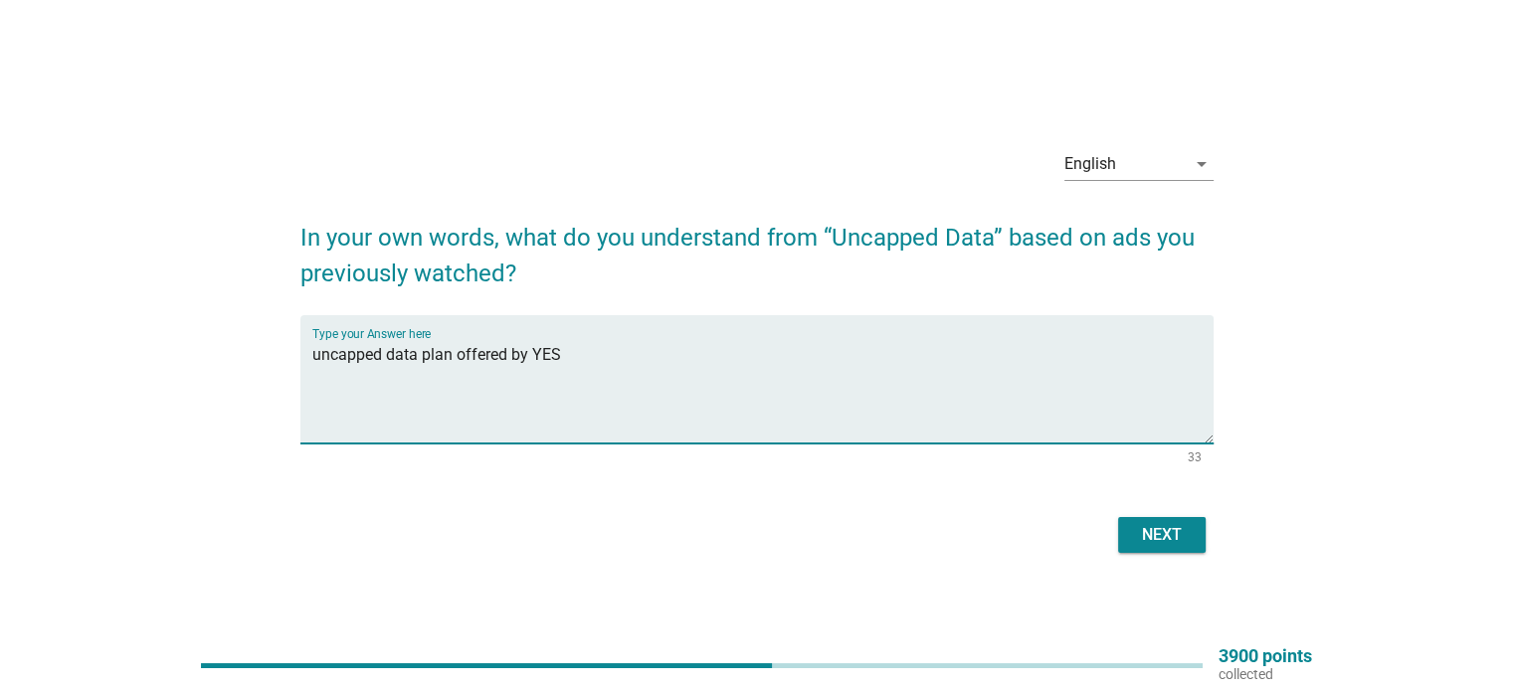
type textarea "uncapped data plan offered by YES"
click at [1181, 536] on div "Next" at bounding box center [1162, 535] width 56 height 24
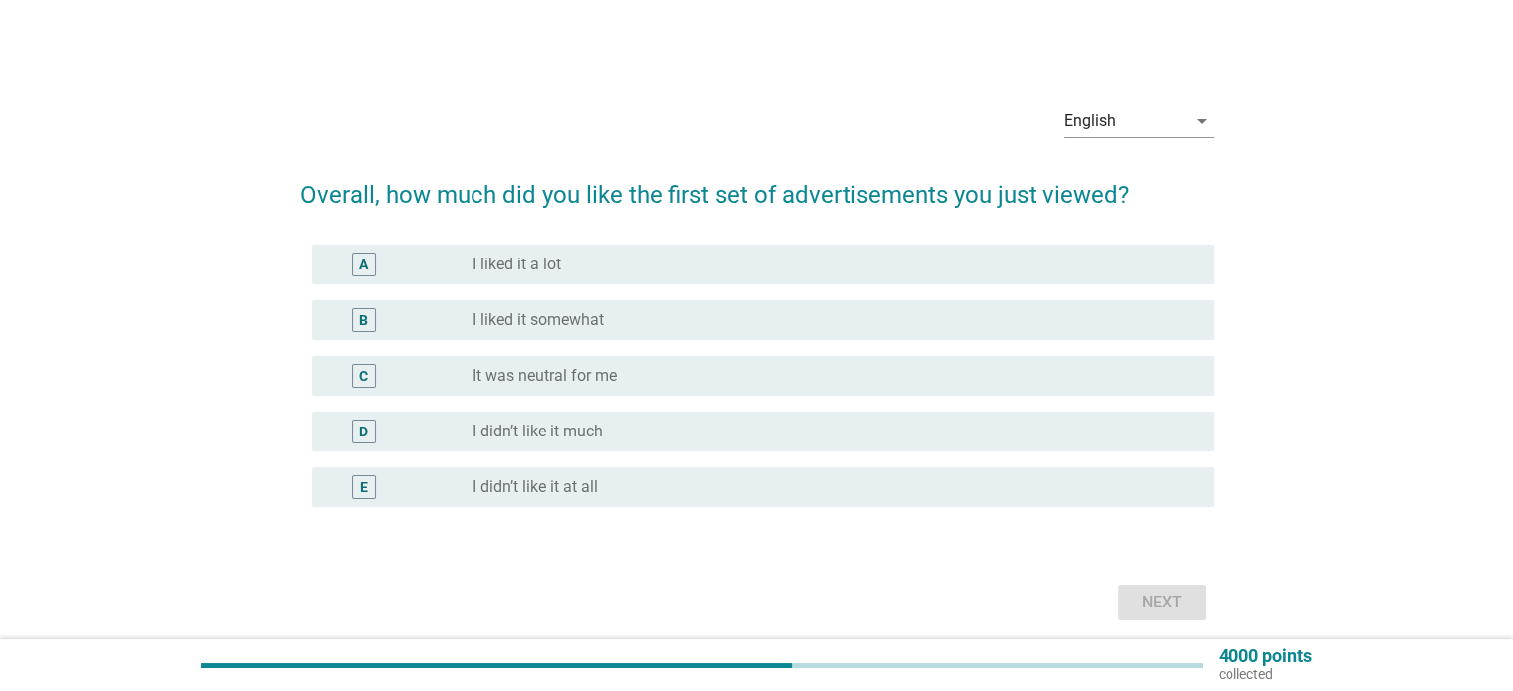
click at [569, 325] on label "I liked it somewhat" at bounding box center [537, 320] width 131 height 20
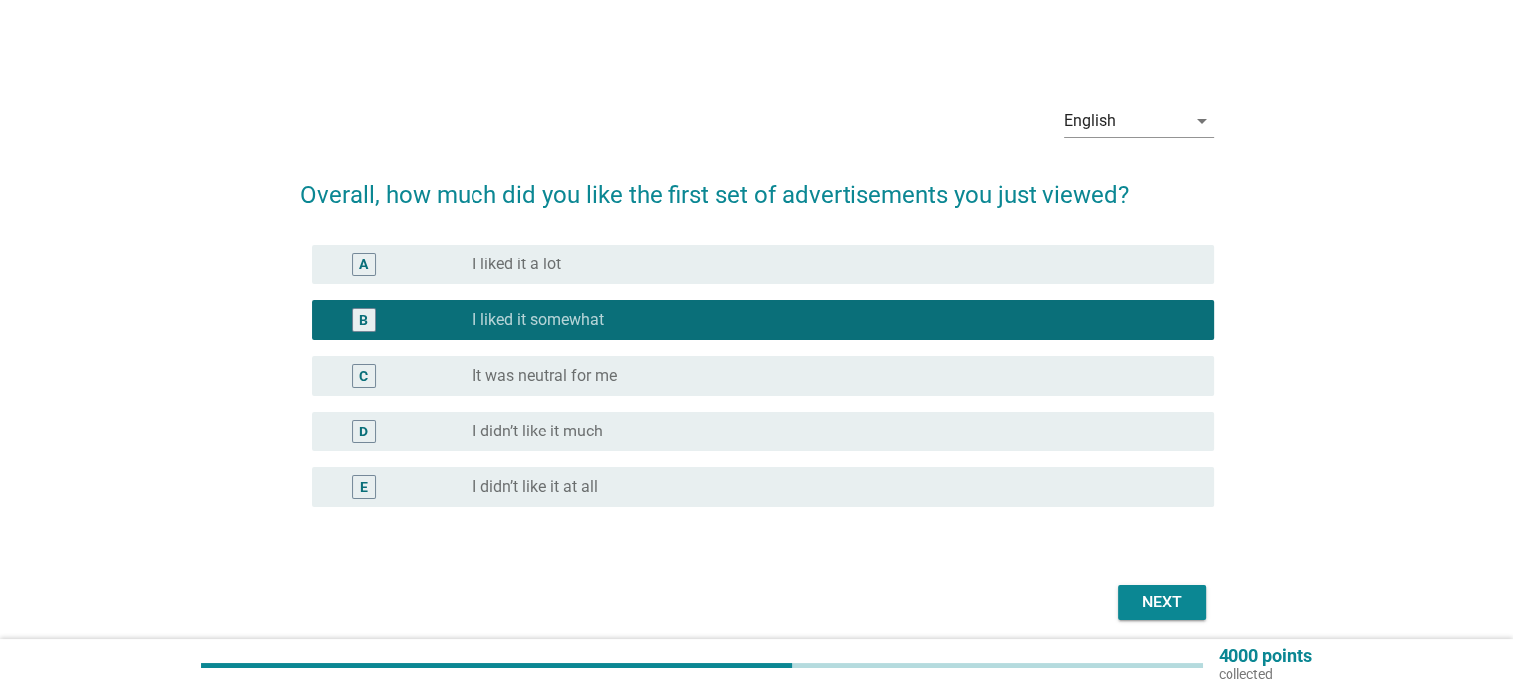
click at [1135, 612] on div "Next" at bounding box center [1162, 603] width 56 height 24
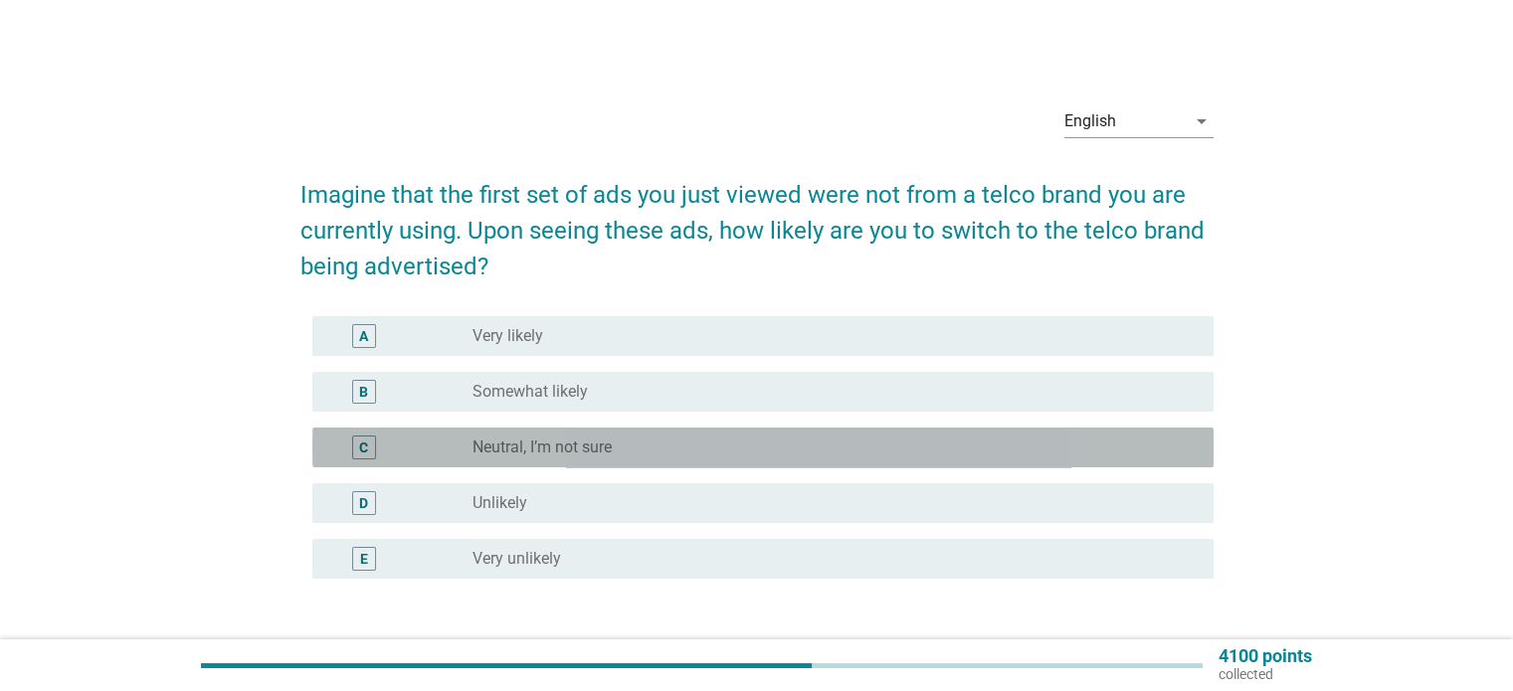
click at [685, 451] on div "radio_button_unchecked Neutral, I’m not sure" at bounding box center [826, 448] width 708 height 20
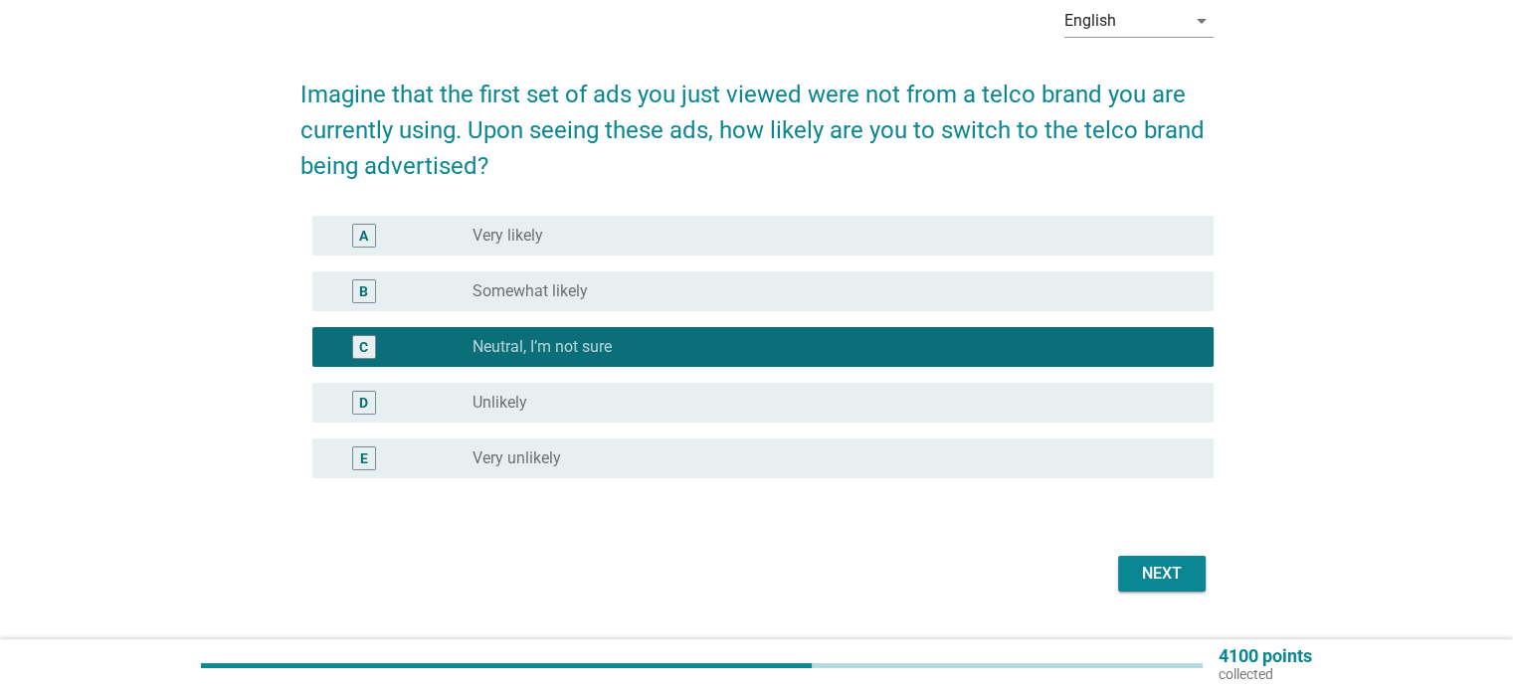
scroll to position [147, 0]
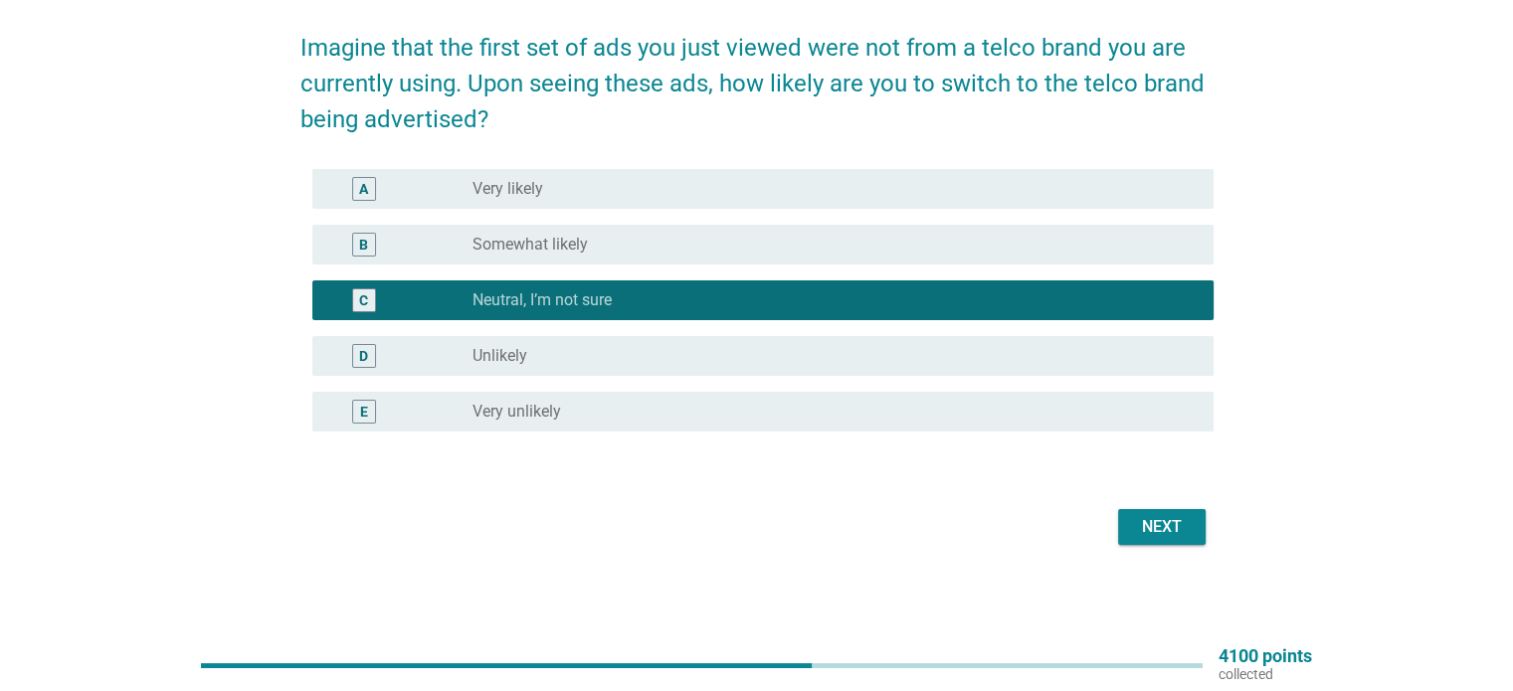
click at [1159, 531] on div "Next" at bounding box center [1162, 527] width 56 height 24
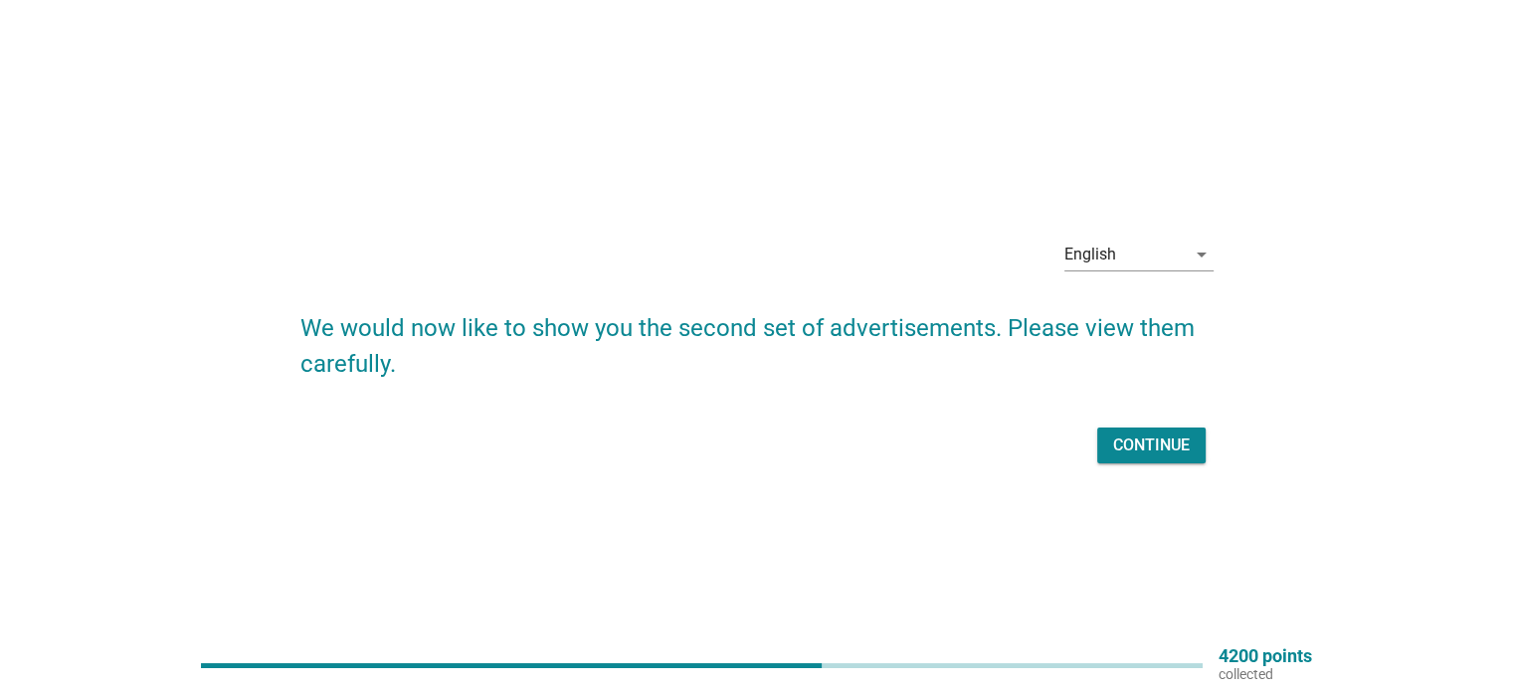
click at [1123, 452] on div "Continue" at bounding box center [1151, 446] width 77 height 24
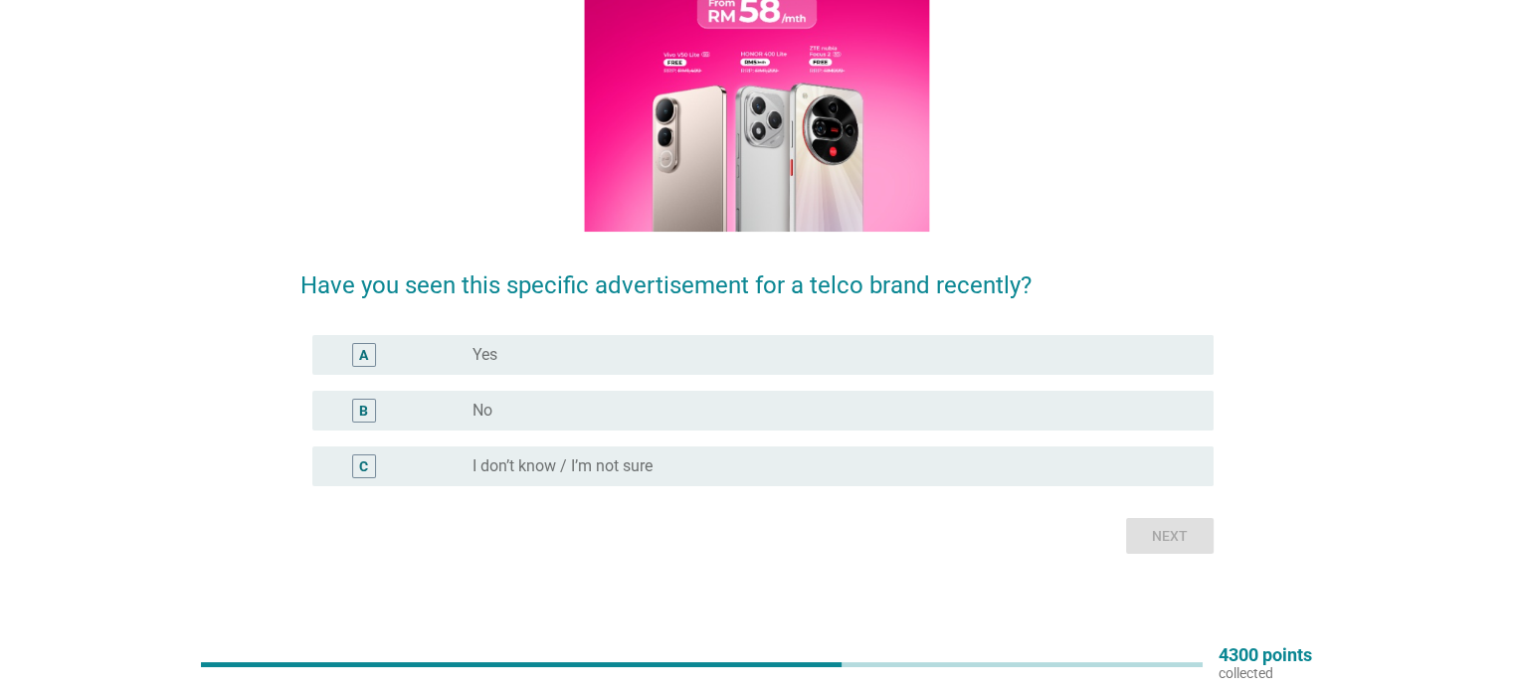
scroll to position [282, 0]
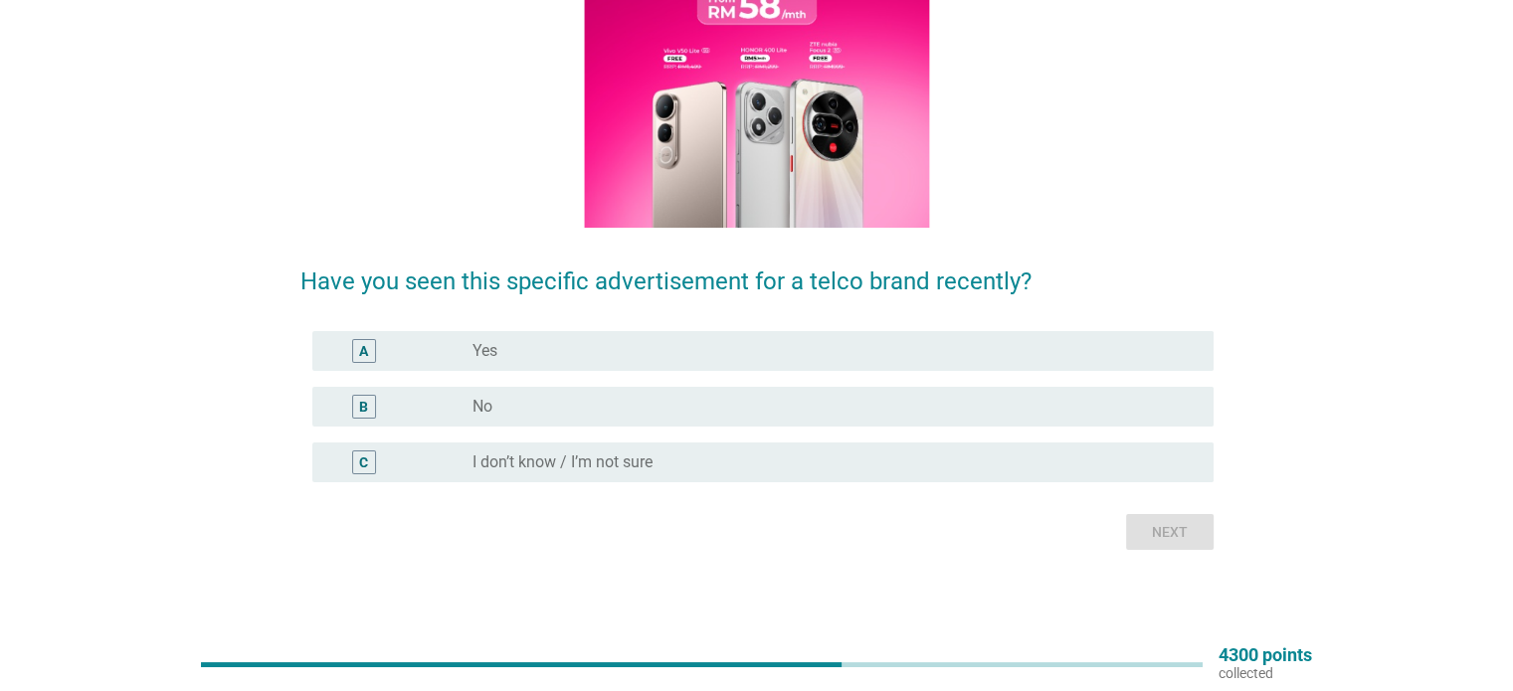
click at [438, 408] on div "B" at bounding box center [400, 407] width 145 height 24
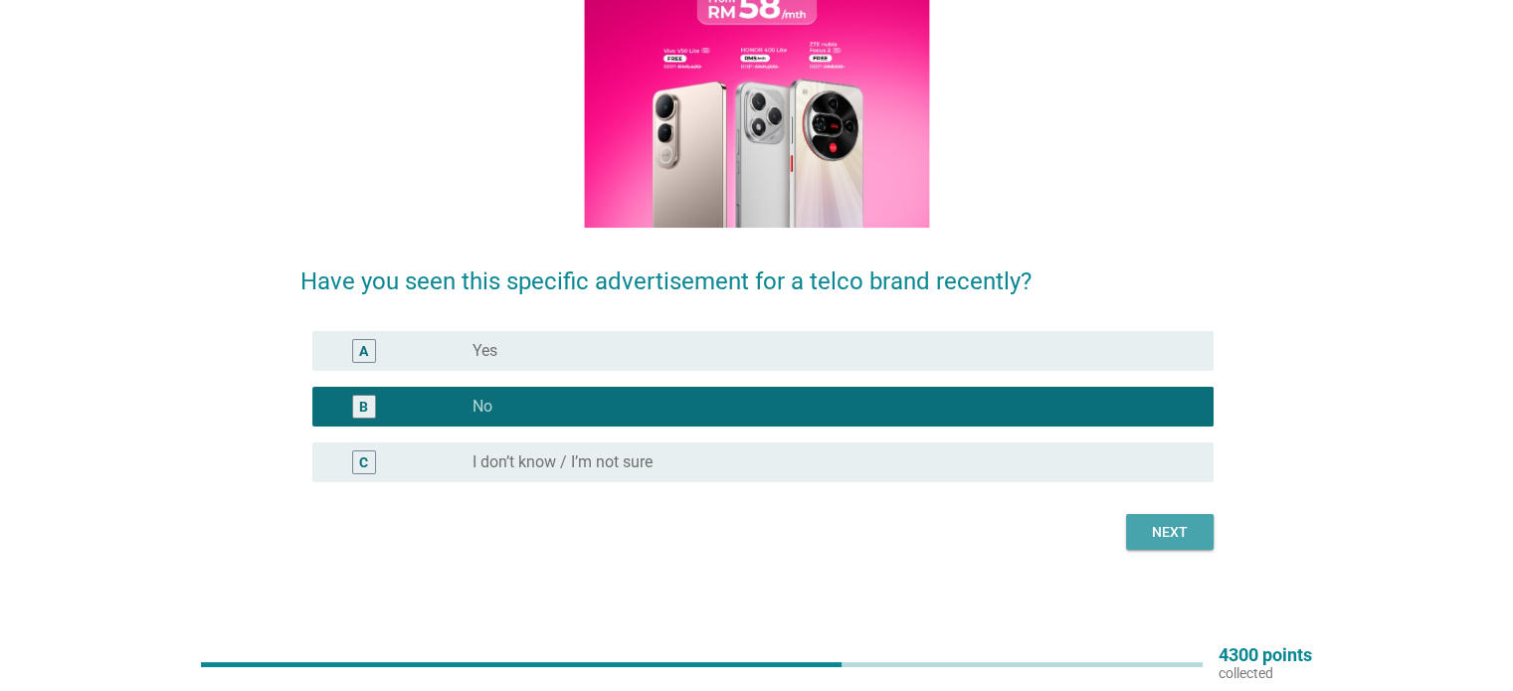
click at [1192, 543] on button "Next" at bounding box center [1170, 532] width 88 height 36
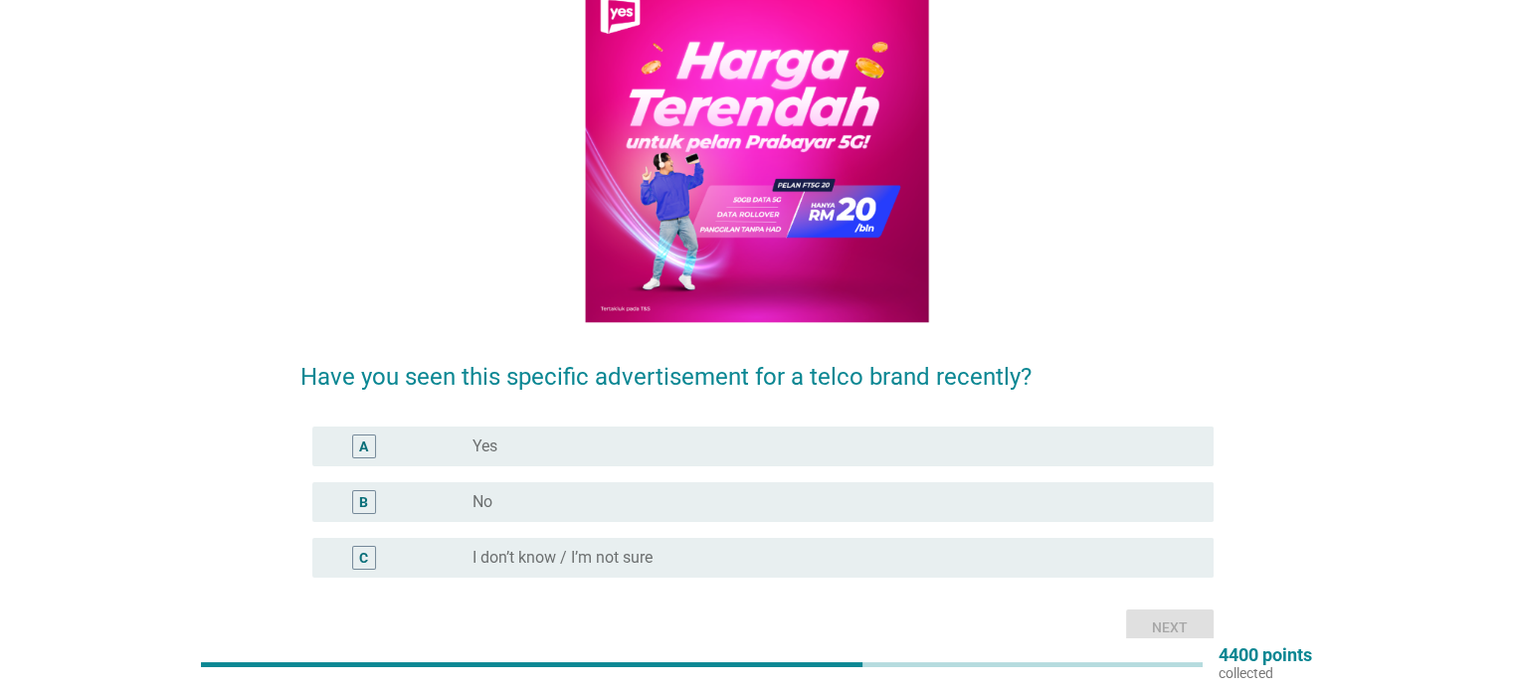
scroll to position [199, 0]
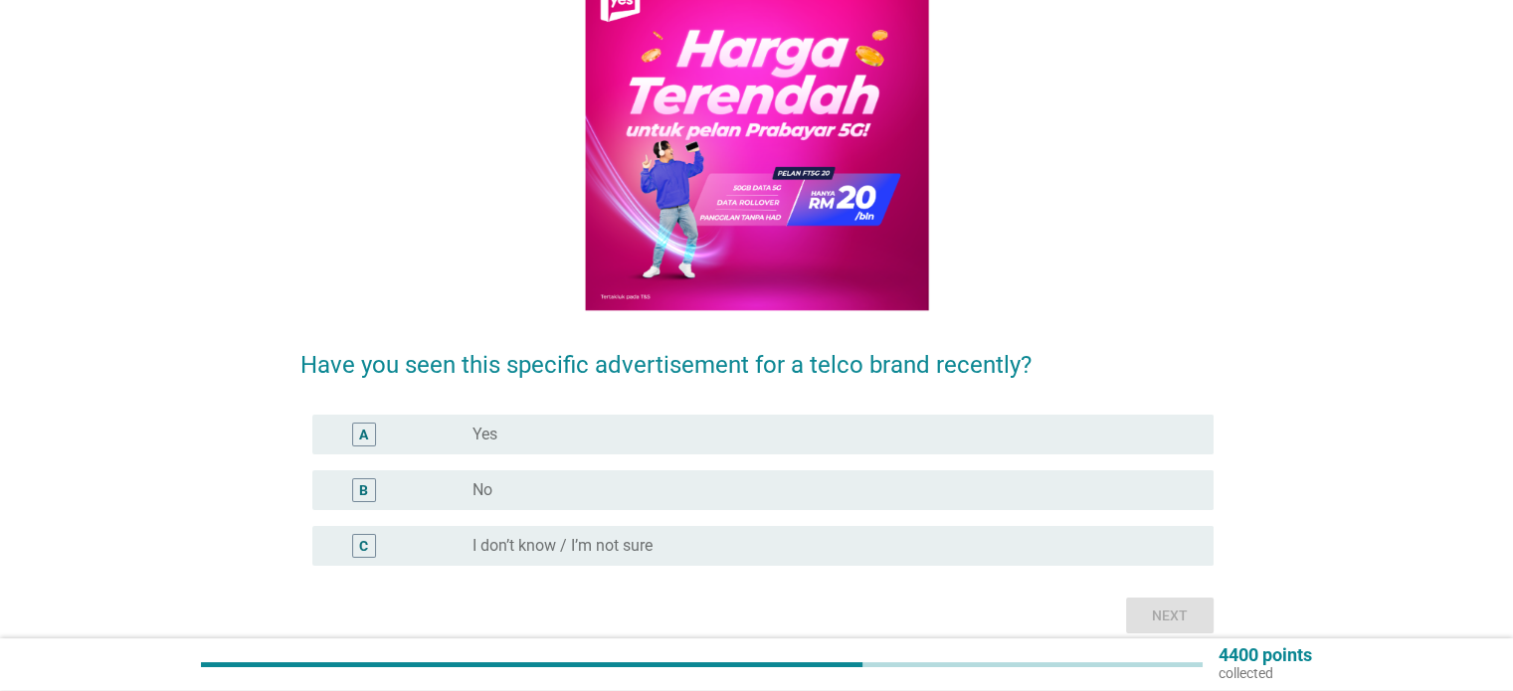
click at [504, 492] on div "radio_button_unchecked No" at bounding box center [826, 490] width 708 height 20
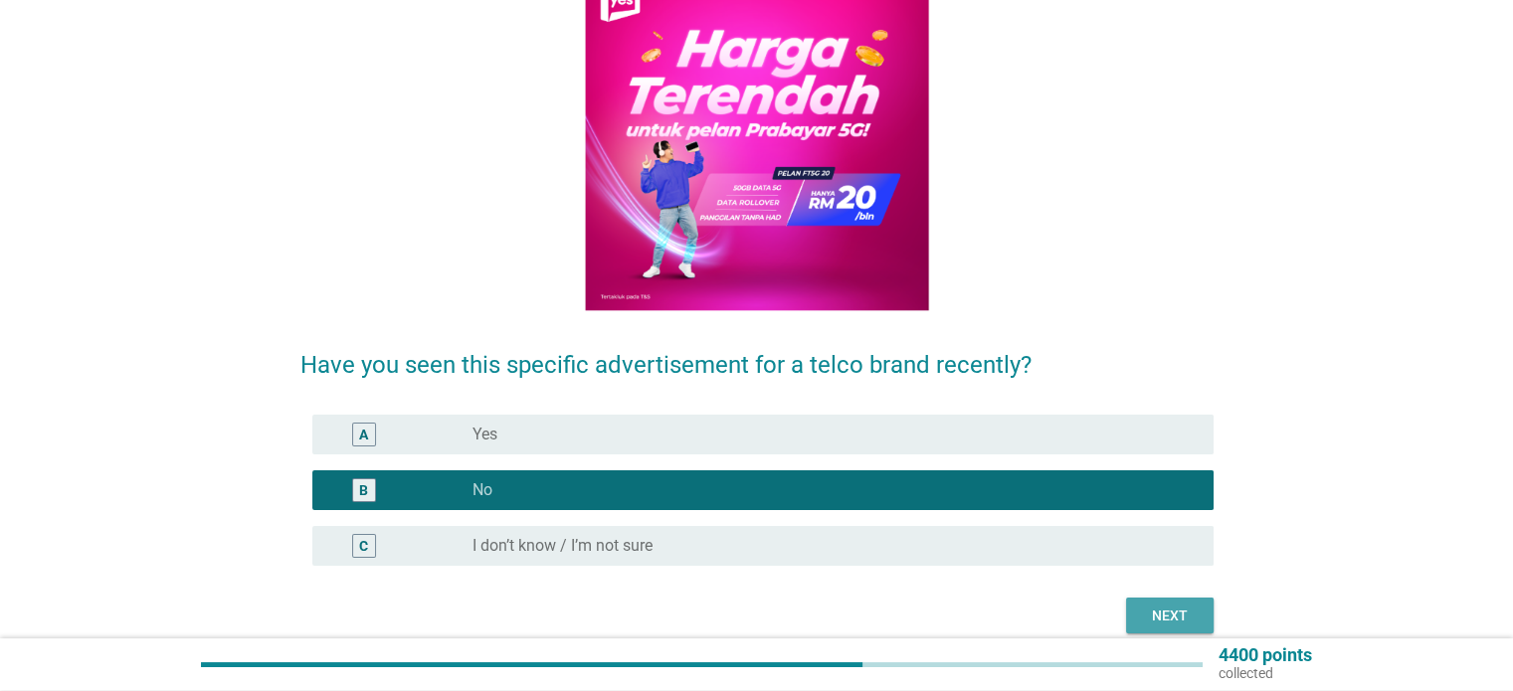
click at [1167, 615] on div "Next" at bounding box center [1170, 616] width 56 height 21
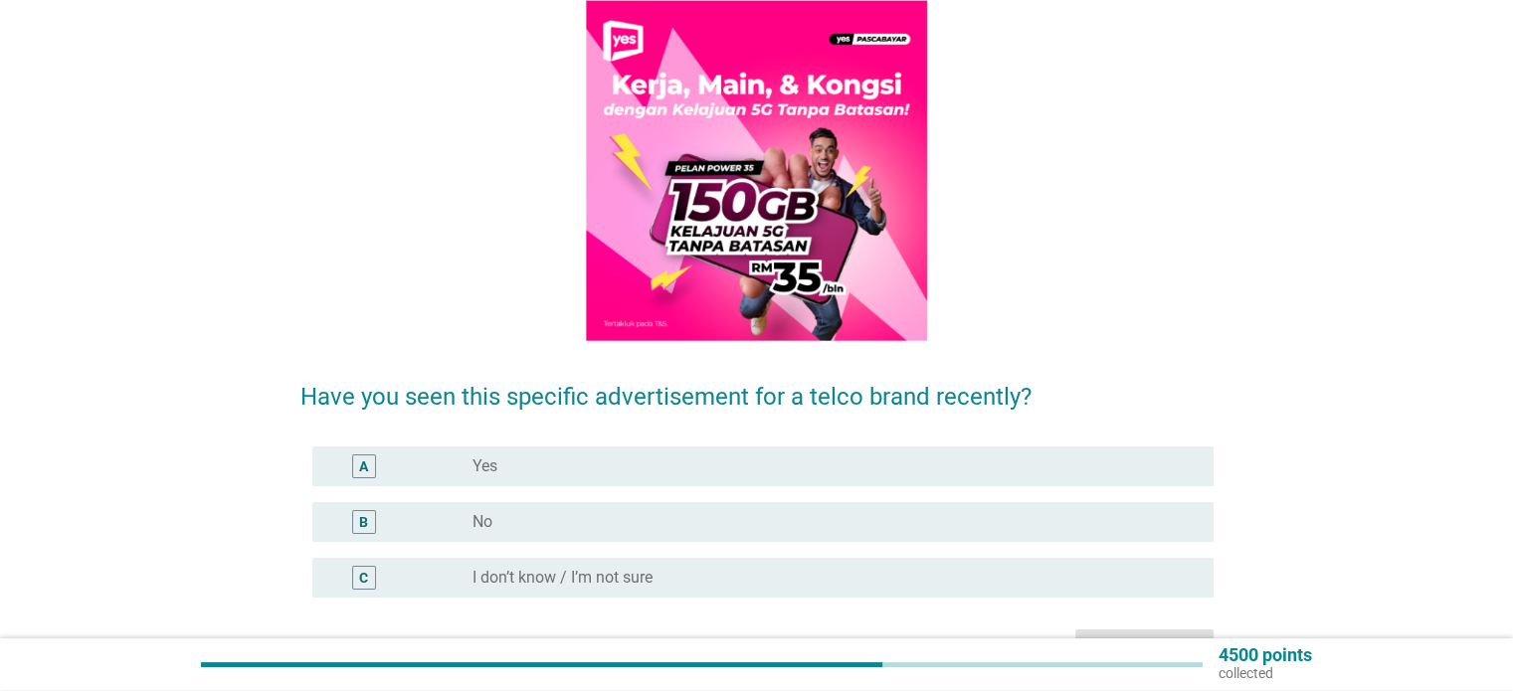
scroll to position [282, 0]
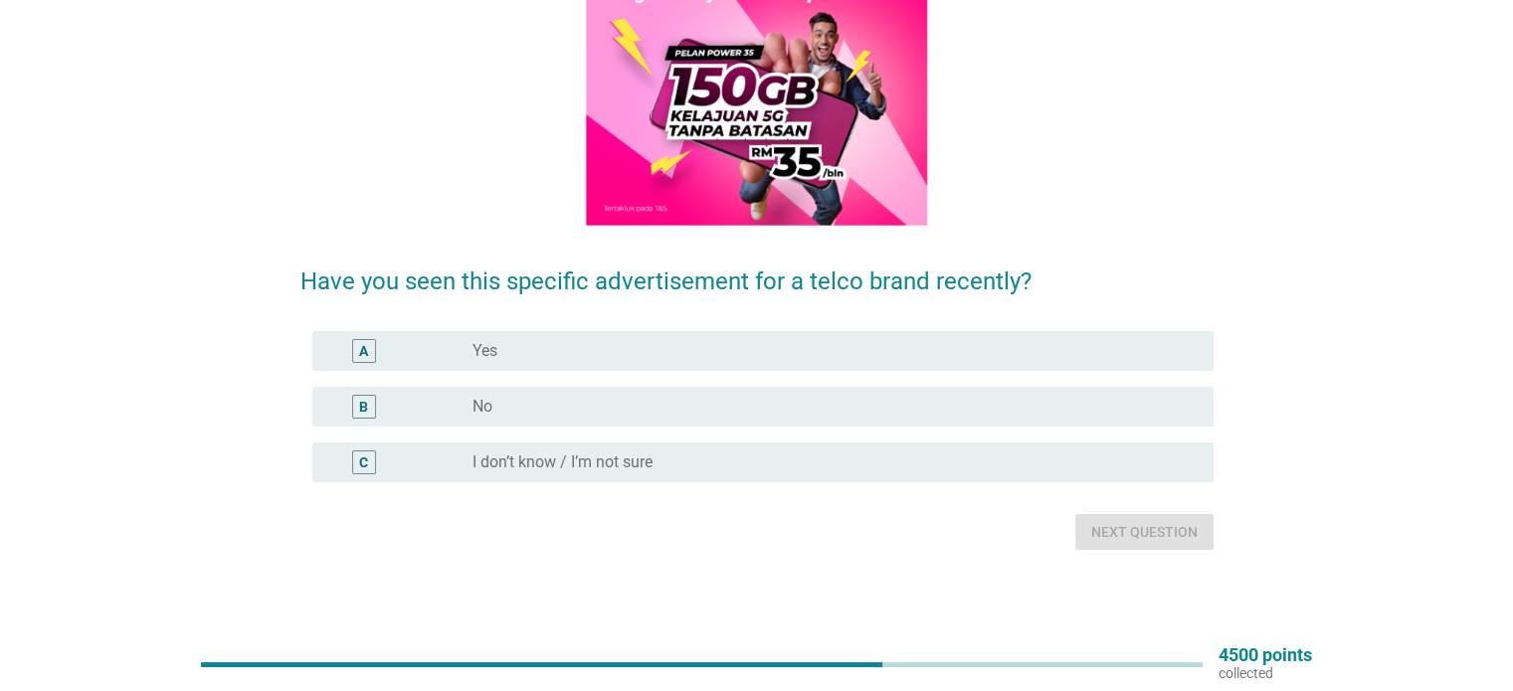
click at [480, 403] on label "No" at bounding box center [482, 407] width 20 height 20
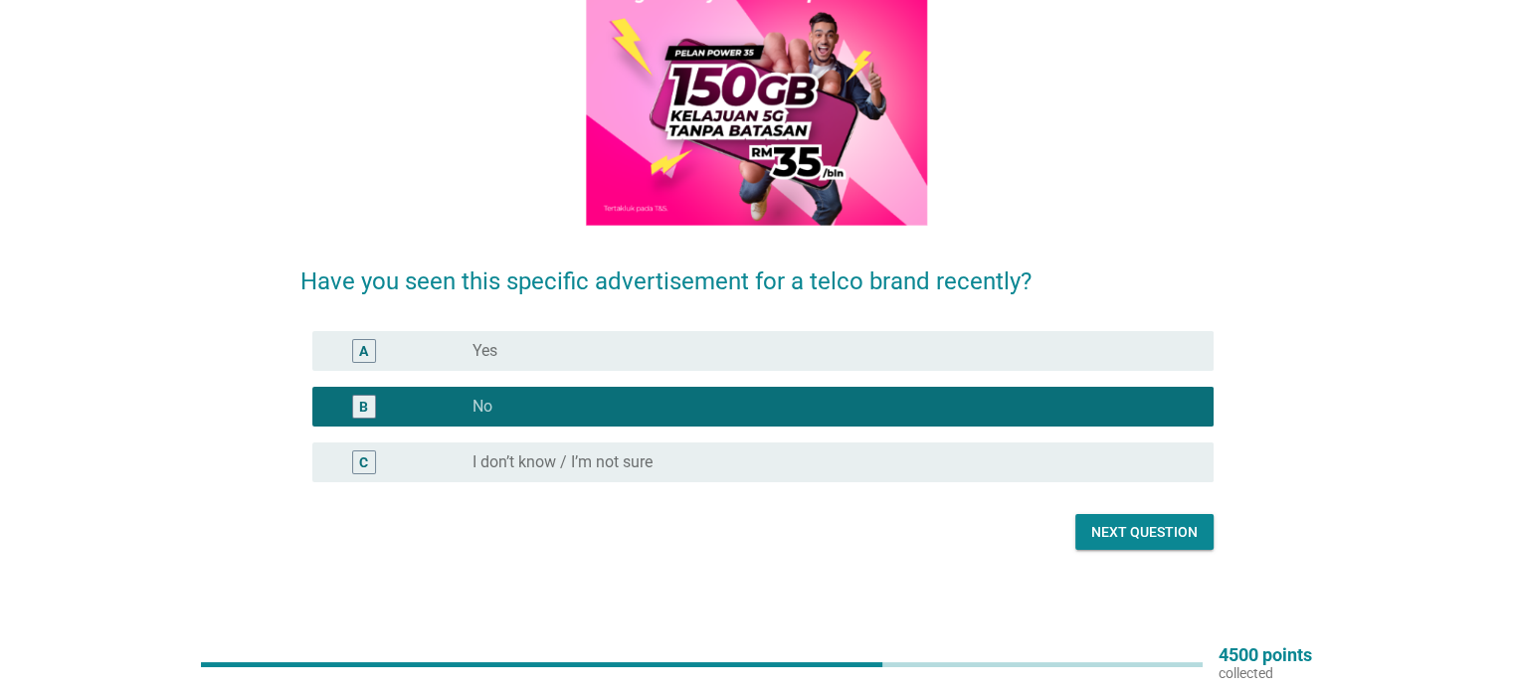
click at [1137, 532] on div "Next question" at bounding box center [1144, 532] width 106 height 21
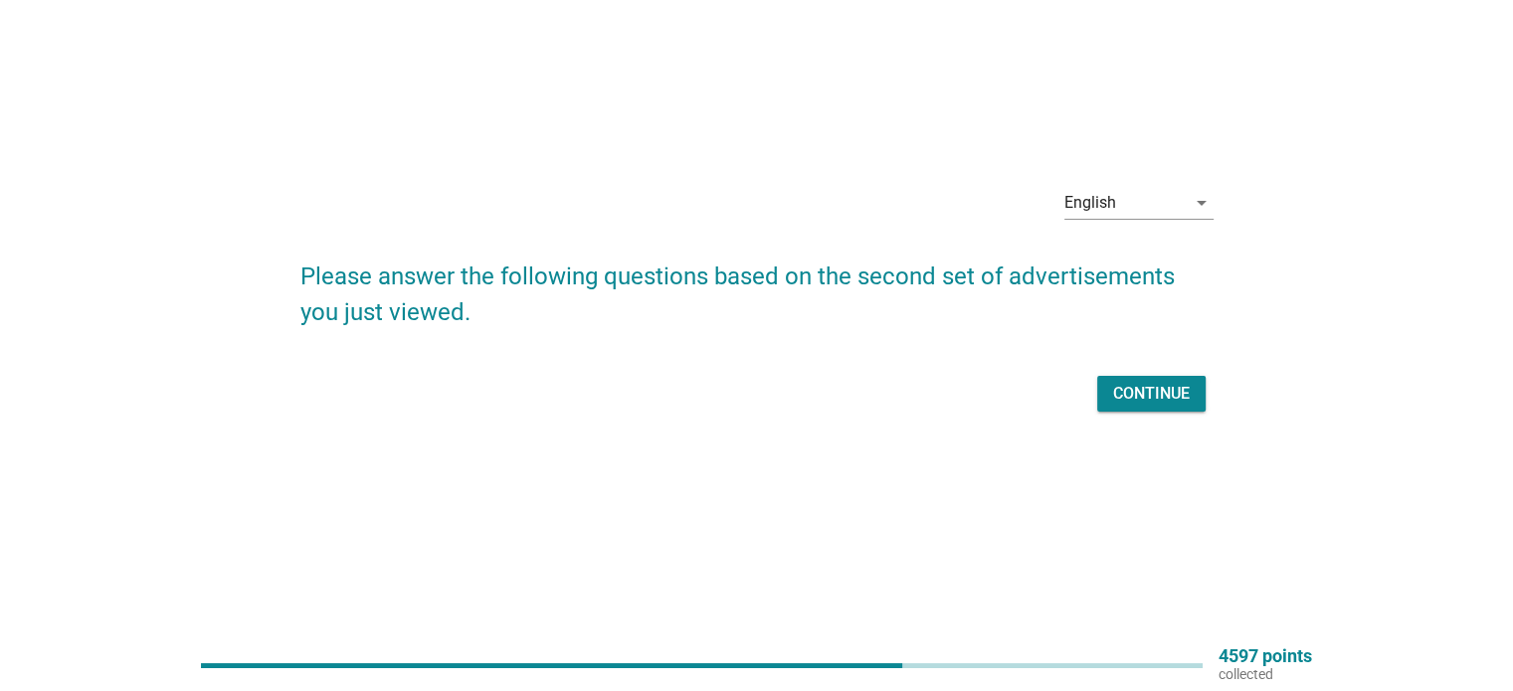
scroll to position [0, 0]
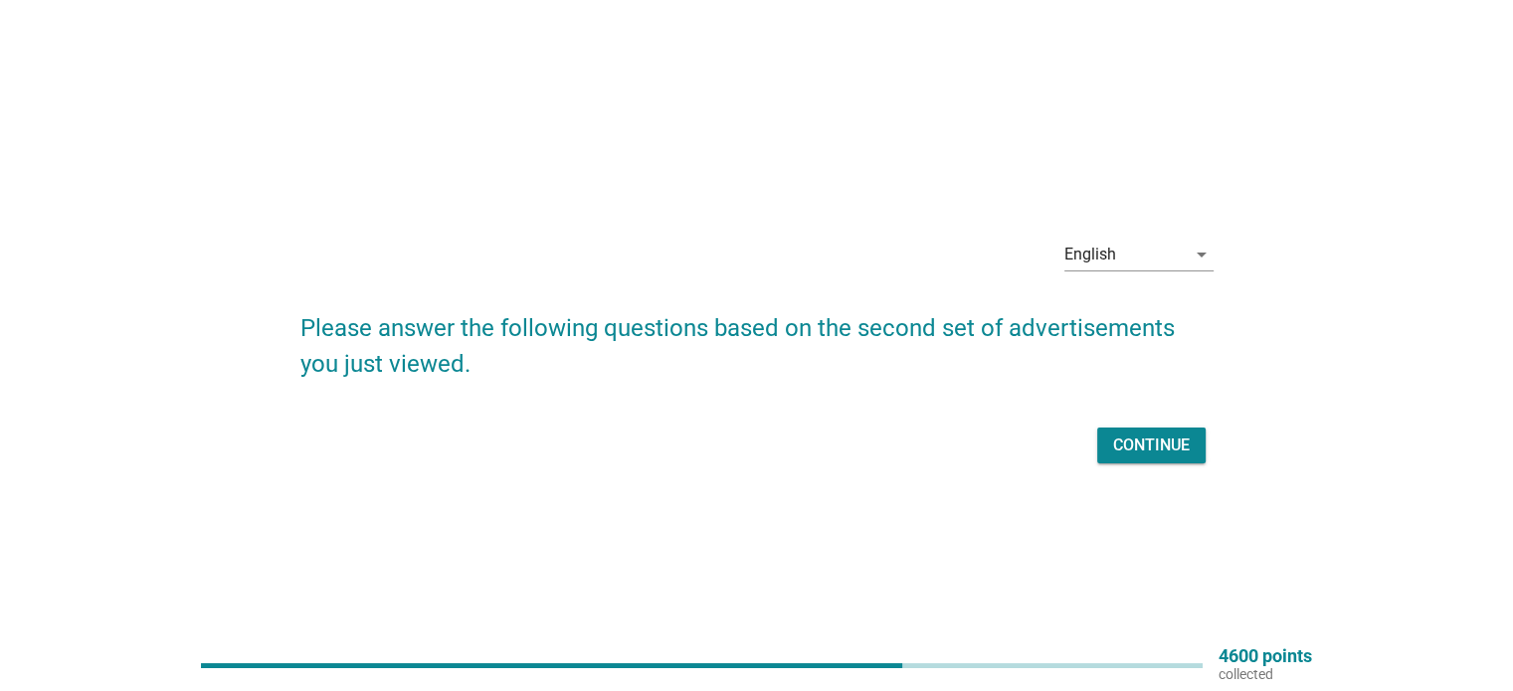
click at [1138, 445] on div "Continue" at bounding box center [1151, 446] width 77 height 24
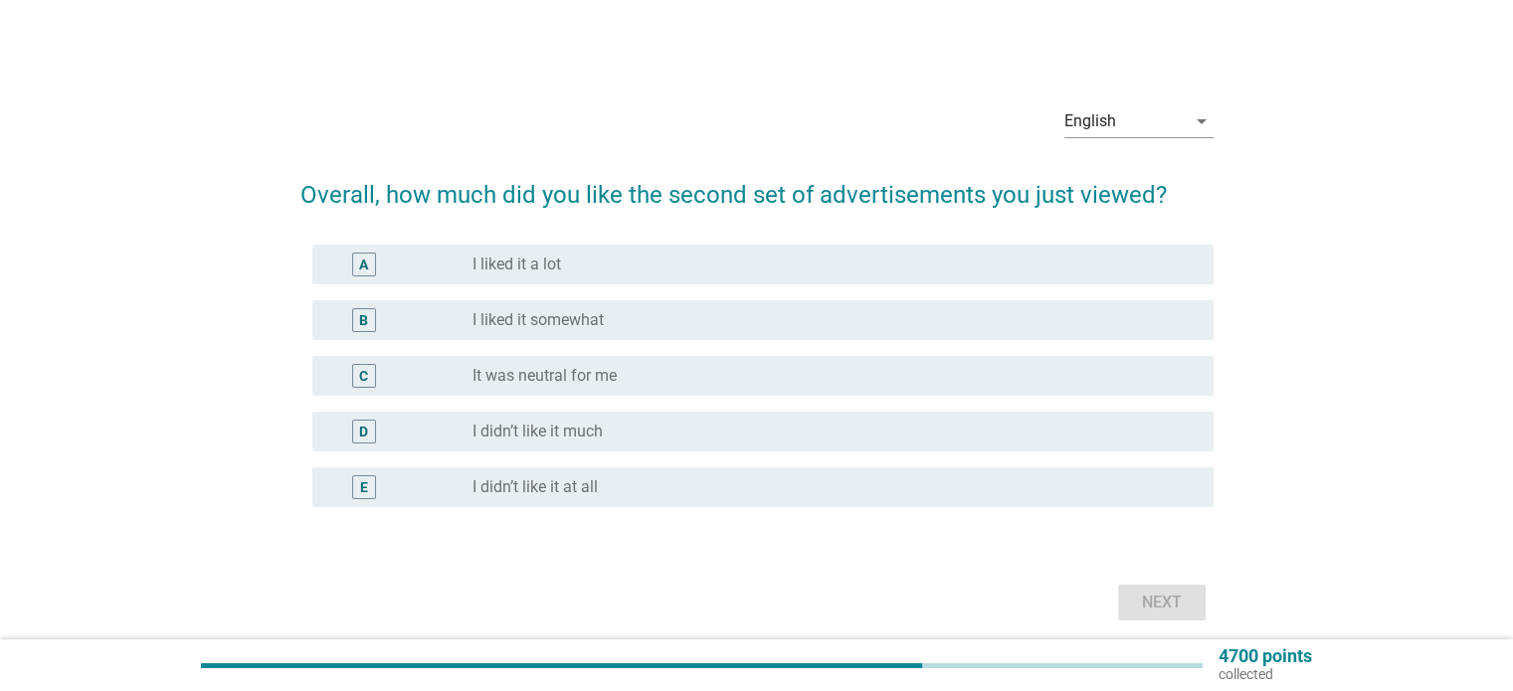
click at [569, 373] on label "It was neutral for me" at bounding box center [544, 376] width 144 height 20
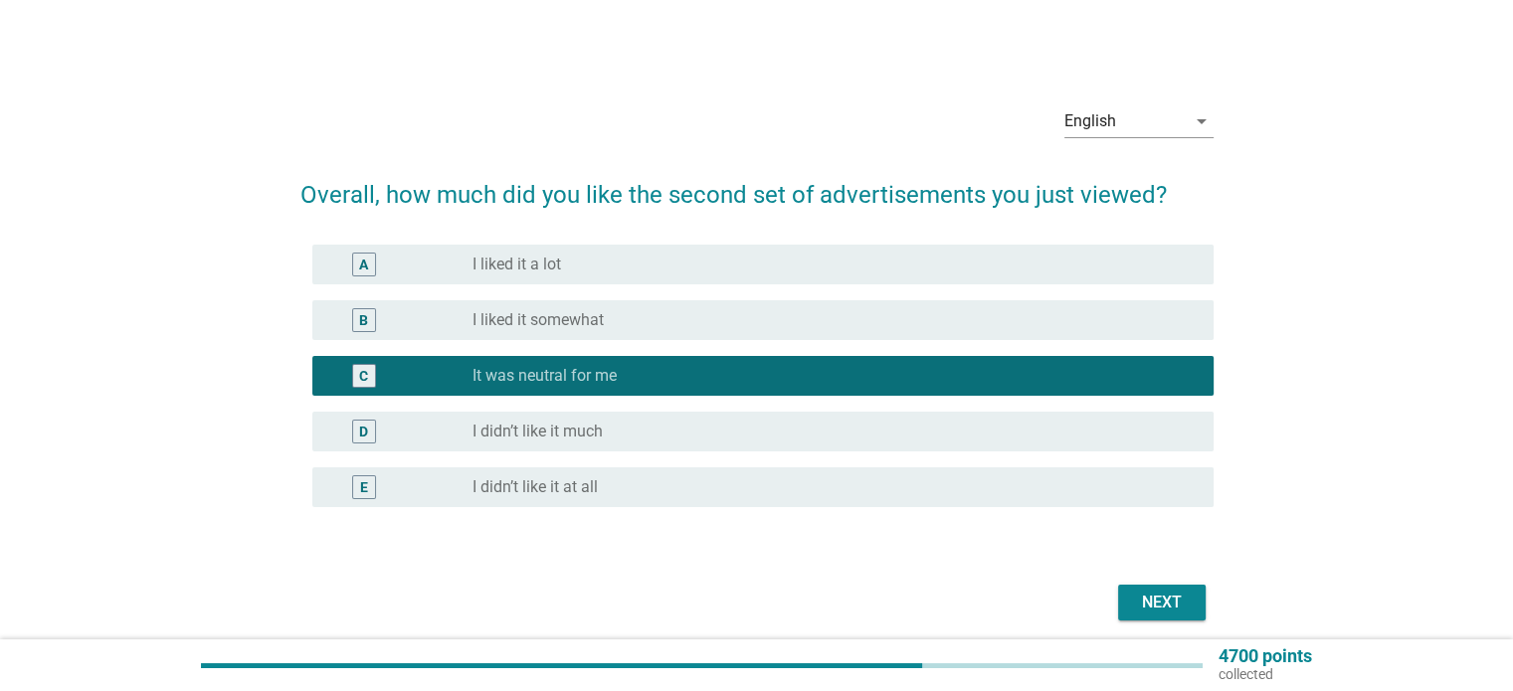
click at [1132, 598] on button "Next" at bounding box center [1162, 603] width 88 height 36
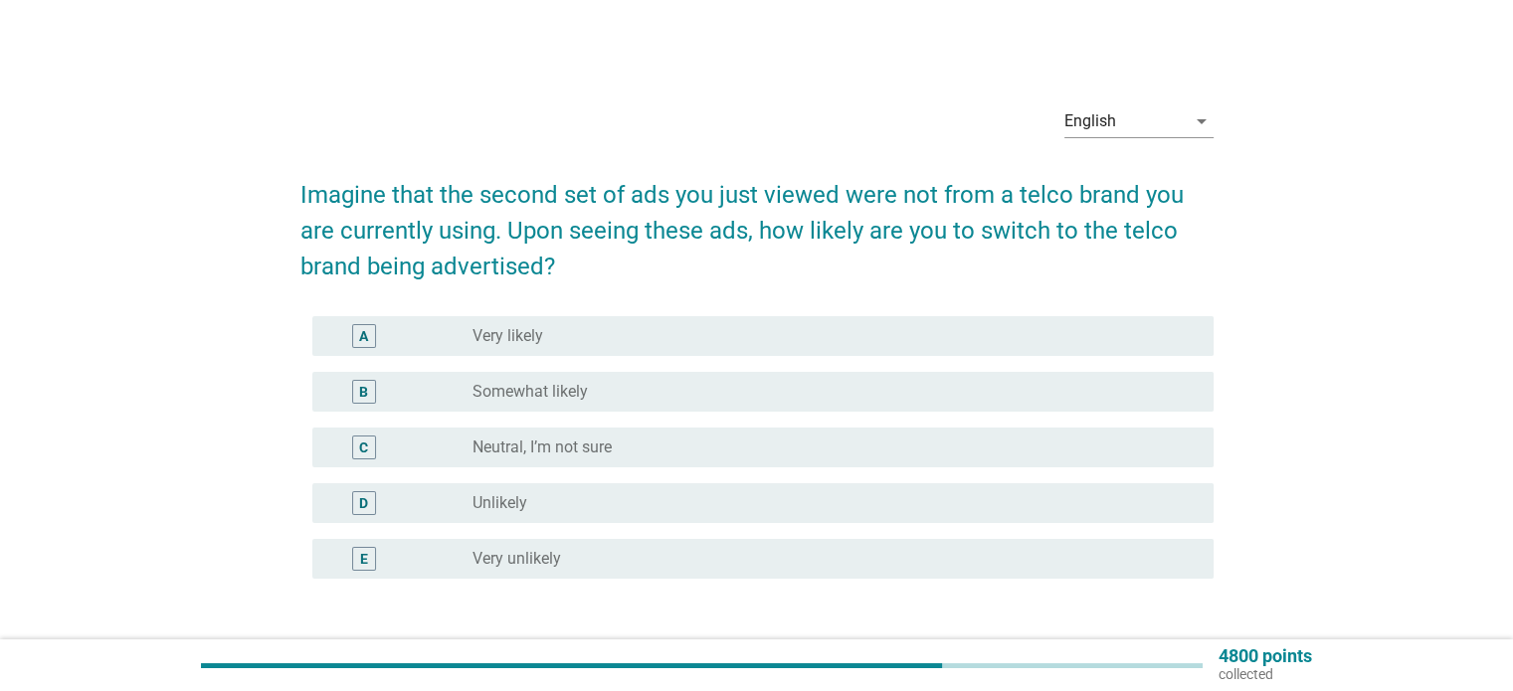
click at [545, 513] on div "radio_button_unchecked Unlikely" at bounding box center [834, 503] width 724 height 24
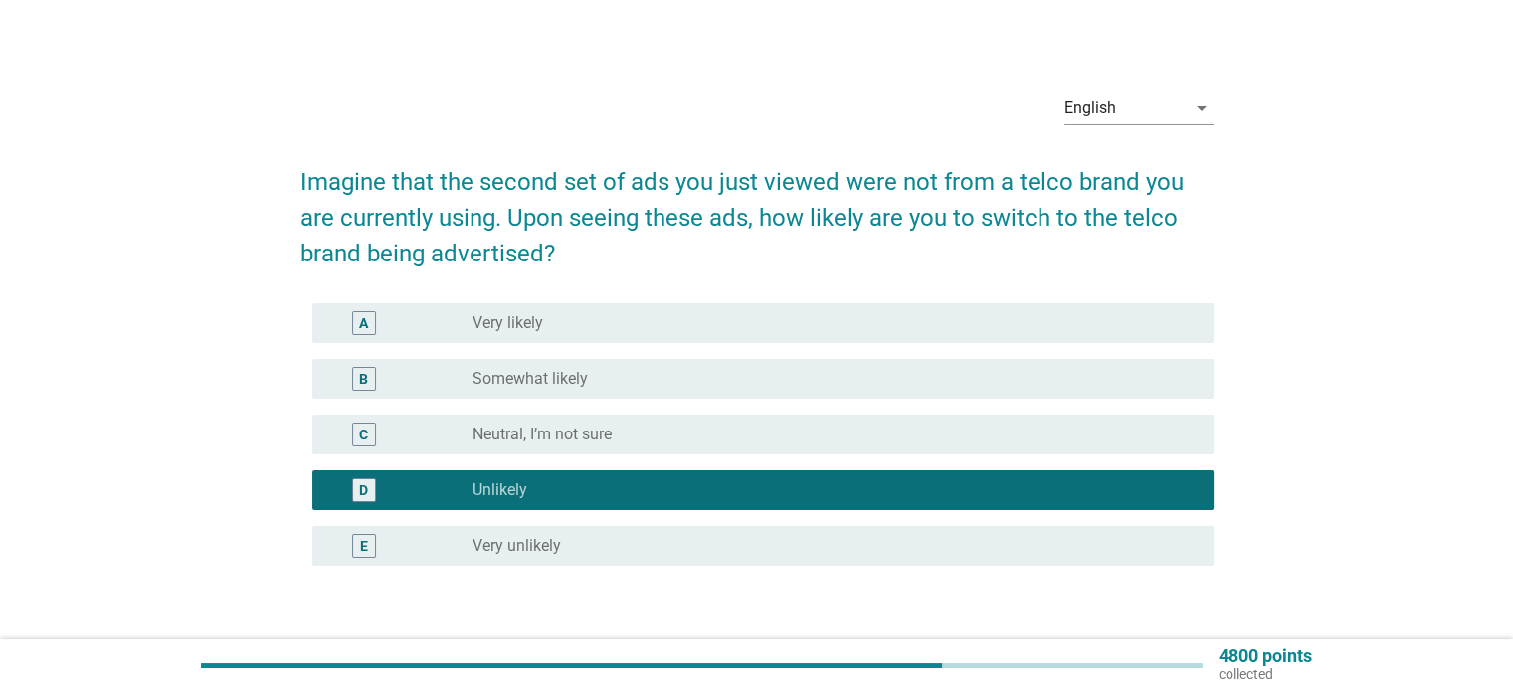
scroll to position [147, 0]
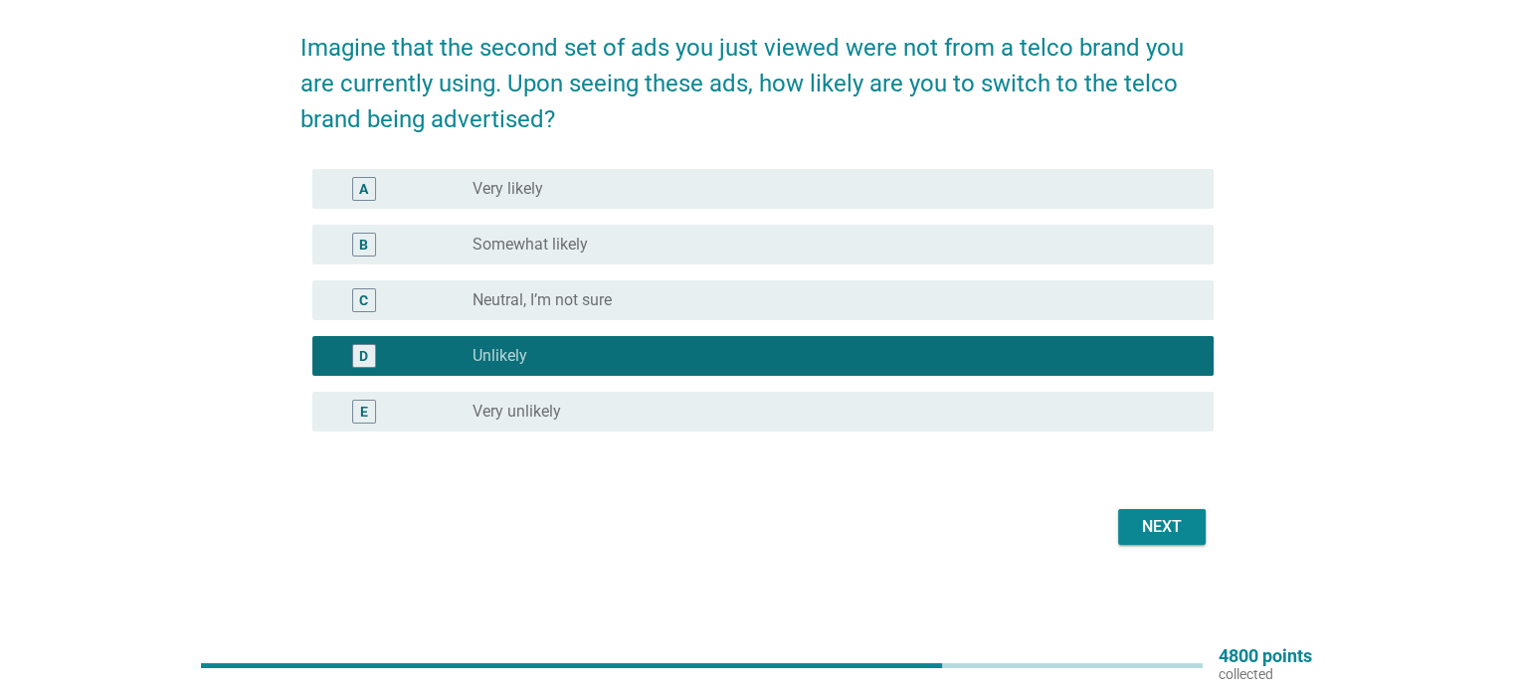
click at [1182, 532] on div "Next" at bounding box center [1162, 527] width 56 height 24
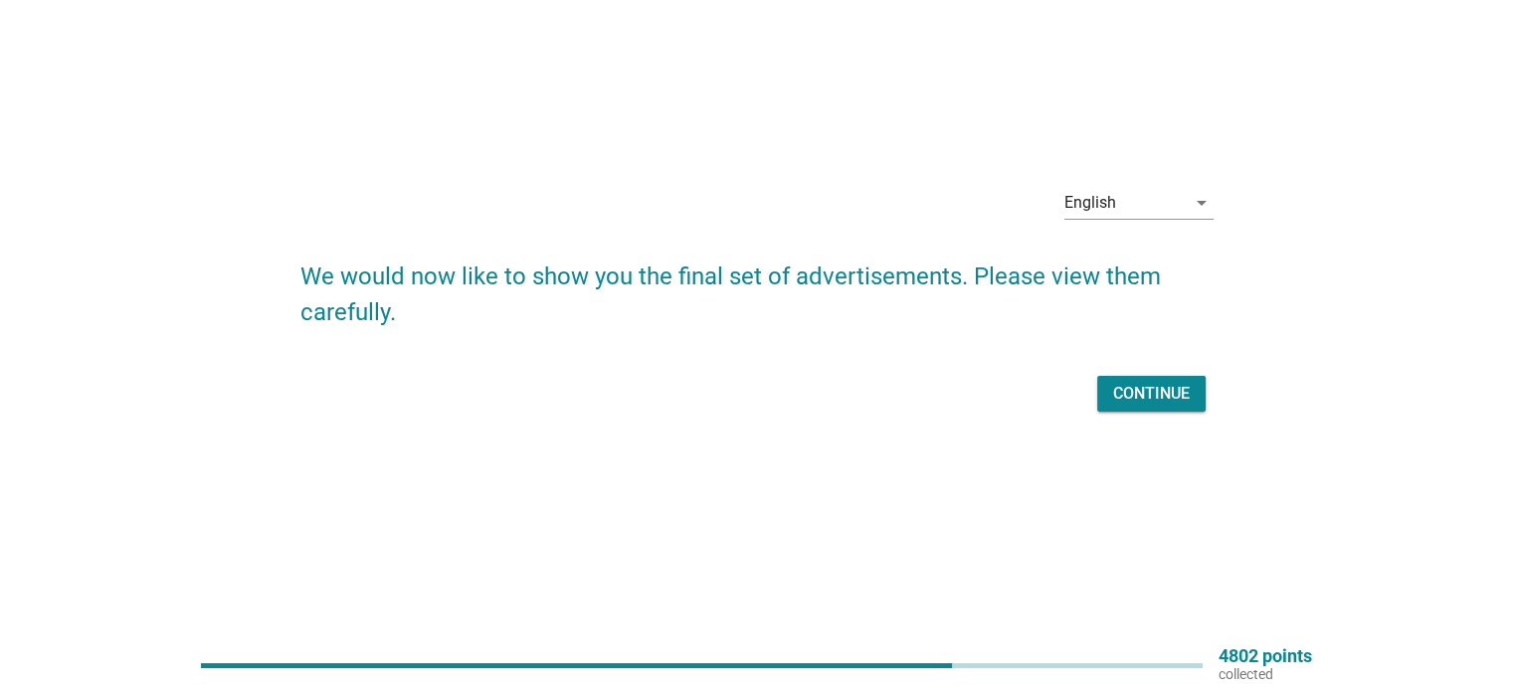
scroll to position [0, 0]
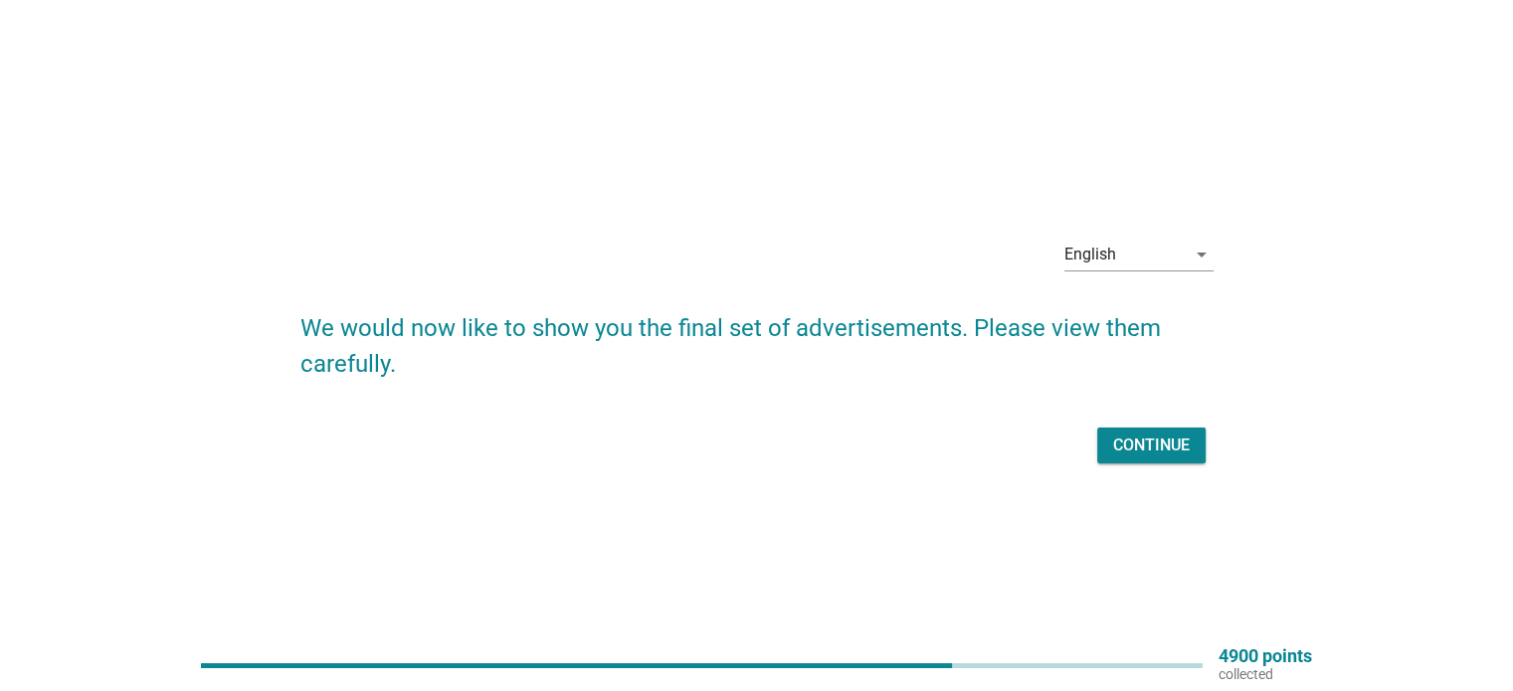
click at [1178, 442] on div "Continue" at bounding box center [1151, 446] width 77 height 24
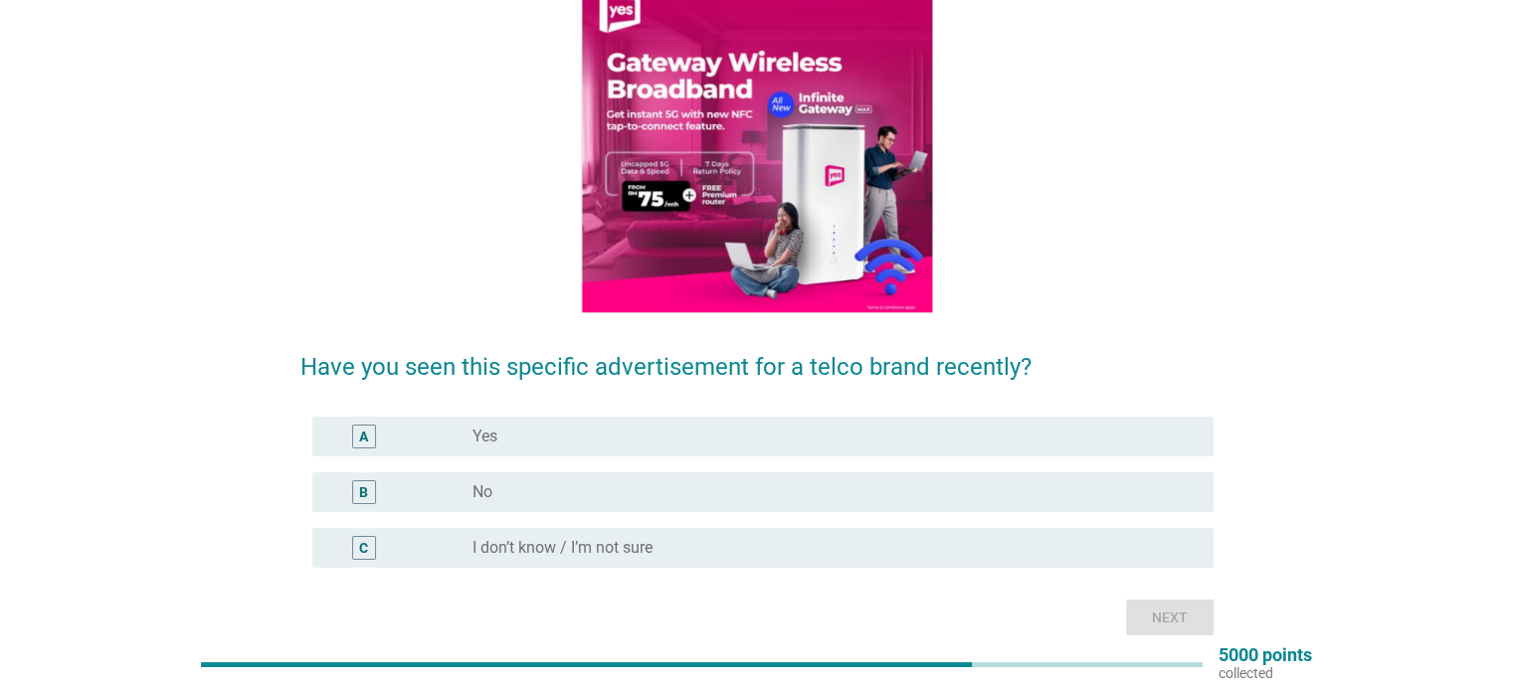
scroll to position [199, 0]
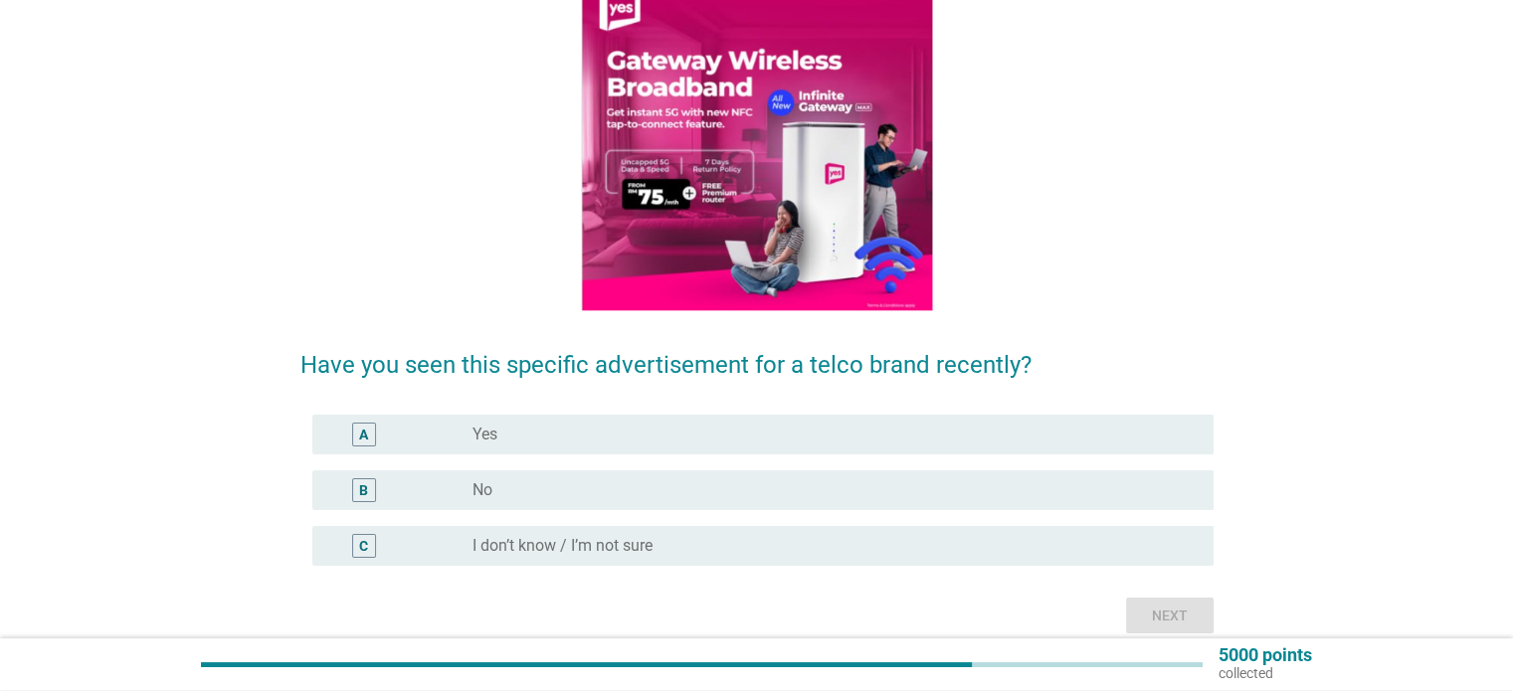
click at [541, 494] on div "radio_button_unchecked No" at bounding box center [826, 490] width 708 height 20
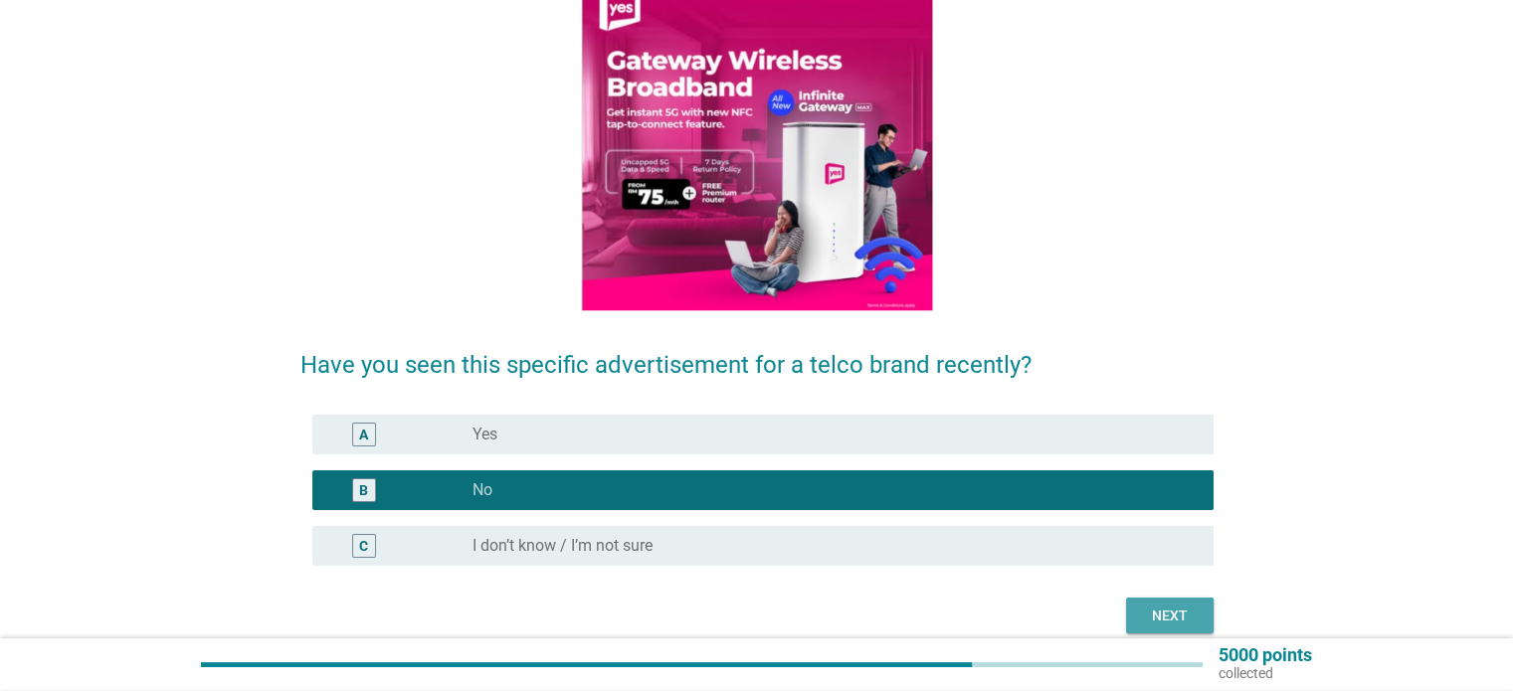
click at [1143, 612] on div "Next" at bounding box center [1170, 616] width 56 height 21
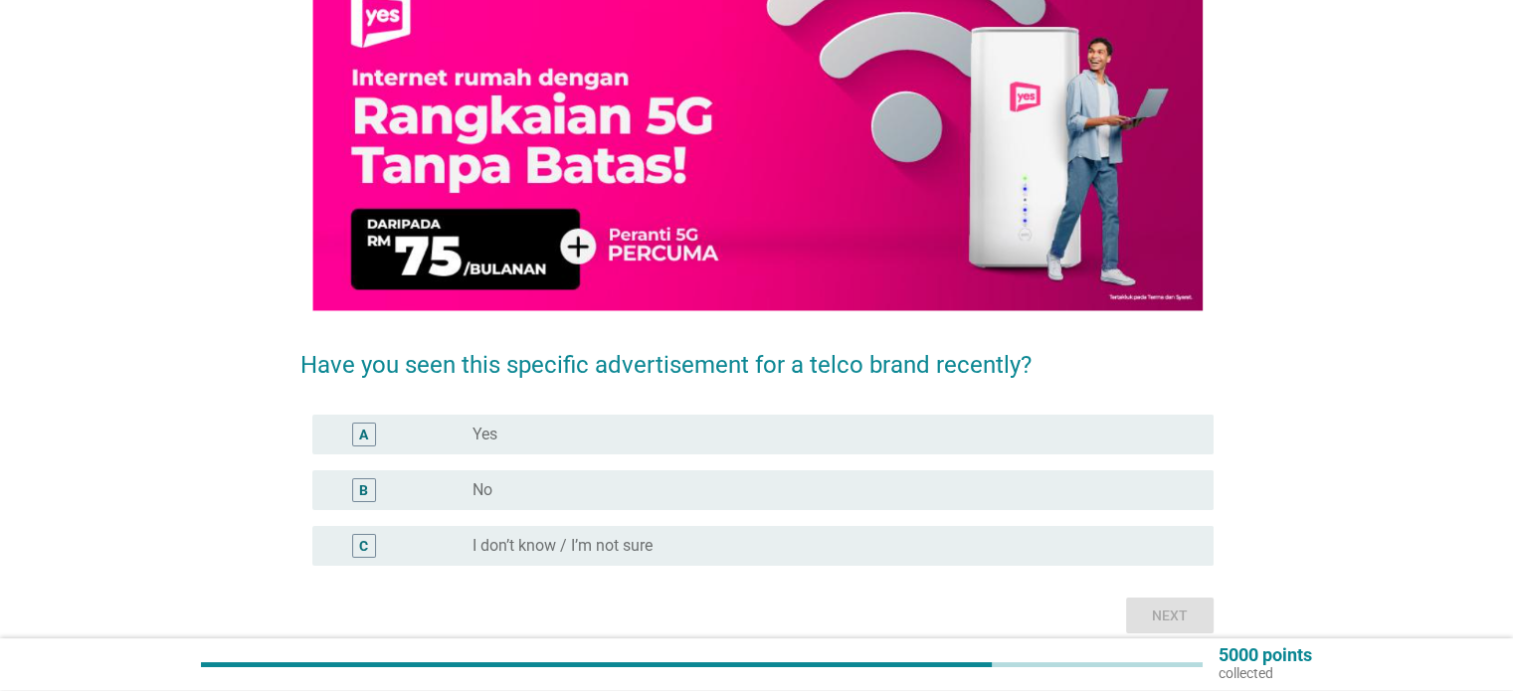
click at [578, 500] on div "radio_button_unchecked No" at bounding box center [834, 490] width 724 height 24
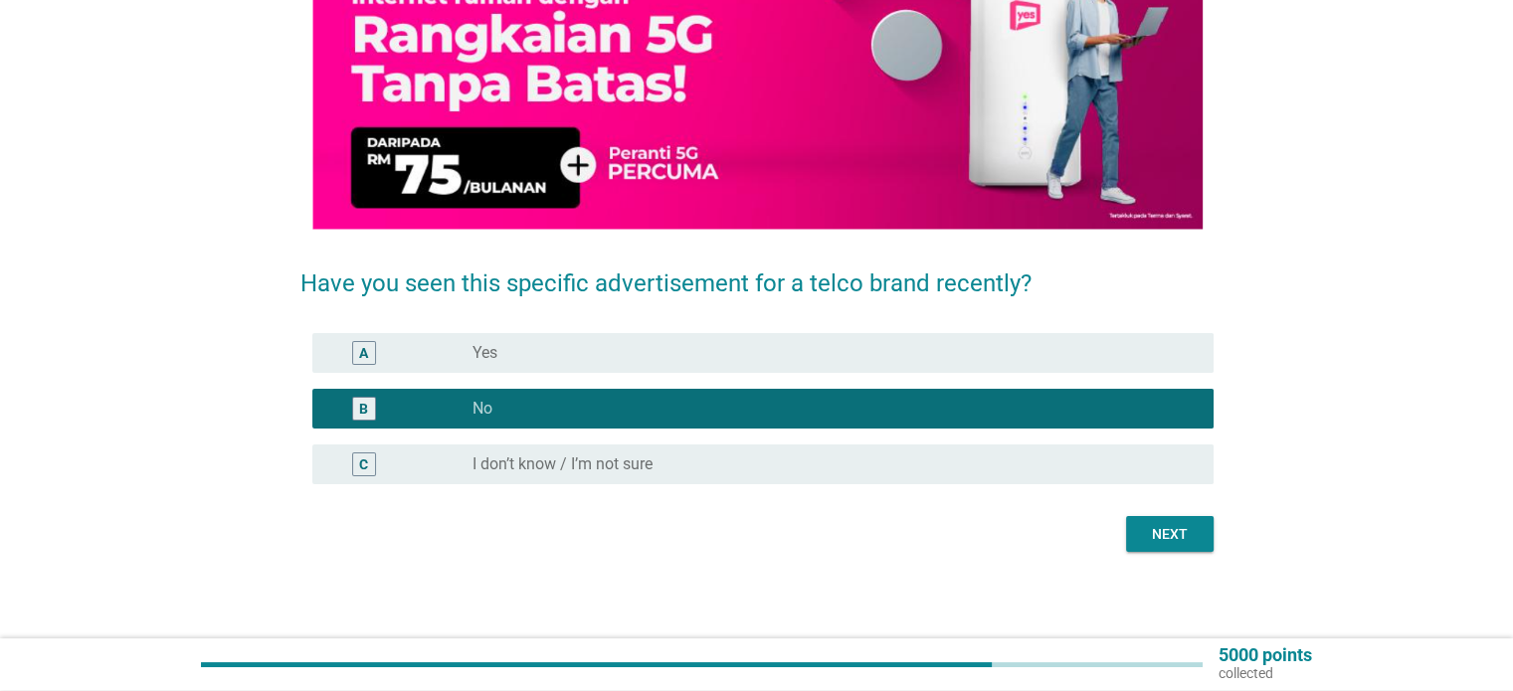
scroll to position [282, 0]
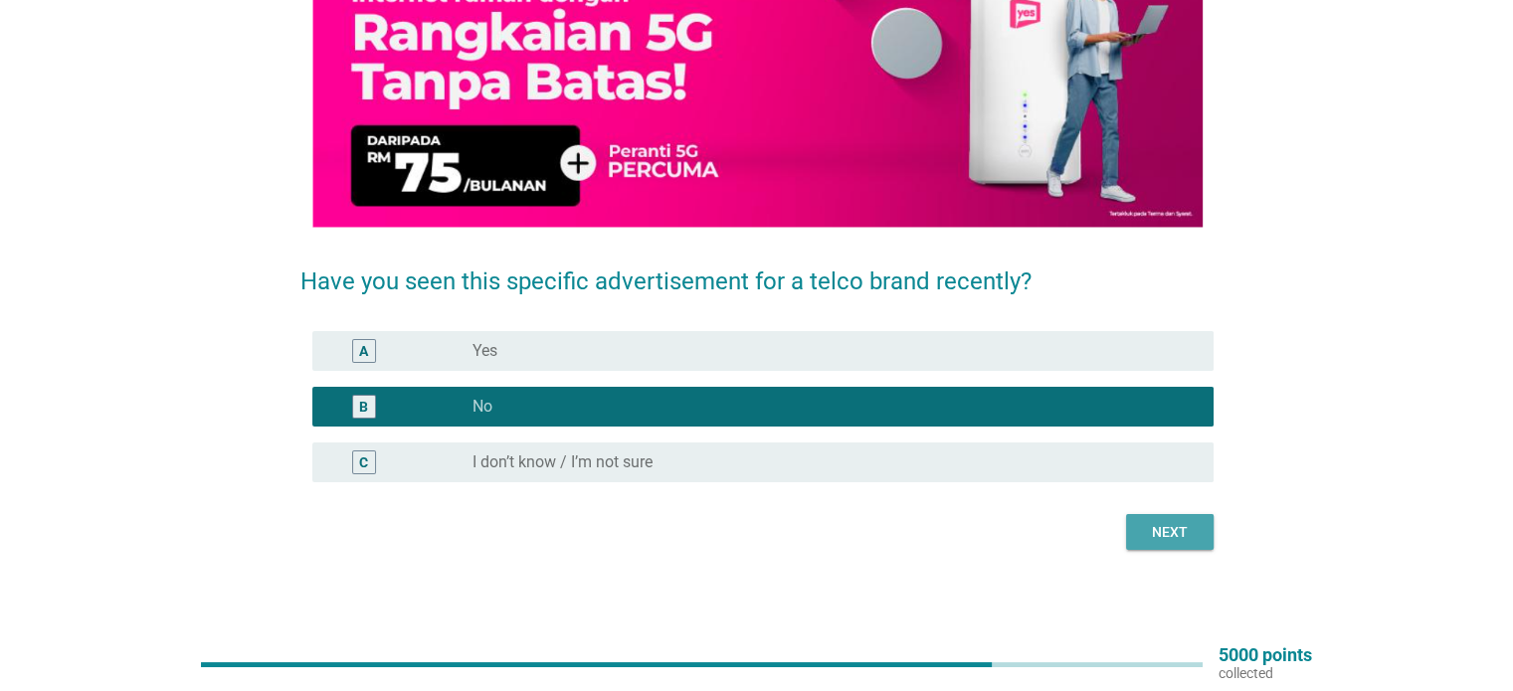
click at [1170, 526] on div "Next" at bounding box center [1170, 532] width 56 height 21
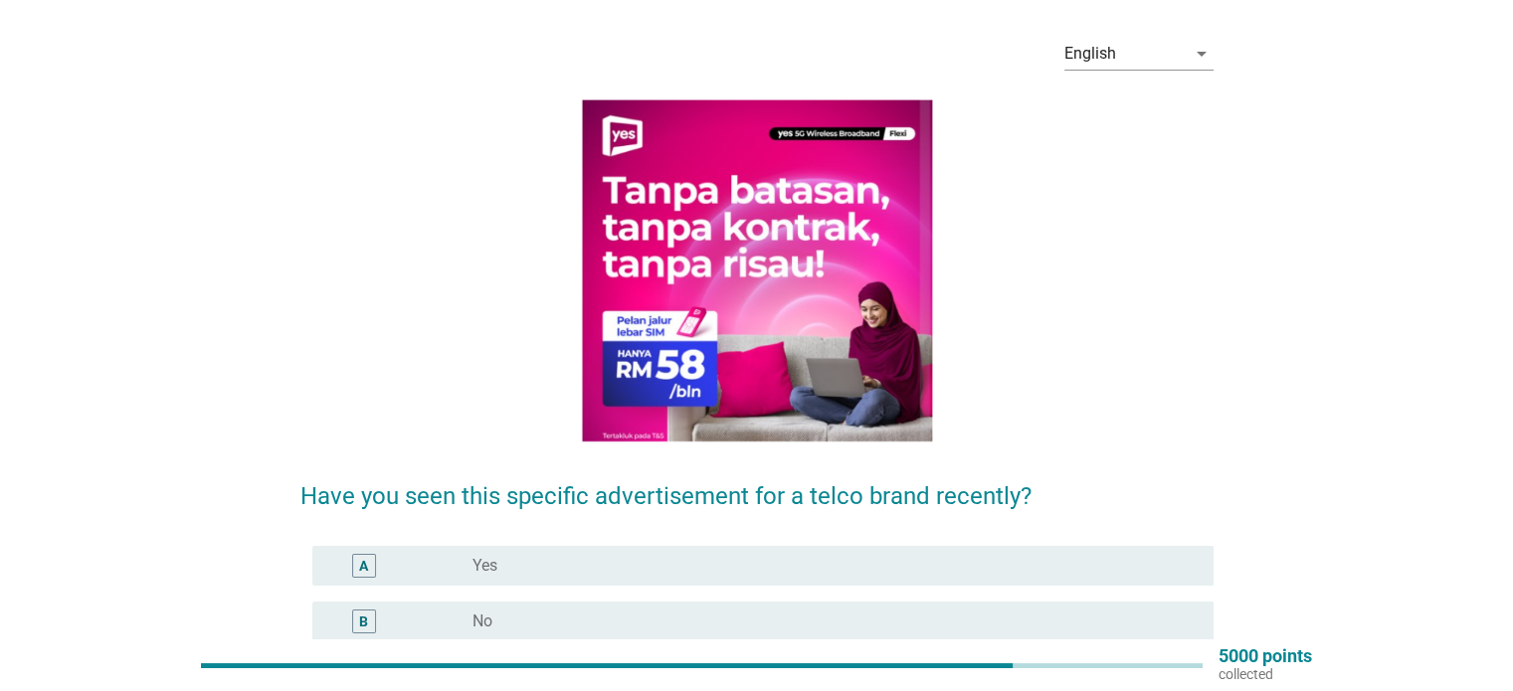
scroll to position [199, 0]
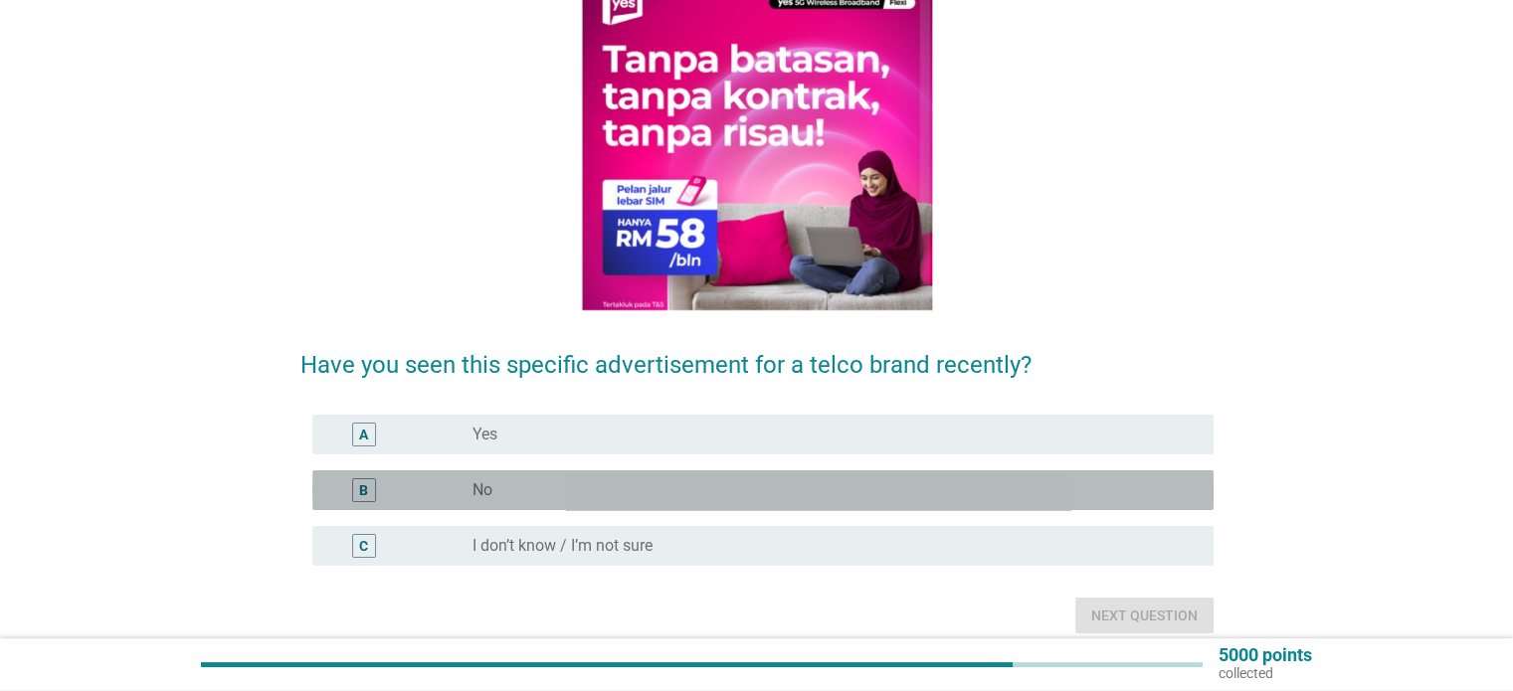
click at [512, 494] on div "radio_button_unchecked No" at bounding box center [826, 490] width 708 height 20
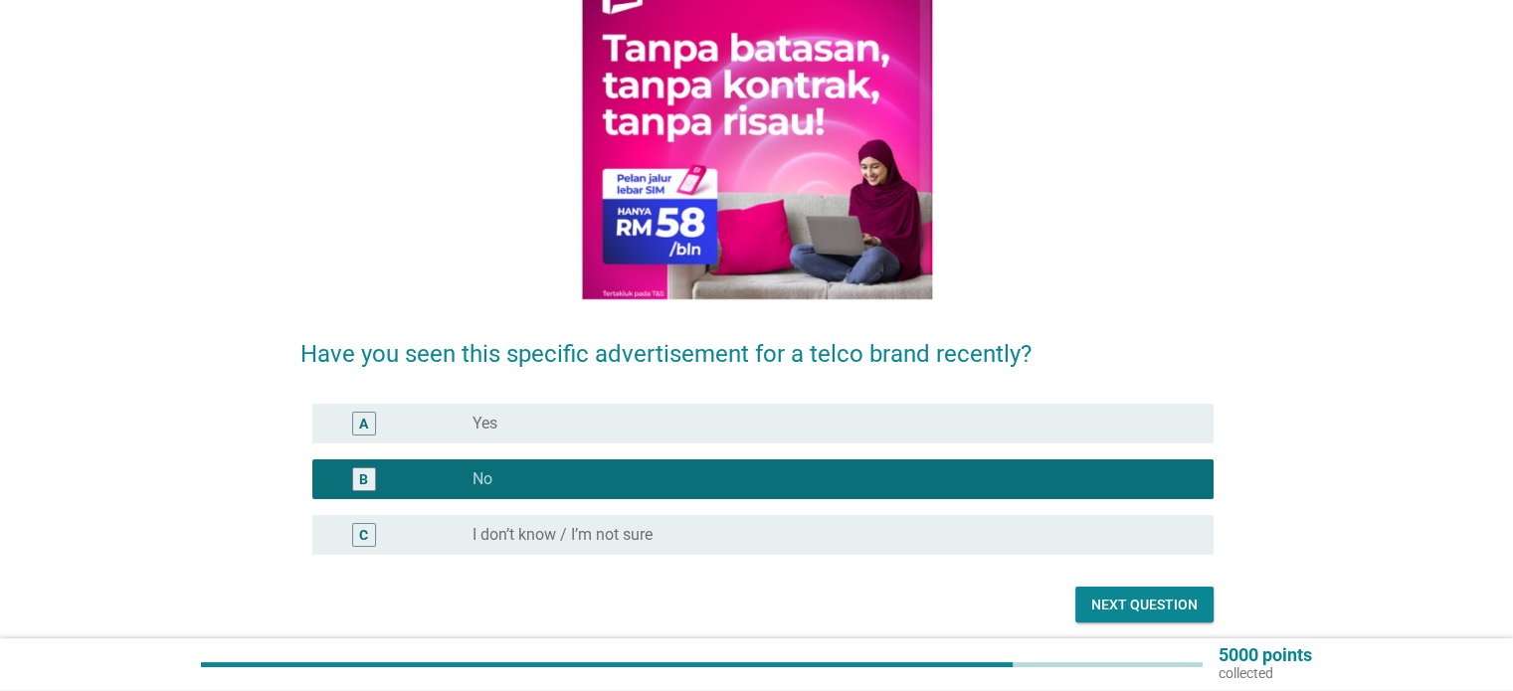
scroll to position [282, 0]
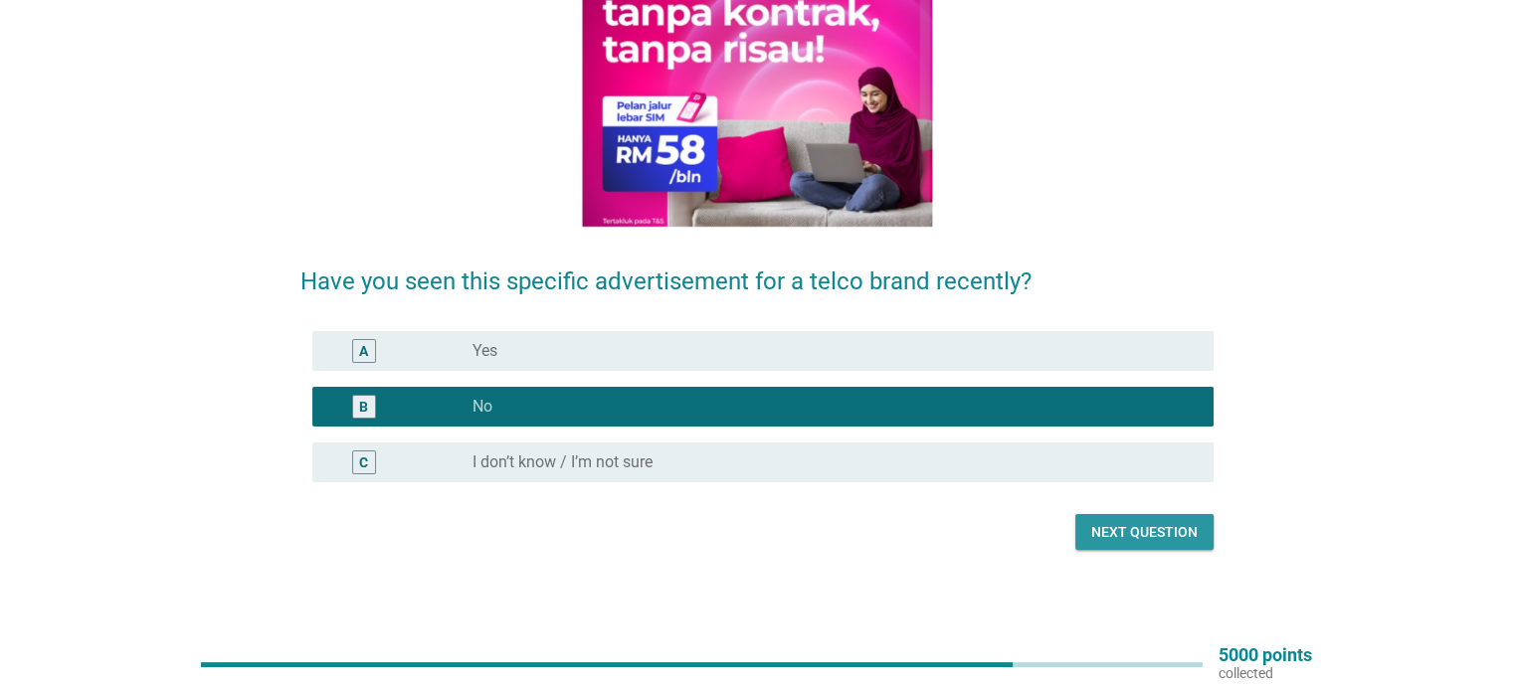
click at [1160, 530] on div "Next question" at bounding box center [1144, 532] width 106 height 21
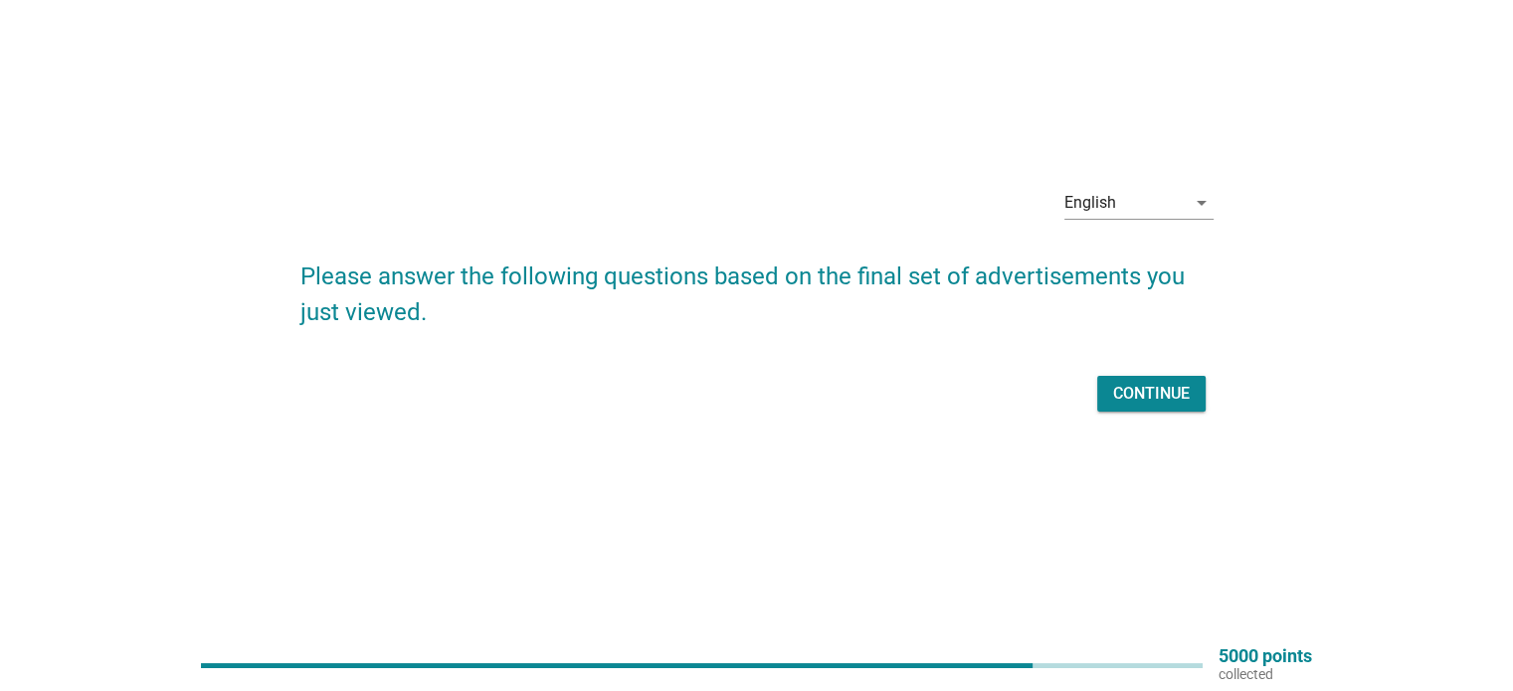
scroll to position [0, 0]
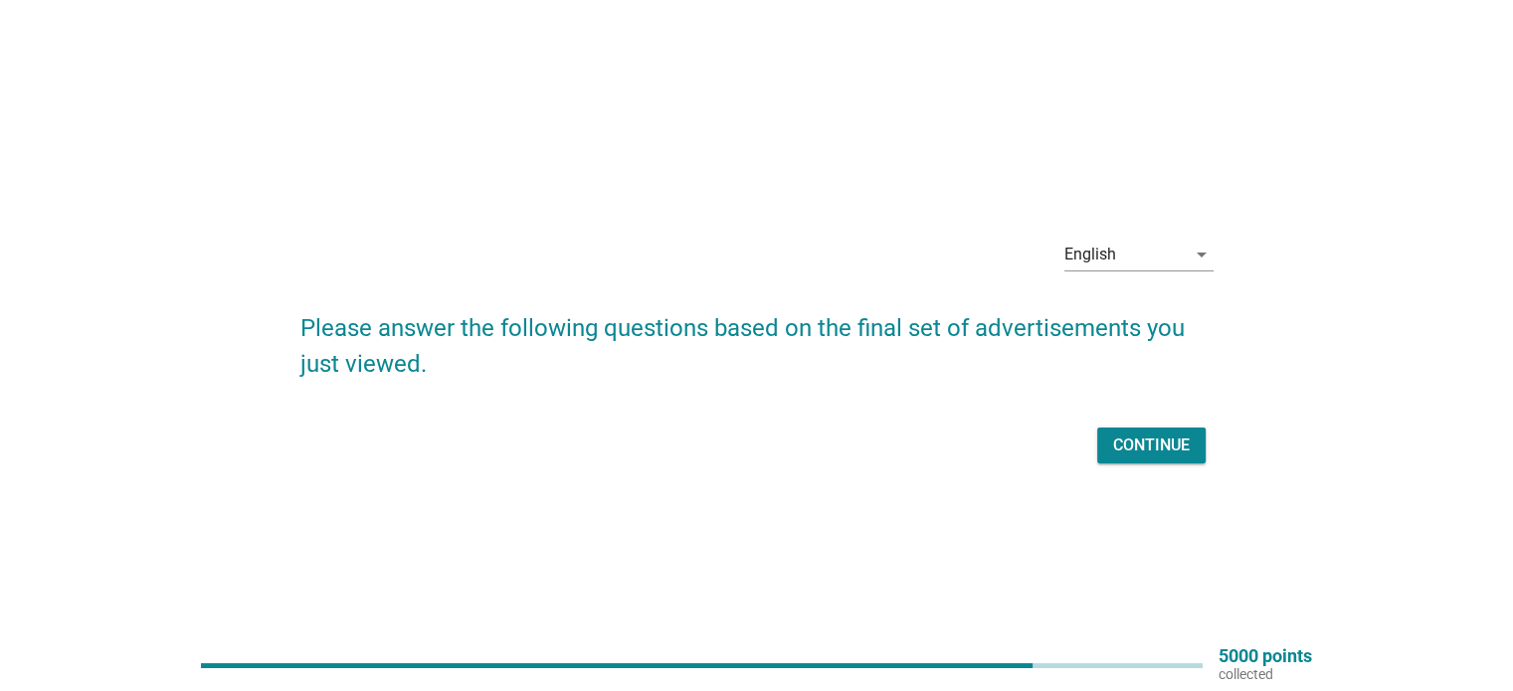
click at [1138, 447] on div "Continue" at bounding box center [1151, 446] width 77 height 24
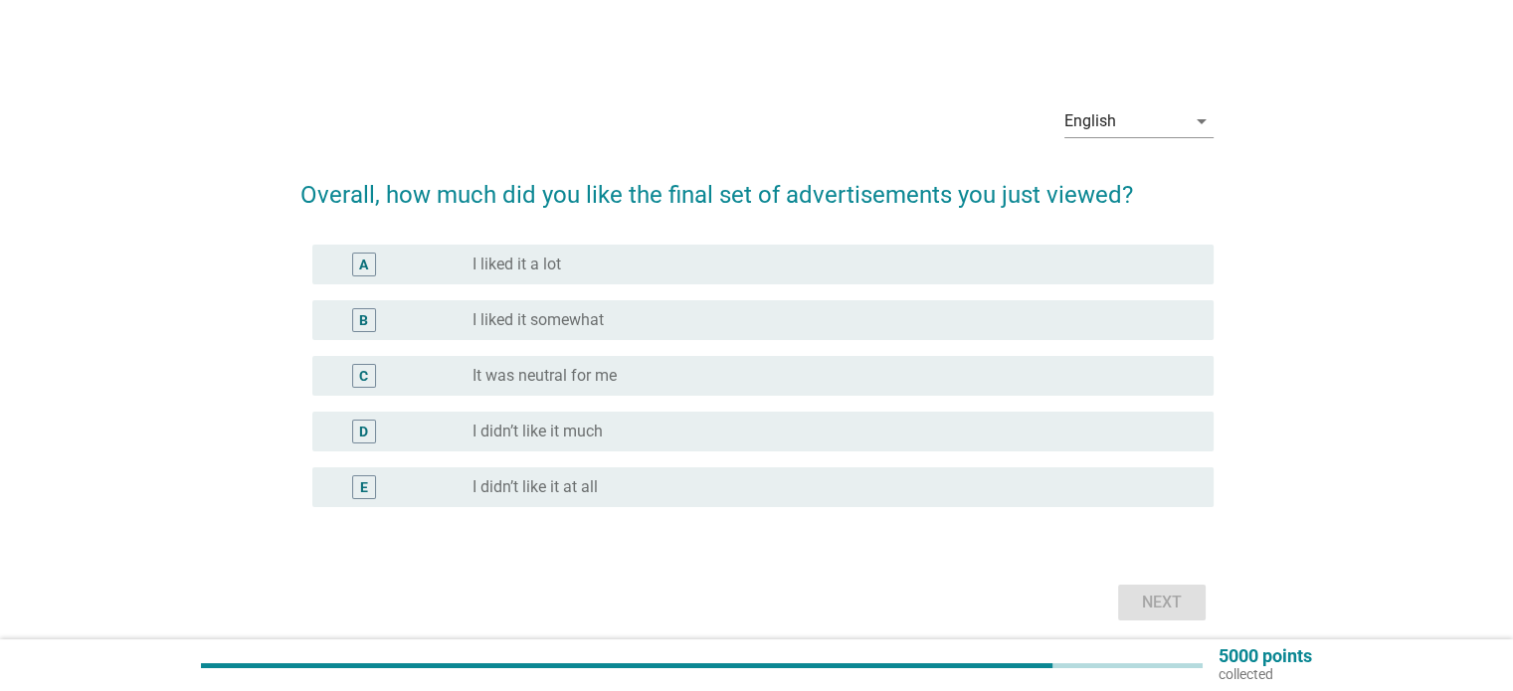
click at [574, 379] on label "It was neutral for me" at bounding box center [544, 376] width 144 height 20
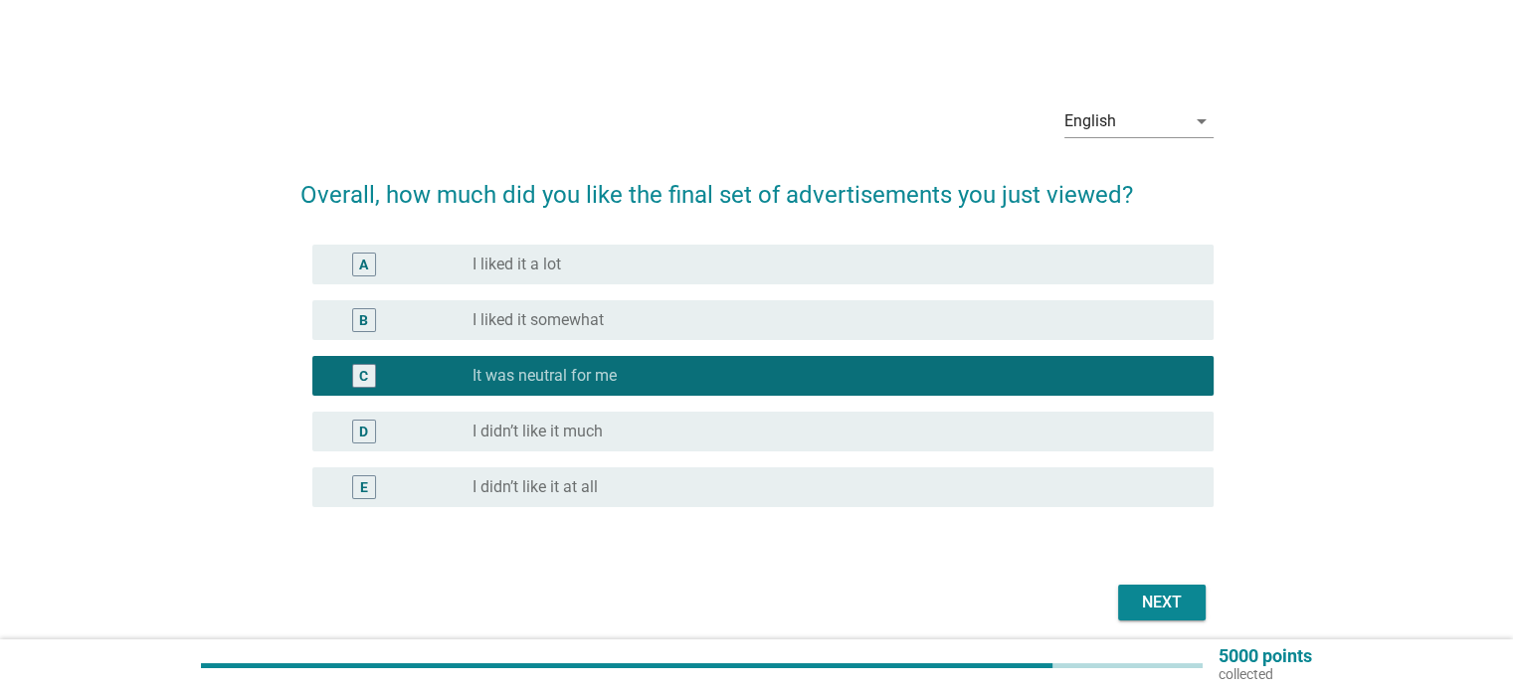
click at [1137, 598] on div "Next" at bounding box center [1162, 603] width 56 height 24
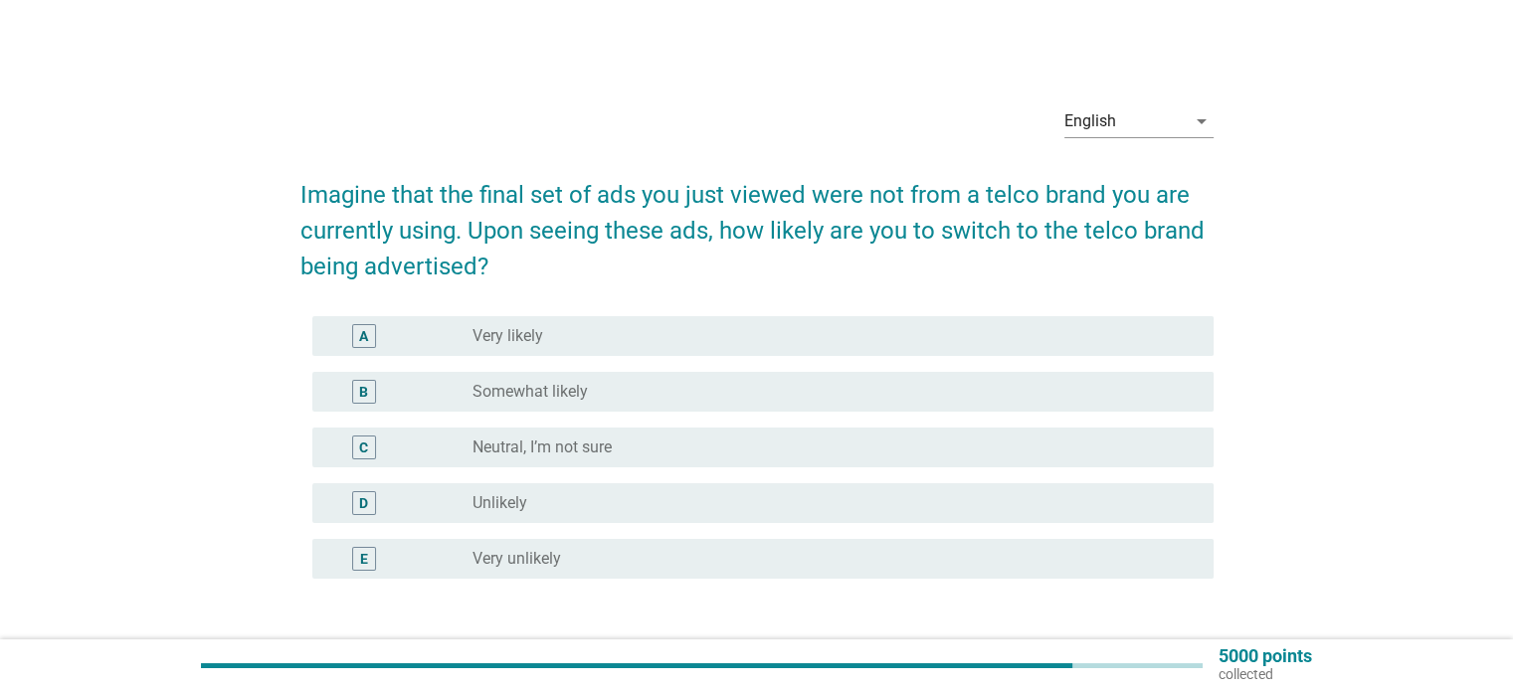
click at [581, 445] on label "Neutral, I’m not sure" at bounding box center [541, 448] width 139 height 20
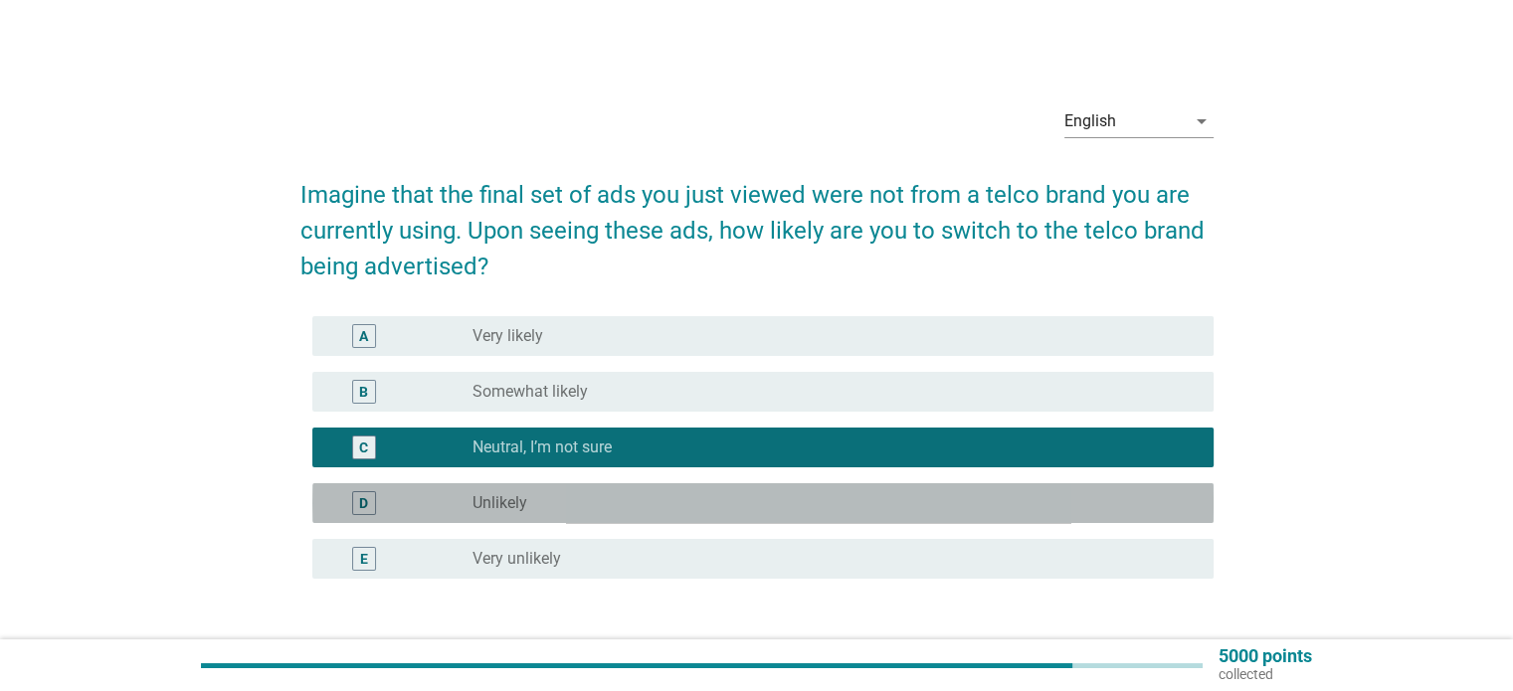
click at [541, 502] on div "radio_button_unchecked Unlikely" at bounding box center [826, 503] width 708 height 20
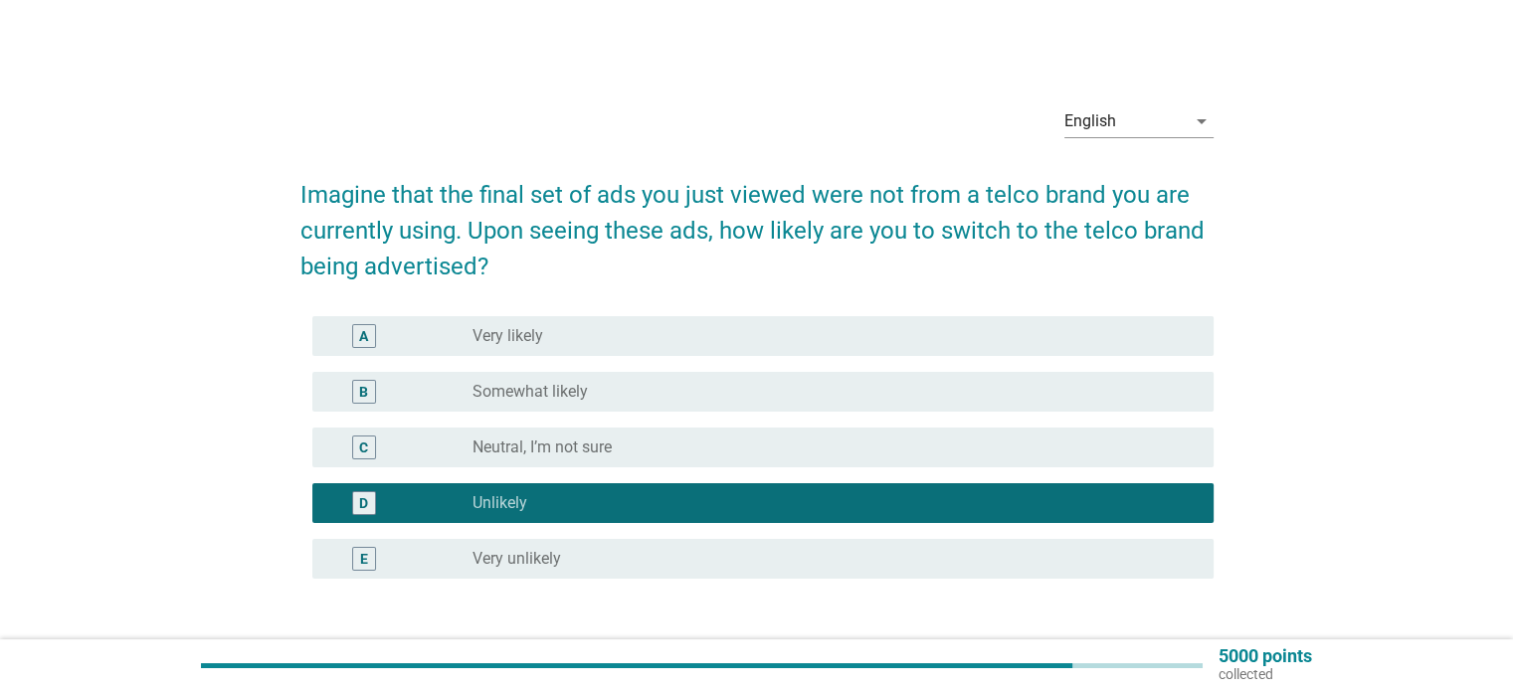
scroll to position [147, 0]
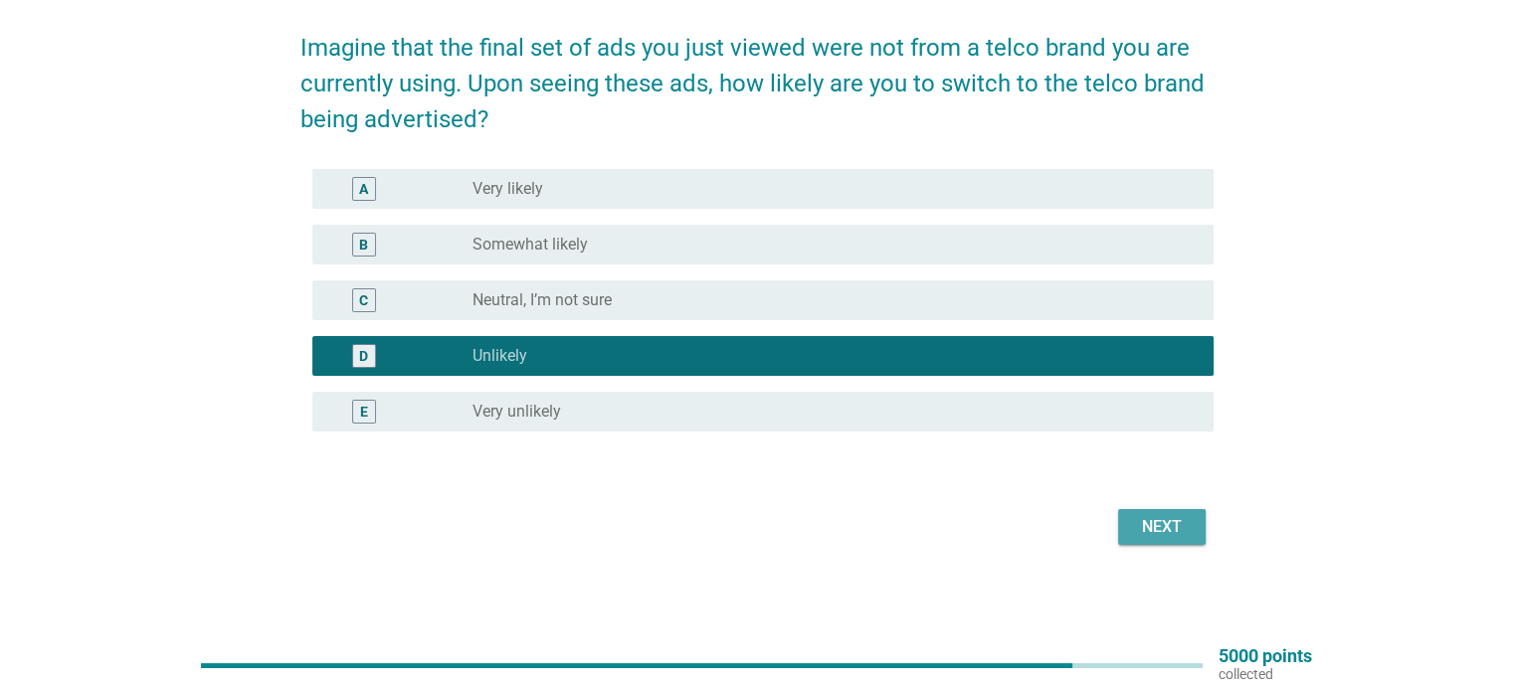
click at [1172, 530] on div "Next" at bounding box center [1162, 527] width 56 height 24
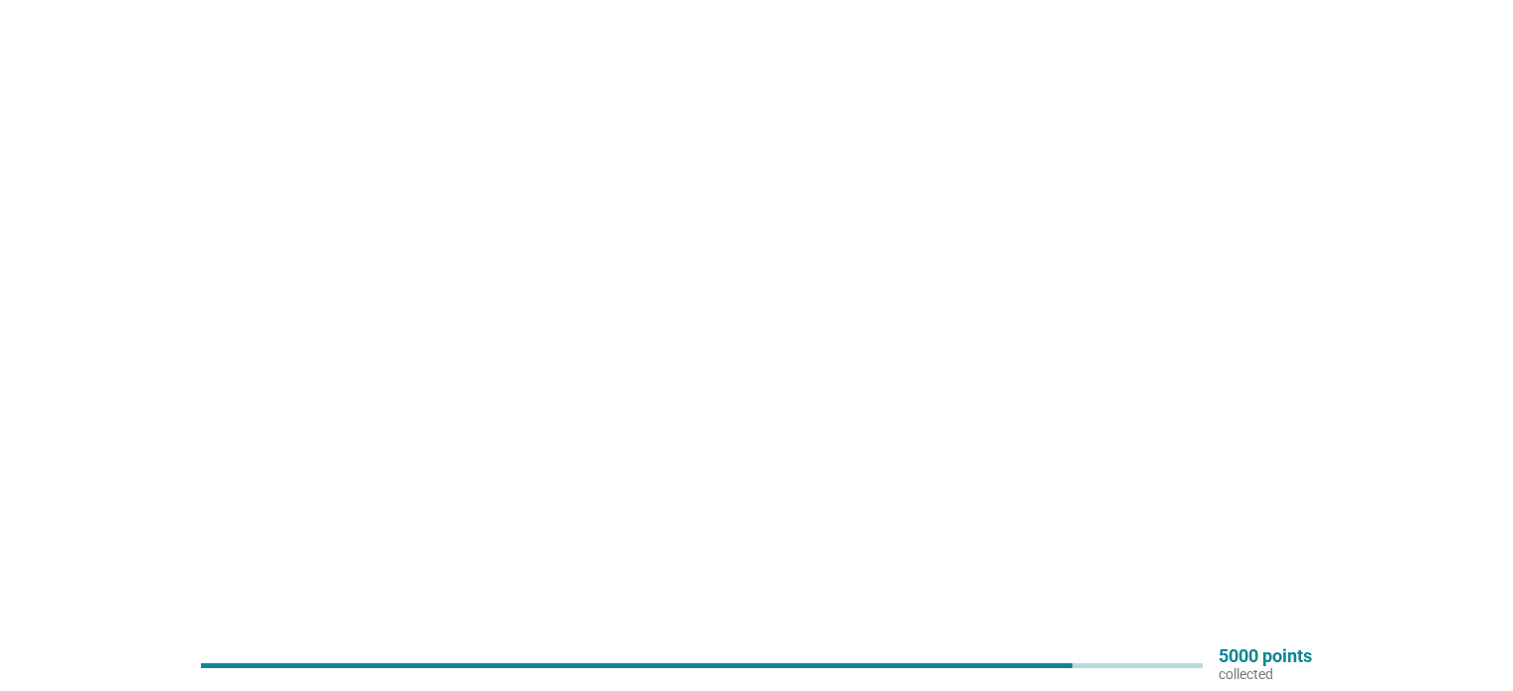
scroll to position [0, 0]
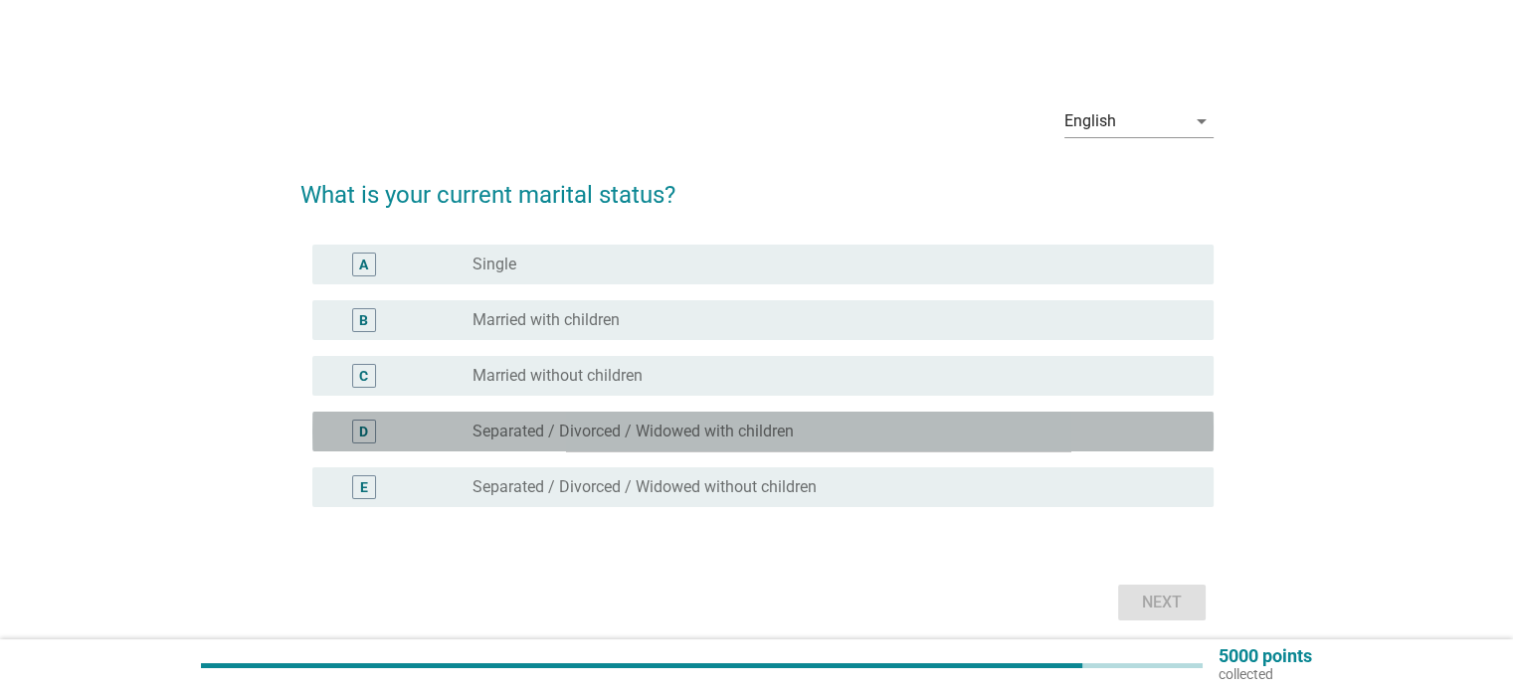
click at [713, 423] on label "Separated / Divorced / Widowed with children" at bounding box center [632, 432] width 321 height 20
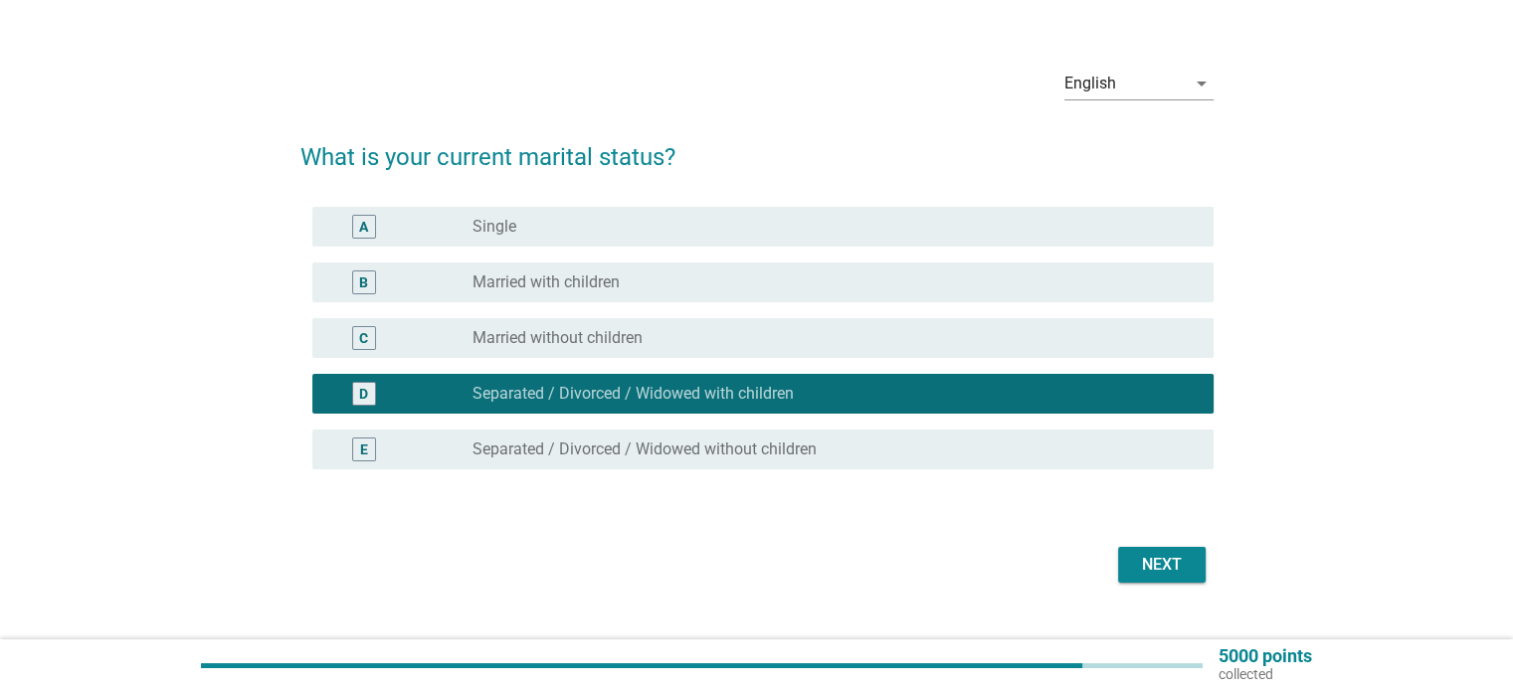
scroll to position [76, 0]
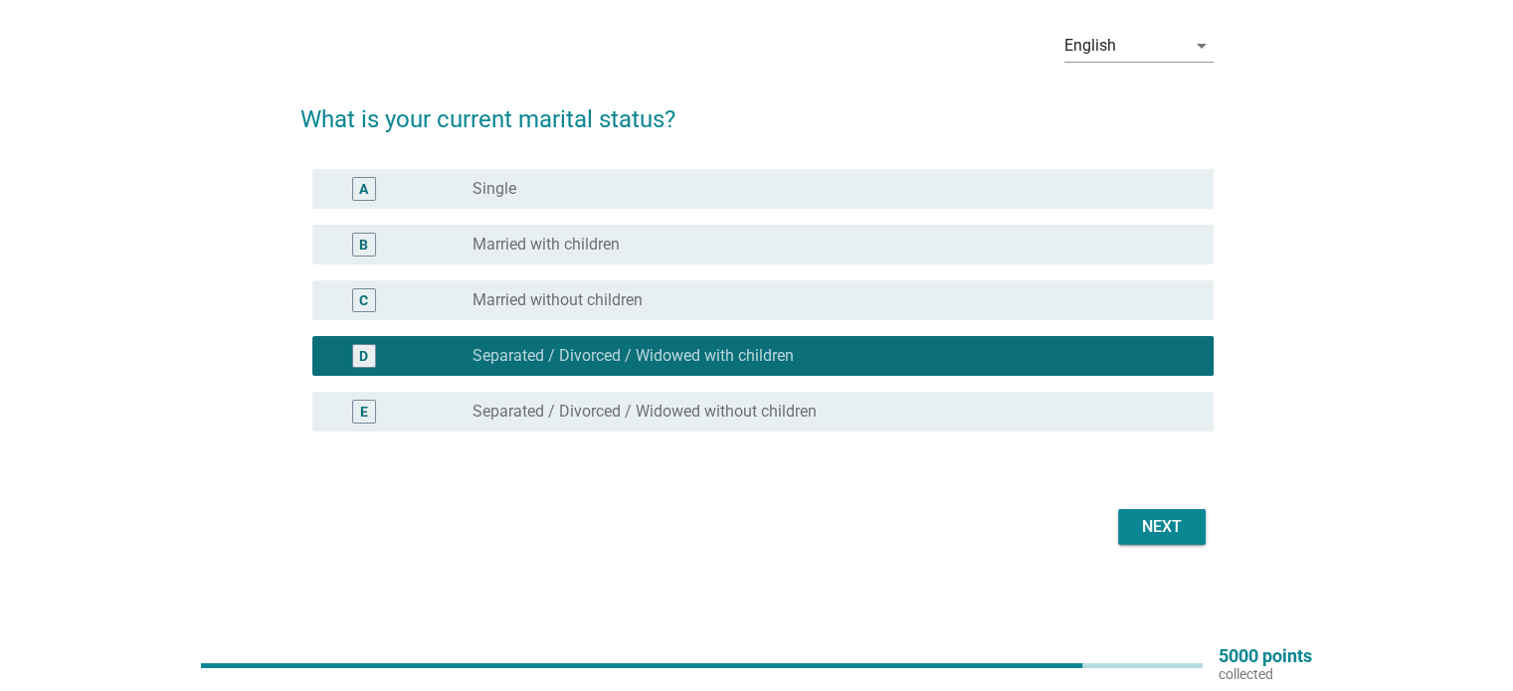
click at [1157, 529] on div "Next" at bounding box center [1162, 527] width 56 height 24
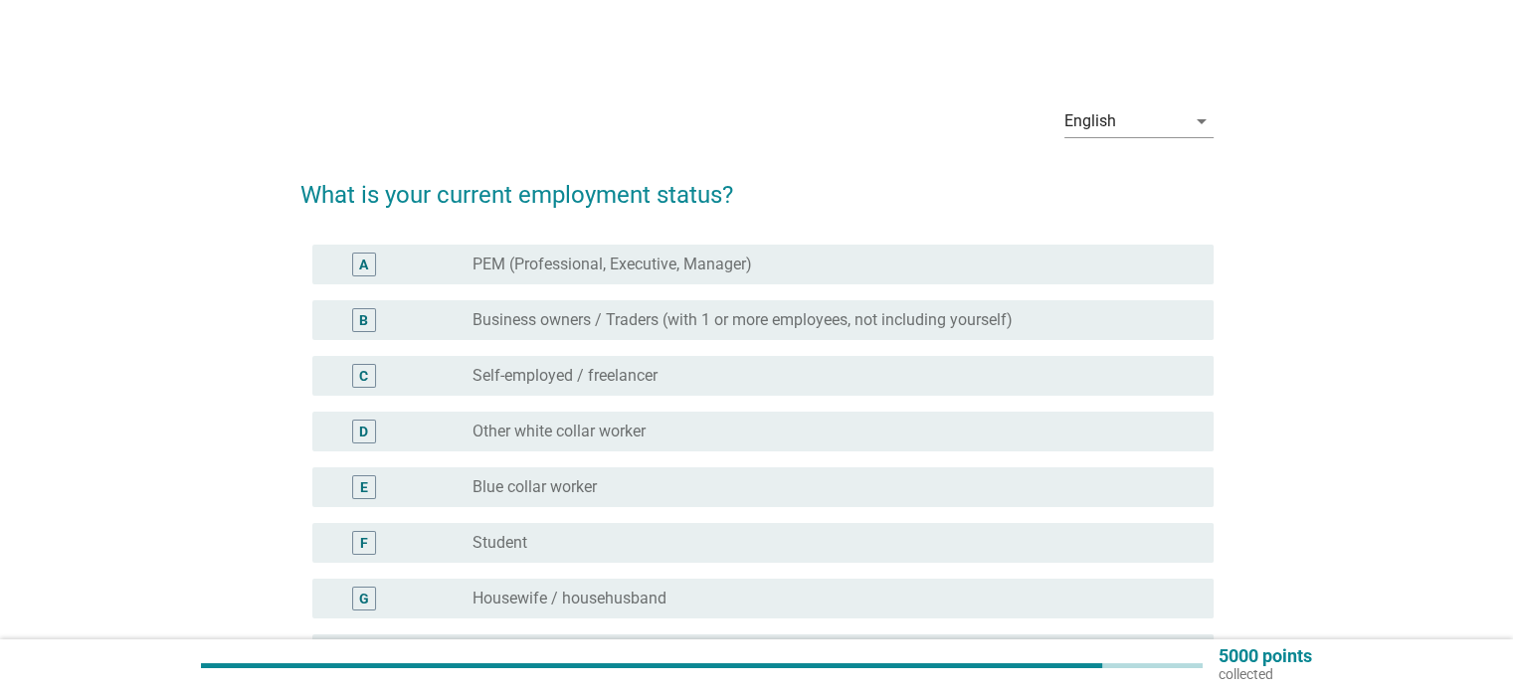
click at [578, 445] on div "D radio_button_unchecked Other white collar worker" at bounding box center [762, 432] width 901 height 40
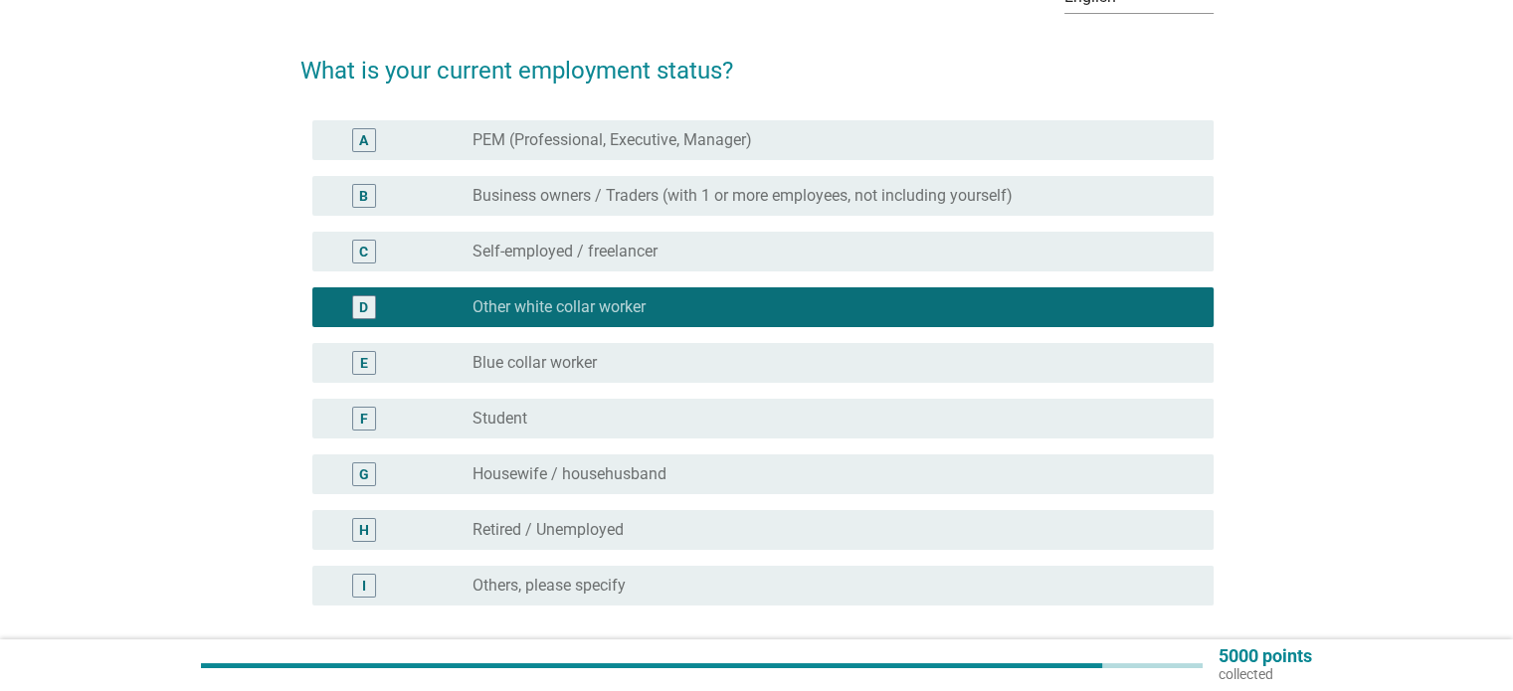
scroll to position [298, 0]
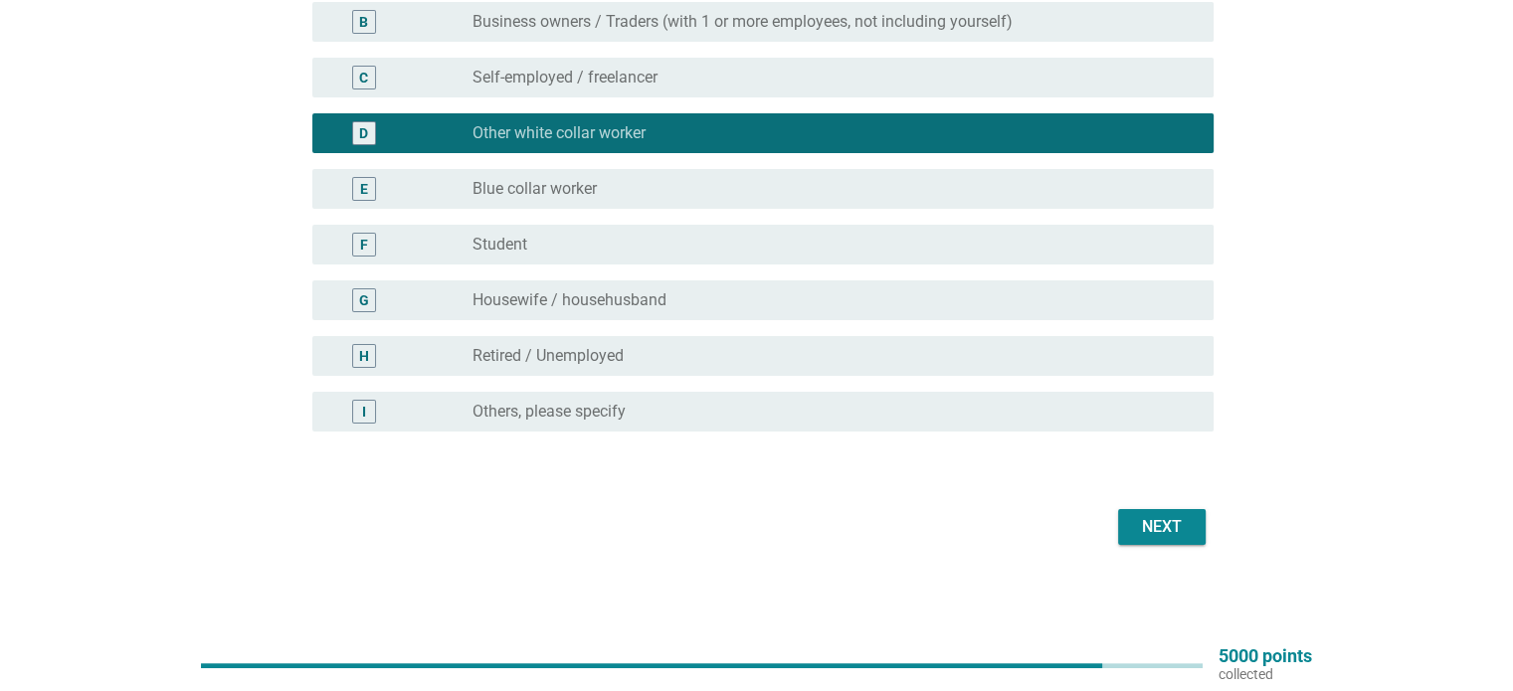
click at [1171, 538] on div "Next" at bounding box center [1162, 527] width 56 height 24
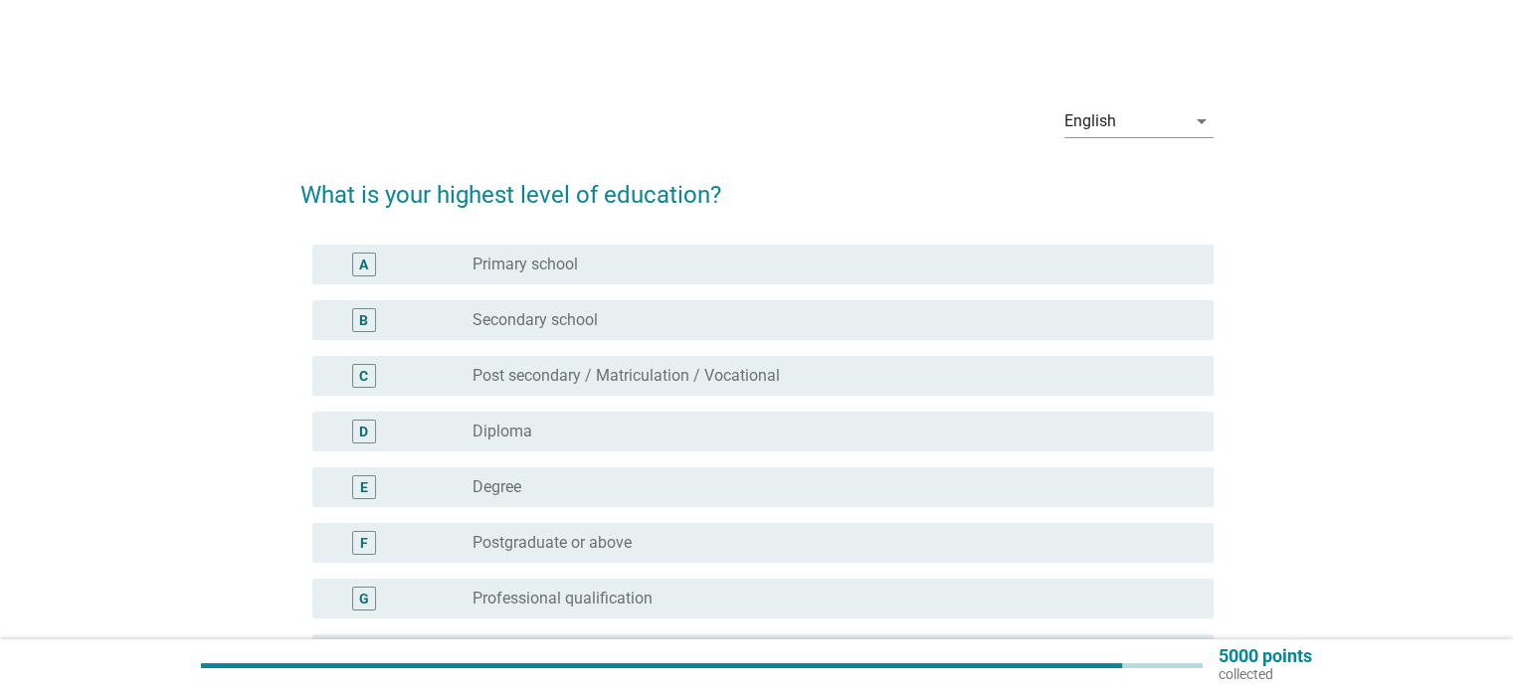
click at [534, 489] on div "radio_button_unchecked Degree" at bounding box center [826, 487] width 708 height 20
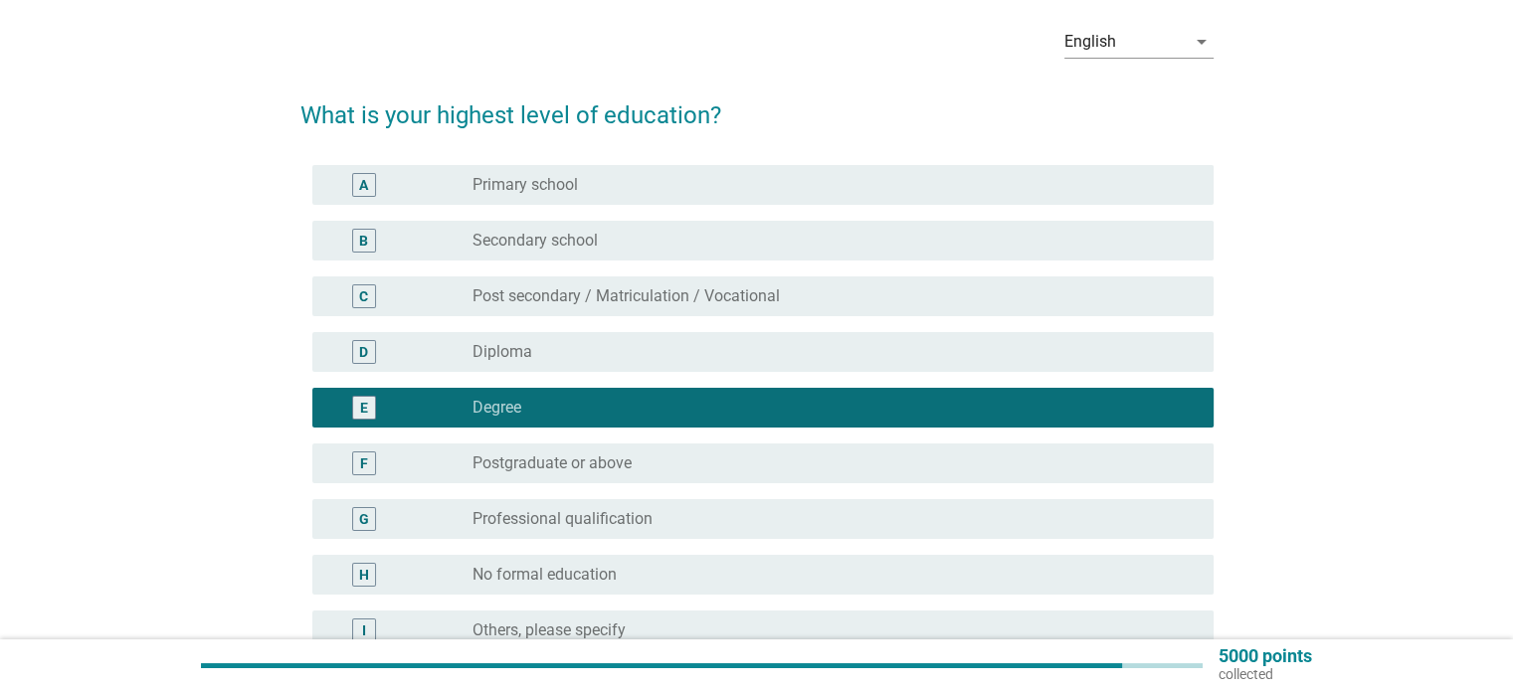
scroll to position [298, 0]
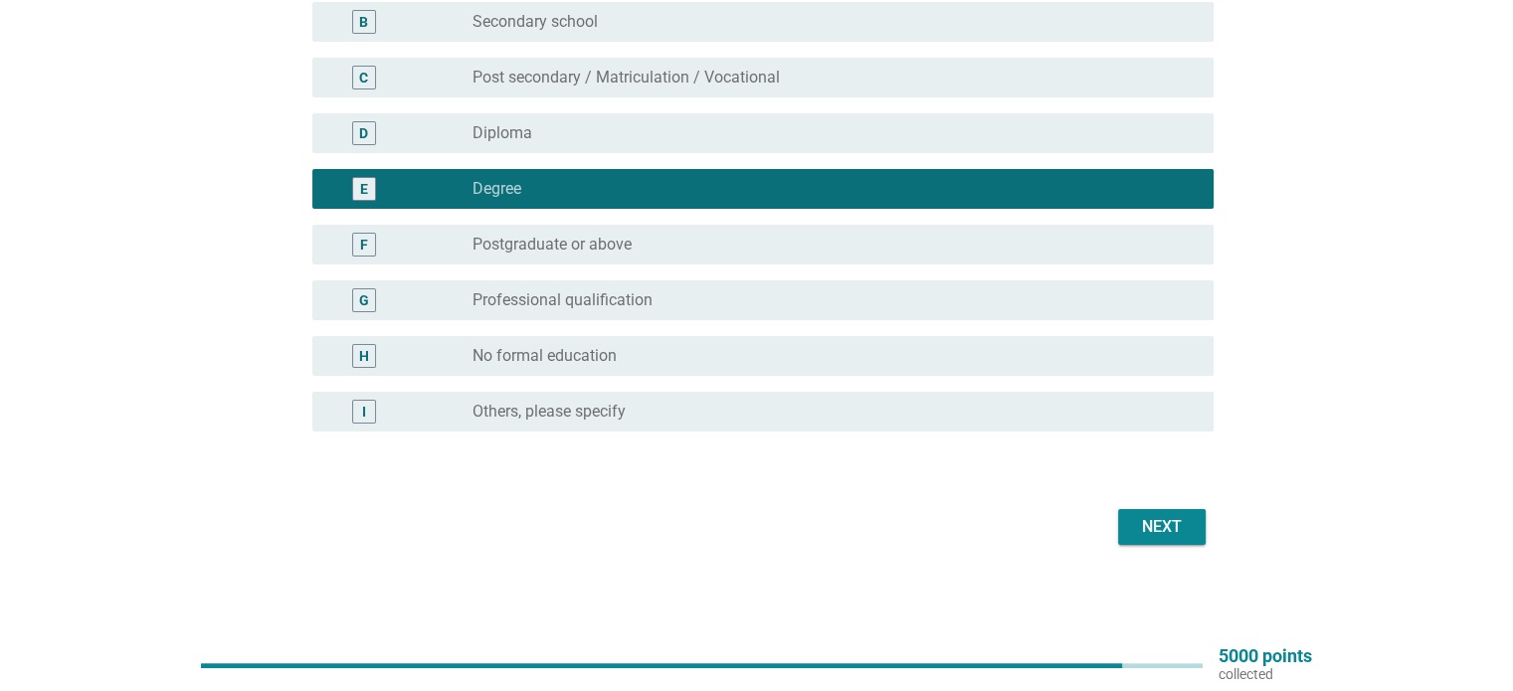
click at [1158, 531] on div "Next" at bounding box center [1162, 527] width 56 height 24
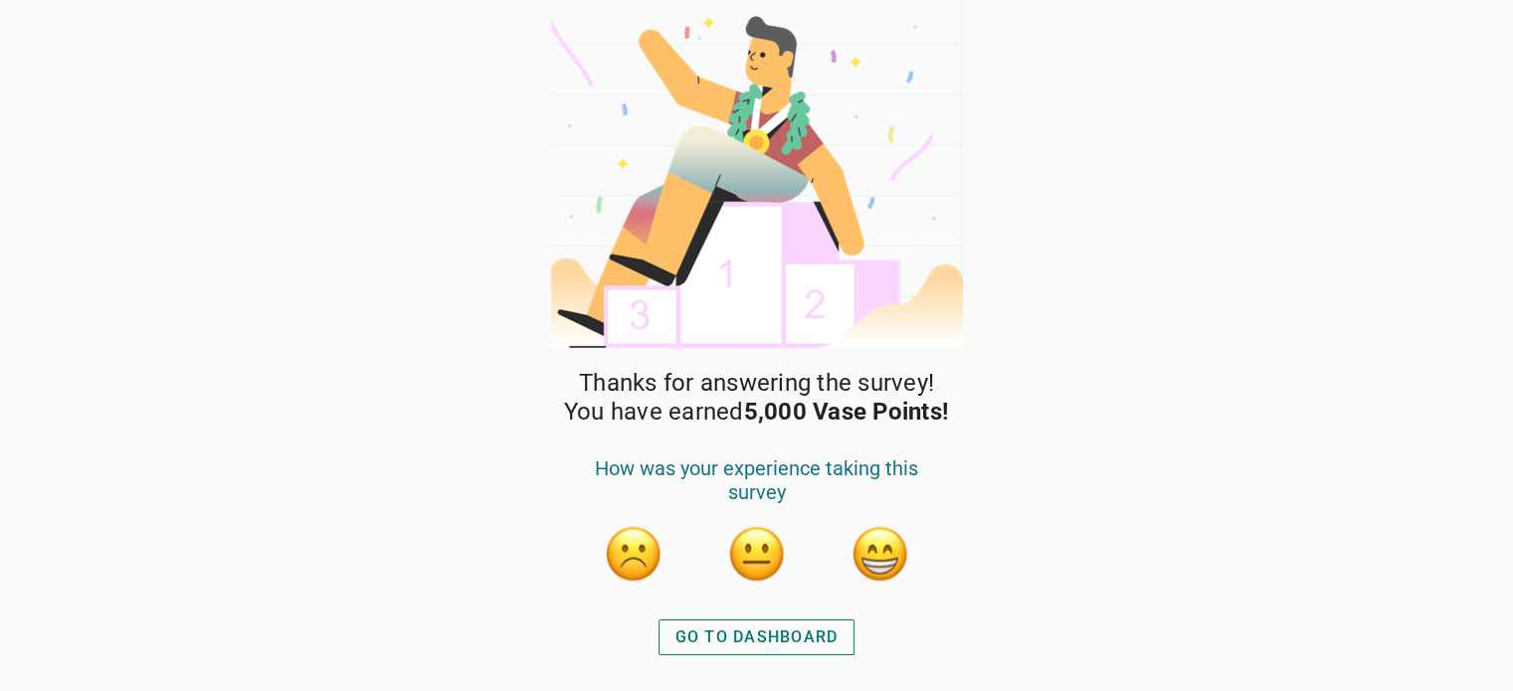
click at [745, 640] on div "GO TO DASHBOARD" at bounding box center [756, 638] width 163 height 24
